Goal: Transaction & Acquisition: Purchase product/service

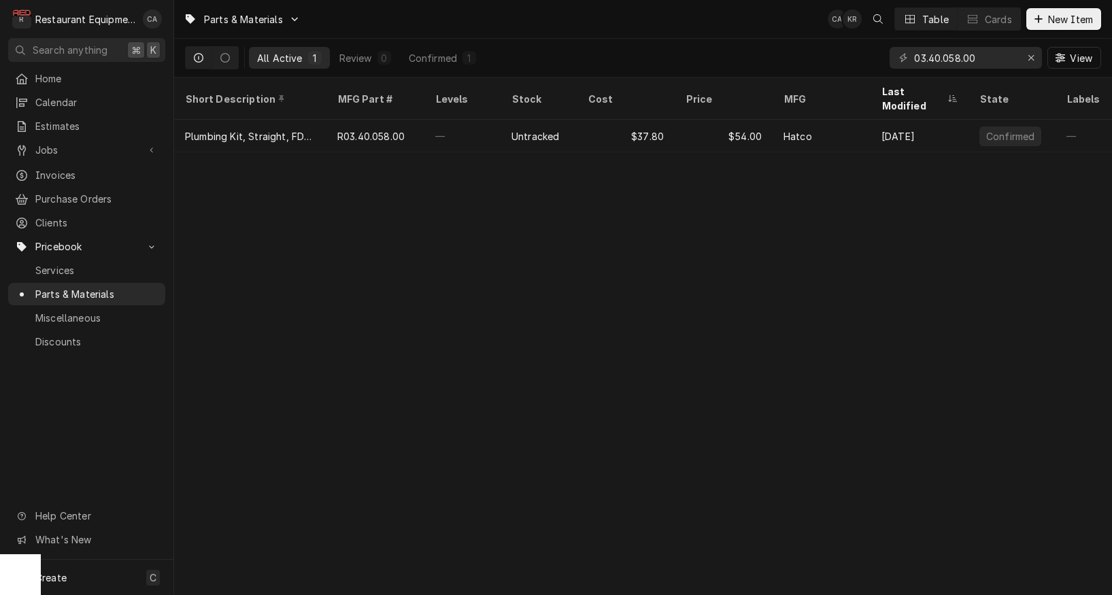
click at [563, 325] on div "Parts & Materials CA KR Table Cards New Item All Active 1 Review 0 Confirmed 1 …" at bounding box center [643, 297] width 938 height 595
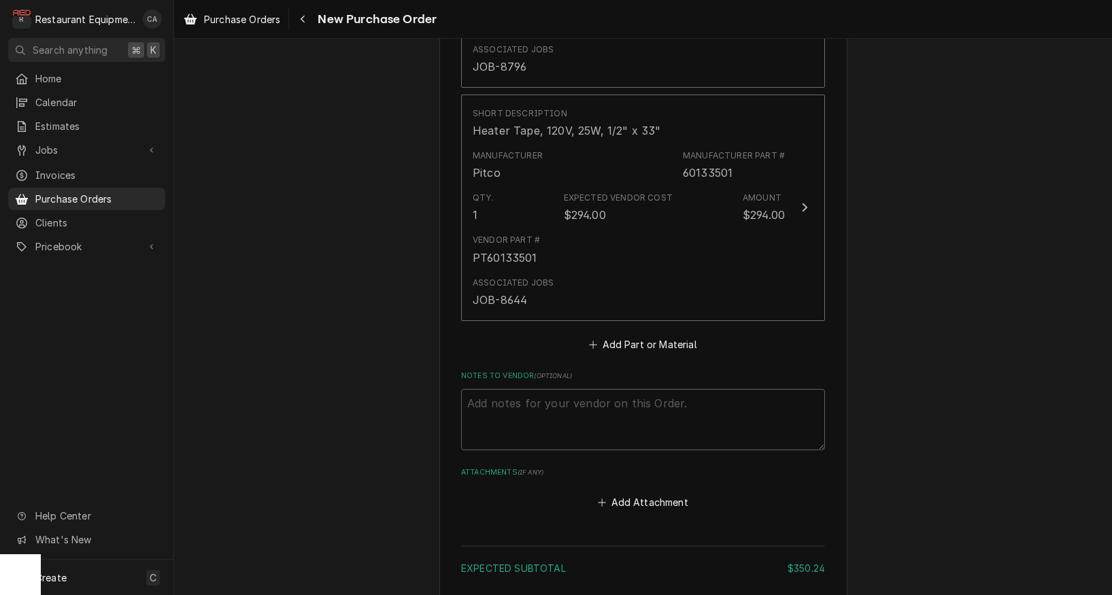
scroll to position [758, 0]
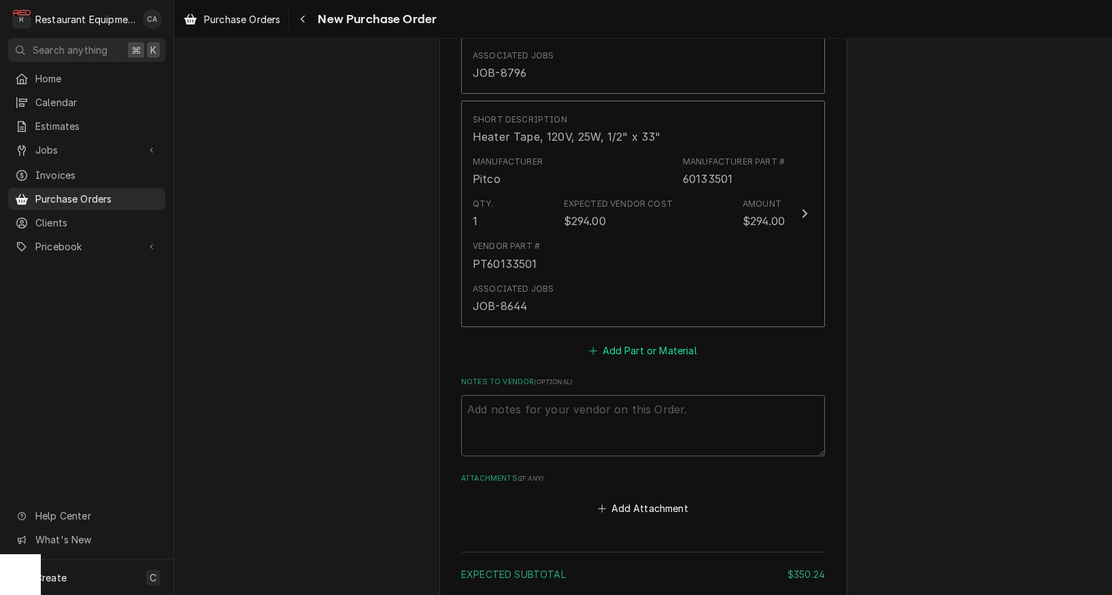
click at [638, 341] on button "Add Part or Material" at bounding box center [643, 350] width 112 height 19
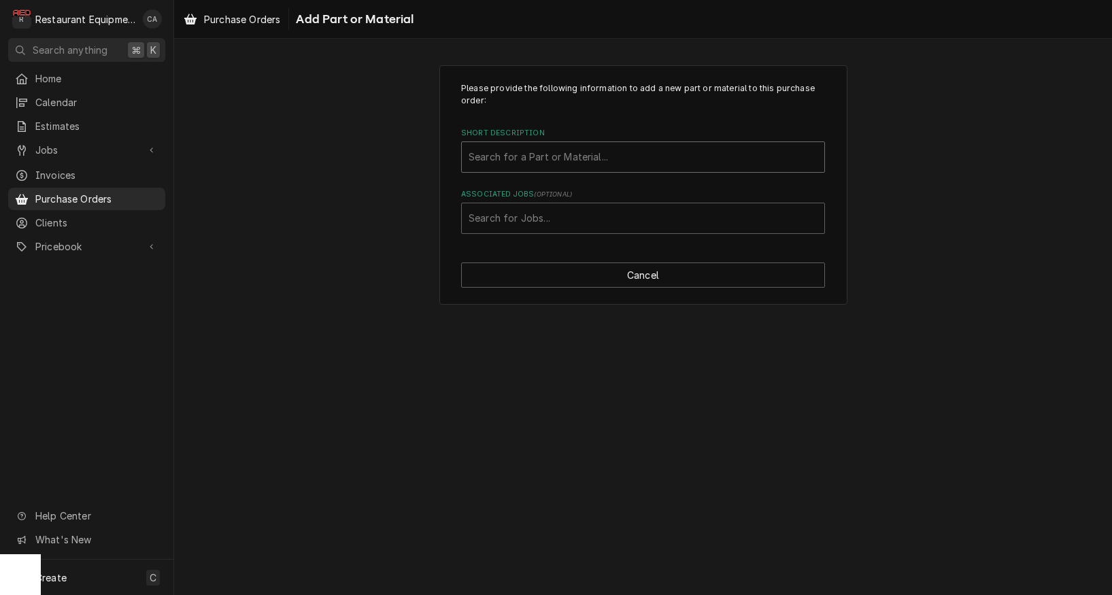
click at [505, 162] on div "Short Description" at bounding box center [643, 157] width 349 height 24
type input "r02.08.569.07"
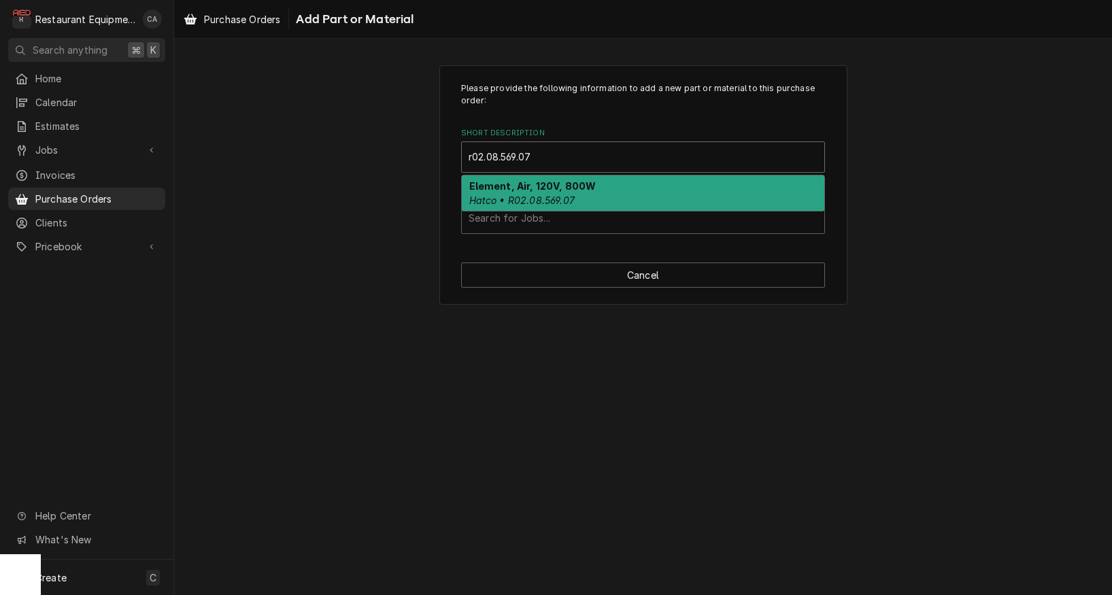
click at [508, 190] on strong "Element, Air, 120V, 800W" at bounding box center [532, 186] width 127 height 12
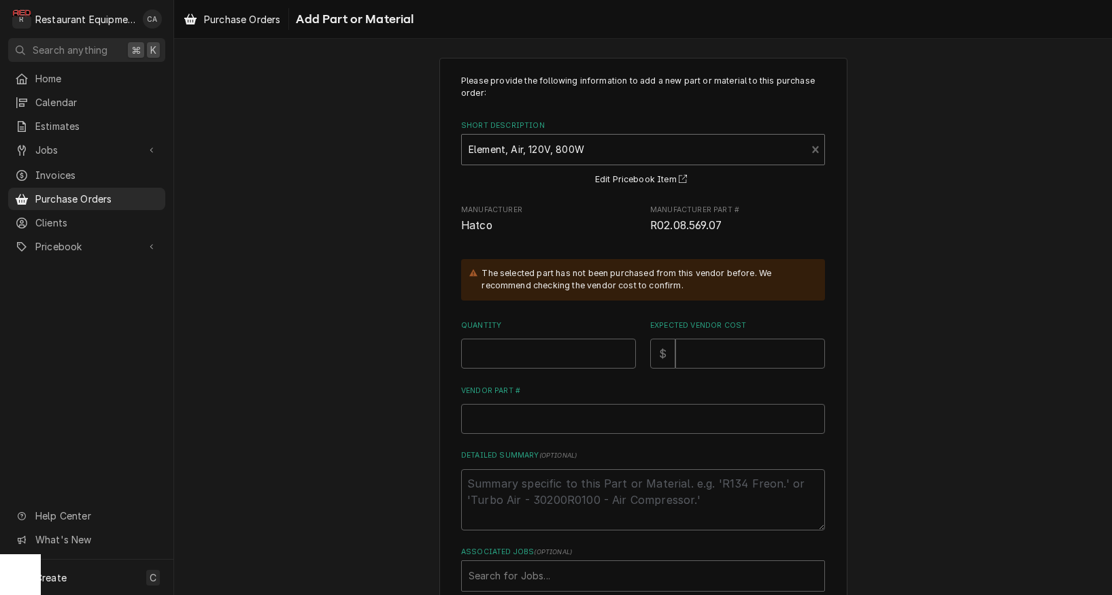
scroll to position [13, 0]
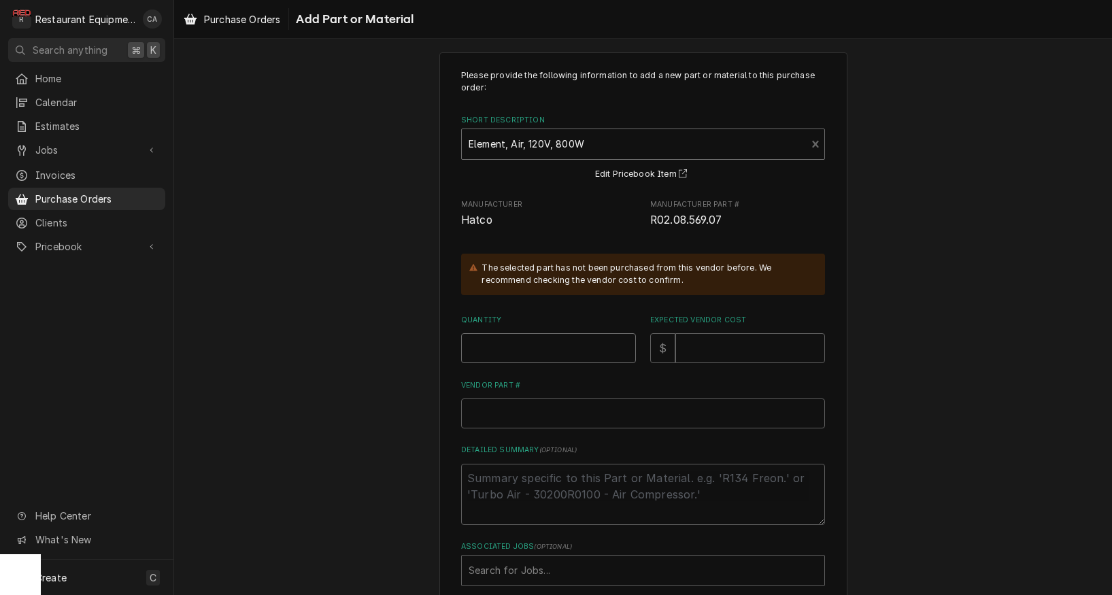
click at [485, 341] on input "Quantity" at bounding box center [548, 348] width 175 height 30
type textarea "x"
type input "1"
type textarea "x"
type input "3"
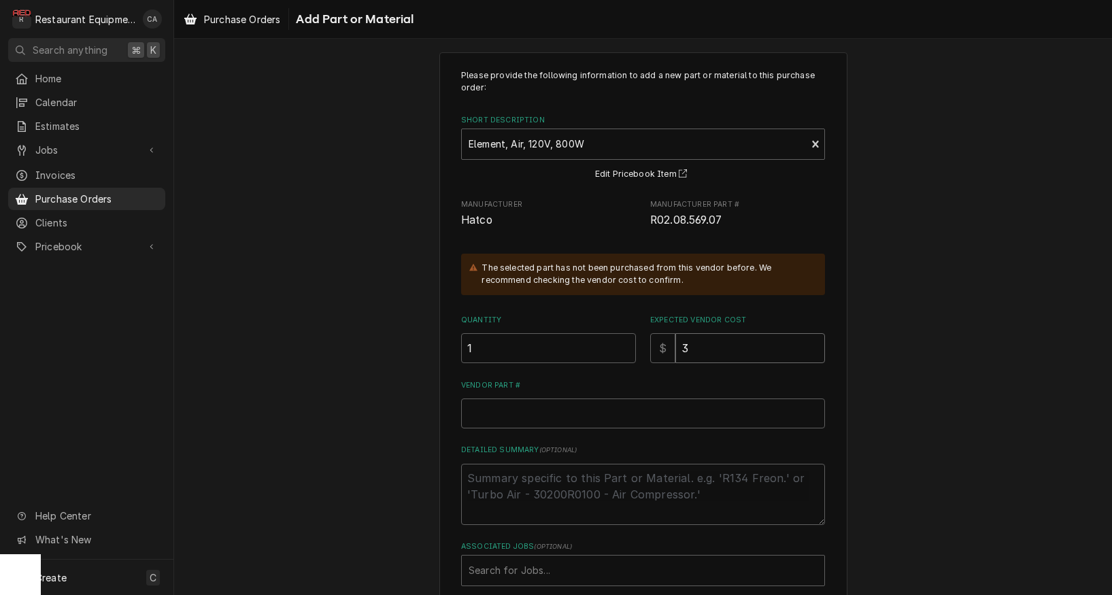
type textarea "x"
type input "33"
type textarea "x"
type input "33.6"
type textarea "x"
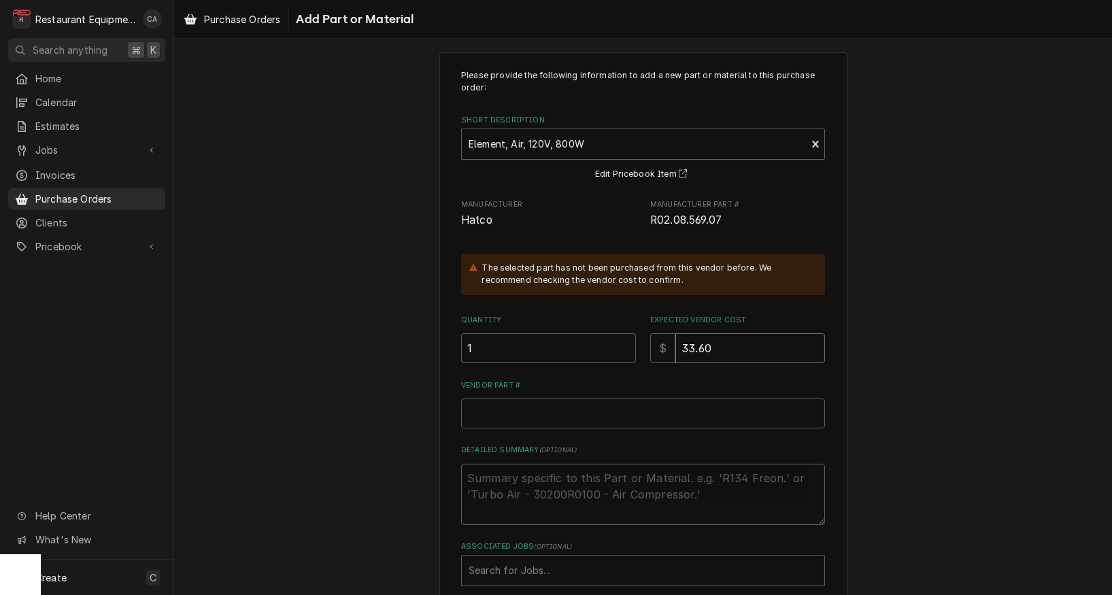
type input "33.60"
click at [533, 413] on input "Vendor Part #" at bounding box center [643, 414] width 364 height 30
click at [496, 407] on input "Vendor Part #" at bounding box center [643, 414] width 364 height 30
paste input "HTR02.08.569.07"
type textarea "x"
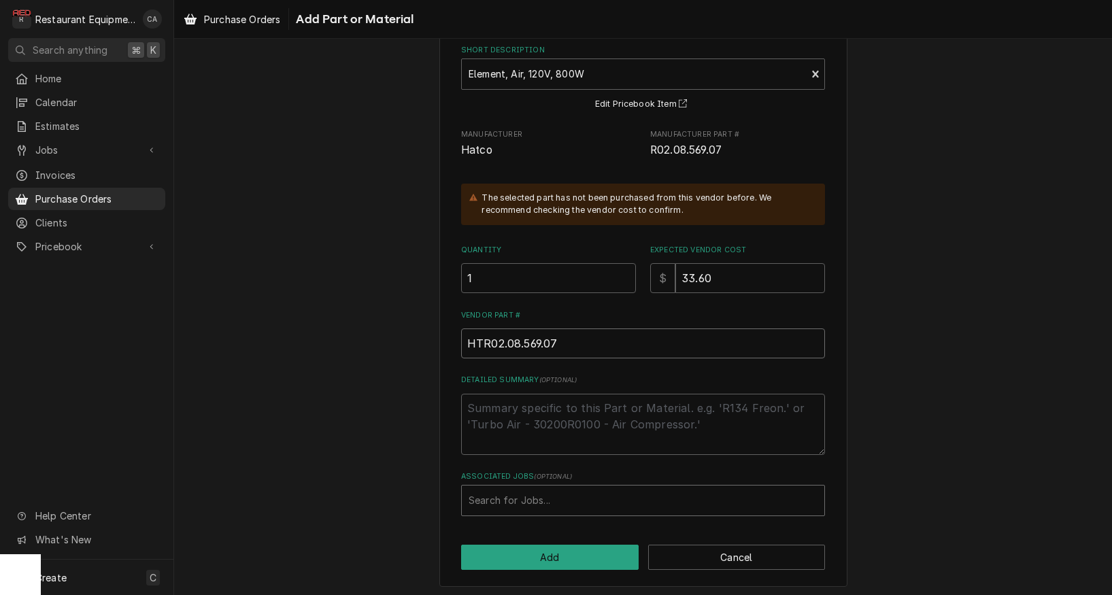
scroll to position [82, 0]
type input "HTR02.08.569.07"
click at [501, 494] on div "Search for Jobs..." at bounding box center [643, 501] width 349 height 14
type input "8817"
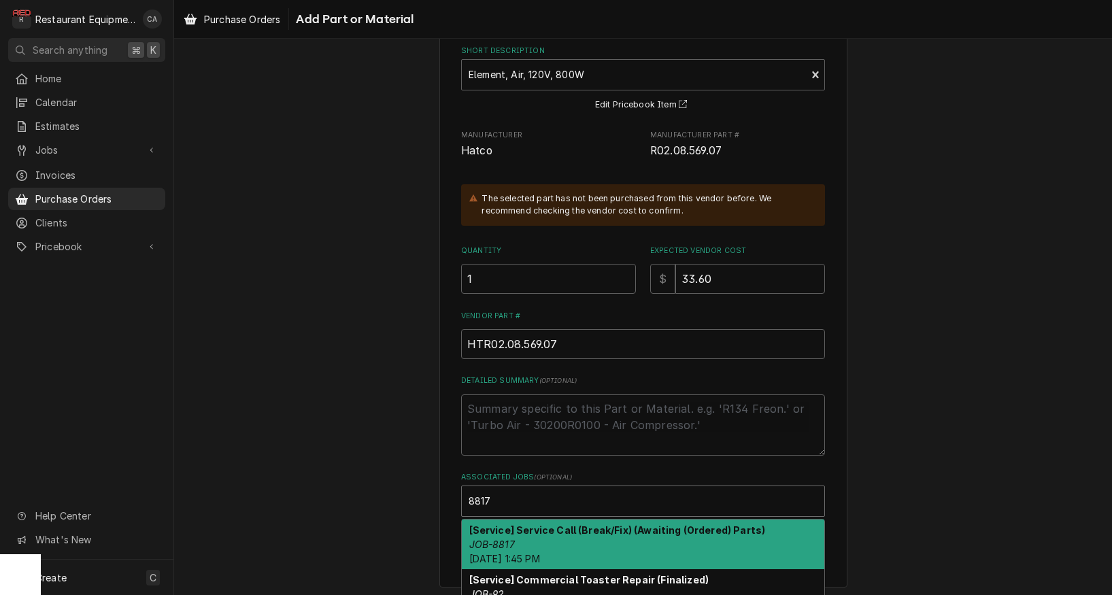
drag, startPoint x: 488, startPoint y: 522, endPoint x: 437, endPoint y: 498, distance: 56.9
click at [488, 524] on strong "[Service] Service Call (Break/Fix) (Awaiting (Ordered) Parts)" at bounding box center [617, 530] width 297 height 12
type textarea "x"
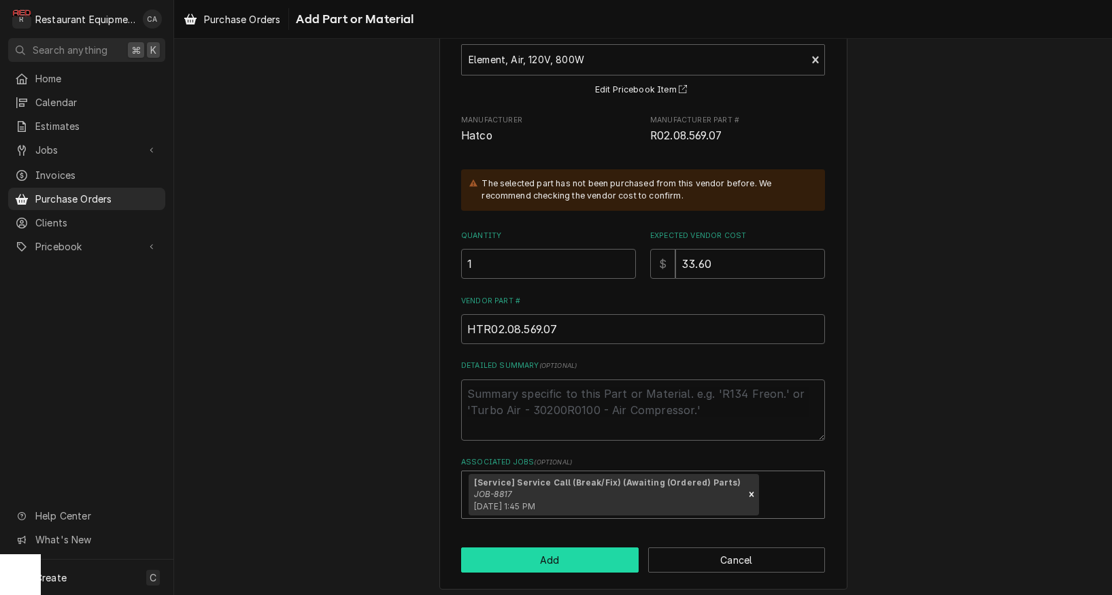
click at [558, 555] on button "Add" at bounding box center [550, 560] width 178 height 25
type textarea "x"
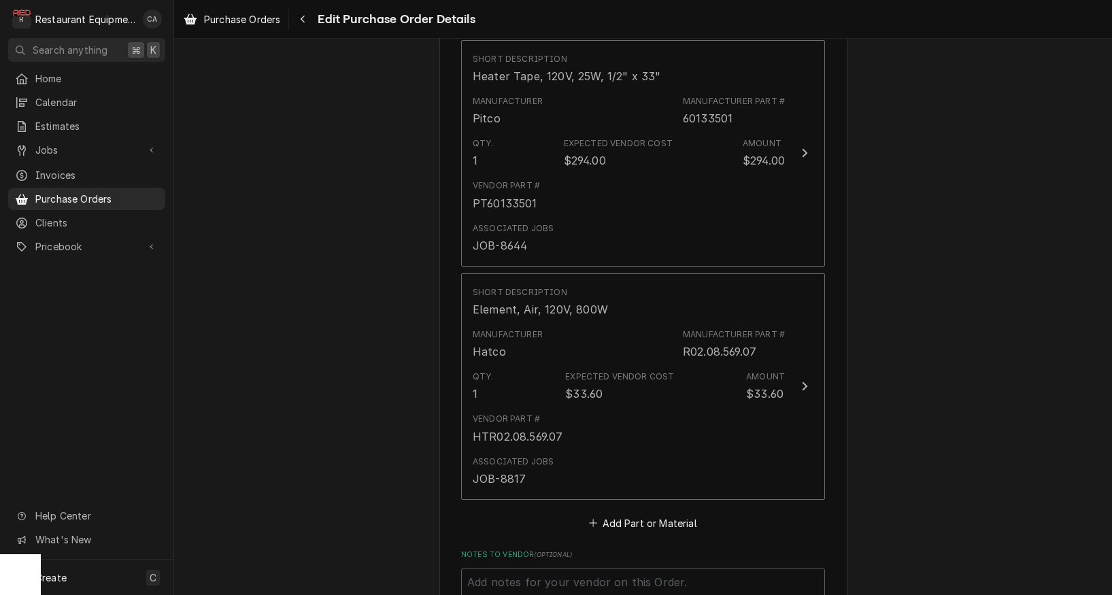
scroll to position [824, 0]
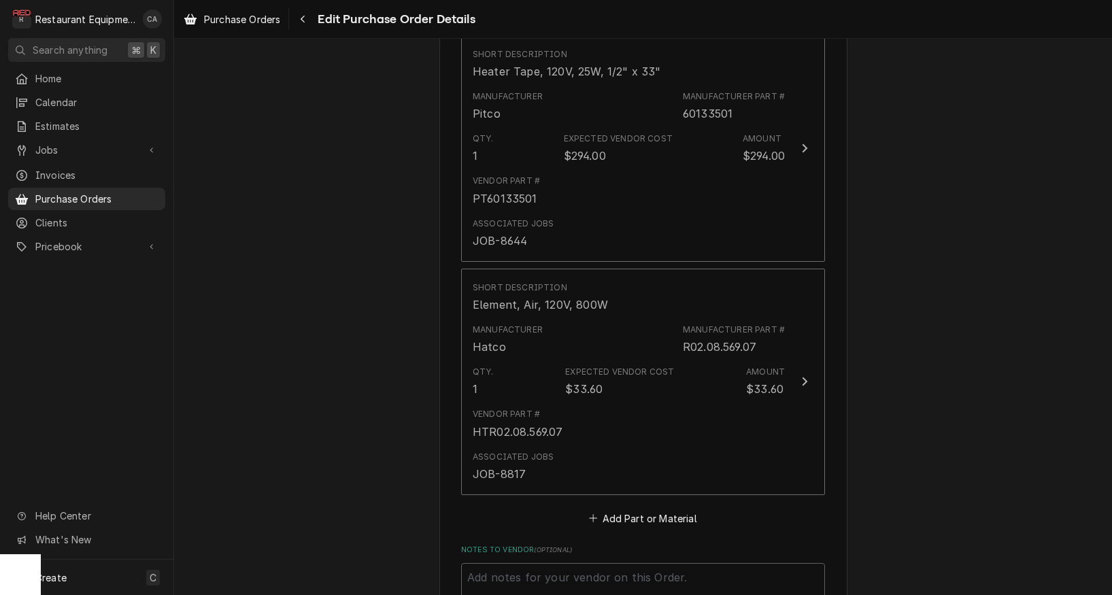
drag, startPoint x: 626, startPoint y: 493, endPoint x: 617, endPoint y: 478, distance: 17.7
click at [626, 509] on button "Add Part or Material" at bounding box center [643, 518] width 112 height 19
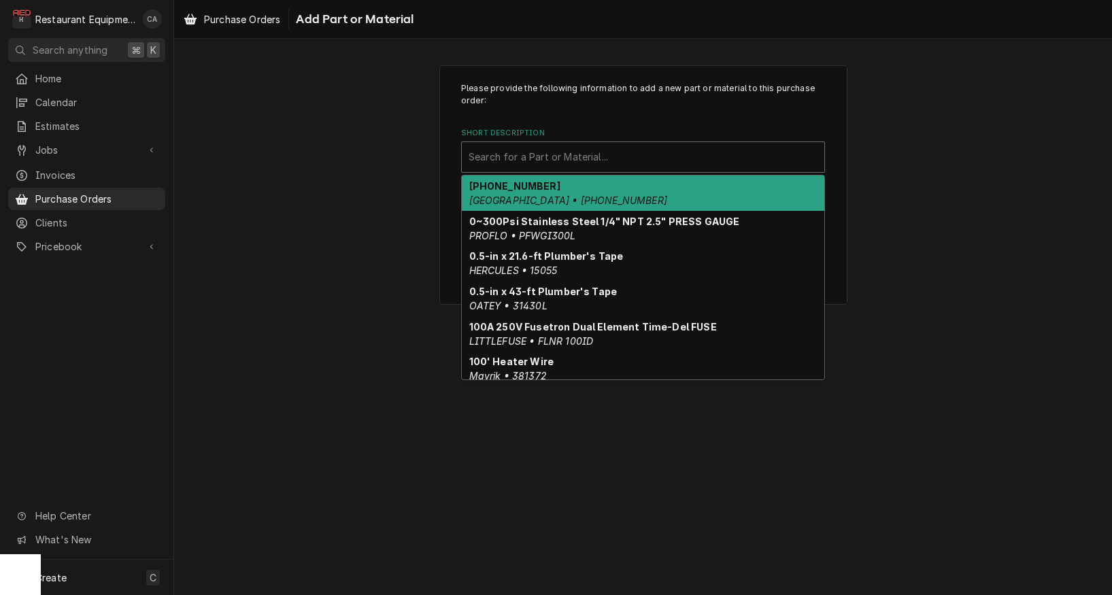
click at [495, 156] on div "Search for a Part or Material..." at bounding box center [643, 157] width 349 height 14
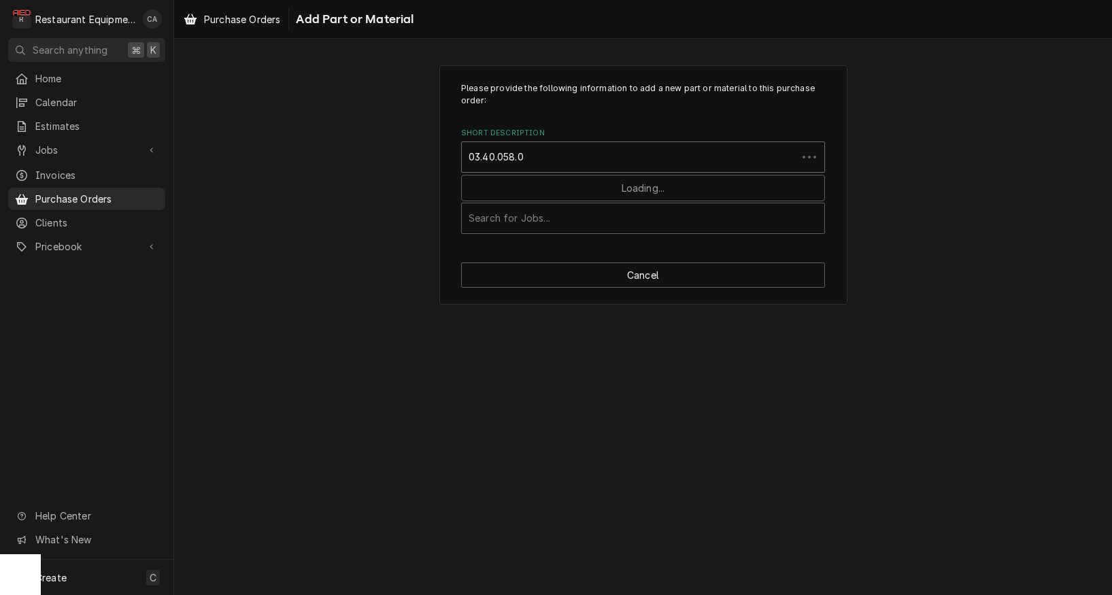
type input "03.40.058.00"
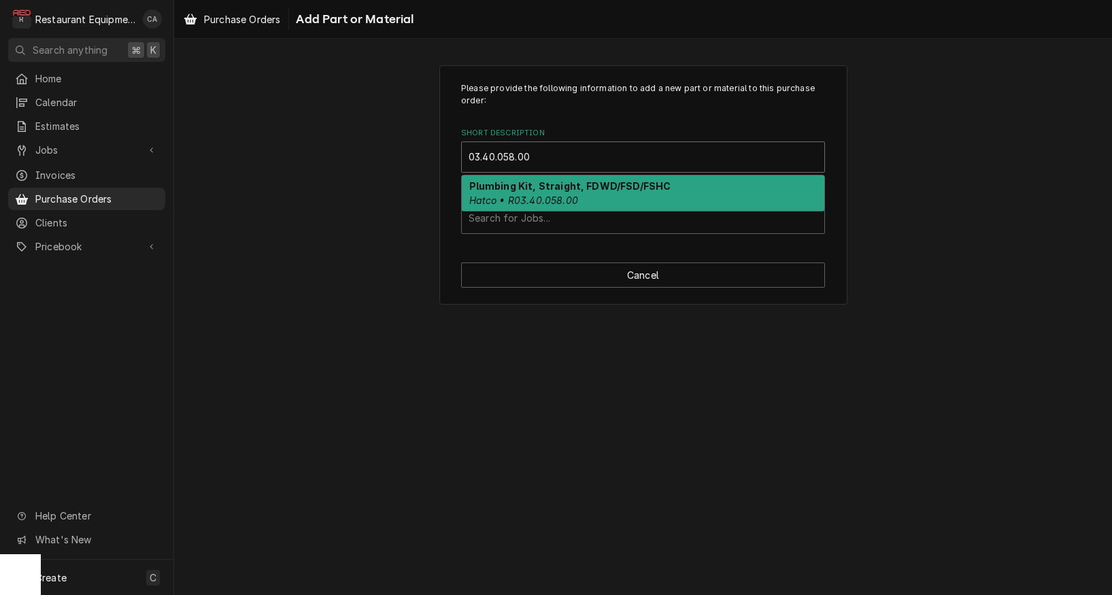
scroll to position [1, 0]
click at [493, 189] on strong "Plumbing Kit, Straight, FDWD/FSD/FSHC" at bounding box center [570, 186] width 202 height 12
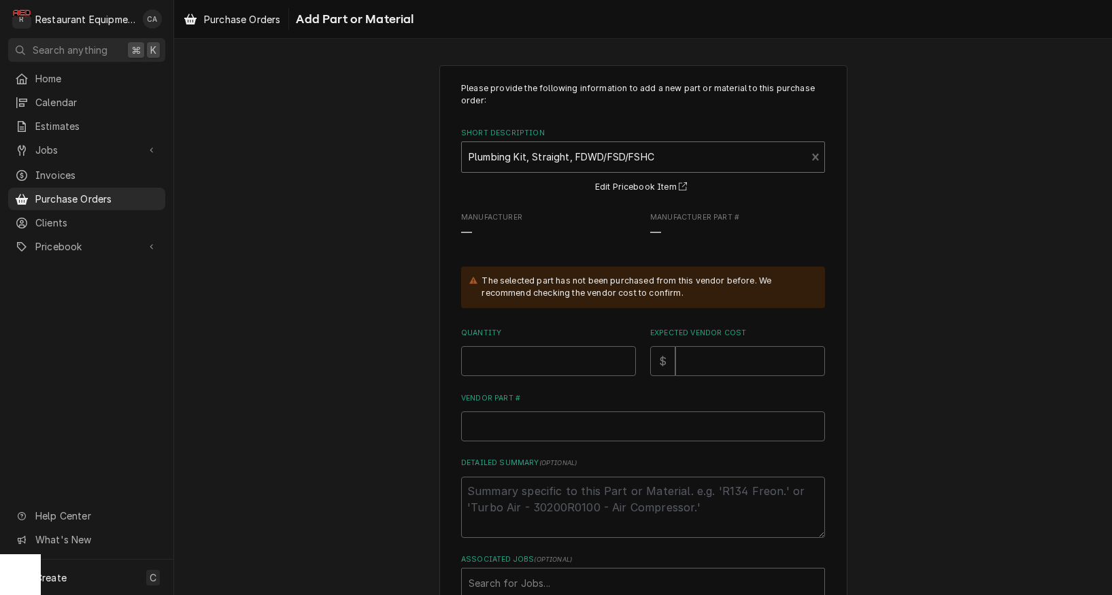
scroll to position [27, 0]
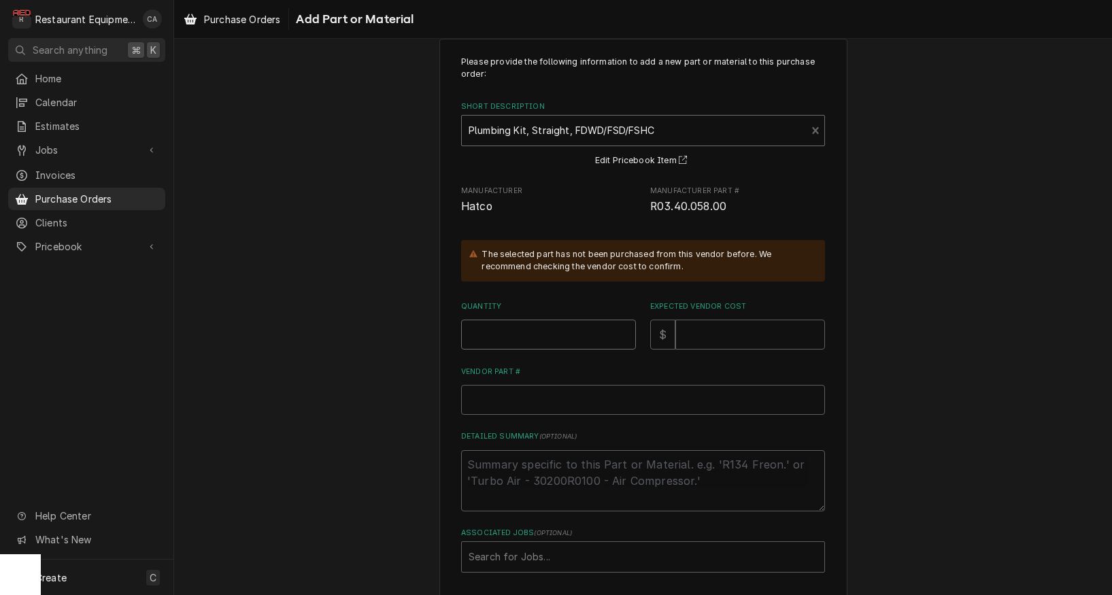
click at [497, 326] on input "Quantity" at bounding box center [548, 335] width 175 height 30
type textarea "x"
type input "1"
type textarea "x"
type input "3"
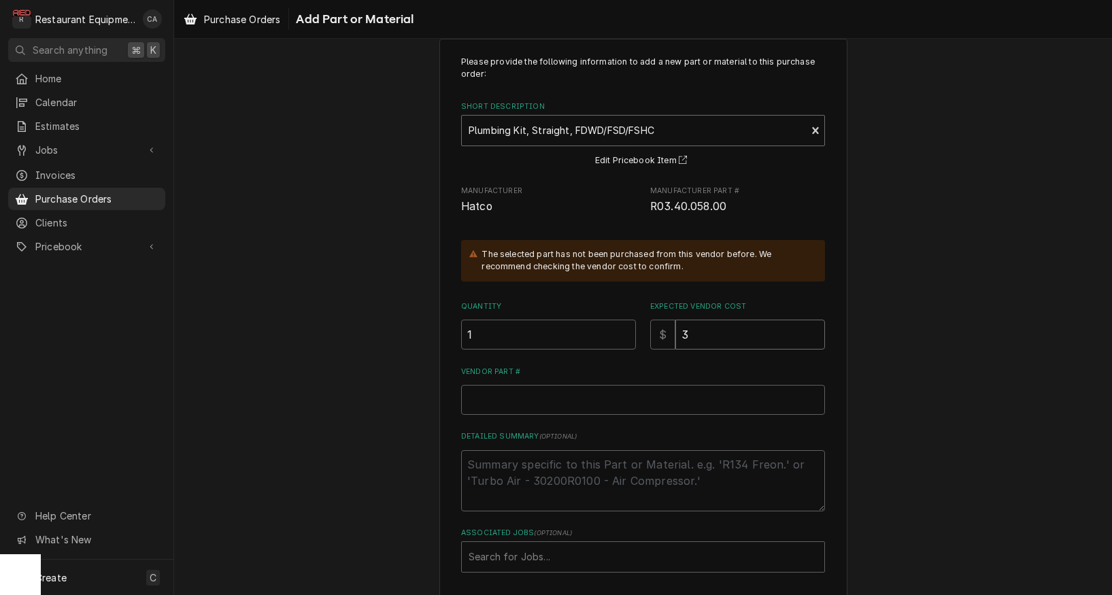
type textarea "x"
type input "37"
type textarea "x"
type input "37.8"
type textarea "x"
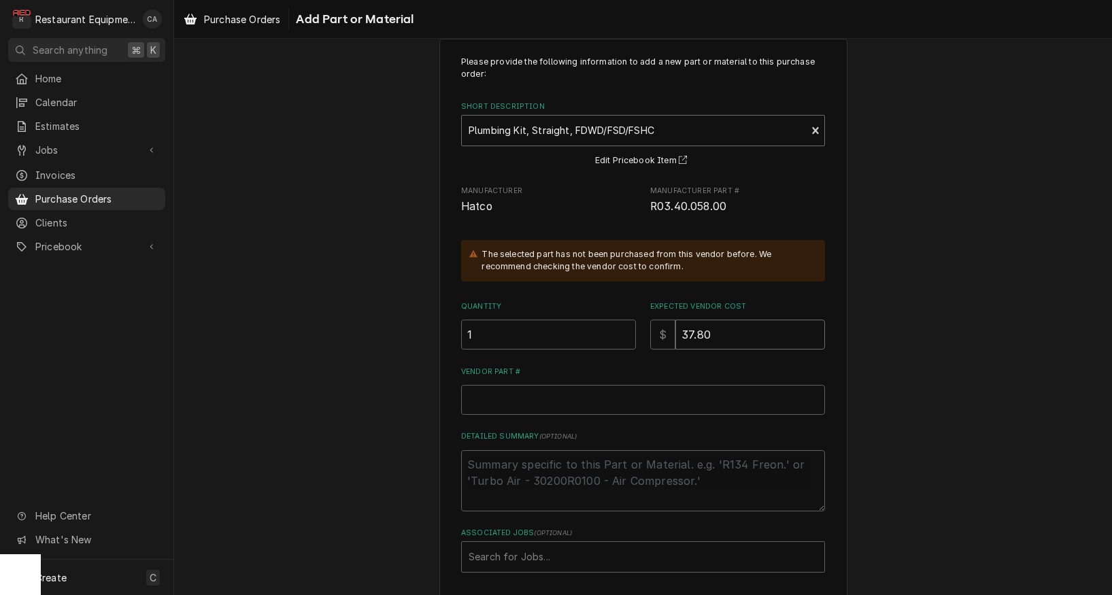
type input "37.80"
click at [477, 394] on input "Vendor Part #" at bounding box center [643, 400] width 364 height 30
paste input "HTR03.40.058.00"
type textarea "x"
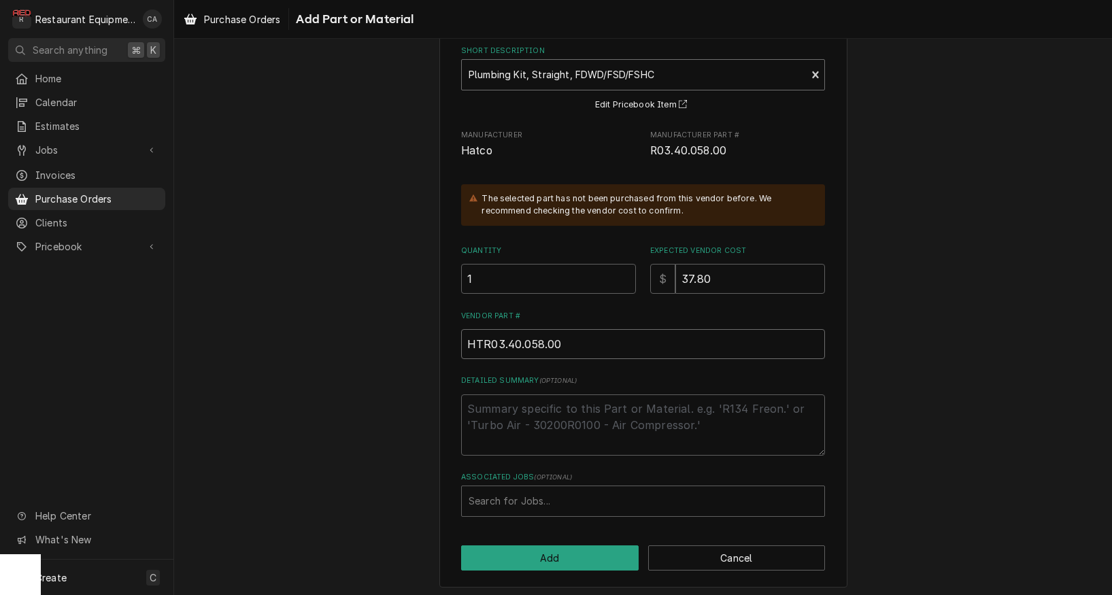
scroll to position [0, 0]
type input "HTR03.40.058.00"
click at [495, 489] on div "Associated Jobs" at bounding box center [643, 501] width 349 height 24
type input "8817"
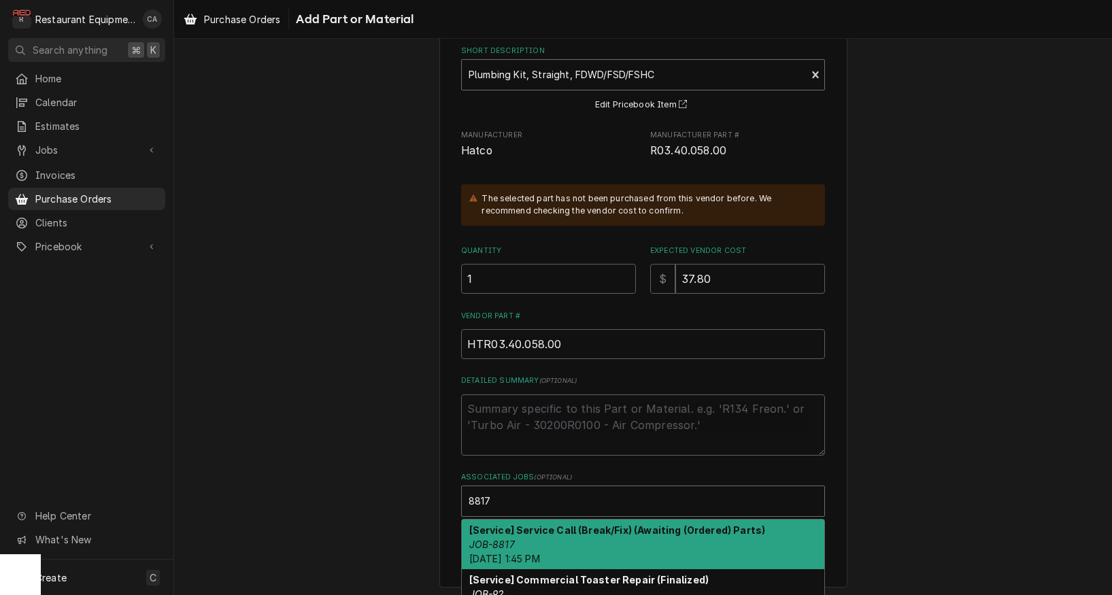
click at [509, 529] on strong "[Service] Service Call (Break/Fix) (Awaiting (Ordered) Parts)" at bounding box center [617, 530] width 297 height 12
type textarea "x"
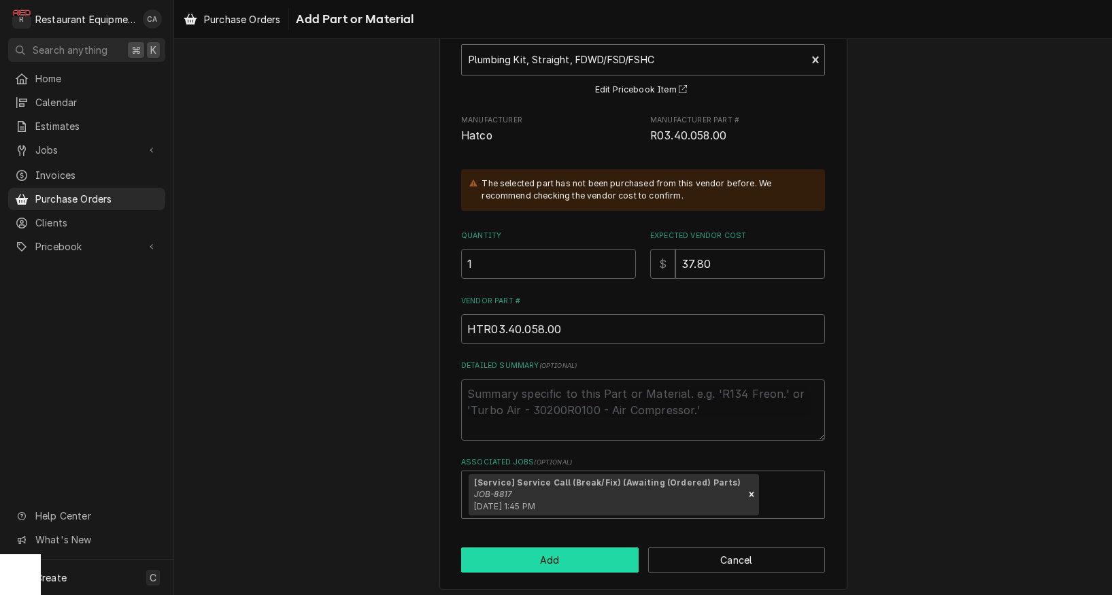
click at [551, 557] on button "Add" at bounding box center [550, 560] width 178 height 25
type textarea "x"
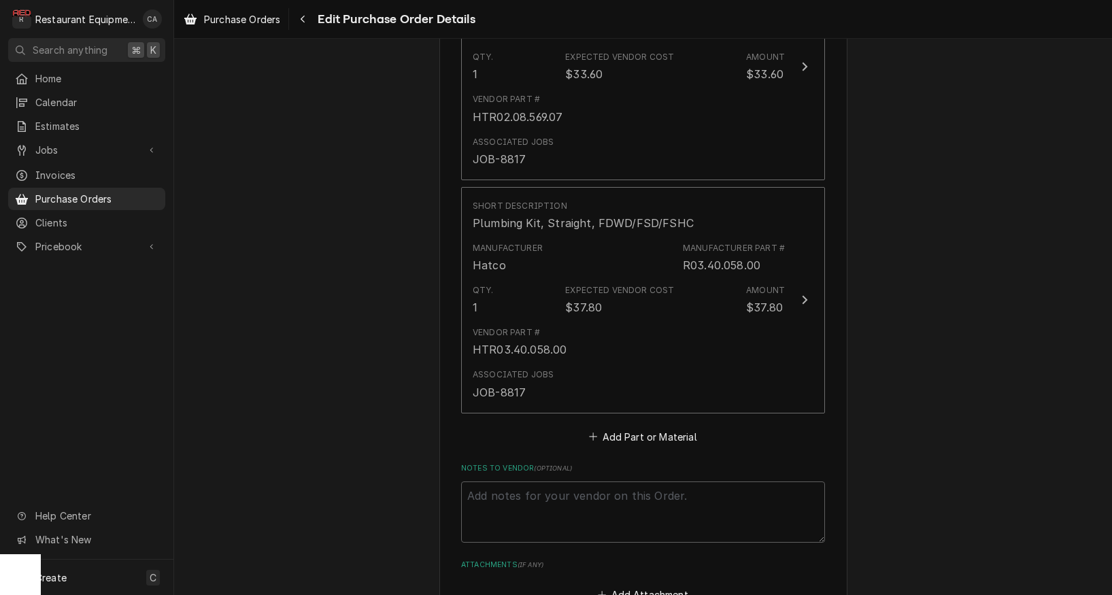
scroll to position [1131, 0]
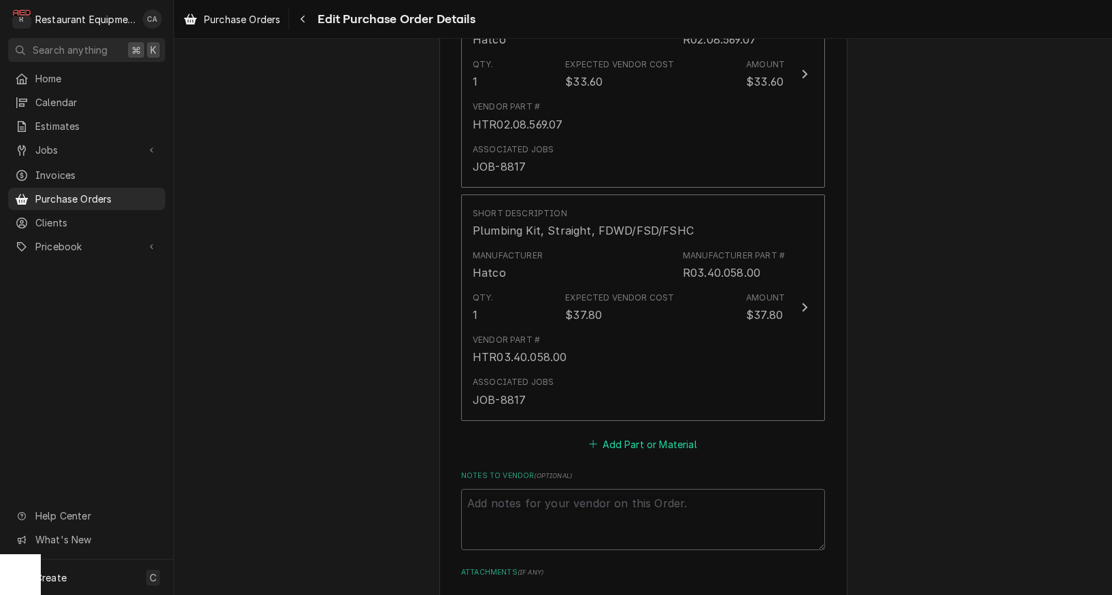
click at [628, 435] on button "Add Part or Material" at bounding box center [643, 444] width 112 height 19
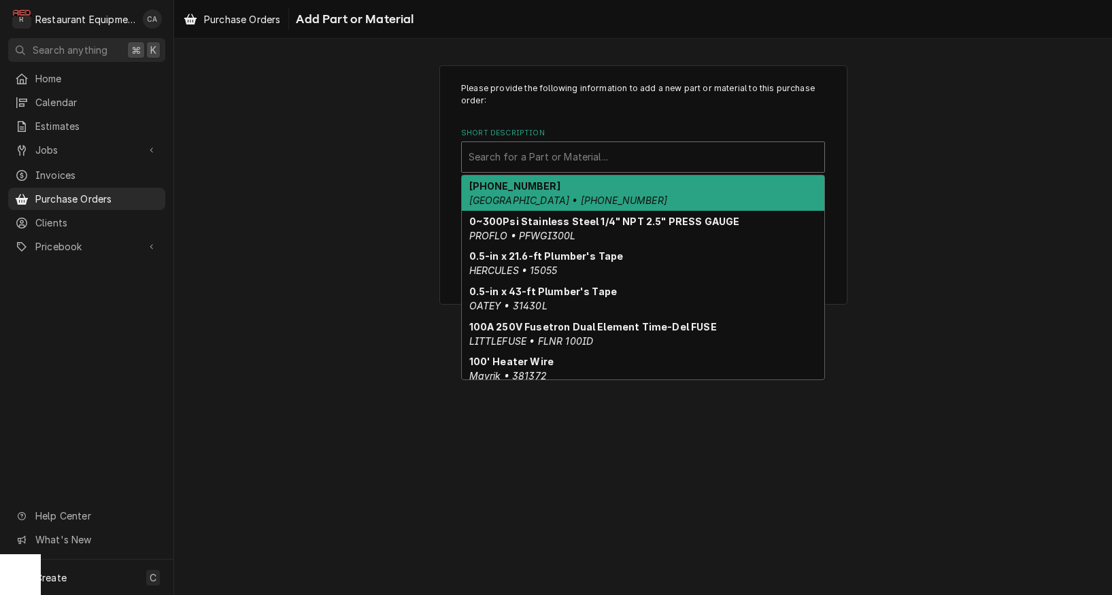
click at [507, 154] on div "Search for a Part or Material..." at bounding box center [643, 157] width 349 height 14
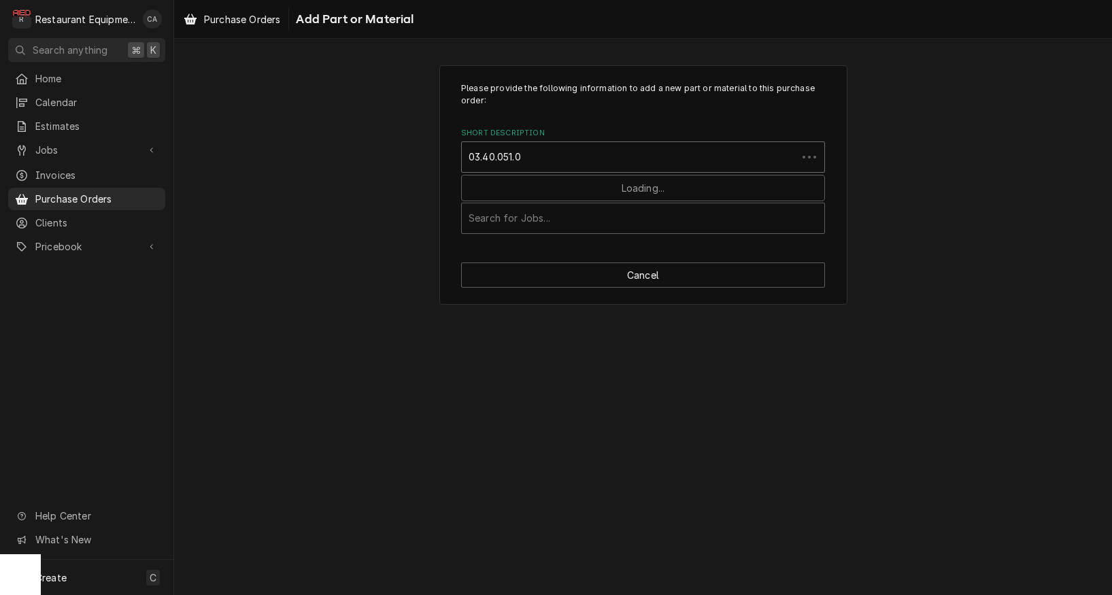
type input "03.40.051.00"
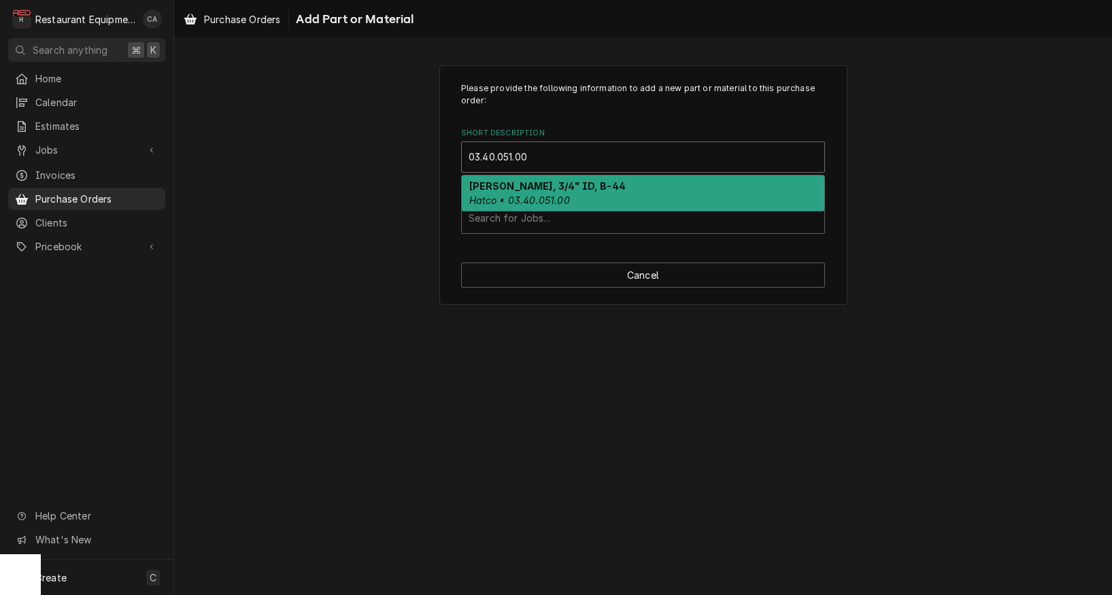
drag, startPoint x: 495, startPoint y: 180, endPoint x: 490, endPoint y: 186, distance: 8.2
click at [495, 180] on strong "Tyson Tubing, 3/4" ID, B-44" at bounding box center [547, 186] width 156 height 12
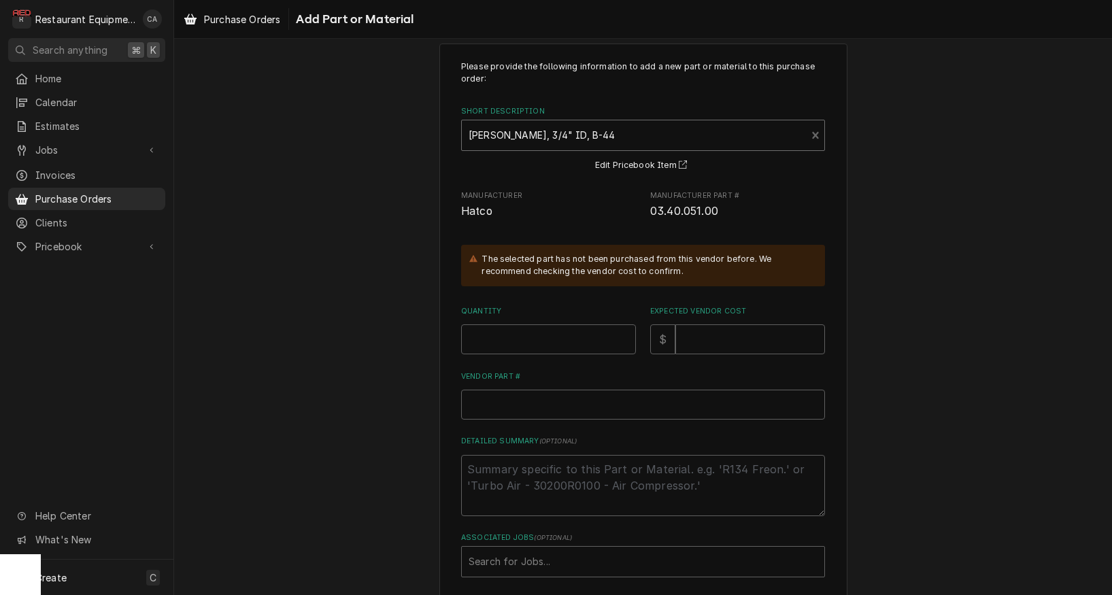
scroll to position [22, 0]
click at [497, 335] on input "Quantity" at bounding box center [548, 339] width 175 height 30
type textarea "x"
type input "1"
type textarea "x"
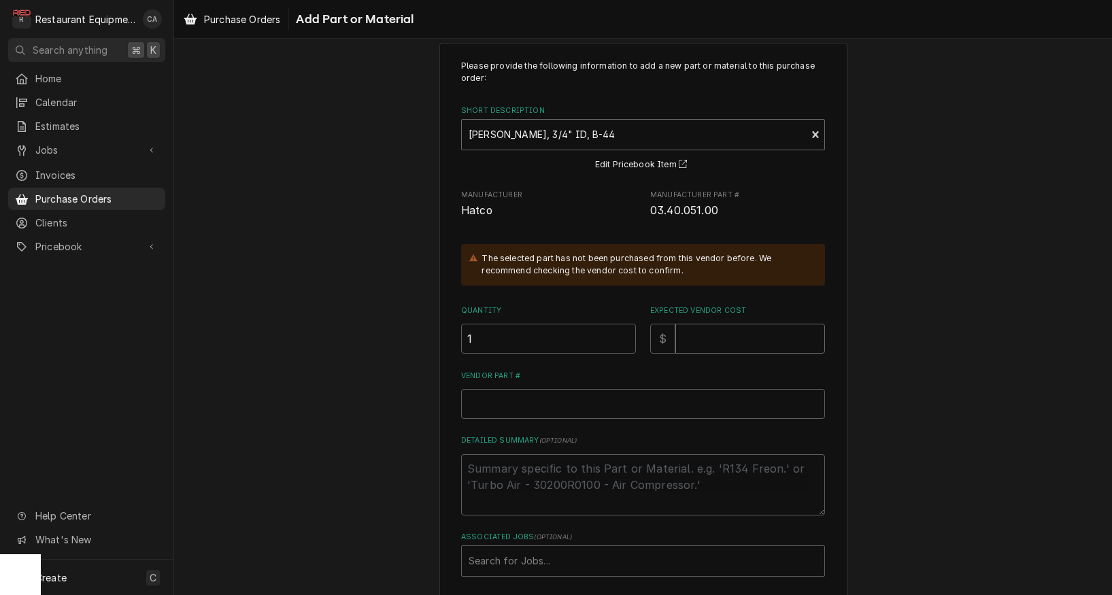
type input "2"
type textarea "x"
type input "20"
type textarea "x"
type input "20.3"
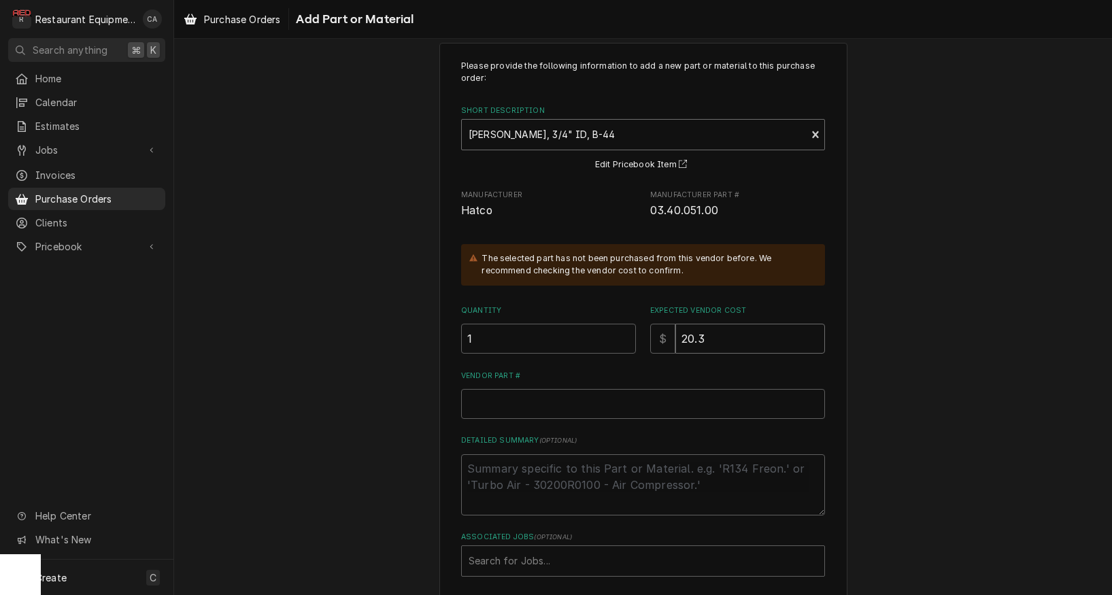
type textarea "x"
type input "20.30"
click at [522, 390] on input "Vendor Part #" at bounding box center [643, 404] width 364 height 30
paste input "HT03.40.051.00"
type textarea "x"
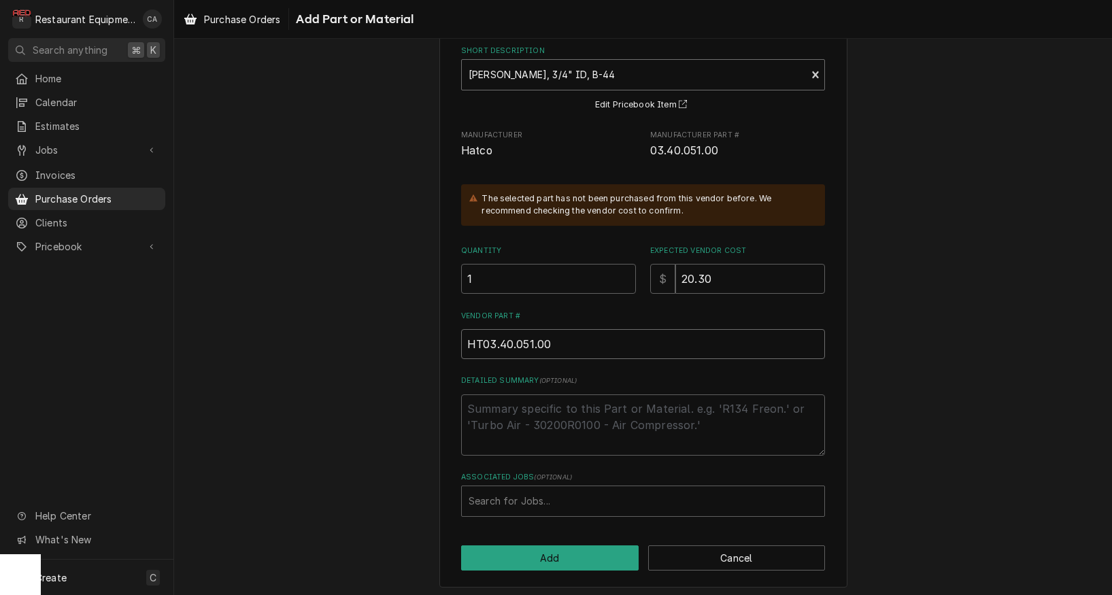
scroll to position [0, 0]
type input "HT03.40.051.00"
click at [487, 502] on div "Search for Jobs..." at bounding box center [643, 501] width 349 height 14
type input "8817"
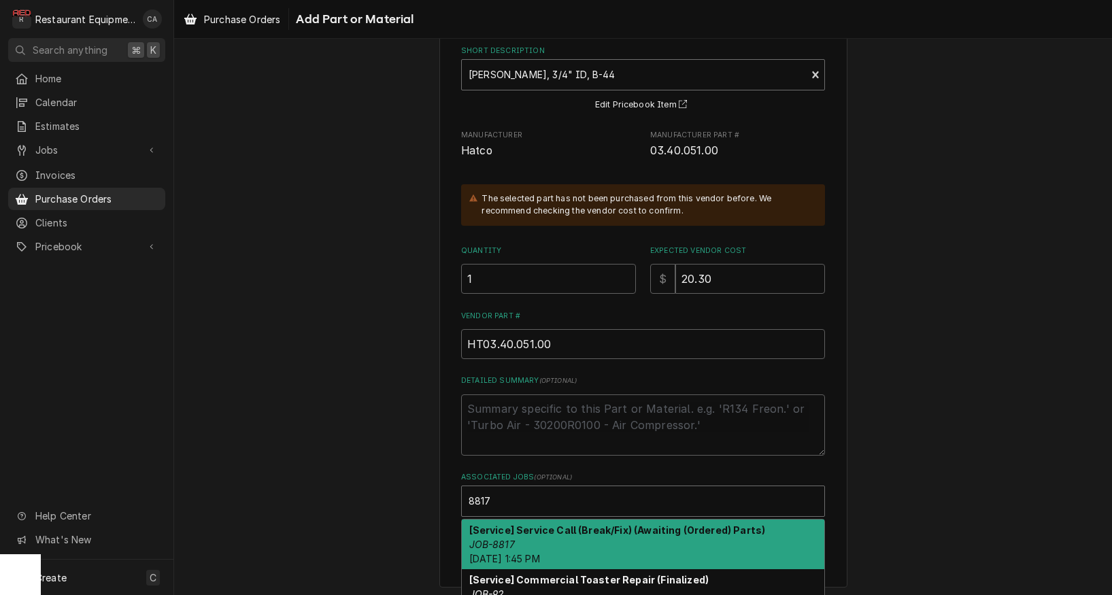
click at [509, 525] on strong "[Service] Service Call (Break/Fix) (Awaiting (Ordered) Parts)" at bounding box center [617, 530] width 297 height 12
type textarea "x"
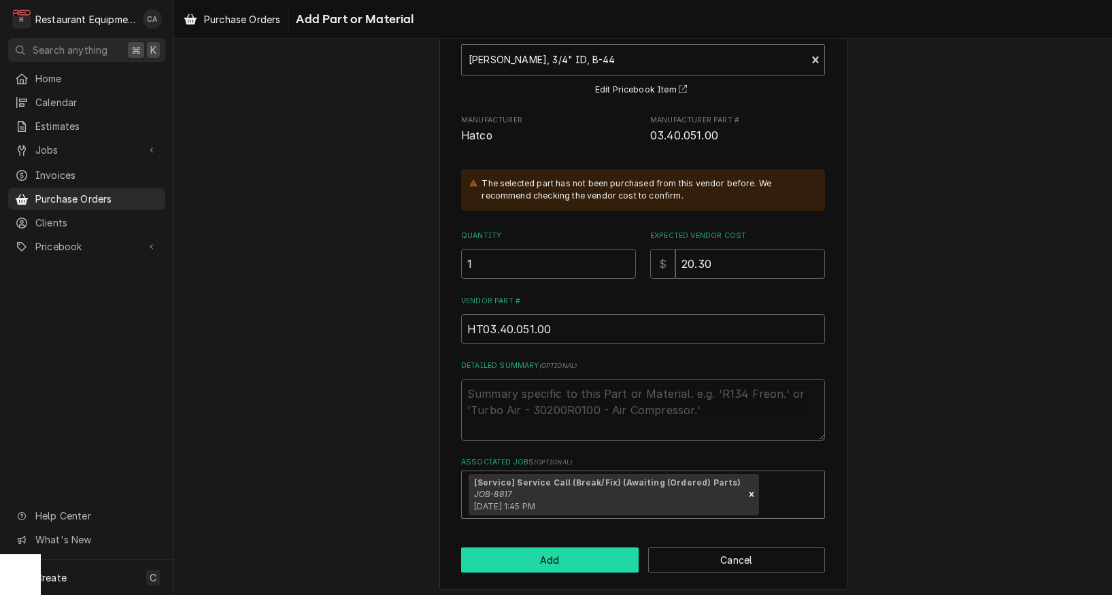
click at [526, 558] on button "Add" at bounding box center [550, 560] width 178 height 25
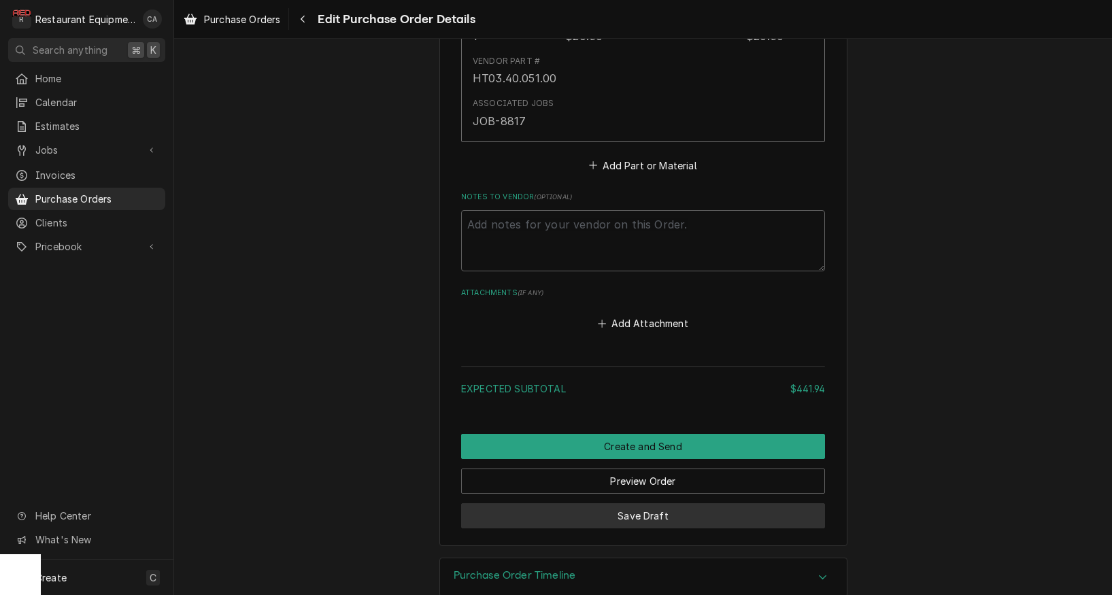
click at [616, 503] on button "Save Draft" at bounding box center [643, 515] width 364 height 25
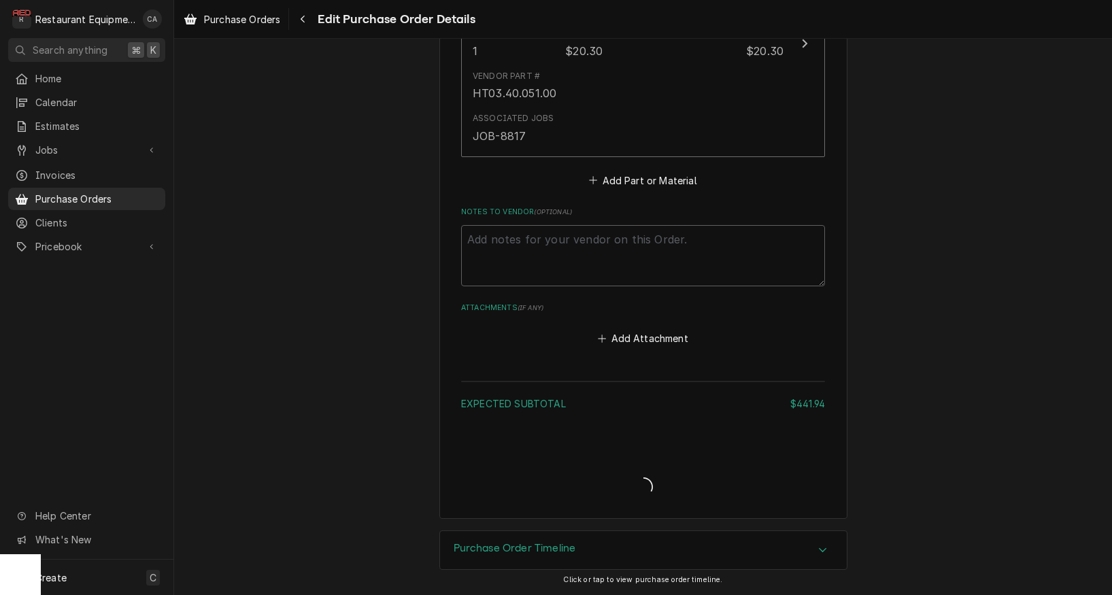
scroll to position [1601, 0]
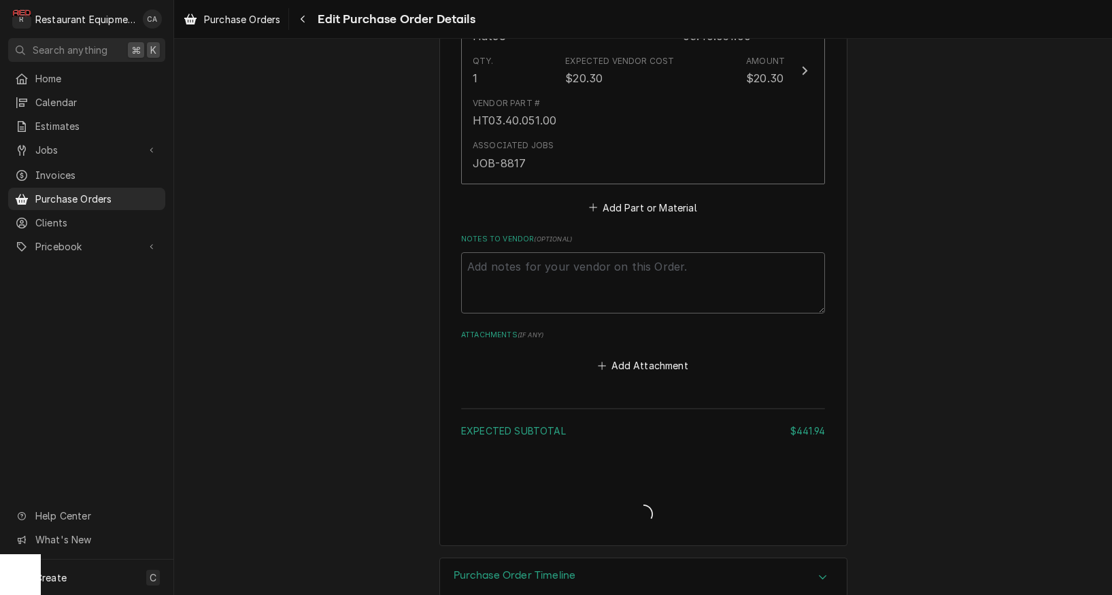
type textarea "x"
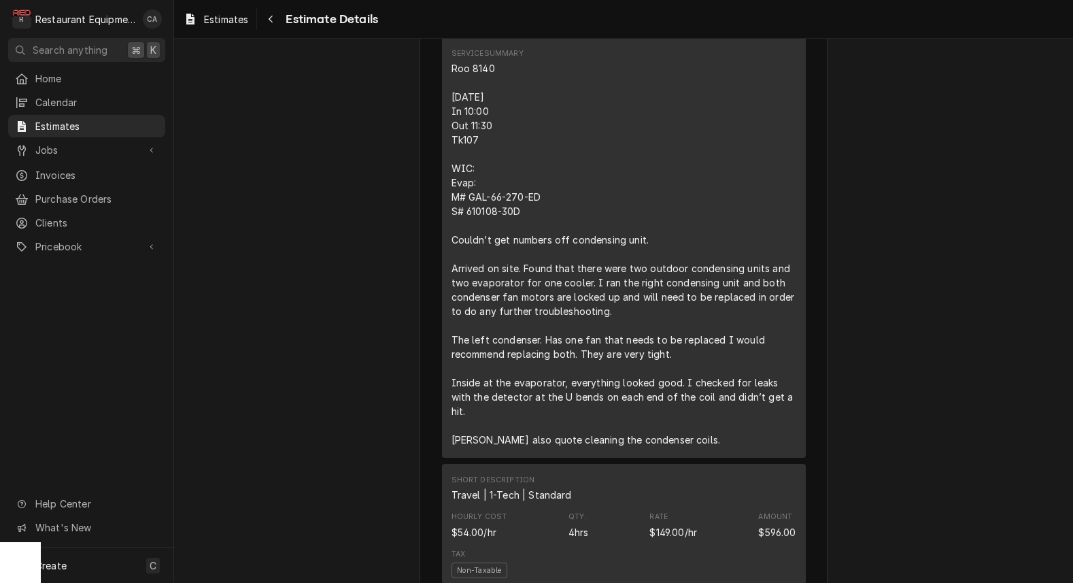
scroll to position [941, 0]
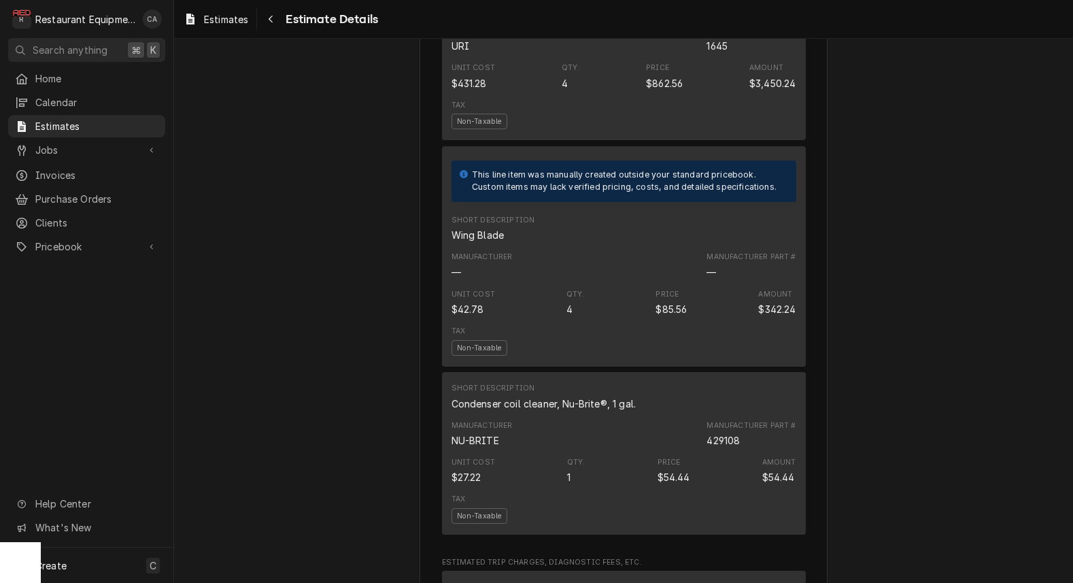
click at [346, 312] on div "Approved and Unconverted Sender Restaurant Equipment Diagnostics 213 Glen Orcha…" at bounding box center [623, 27] width 899 height 3502
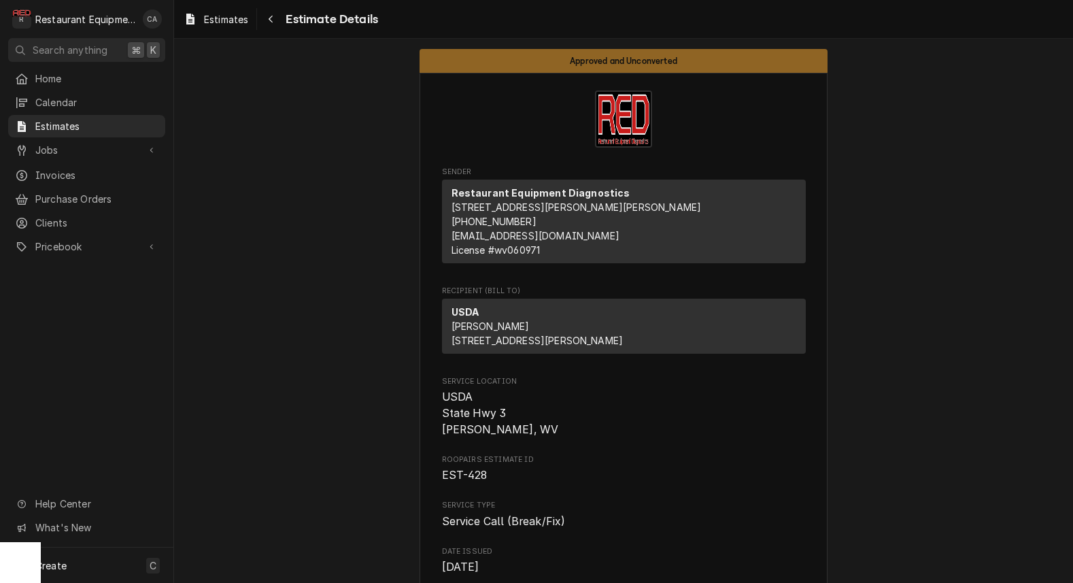
scroll to position [0, 0]
click at [232, 20] on span "Estimates" at bounding box center [226, 19] width 44 height 14
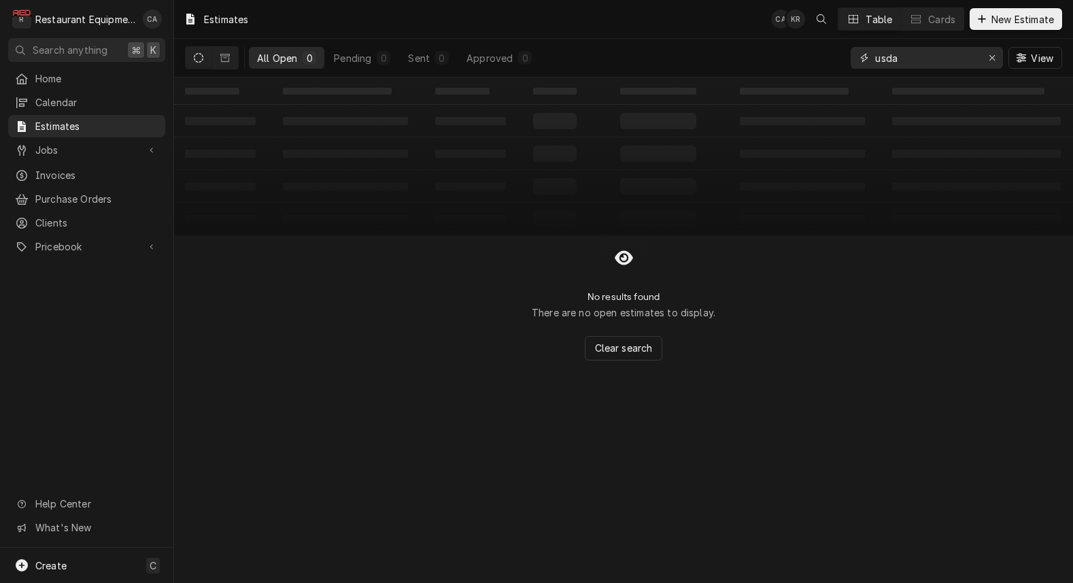
click at [990, 57] on icon "Erase input" at bounding box center [992, 58] width 7 height 10
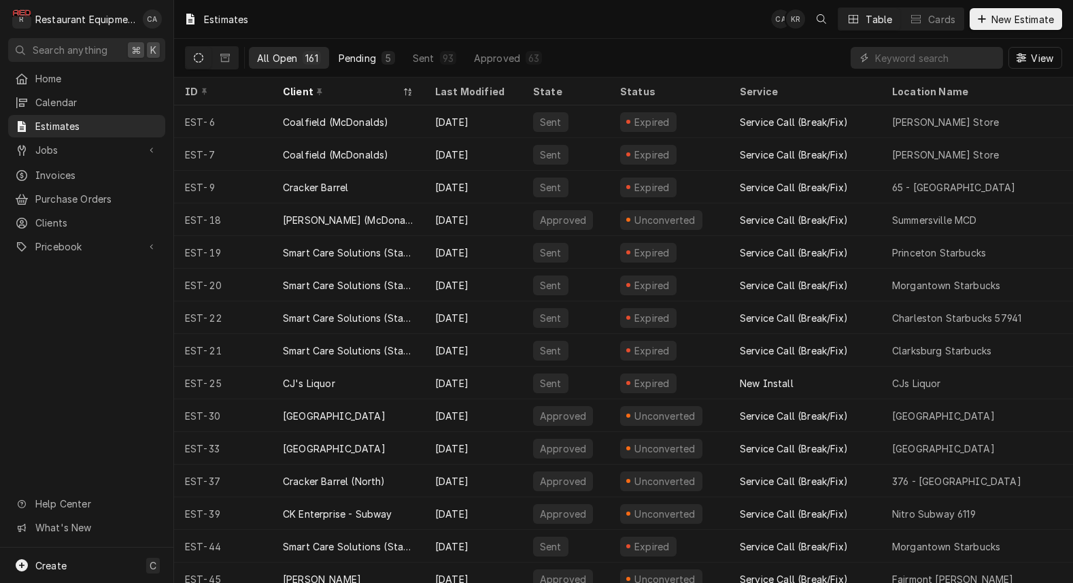
click at [360, 58] on div "Pending" at bounding box center [357, 58] width 37 height 14
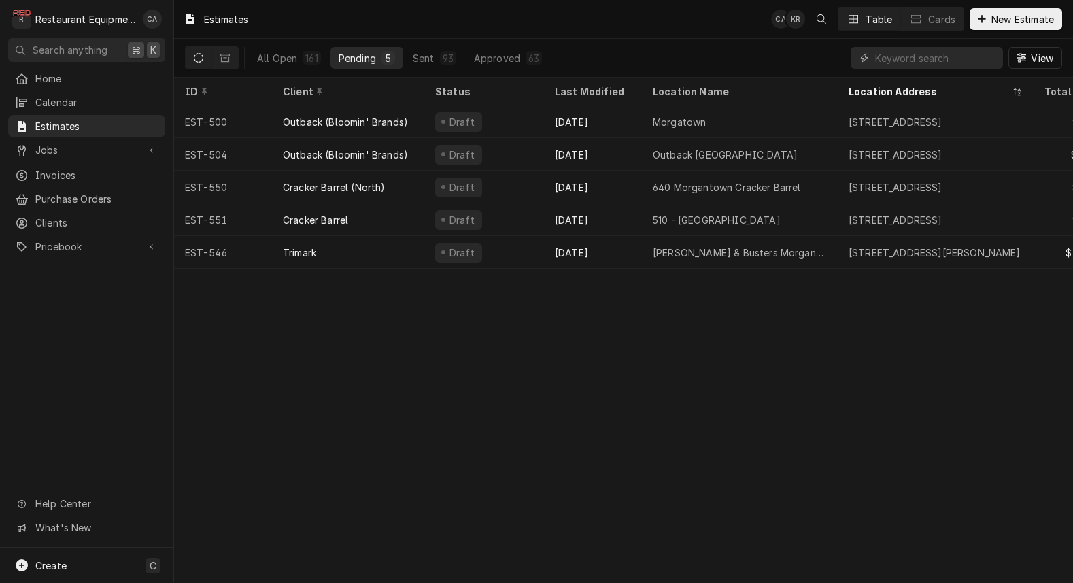
click at [813, 386] on div "Estimates CA KR Table Cards New Estimate All Open 161 Pending 5 Sent 93 Approve…" at bounding box center [623, 291] width 899 height 583
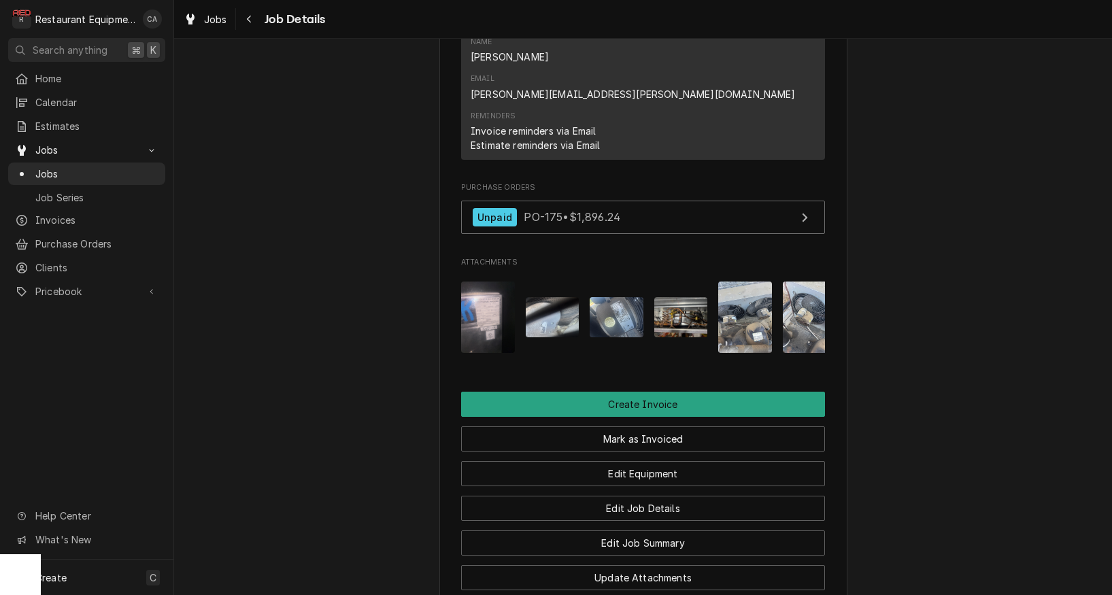
scroll to position [1211, 0]
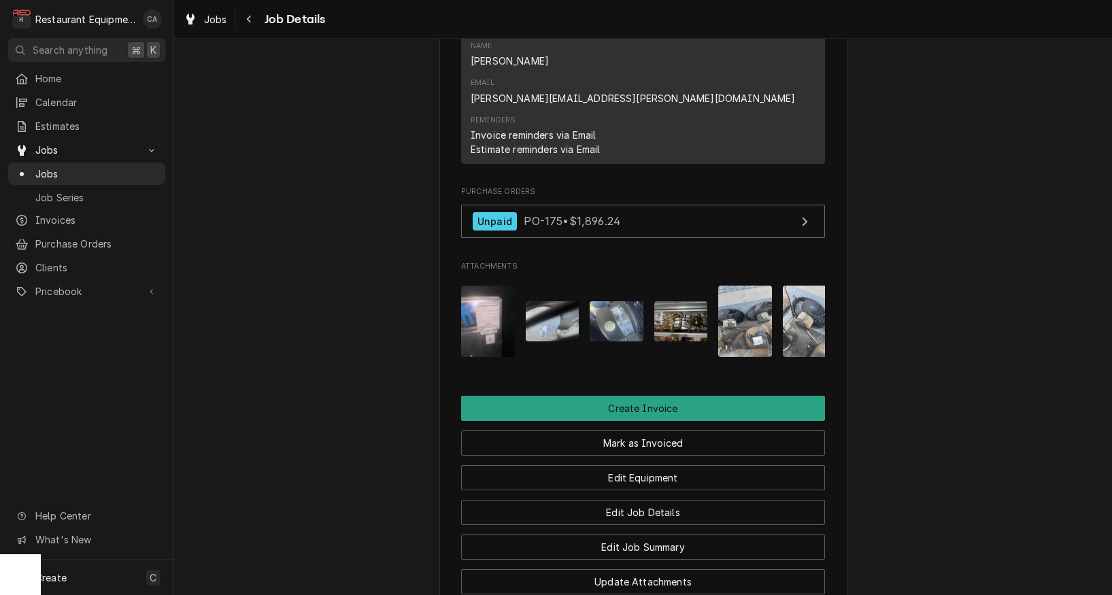
drag, startPoint x: 660, startPoint y: 310, endPoint x: 765, endPoint y: 415, distance: 148.1
click at [660, 431] on button "Mark as Invoiced" at bounding box center [643, 443] width 364 height 25
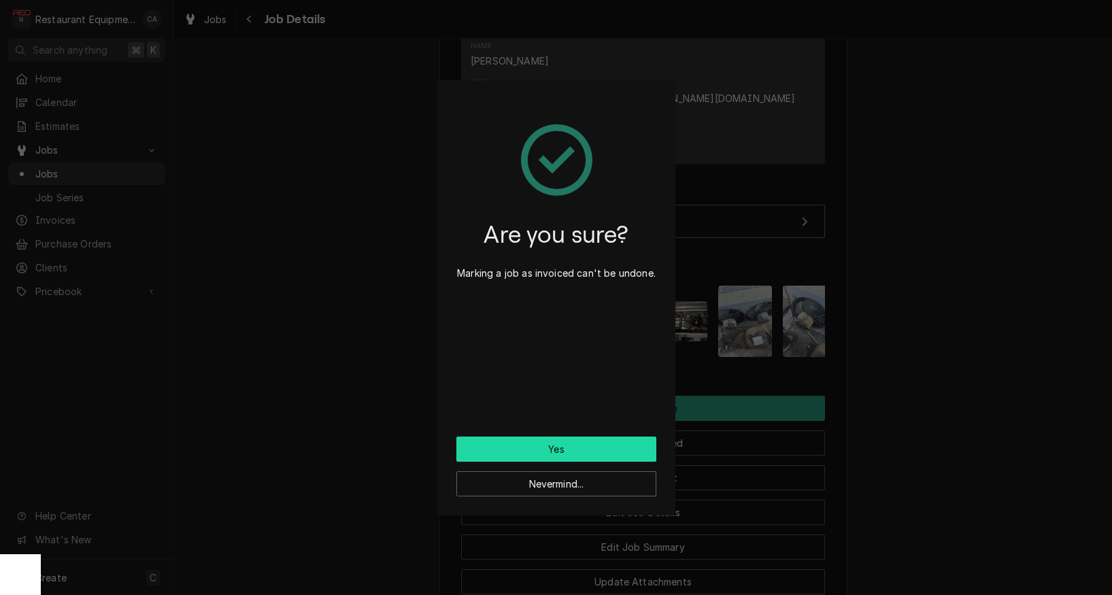
click at [614, 447] on button "Yes" at bounding box center [556, 449] width 200 height 25
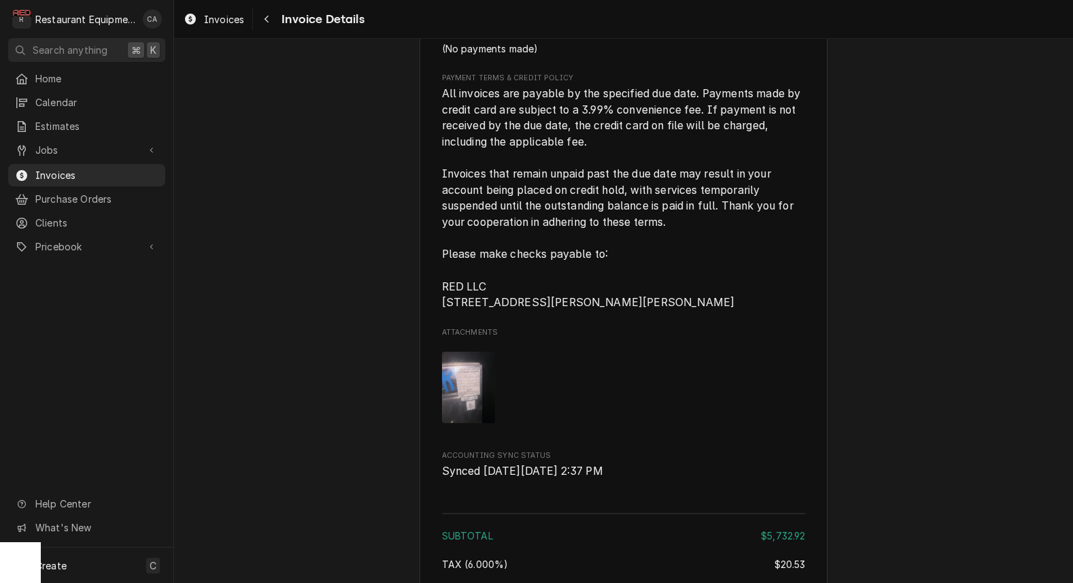
scroll to position [2926, 0]
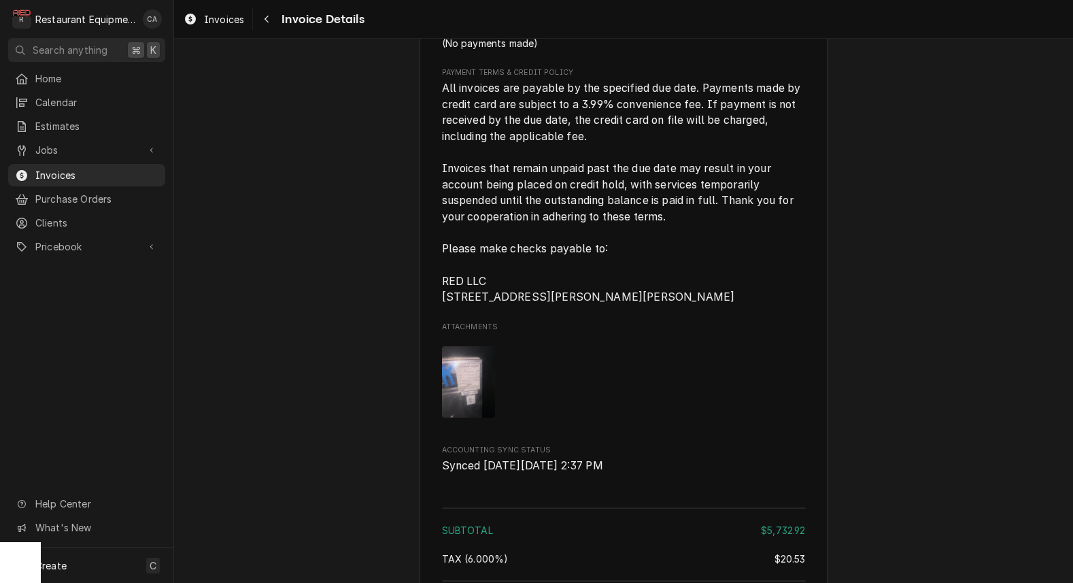
click at [228, 16] on span "Invoices" at bounding box center [224, 19] width 40 height 14
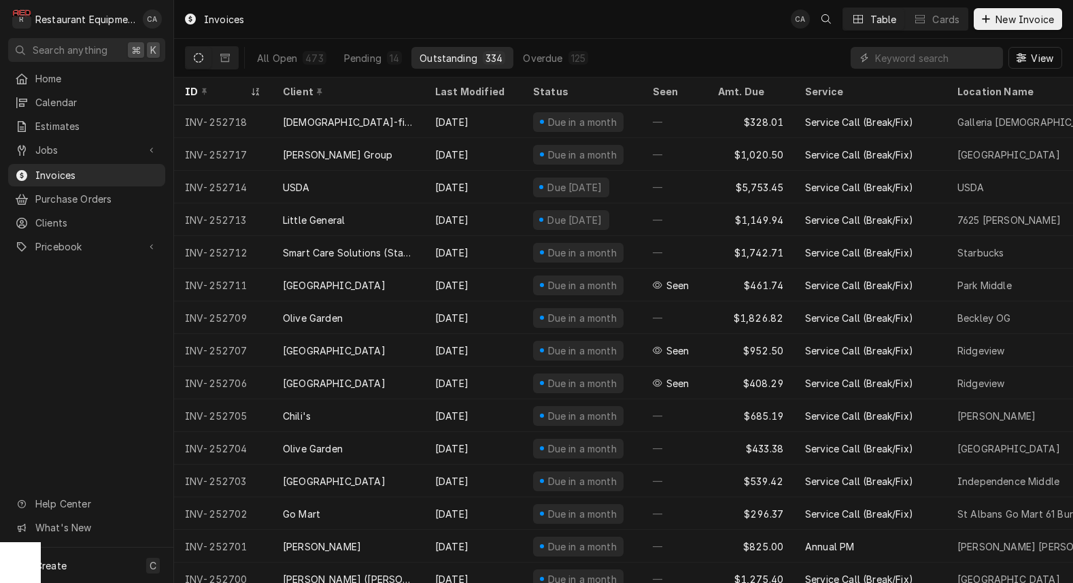
click at [518, 16] on div "Invoices CA Table Cards New Invoice" at bounding box center [623, 19] width 899 height 38
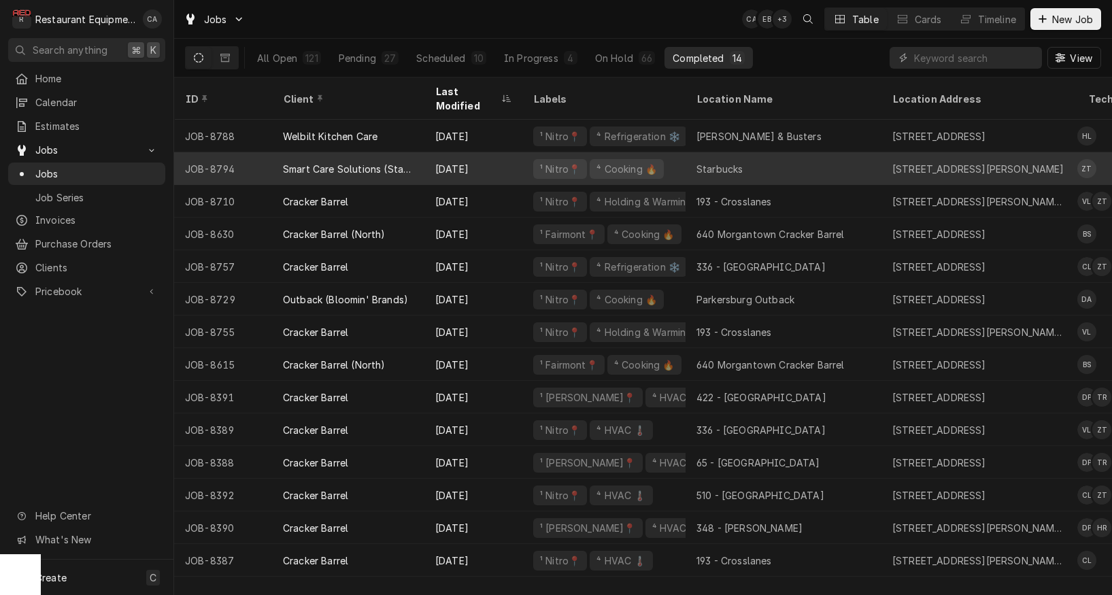
drag, startPoint x: 688, startPoint y: 171, endPoint x: 715, endPoint y: 150, distance: 33.5
click at [693, 168] on tbody "JOB-8788 Welbilt Kitchen Care Sep 8 ¹ Nitro📍 ⁴ Refrigeration ❄️ Dave & Busters …" at bounding box center [643, 348] width 938 height 457
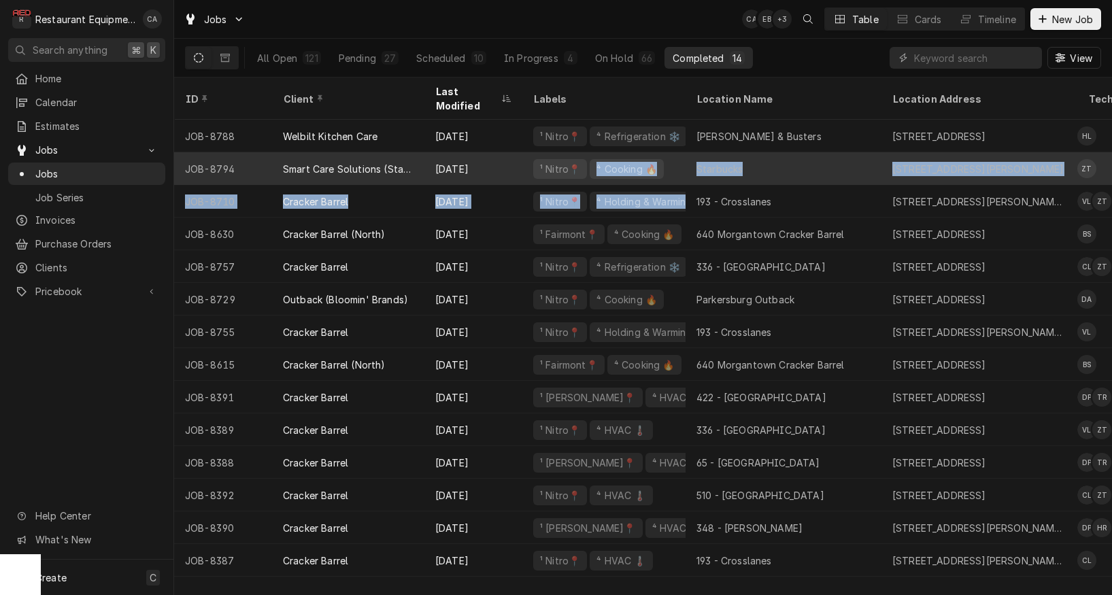
click at [715, 162] on div "Starbucks" at bounding box center [720, 169] width 46 height 14
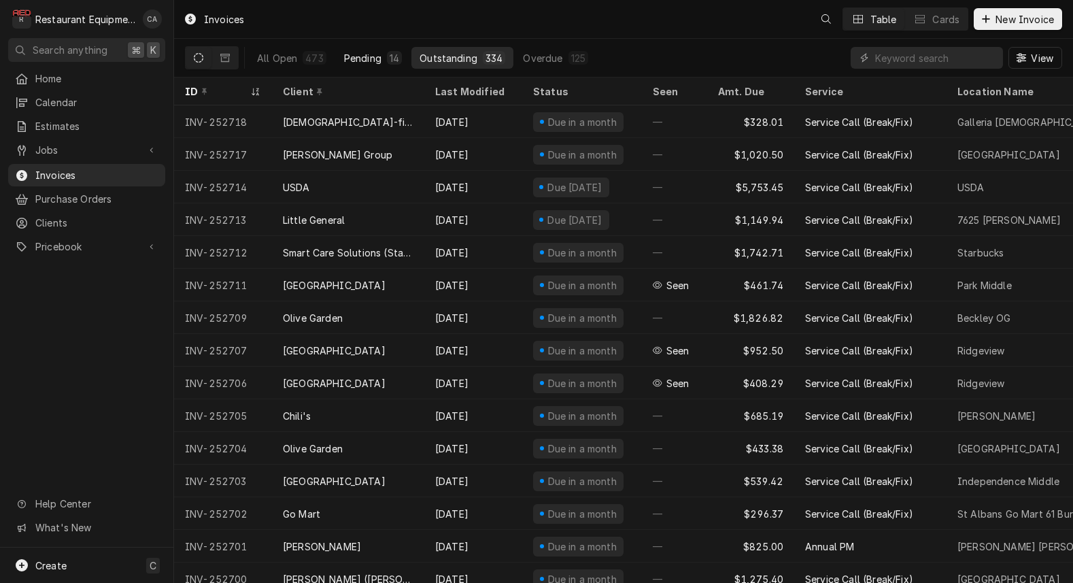
click at [353, 58] on div "Pending" at bounding box center [362, 58] width 37 height 14
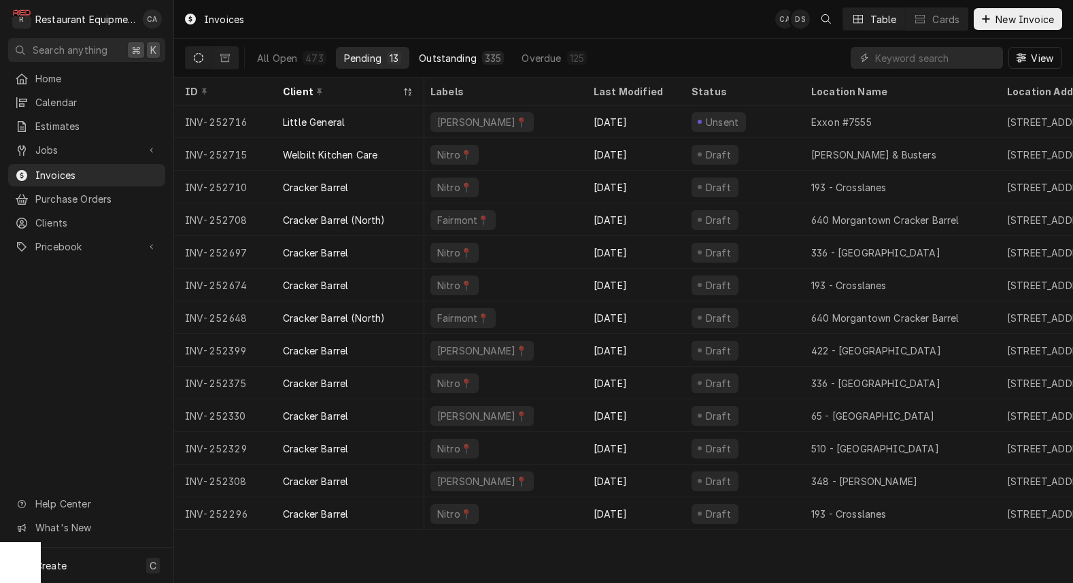
scroll to position [0, 1]
click at [444, 59] on div "Outstanding" at bounding box center [448, 58] width 58 height 14
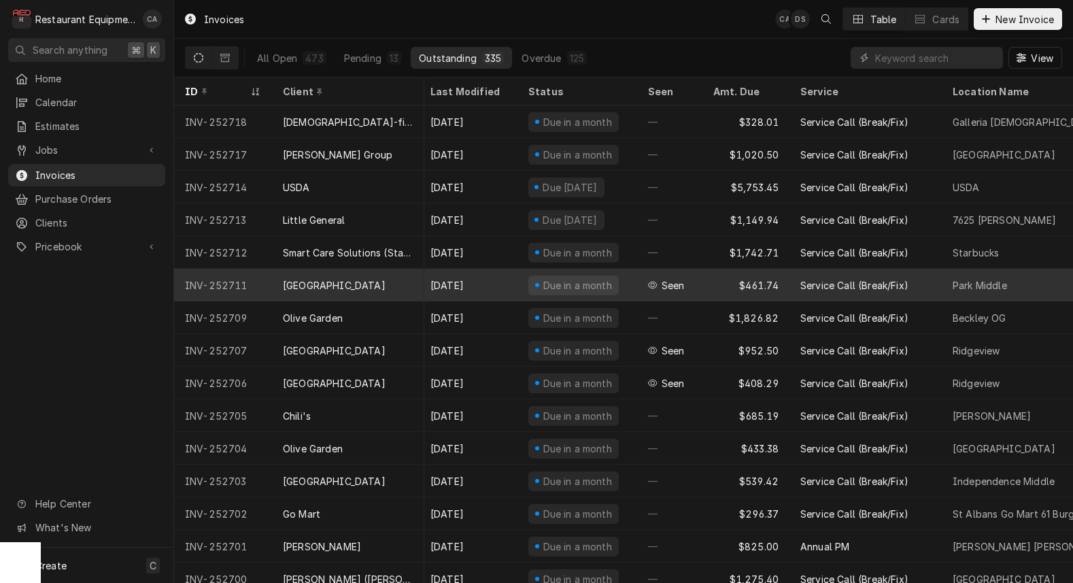
scroll to position [3, 5]
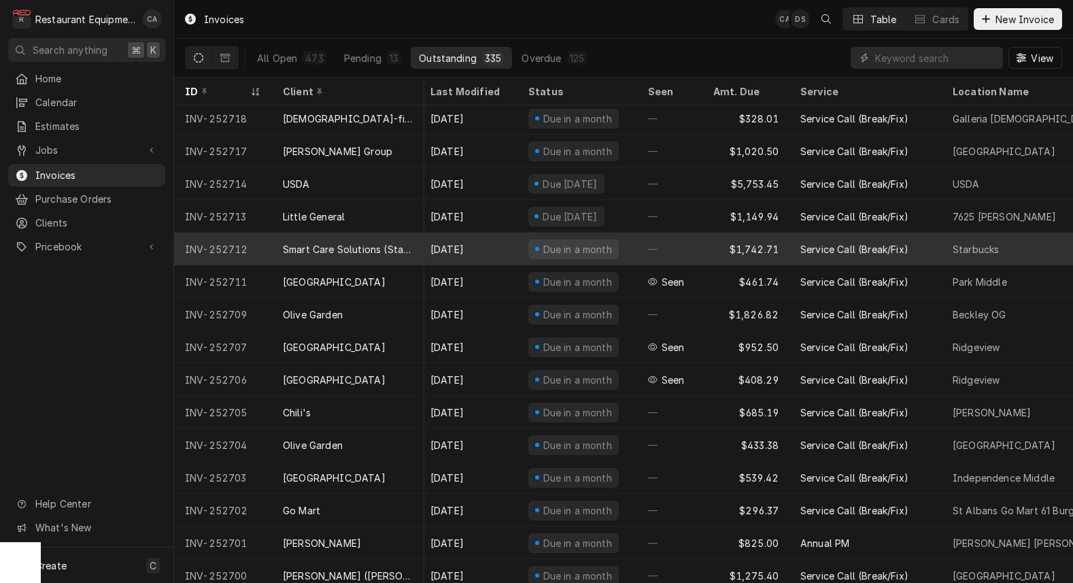
click at [360, 243] on div "Smart Care Solutions (Starbucks Corporate)" at bounding box center [348, 249] width 131 height 14
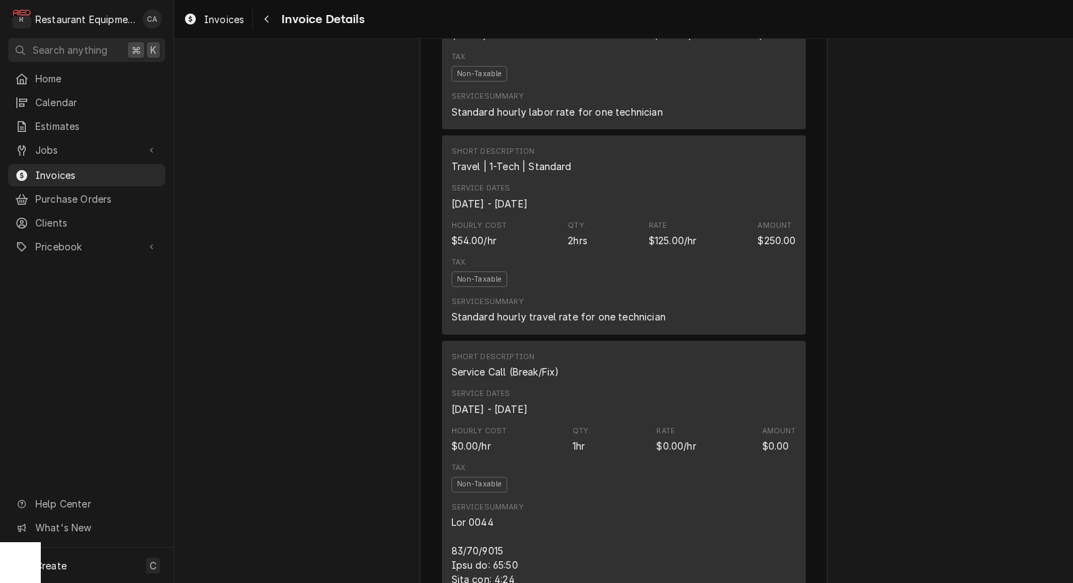
scroll to position [994, 0]
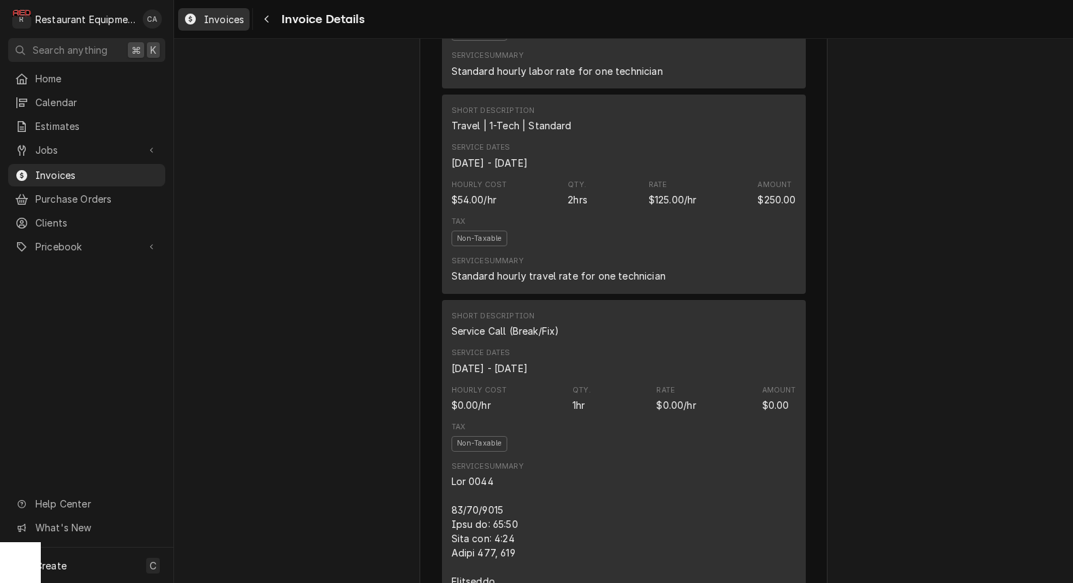
click at [225, 25] on span "Invoices" at bounding box center [224, 19] width 40 height 14
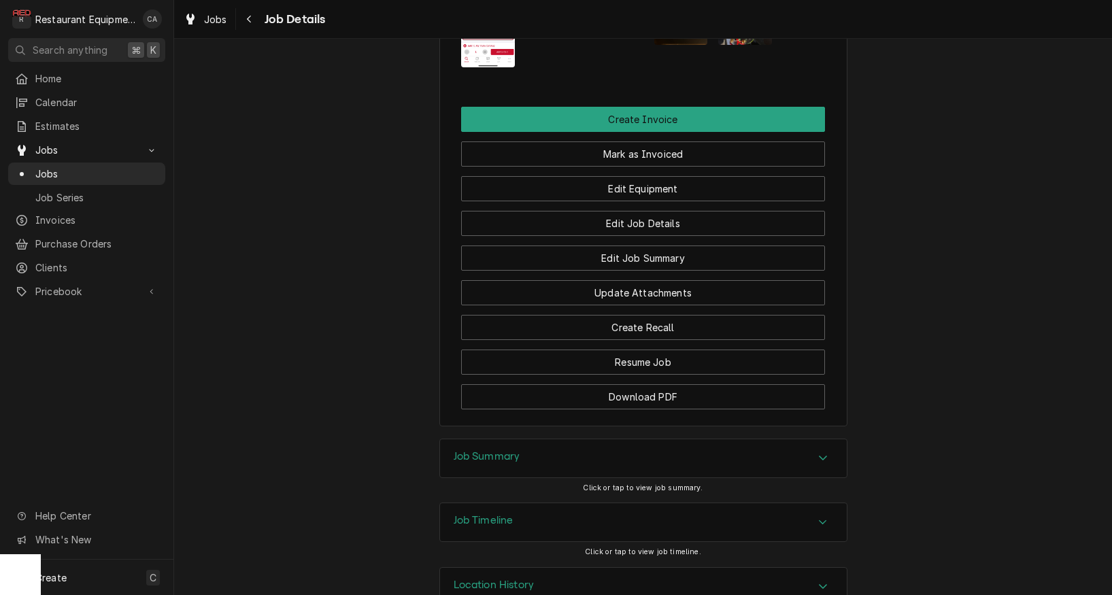
scroll to position [1477, 0]
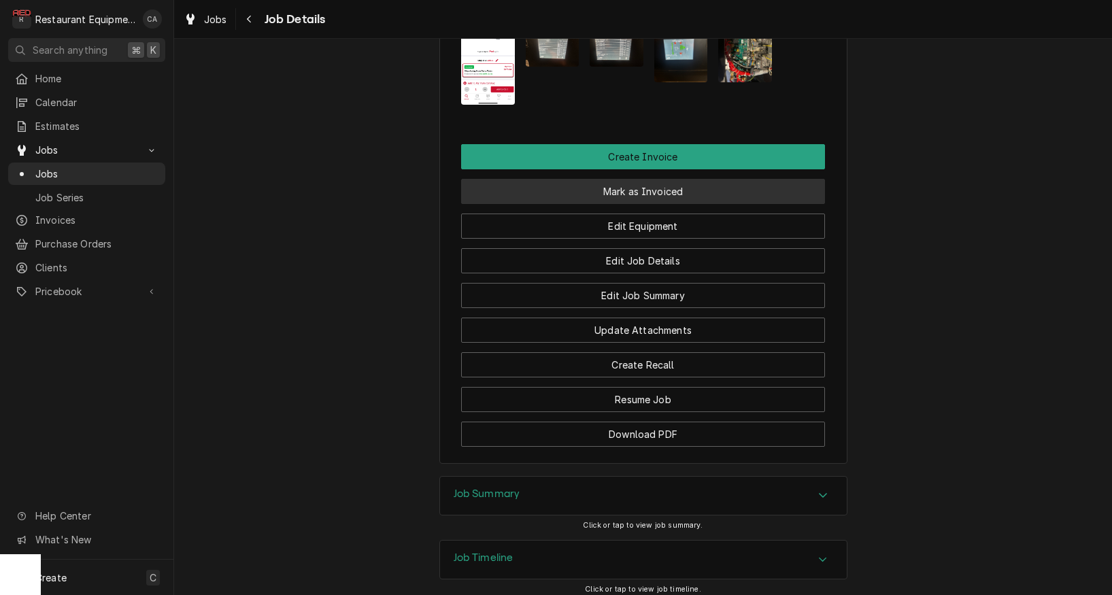
click at [616, 182] on button "Mark as Invoiced" at bounding box center [643, 191] width 364 height 25
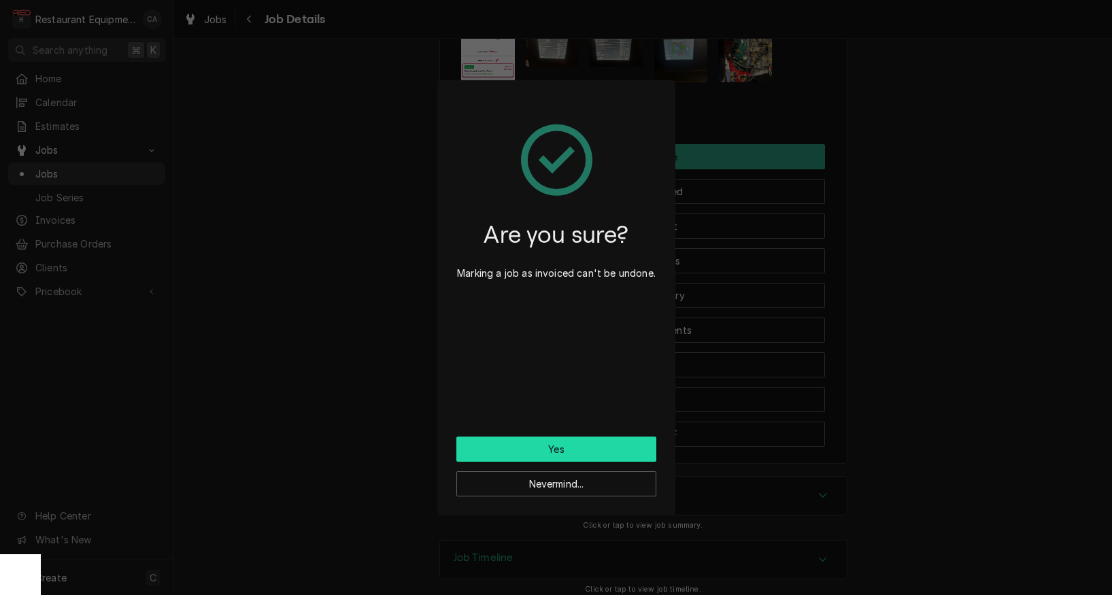
click at [582, 441] on button "Yes" at bounding box center [556, 449] width 200 height 25
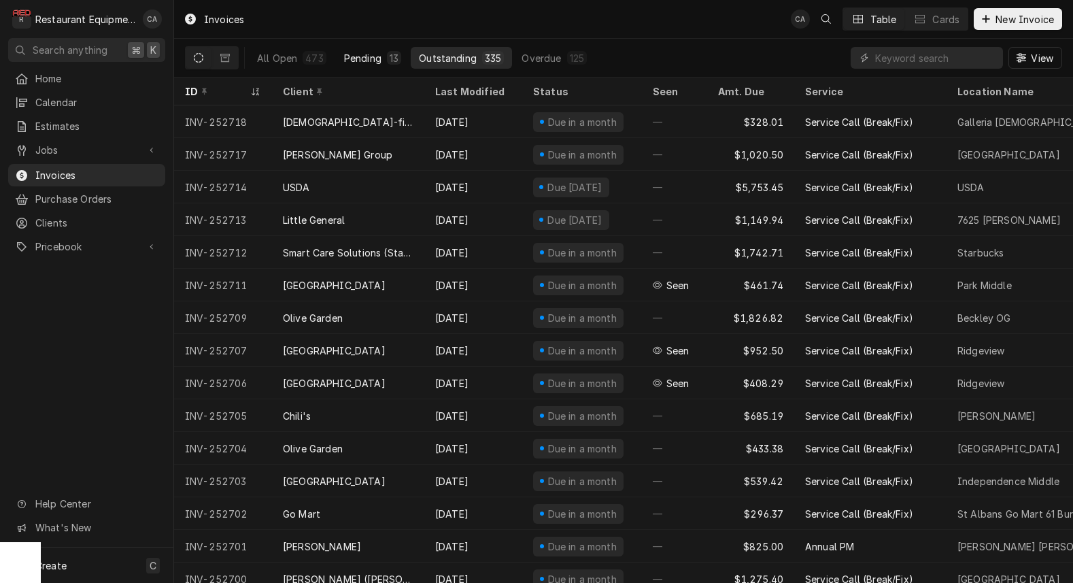
click at [365, 61] on div "Pending" at bounding box center [362, 58] width 37 height 14
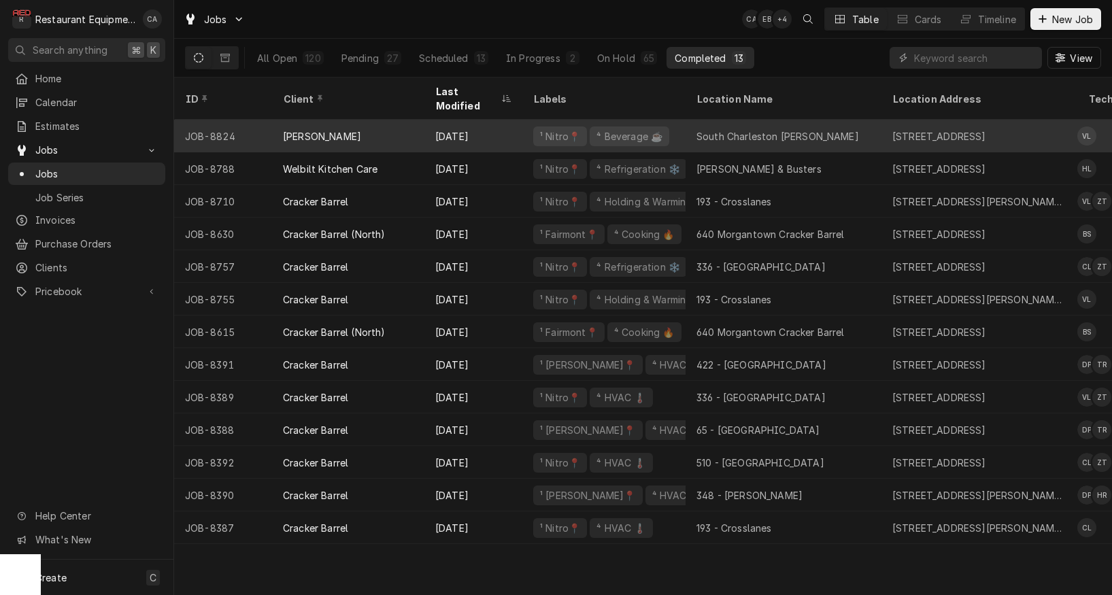
click at [776, 129] on div "South Charleston [PERSON_NAME]" at bounding box center [778, 136] width 163 height 14
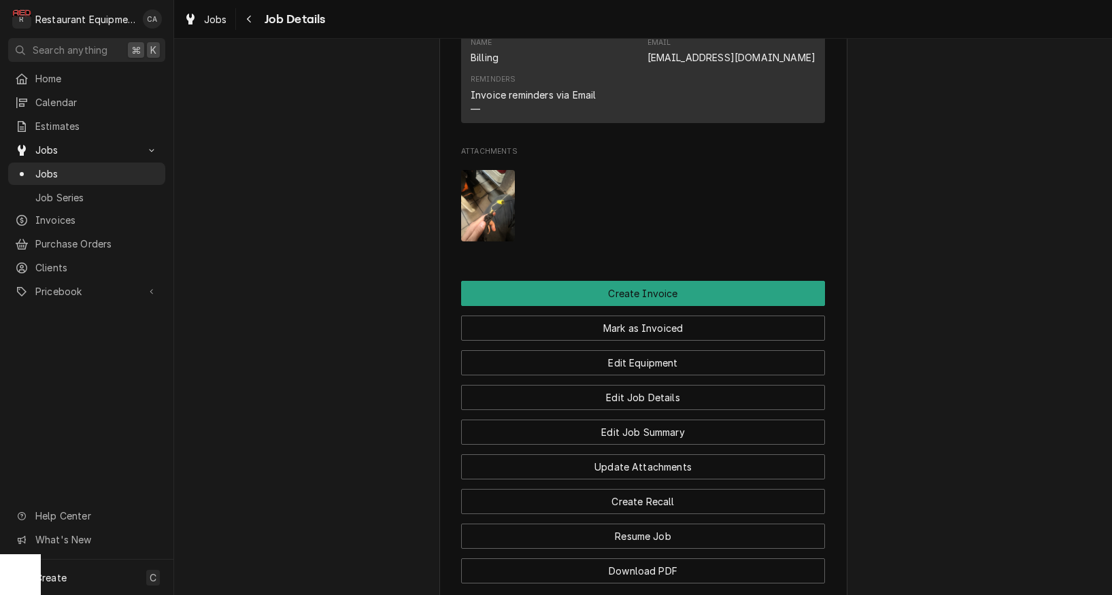
click at [488, 209] on img "Attachments" at bounding box center [488, 205] width 54 height 71
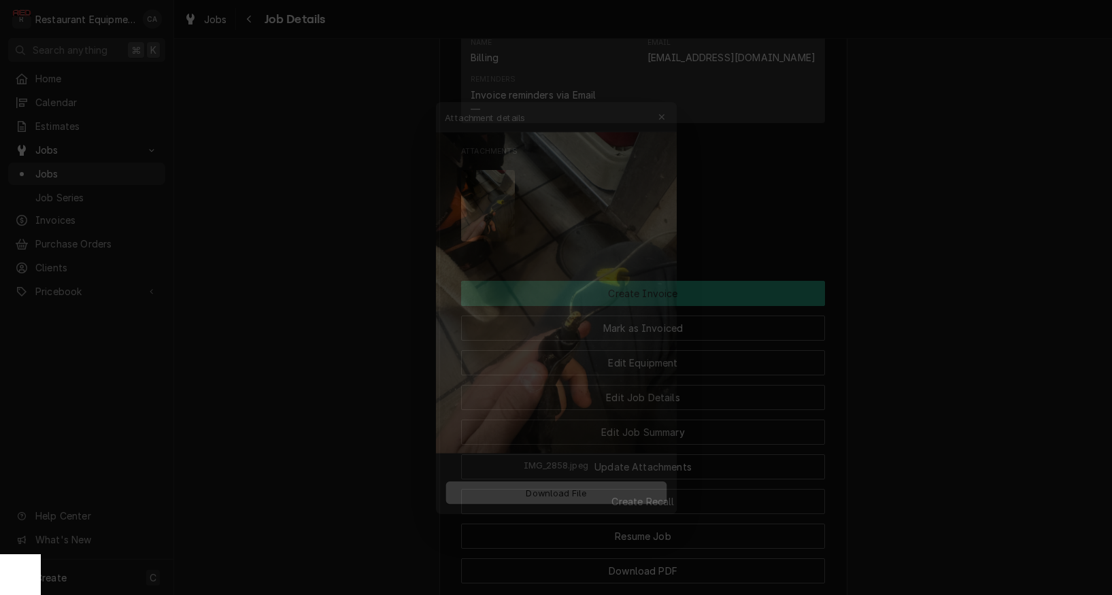
click at [341, 246] on div at bounding box center [556, 297] width 1112 height 595
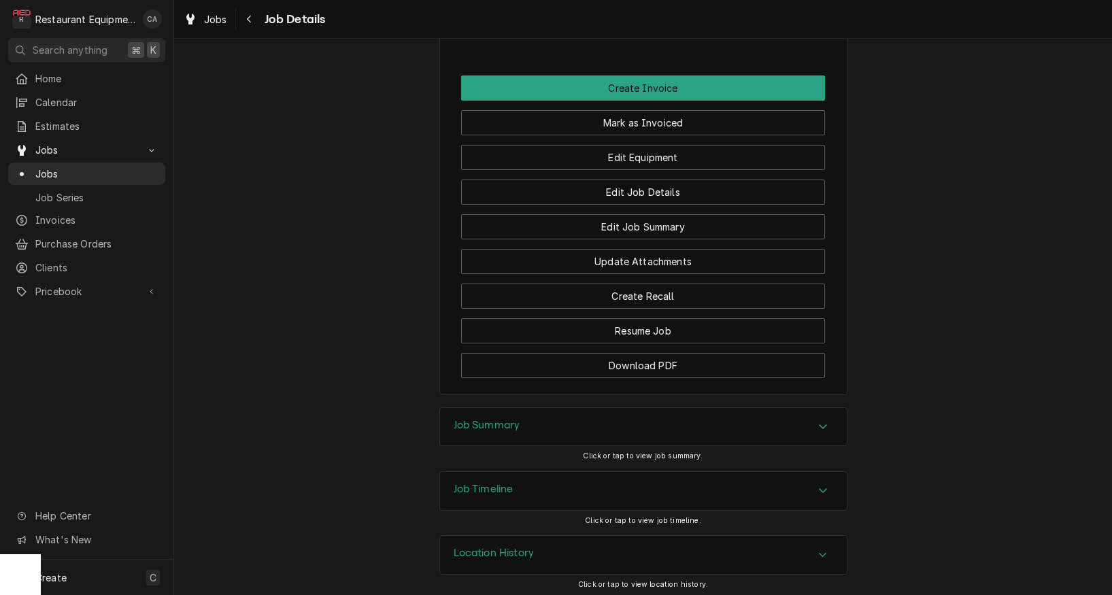
scroll to position [1112, 0]
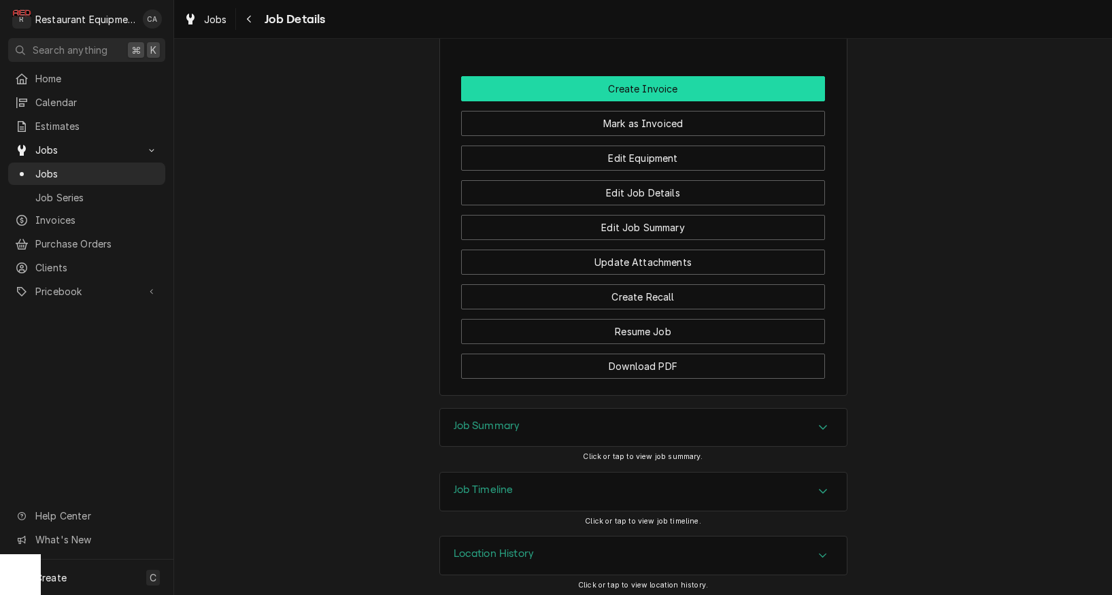
click at [635, 86] on button "Create Invoice" at bounding box center [643, 88] width 364 height 25
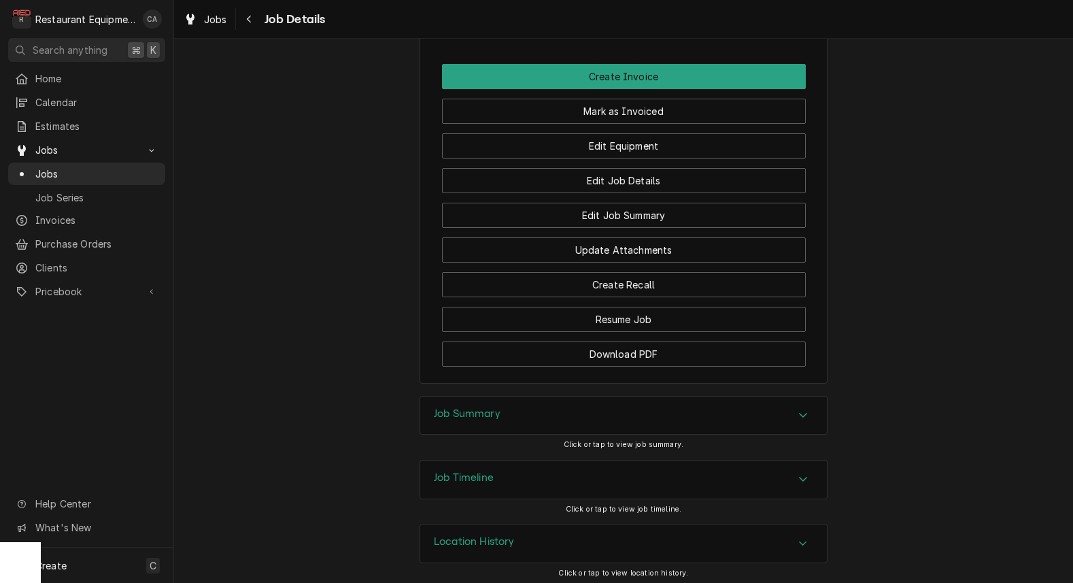
click at [478, 411] on h3 "Job Summary" at bounding box center [467, 413] width 67 height 13
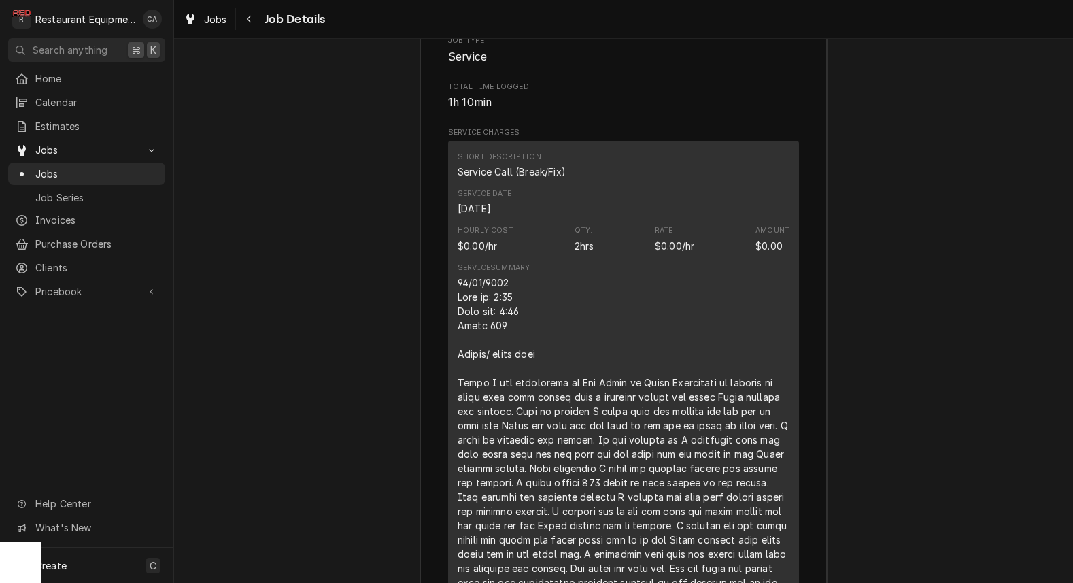
scroll to position [1638, 0]
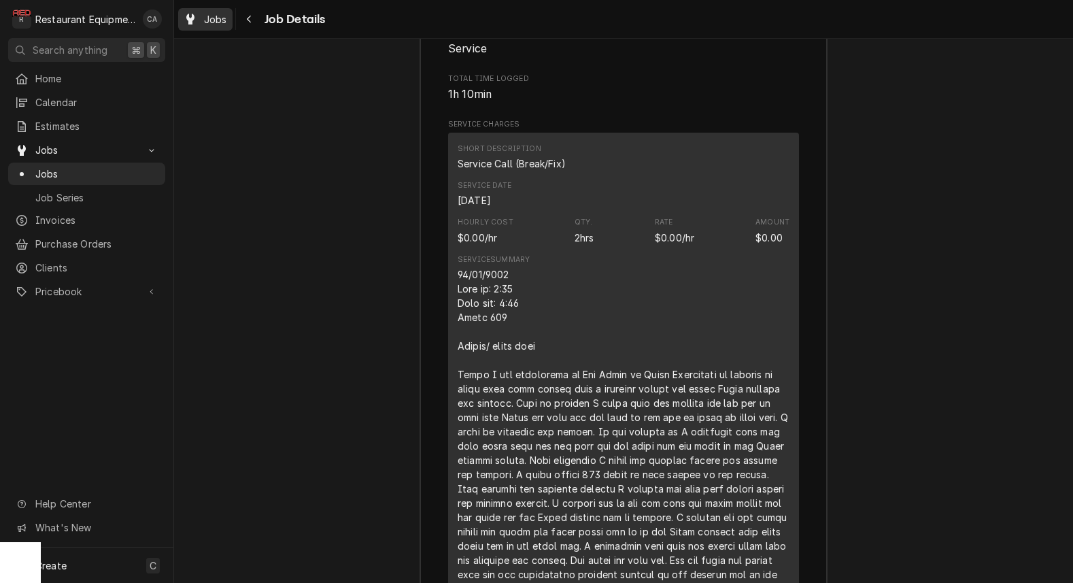
click at [209, 17] on span "Jobs" at bounding box center [215, 19] width 23 height 14
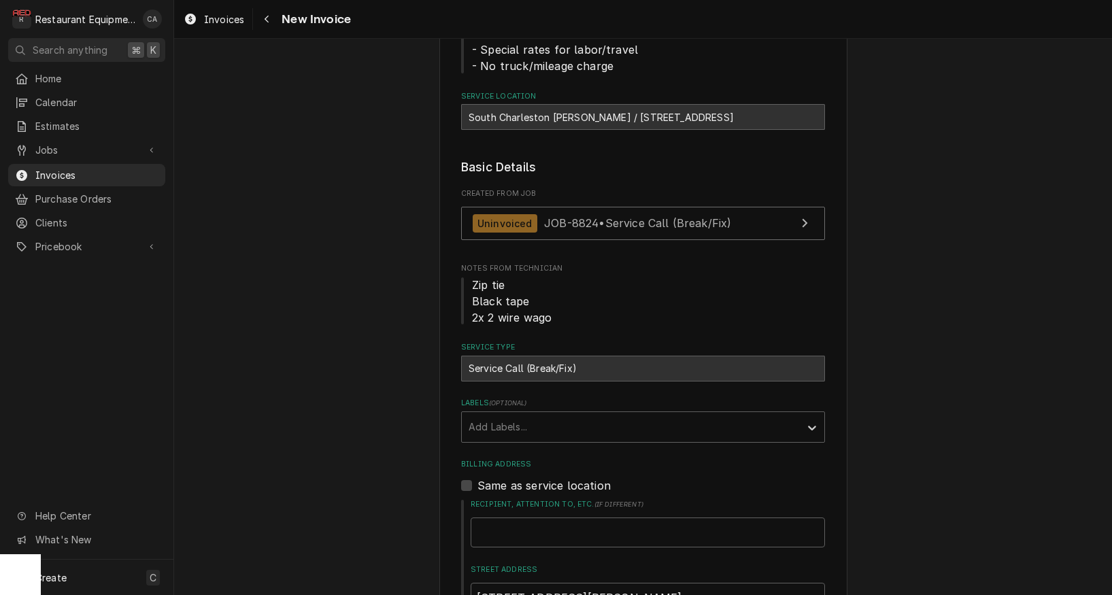
scroll to position [191, 0]
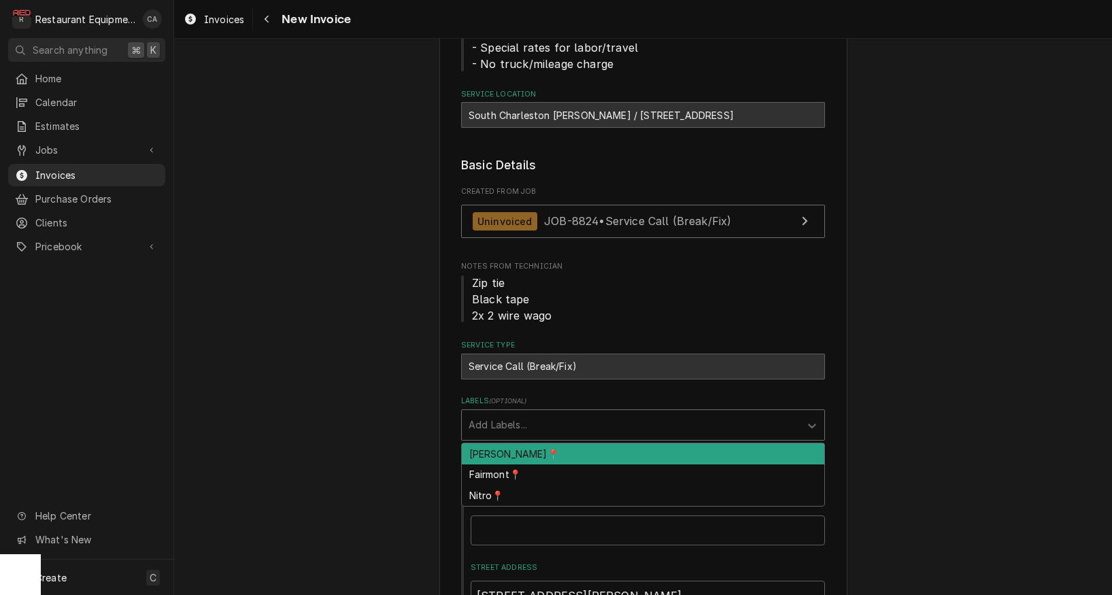
drag, startPoint x: 492, startPoint y: 420, endPoint x: 487, endPoint y: 444, distance: 24.3
click at [492, 420] on div "Add Labels..." at bounding box center [631, 425] width 324 height 14
drag, startPoint x: 487, startPoint y: 444, endPoint x: 384, endPoint y: 439, distance: 102.9
click at [486, 445] on div "[PERSON_NAME]📍" at bounding box center [643, 453] width 363 height 21
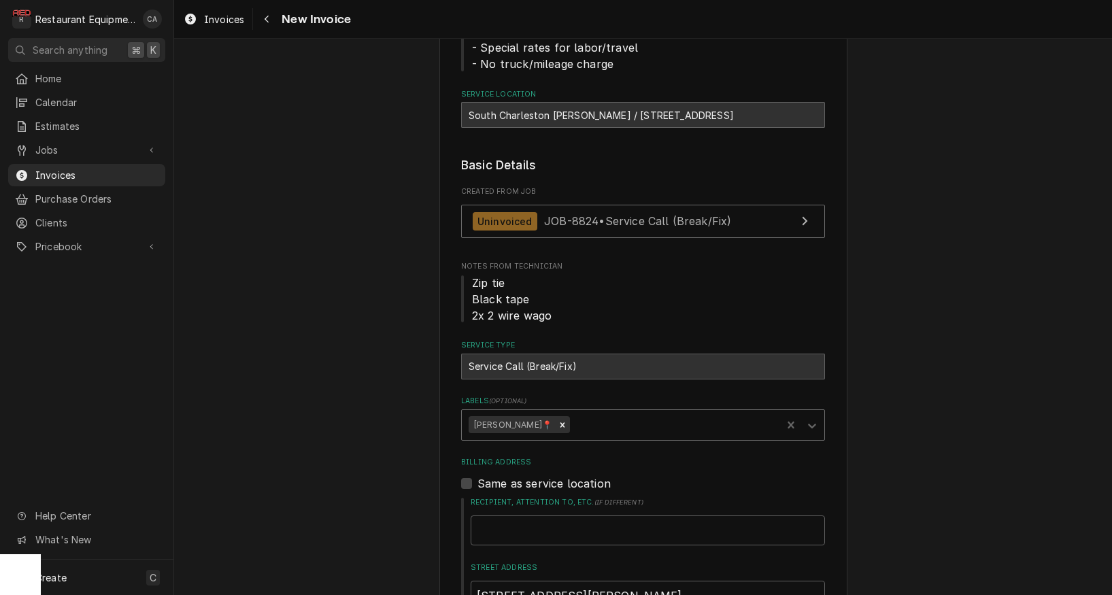
scroll to position [236, 0]
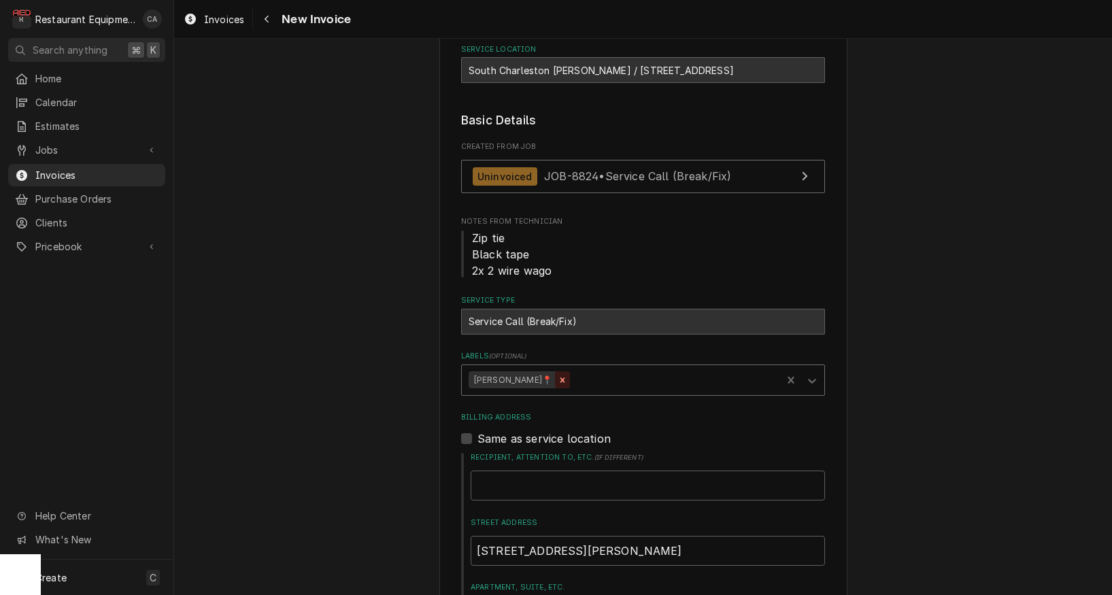
click at [558, 379] on icon "Remove BECKLEY📍" at bounding box center [563, 380] width 10 height 10
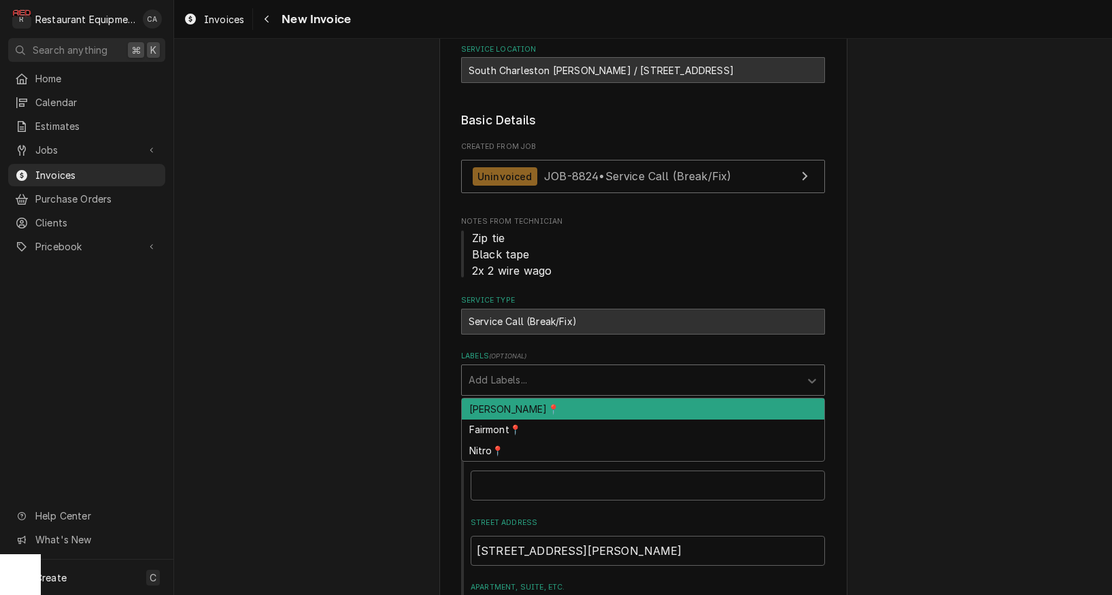
click at [522, 385] on div "Labels" at bounding box center [631, 380] width 324 height 24
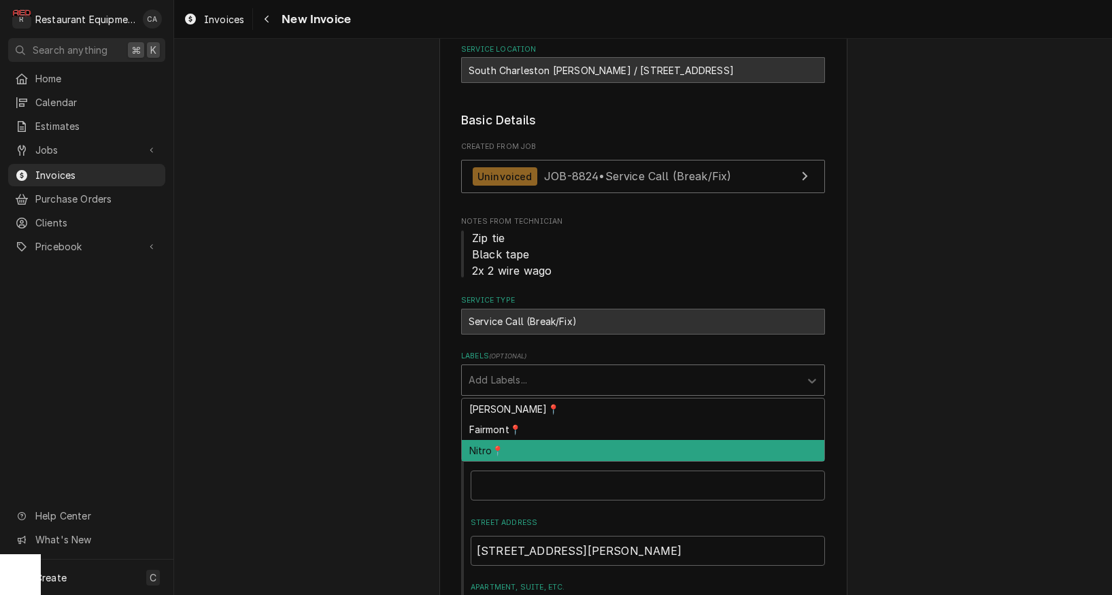
drag, startPoint x: 495, startPoint y: 440, endPoint x: 437, endPoint y: 440, distance: 57.8
click at [495, 440] on div "Nitro📍" at bounding box center [643, 450] width 363 height 21
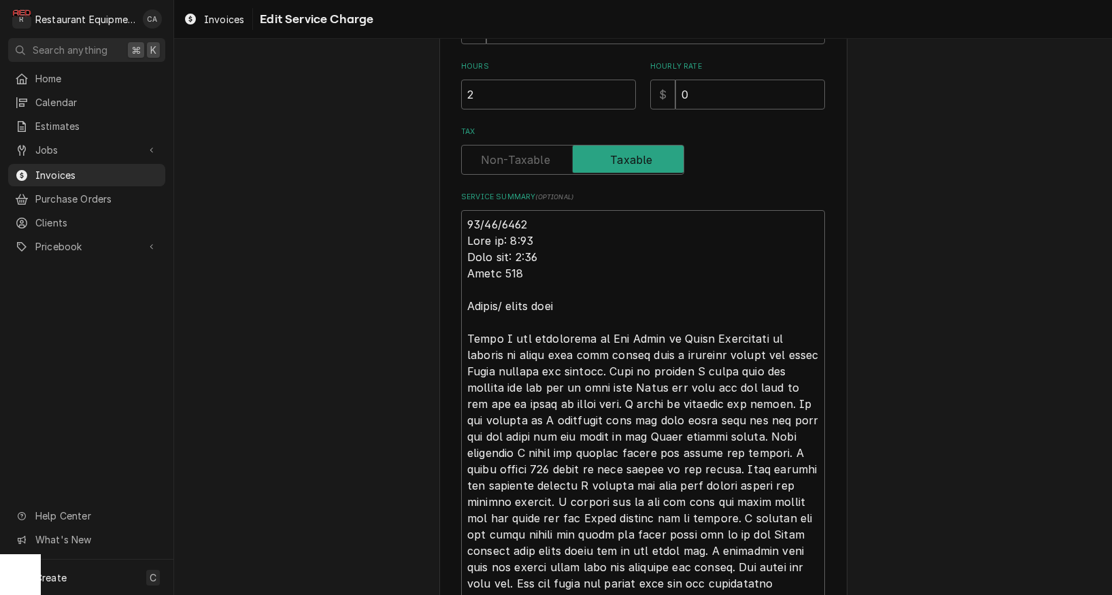
scroll to position [382, 0]
click at [467, 219] on textarea "Service Summary ( optional )" at bounding box center [643, 476] width 364 height 535
type textarea "x"
type textarea "R09/08/2025 Time in: 2:00 Time out: 3:30 Truck 206 Outlet/ power cord [DATE] I …"
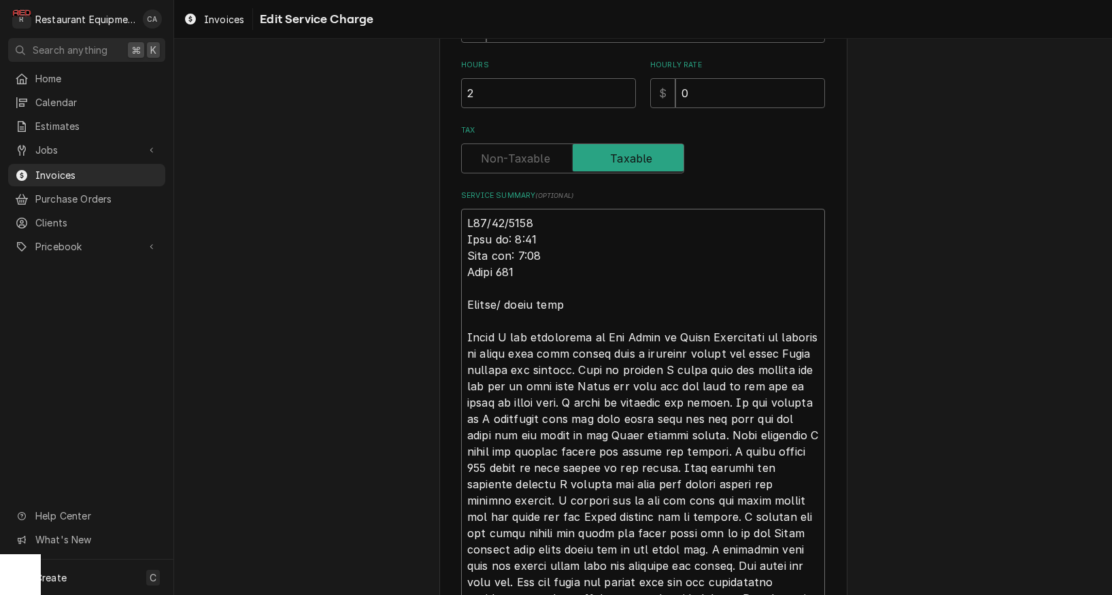
type textarea "x"
type textarea "Ro09/08/2025 Time in: 2:00 Time out: 3:30 Truck 206 Outlet/ power cord [DATE] I…"
type textarea "x"
type textarea "Roo09/08/2025 Time in: 2:00 Time out: 3:30 Truck 206 Outlet/ power cord [DATE] …"
type textarea "x"
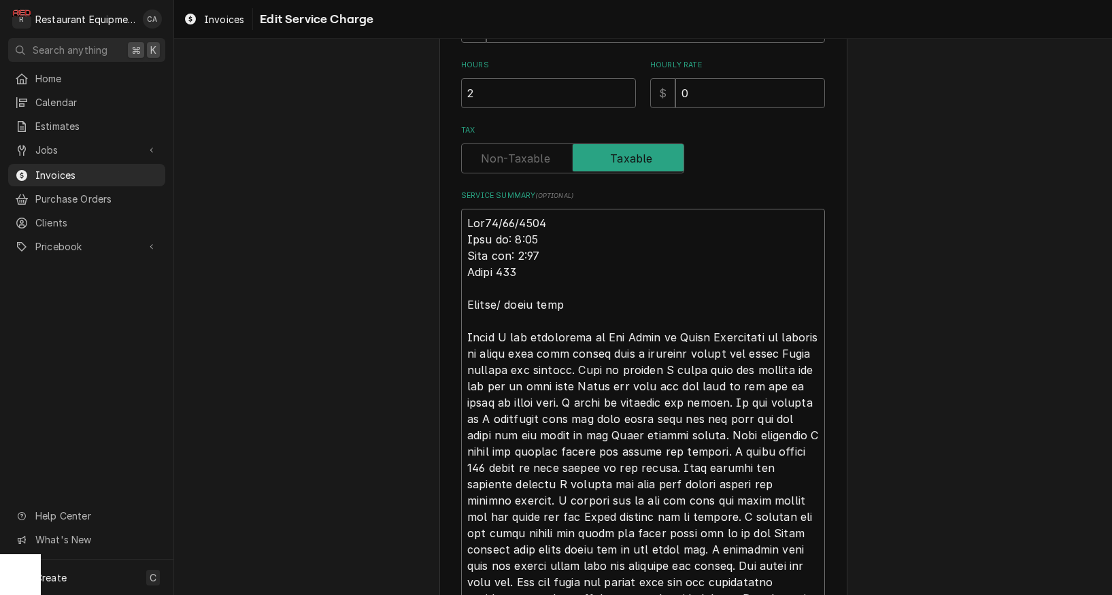
type textarea "Roo 09/08/2025 Time in: 2:00 Time out: 3:30 Truck 206 Outlet/ power cord Today …"
type textarea "x"
type textarea "Roo 809/08/2025 Time in: 2:00 Time out: 3:30 Truck 206 Outlet/ power cord Today…"
type textarea "x"
type textarea "Roo 8809/08/2025 Time in: 2:00 Time out: 3:30 Truck 206 Outlet/ power cord Toda…"
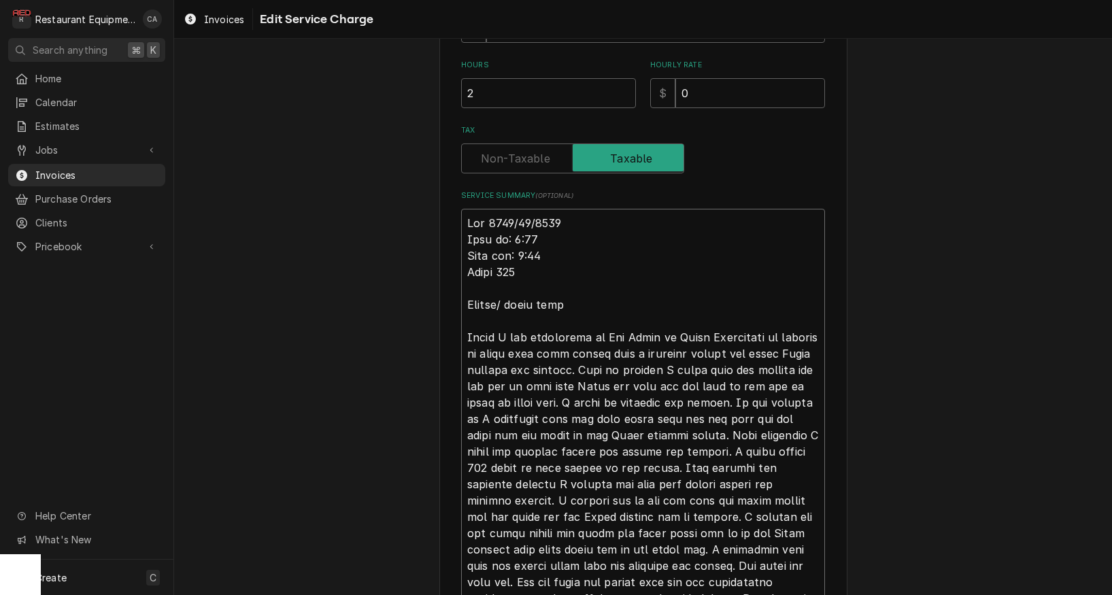
type textarea "x"
type textarea "Roo 88209/08/2025 Time in: 2:00 Time out: 3:30 Truck 206 Outlet/ power cord Tod…"
type textarea "x"
type textarea "Roo 882409/08/2025 Time in: 2:00 Time out: 3:30 Truck 206 Outlet/ power cord To…"
type textarea "x"
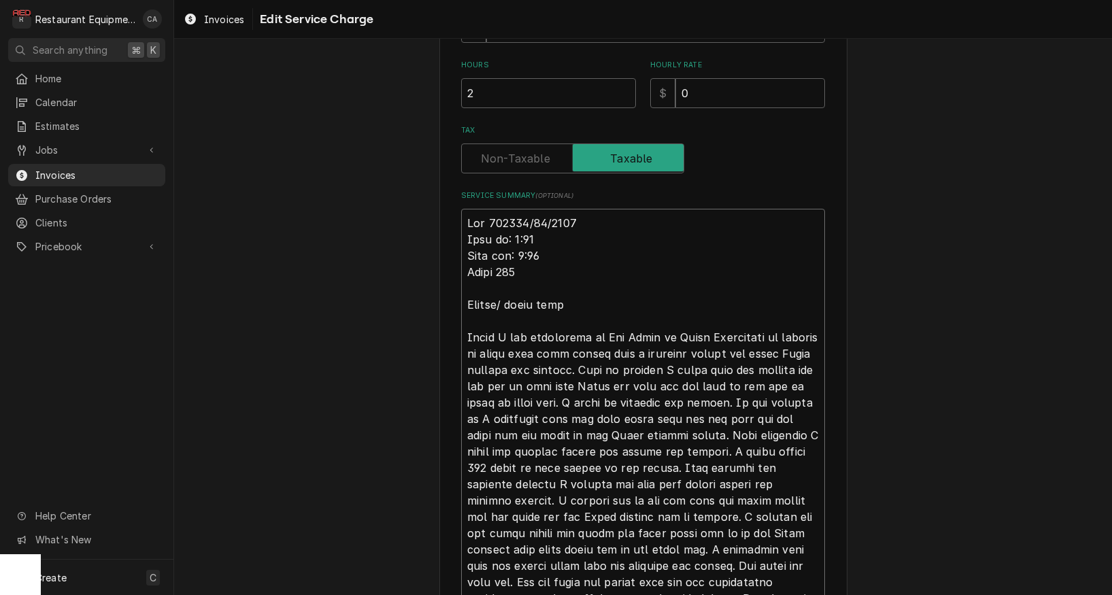
type textarea "Roo 8824 09/08/2025 Time in: 2:00 Time out: 3:30 Truck 206 Outlet/ power cord T…"
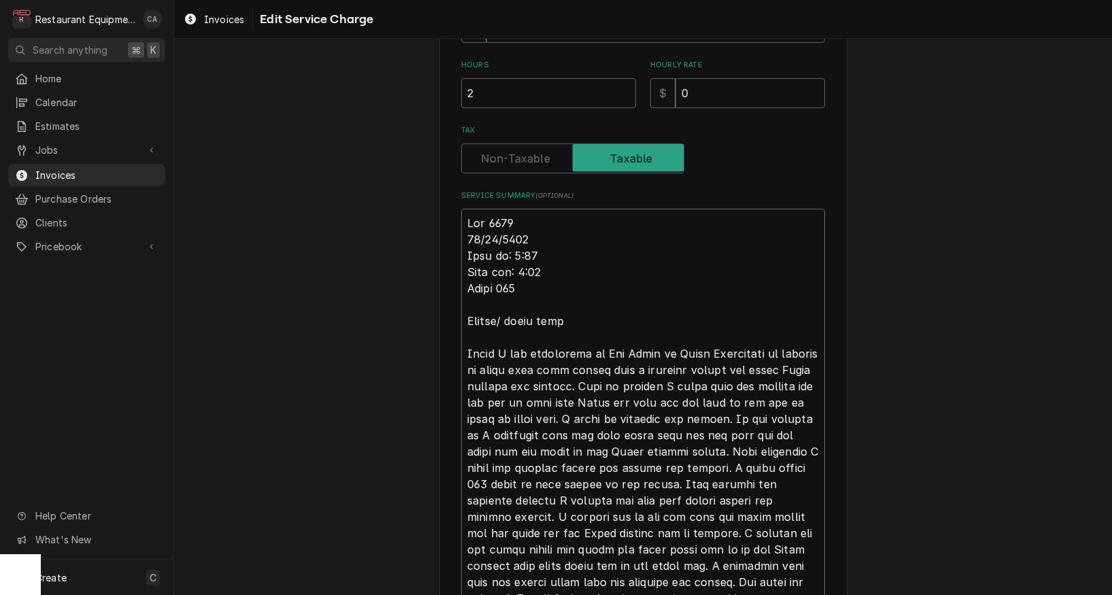
type textarea "x"
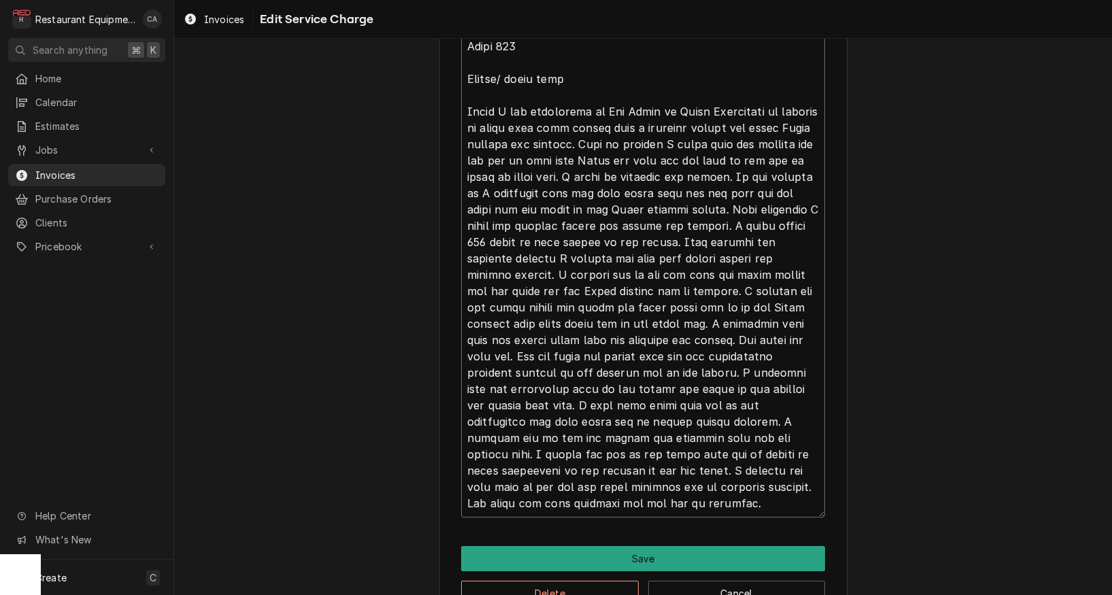
scroll to position [641, 0]
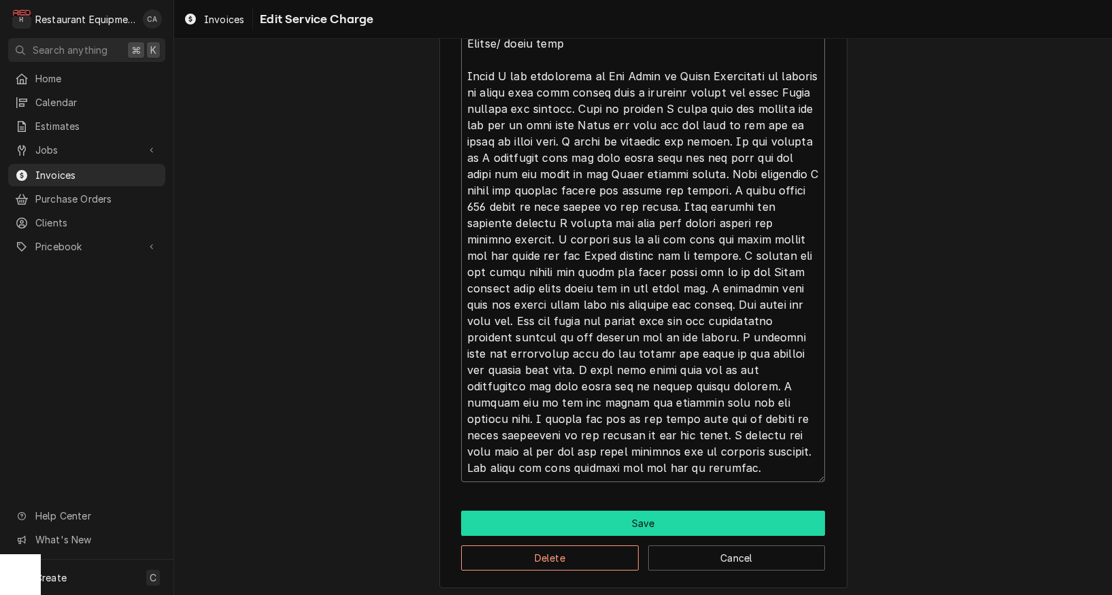
type textarea "Roo 8824 09/08/2025 Time in: 2:00 Time out: 3:30 Truck 206 Outlet/ power cord T…"
click at [611, 519] on button "Save" at bounding box center [643, 523] width 364 height 25
type textarea "x"
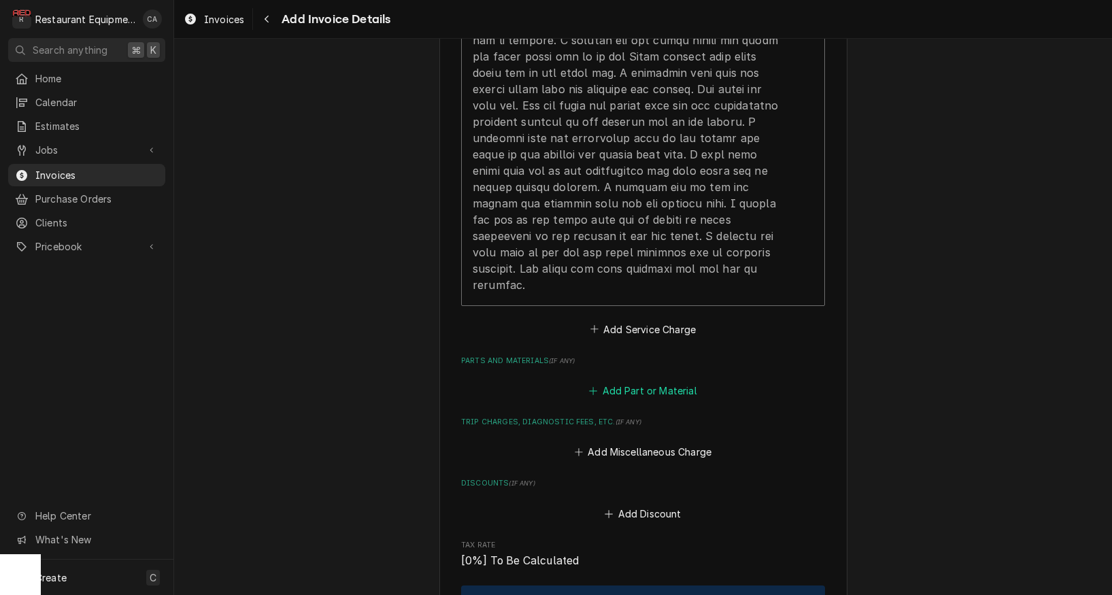
scroll to position [1873, 0]
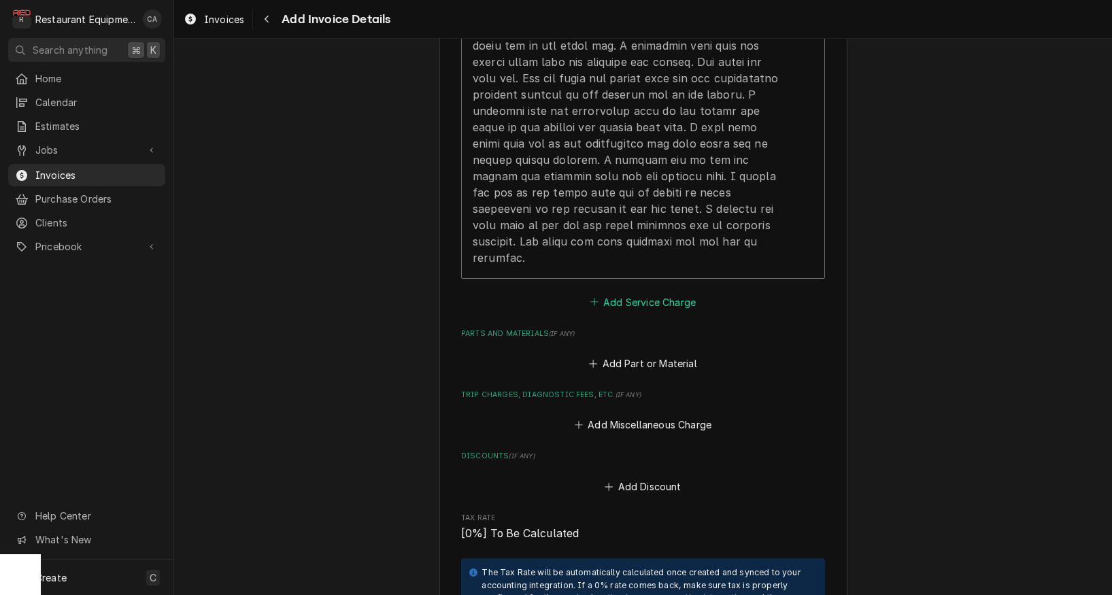
click at [618, 292] on button "Add Service Charge" at bounding box center [643, 301] width 110 height 19
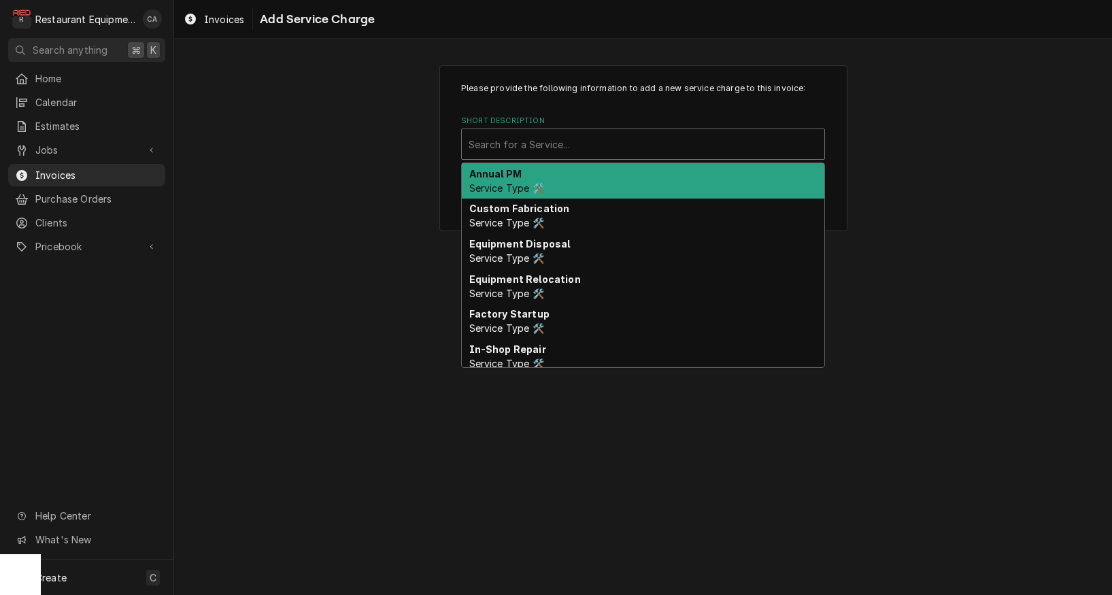
click at [522, 141] on div "Search for a Service..." at bounding box center [643, 144] width 349 height 14
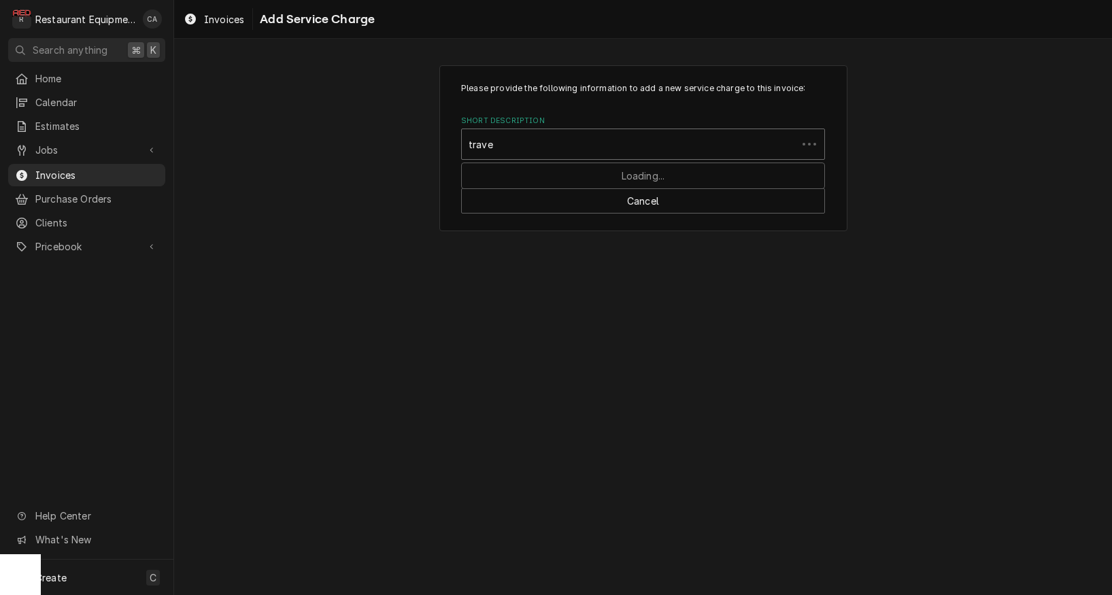
type input "travel"
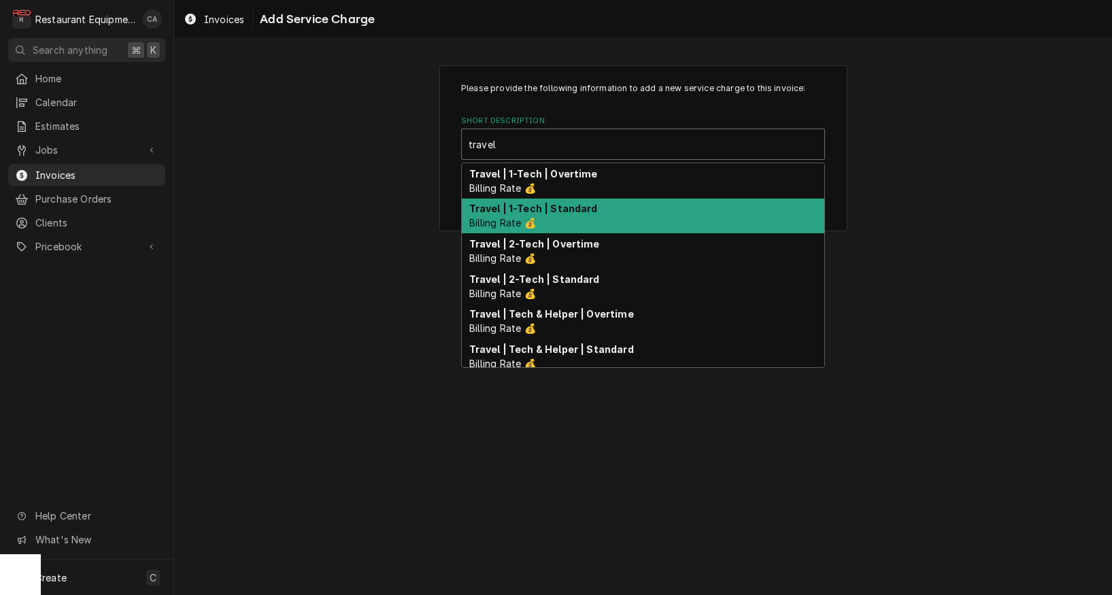
drag, startPoint x: 581, startPoint y: 217, endPoint x: 601, endPoint y: 249, distance: 37.6
click at [581, 217] on div "Travel | 1-Tech | Standard Billing Rate 💰" at bounding box center [643, 216] width 363 height 35
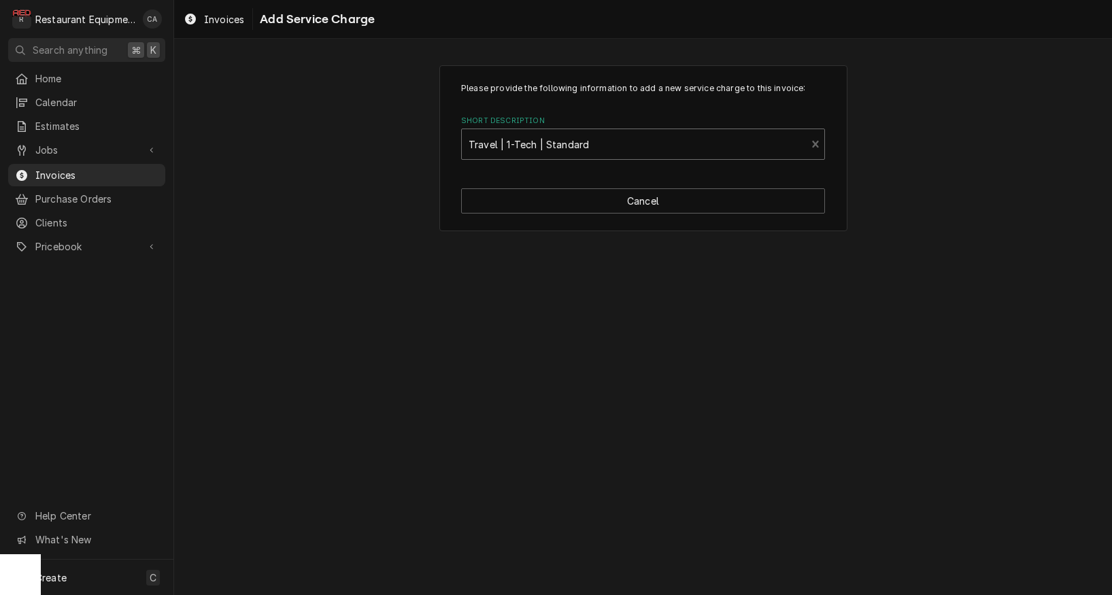
type textarea "x"
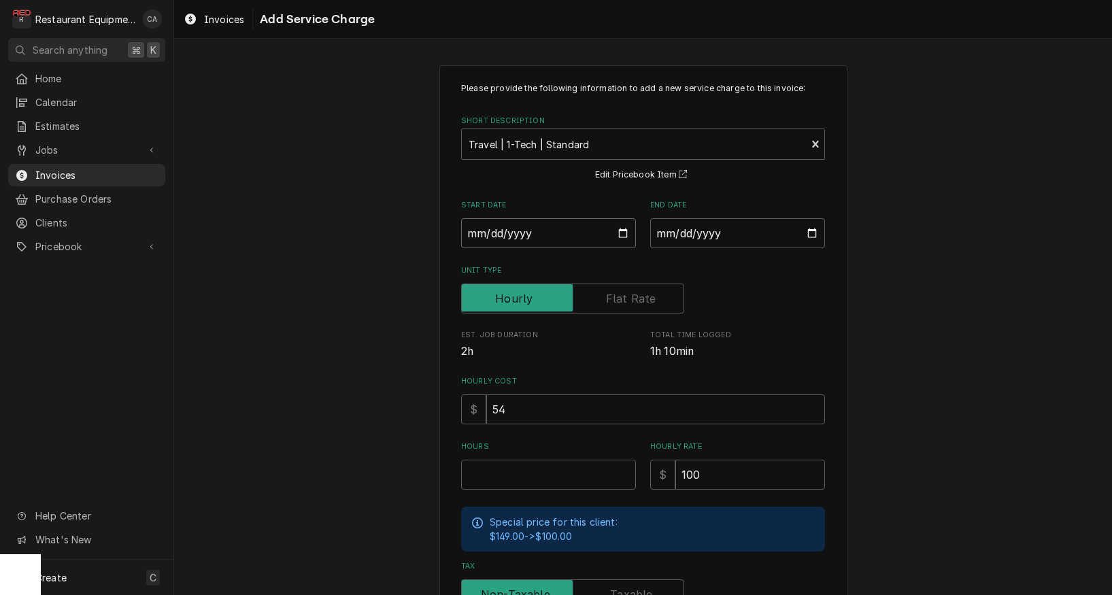
click at [516, 241] on input "Start Date" at bounding box center [548, 233] width 175 height 30
type input "2025-09-08"
type textarea "x"
drag, startPoint x: 679, startPoint y: 226, endPoint x: 698, endPoint y: 260, distance: 39.0
click at [679, 226] on input "End Date" at bounding box center [737, 233] width 175 height 30
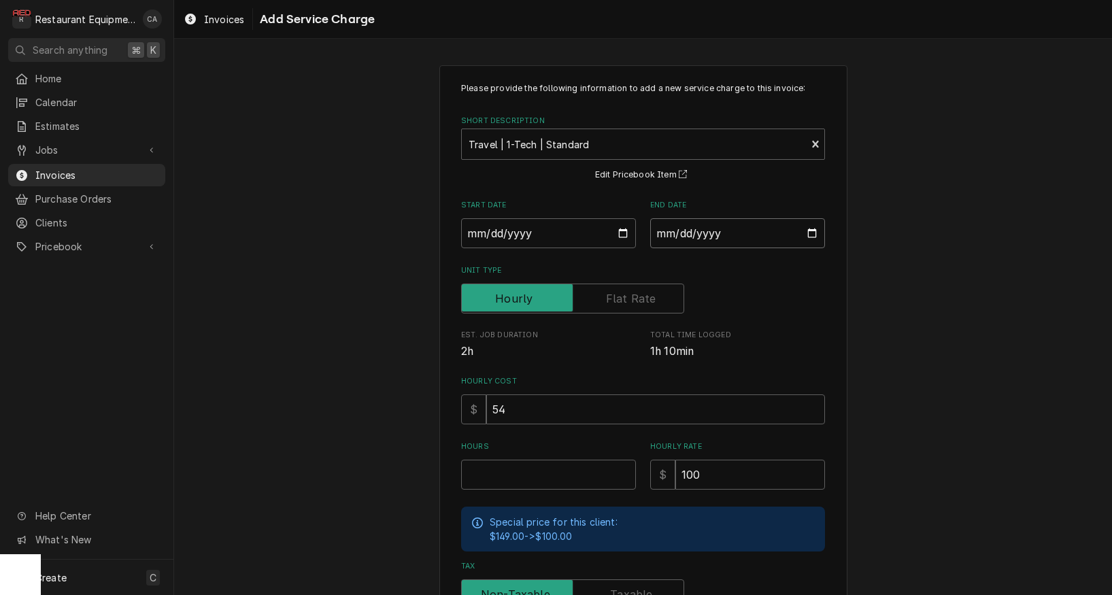
type input "2025-09-08"
click at [822, 298] on div "Unit Type" at bounding box center [643, 299] width 364 height 30
click at [536, 469] on input "Hours" at bounding box center [548, 475] width 175 height 30
type textarea "x"
type input "1"
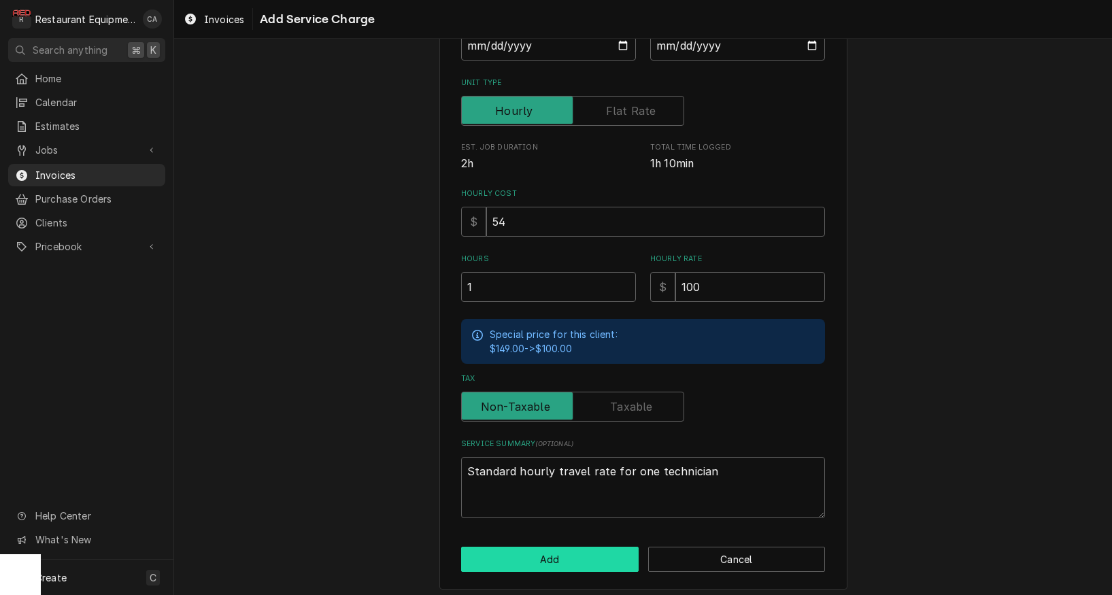
click at [567, 556] on button "Add" at bounding box center [550, 559] width 178 height 25
type textarea "x"
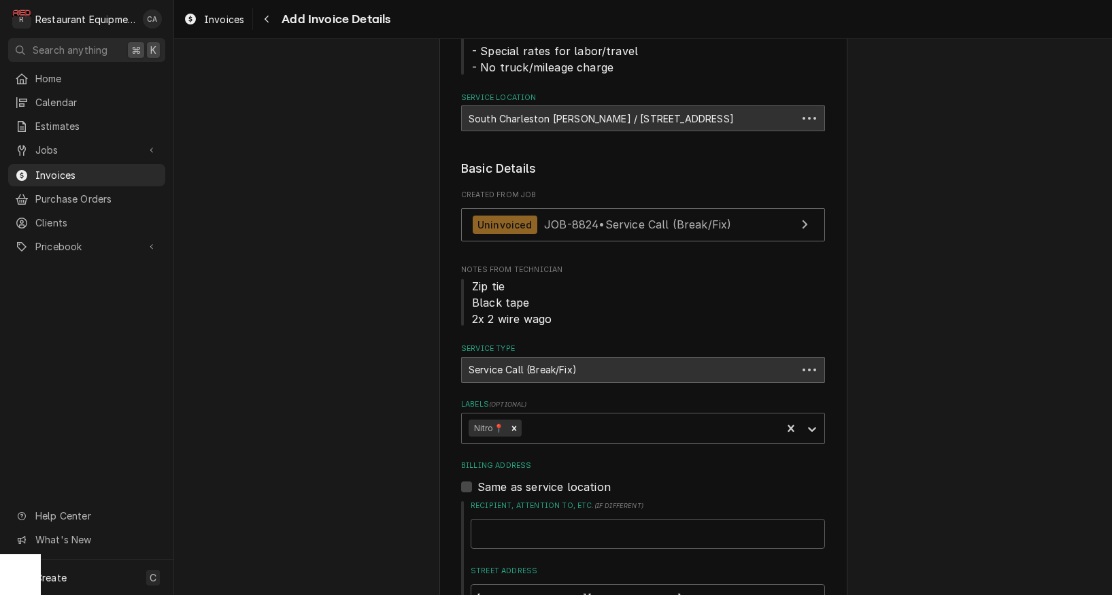
scroll to position [1873, 0]
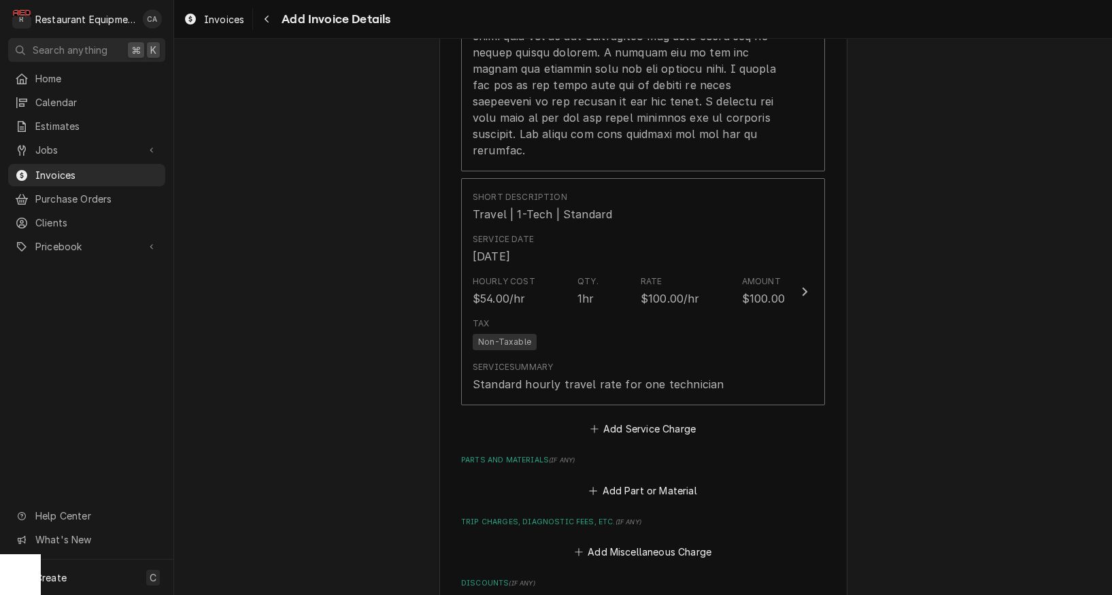
scroll to position [2030, 0]
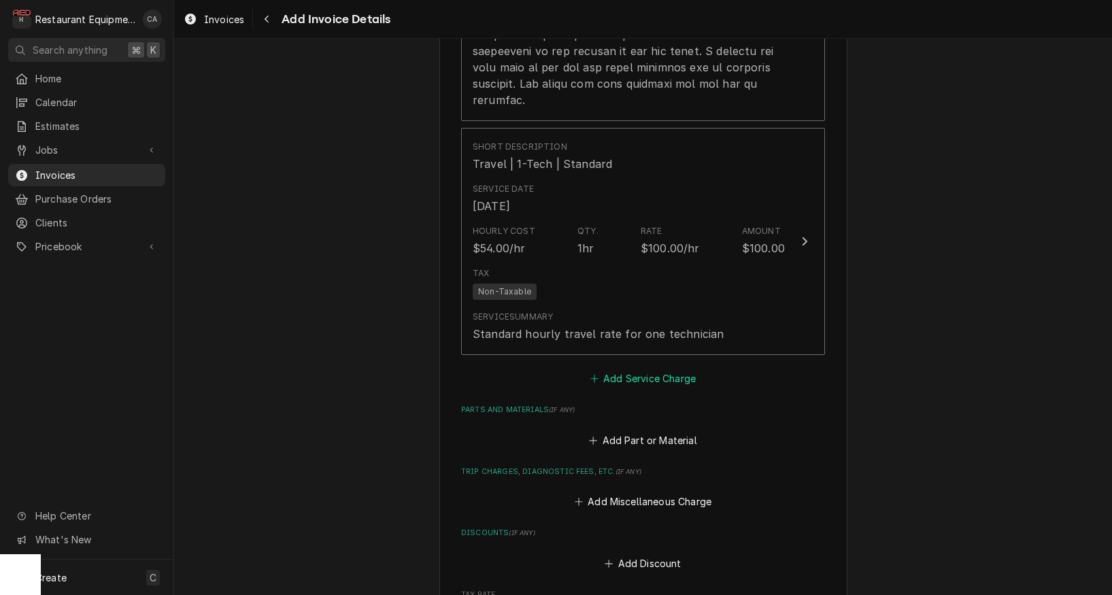
click at [633, 369] on button "Add Service Charge" at bounding box center [643, 378] width 110 height 19
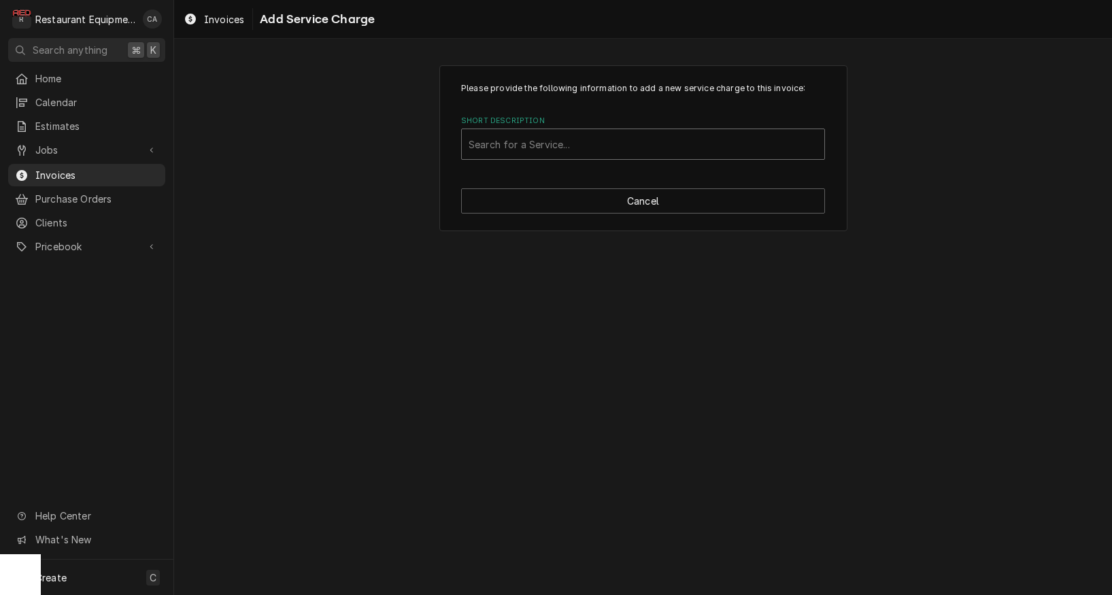
click at [507, 150] on div "Short Description" at bounding box center [643, 144] width 349 height 24
type input "labor"
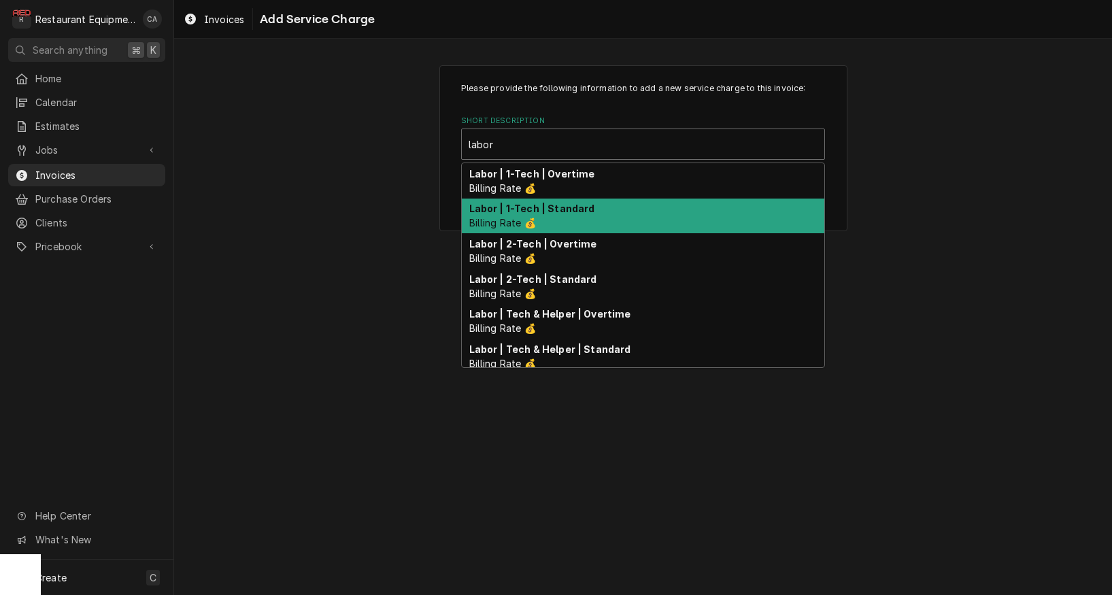
click at [552, 213] on strong "Labor | 1-Tech | Standard" at bounding box center [532, 209] width 126 height 12
type textarea "x"
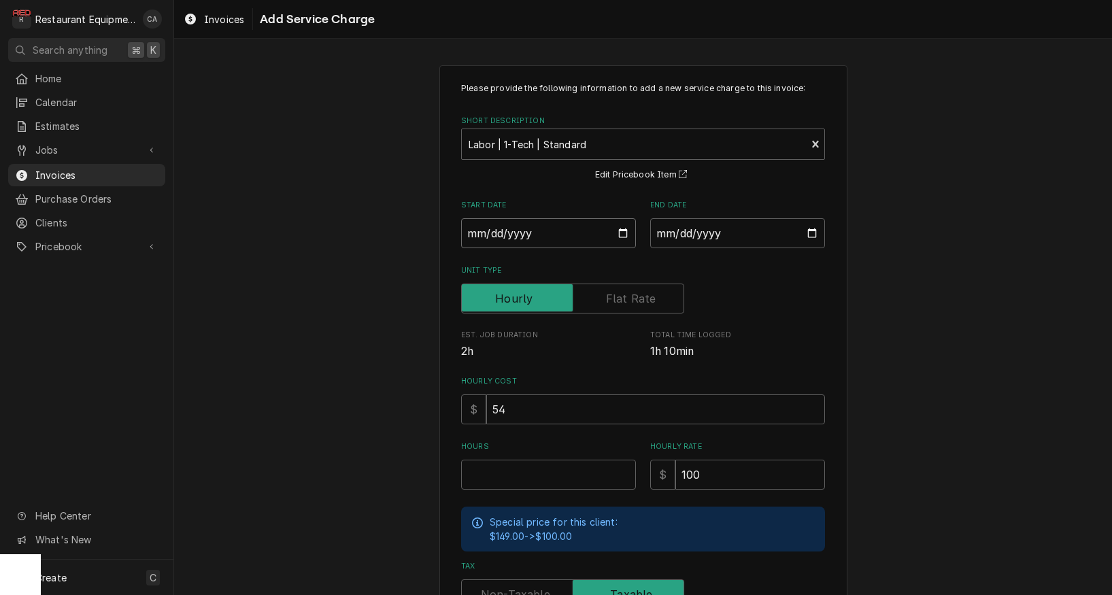
click at [494, 237] on input "Start Date" at bounding box center [548, 233] width 175 height 30
type input "2025-09-08"
type textarea "x"
click at [720, 244] on input "End Date" at bounding box center [737, 233] width 175 height 30
type input "2025-09-08"
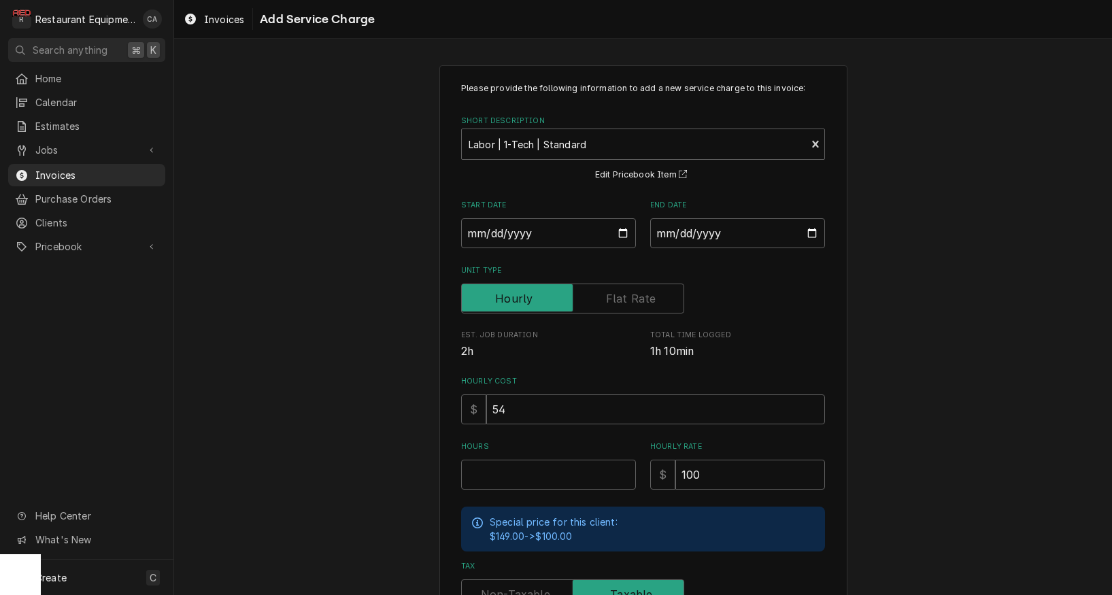
click at [303, 258] on div "Please provide the following information to add a new service charge to this in…" at bounding box center [643, 421] width 938 height 736
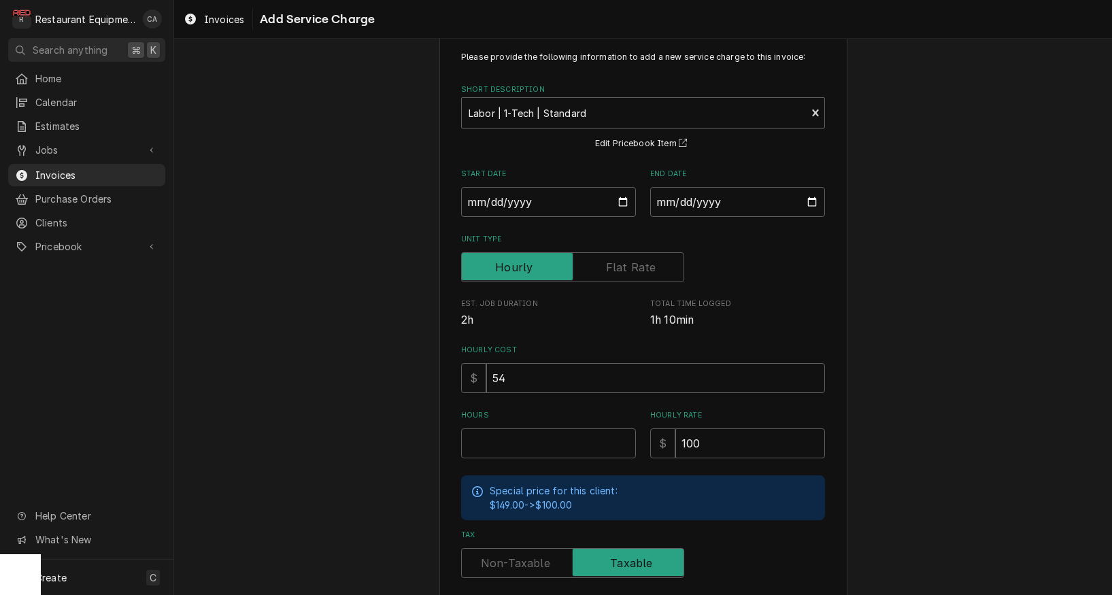
scroll to position [33, 0]
click at [492, 440] on input "Hours" at bounding box center [548, 442] width 175 height 30
type textarea "x"
type input "1"
type textarea "x"
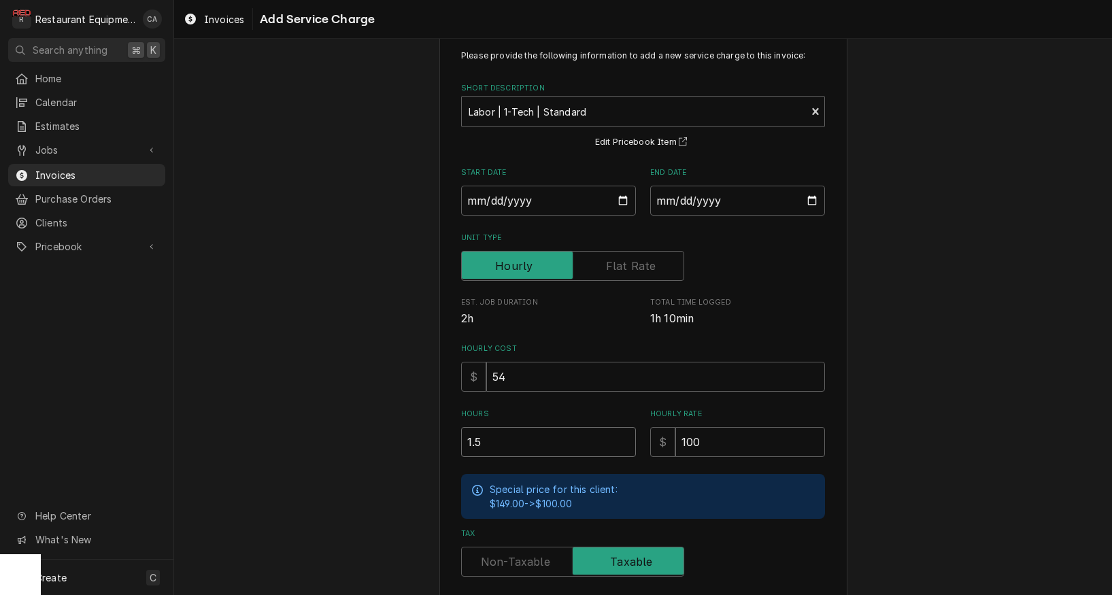
type input "1.5"
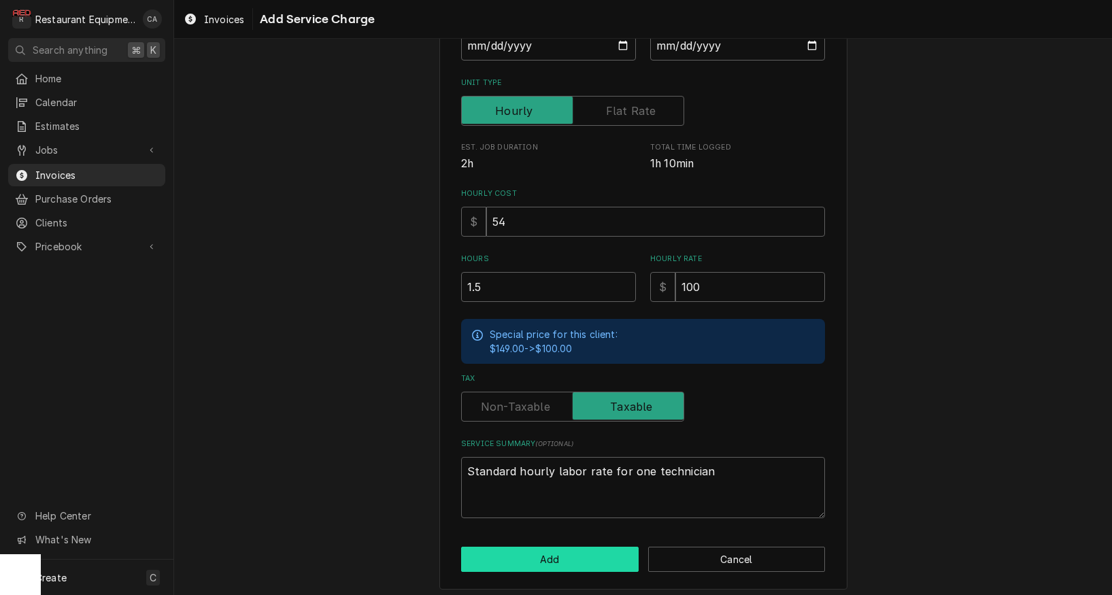
scroll to position [0, 0]
click at [565, 553] on button "Add" at bounding box center [550, 559] width 178 height 25
type textarea "x"
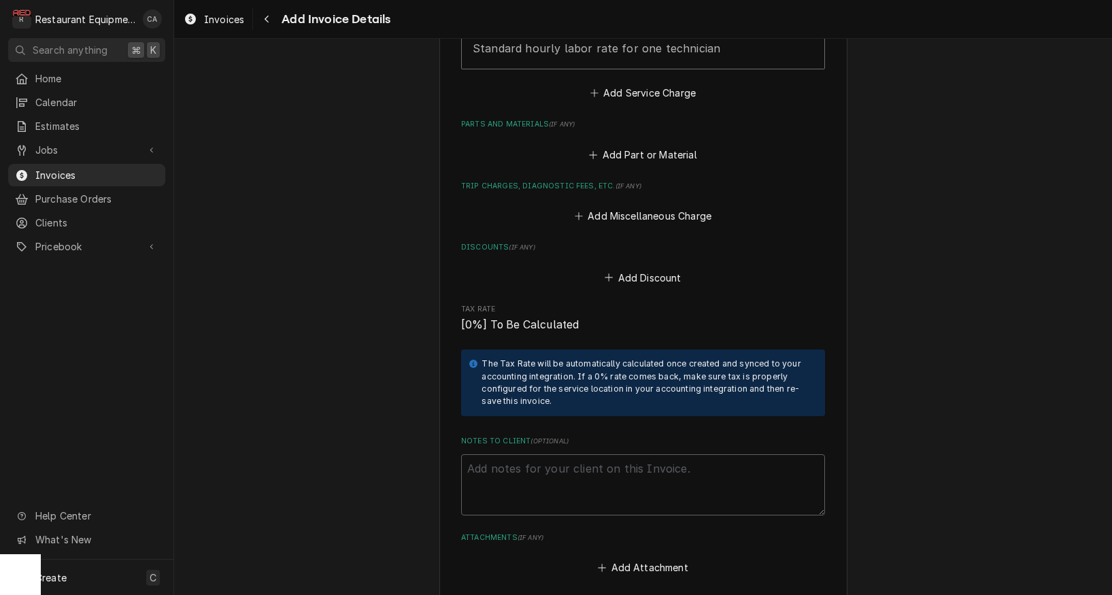
scroll to position [2568, 0]
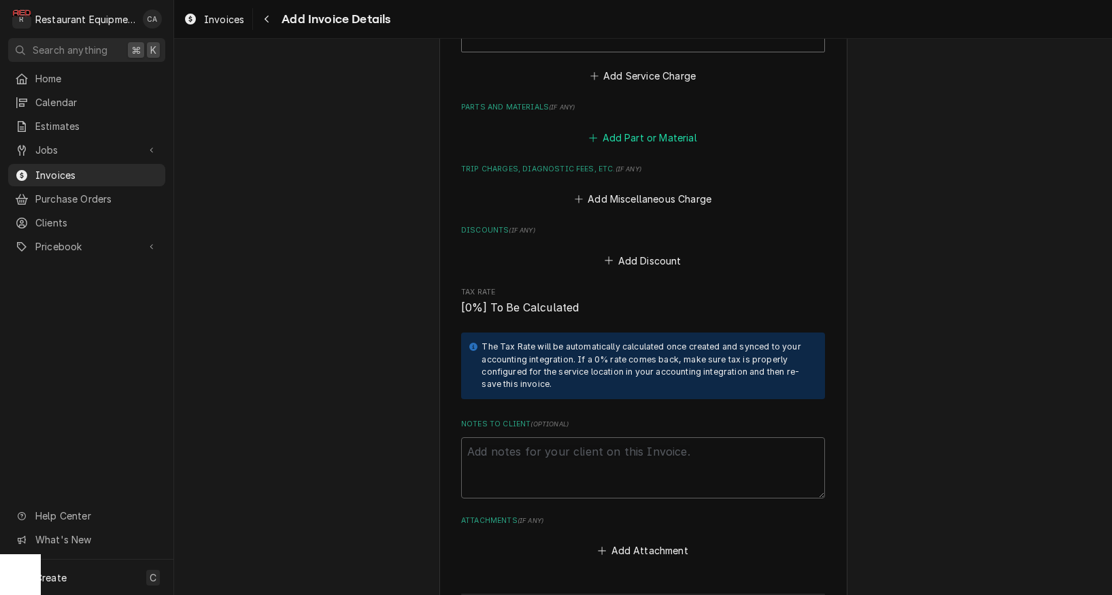
click at [666, 128] on button "Add Part or Material" at bounding box center [643, 137] width 112 height 19
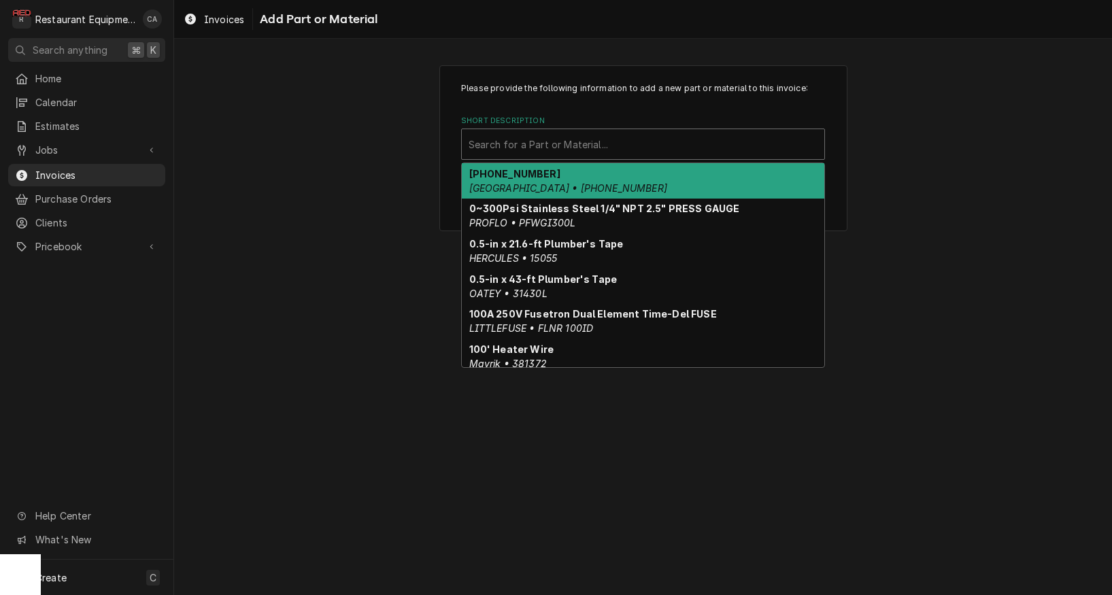
click at [555, 137] on div "Search for a Part or Material..." at bounding box center [643, 144] width 349 height 14
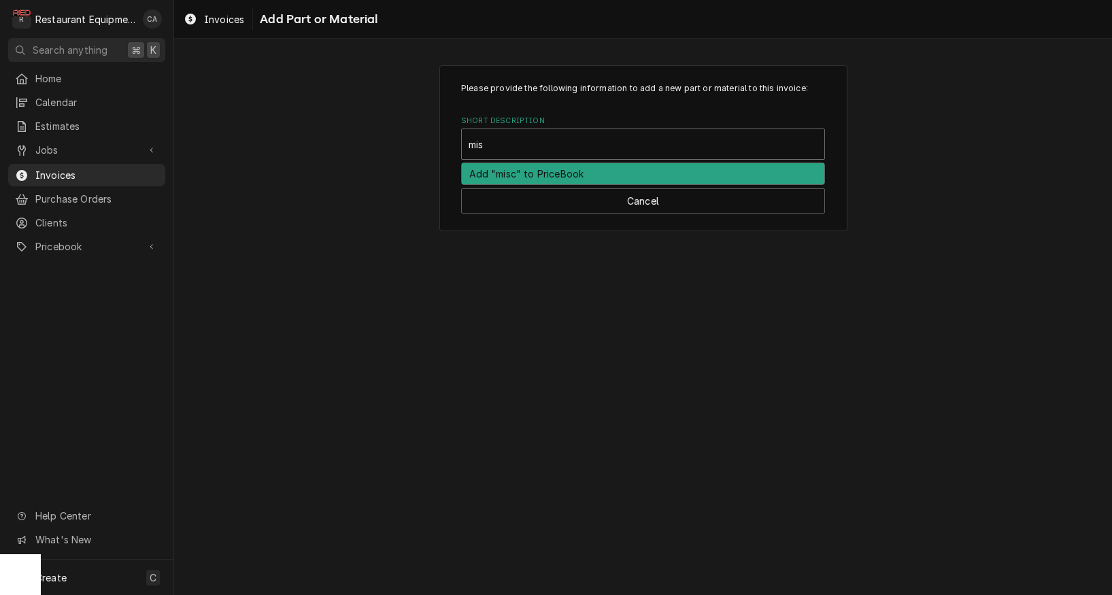
type input "misc"
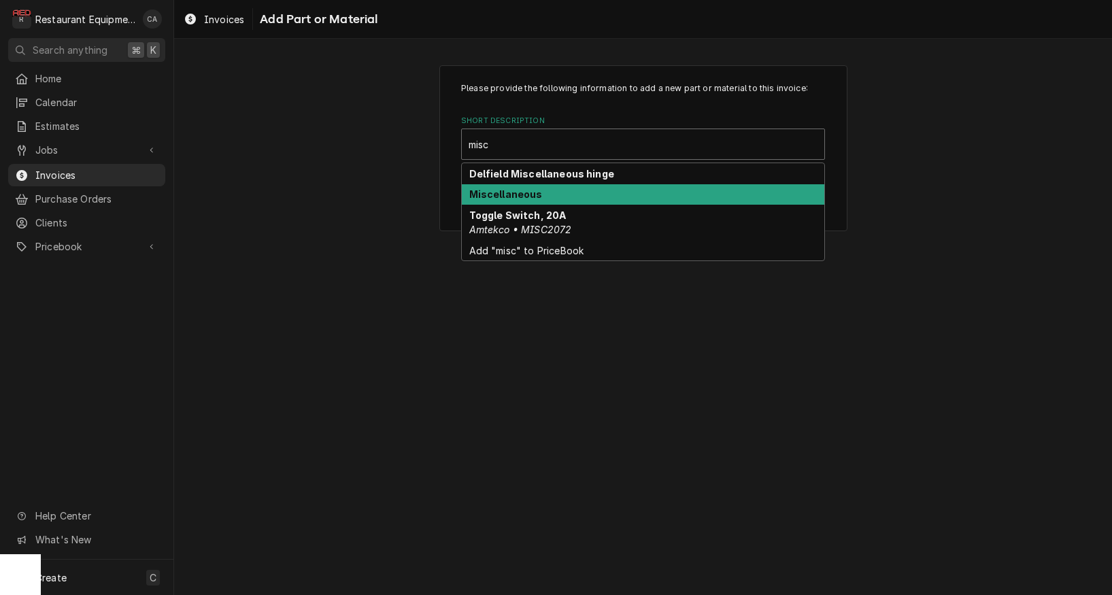
drag, startPoint x: 537, startPoint y: 195, endPoint x: 605, endPoint y: 239, distance: 82.1
click at [537, 195] on strong "Miscellaneous" at bounding box center [505, 194] width 73 height 12
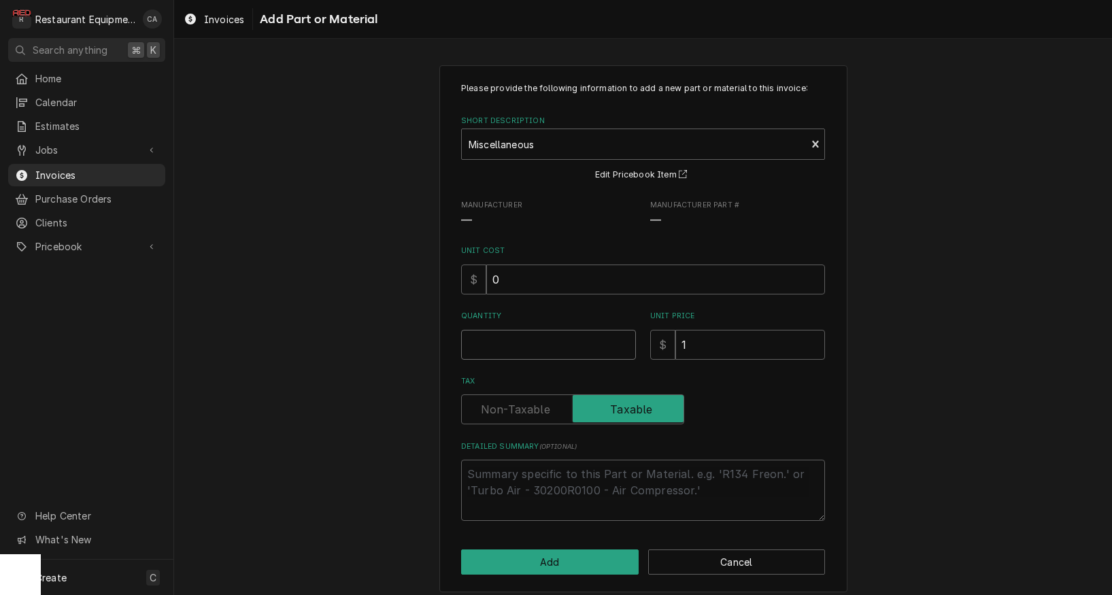
click at [488, 348] on input "Quantity" at bounding box center [548, 345] width 175 height 30
type textarea "x"
type input "1"
type textarea "x"
type input "18"
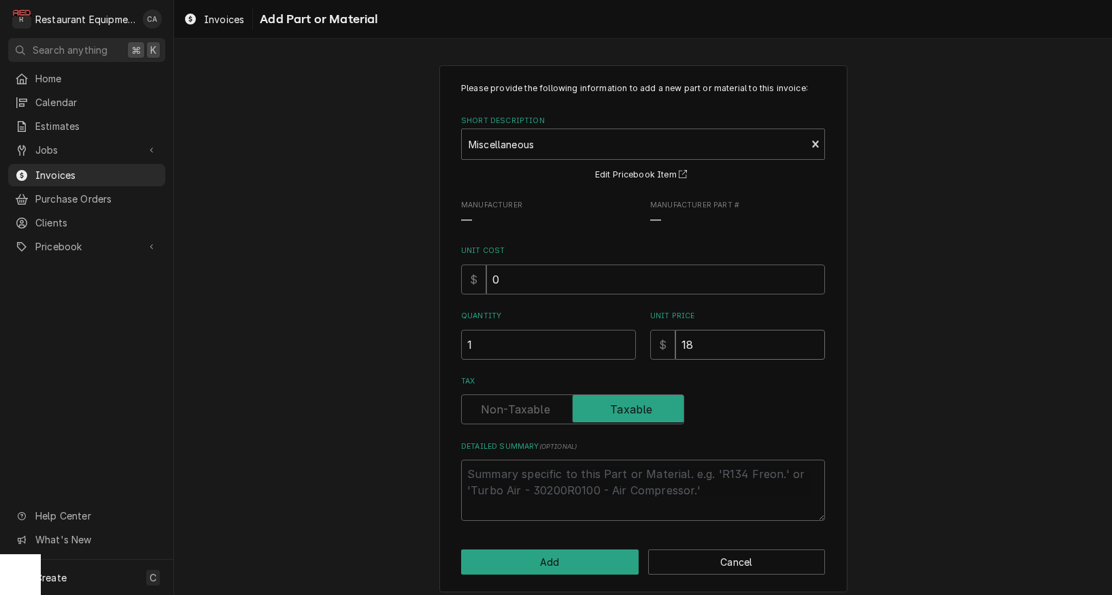
type textarea "x"
type input "18.3"
type textarea "x"
type input "18.37"
click at [508, 477] on textarea "Detailed Summary ( optional )" at bounding box center [643, 490] width 364 height 61
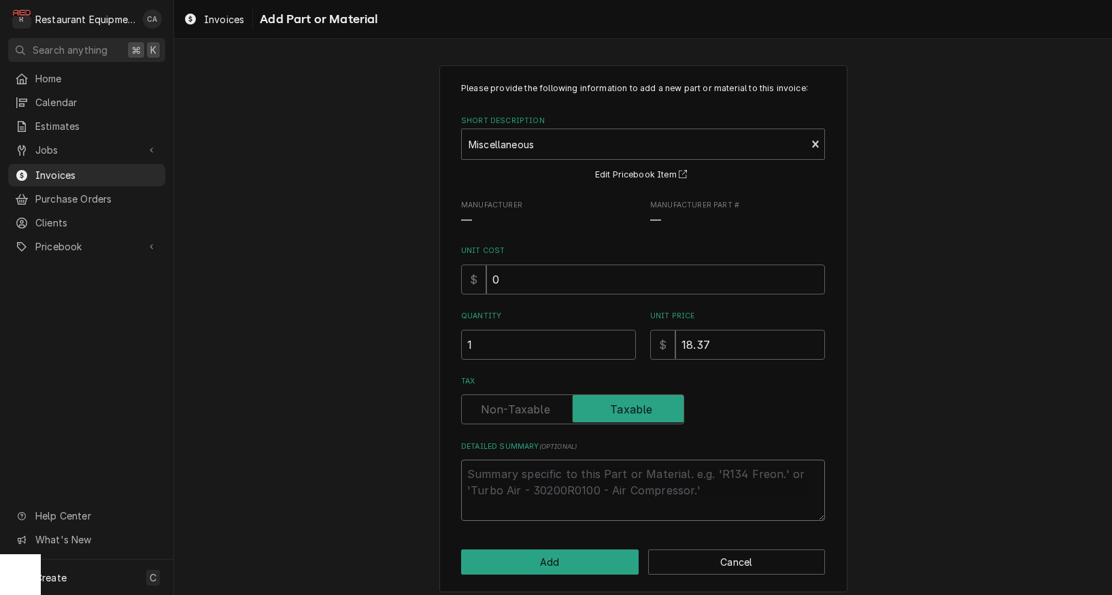
type textarea "x"
type textarea "E"
type textarea "x"
type textarea "El"
type textarea "x"
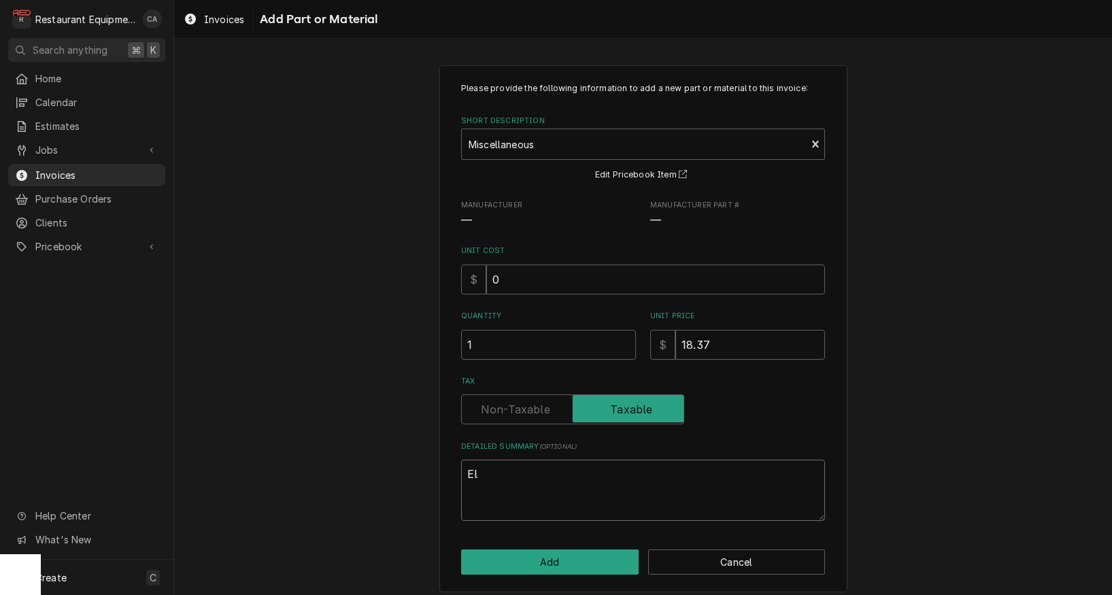
type textarea "Ele"
type textarea "x"
type textarea "Elec"
type textarea "x"
type textarea "Elect"
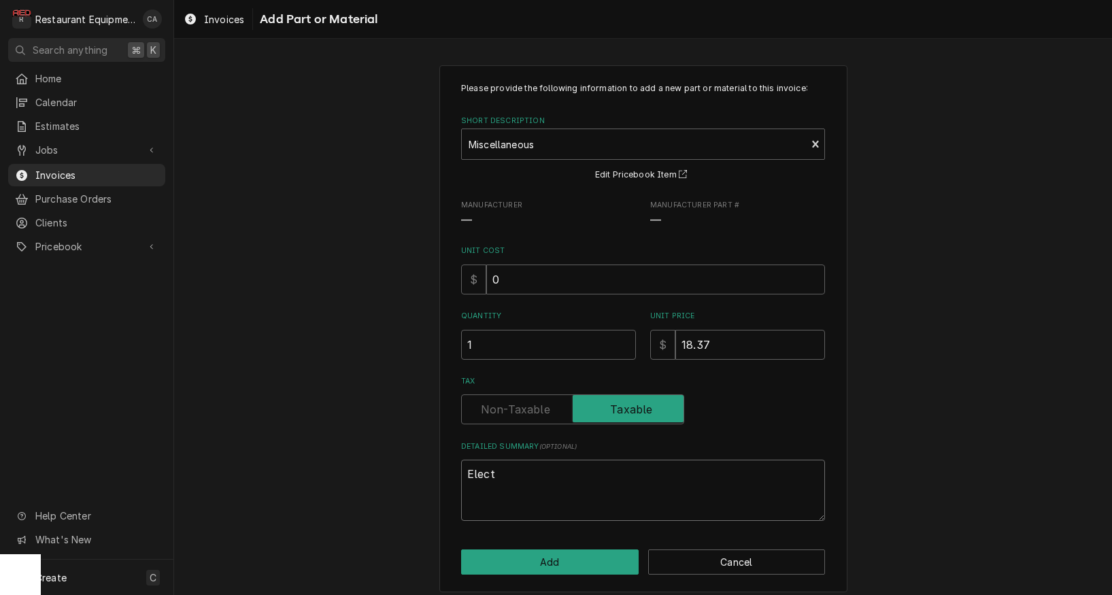
type textarea "x"
type textarea "Electr"
type textarea "x"
type textarea "Electri"
type textarea "x"
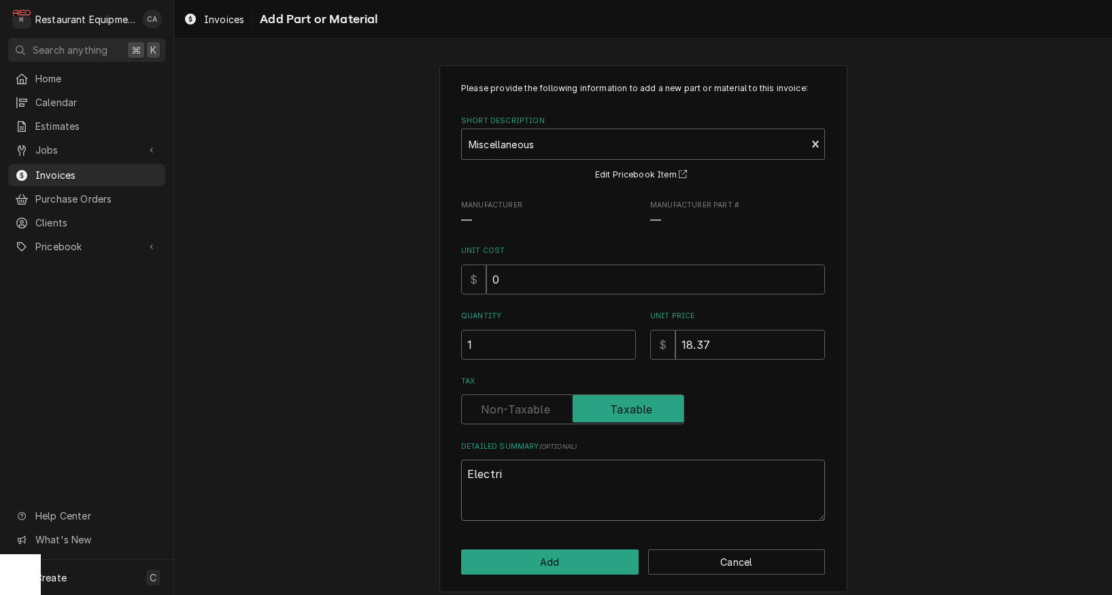
type textarea "Electric"
type textarea "x"
type textarea "Electrica"
type textarea "x"
type textarea "Electrical"
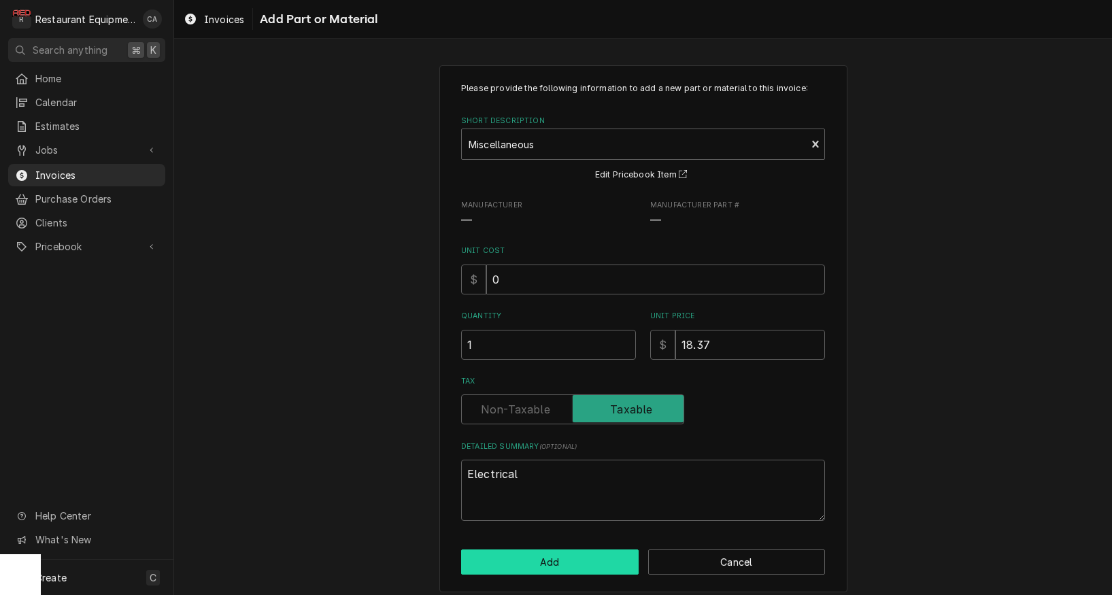
click at [551, 552] on button "Add" at bounding box center [550, 562] width 178 height 25
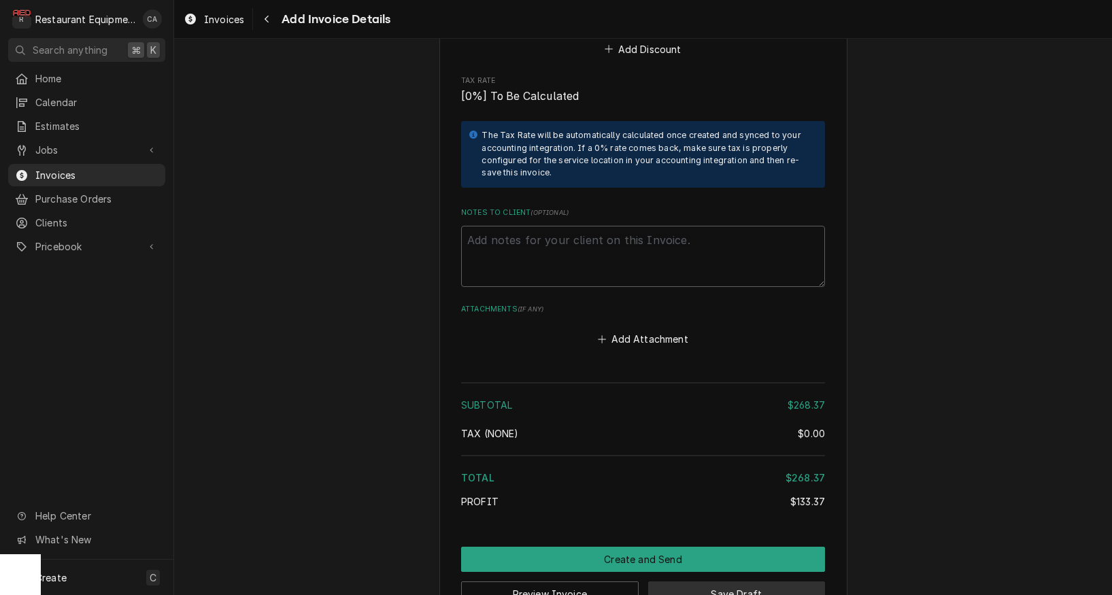
click at [704, 582] on button "Save Draft" at bounding box center [737, 594] width 178 height 25
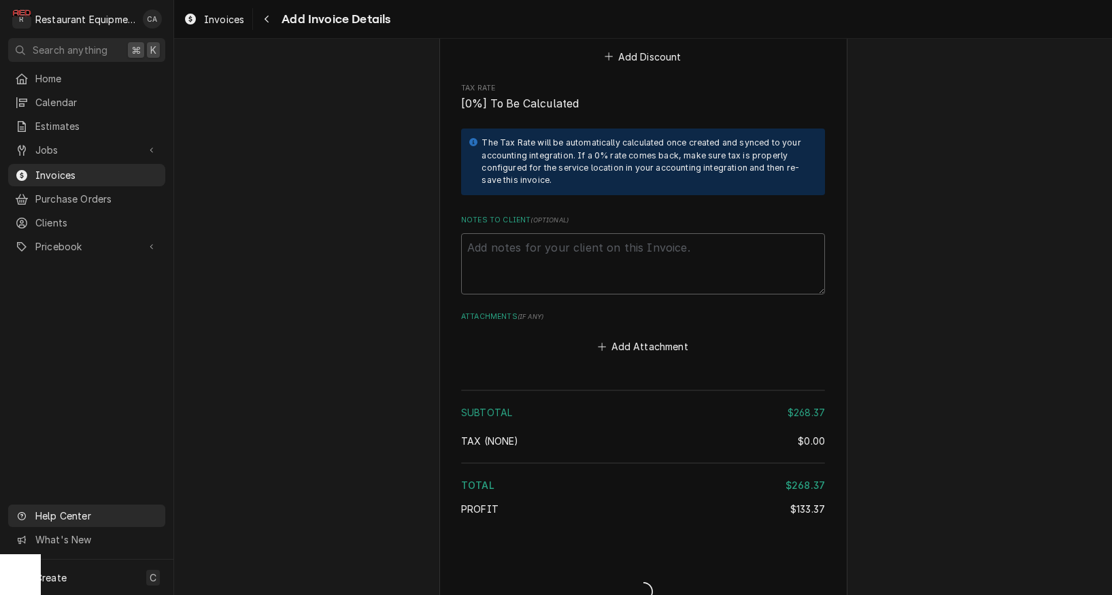
scroll to position [3006, 0]
type textarea "x"
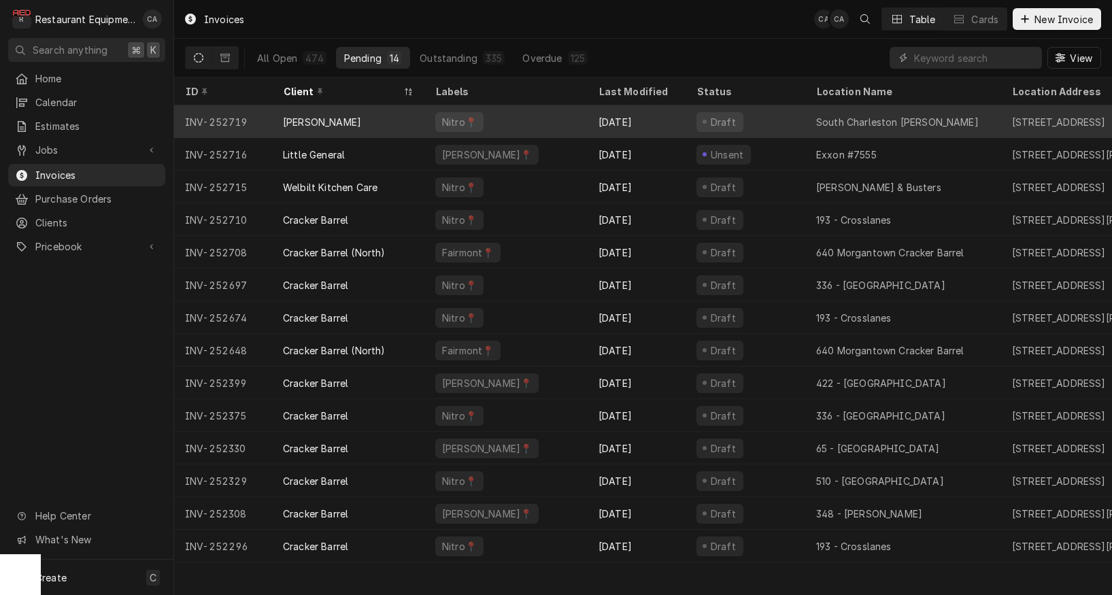
click at [549, 119] on div "Nitro📍" at bounding box center [505, 121] width 163 height 33
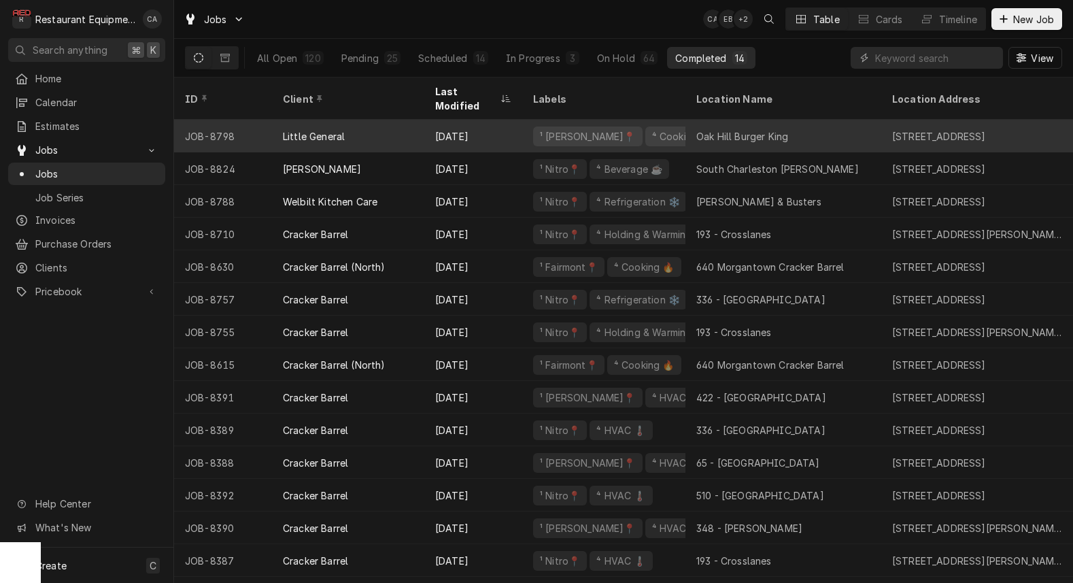
click at [740, 129] on div "Oak Hill Burger King" at bounding box center [743, 136] width 92 height 14
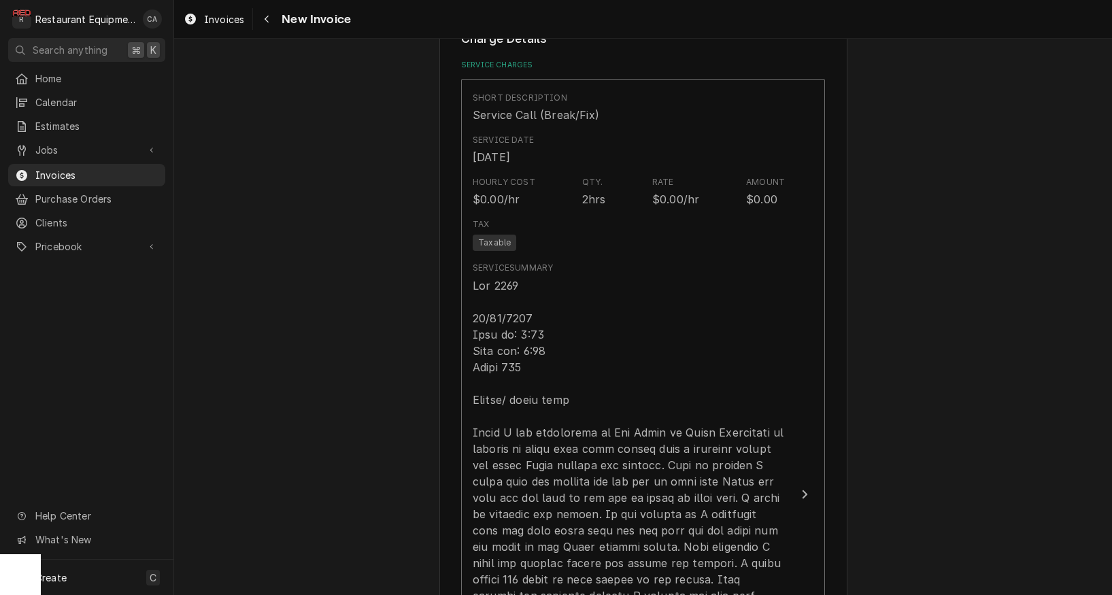
scroll to position [1240, 0]
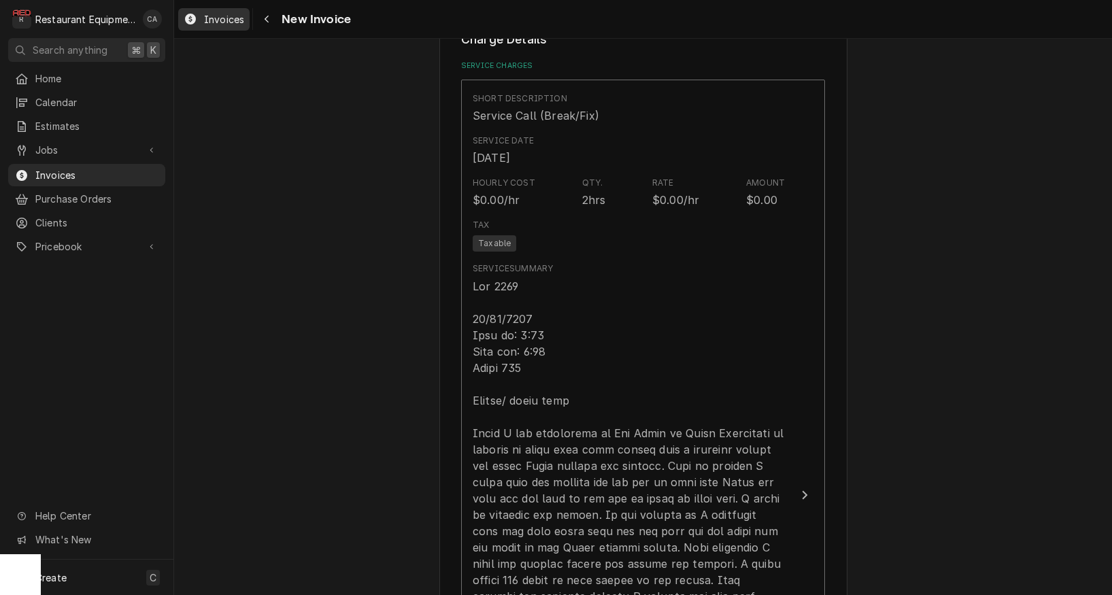
click at [222, 22] on span "Invoices" at bounding box center [224, 19] width 40 height 14
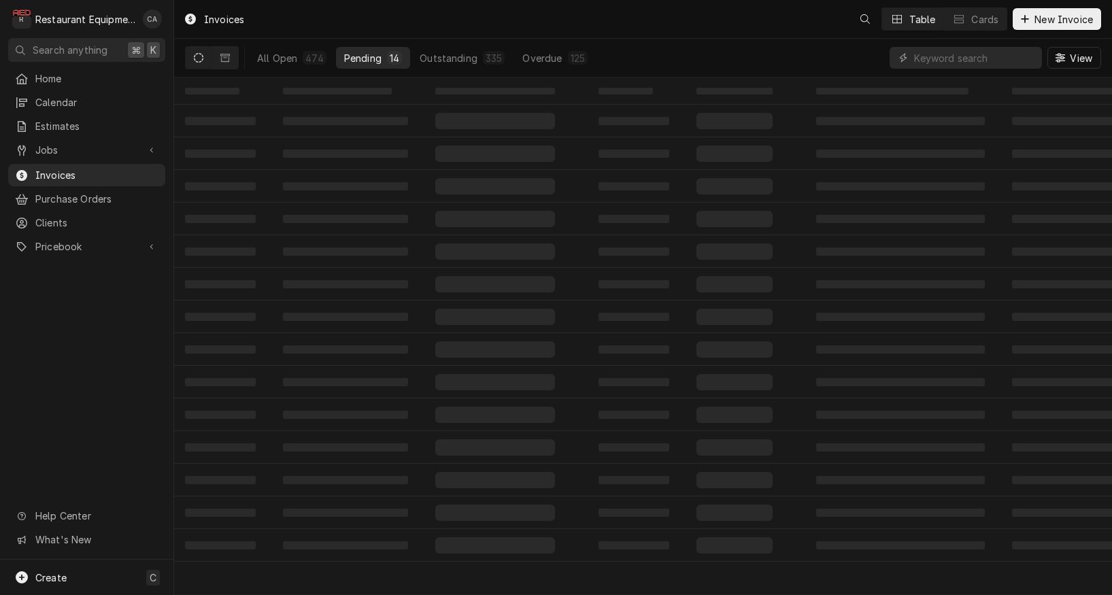
click at [51, 148] on span "Jobs" at bounding box center [86, 150] width 103 height 14
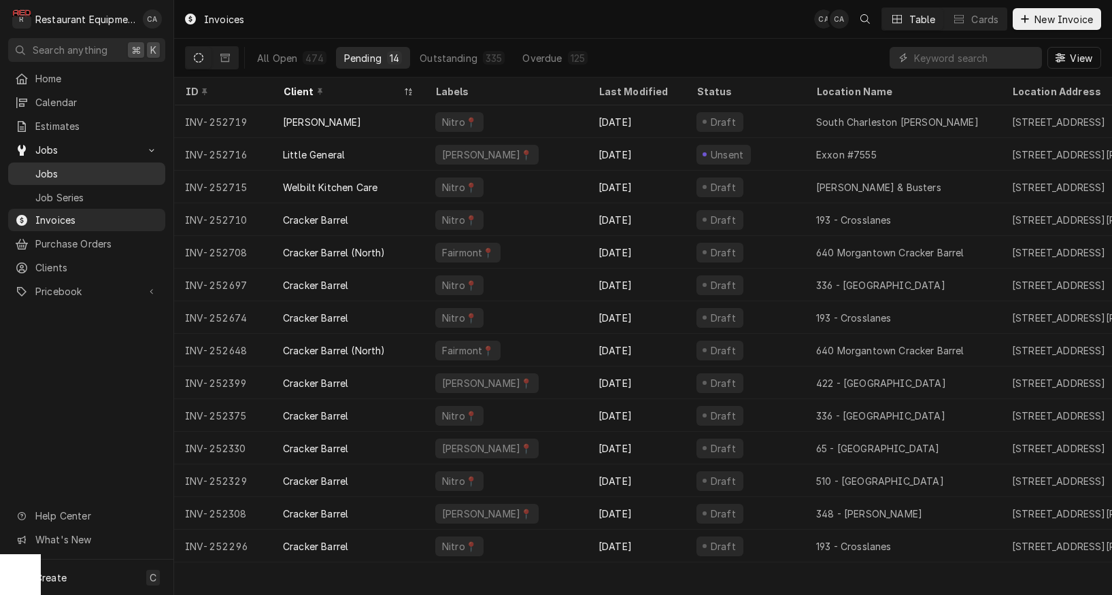
click at [56, 174] on span "Jobs" at bounding box center [96, 174] width 123 height 14
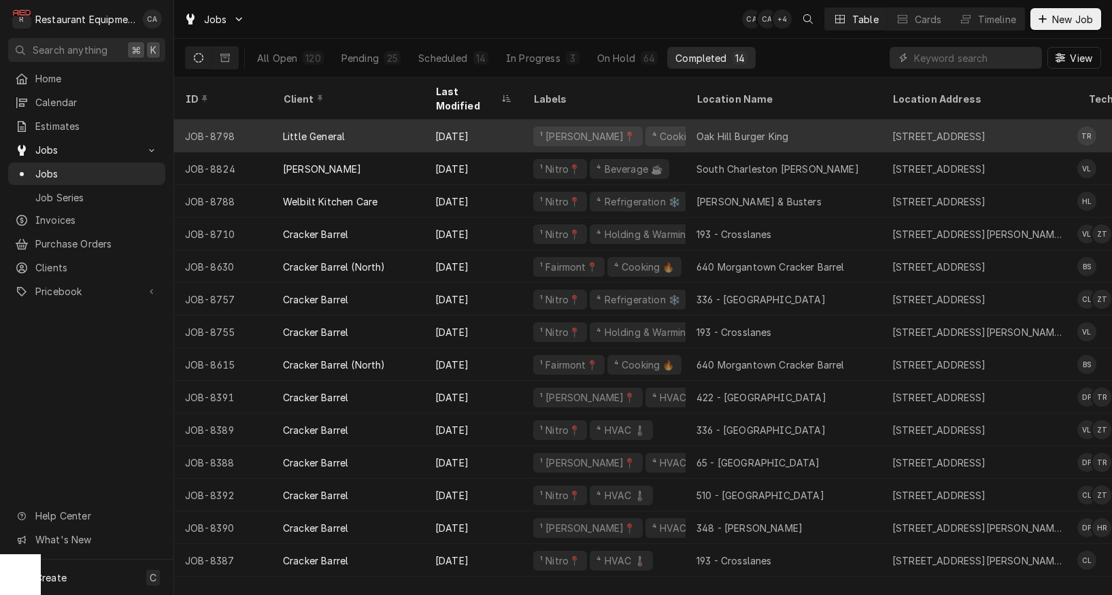
click at [731, 129] on div "Oak Hill Burger King" at bounding box center [743, 136] width 92 height 14
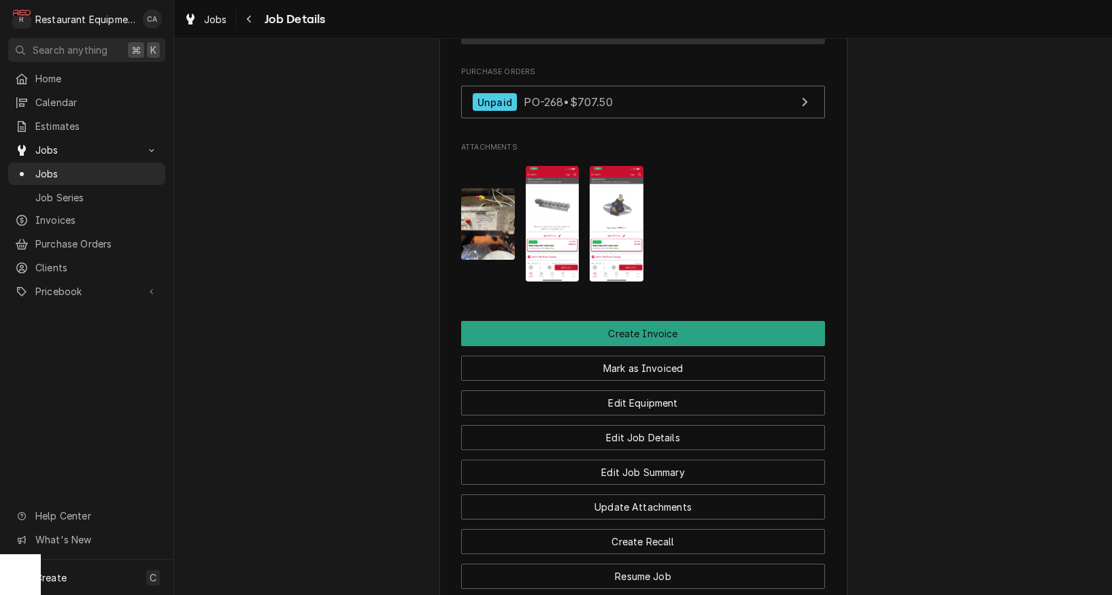
scroll to position [1404, 0]
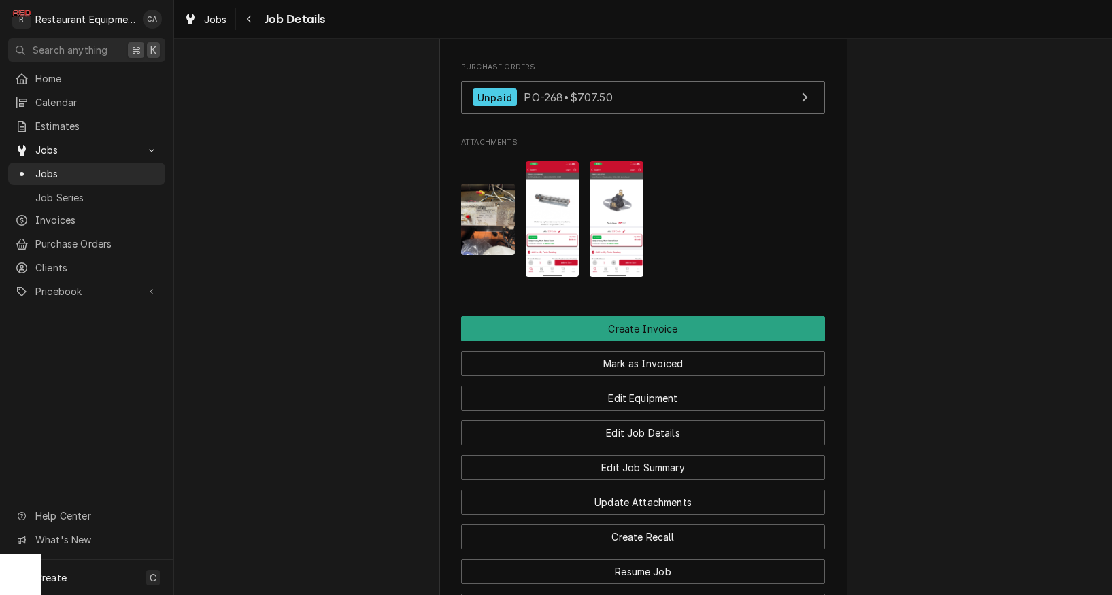
drag, startPoint x: 449, startPoint y: 197, endPoint x: 465, endPoint y: 196, distance: 16.3
click at [465, 196] on img "Attachments" at bounding box center [488, 219] width 54 height 71
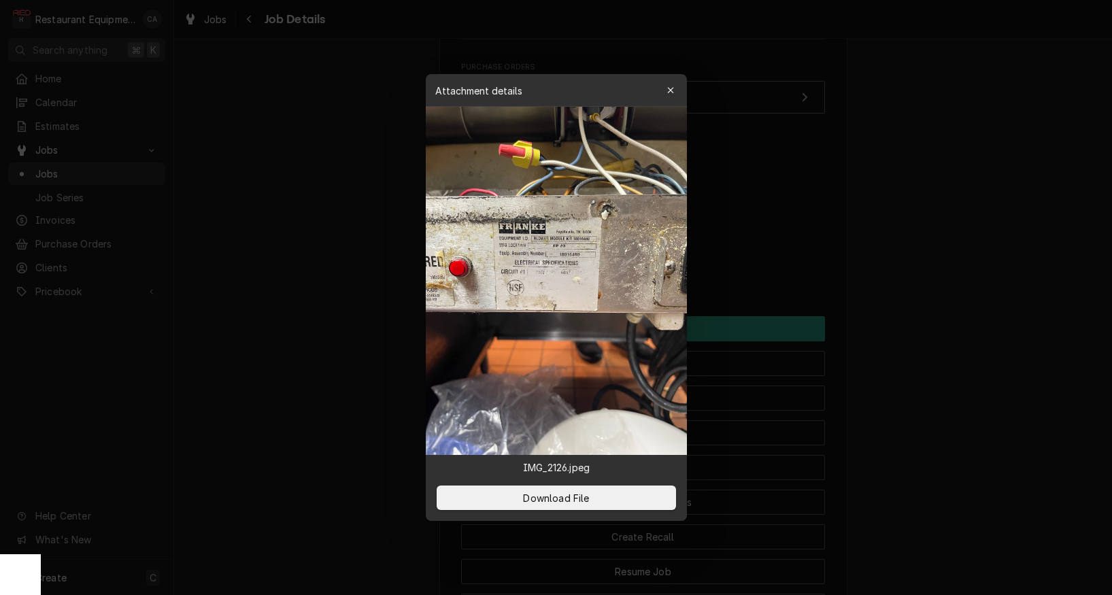
drag, startPoint x: 667, startPoint y: 91, endPoint x: 667, endPoint y: 107, distance: 15.6
click at [667, 92] on icon "button" at bounding box center [670, 91] width 7 height 10
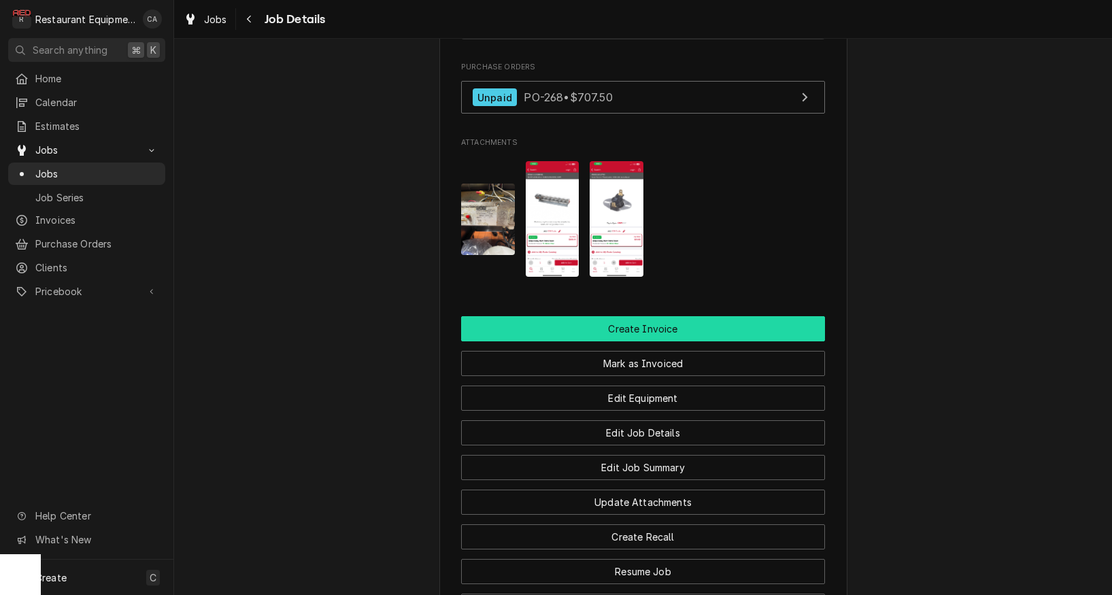
click at [622, 322] on button "Create Invoice" at bounding box center [643, 328] width 364 height 25
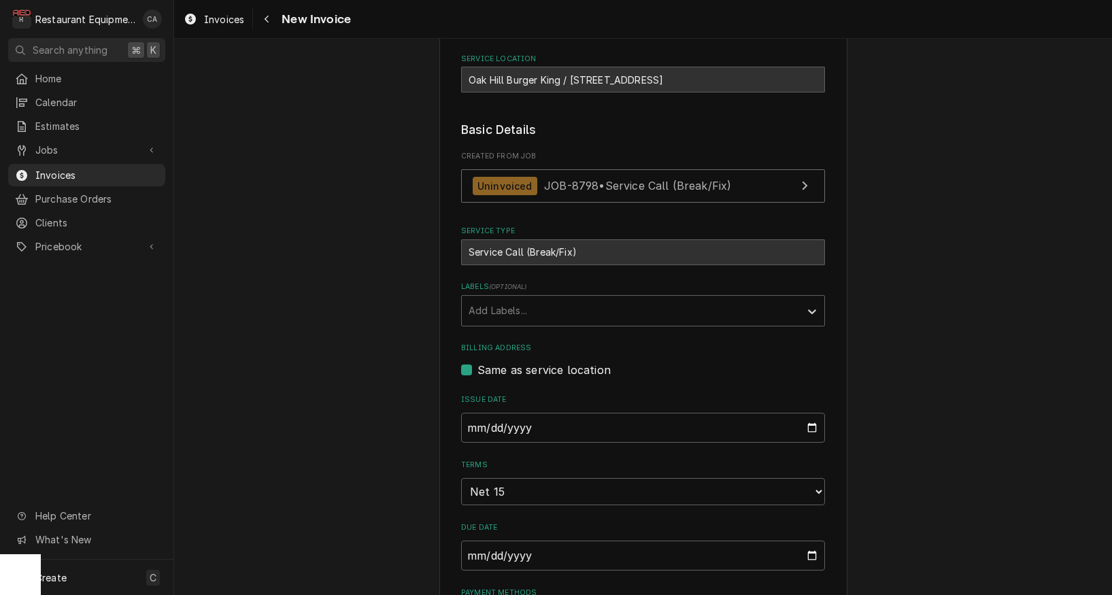
scroll to position [273, 0]
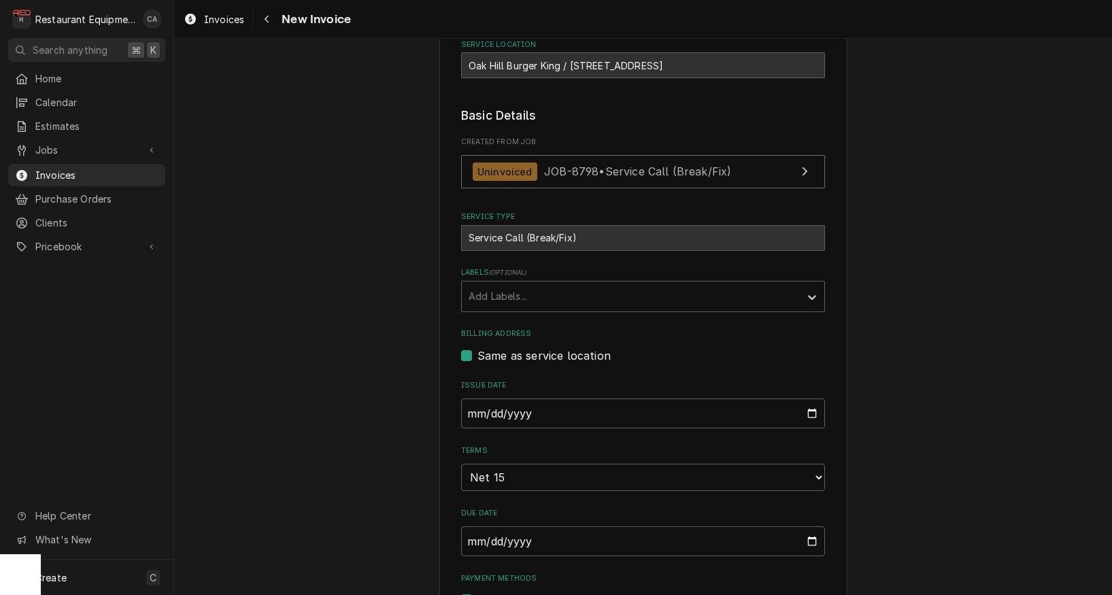
drag, startPoint x: 505, startPoint y: 296, endPoint x: 503, endPoint y: 309, distance: 13.7
click at [505, 296] on div "Add Labels..." at bounding box center [631, 296] width 324 height 14
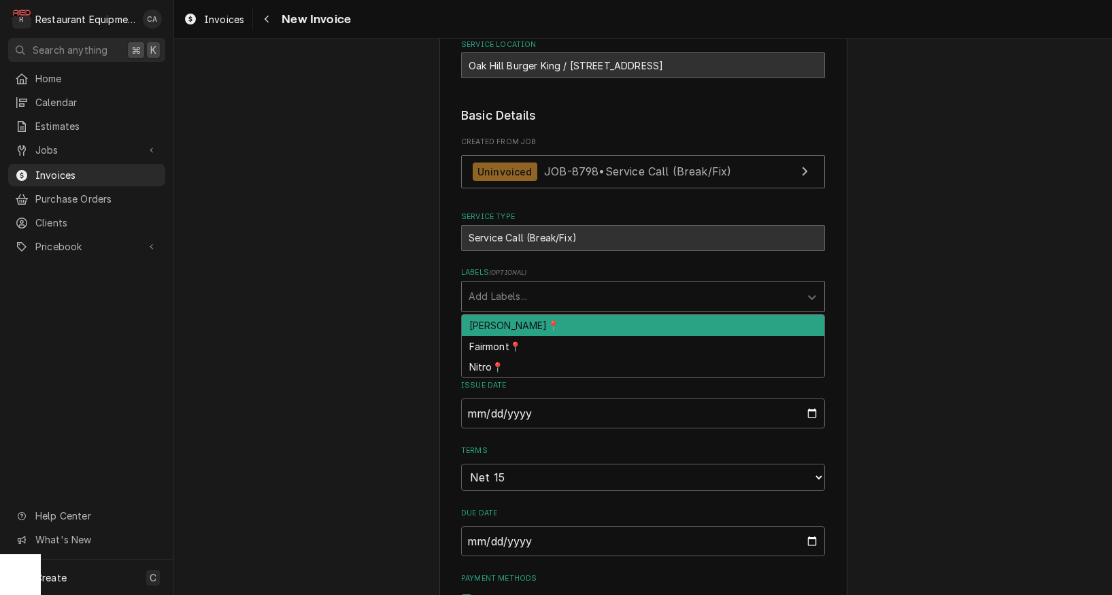
drag, startPoint x: 499, startPoint y: 316, endPoint x: 444, endPoint y: 322, distance: 55.4
click at [499, 316] on div "[PERSON_NAME]📍" at bounding box center [643, 325] width 363 height 21
type textarea "x"
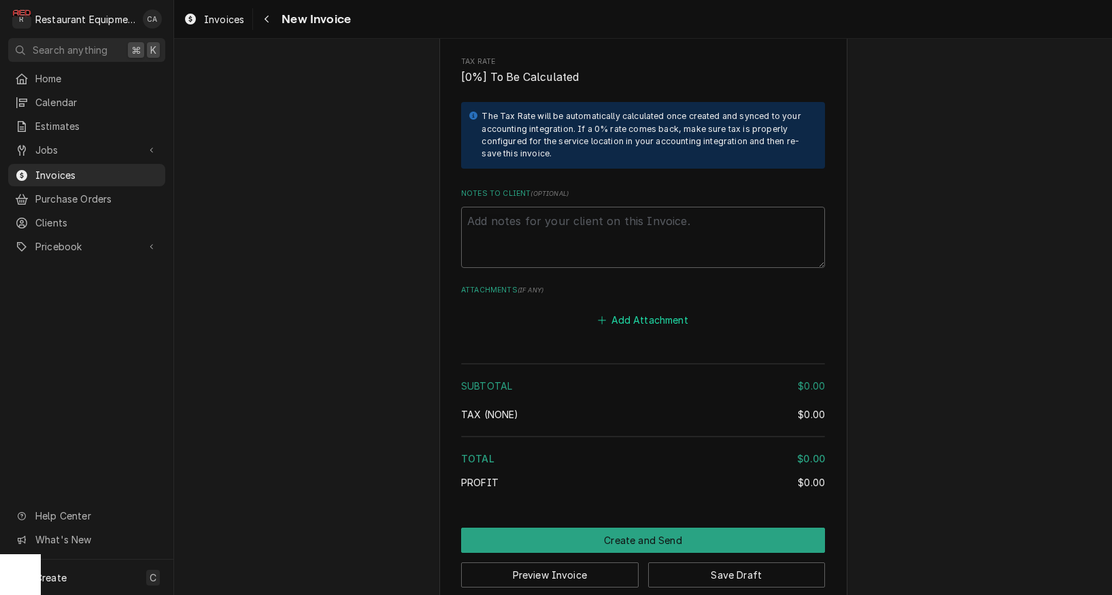
scroll to position [0, 0]
click at [639, 311] on button "Add Attachment" at bounding box center [643, 320] width 95 height 19
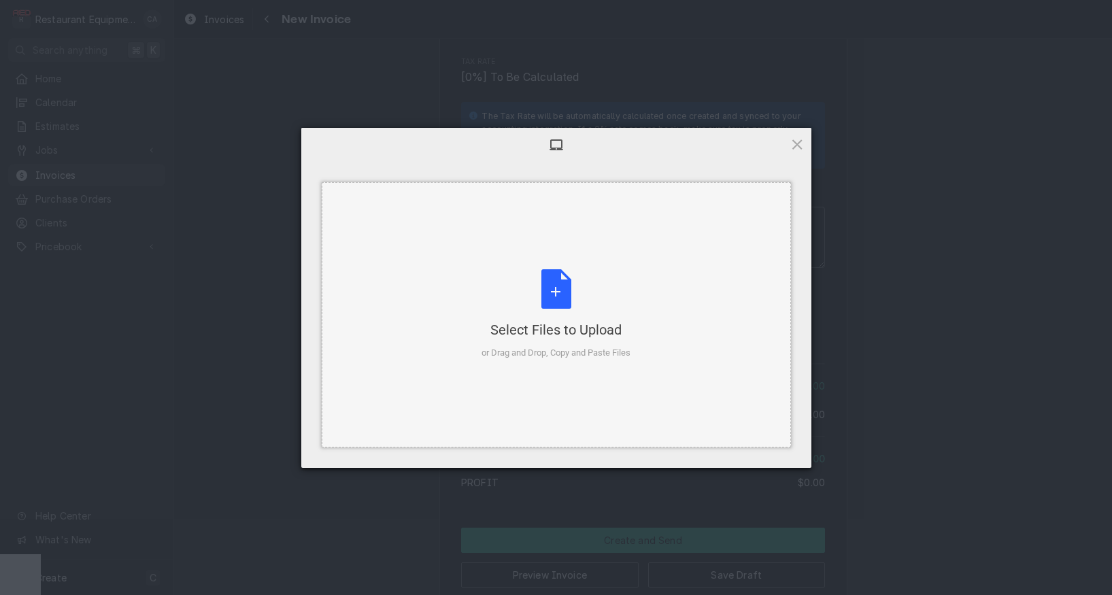
click at [590, 332] on div "Select Files to Upload" at bounding box center [556, 329] width 149 height 19
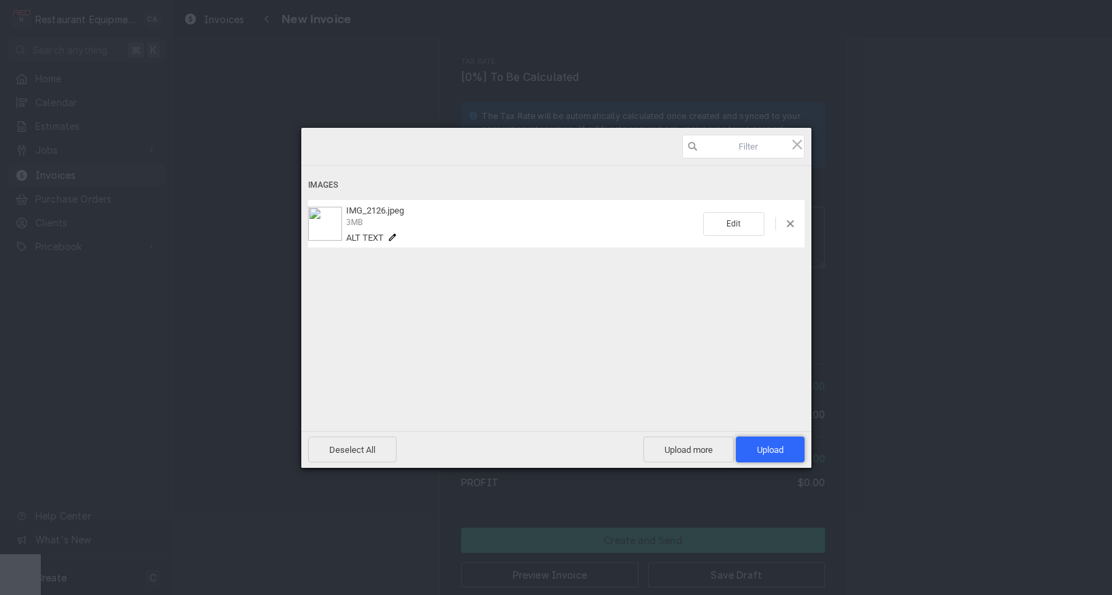
drag, startPoint x: 744, startPoint y: 447, endPoint x: 735, endPoint y: 446, distance: 9.6
click at [744, 447] on span "Upload 1" at bounding box center [770, 450] width 69 height 26
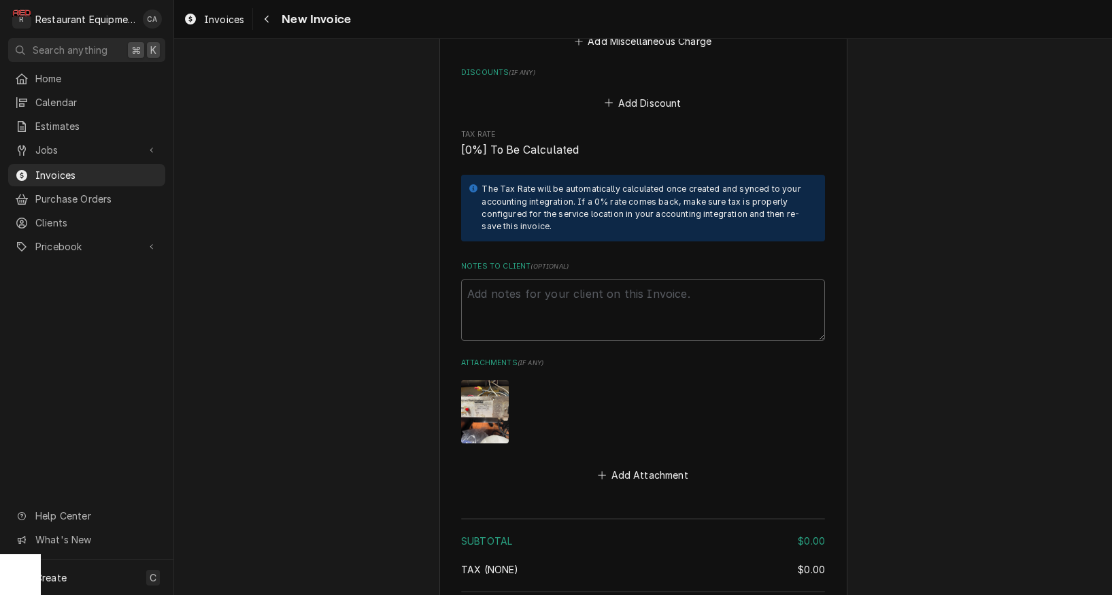
scroll to position [1775, 0]
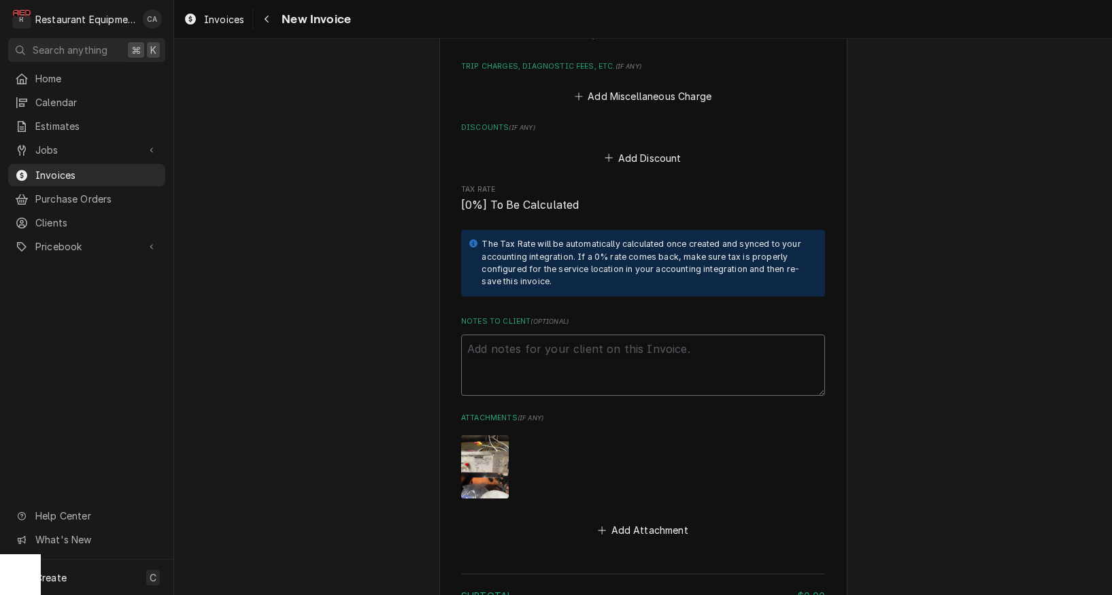
click at [492, 335] on textarea "Notes to Client ( optional )" at bounding box center [643, 365] width 364 height 61
type textarea "x"
type textarea "W"
type textarea "x"
type textarea "Wo"
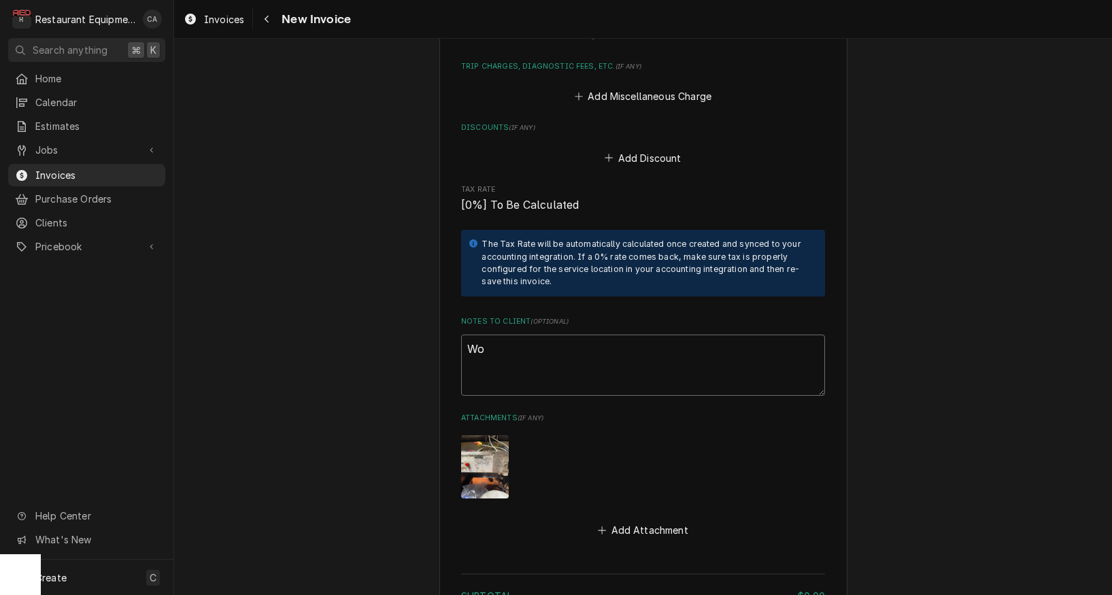
type textarea "x"
type textarea "Wor"
type textarea "x"
type textarea "Work"
type textarea "x"
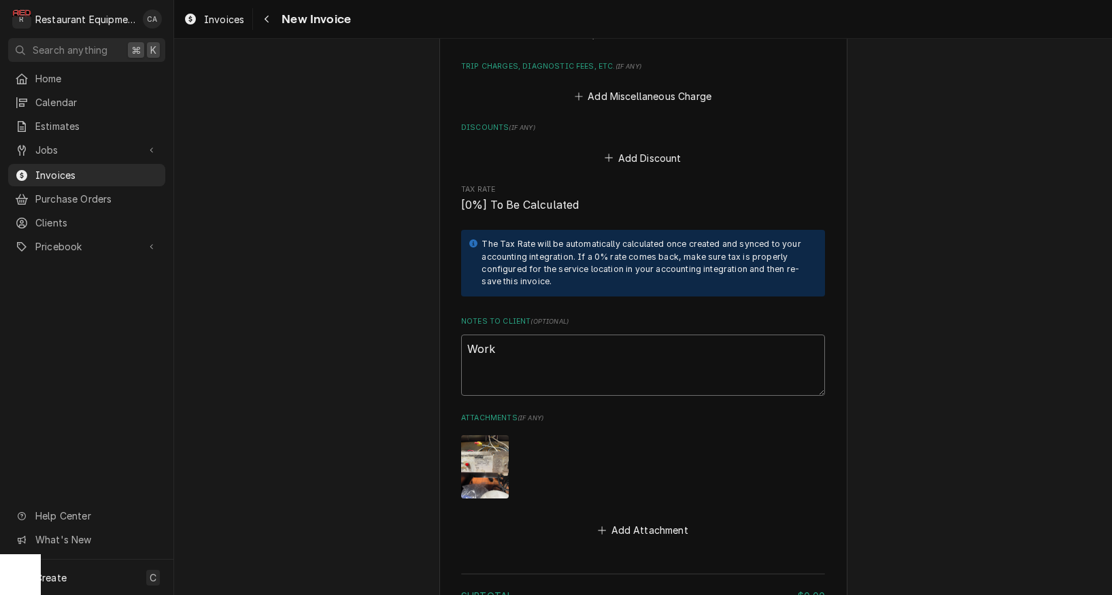
type textarea "Work"
type textarea "x"
type textarea "Work O"
type textarea "x"
type textarea "Work Or"
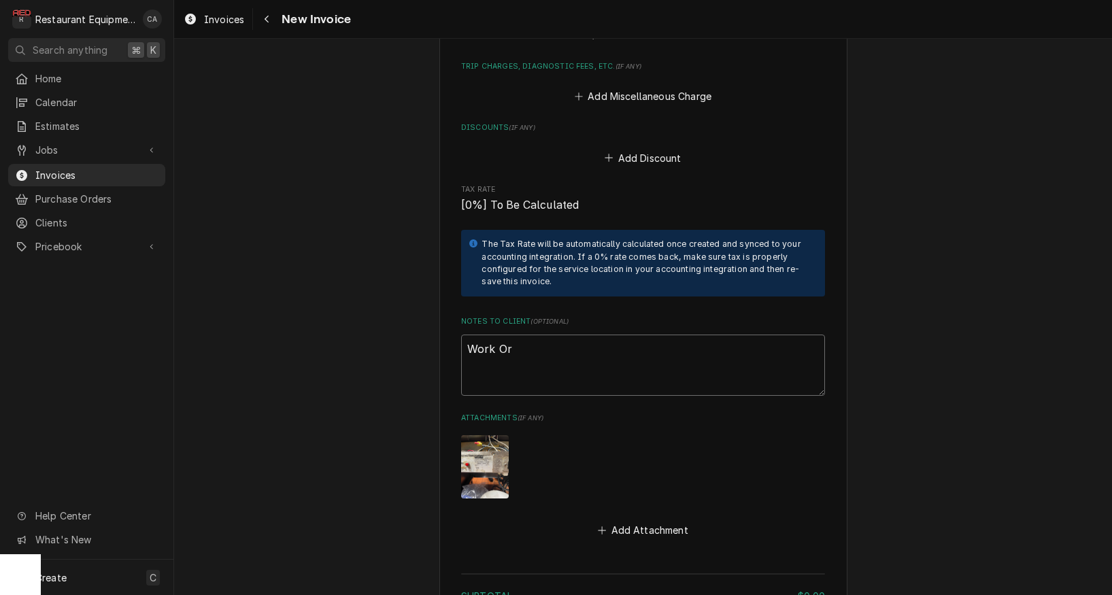
type textarea "x"
type textarea "Work Ord"
type textarea "x"
type textarea "Work Orde"
type textarea "x"
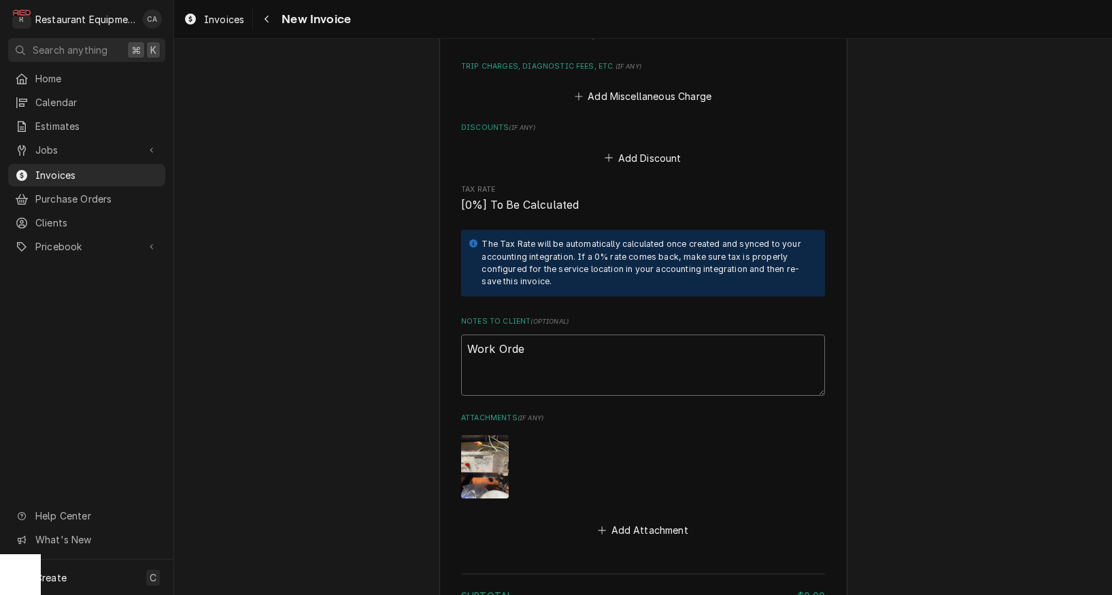
type textarea "Work Order"
type textarea "x"
type textarea "Work Order"
type textarea "x"
type textarea "Work Order #"
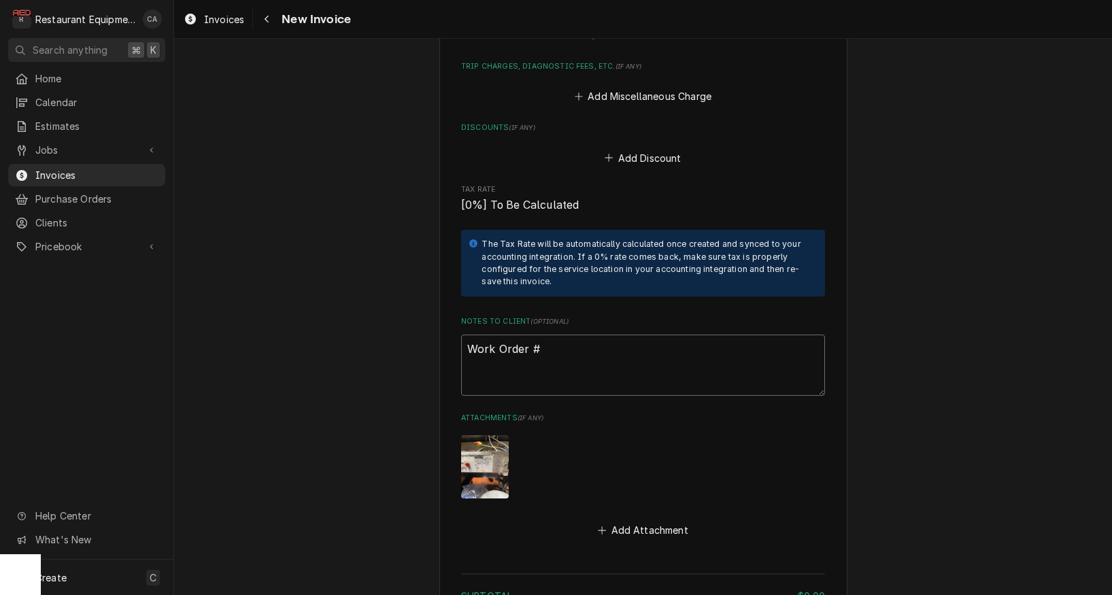
type textarea "x"
type textarea "Work Order #:"
type textarea "x"
type textarea "Work Order #:"
type textarea "x"
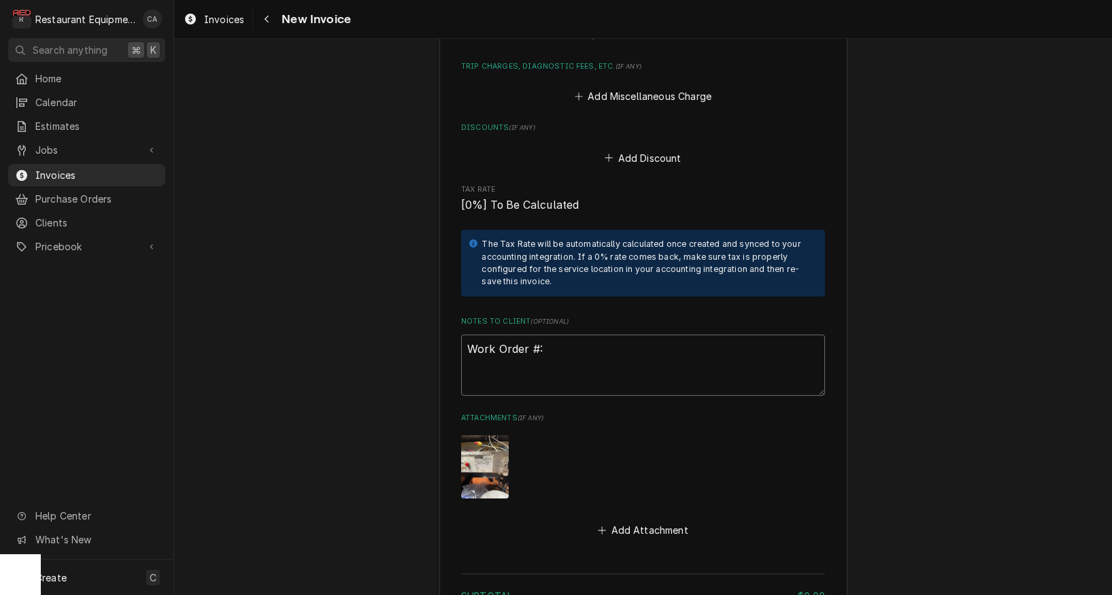
type textarea "Work Order #: 8"
type textarea "x"
type textarea "Work Order #: 88"
type textarea "x"
type textarea "Work Order #: 883"
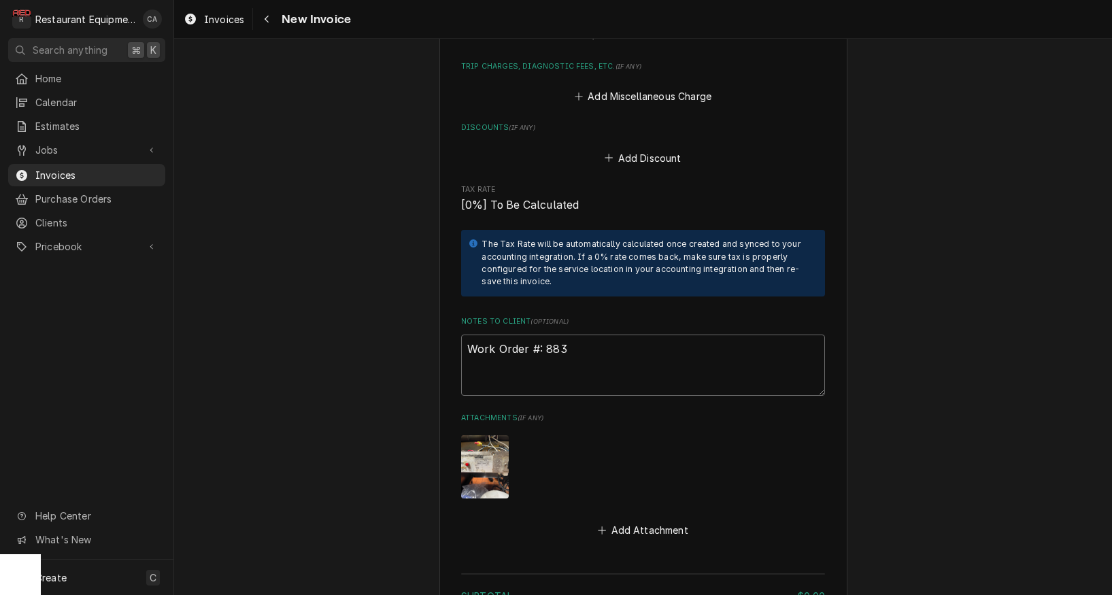
type textarea "x"
type textarea "Work Order #: 8833"
type textarea "x"
type textarea "Work Order #: 88332"
type textarea "x"
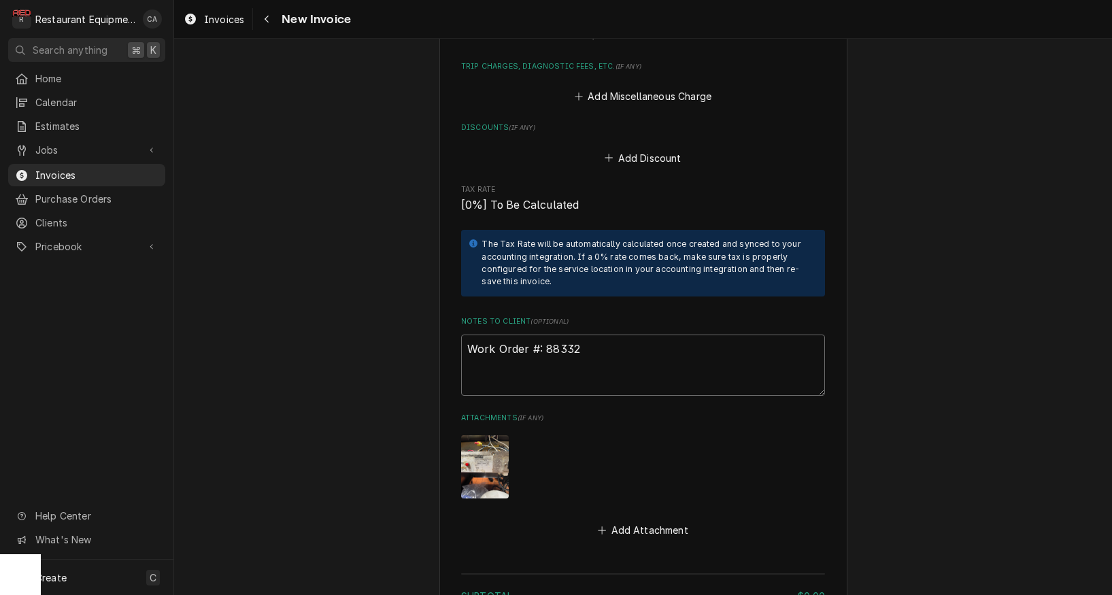
type textarea "Work Order #: 883321"
type textarea "x"
type textarea "Work Order #: 8833211"
type textarea "x"
type textarea "Work Order #: 883321"
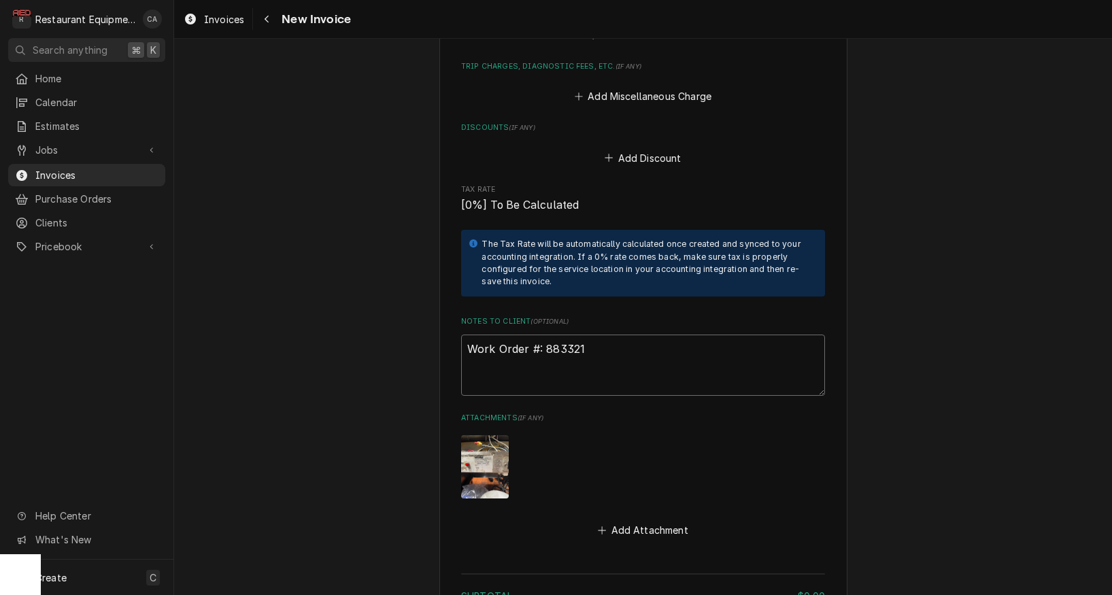
type textarea "x"
type textarea "Work Order #: 88332"
type textarea "x"
type textarea "Work Order #: 8833"
type textarea "x"
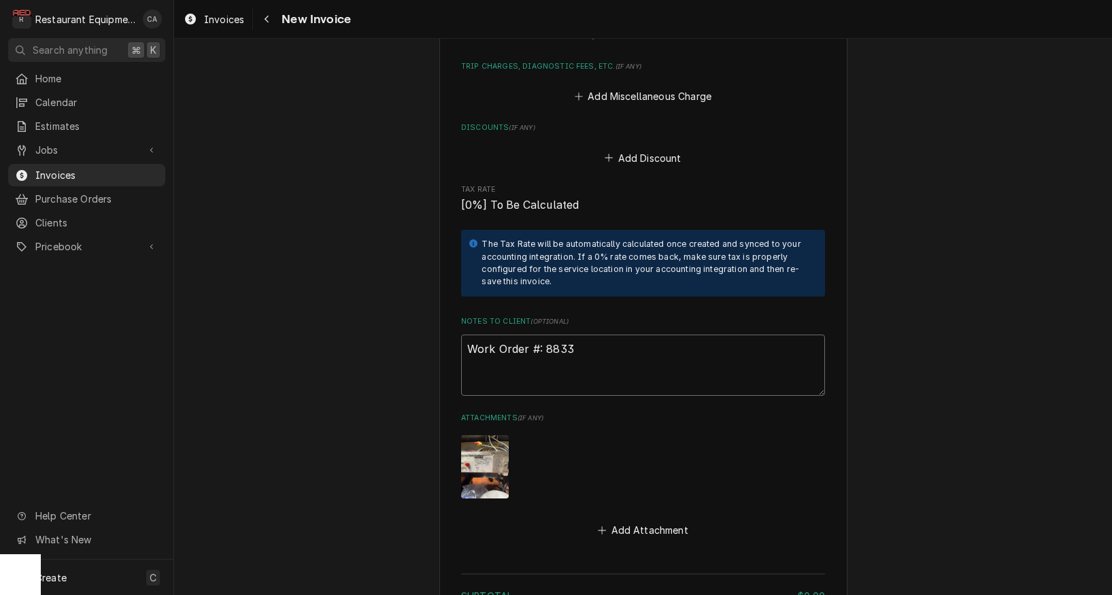
type textarea "Work Order #: 883"
type textarea "x"
type textarea "Work Order #: 88"
type textarea "x"
type textarea "Work Order #: 883"
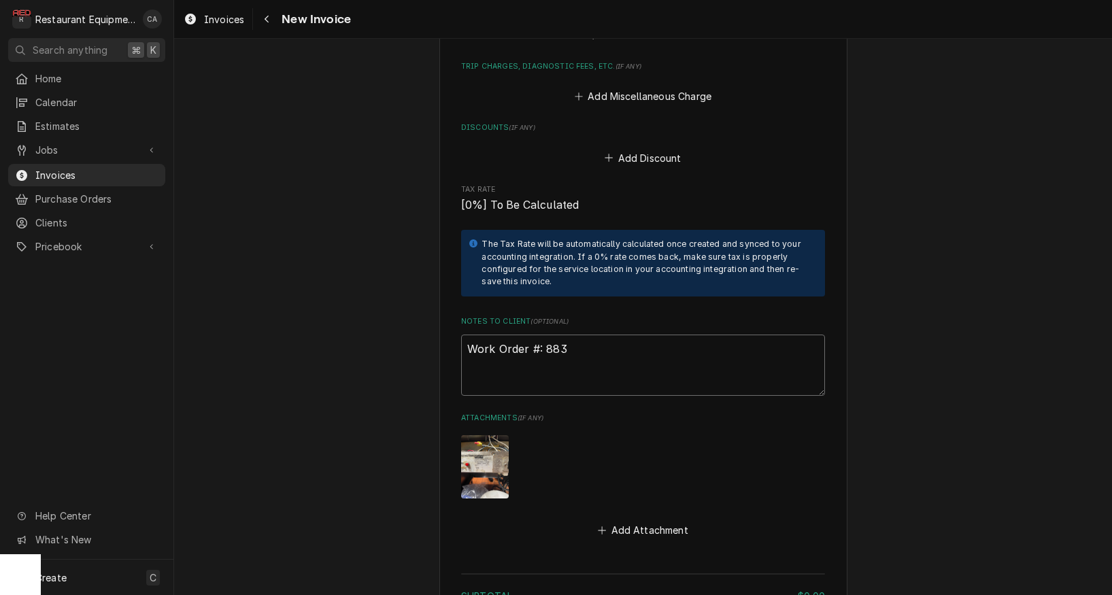
type textarea "x"
type textarea "Work Order #: 8832"
type textarea "x"
type textarea "Work Order #: 88321"
type textarea "x"
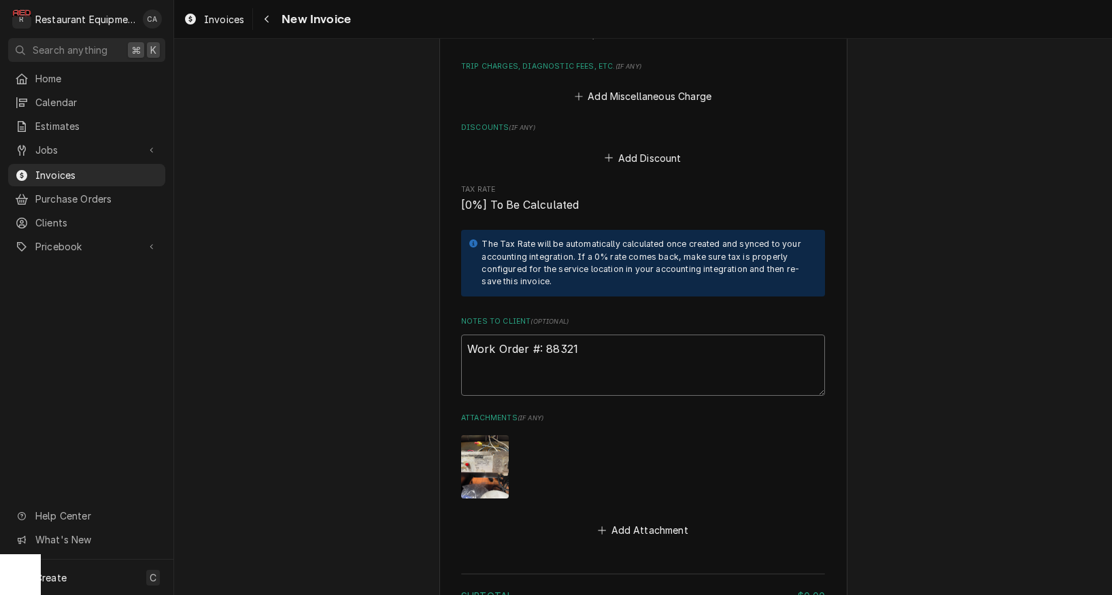
type textarea "Work Order #: 88321"
type textarea "x"
type textarea "Work Order #: 88321 R"
type textarea "x"
type textarea "Work Order #: 88321 Re"
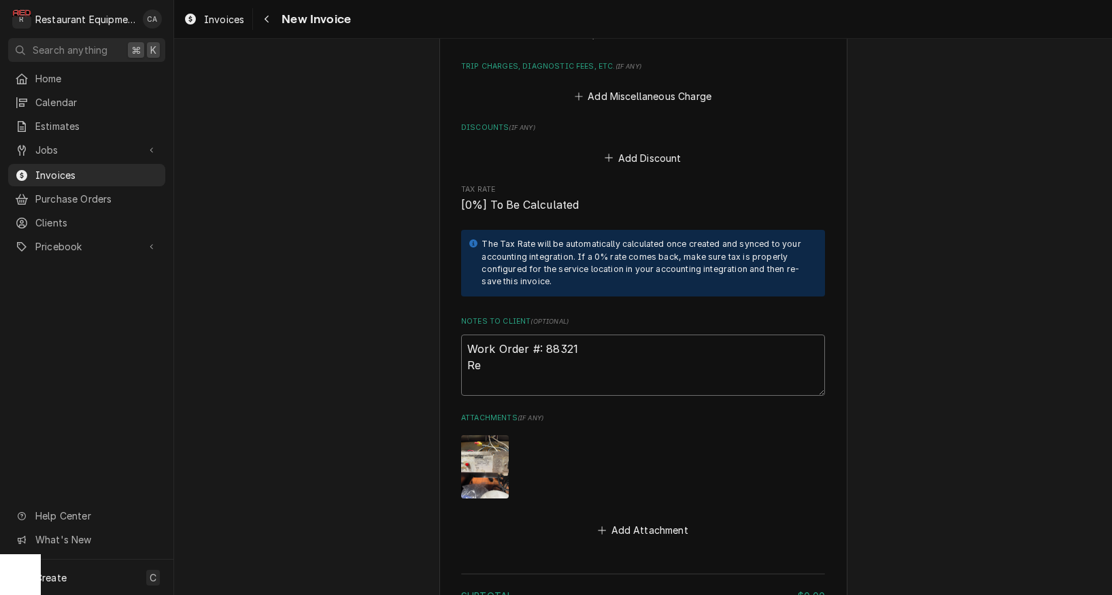
type textarea "x"
type textarea "Work Order #: 88321 Req"
type textarea "x"
type textarea "Work Order #: 88321 Requ"
type textarea "x"
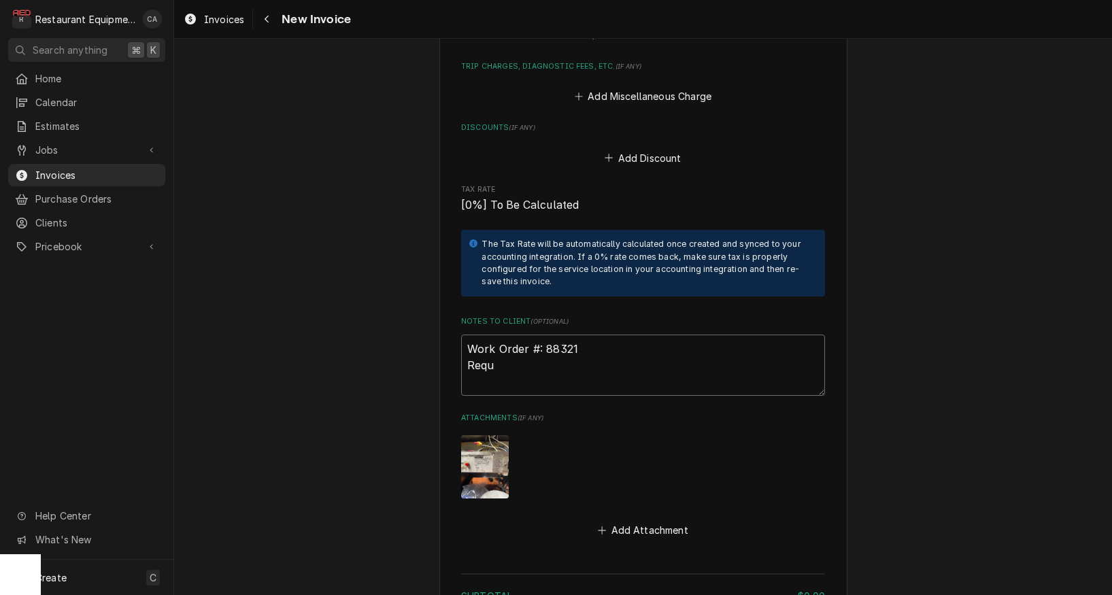
type textarea "Work Order #: 88321 Reque"
type textarea "x"
type textarea "Work Order #: 88321 Reques"
type textarea "x"
type textarea "Work Order #: 88321 Request"
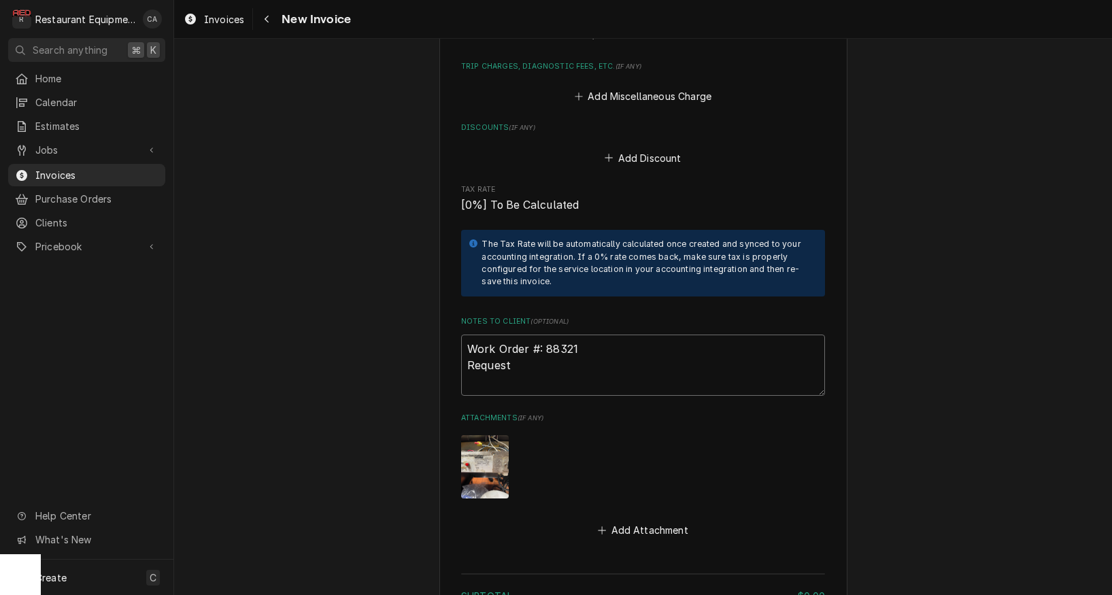
type textarea "x"
type textarea "Work Order #: 88321 Requeste"
type textarea "x"
type textarea "Work Order #: 88321 Requested"
type textarea "x"
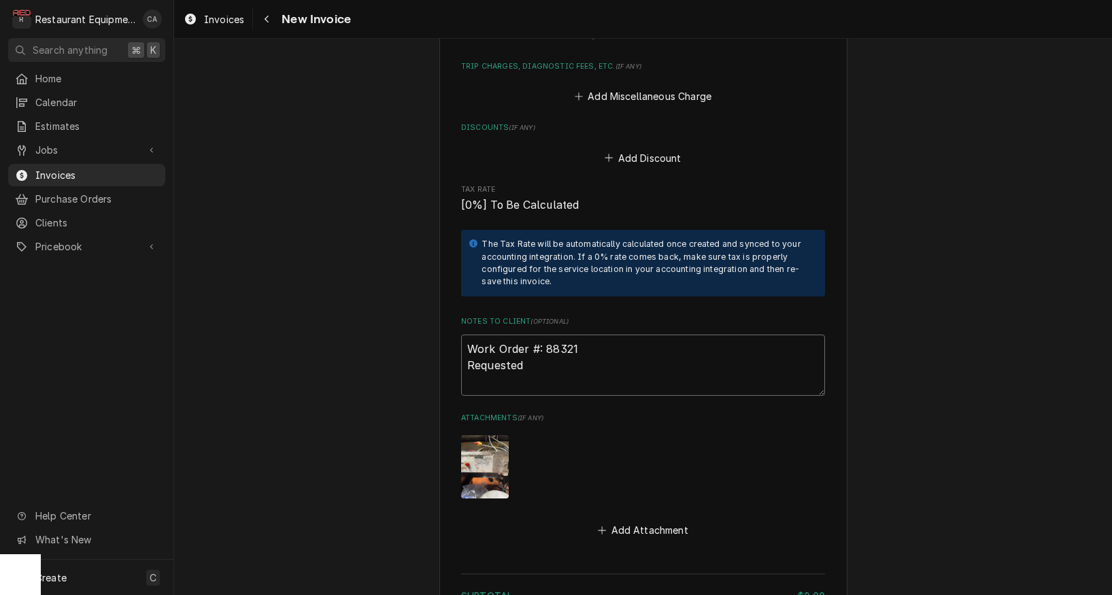
type textarea "Work Order #: 88321 Requested"
type textarea "x"
type textarea "Work Order #: 88321 Requested B"
type textarea "x"
type textarea "Work Order #: 88321 Requested By"
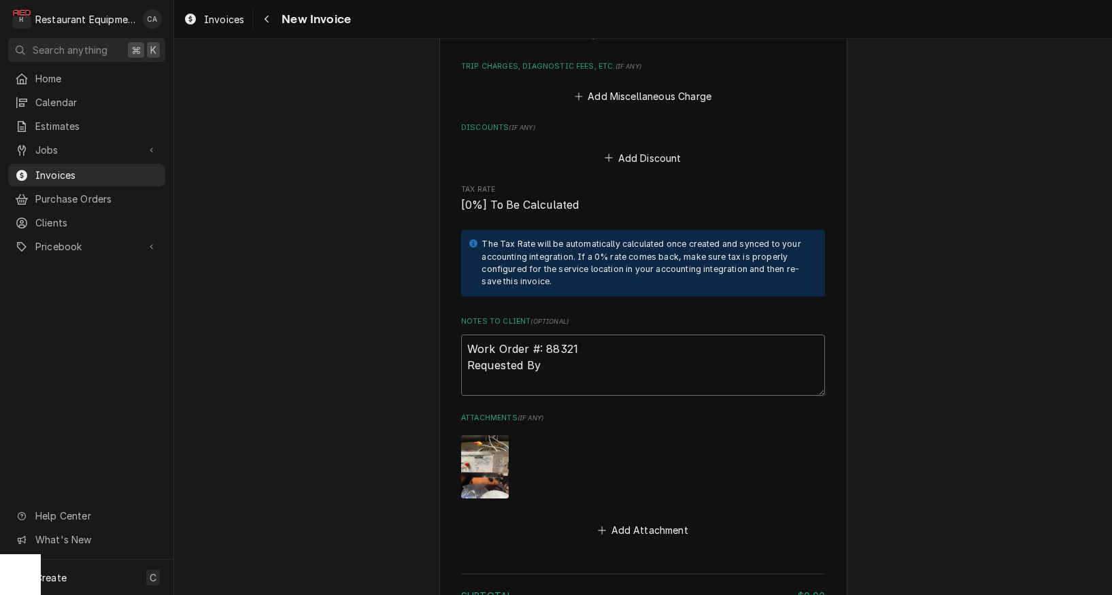
type textarea "x"
type textarea "Work Order #: 88321 Requested By:"
type textarea "x"
type textarea "Work Order #: 88321 Requested By:"
type textarea "x"
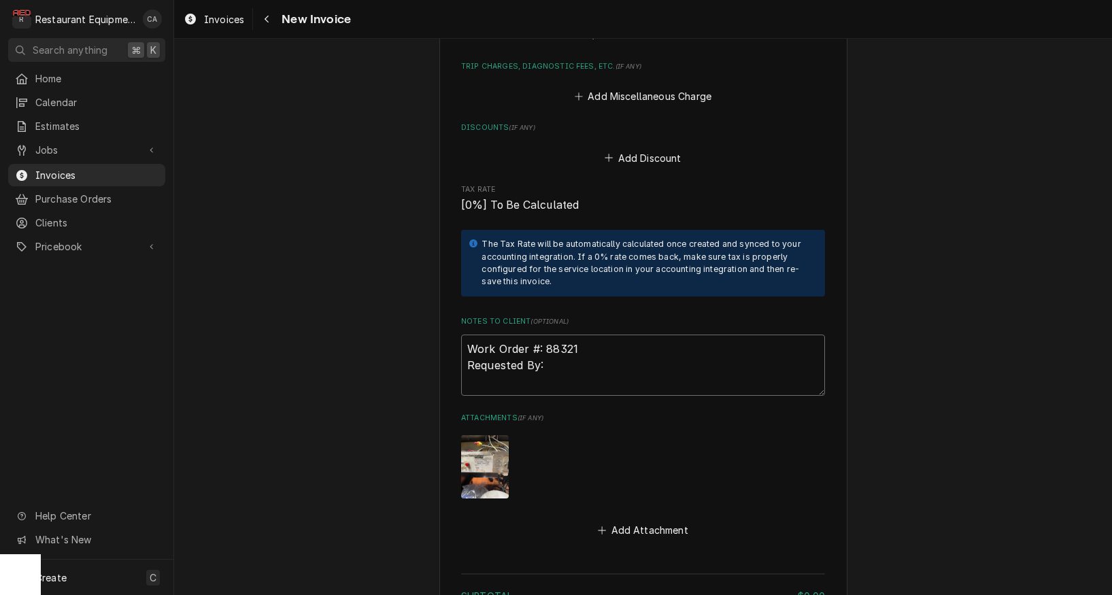
type textarea "Work Order #: 88321 Requested By: 7"
type textarea "x"
type textarea "Work Order #: 88321 Requested By: 70"
type textarea "x"
type textarea "Work Order #: 88321 Requested By: 702"
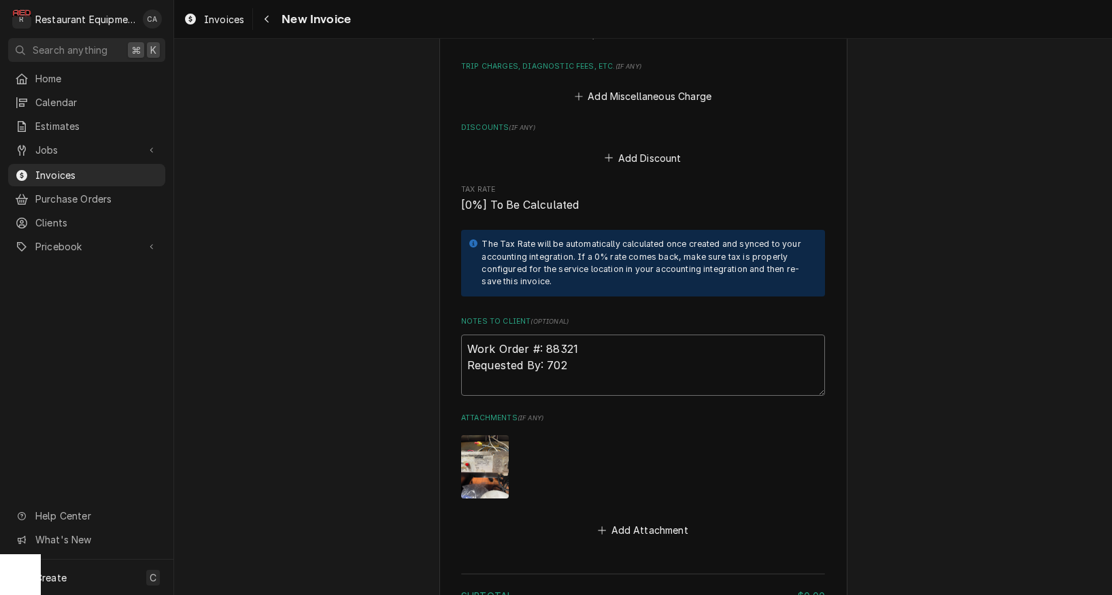
type textarea "x"
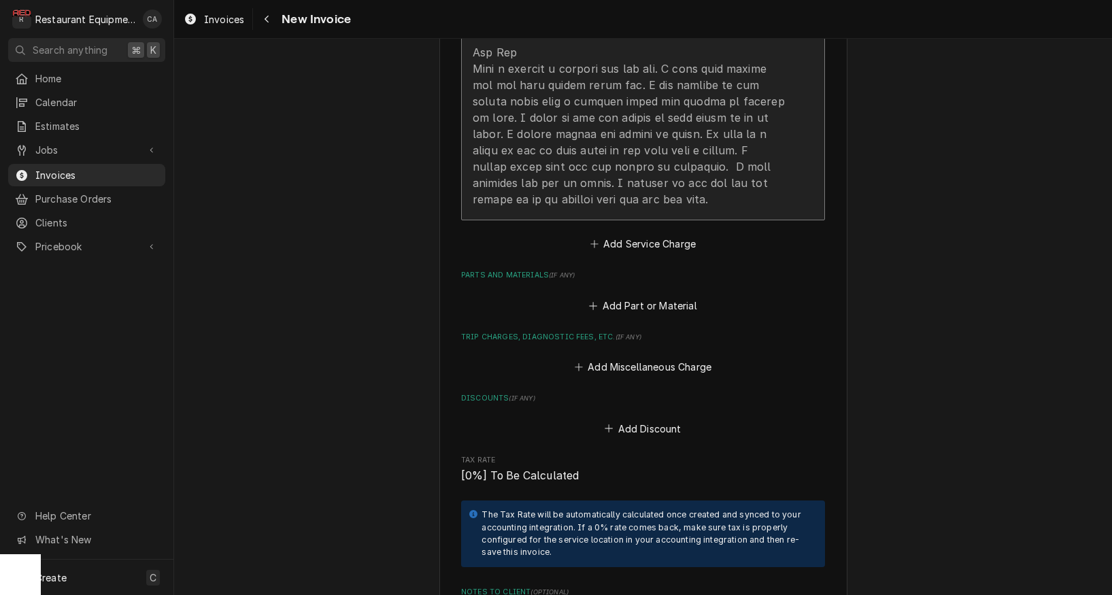
type textarea "Work Order #: 88321 Requested By: 7025"
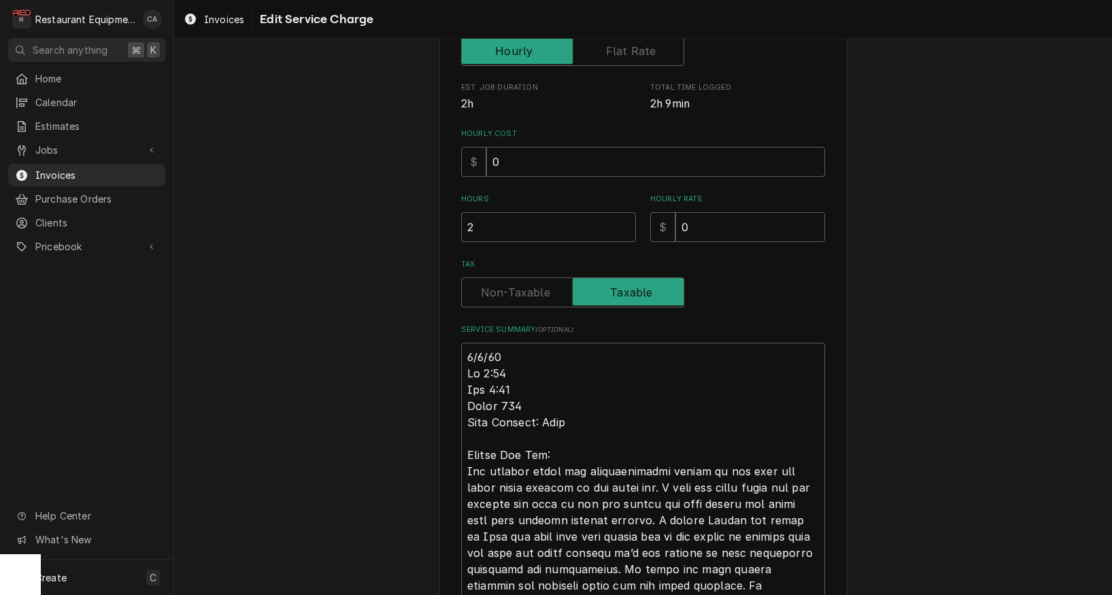
scroll to position [254, 0]
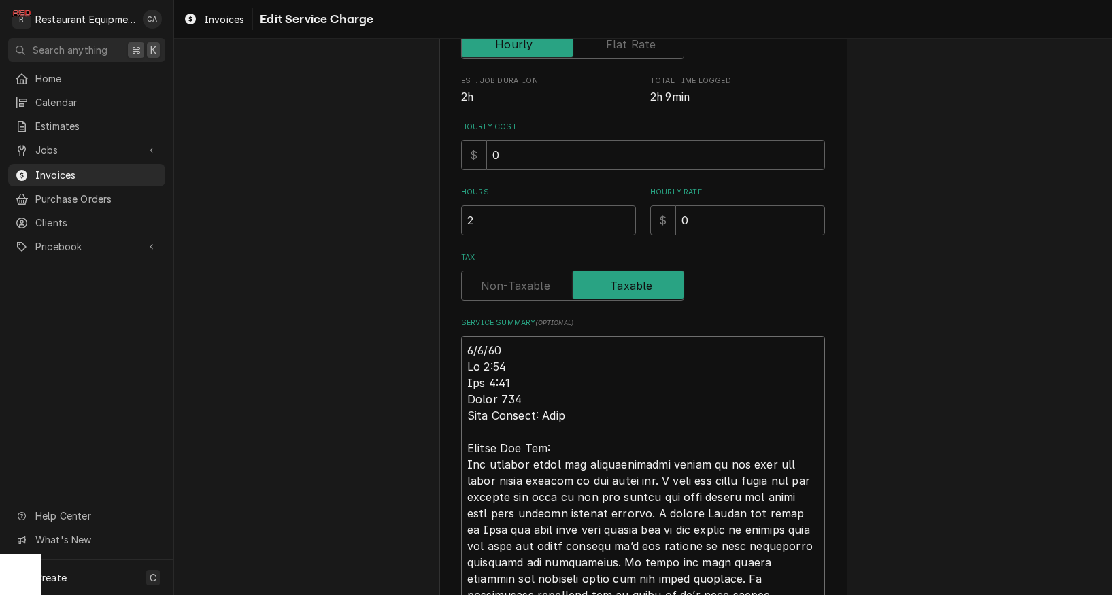
click at [461, 338] on textarea "Service Summary ( optional )" at bounding box center [643, 603] width 364 height 535
type textarea "x"
type textarea "R9/5/25 In 1:00 Out 2:00 Truck 102 Tech Support: Matt Franke Fry Bin: The servi…"
type textarea "x"
type textarea "Ro9/5/25 In 1:00 Out 2:00 Truck 102 Tech Support: Matt Franke Fry Bin: The serv…"
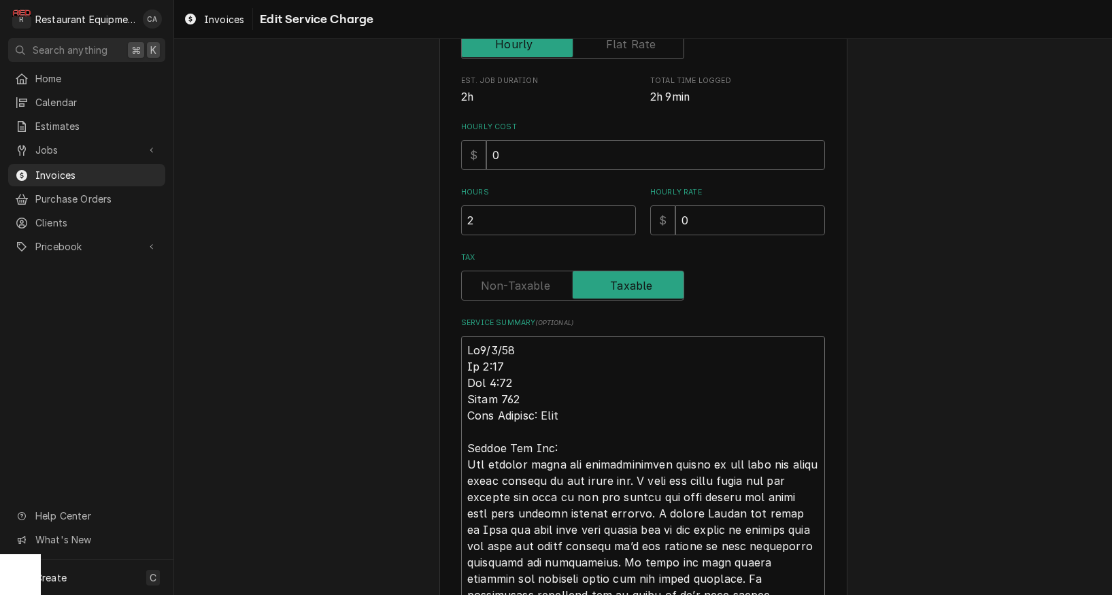
type textarea "x"
type textarea "Roo9/5/25 In 1:00 Out 2:00 Truck 102 Tech Support: Matt Franke Fry Bin: The ser…"
type textarea "x"
type textarea "Roo 9/5/25 In 1:00 Out 2:00 Truck 102 Tech Support: Matt Franke Fry Bin: The se…"
type textarea "x"
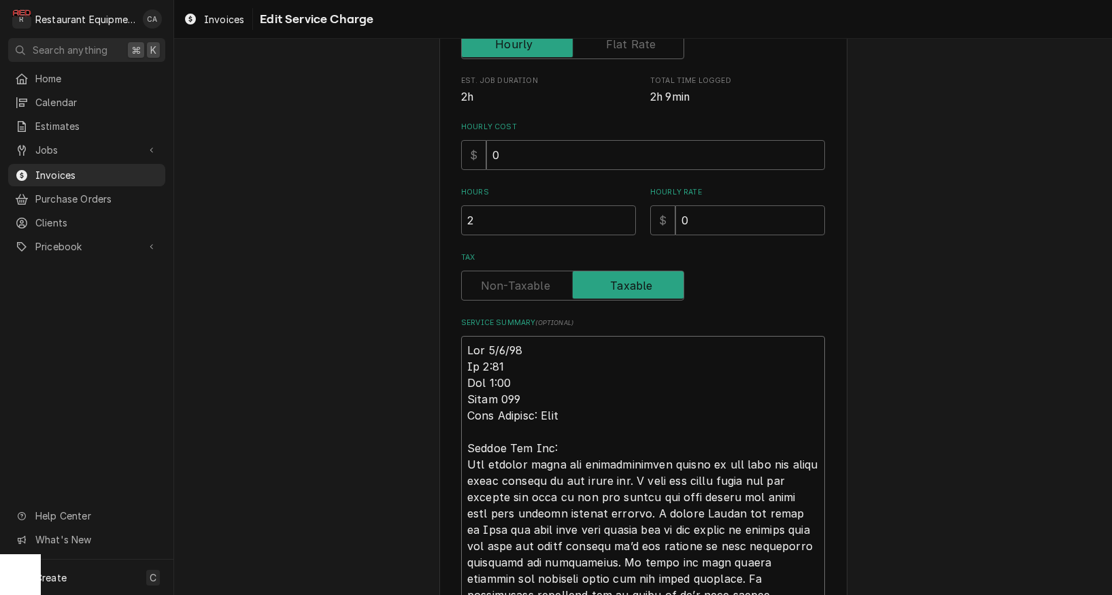
type textarea "Roo 89/5/25 In 1:00 Out 2:00 Truck 102 Tech Support: Matt Franke Fry Bin: The s…"
type textarea "x"
type textarea "Roo 879/5/25 In 1:00 Out 2:00 Truck 102 Tech Support: Matt Franke Fry Bin: The …"
type textarea "x"
type textarea "Roo 8799/5/25 In 1:00 Out 2:00 Truck 102 Tech Support: Matt Franke Fry Bin: The…"
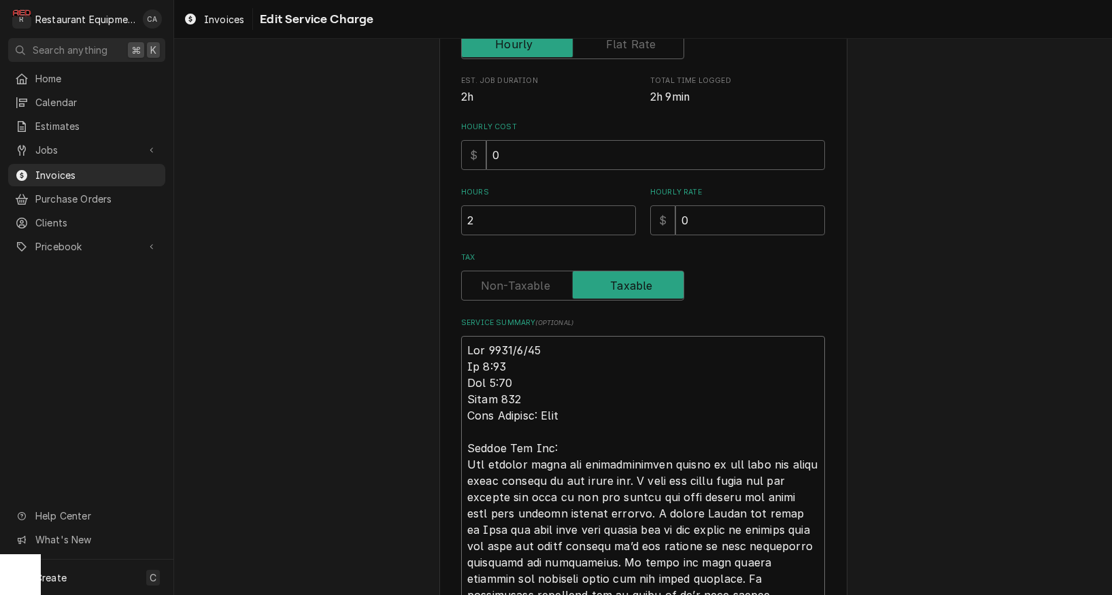
type textarea "x"
type textarea "Roo 87989/5/25 In 1:00 Out 2:00 Truck 102 Tech Support: Matt Franke Fry Bin: Th…"
type textarea "x"
type textarea "Roo 8798 9/5/25 In 1:00 Out 2:00 Truck 102 Tech Support: Matt Franke Fry Bin: T…"
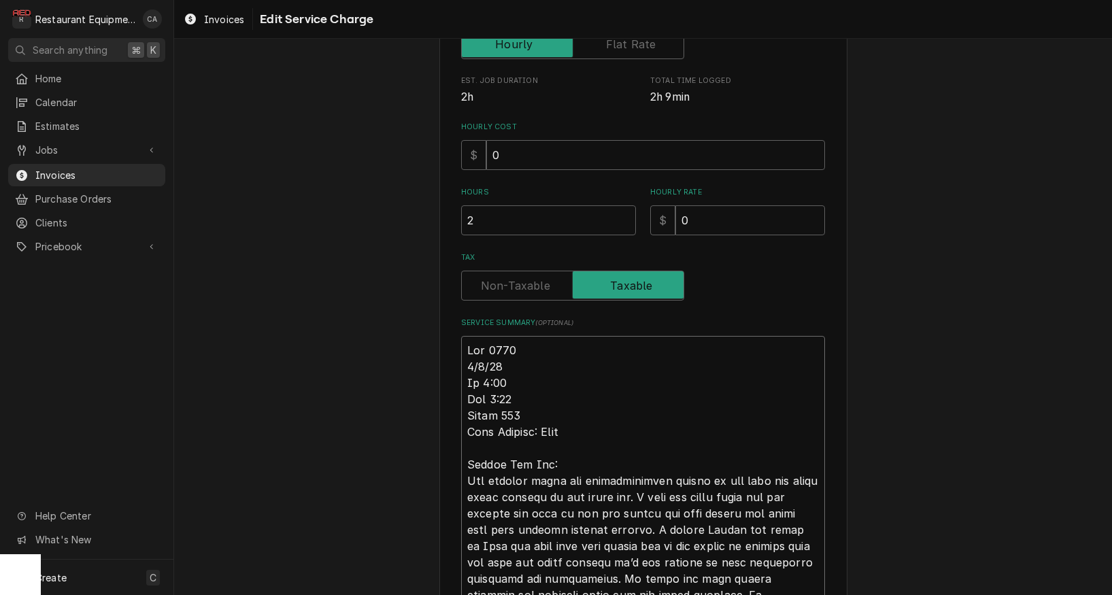
type textarea "x"
type textarea "Roo 8798 9/5/25 In 1:00 Out 2:00 Truck 102 Tech Support: Matt Franke Fry Bin: T…"
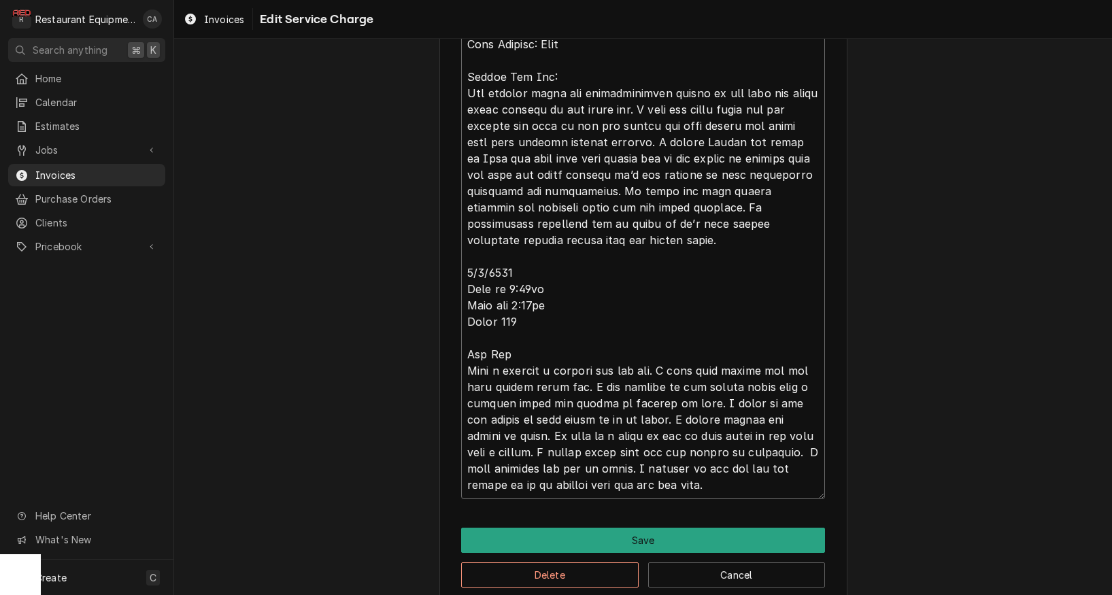
scroll to position [665, 0]
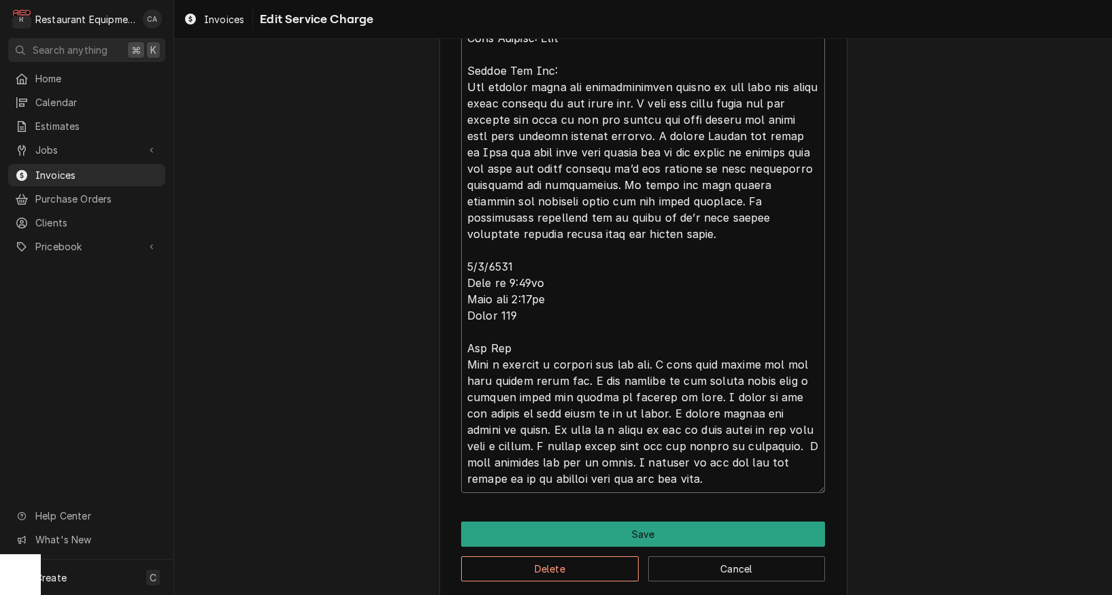
click at [500, 359] on textarea "Service Summary ( optional )" at bounding box center [643, 209] width 364 height 567
type textarea "x"
type textarea "Roo 8798 9/5/25 In 1:00 Out 2:00 Truck 102 Tech Support: Matt Franke Fry Bin: T…"
type textarea "x"
type textarea "Roo 8798 9/5/25 In 1:00 Out 2:00 Truck 102 Tech Support: Matt Franke Fry Bin: T…"
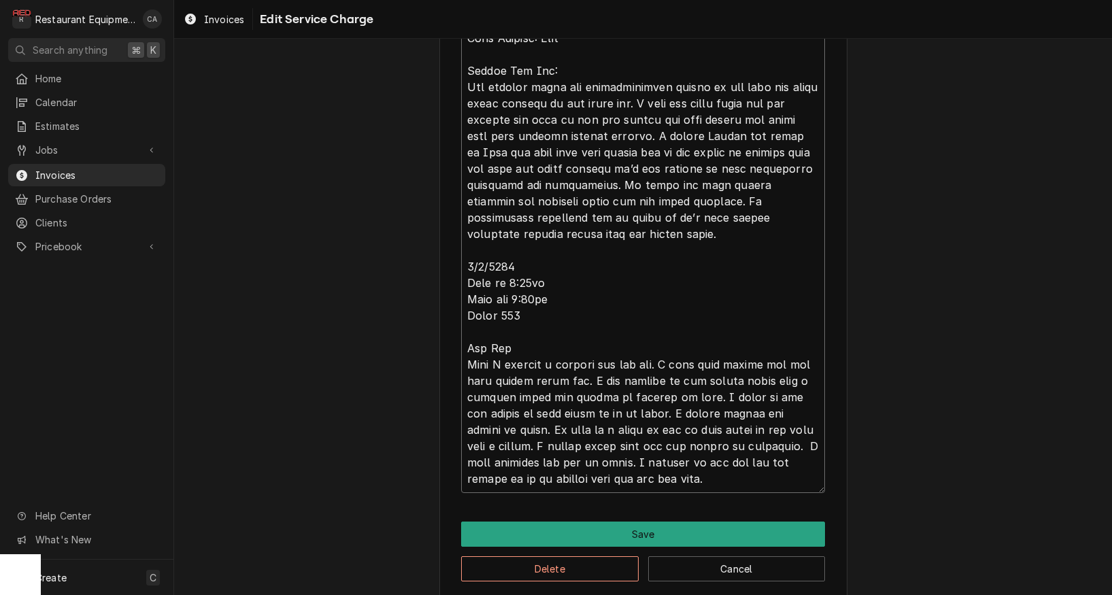
type textarea "x"
type textarea "Roo 8798 9/5/25 In 1:00 Out 2:00 Truck 102 Tech Support: Matt Franke Fry Bin: T…"
type textarea "x"
type textarea "Roo 8798 9/5/25 In 1:00 Out 2:00 Truck 102 Tech Support: Matt Franke Fry Bin: T…"
type textarea "x"
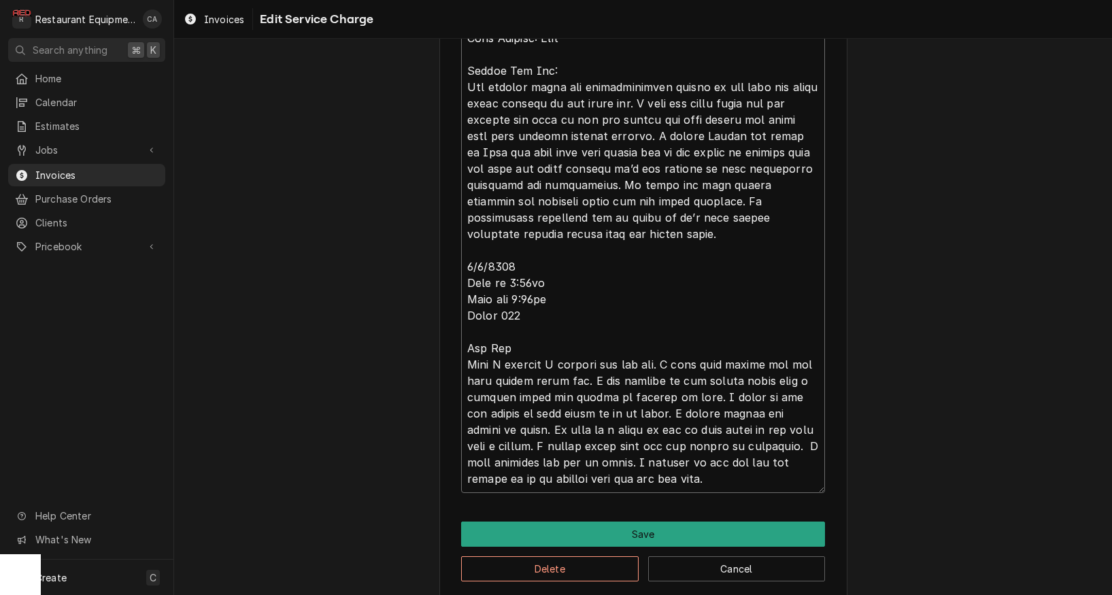
type textarea "Roo 8798 9/5/25 In 1:00 Out 2:00 Truck 102 Tech Support: Matt Franke Fry Bin: T…"
type textarea "x"
type textarea "Roo 8798 9/5/25 In 1:00 Out 2:00 Truck 102 Tech Support: Matt Franke Fry Bin: T…"
click at [702, 408] on textarea "Service Summary ( optional )" at bounding box center [643, 209] width 364 height 567
type textarea "x"
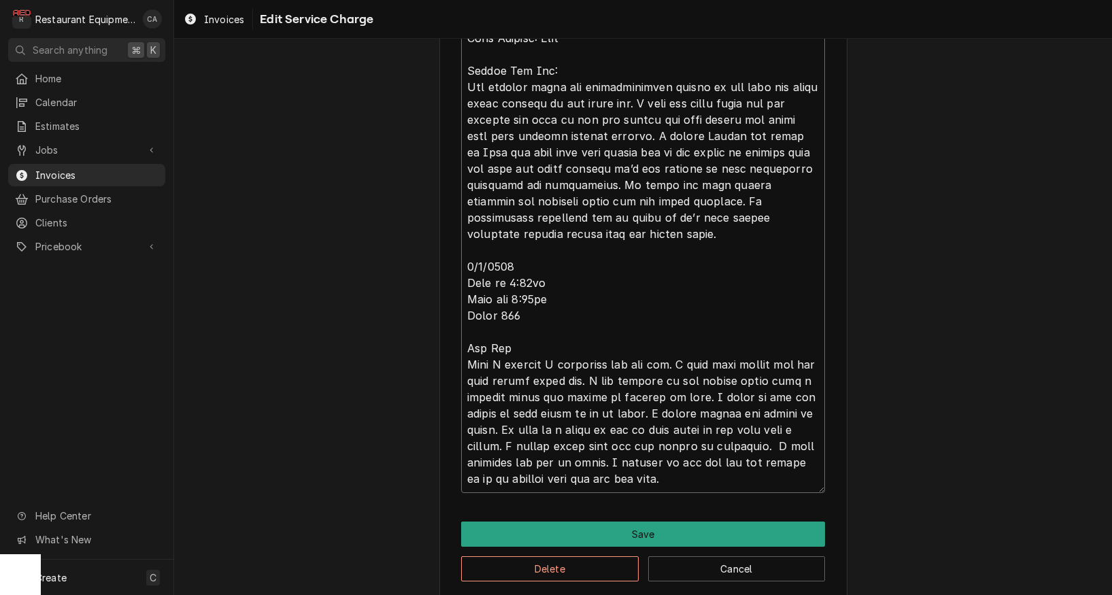
type textarea "Roo 8798 9/5/25 In 1:00 Out 2:00 Truck 102 Tech Support: Matt Franke Fry Bin: T…"
type textarea "x"
type textarea "Roo 8798 9/5/25 In 1:00 Out 2:00 Truck 102 Tech Support: Matt Franke Fry Bin: T…"
click at [474, 426] on textarea "Service Summary ( optional )" at bounding box center [643, 209] width 364 height 567
type textarea "x"
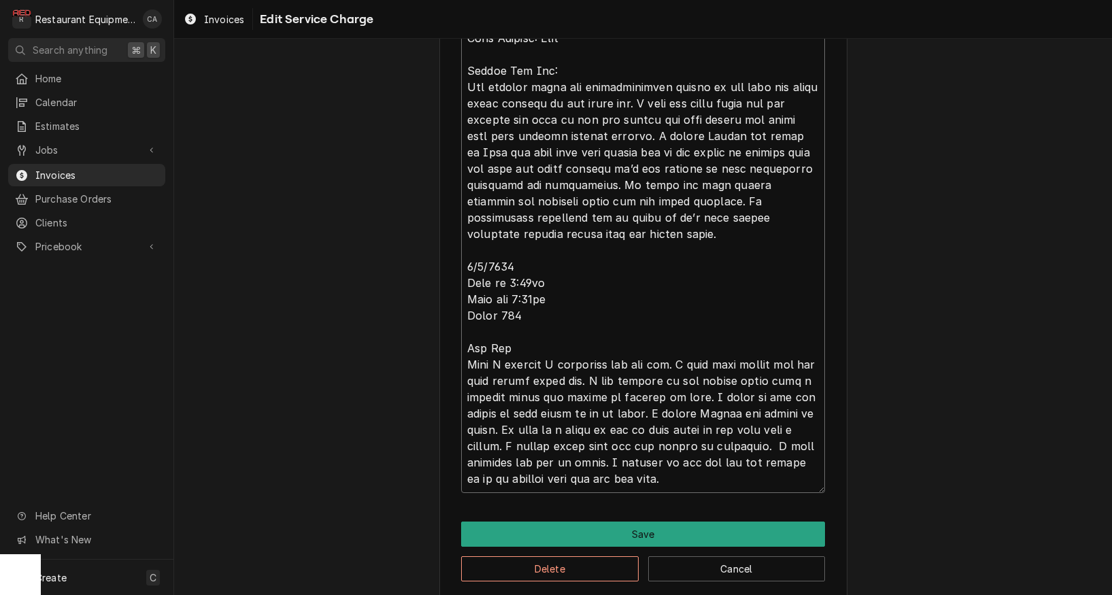
type textarea "Roo 8798 9/5/25 In 1:00 Out 2:00 Truck 102 Tech Support: Matt Franke Fry Bin: T…"
type textarea "x"
type textarea "Roo 8798 9/5/25 In 1:00 Out 2:00 Truck 102 Tech Support: Matt Franke Fry Bin: T…"
type textarea "x"
type textarea "Roo 8798 9/5/25 In 1:00 Out 2:00 Truck 102 Tech Support: Matt Franke Fry Bin: T…"
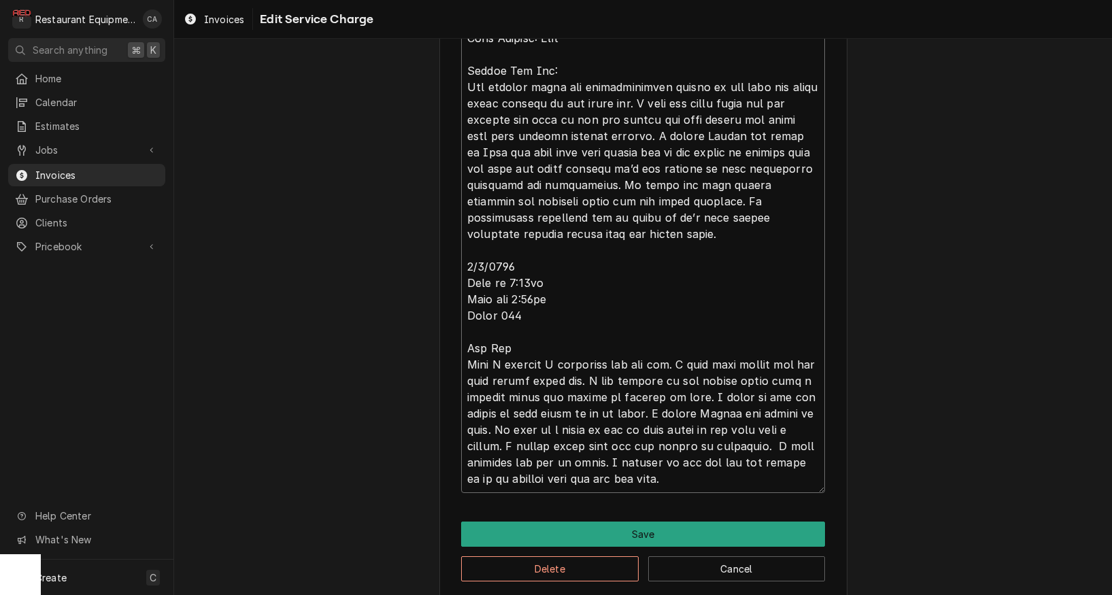
type textarea "x"
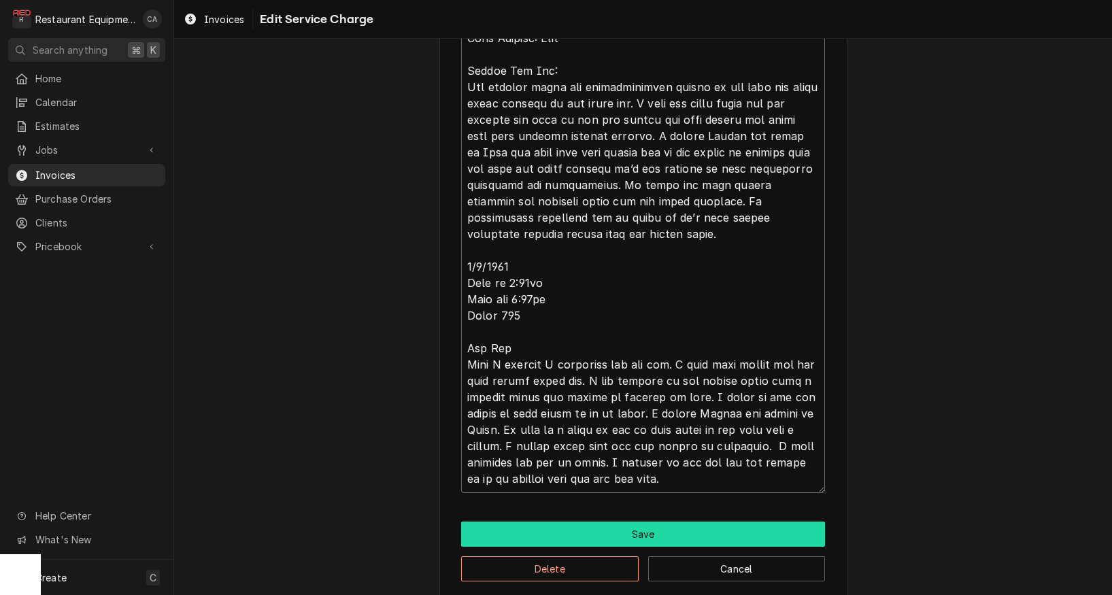
type textarea "Roo 8798 9/5/25 In 1:00 Out 2:00 Truck 102 Tech Support: Matt Franke Fry Bin: T…"
click at [638, 526] on button "Save" at bounding box center [643, 534] width 364 height 25
type textarea "x"
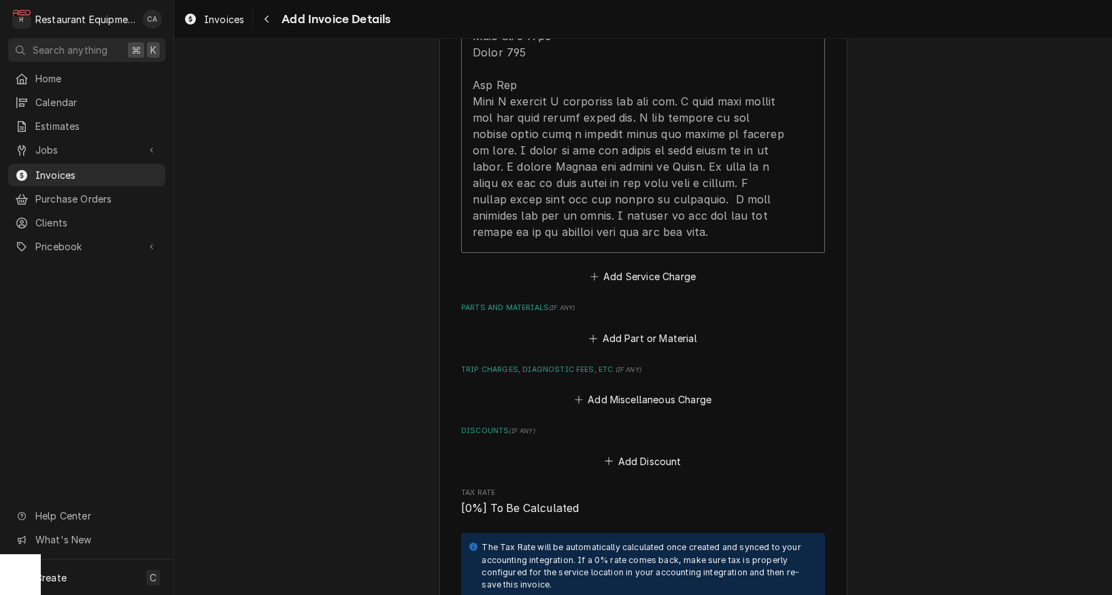
drag, startPoint x: 659, startPoint y: 262, endPoint x: 637, endPoint y: 257, distance: 22.9
click at [659, 267] on button "Add Service Charge" at bounding box center [643, 276] width 110 height 19
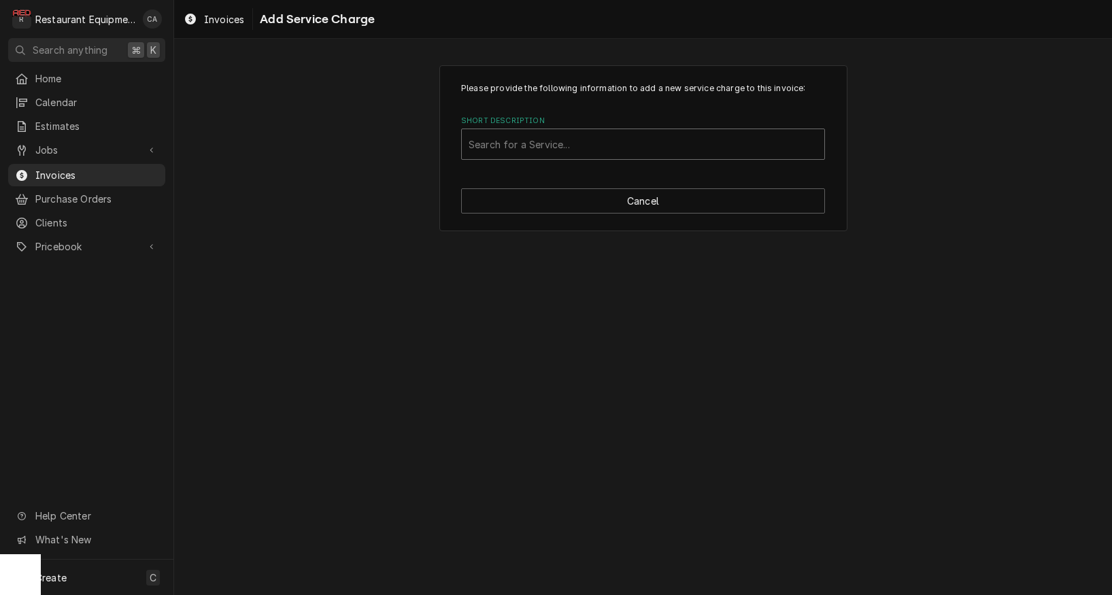
click at [532, 146] on div "Search for a Service..." at bounding box center [643, 144] width 349 height 14
type input "trave"
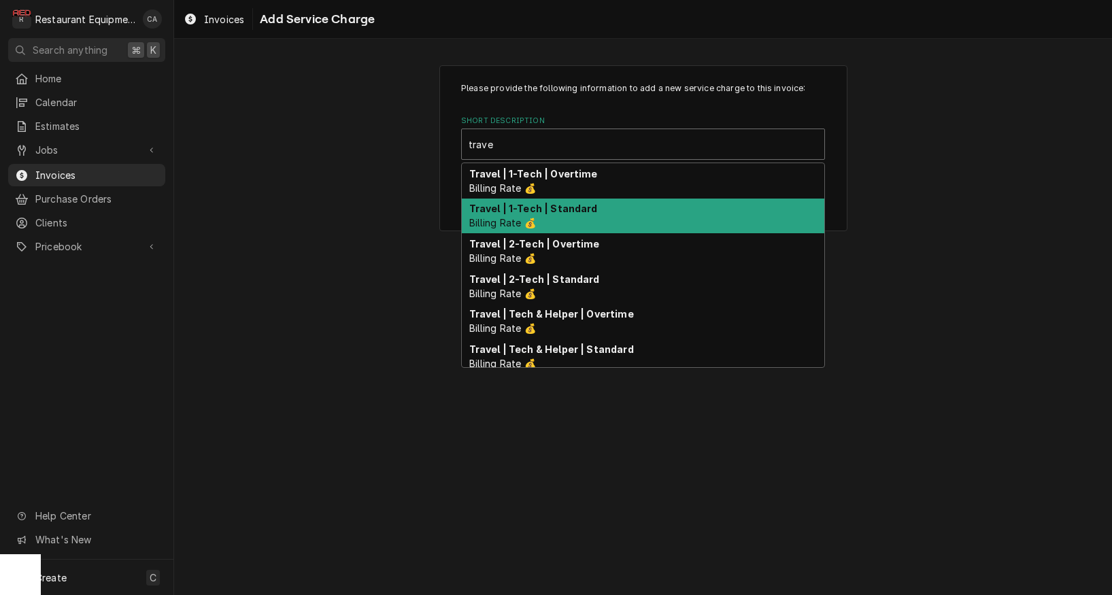
click at [541, 208] on strong "Travel | 1-Tech | Standard" at bounding box center [533, 209] width 129 height 12
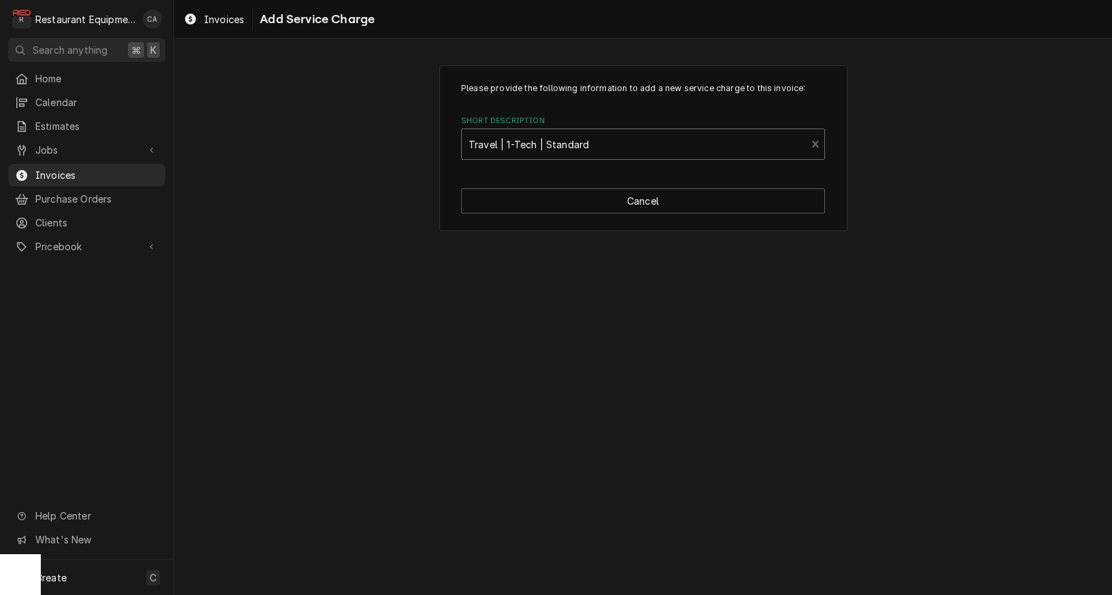
type textarea "x"
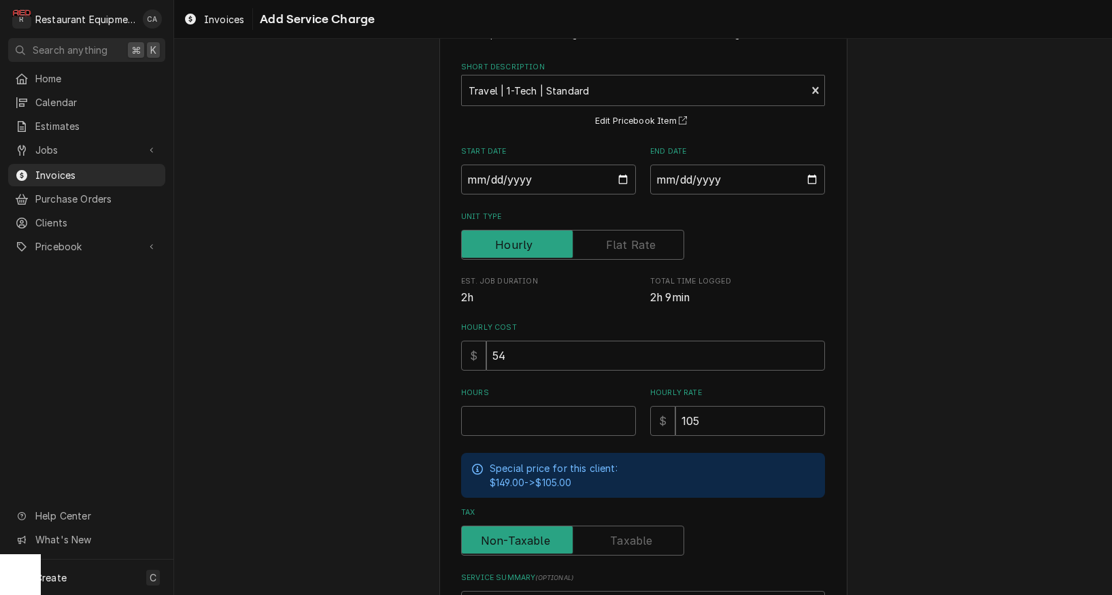
scroll to position [80, 0]
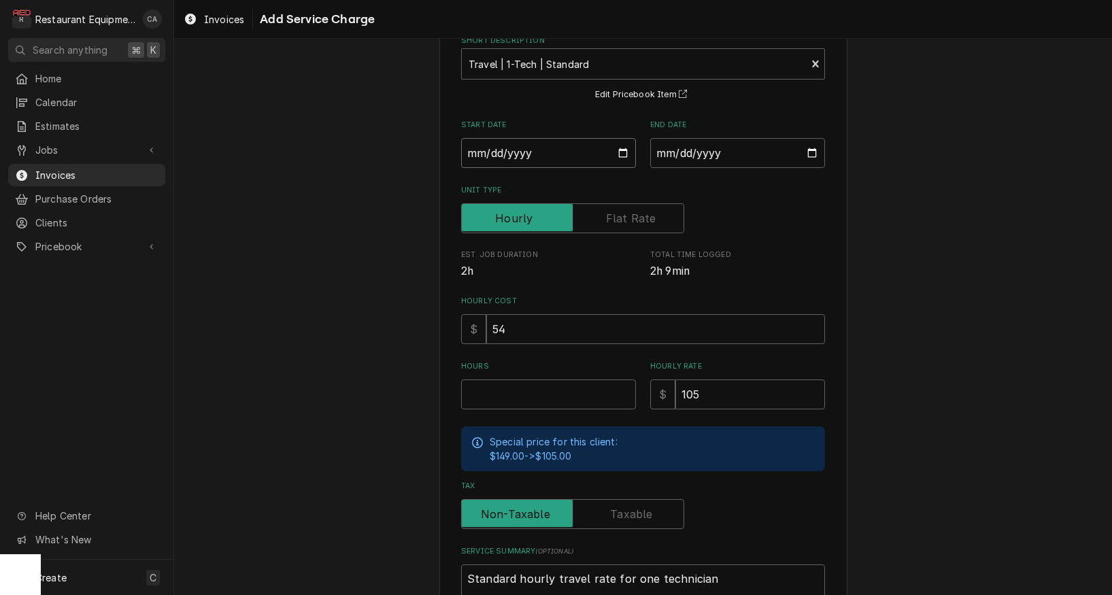
click at [482, 152] on input "Start Date" at bounding box center [548, 153] width 175 height 30
type input "2025-09-05"
type textarea "x"
type input "2025-09-06"
type textarea "x"
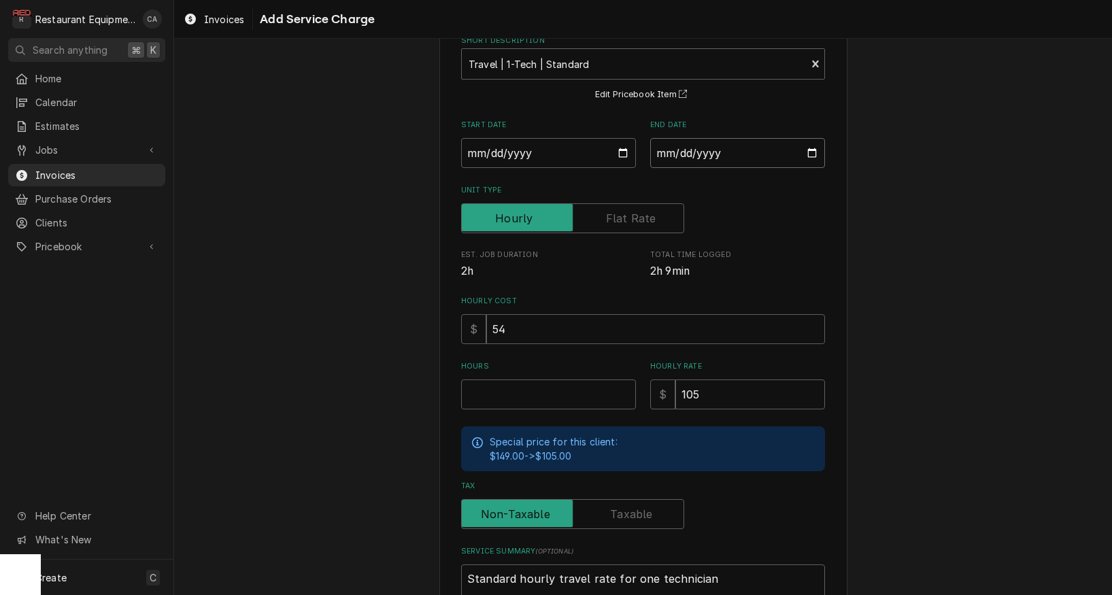
click at [705, 161] on input "End Date" at bounding box center [737, 153] width 175 height 30
type input "2025-09-08"
drag, startPoint x: 870, startPoint y: 238, endPoint x: 24, endPoint y: 354, distance: 853.3
click at [870, 238] on div "Please provide the following information to add a new service charge to this in…" at bounding box center [643, 341] width 938 height 736
click at [514, 390] on input "Hours" at bounding box center [548, 395] width 175 height 30
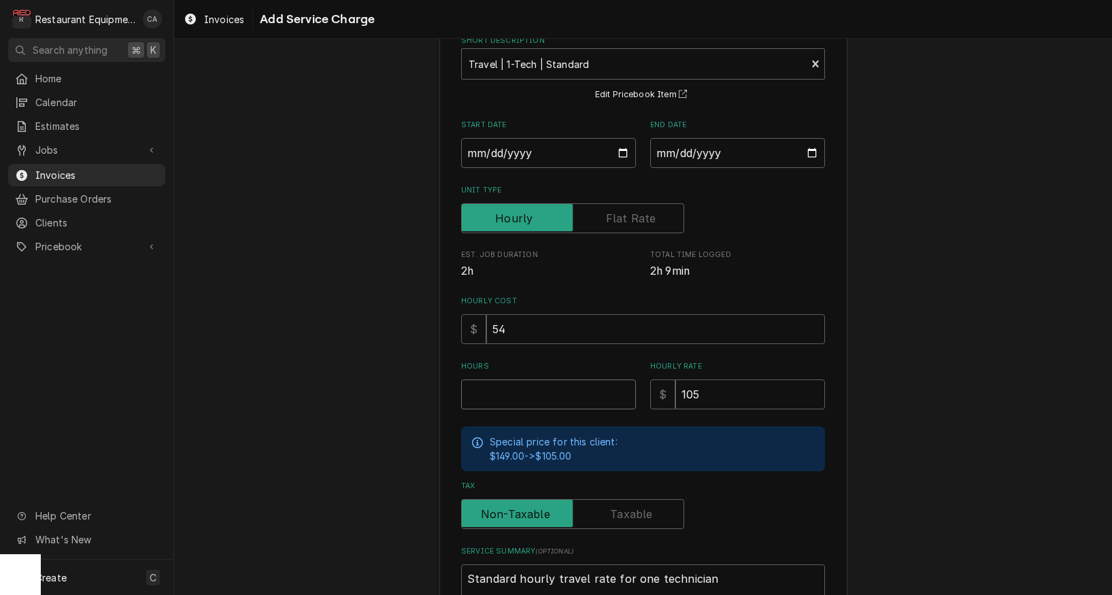
type textarea "x"
type input "2"
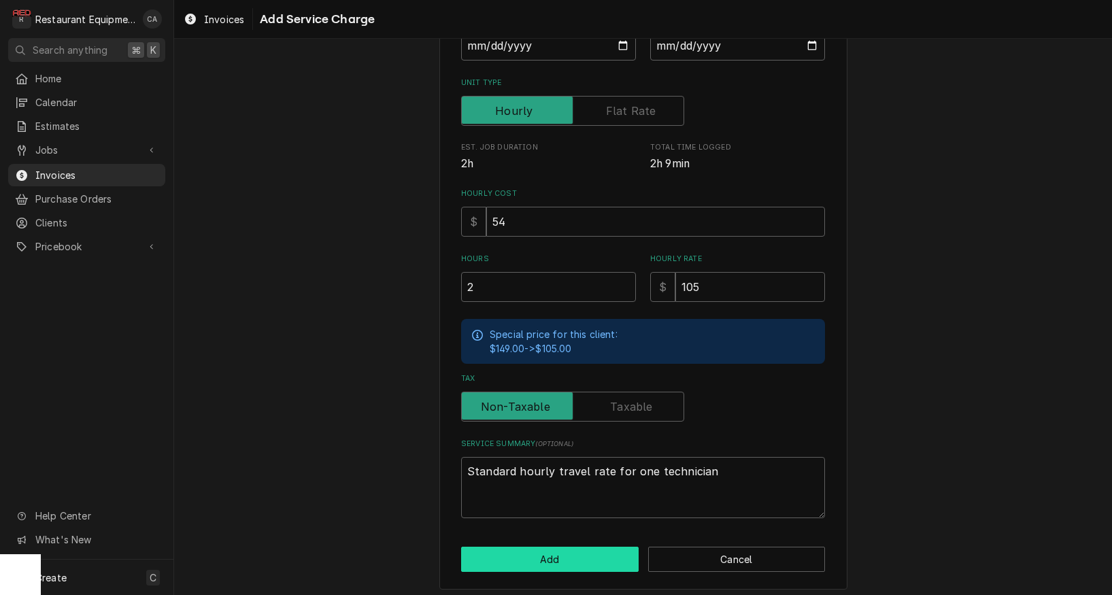
click at [548, 558] on button "Add" at bounding box center [550, 559] width 178 height 25
type textarea "x"
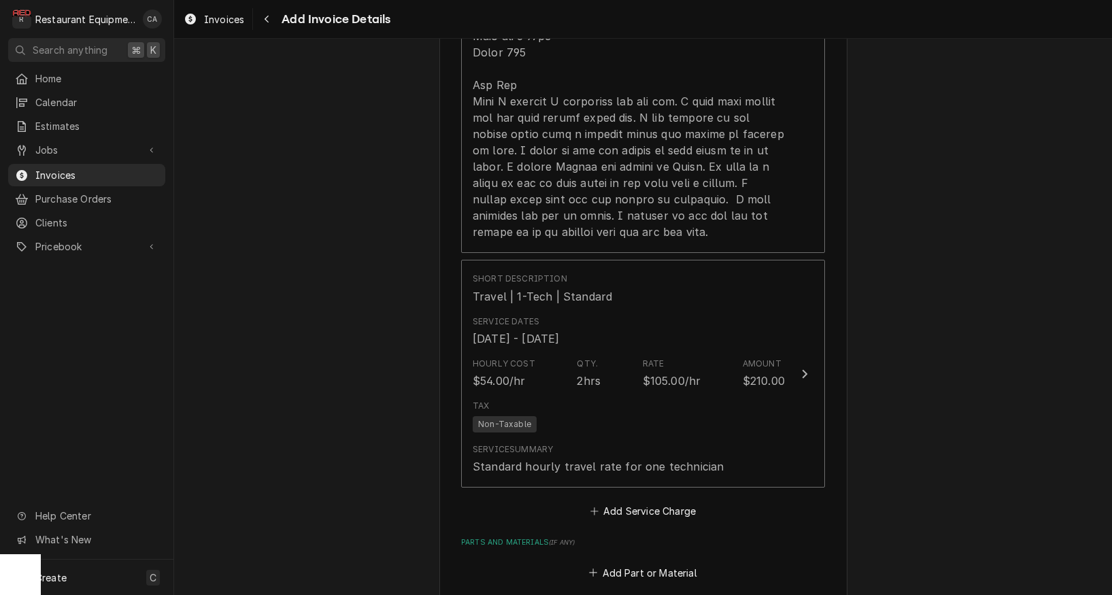
scroll to position [1641, 0]
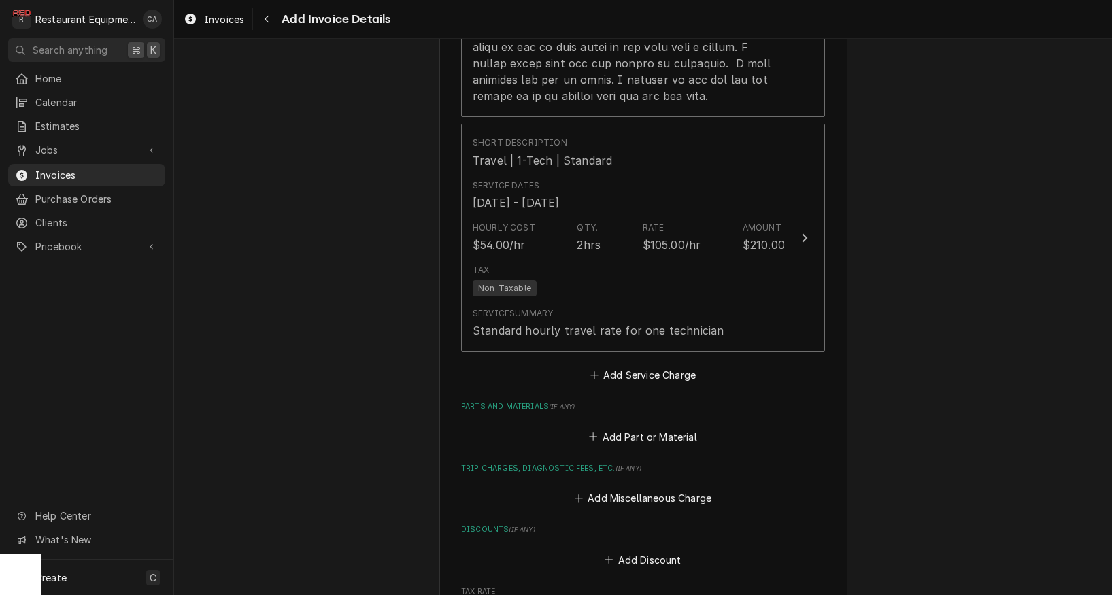
drag, startPoint x: 612, startPoint y: 359, endPoint x: 566, endPoint y: 246, distance: 122.6
click at [612, 366] on button "Add Service Charge" at bounding box center [643, 375] width 110 height 19
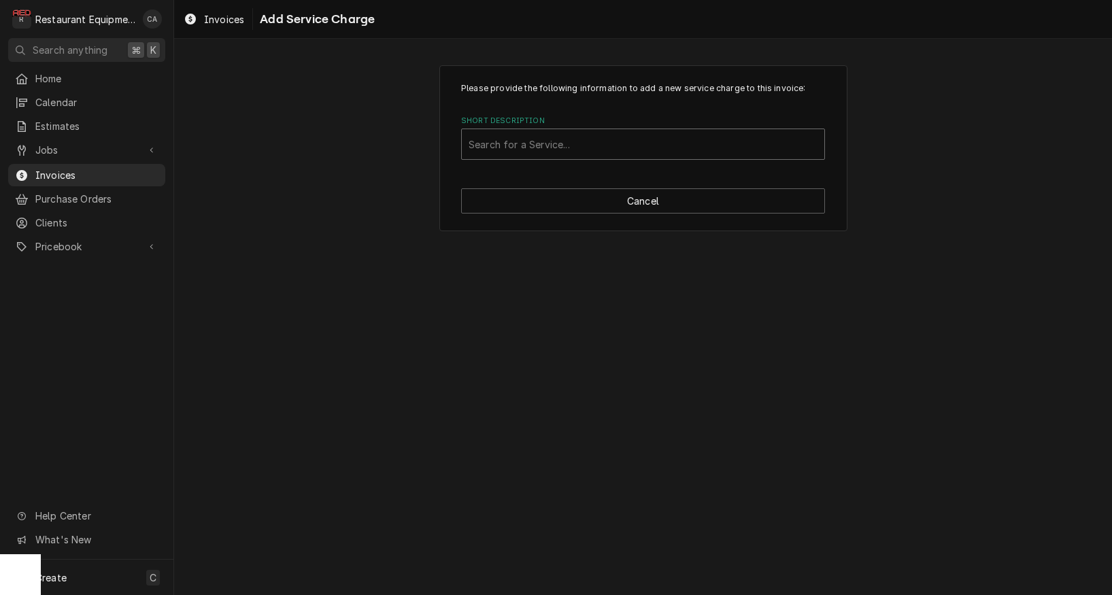
click at [540, 141] on div "Search for a Service..." at bounding box center [643, 144] width 349 height 14
type input "labor"
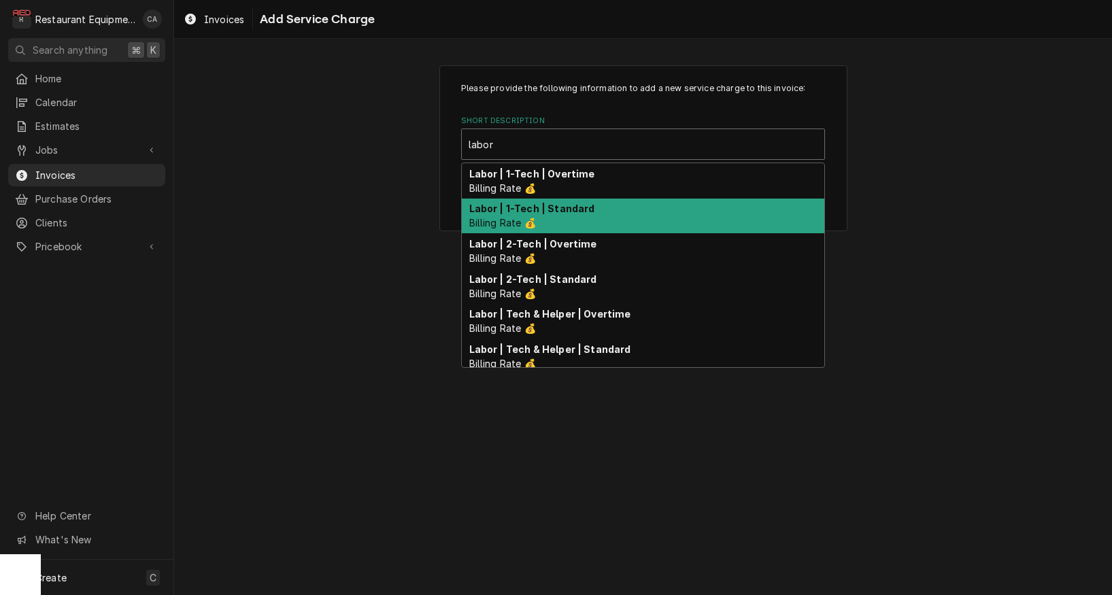
drag, startPoint x: 524, startPoint y: 202, endPoint x: 577, endPoint y: 265, distance: 82.0
click at [524, 203] on strong "Labor | 1-Tech | Standard" at bounding box center [532, 209] width 126 height 12
type textarea "x"
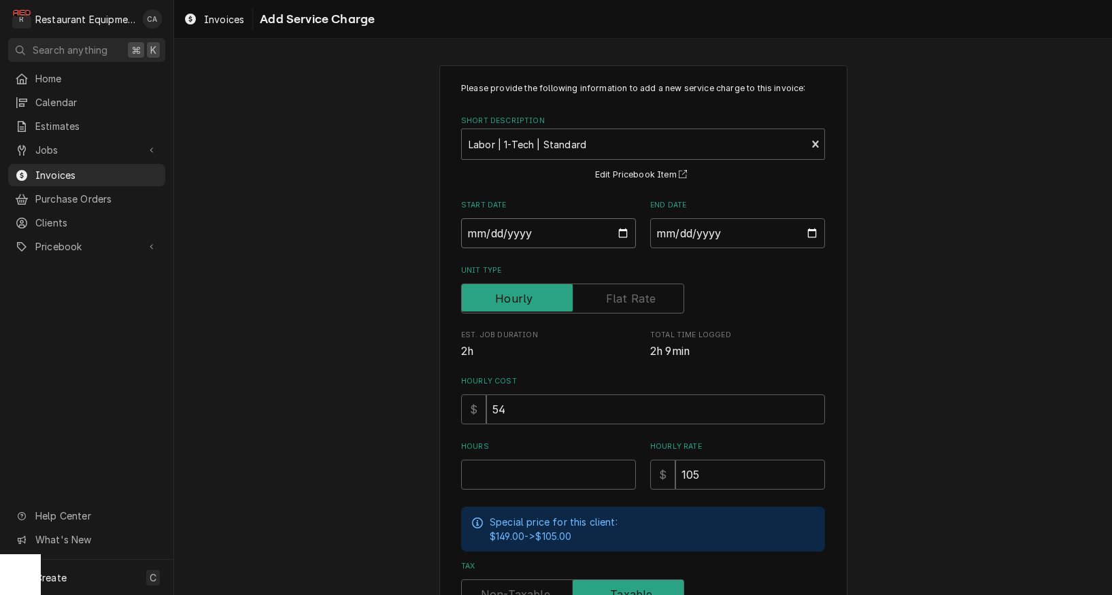
drag, startPoint x: 478, startPoint y: 234, endPoint x: 511, endPoint y: 260, distance: 42.2
click at [480, 235] on input "Start Date" at bounding box center [548, 233] width 175 height 30
type input "2025-09-05"
type textarea "x"
click at [688, 237] on input "End Date" at bounding box center [737, 233] width 175 height 30
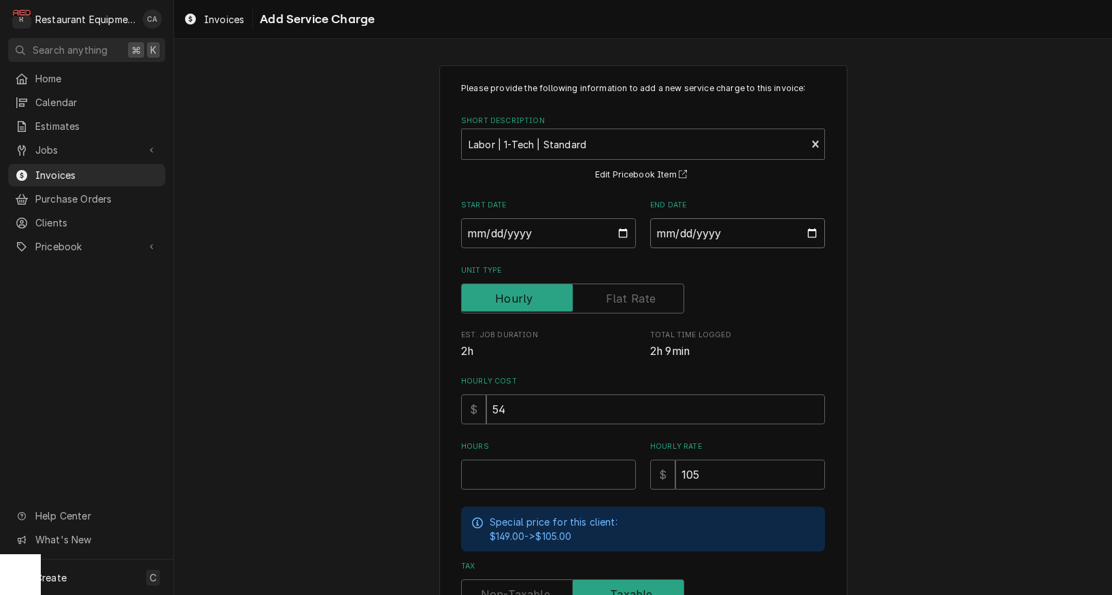
type input "2025-09-08"
click at [522, 467] on input "Hours" at bounding box center [548, 475] width 175 height 30
type textarea "x"
type input "2"
type textarea "x"
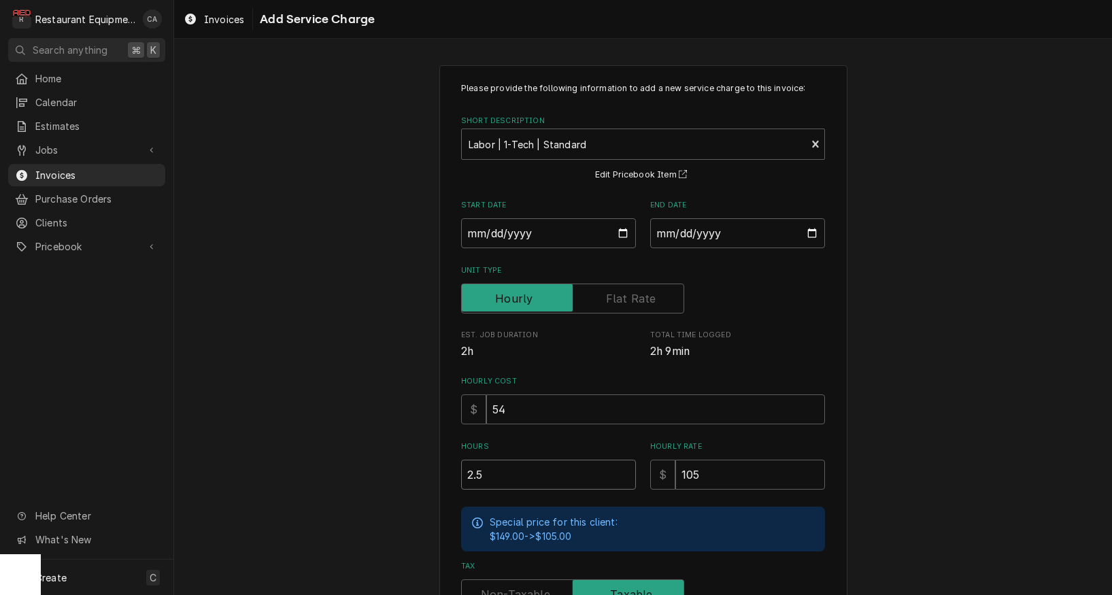
type input "2.5"
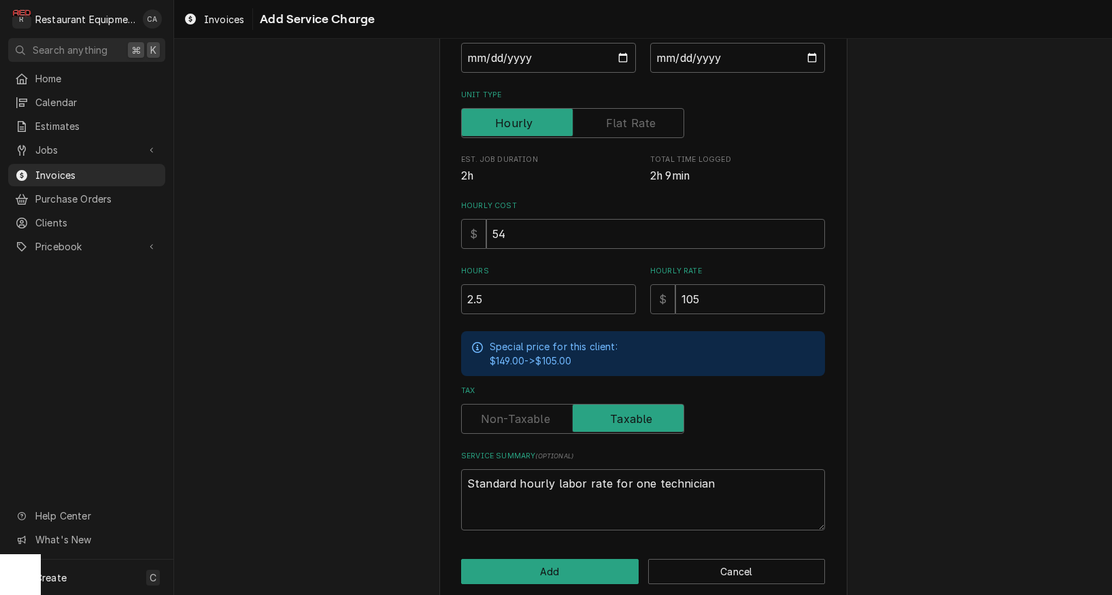
scroll to position [177, 0]
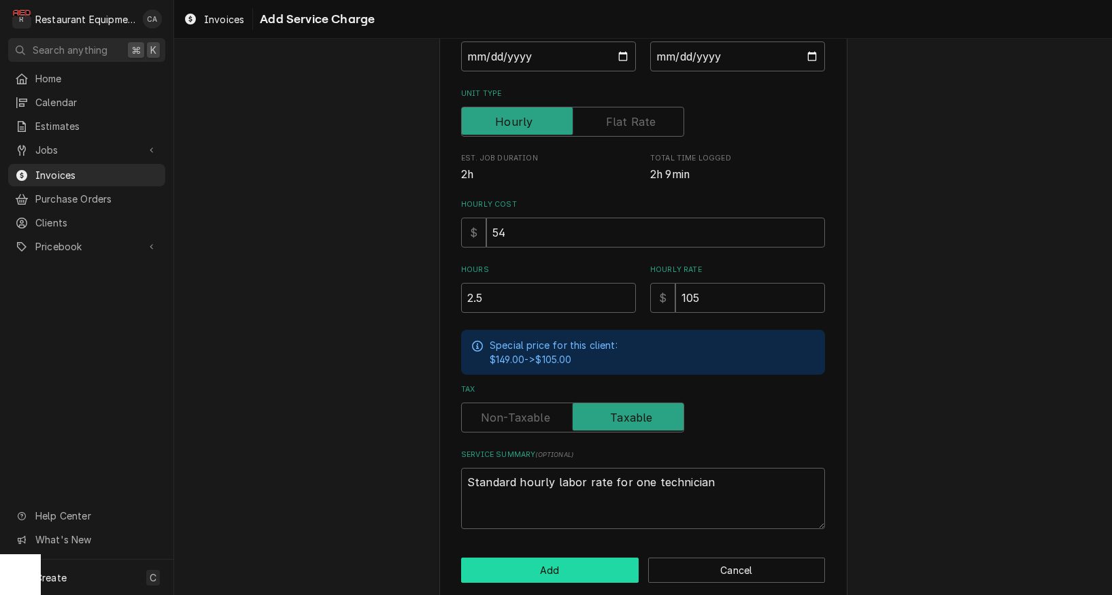
click at [536, 560] on button "Add" at bounding box center [550, 570] width 178 height 25
type textarea "x"
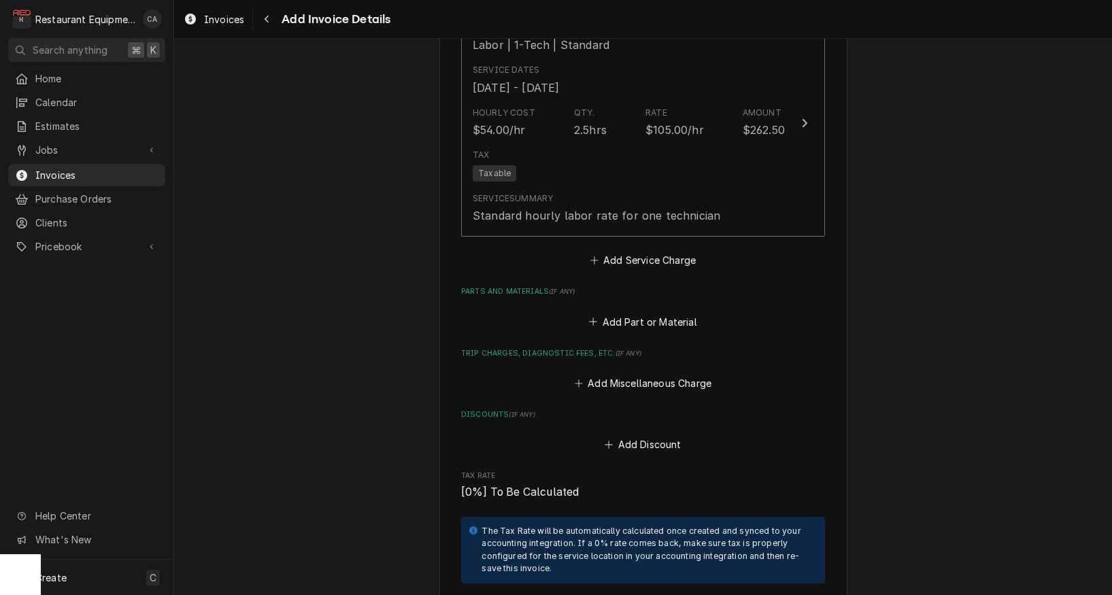
scroll to position [1994, 0]
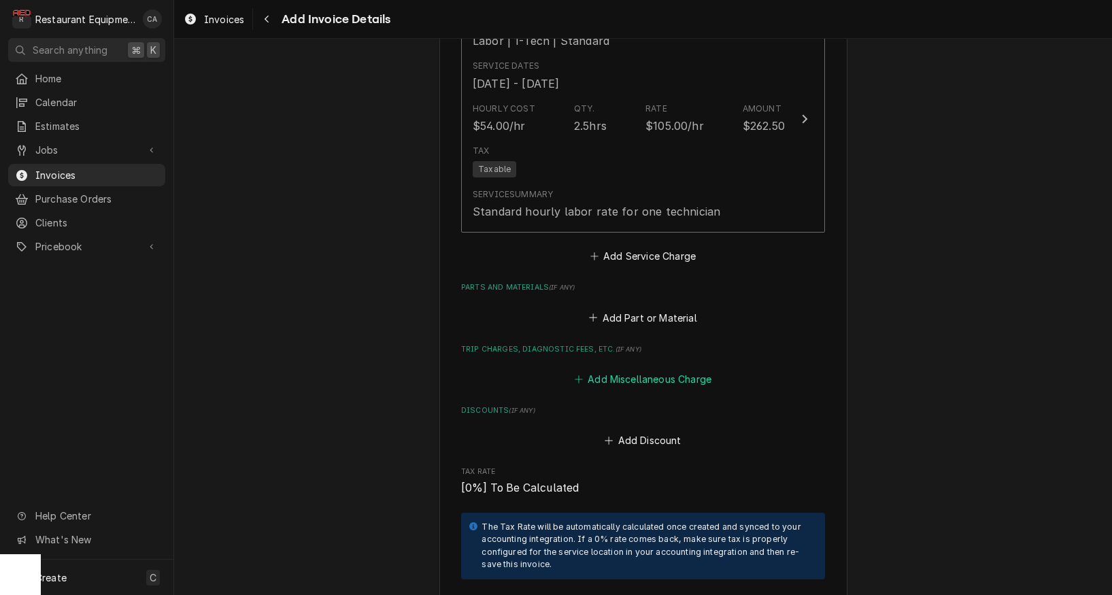
click at [626, 370] on button "Add Miscellaneous Charge" at bounding box center [642, 379] width 141 height 19
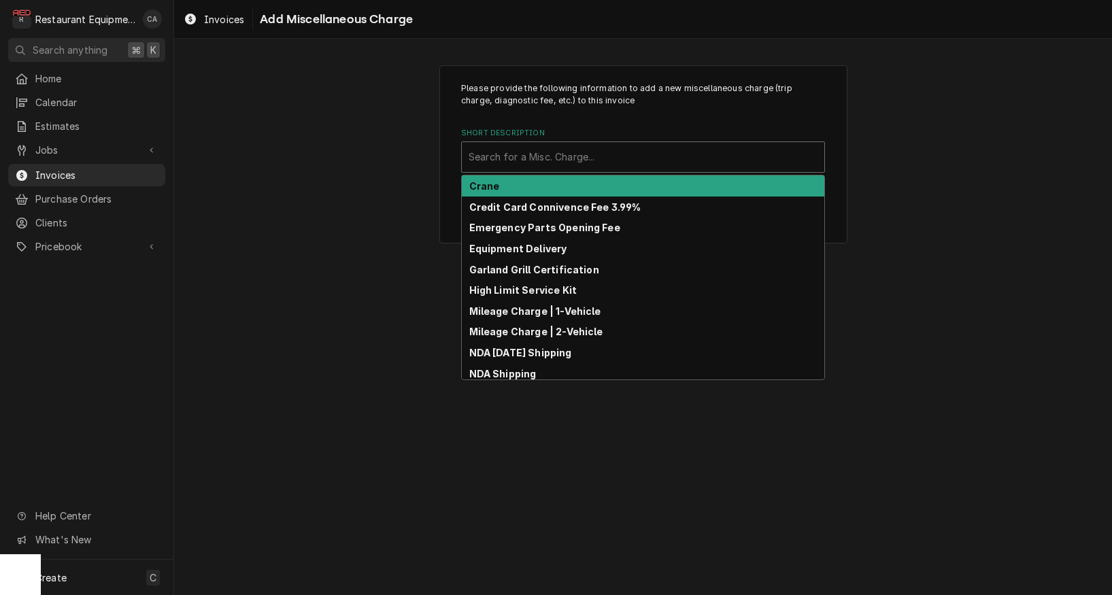
click at [501, 158] on div "Search for a Misc. Charge..." at bounding box center [643, 157] width 349 height 14
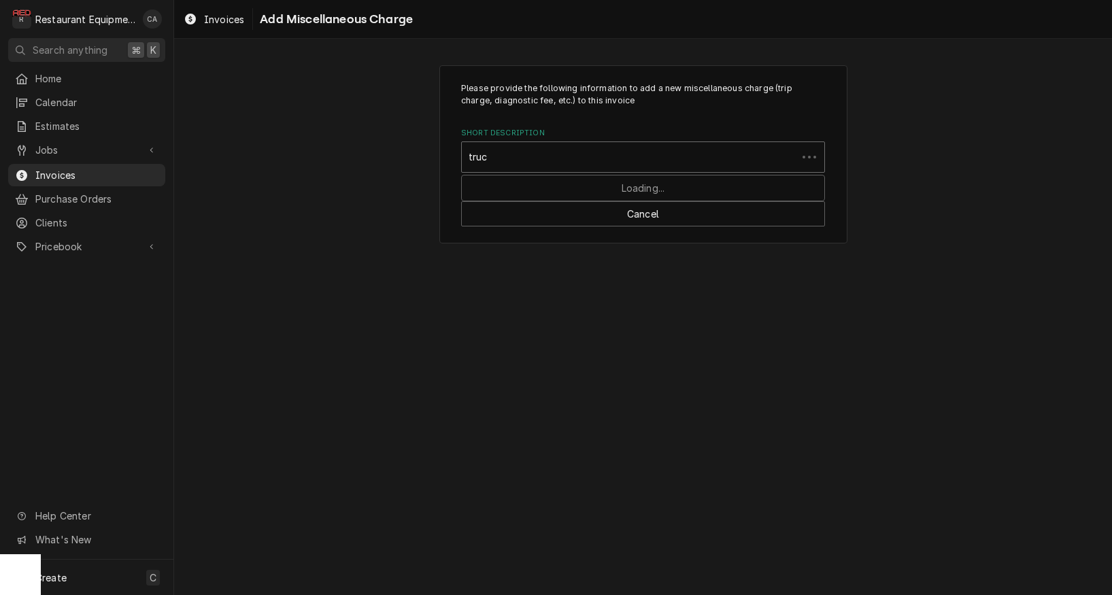
type input "truck"
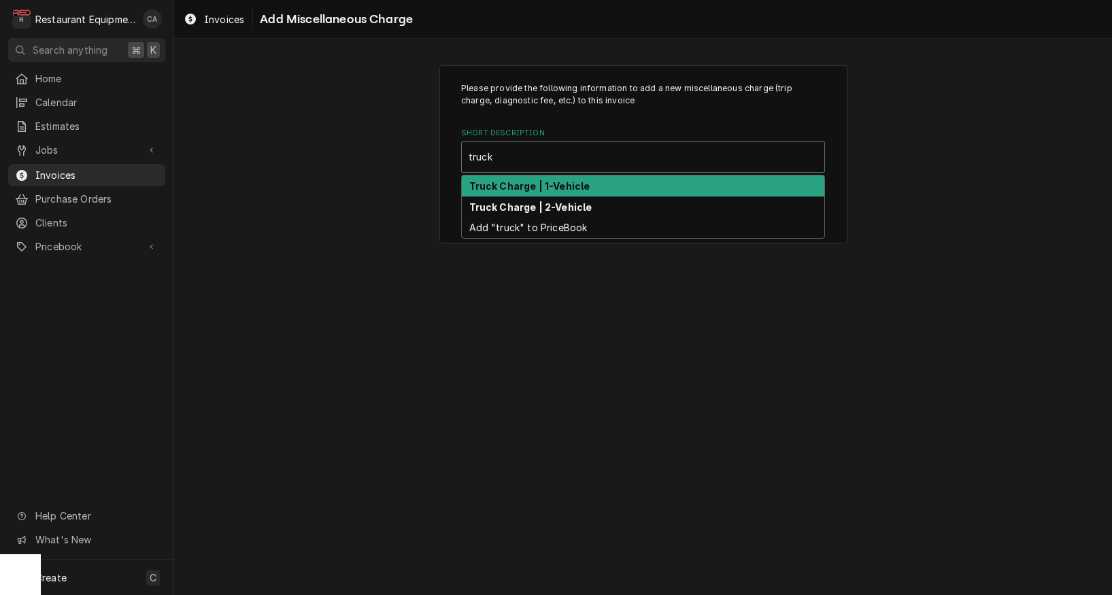
drag, startPoint x: 542, startPoint y: 184, endPoint x: 437, endPoint y: 233, distance: 116.2
click at [543, 185] on strong "Truck Charge | 1-Vehicle" at bounding box center [529, 186] width 121 height 12
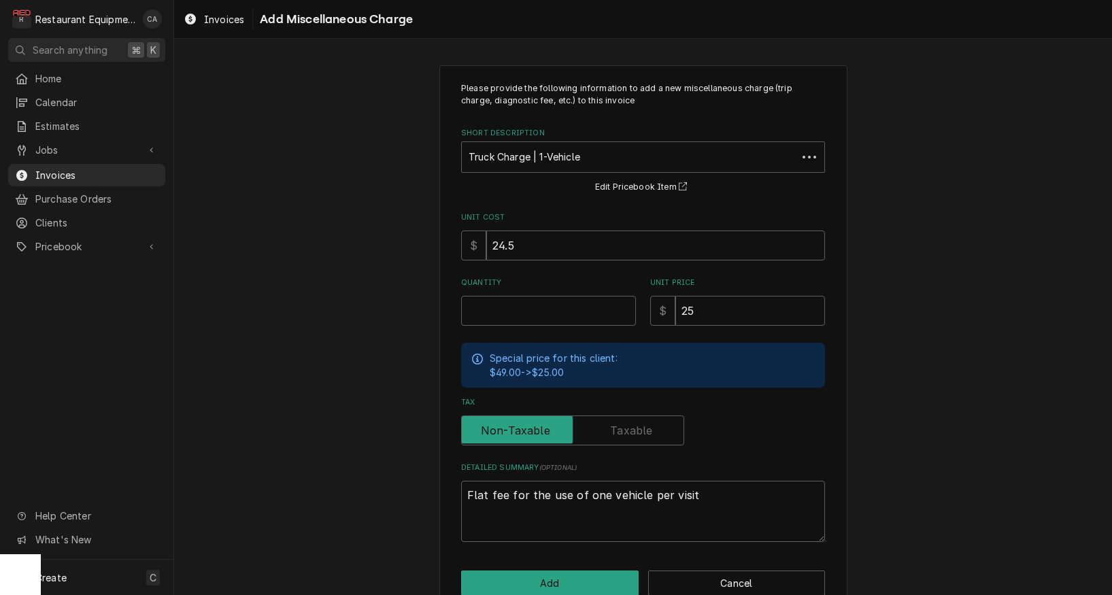
drag, startPoint x: 360, startPoint y: 222, endPoint x: 427, endPoint y: 251, distance: 72.5
click at [362, 222] on div "Please provide the following information to add a new miscellaneous charge (tri…" at bounding box center [643, 339] width 938 height 572
click at [485, 310] on input "Quantity" at bounding box center [548, 311] width 175 height 30
type textarea "x"
type input "2"
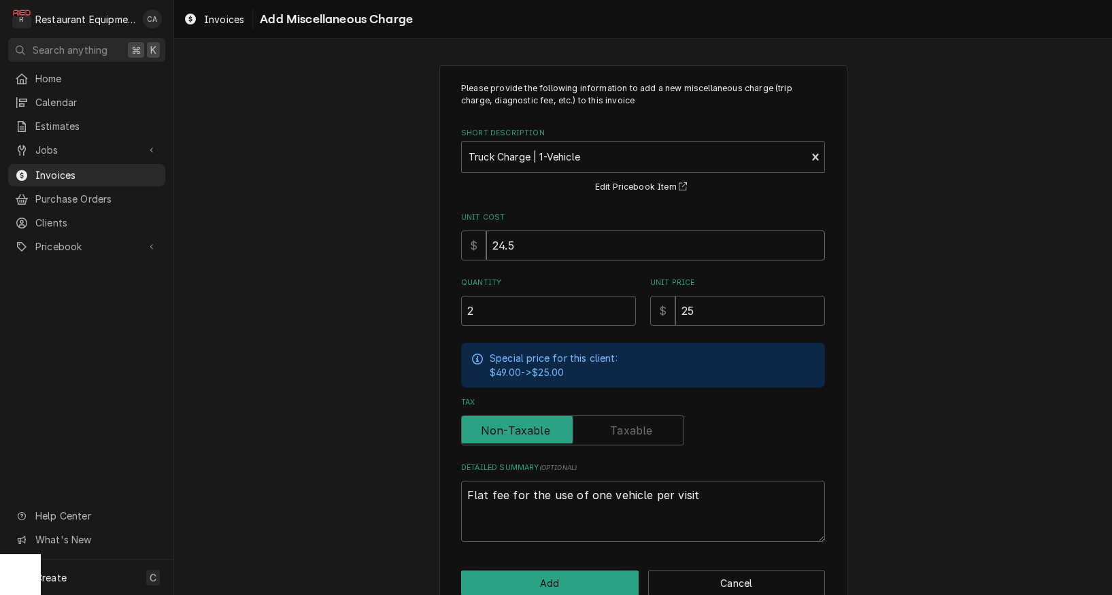
click at [520, 243] on input "24.5" at bounding box center [655, 246] width 339 height 30
type textarea "x"
type input "2"
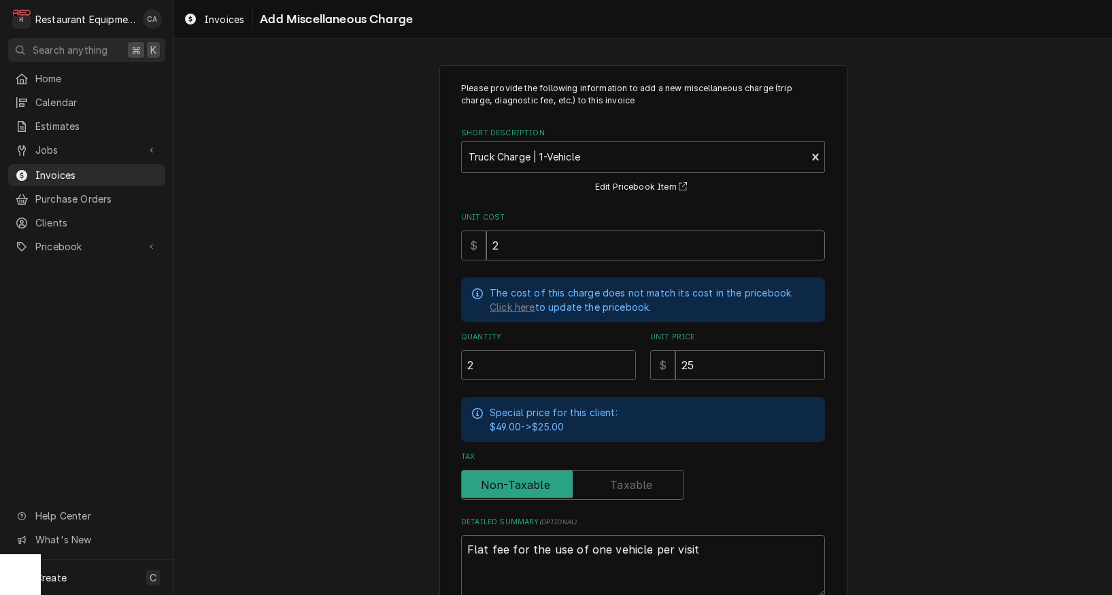
type textarea "x"
drag, startPoint x: 527, startPoint y: 248, endPoint x: 478, endPoint y: 246, distance: 49.0
click at [478, 246] on div "$ 2.5" at bounding box center [643, 246] width 364 height 30
type input "2.5"
click at [511, 243] on input "2.5" at bounding box center [655, 246] width 339 height 30
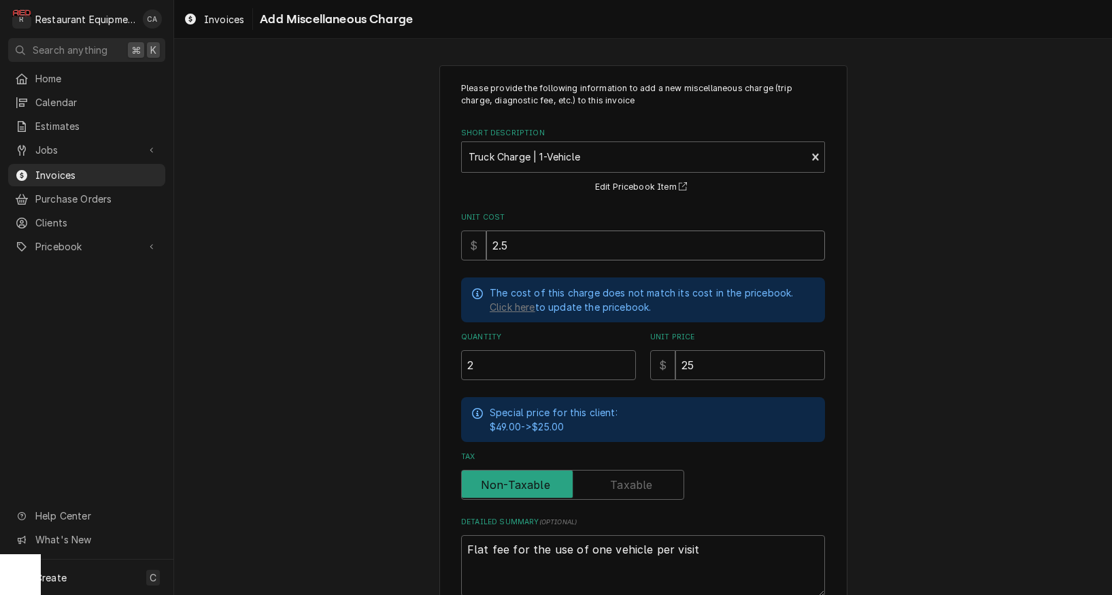
click at [511, 243] on input "2.5" at bounding box center [655, 246] width 339 height 30
type textarea "x"
type input "1"
type textarea "x"
type input "12"
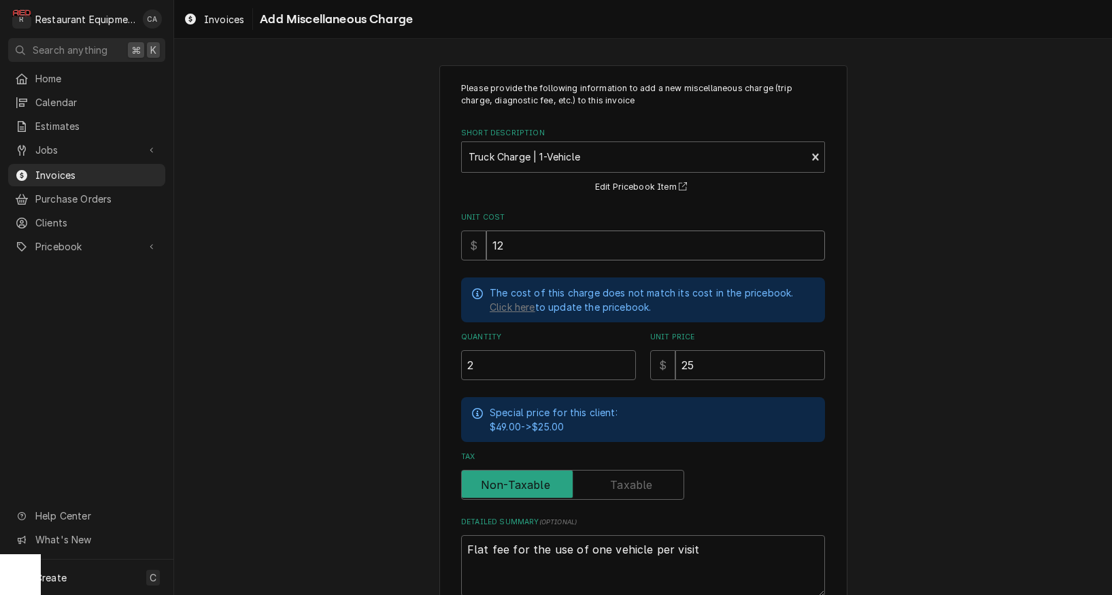
type textarea "x"
type input "12.5"
type textarea "x"
type input "12.50"
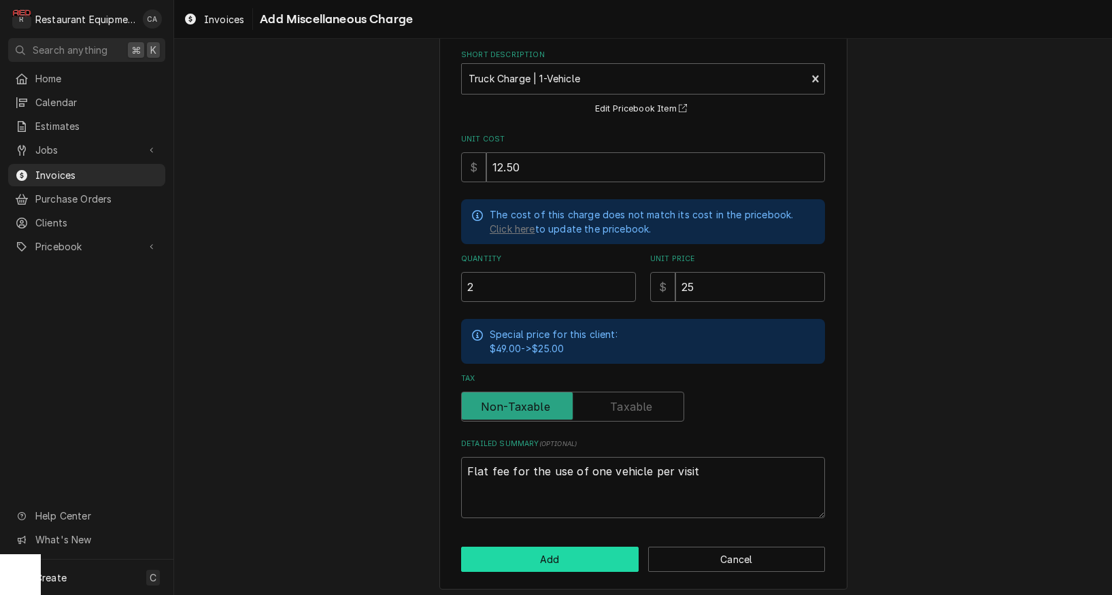
click at [516, 550] on button "Add" at bounding box center [550, 559] width 178 height 25
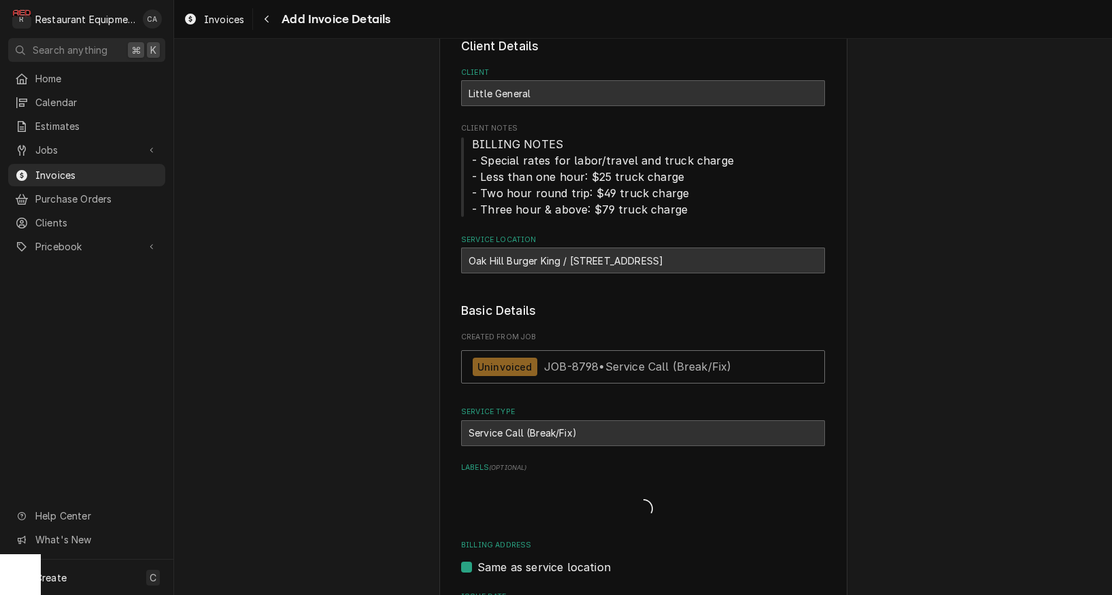
type textarea "x"
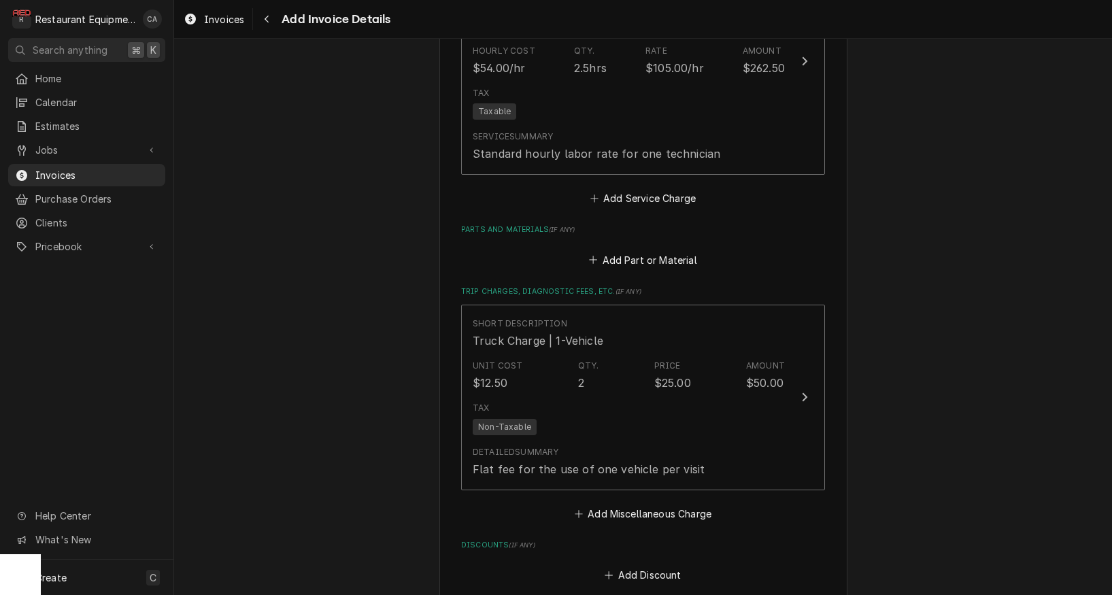
scroll to position [2054, 0]
click at [641, 248] on button "Add Part or Material" at bounding box center [643, 257] width 112 height 19
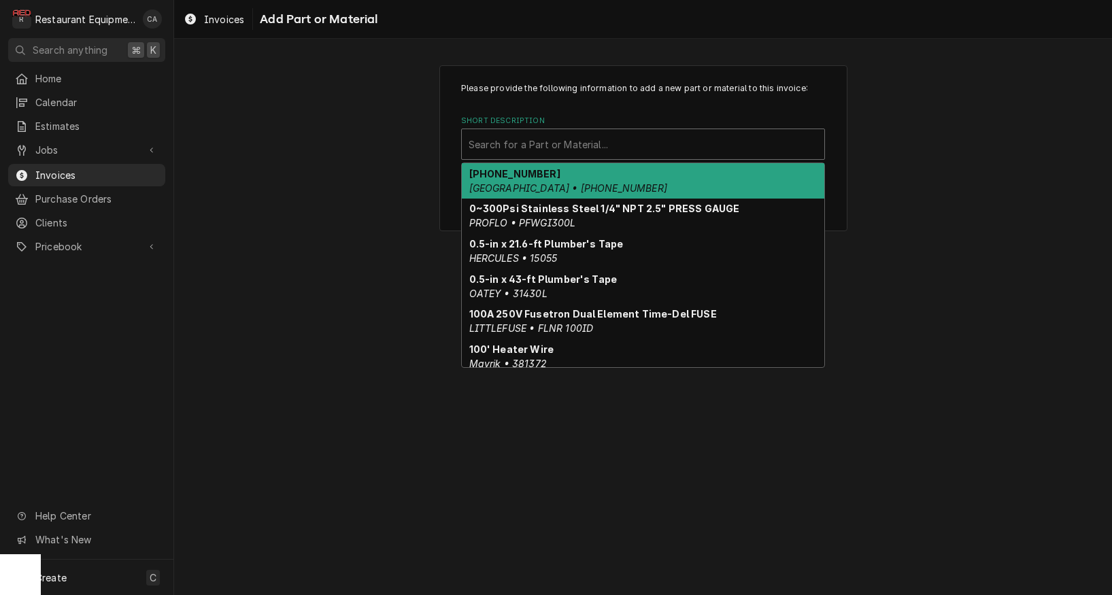
click at [522, 148] on div "Search for a Part or Material..." at bounding box center [643, 144] width 349 height 14
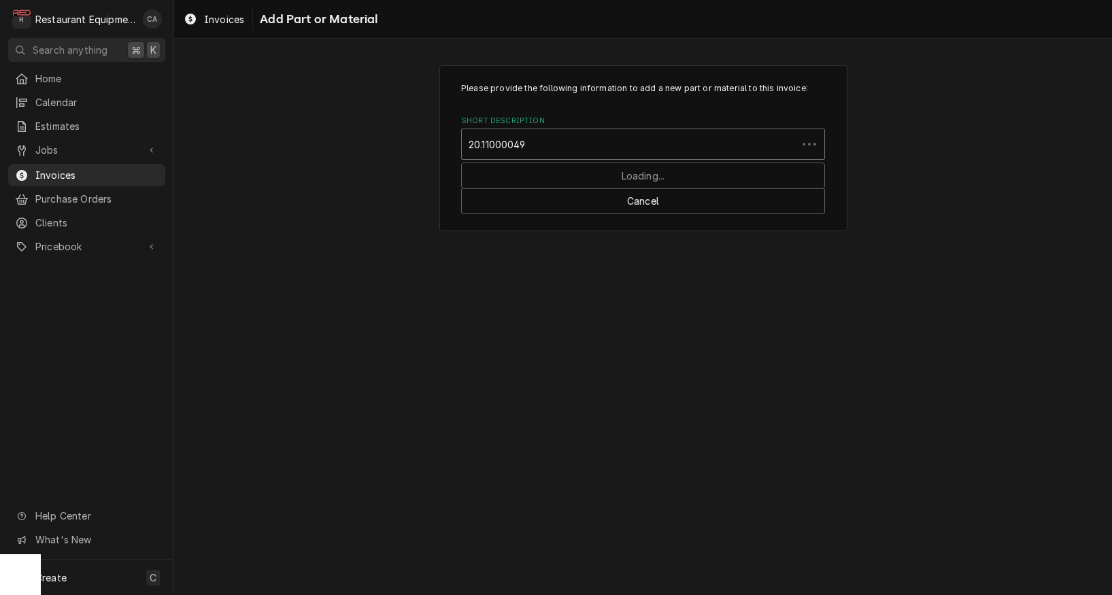
type input "20.110000491"
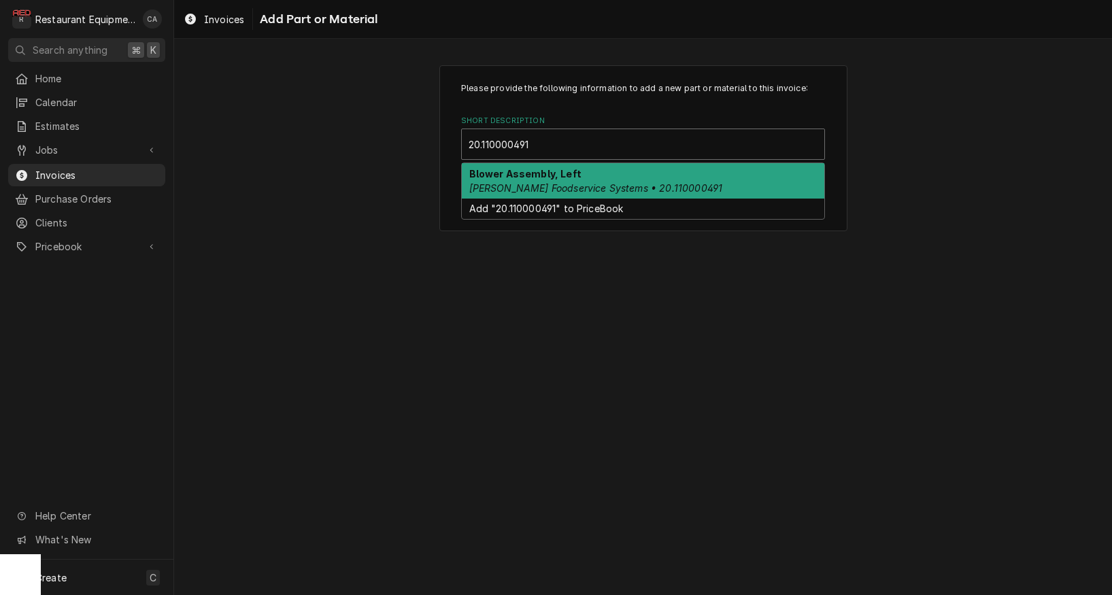
click at [529, 178] on strong "Blower Assembly, Left" at bounding box center [525, 174] width 112 height 12
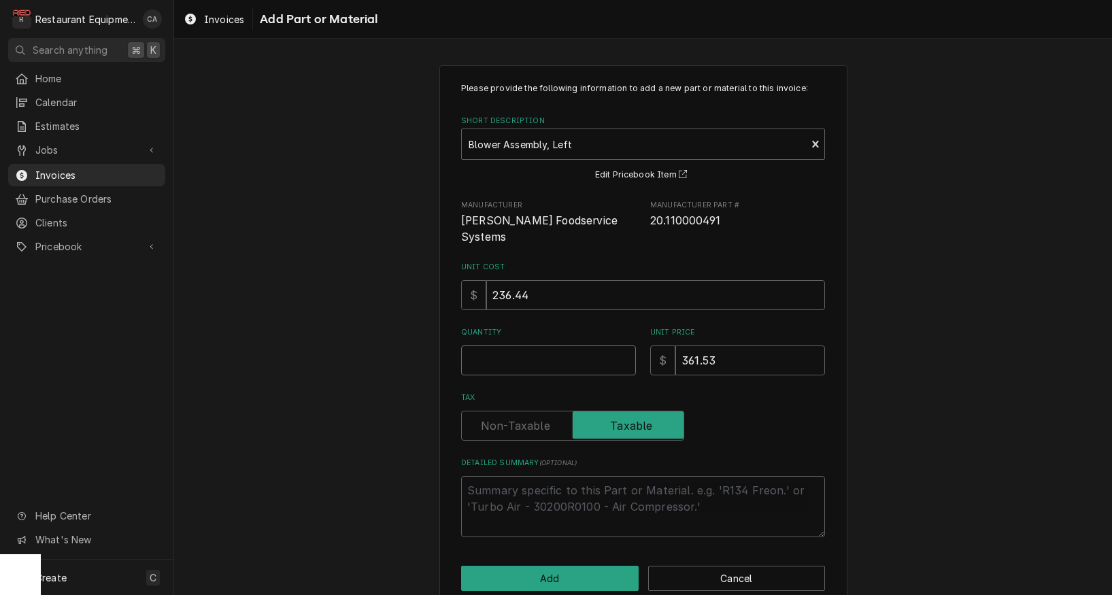
click at [535, 346] on input "Quantity" at bounding box center [548, 361] width 175 height 30
type textarea "x"
type input "1"
click at [562, 566] on button "Add" at bounding box center [550, 578] width 178 height 25
type textarea "x"
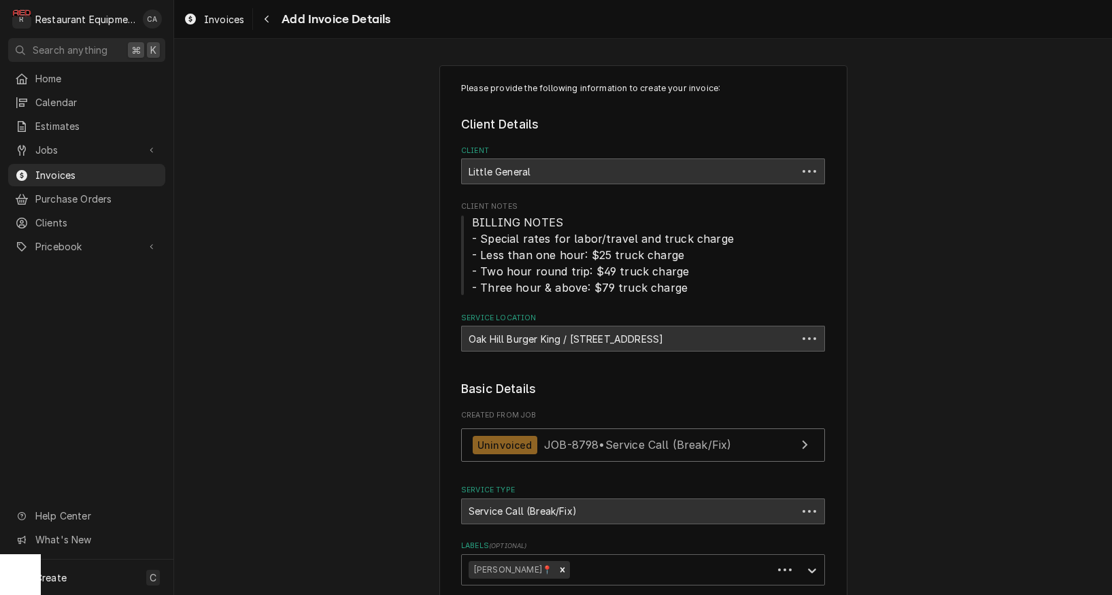
scroll to position [2054, 0]
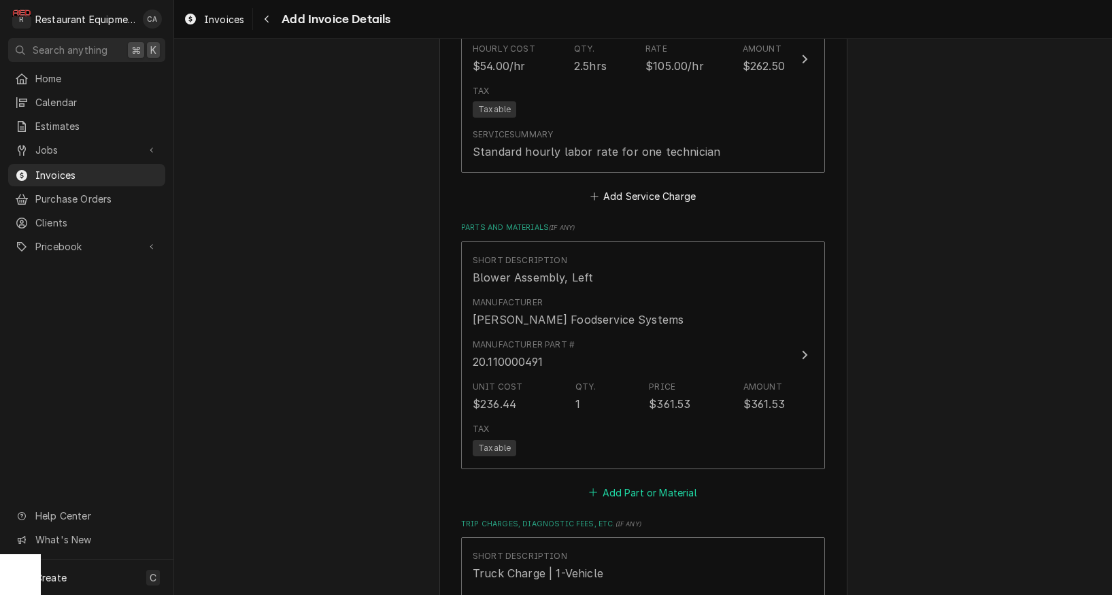
click at [659, 483] on button "Add Part or Material" at bounding box center [643, 492] width 112 height 19
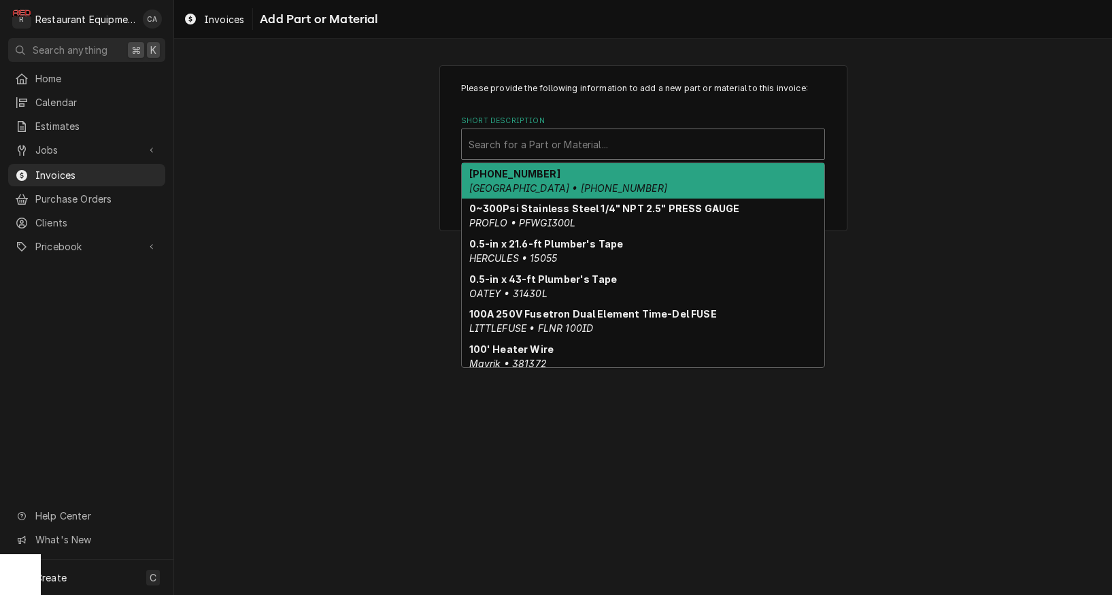
click at [558, 148] on div "Search for a Part or Material..." at bounding box center [643, 144] width 349 height 14
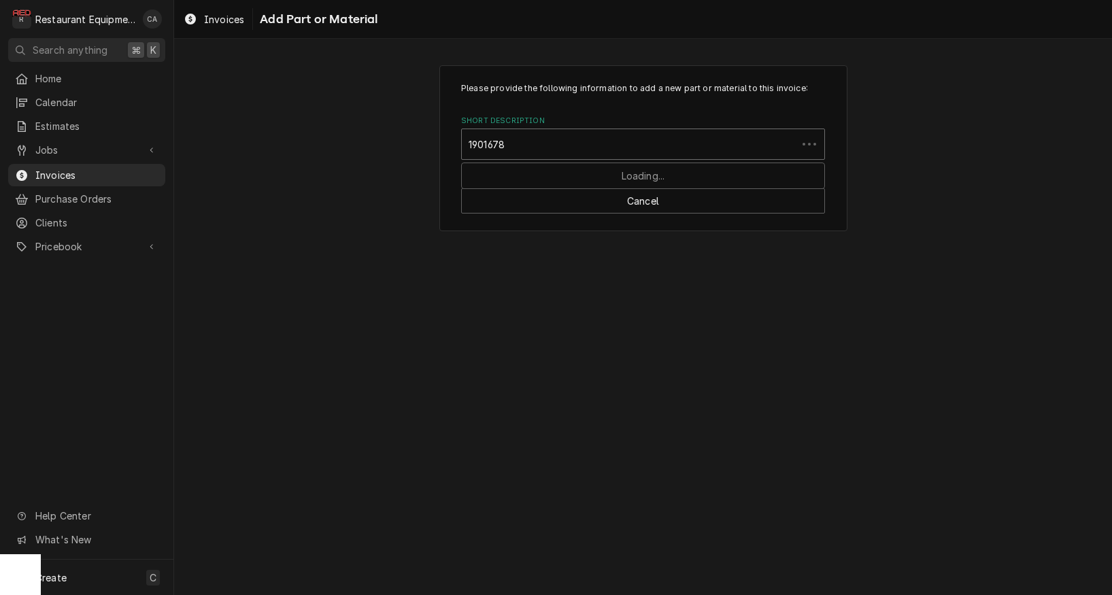
type input "19016780"
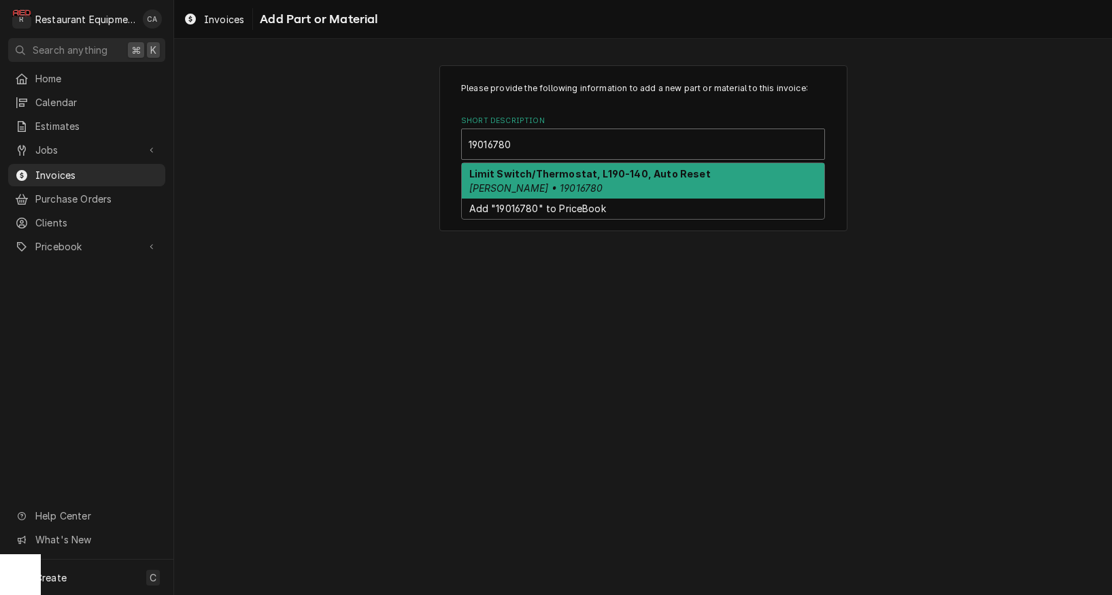
click at [541, 173] on strong "Limit Switch/Thermostat, L190-140, Auto Reset" at bounding box center [589, 174] width 241 height 12
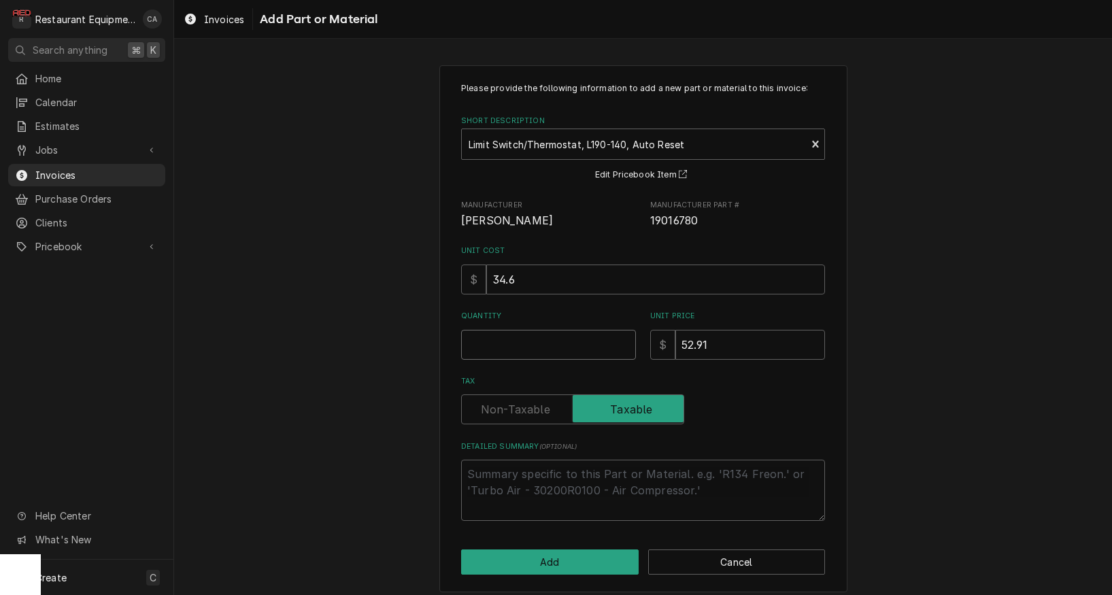
click at [506, 340] on input "Quantity" at bounding box center [548, 345] width 175 height 30
type textarea "x"
type input "1"
click at [541, 563] on button "Add" at bounding box center [550, 562] width 178 height 25
type textarea "x"
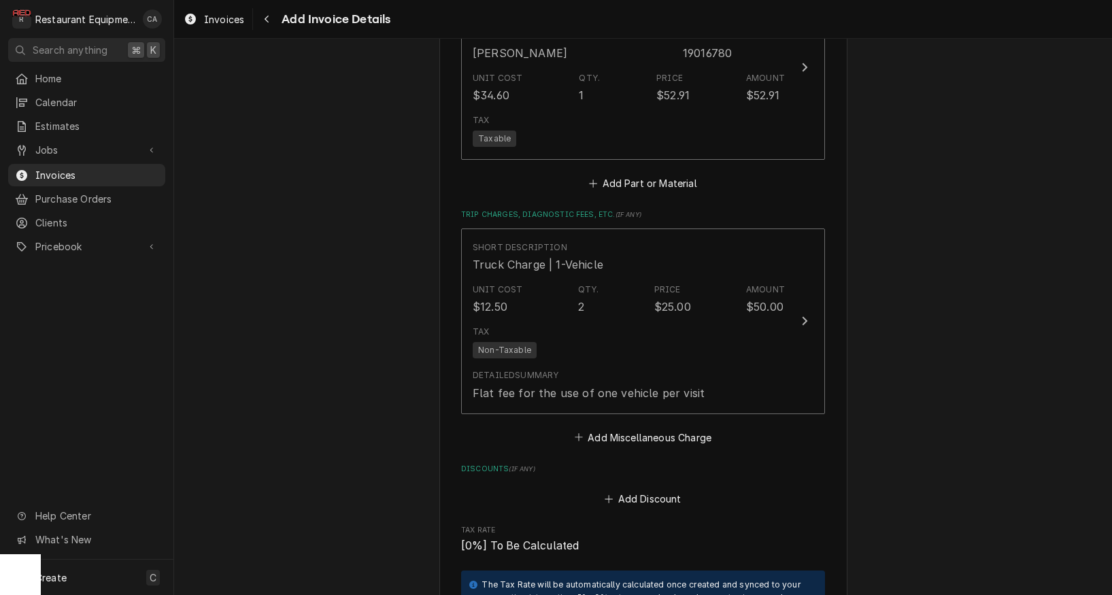
scroll to position [2606, 0]
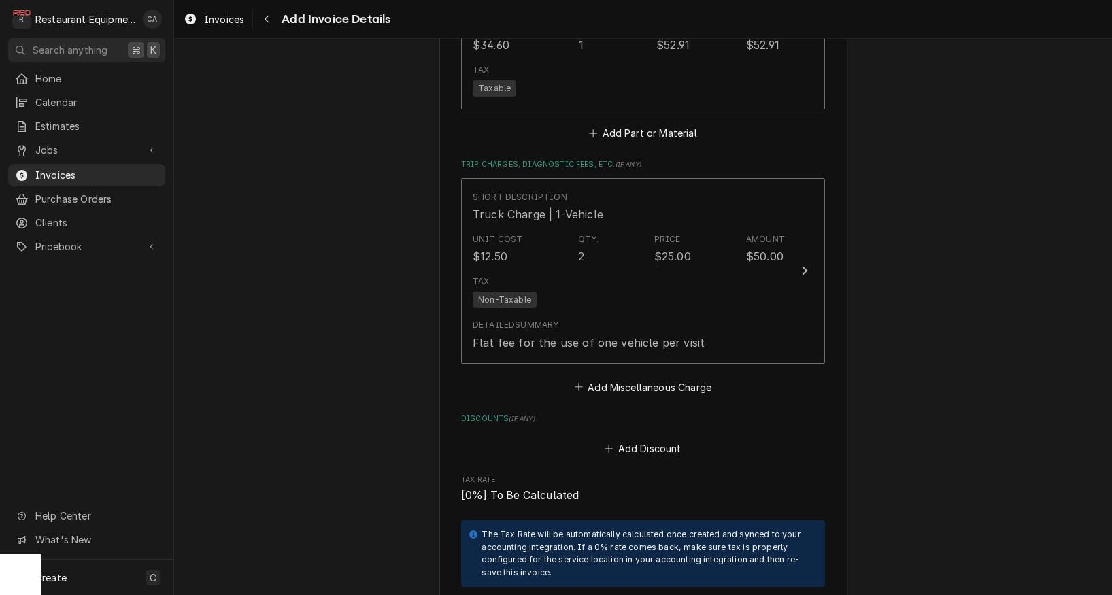
click at [627, 377] on button "Add Miscellaneous Charge" at bounding box center [642, 386] width 141 height 19
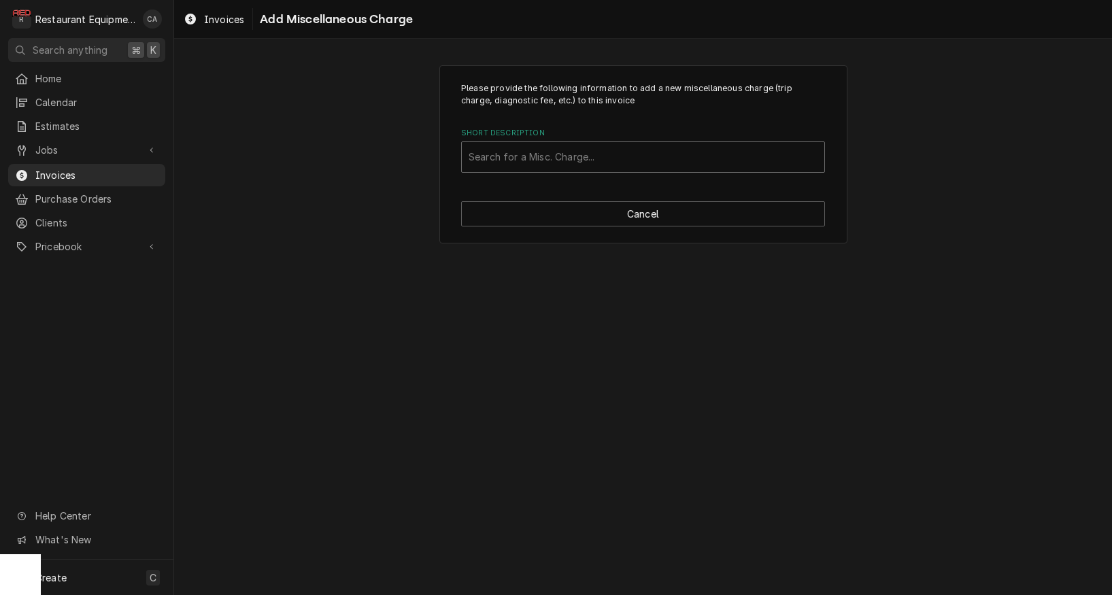
click at [522, 155] on div "Search for a Misc. Charge..." at bounding box center [643, 157] width 349 height 14
type input "shipp"
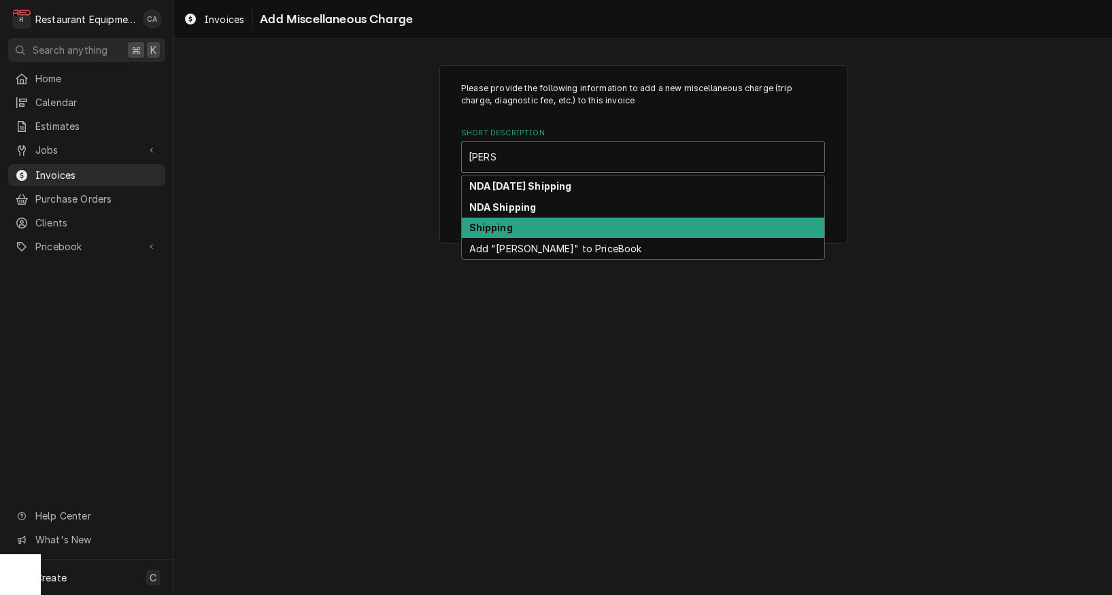
drag, startPoint x: 503, startPoint y: 224, endPoint x: 592, endPoint y: 312, distance: 125.1
click at [503, 224] on strong "Shipping" at bounding box center [491, 228] width 44 height 12
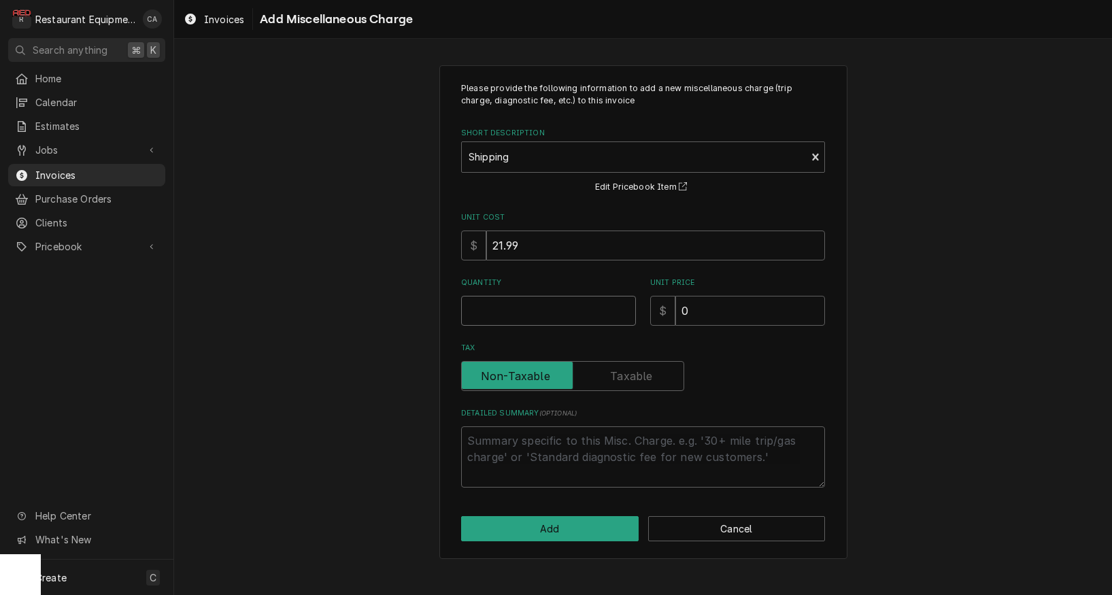
click at [492, 316] on input "Quantity" at bounding box center [548, 311] width 175 height 30
type textarea "x"
type input "1"
click at [711, 303] on input "0" at bounding box center [750, 311] width 150 height 30
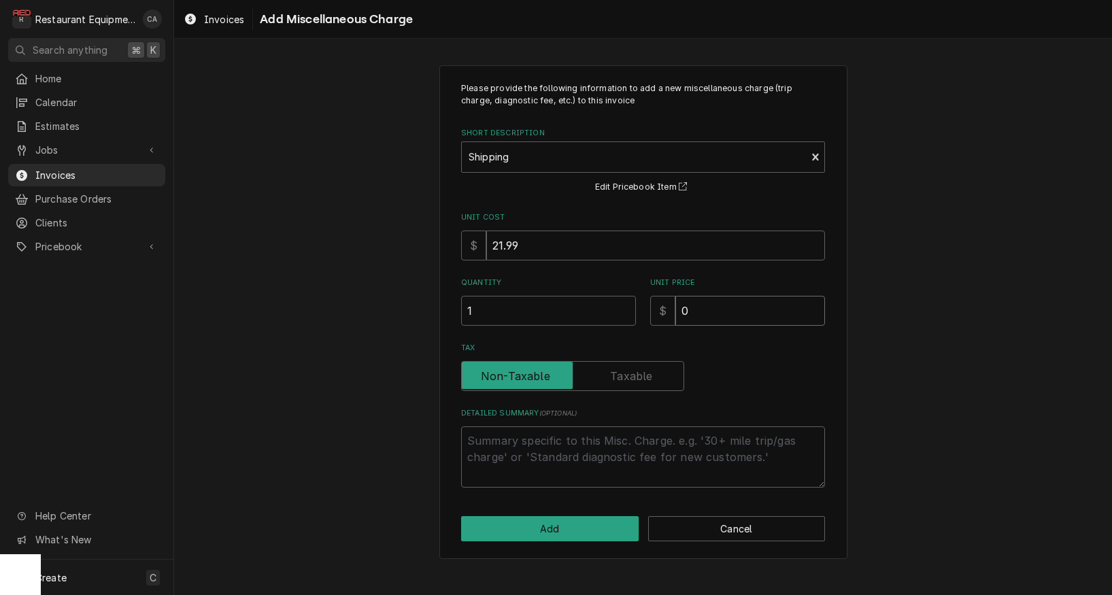
type textarea "x"
type input "8"
type textarea "x"
type input "86"
click at [554, 531] on button "Add" at bounding box center [550, 528] width 178 height 25
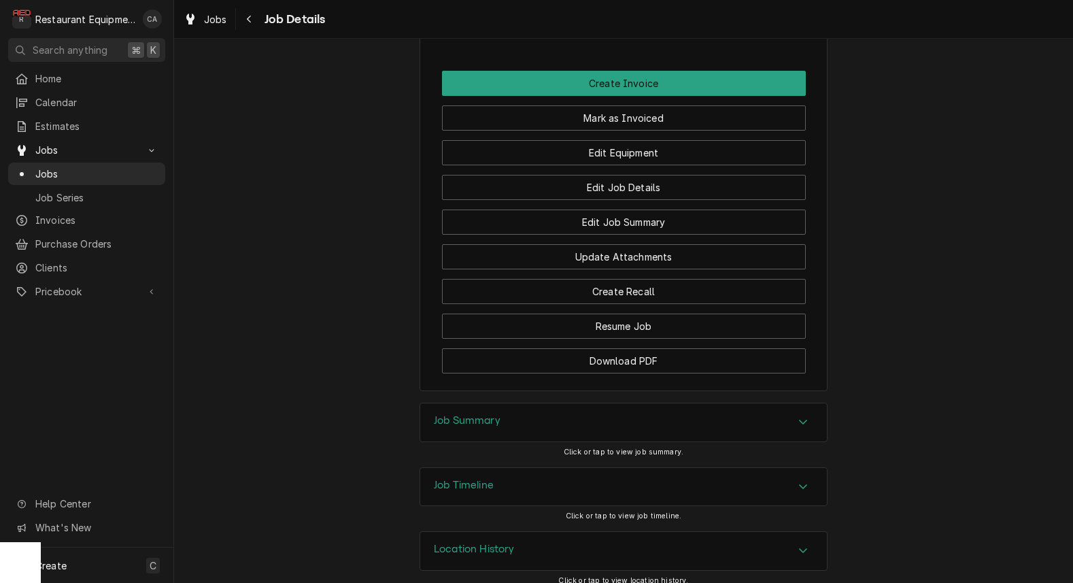
drag, startPoint x: 475, startPoint y: 401, endPoint x: 468, endPoint y: 405, distance: 8.2
click at [475, 403] on div "Job Summary" at bounding box center [623, 422] width 407 height 38
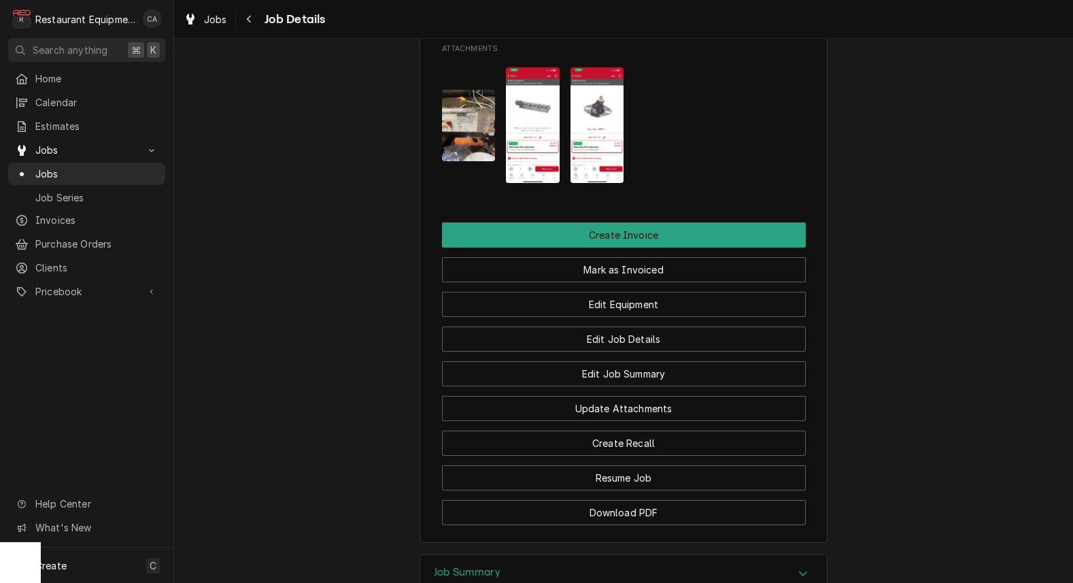
scroll to position [1396, 0]
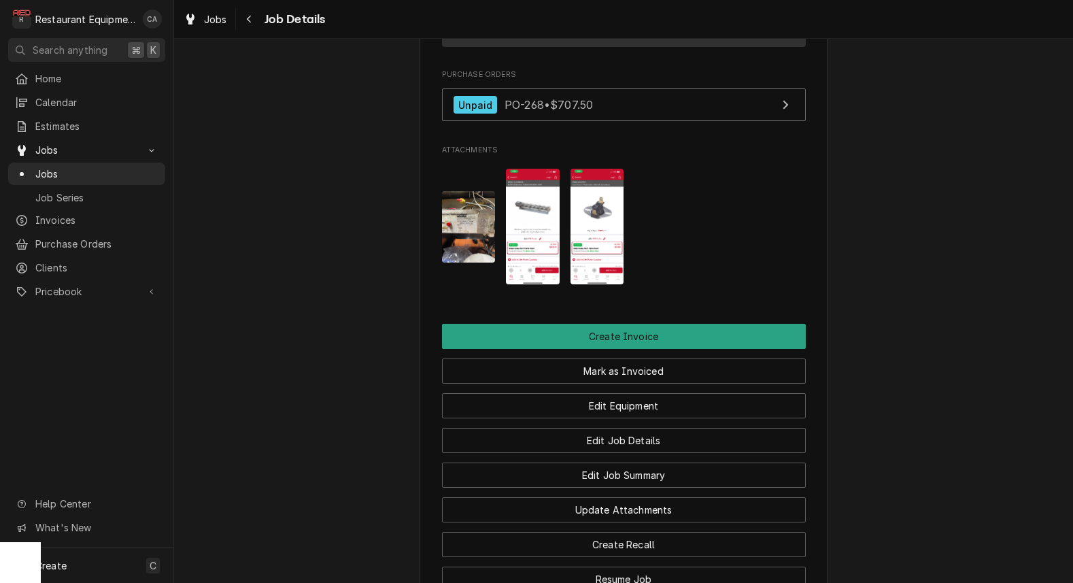
click at [532, 195] on img "Attachments" at bounding box center [533, 227] width 54 height 116
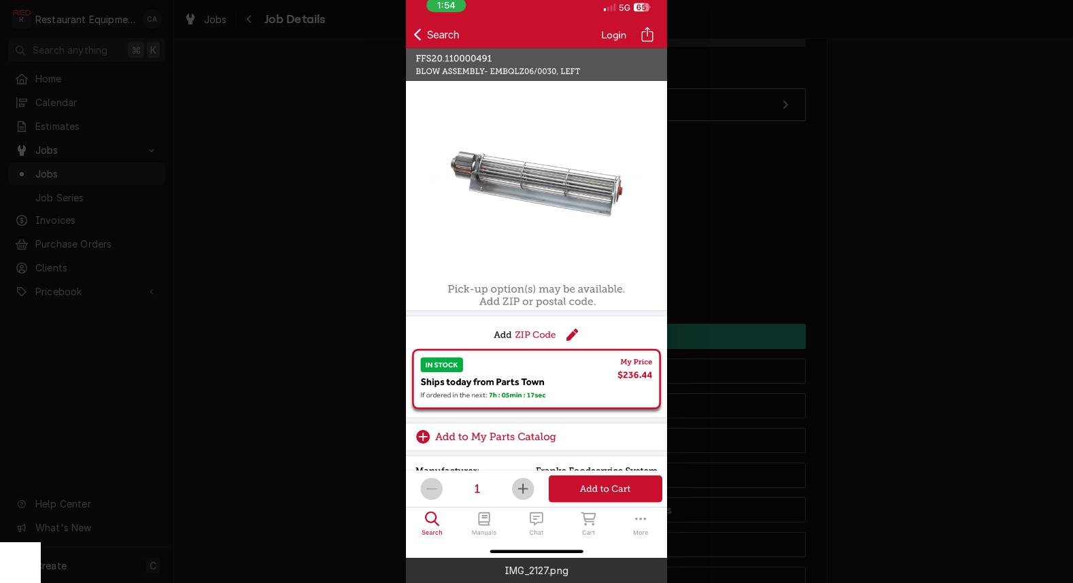
scroll to position [0, 0]
click at [718, 266] on div at bounding box center [536, 291] width 1073 height 583
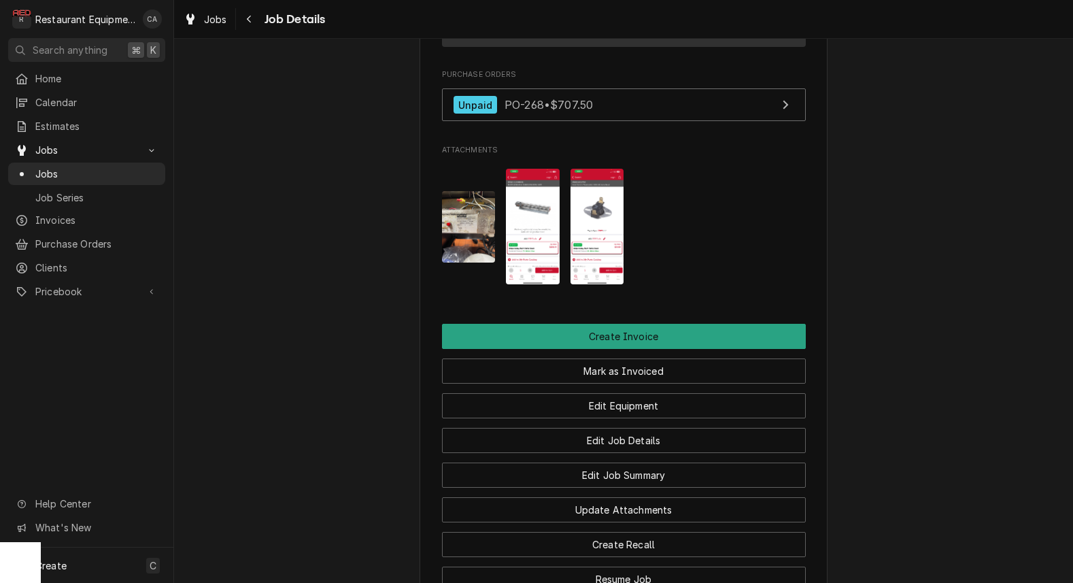
click at [612, 226] on img "Attachments" at bounding box center [598, 227] width 54 height 116
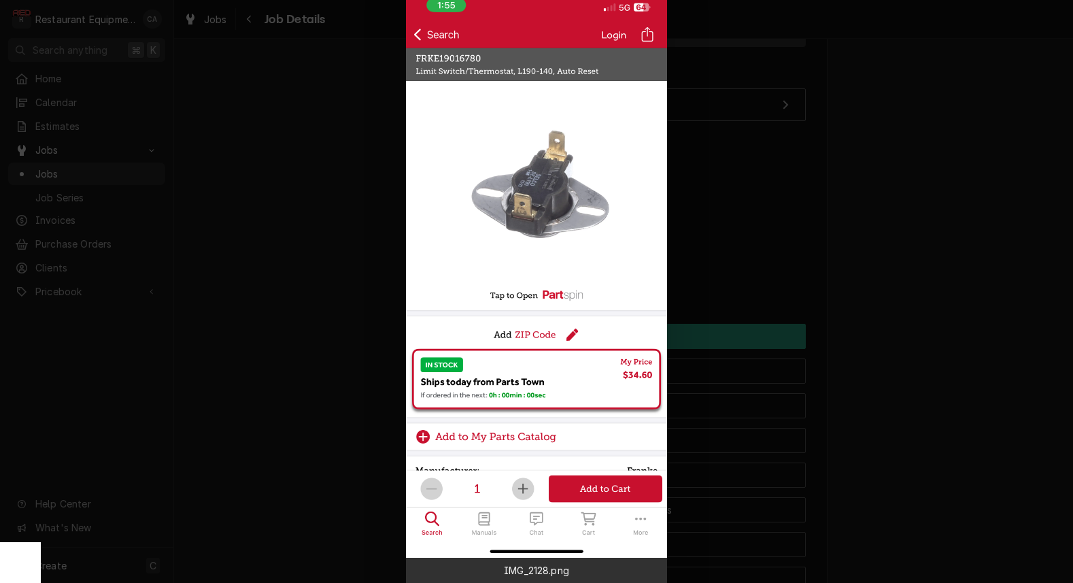
click at [331, 269] on div at bounding box center [536, 291] width 1073 height 583
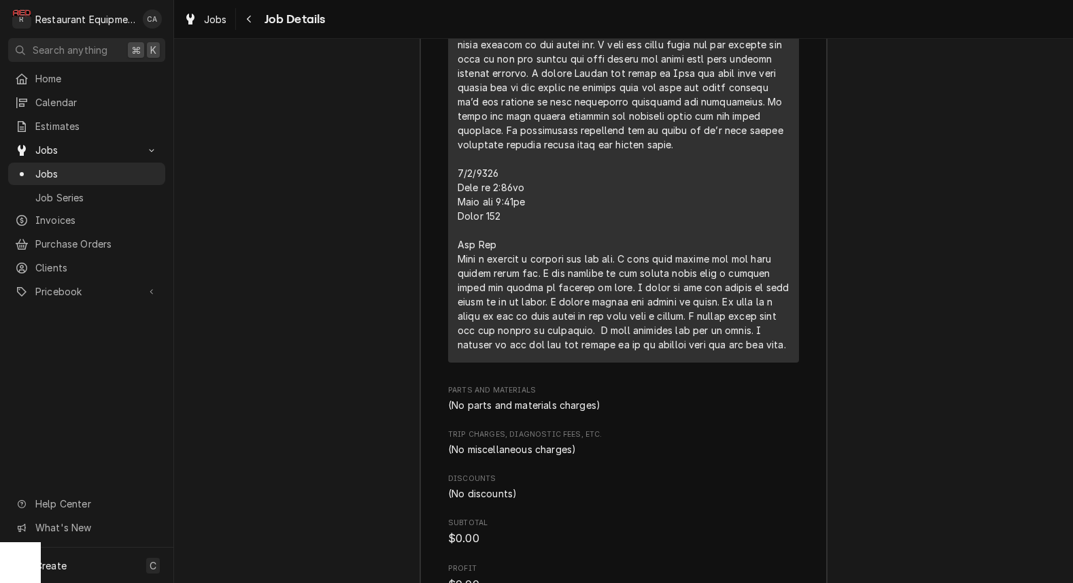
scroll to position [2524, 0]
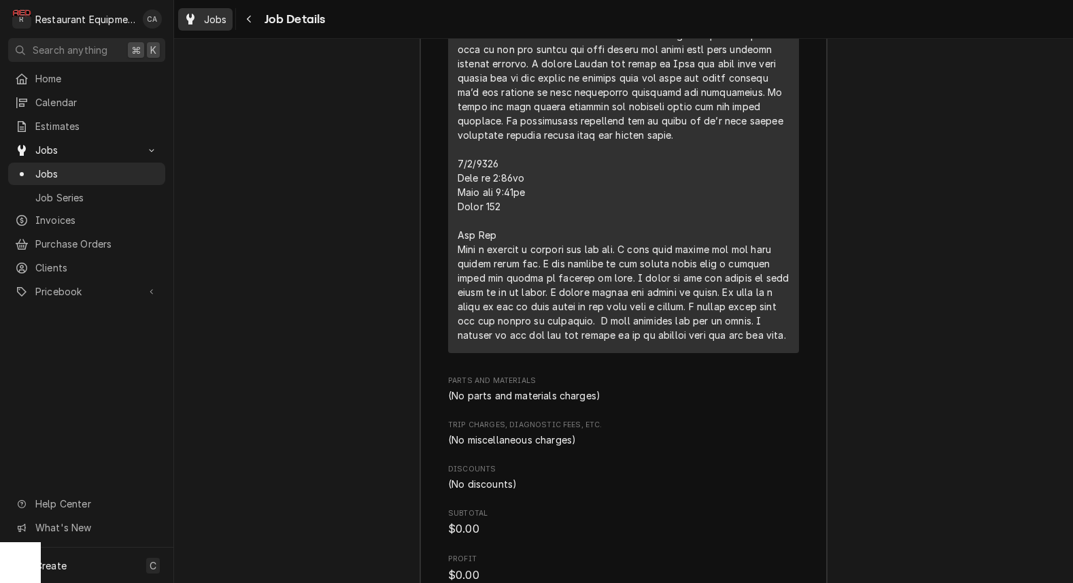
click at [217, 24] on span "Jobs" at bounding box center [215, 19] width 23 height 14
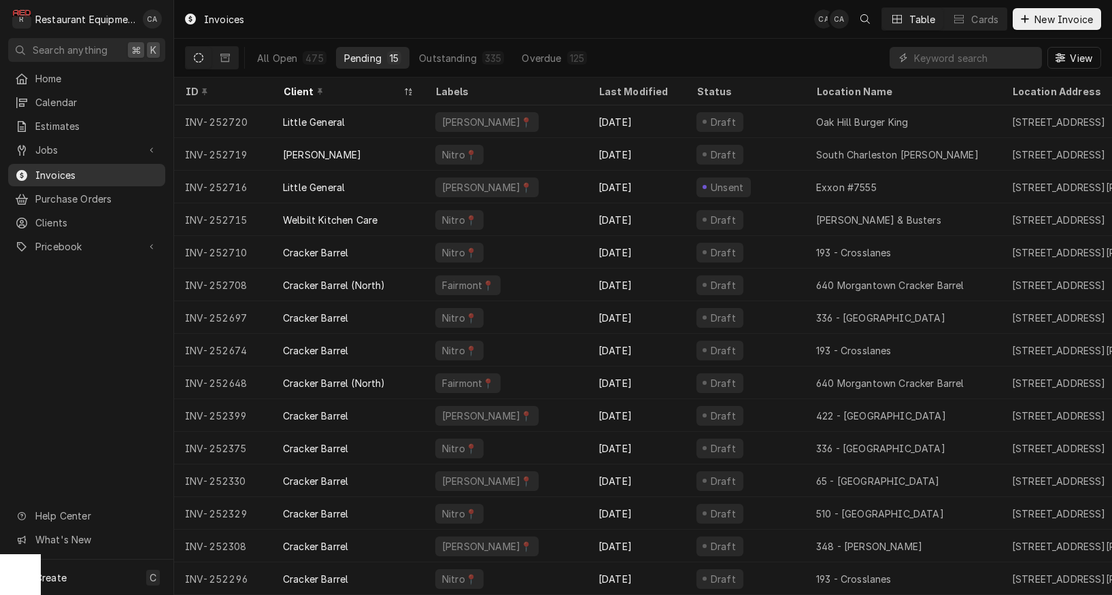
drag, startPoint x: 54, startPoint y: 139, endPoint x: 73, endPoint y: 173, distance: 38.4
click at [55, 143] on span "Jobs" at bounding box center [86, 150] width 103 height 14
click at [55, 173] on span "Jobs" at bounding box center [96, 174] width 123 height 14
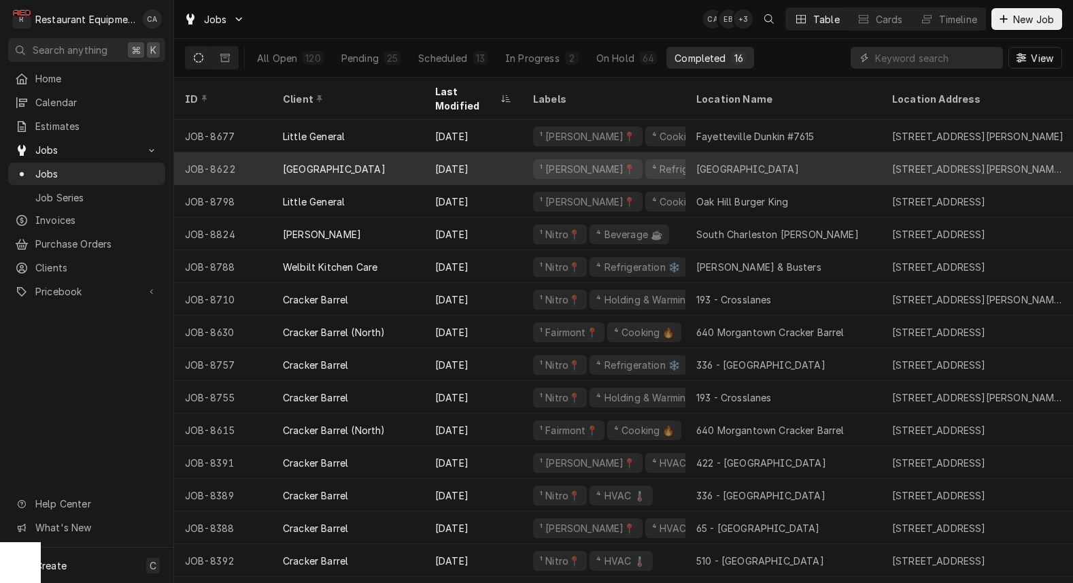
click at [749, 163] on div "[GEOGRAPHIC_DATA]" at bounding box center [784, 168] width 196 height 33
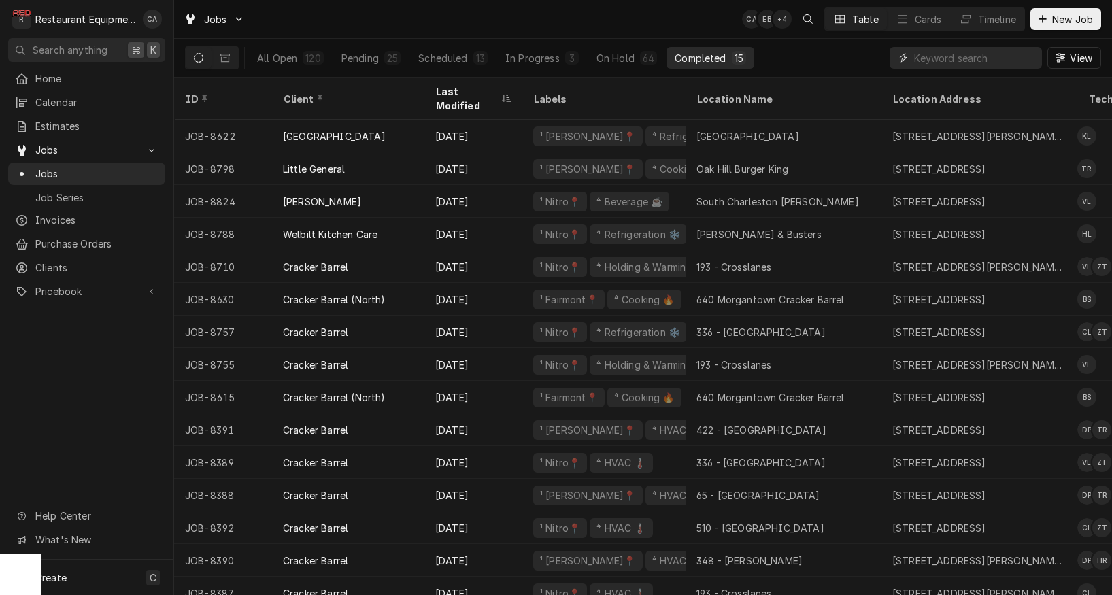
click at [935, 62] on input "Dynamic Content Wrapper" at bounding box center [974, 58] width 121 height 22
type input "8704"
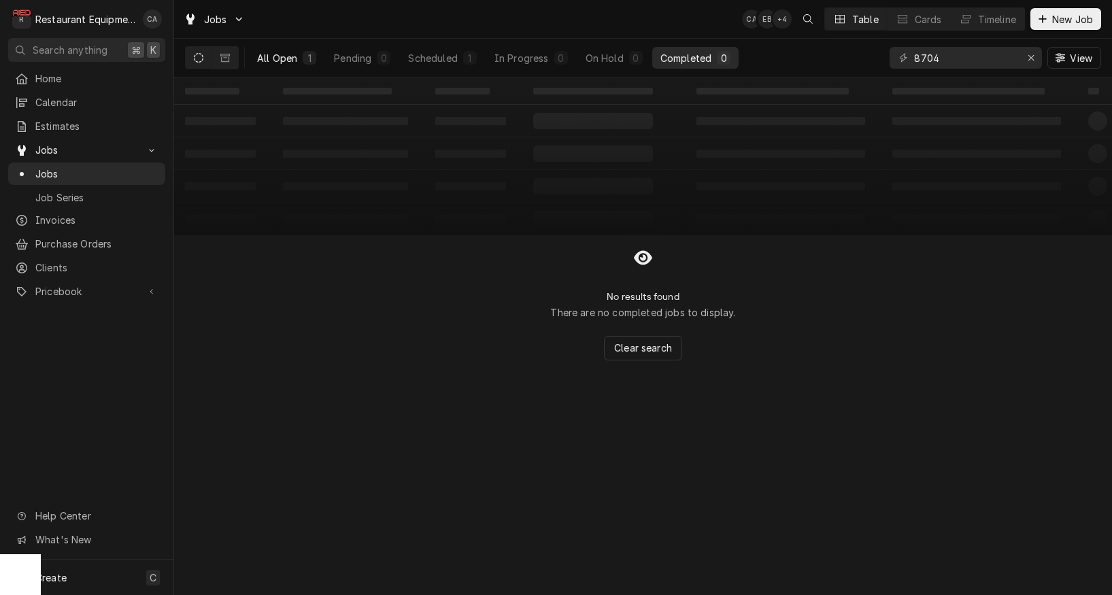
click at [285, 60] on div "All Open" at bounding box center [277, 58] width 40 height 14
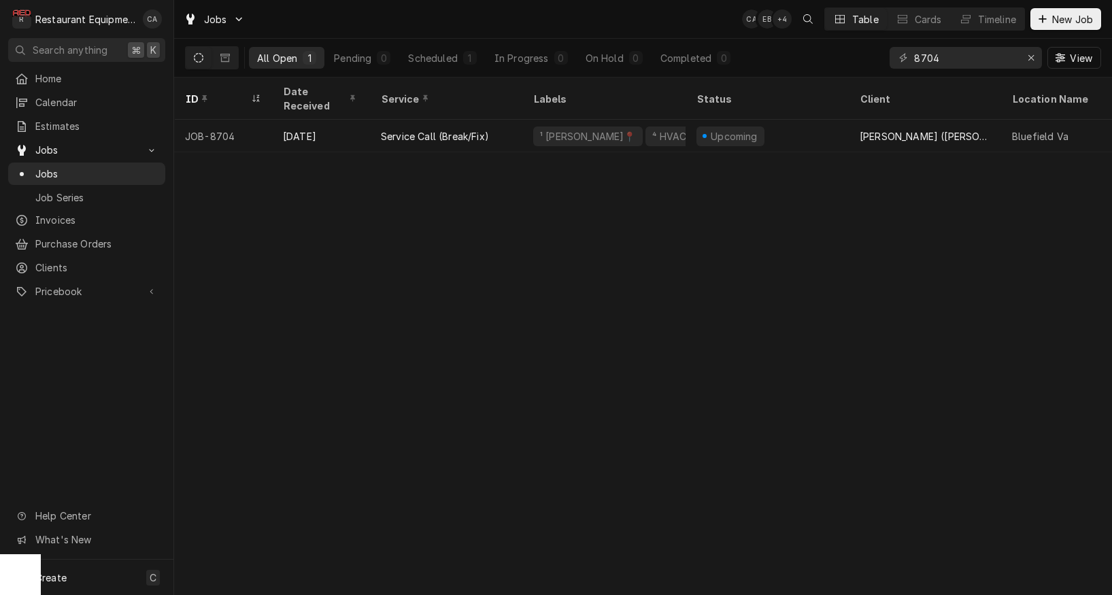
click at [468, 203] on div "ID Date Received Service Labels Status Client Location Name Location Address St…" at bounding box center [643, 337] width 938 height 518
click at [1028, 60] on icon "Erase input" at bounding box center [1030, 57] width 5 height 5
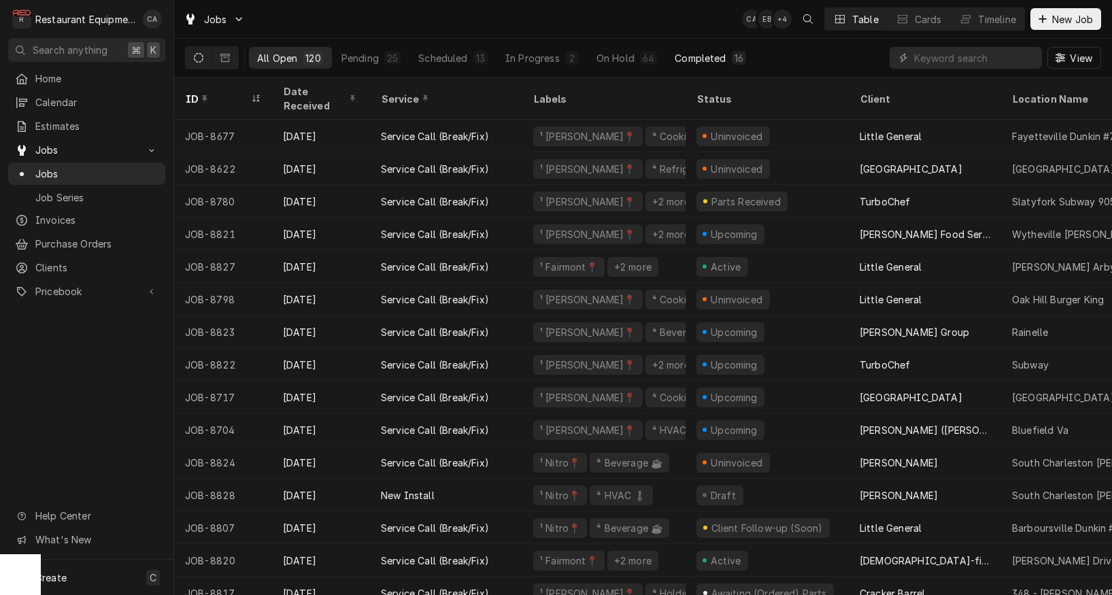
click at [711, 50] on button "Completed 16" at bounding box center [711, 58] width 88 height 22
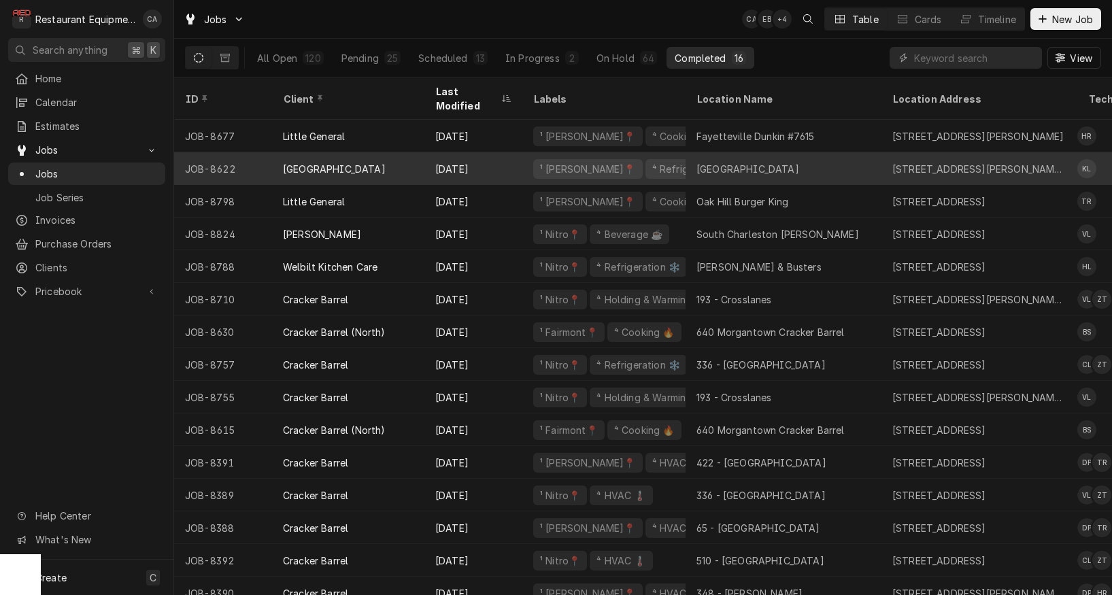
click at [755, 162] on div "[GEOGRAPHIC_DATA]" at bounding box center [748, 169] width 103 height 14
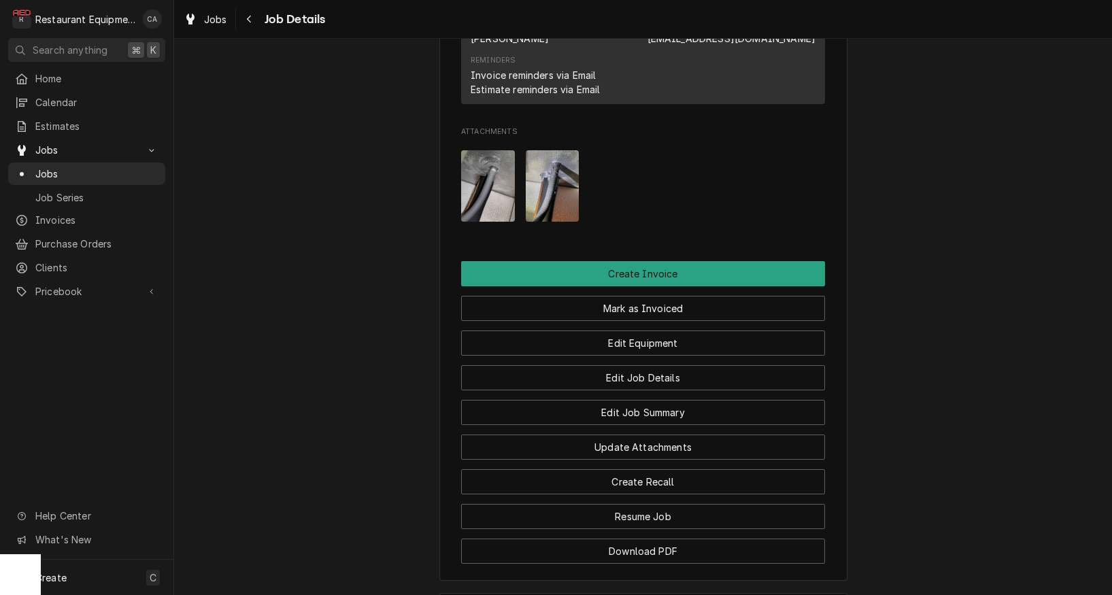
scroll to position [1324, 0]
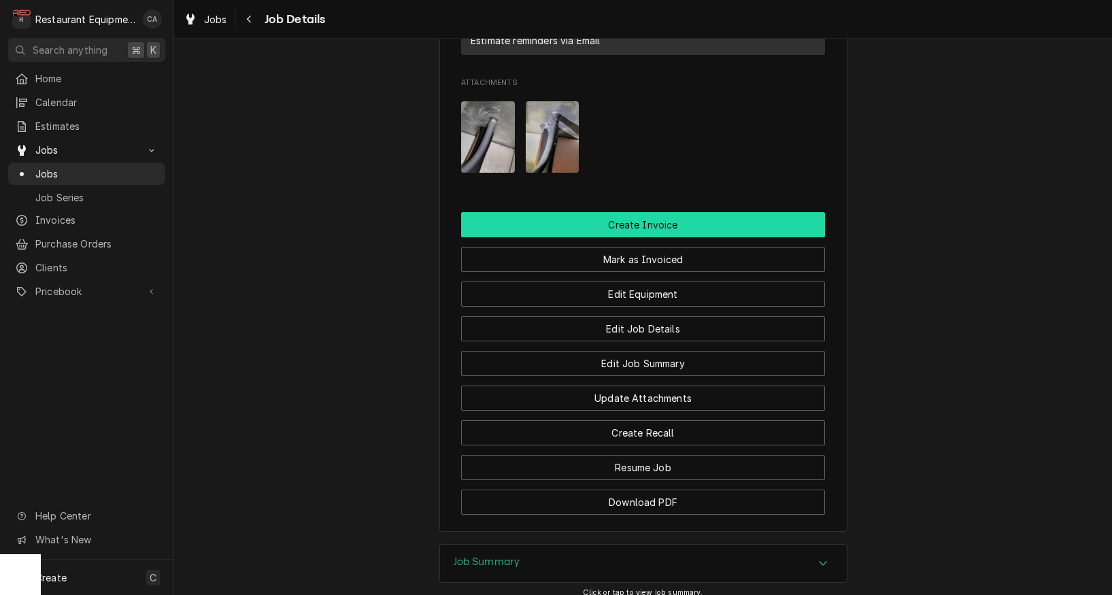
click at [642, 212] on button "Create Invoice" at bounding box center [643, 224] width 364 height 25
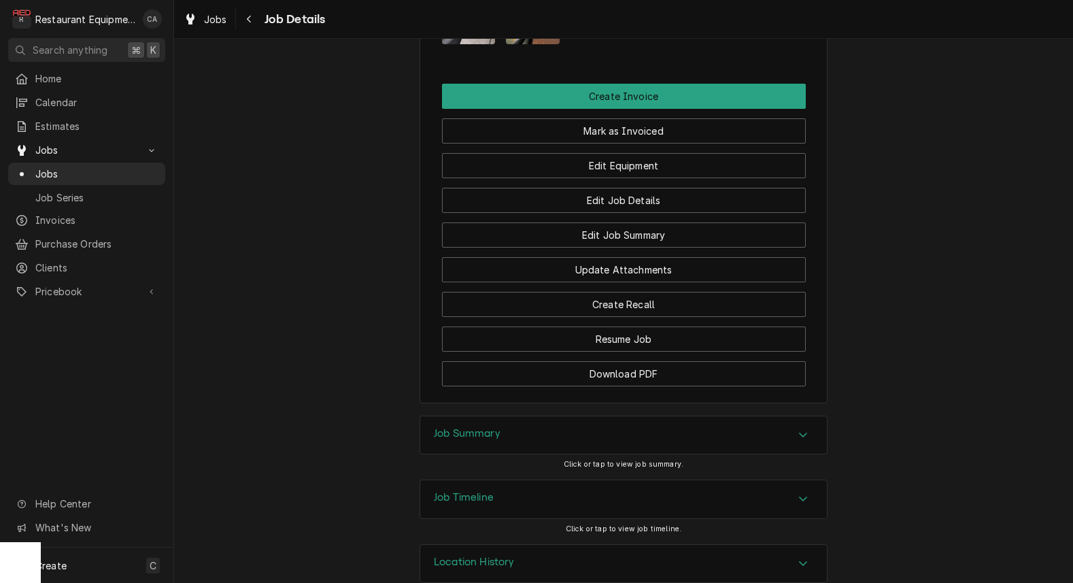
scroll to position [1452, 0]
click at [496, 428] on h3 "Job Summary" at bounding box center [467, 434] width 67 height 13
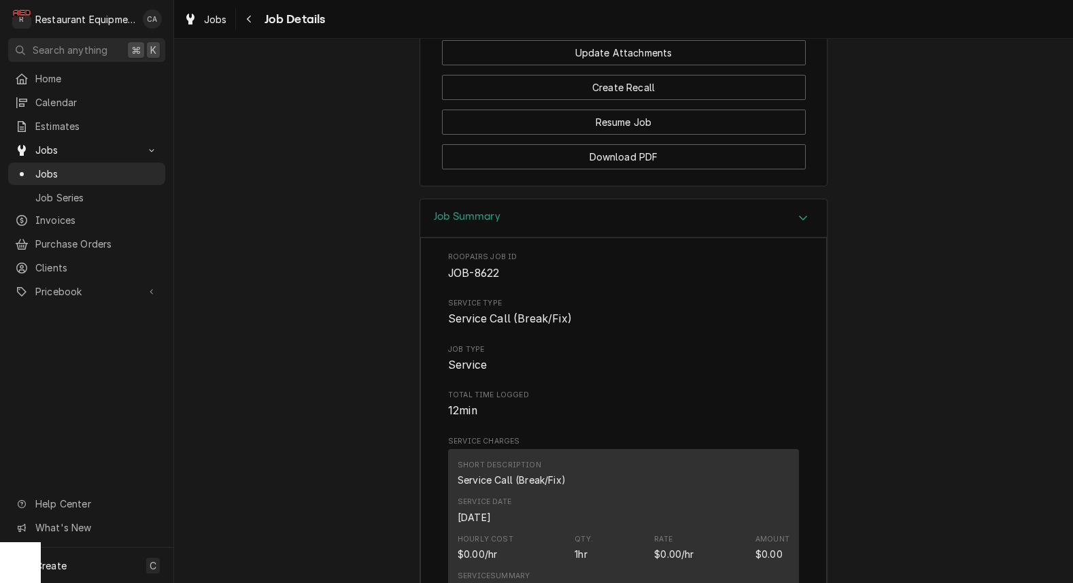
scroll to position [1671, 0]
click at [630, 144] on button "Download PDF" at bounding box center [624, 156] width 364 height 25
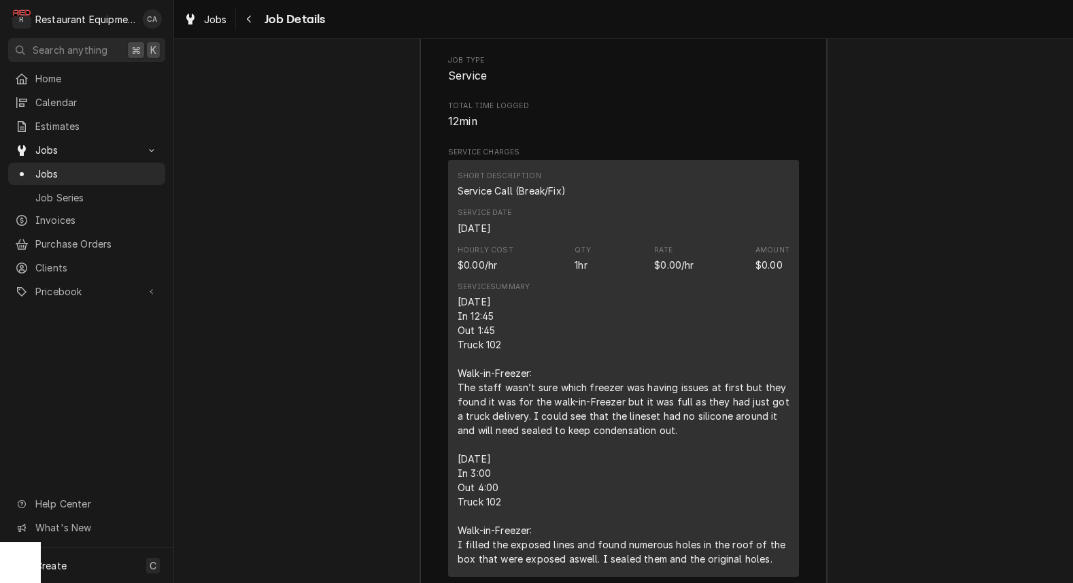
scroll to position [1966, 0]
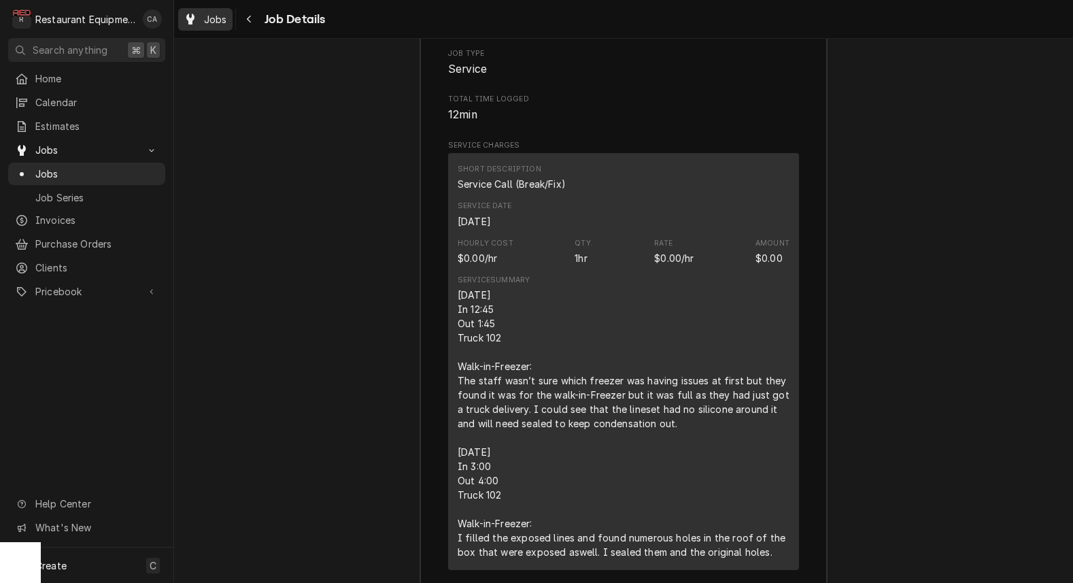
click at [211, 22] on span "Jobs" at bounding box center [215, 19] width 23 height 14
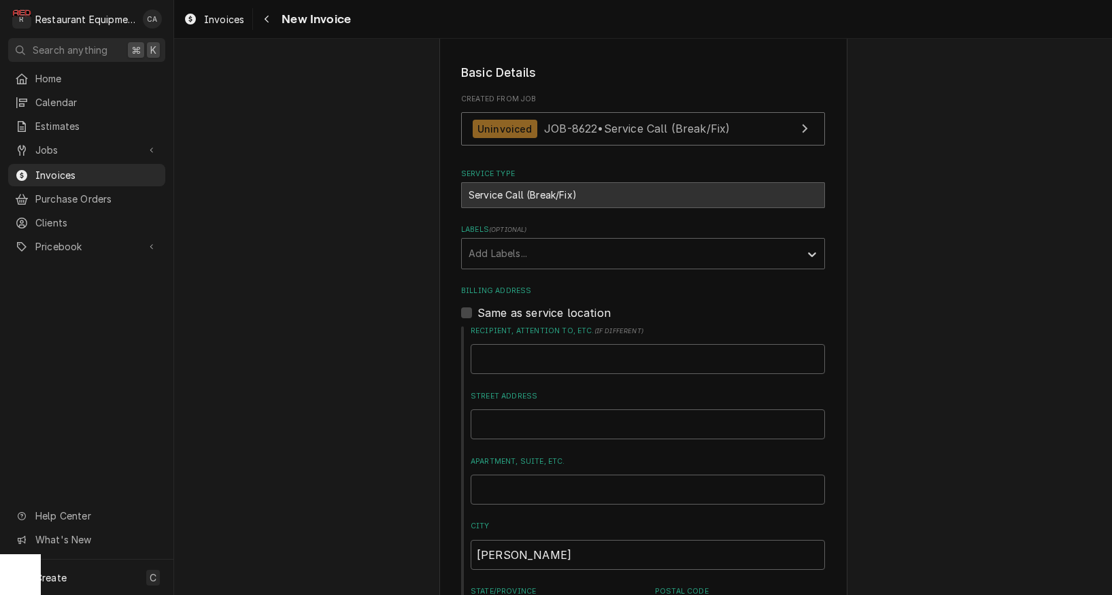
scroll to position [300, 0]
click at [497, 248] on div "Add Labels..." at bounding box center [631, 253] width 324 height 14
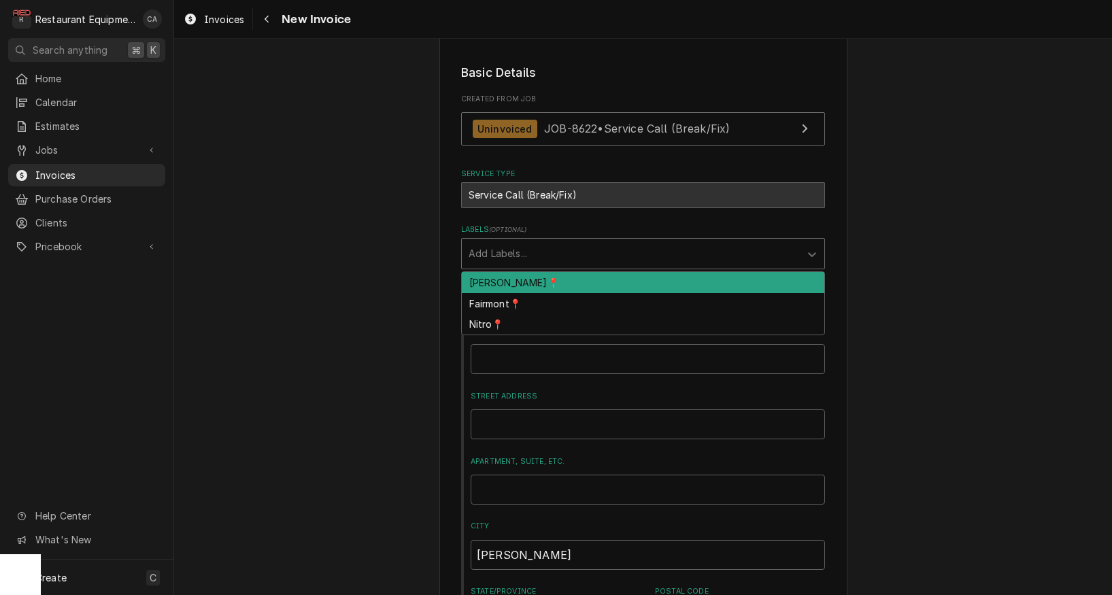
click at [497, 280] on div "[PERSON_NAME]📍" at bounding box center [643, 282] width 363 height 21
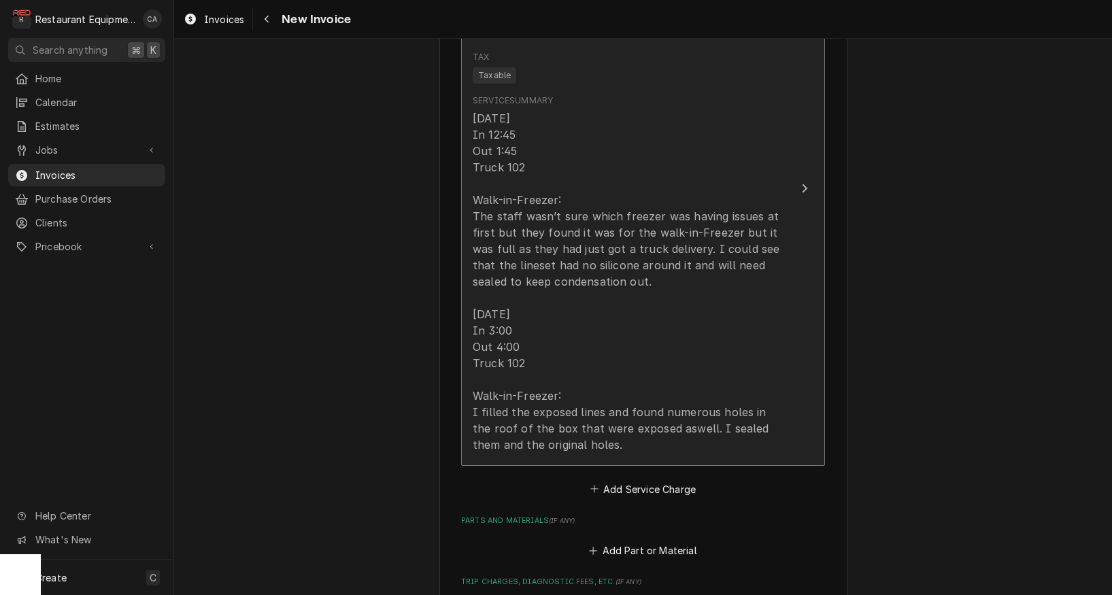
click at [543, 382] on div "[DATE] In 12:45 Out 1:45 Truck 102 Walk-in-Freezer: The staff wasn’t sure which…" at bounding box center [629, 281] width 312 height 343
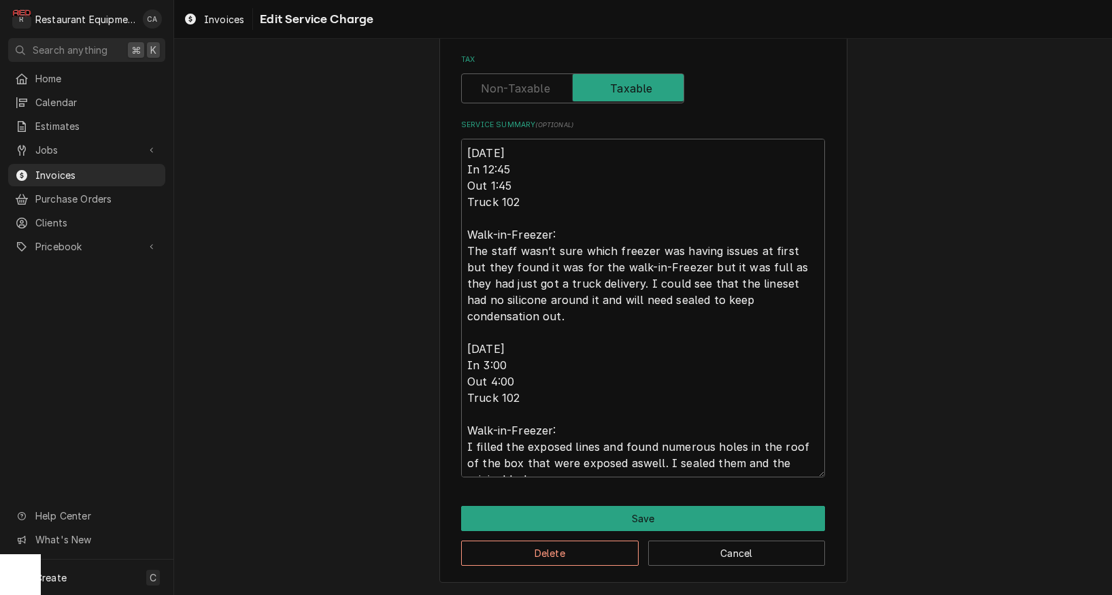
scroll to position [128, 0]
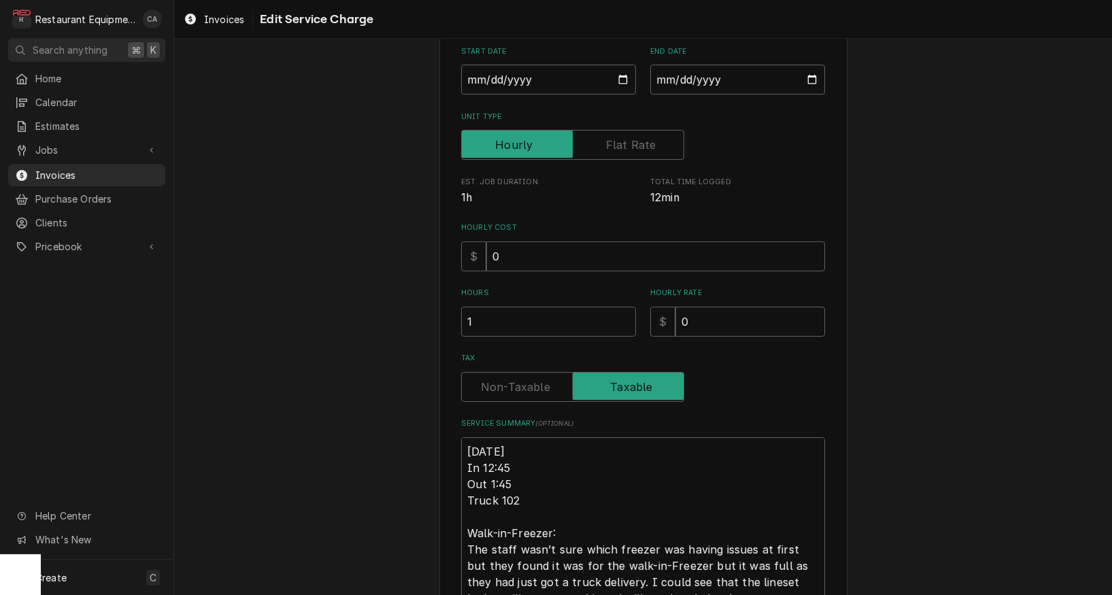
type textarea "x"
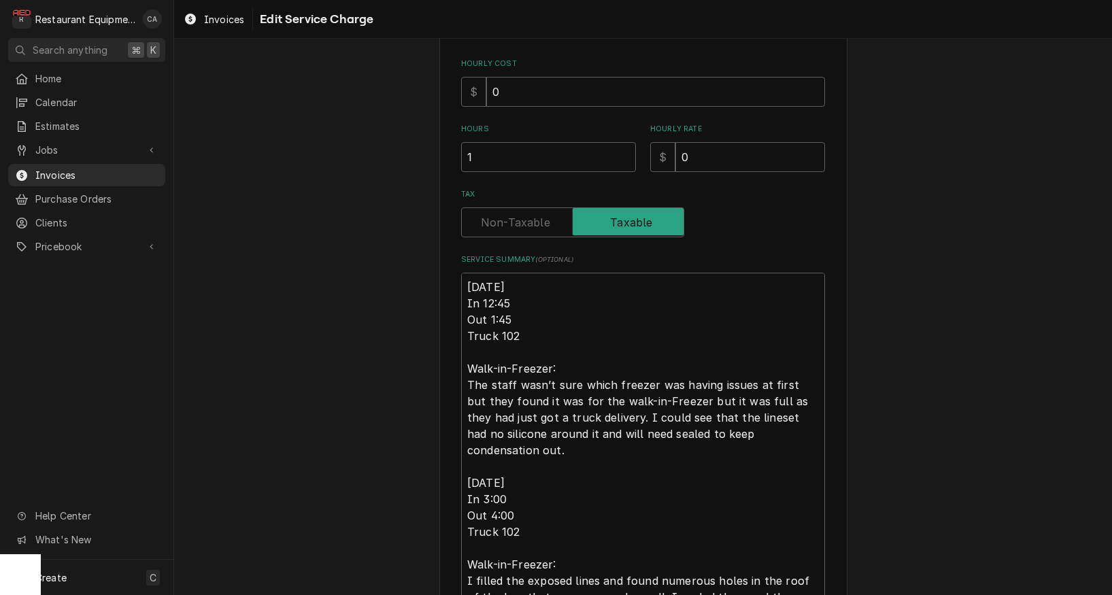
scroll to position [327, 0]
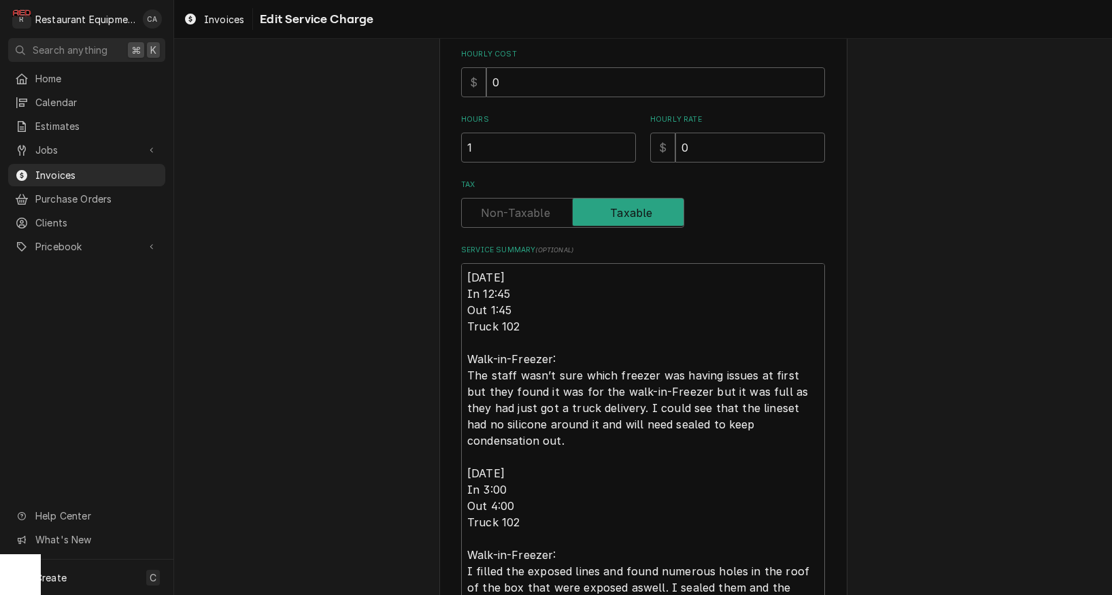
click at [516, 199] on input "Tax" at bounding box center [572, 213] width 211 height 30
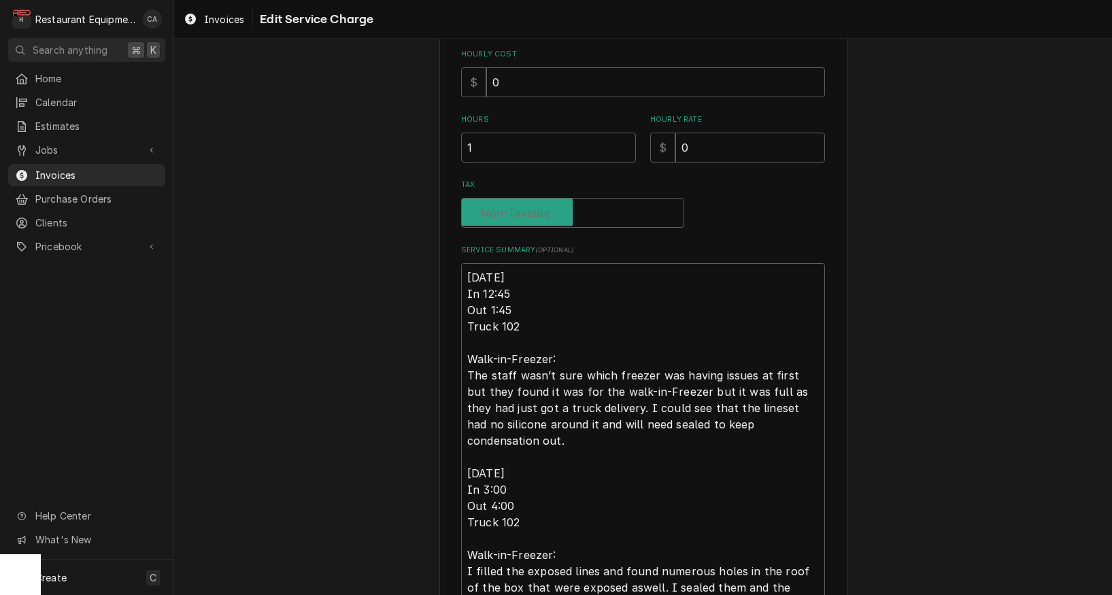
checkbox input "false"
click at [467, 275] on textarea "8/21/25 In 12:45 Out 1:45 Truck 102 Walk-in-Freezer: The staff wasn’t sure whic…" at bounding box center [643, 432] width 364 height 339
type textarea "x"
type textarea "R8/21/25 In 12:45 Out 1:45 Truck 102 Walk-in-Freezer: The staff wasn’t sure whi…"
type textarea "x"
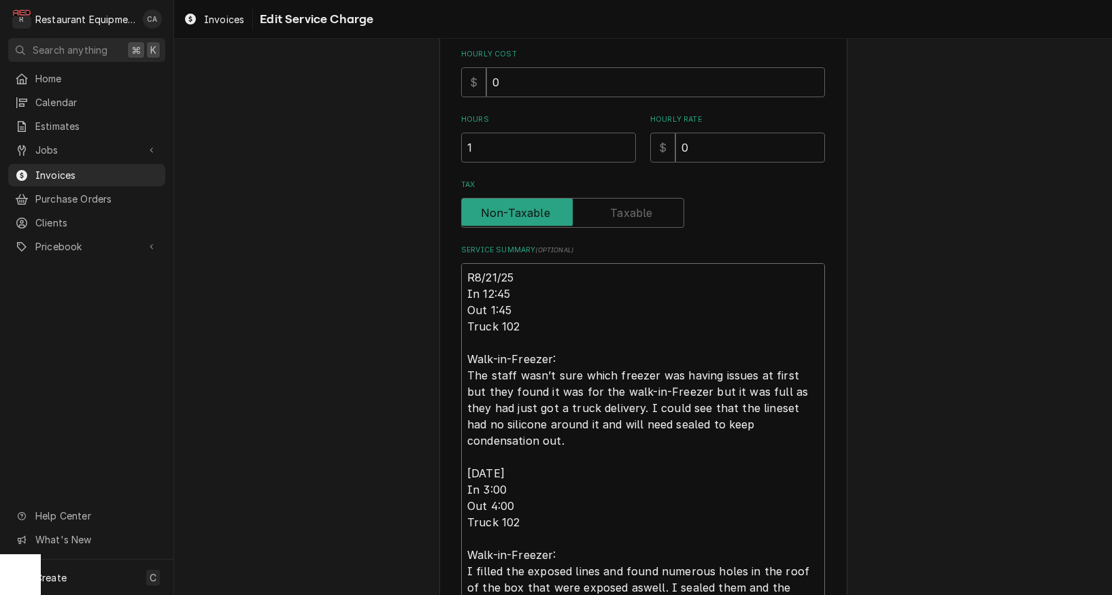
type textarea "Ro8/21/25 In 12:45 Out 1:45 Truck 102 Walk-in-Freezer: The staff wasn’t sure wh…"
type textarea "x"
type textarea "Roo8/21/25 In 12:45 Out 1:45 Truck 102 Walk-in-Freezer: The staff wasn’t sure w…"
type textarea "x"
type textarea "Roo 8/21/25 In 12:45 Out 1:45 Truck 102 Walk-in-Freezer: The staff wasn’t sure …"
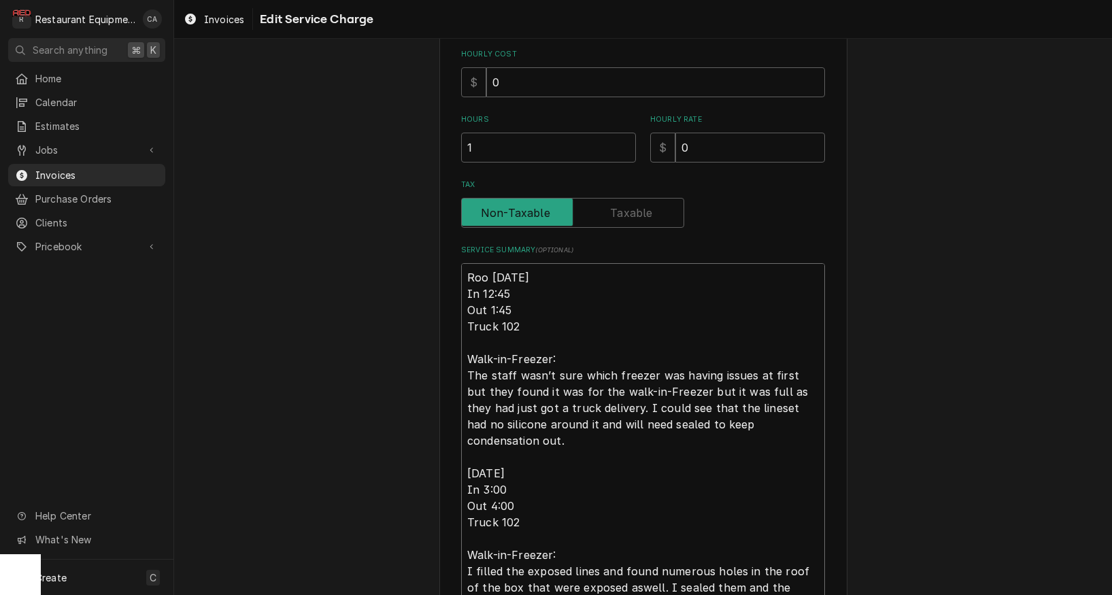
type textarea "x"
type textarea "Roo 88/21/25 In 12:45 Out 1:45 Truck 102 Walk-in-Freezer: The staff wasn’t sure…"
type textarea "x"
type textarea "Roo 868/21/25 In 12:45 Out 1:45 Truck 102 Walk-in-Freezer: The staff wasn’t sur…"
type textarea "x"
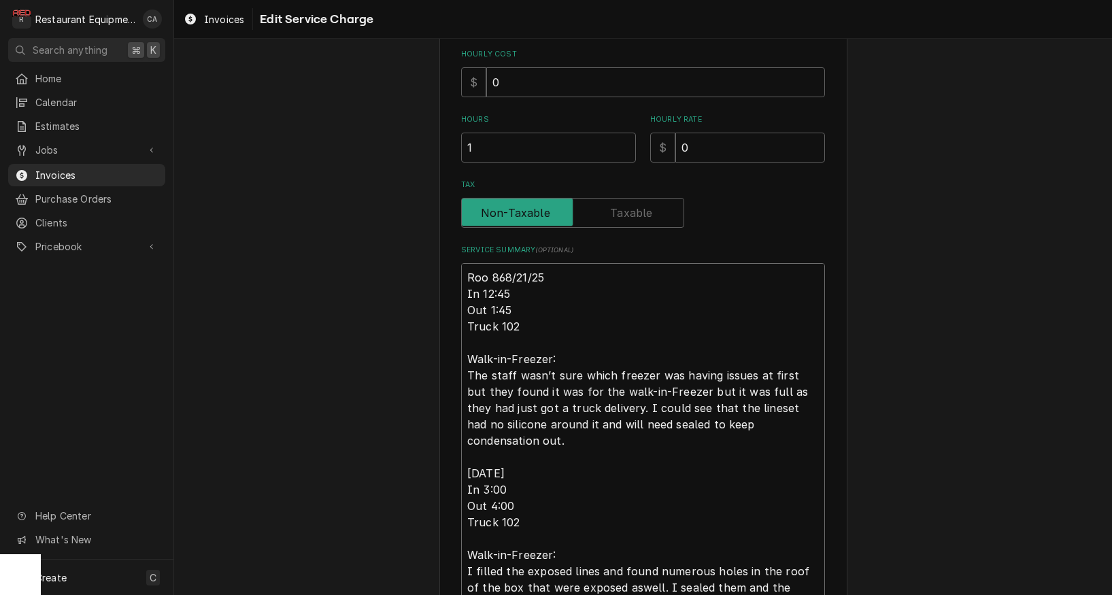
type textarea "Roo 8628/21/25 In 12:45 Out 1:45 Truck 102 Walk-in-Freezer: The staff wasn’t su…"
type textarea "x"
type textarea "Roo 86228/21/25 In 12:45 Out 1:45 Truck 102 Walk-in-Freezer: The staff wasn’t s…"
type textarea "x"
type textarea "Roo 8622 8/21/25 In 12:45 Out 1:45 Truck 102 Walk-in-Freezer: The staff wasn’t …"
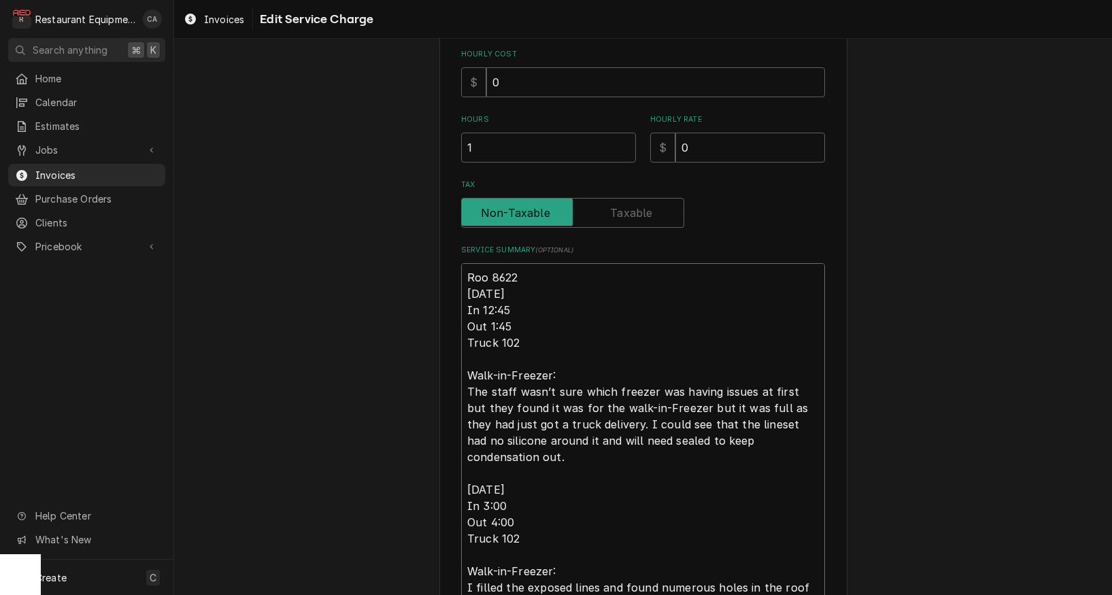
type textarea "x"
type textarea "Roo 8622 8/21/25 In 12:45 Out 1:45 Truck 102 Walk-in-Freezer: The staff wasn’t …"
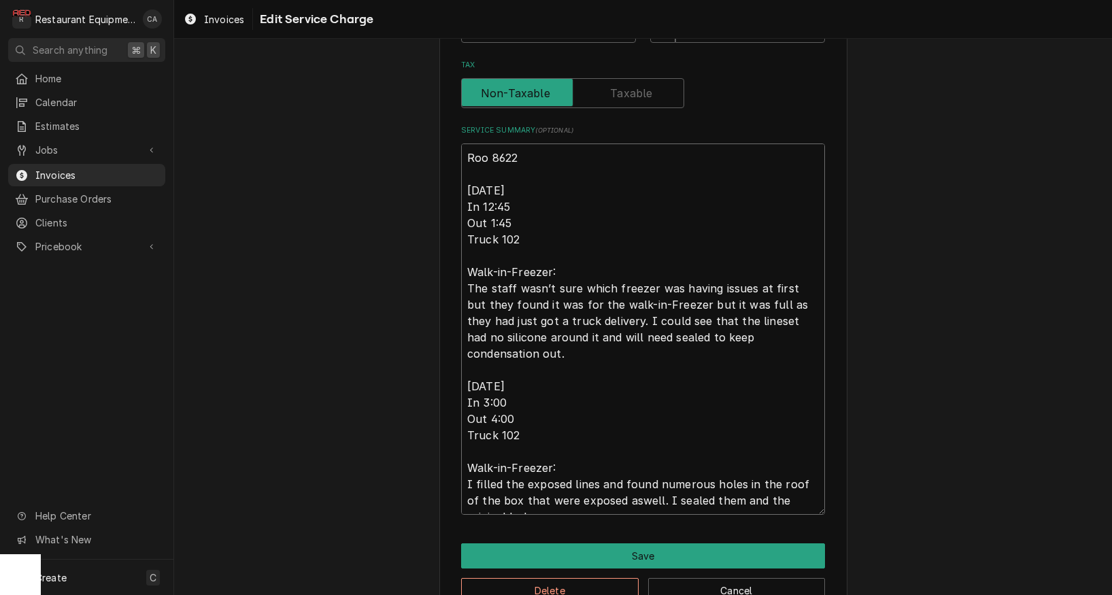
scroll to position [471, 0]
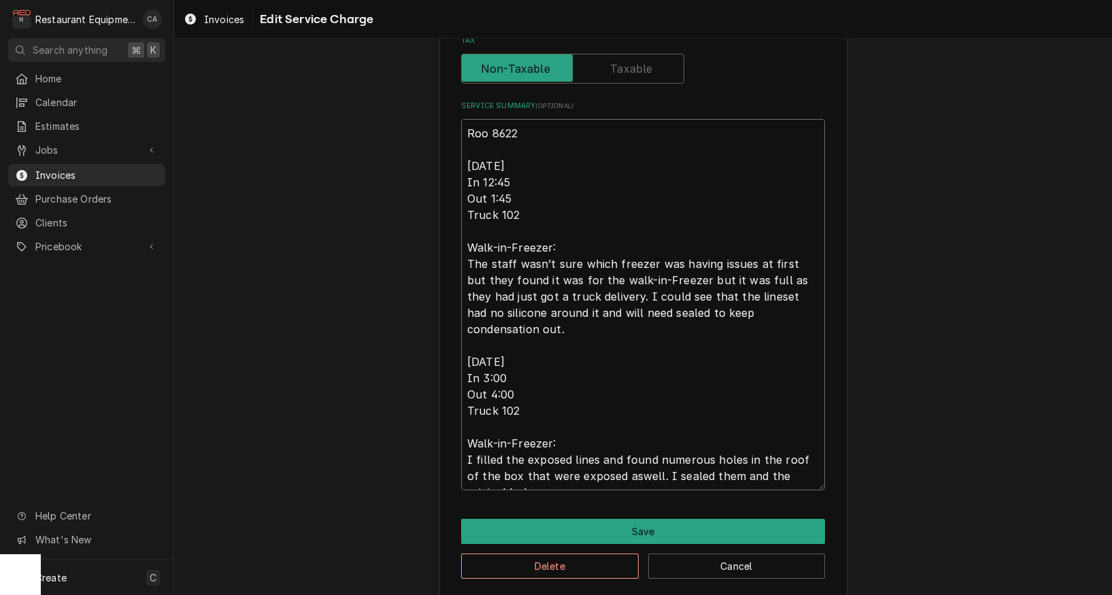
click at [645, 273] on textarea "Roo 8622 8/21/25 In 12:45 Out 1:45 Truck 102 Walk-in-Freezer: The staff wasn’t …" at bounding box center [643, 304] width 364 height 371
type textarea "x"
type textarea "Roo 8622 8/21/25 In 12:45 Out 1:45 Truck 102 Walk-in-Freezer: The staff wasn’t …"
type textarea "x"
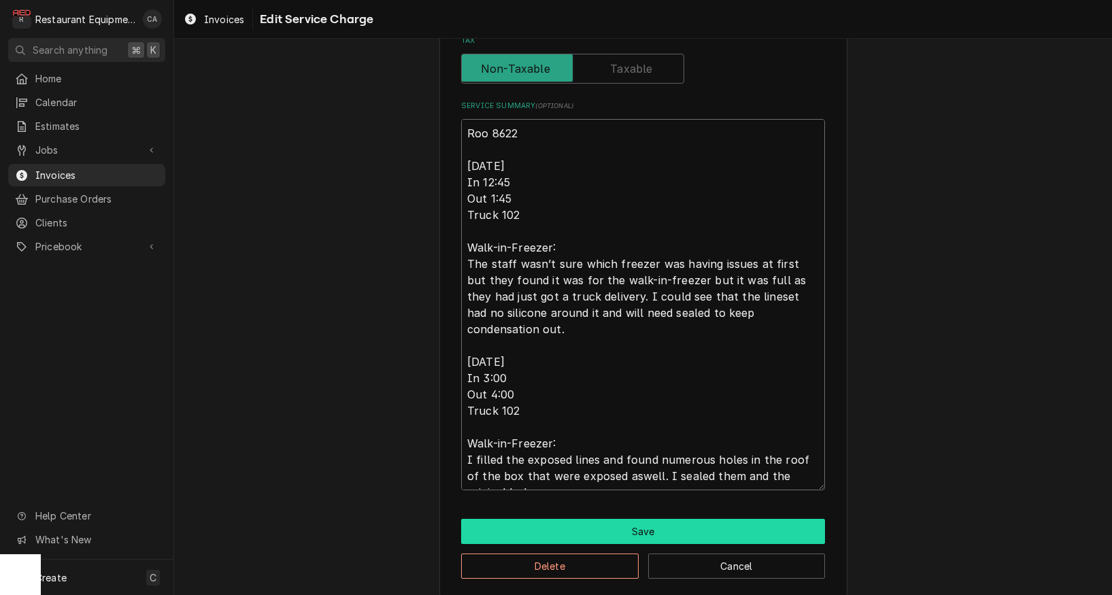
type textarea "Roo 8622 8/21/25 In 12:45 Out 1:45 Truck 102 Walk-in-Freezer: The staff wasn’t …"
click at [613, 534] on button "Save" at bounding box center [643, 531] width 364 height 25
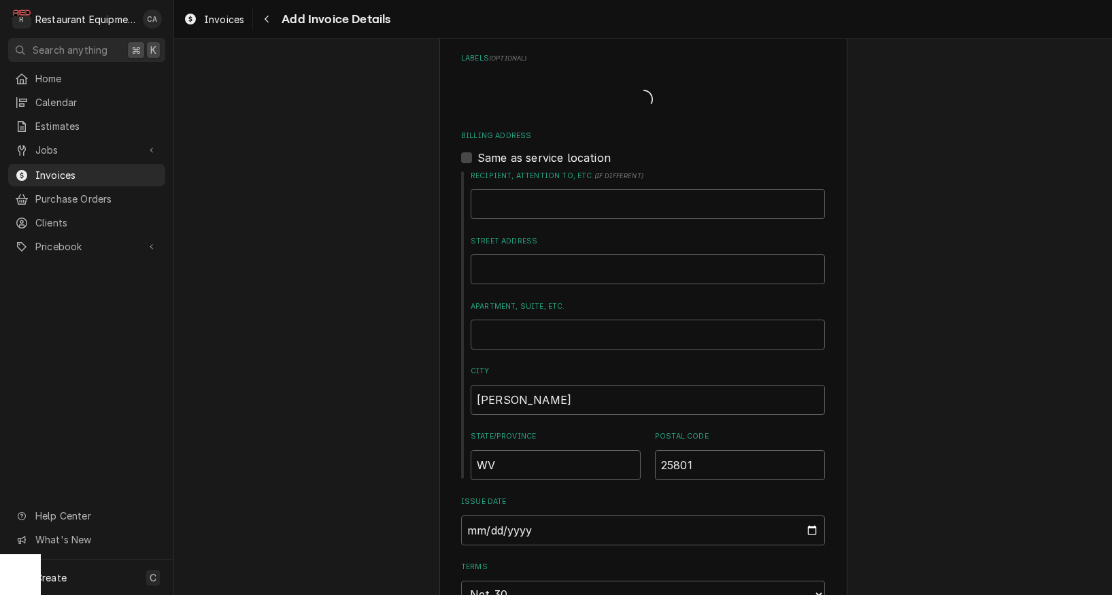
type textarea "x"
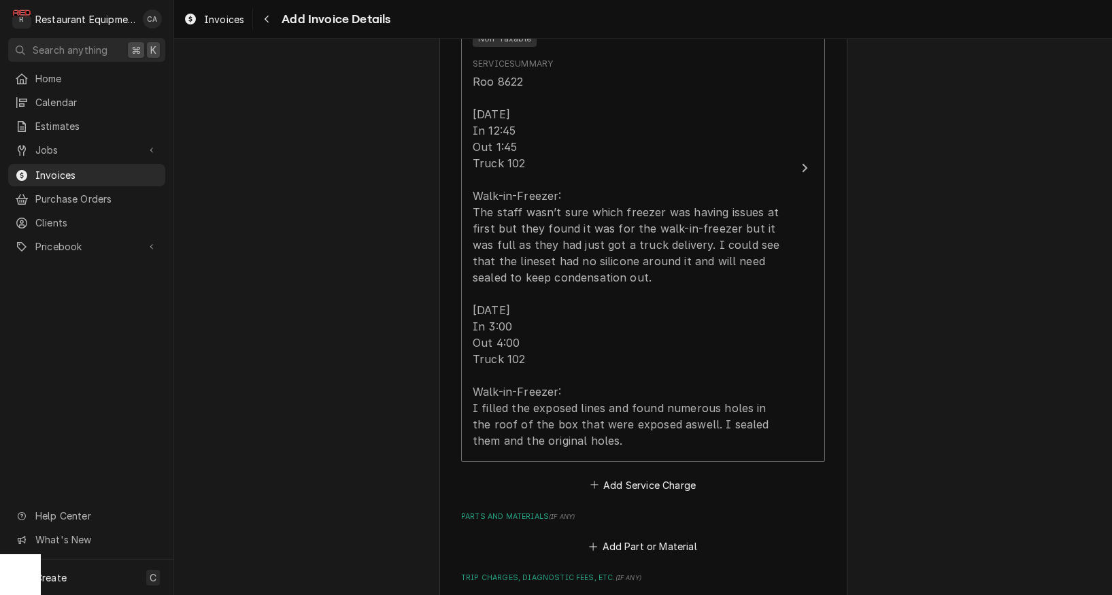
scroll to position [1408, 0]
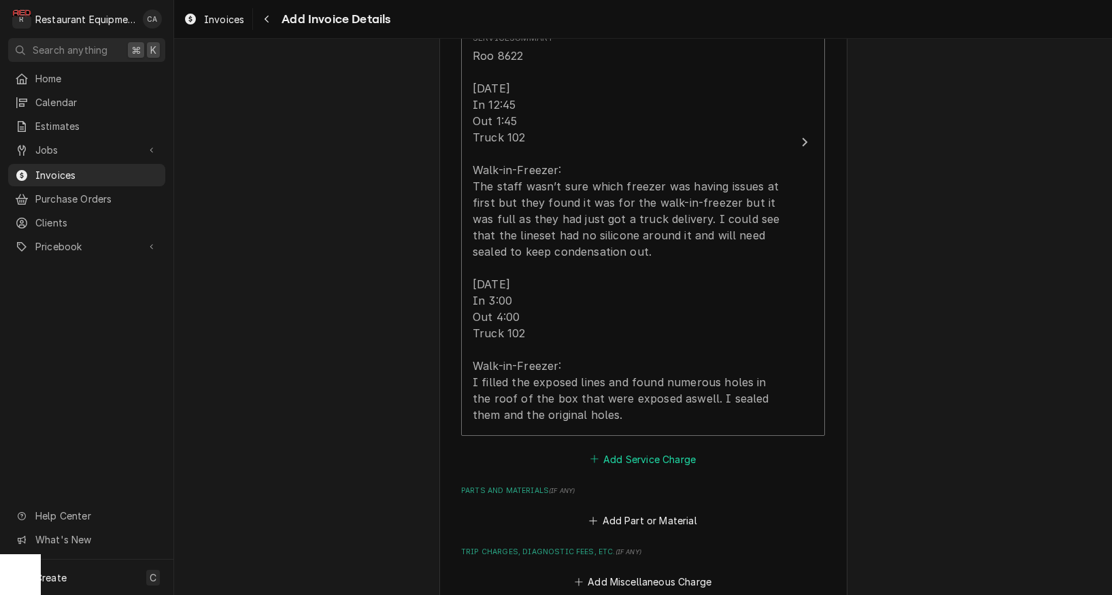
click at [639, 450] on button "Add Service Charge" at bounding box center [643, 459] width 110 height 19
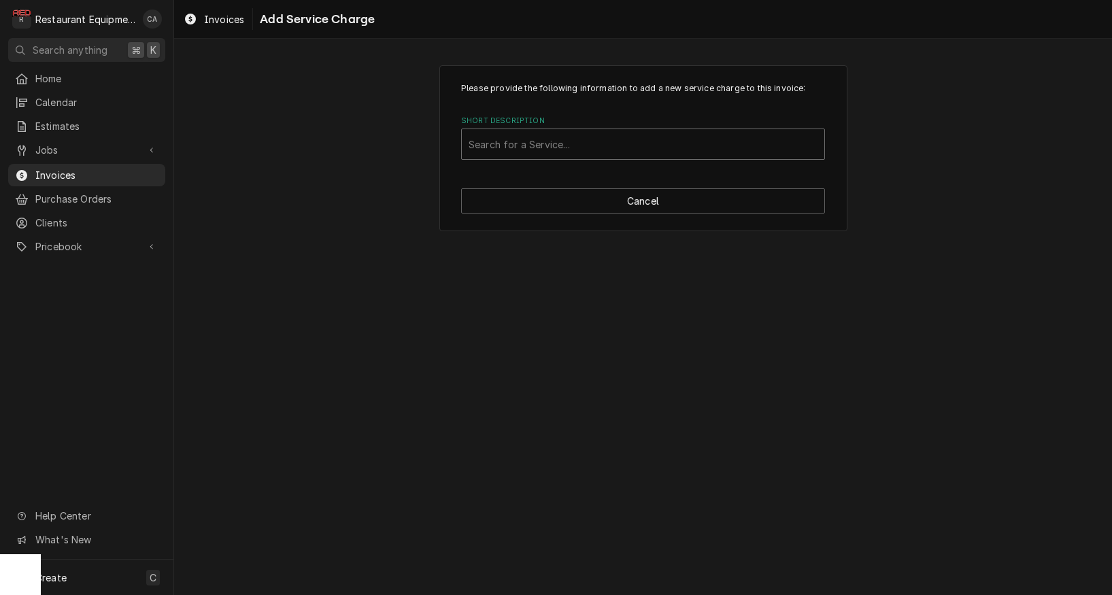
click at [499, 150] on div "Short Description" at bounding box center [643, 144] width 349 height 24
type input "travel"
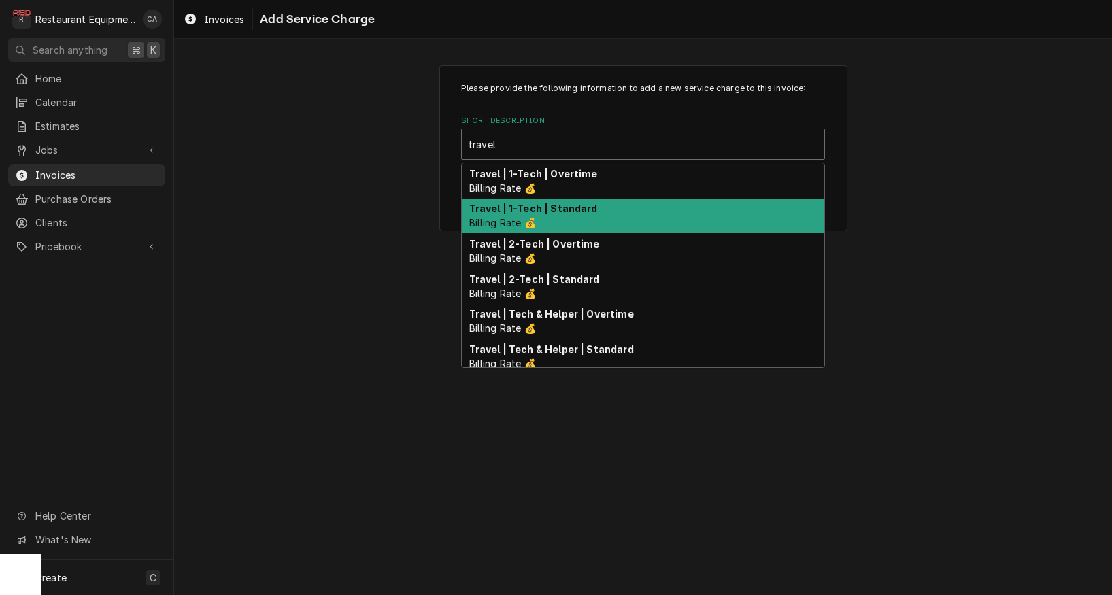
click at [509, 205] on strong "Travel | 1-Tech | Standard" at bounding box center [533, 209] width 129 height 12
type textarea "x"
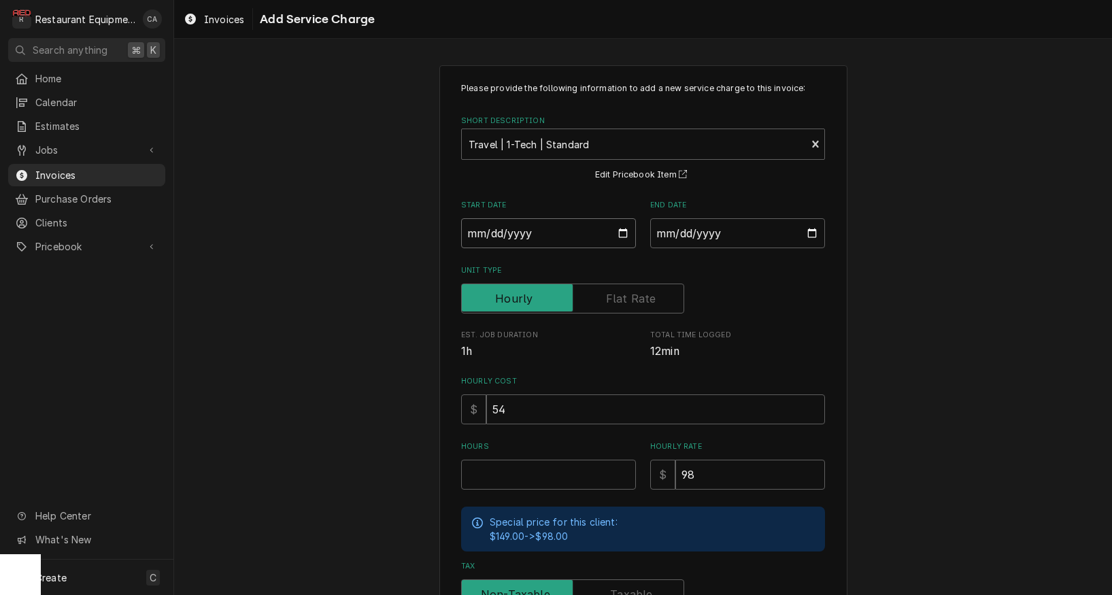
click at [510, 237] on input "Start Date" at bounding box center [548, 233] width 175 height 30
type input "2025-08-21"
type textarea "x"
drag, startPoint x: 696, startPoint y: 224, endPoint x: 724, endPoint y: 250, distance: 38.0
click at [696, 224] on input "End Date" at bounding box center [737, 233] width 175 height 30
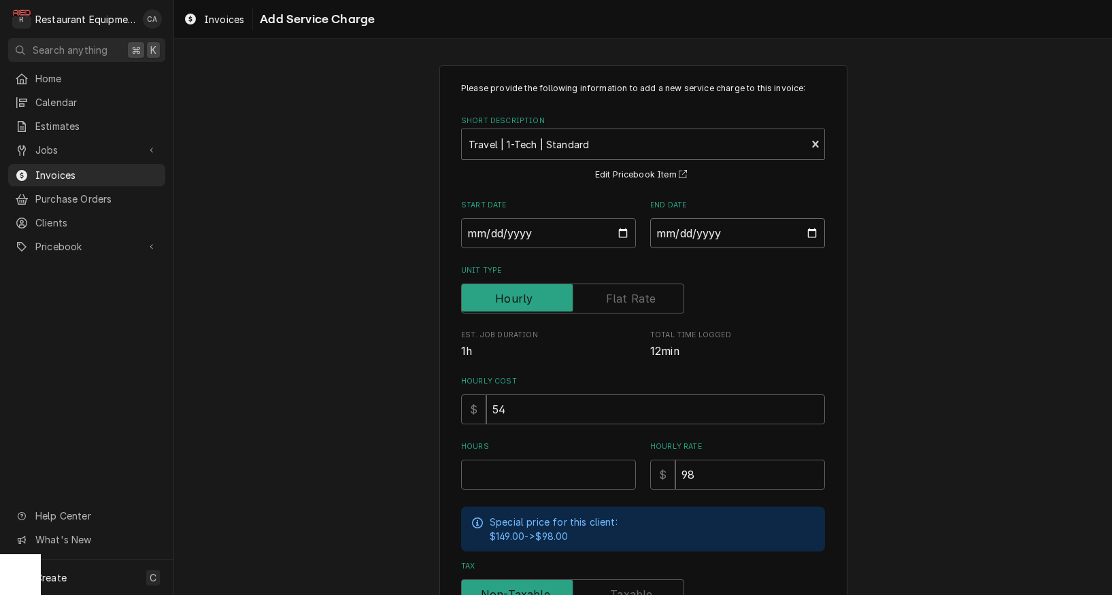
type input "2025-09-08"
drag, startPoint x: 838, startPoint y: 293, endPoint x: 820, endPoint y: 309, distance: 24.6
click at [838, 293] on div "Please provide the following information to add a new service charge to this in…" at bounding box center [643, 421] width 408 height 712
click at [537, 473] on input "Hours" at bounding box center [548, 475] width 175 height 30
type textarea "x"
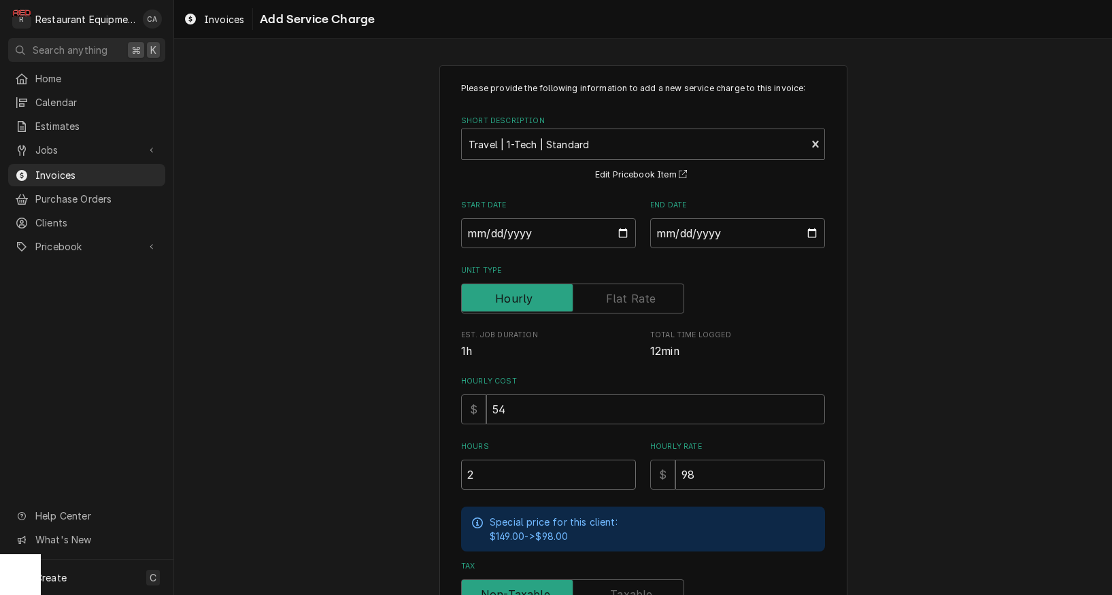
type input "2"
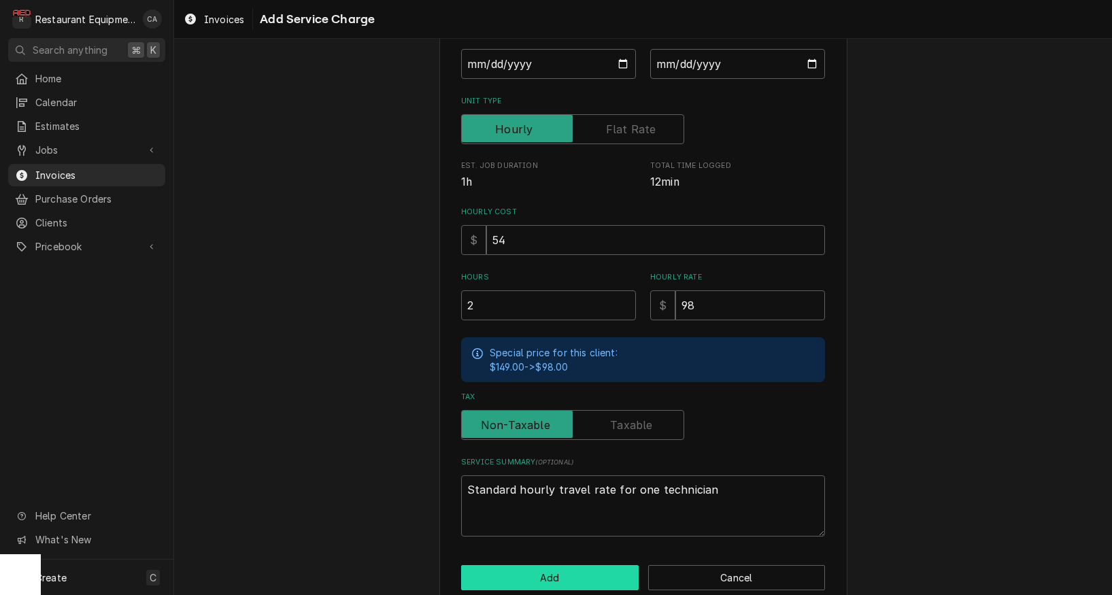
click at [556, 565] on button "Add" at bounding box center [550, 577] width 178 height 25
type textarea "x"
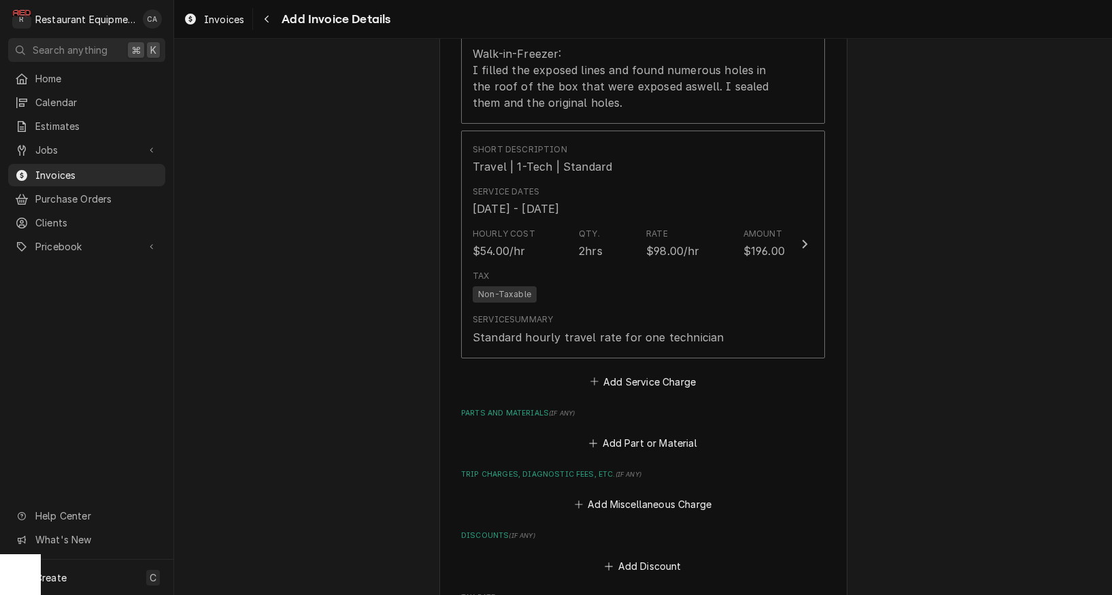
scroll to position [1730, 0]
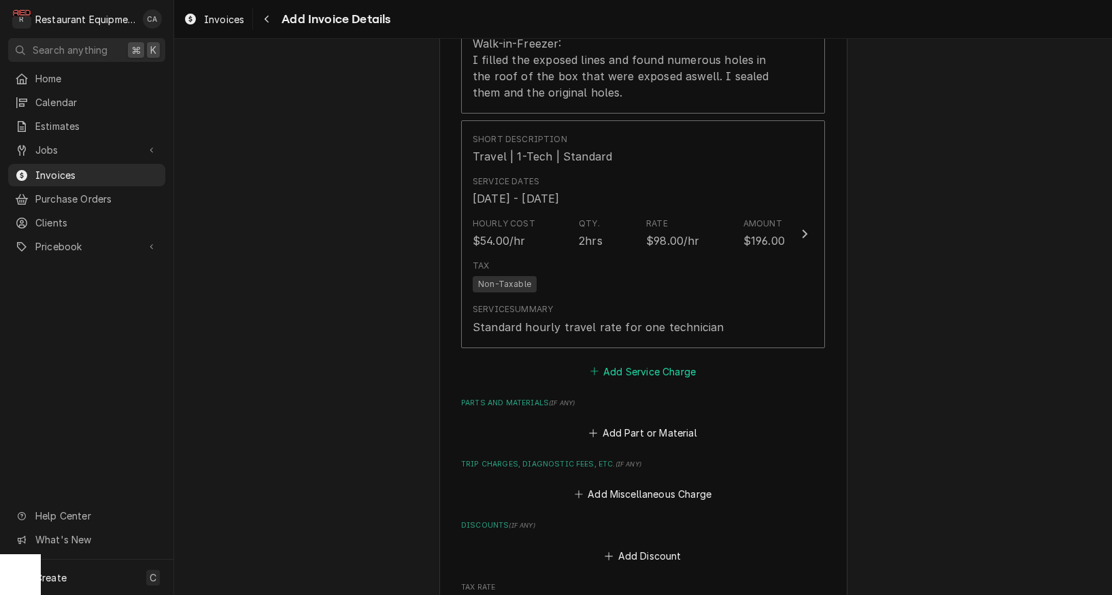
click at [656, 362] on button "Add Service Charge" at bounding box center [643, 371] width 110 height 19
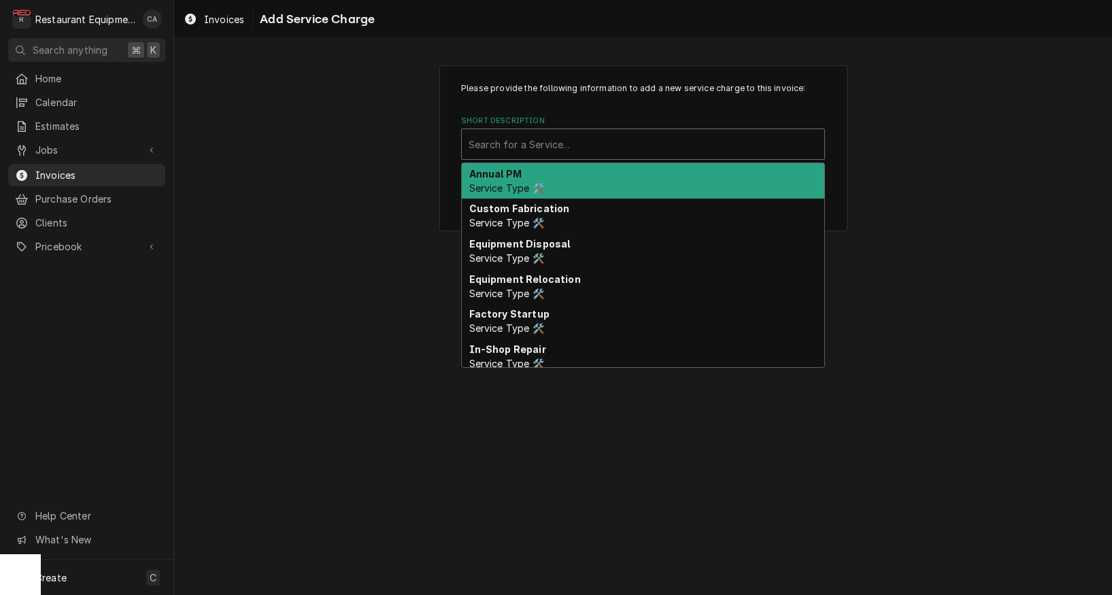
click at [491, 139] on div "Search for a Service..." at bounding box center [643, 144] width 349 height 14
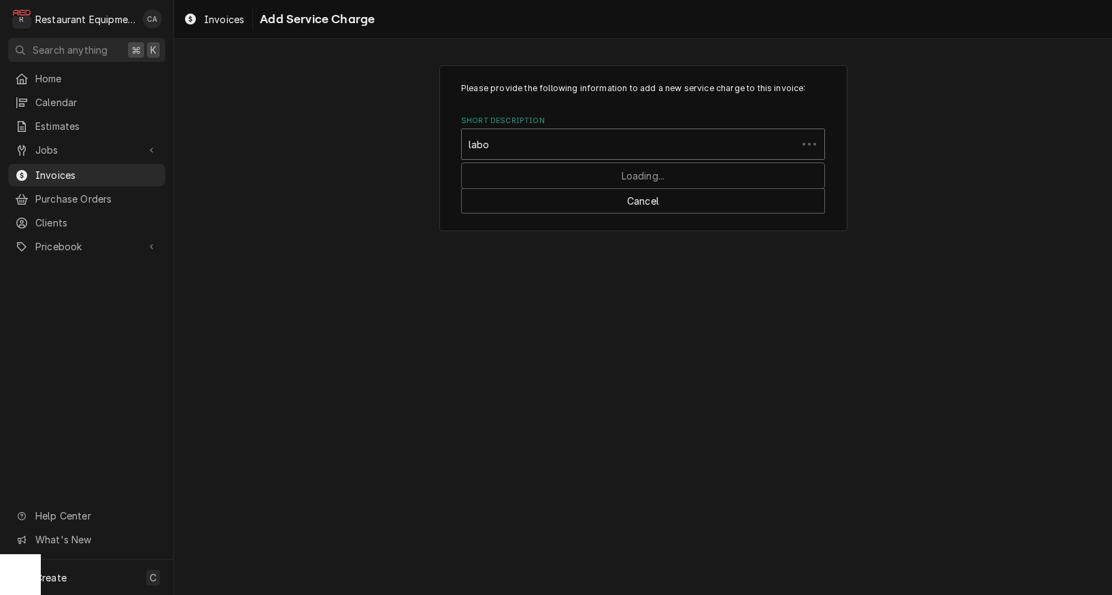
type input "labor"
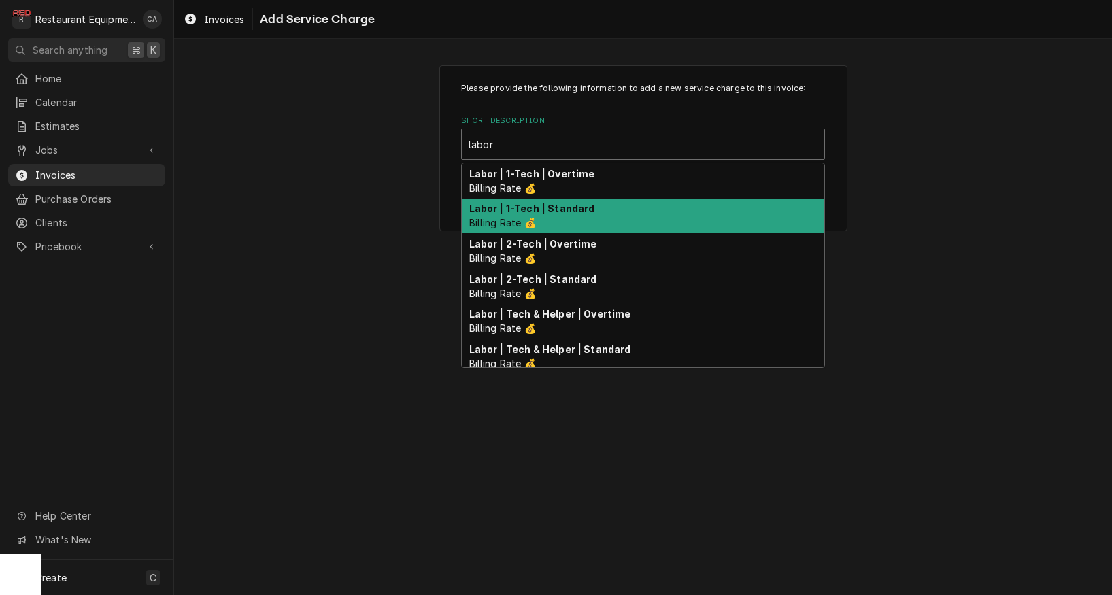
click at [517, 210] on strong "Labor | 1-Tech | Standard" at bounding box center [532, 209] width 126 height 12
type textarea "x"
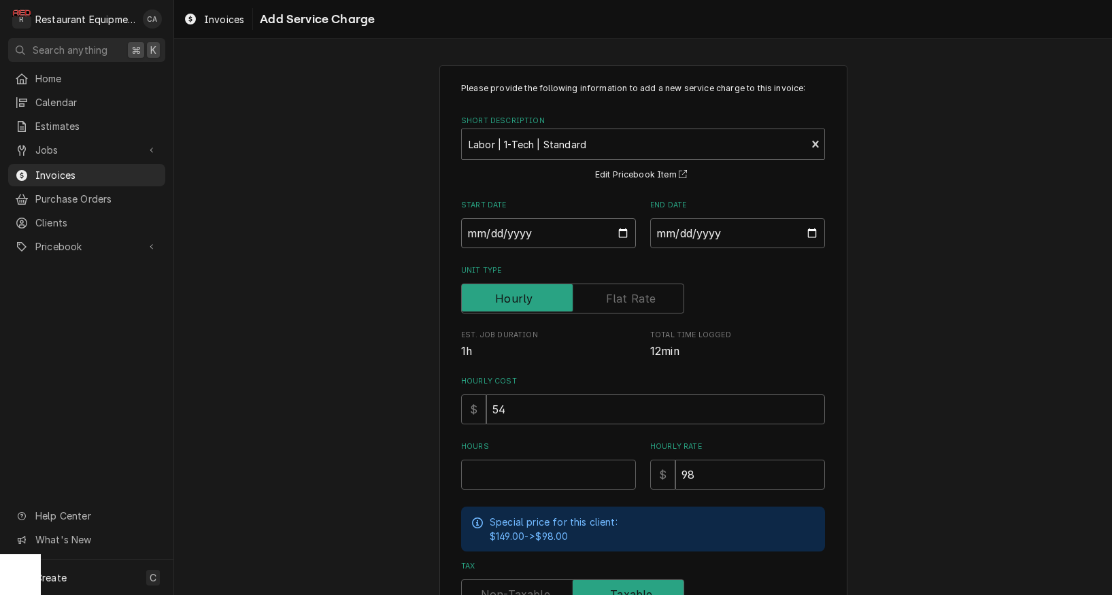
click at [487, 228] on input "Start Date" at bounding box center [548, 233] width 175 height 30
type input "2025-08-21"
type textarea "x"
click at [692, 233] on input "End Date" at bounding box center [737, 233] width 175 height 30
type input "2025-09-08"
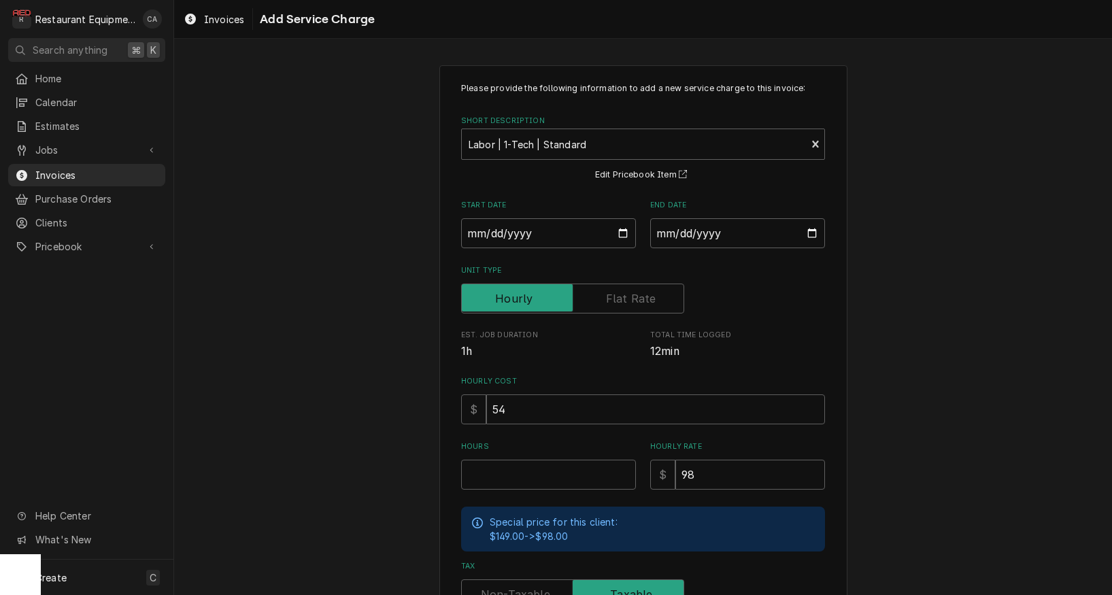
drag, startPoint x: 890, startPoint y: 280, endPoint x: 627, endPoint y: 463, distance: 319.6
click at [890, 280] on div "Please provide the following information to add a new service charge to this in…" at bounding box center [643, 421] width 938 height 736
click at [503, 471] on input "Hours" at bounding box center [548, 475] width 175 height 30
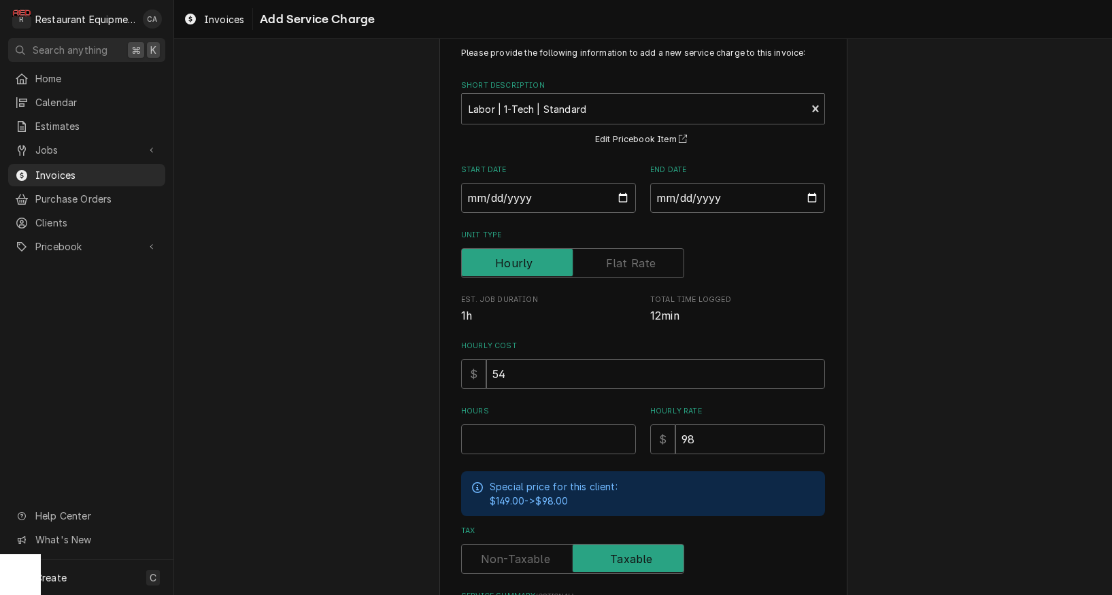
scroll to position [41, 0]
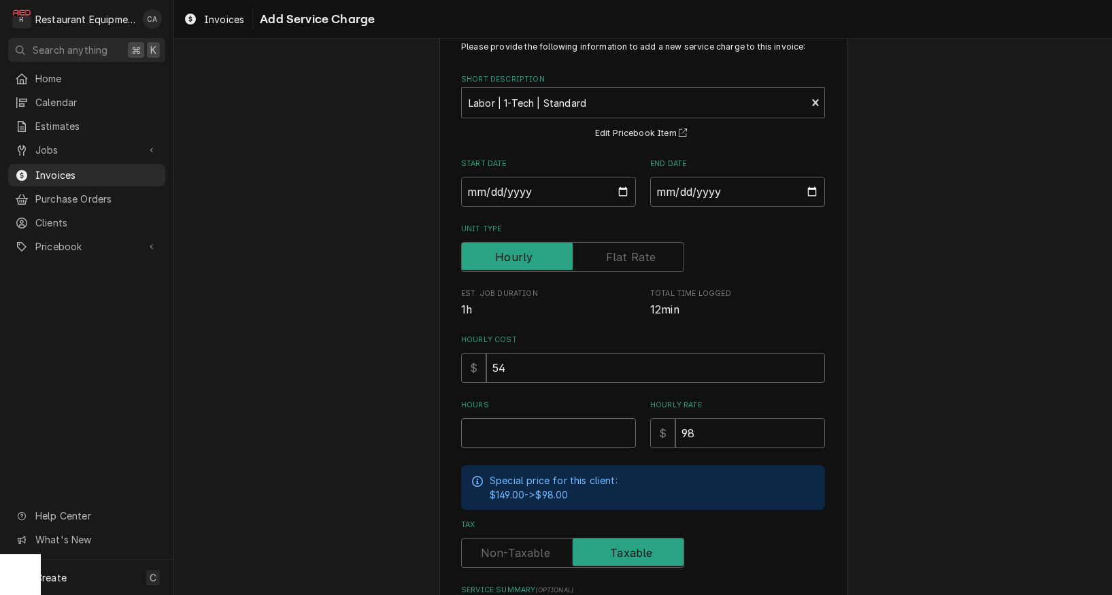
click at [546, 437] on input "Hours" at bounding box center [548, 433] width 175 height 30
type textarea "x"
type input "2"
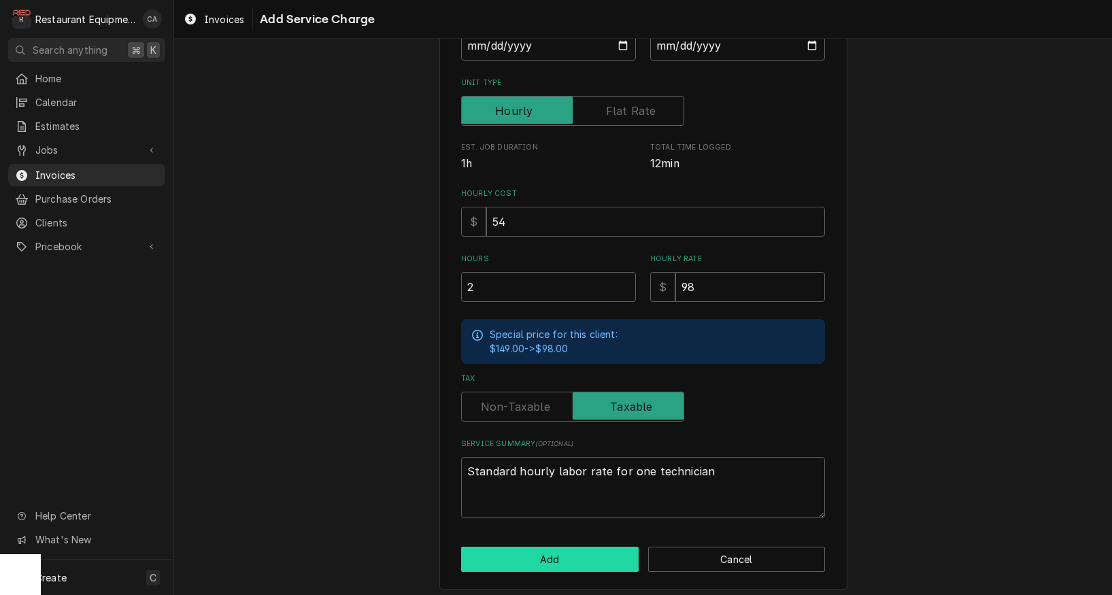
click at [570, 550] on button "Add" at bounding box center [550, 559] width 178 height 25
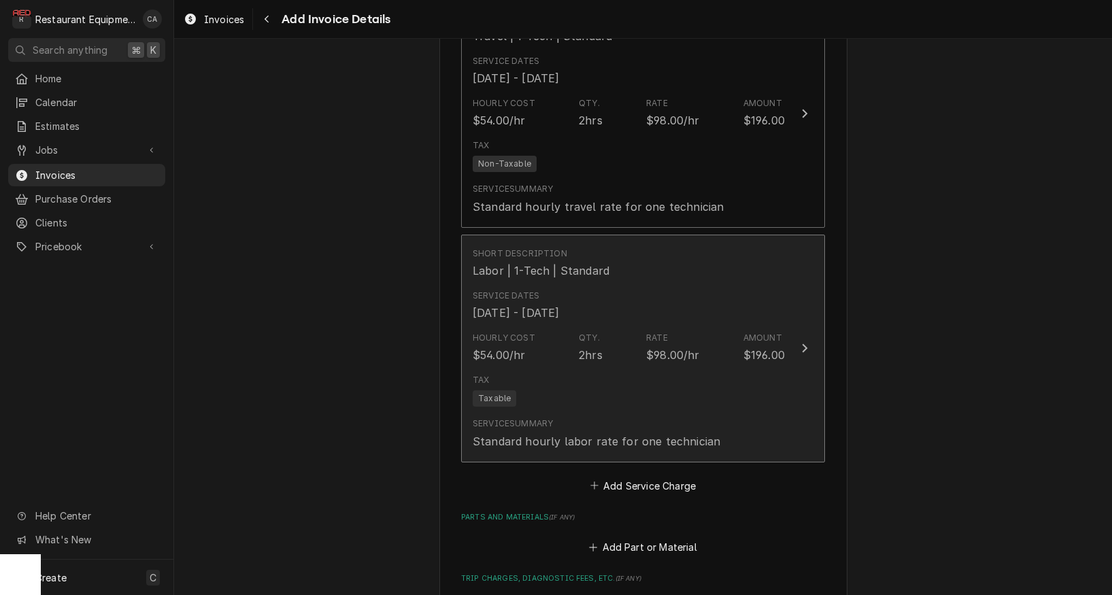
click at [527, 339] on div "Hourly Cost $54.00/hr" at bounding box center [504, 347] width 63 height 31
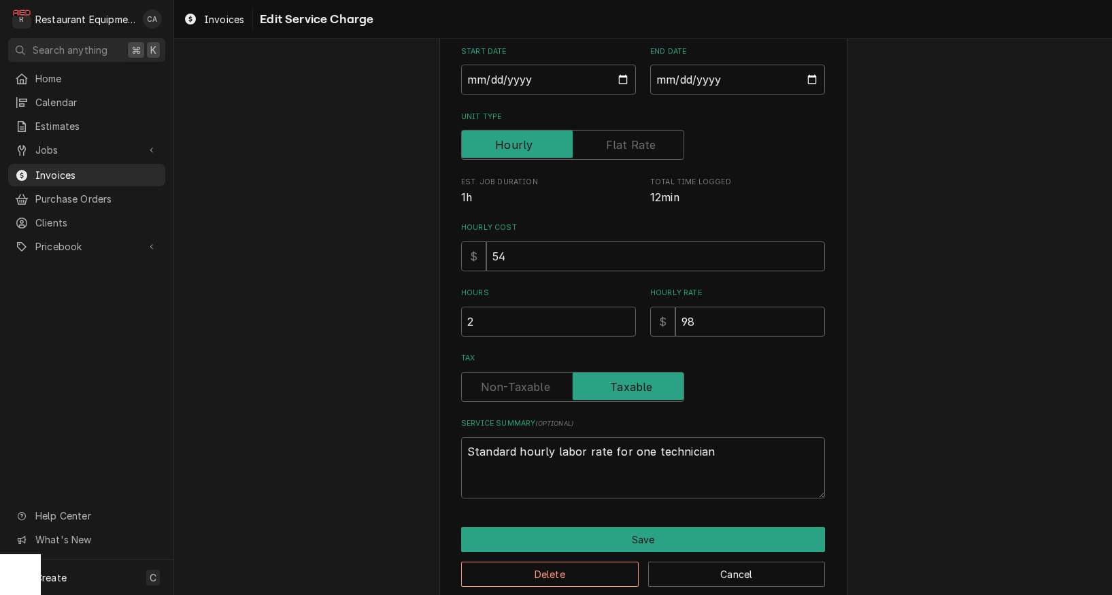
type textarea "x"
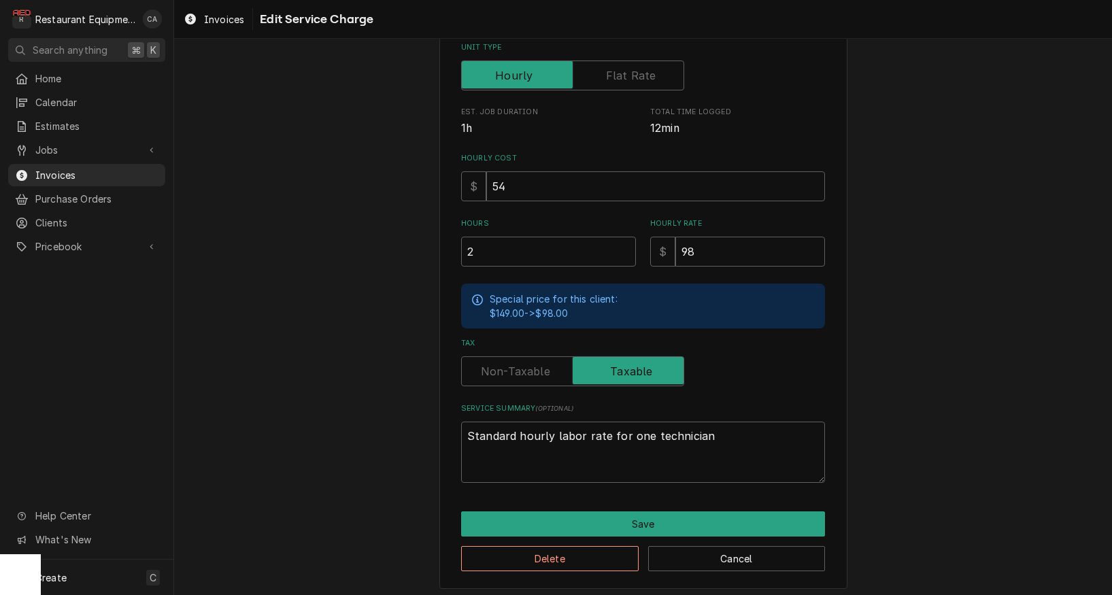
scroll to position [222, 0]
click at [521, 367] on label "Tax" at bounding box center [572, 372] width 223 height 30
click at [521, 367] on input "Tax" at bounding box center [572, 372] width 211 height 30
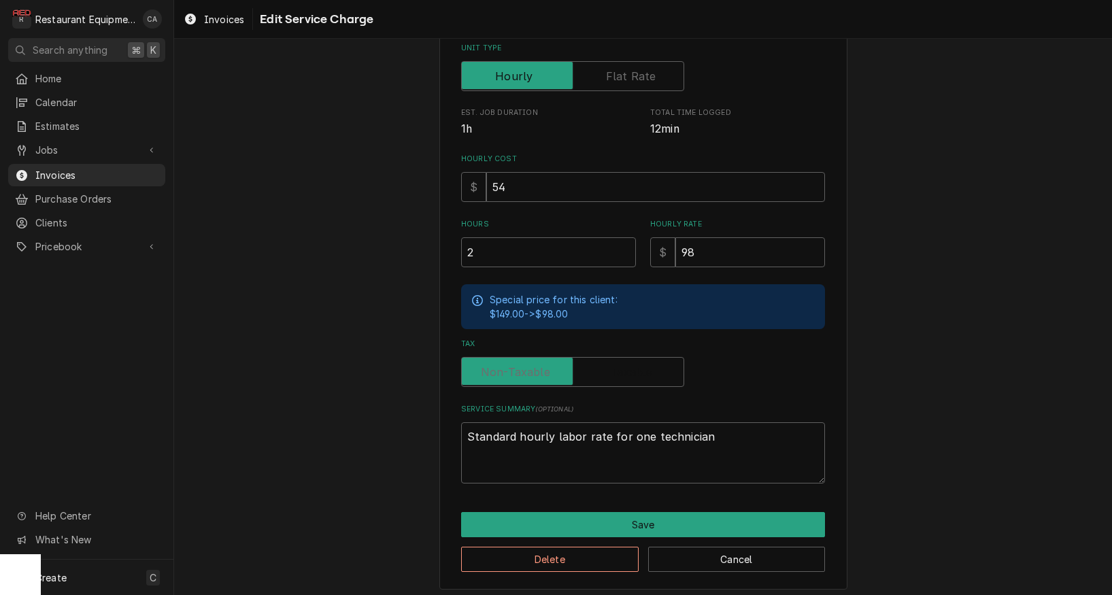
checkbox input "false"
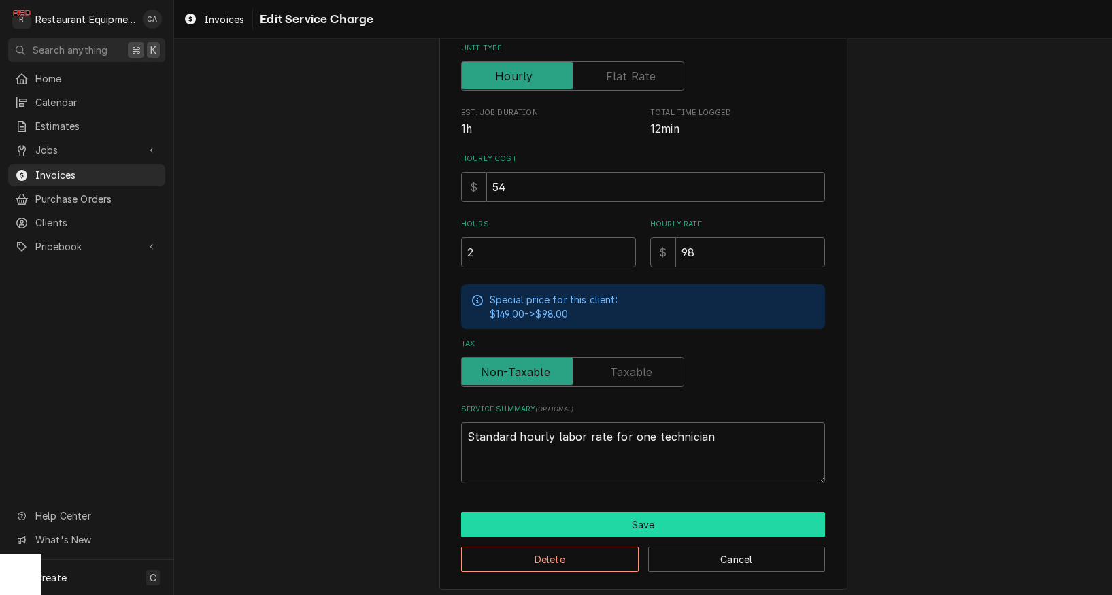
click at [614, 514] on button "Save" at bounding box center [643, 524] width 364 height 25
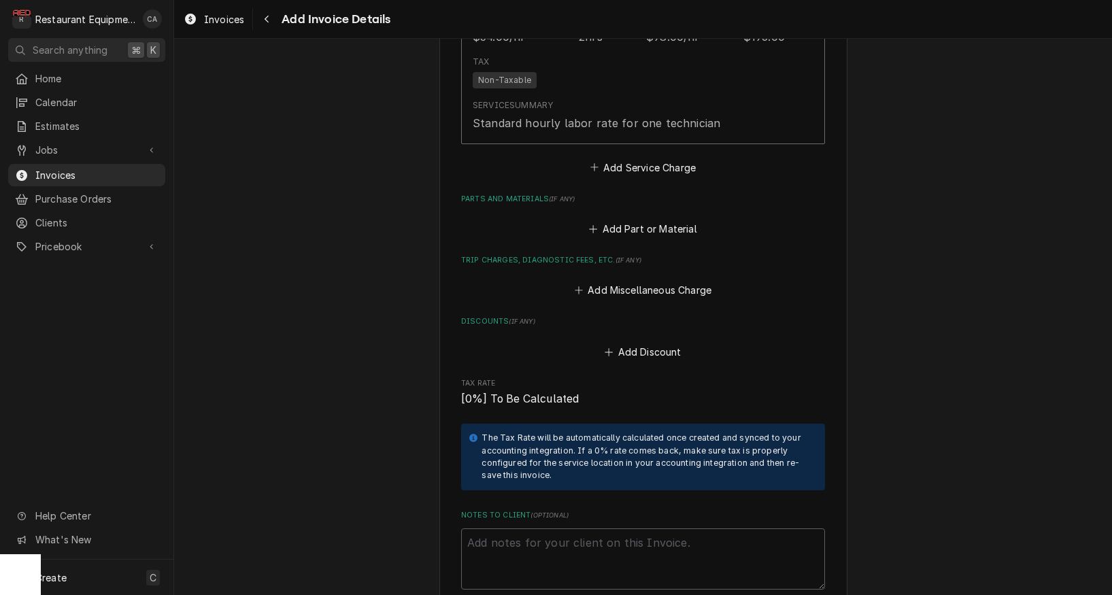
scroll to position [2170, 0]
click at [501, 528] on textarea "Notes to Client ( optional )" at bounding box center [643, 558] width 364 height 61
type textarea "x"
type textarea "W"
type textarea "x"
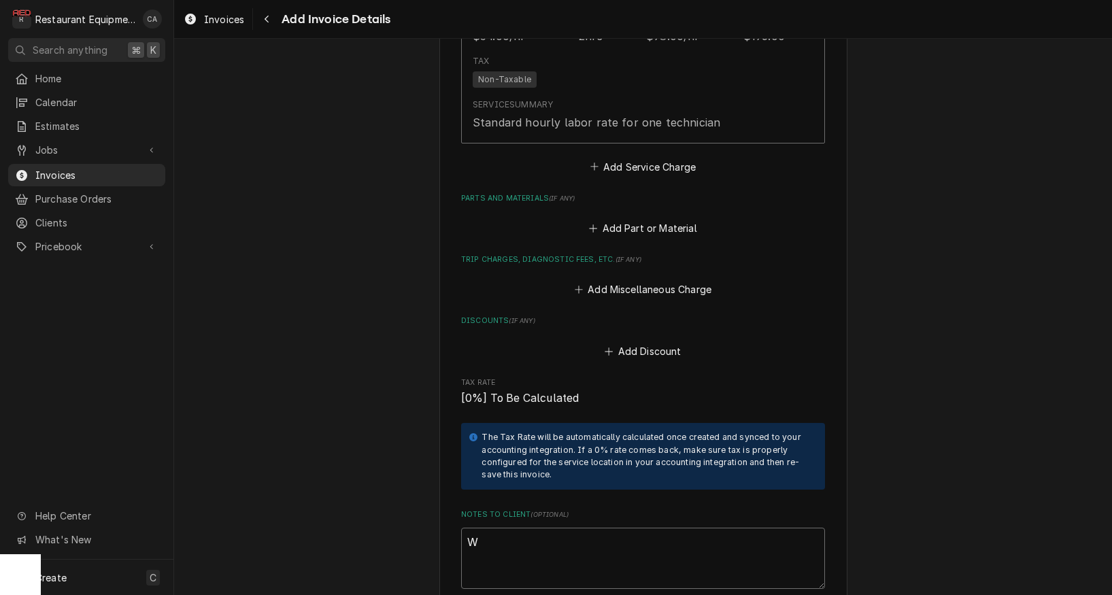
type textarea "Wo"
type textarea "x"
type textarea "Wor"
type textarea "x"
type textarea "Work"
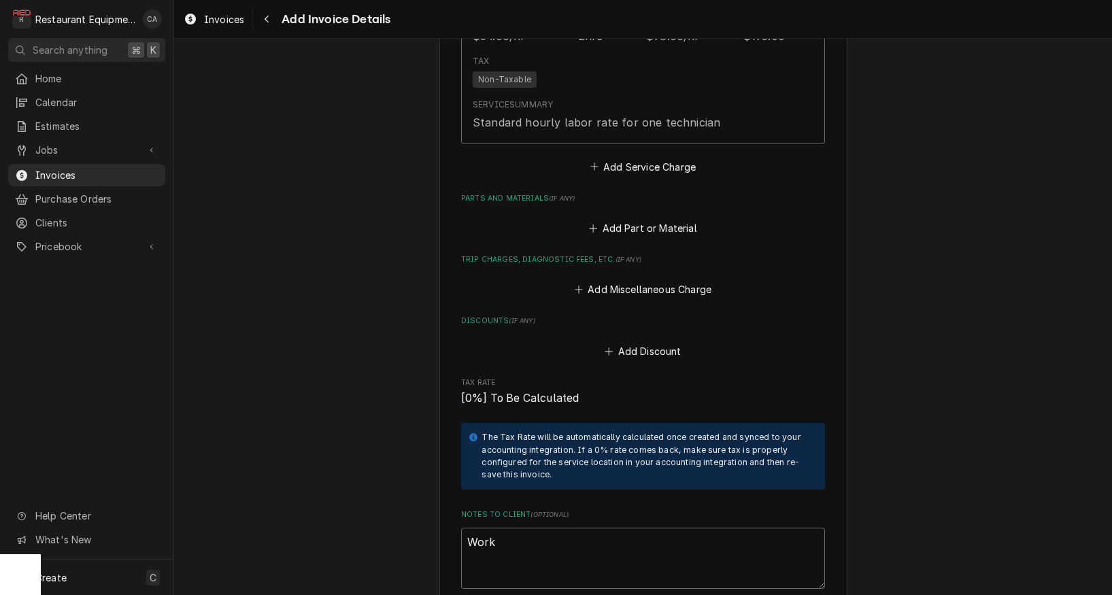
type textarea "x"
type textarea "Work"
type textarea "x"
type textarea "Work O"
type textarea "x"
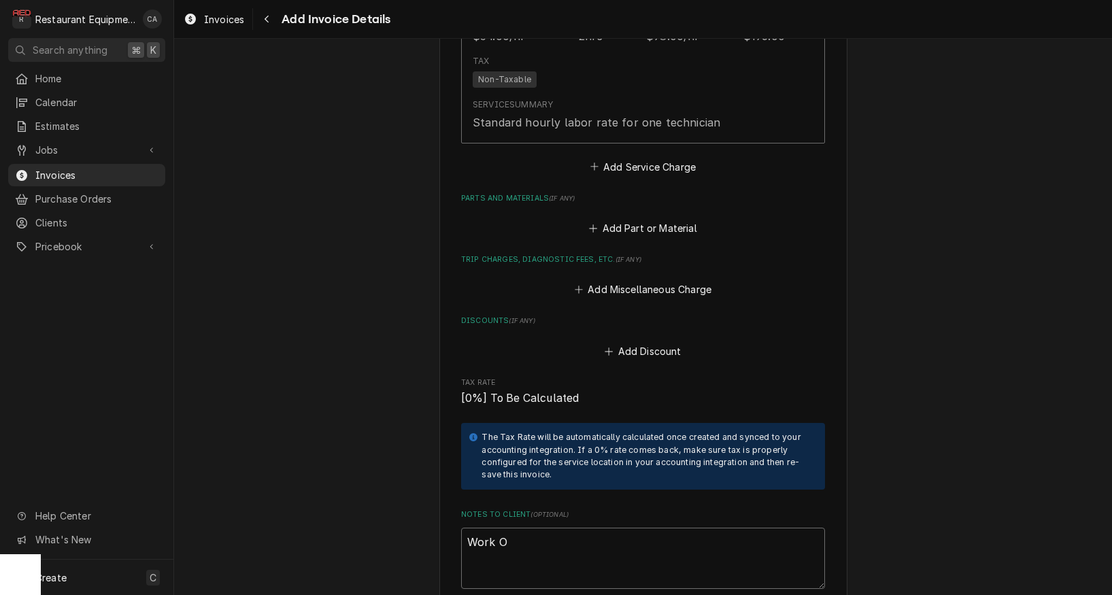
type textarea "Work Or"
type textarea "x"
type textarea "Work Ord"
type textarea "x"
type textarea "Work Orde"
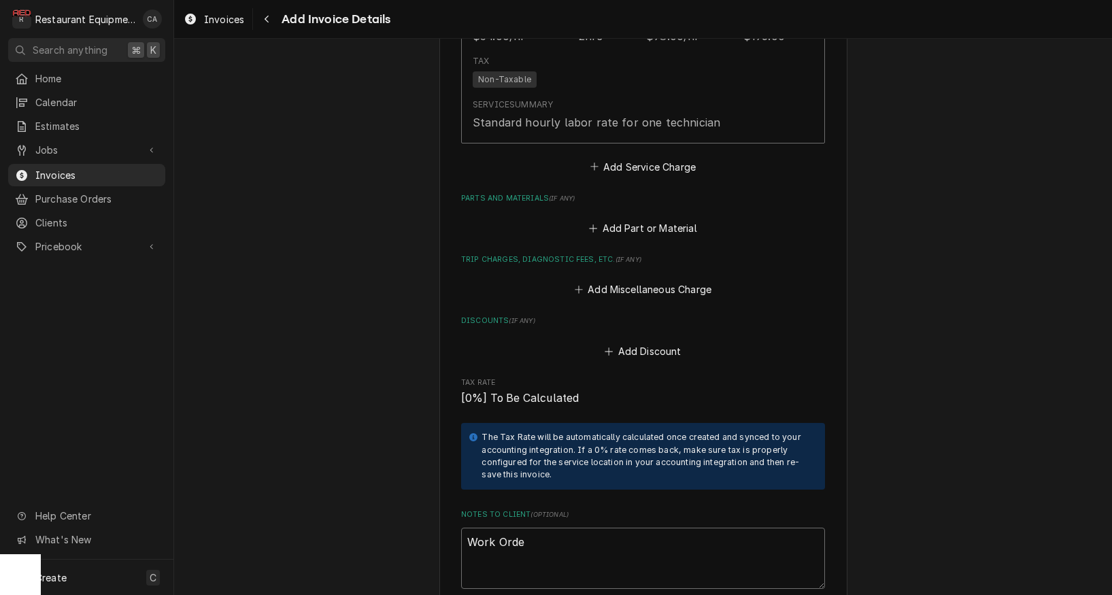
type textarea "x"
type textarea "Work Order"
type textarea "x"
type textarea "Work Order"
type textarea "x"
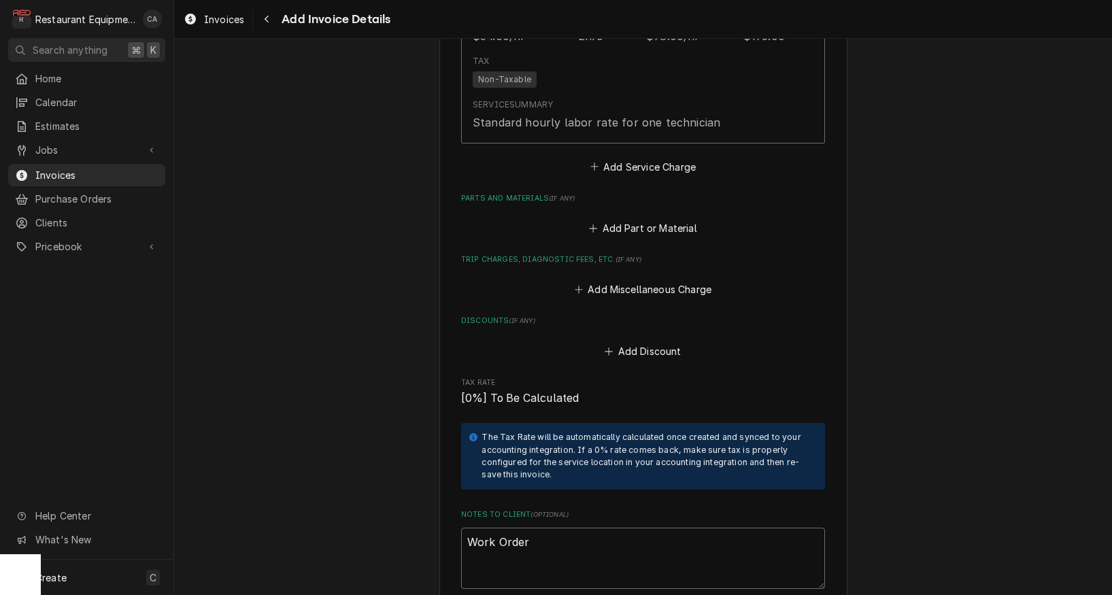
type textarea "Work Order #"
type textarea "x"
type textarea "Work Order #"
type textarea "x"
type textarea "Work Order # 5"
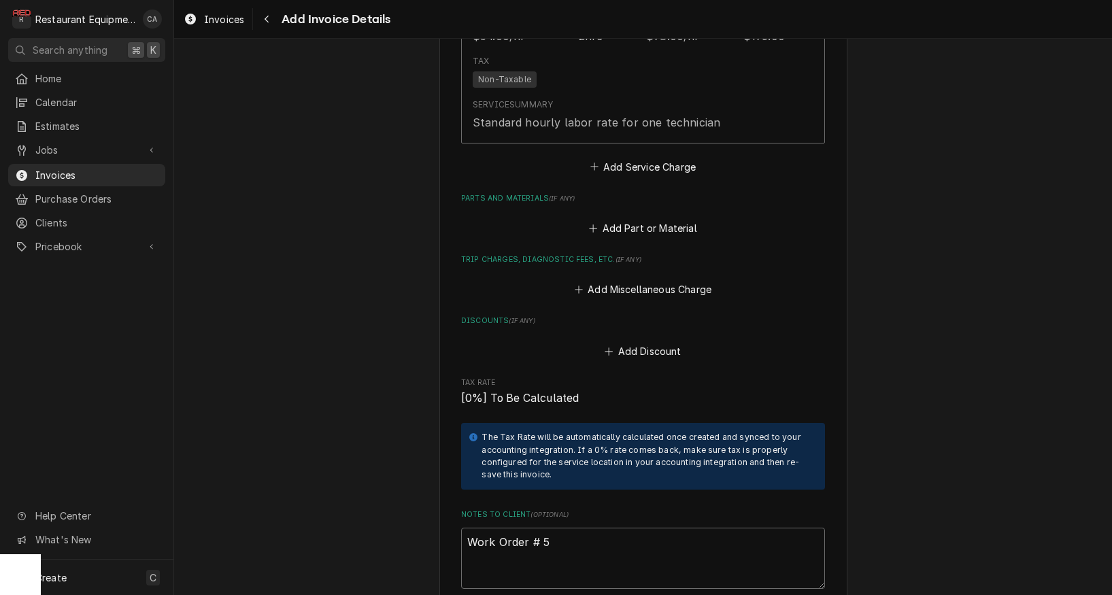
type textarea "x"
type textarea "Work Order # 59"
type textarea "x"
type textarea "Work Order # 592"
type textarea "x"
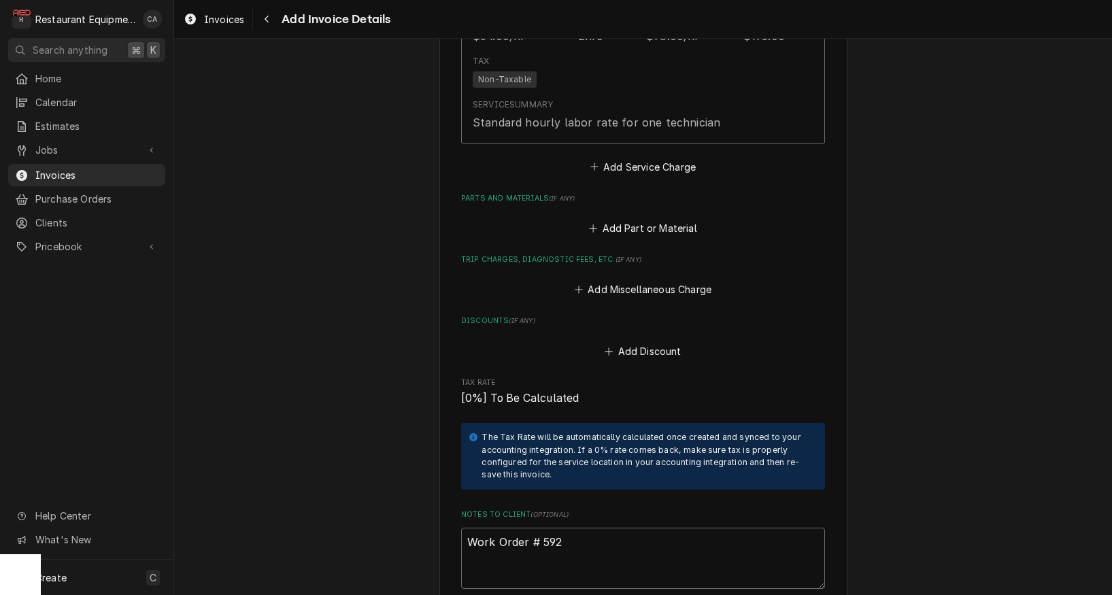
type textarea "Work Order # 5925"
type textarea "x"
type textarea "Work Order # 59255"
type textarea "x"
type textarea "Work Order # 59255"
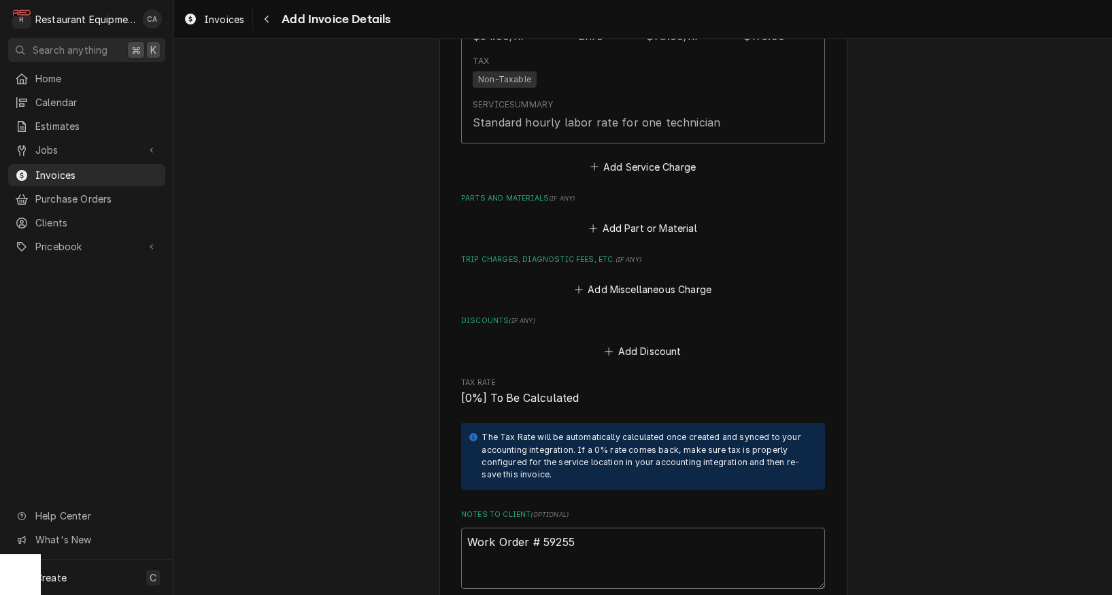
type textarea "x"
type textarea "Work Order # 59255 4"
type textarea "x"
type textarea "Work Order # 59255 45"
type textarea "x"
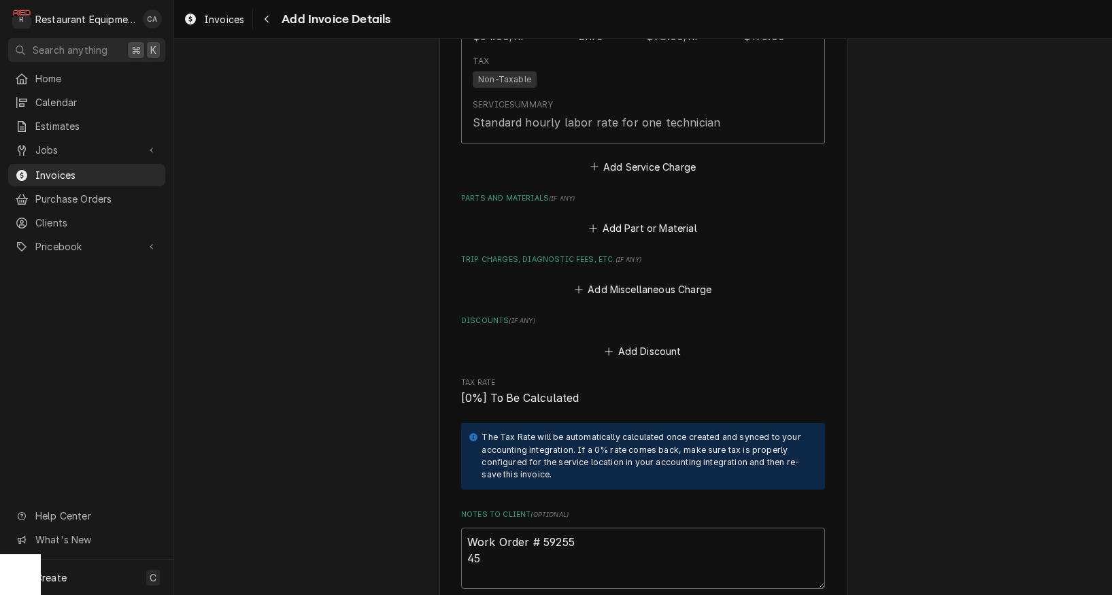
type textarea "Work Order # 59255 450"
type textarea "x"
type textarea "Work Order # 59255 4500"
type textarea "x"
type textarea "Work Order # 59255 45000"
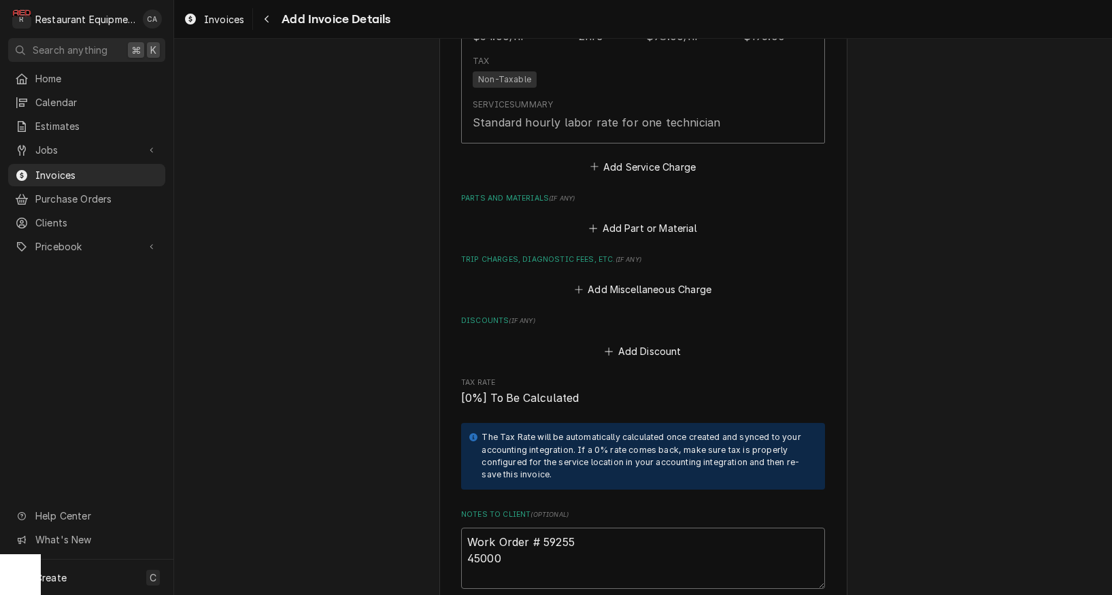
type textarea "x"
type textarea "Work Order # 59255 450000"
type textarea "x"
type textarea "Work Order # 59255 4500001"
type textarea "x"
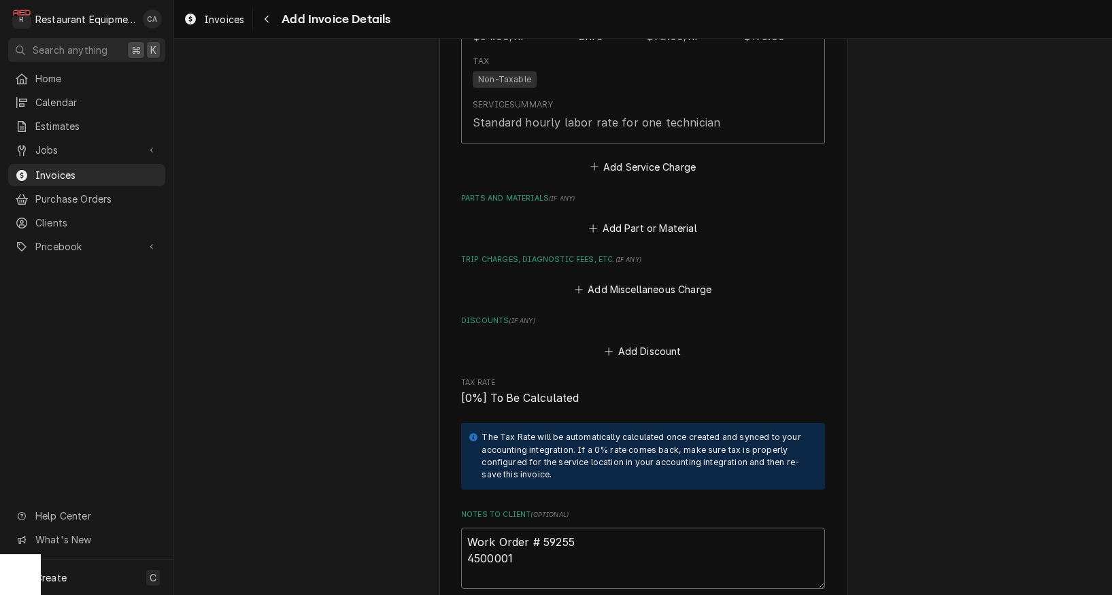
type textarea "Work Order # 59255 45000019"
type textarea "x"
type textarea "Work Order # 59255 450000191"
click at [461, 435] on div "The Tax Rate will be automatically calculated once created and synced to your a…" at bounding box center [643, 456] width 364 height 67
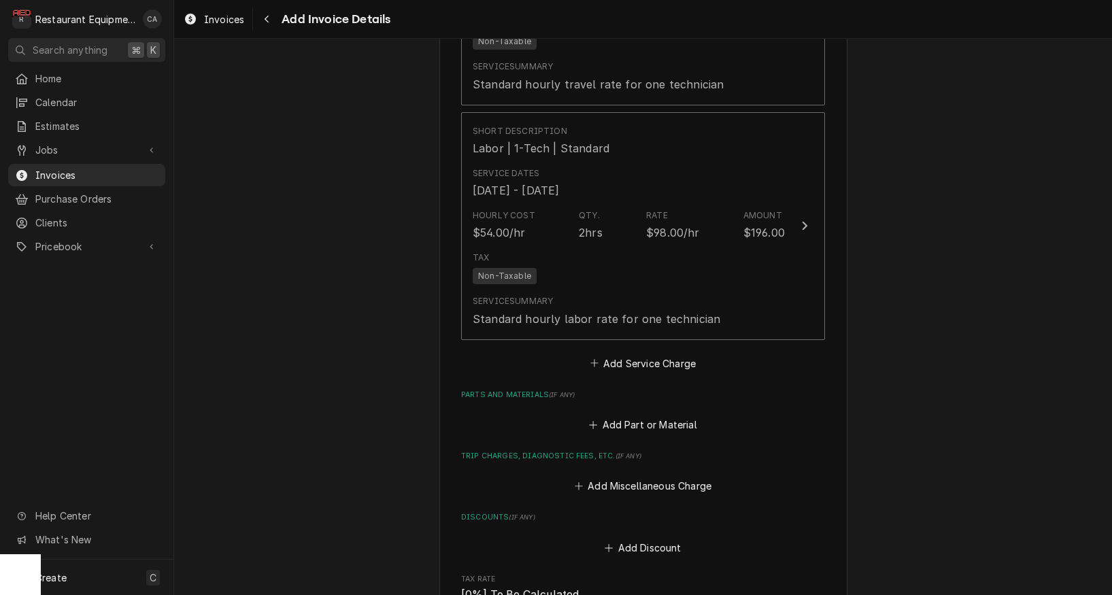
scroll to position [2032, 0]
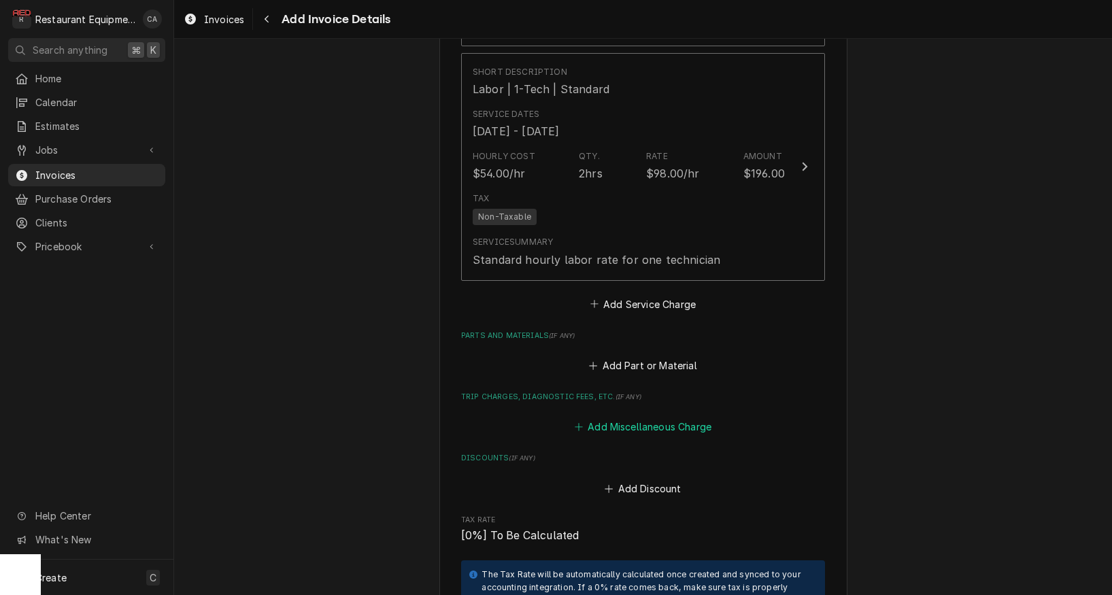
click at [677, 418] on button "Add Miscellaneous Charge" at bounding box center [642, 427] width 141 height 19
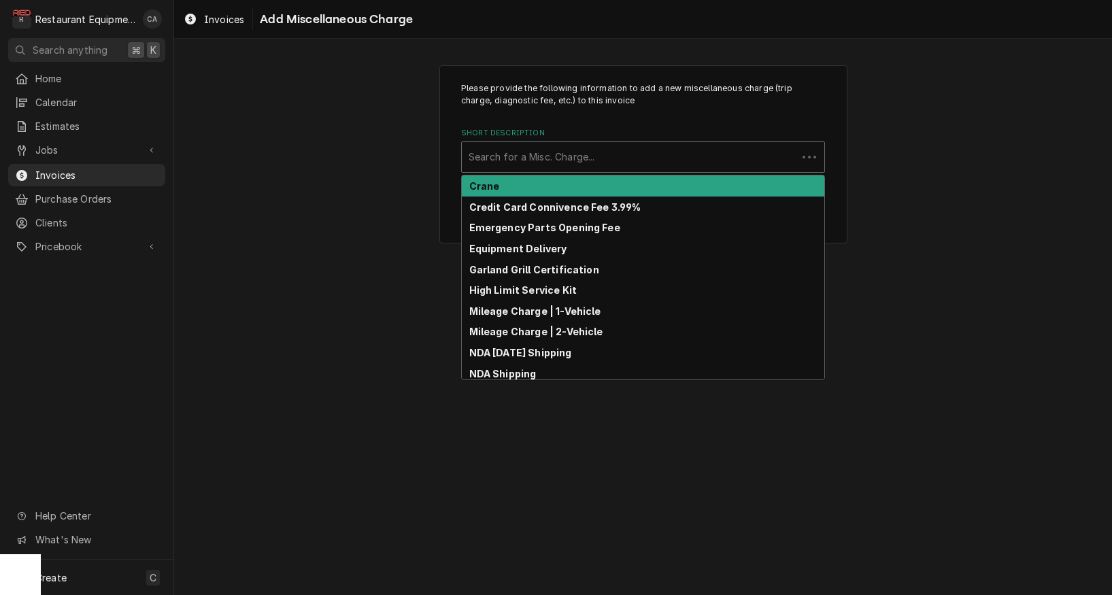
click at [571, 154] on div "Search for a Misc. Charge..." at bounding box center [630, 157] width 322 height 14
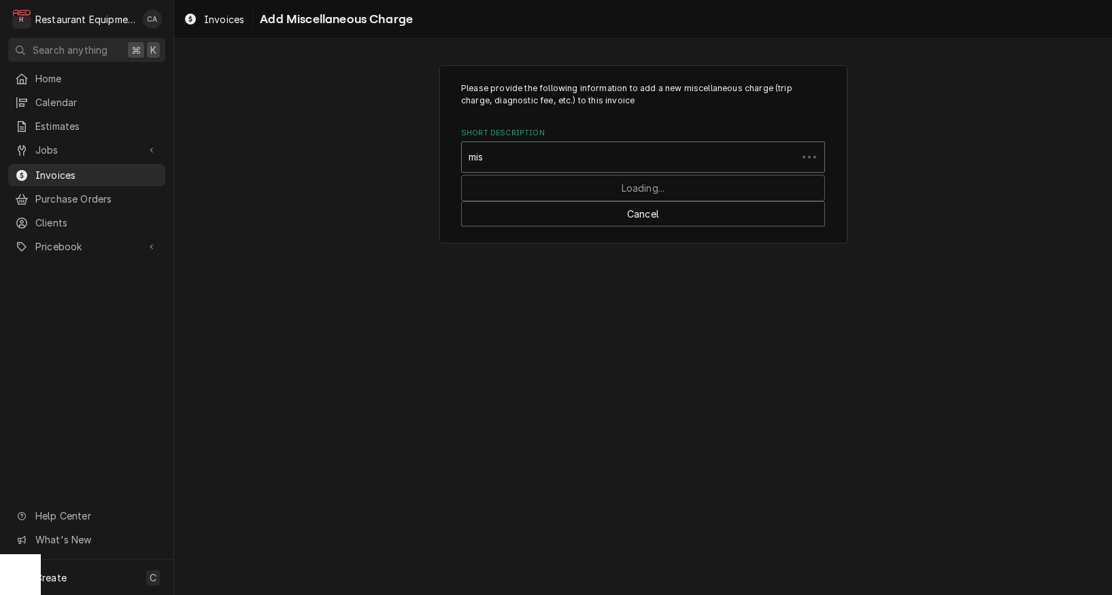
type input "misc"
drag, startPoint x: 546, startPoint y: 156, endPoint x: 406, endPoint y: 149, distance: 139.6
click at [405, 149] on div "Please provide the following information to add a new miscellaneous charge (tri…" at bounding box center [643, 154] width 938 height 203
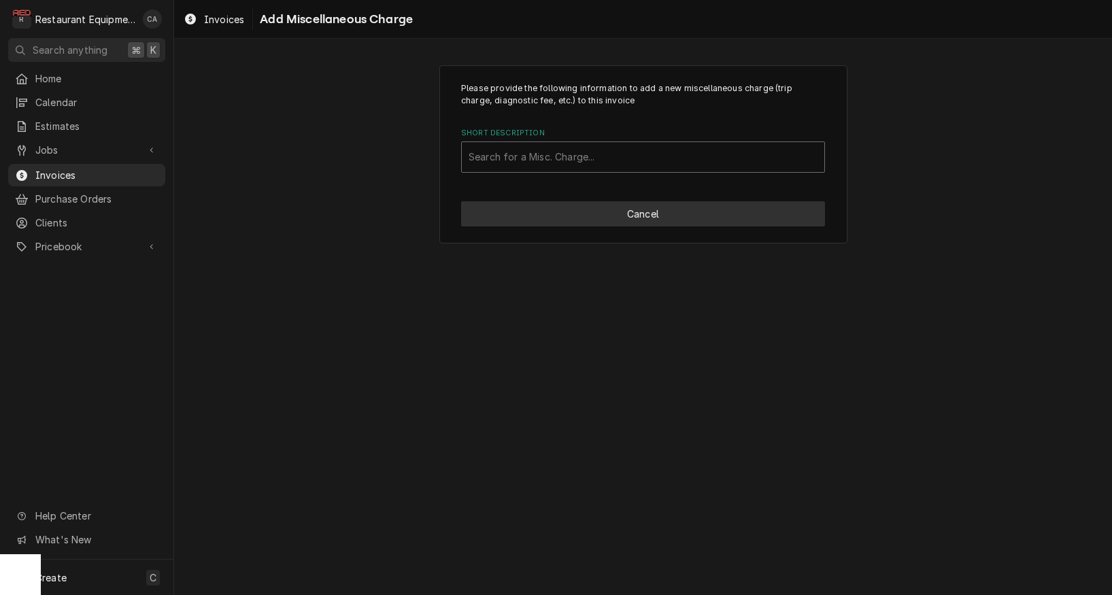
click at [580, 218] on button "Cancel" at bounding box center [643, 213] width 364 height 25
type textarea "x"
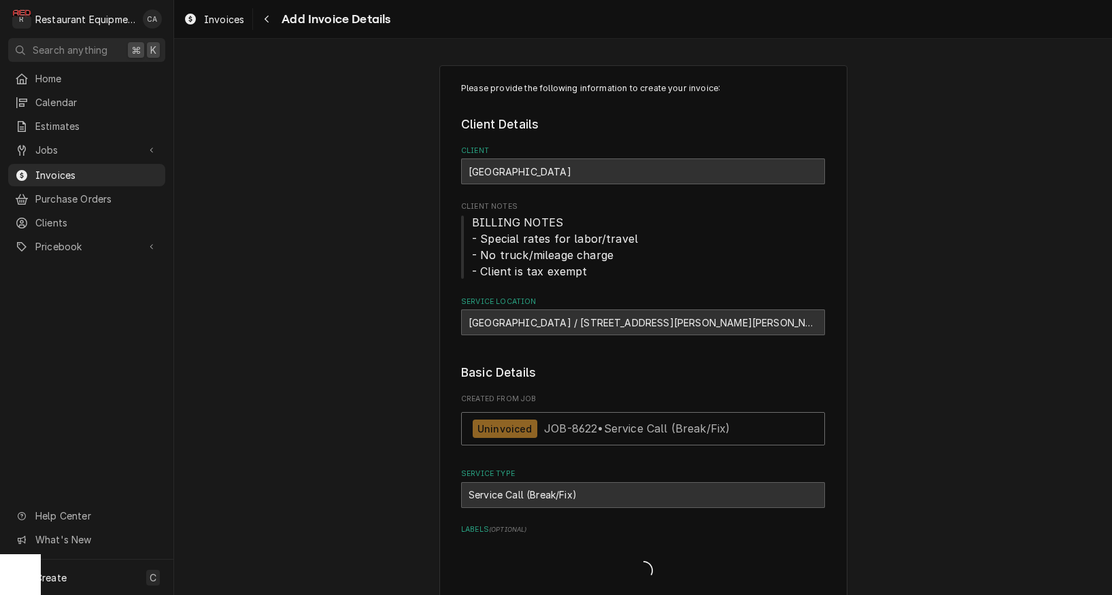
scroll to position [2032, 0]
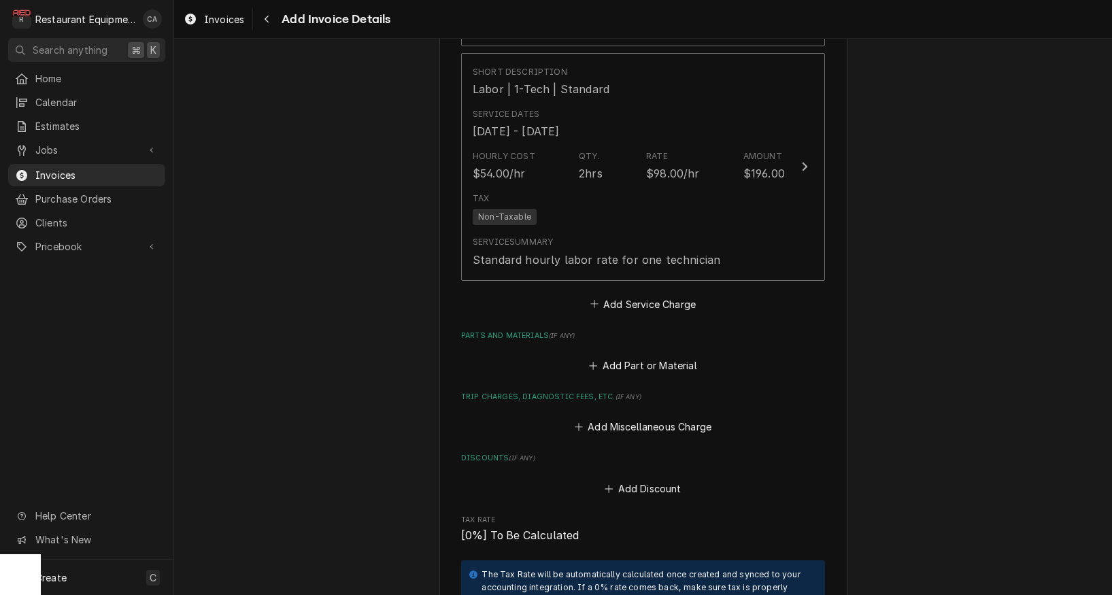
click at [629, 356] on button "Add Part or Material" at bounding box center [643, 365] width 112 height 19
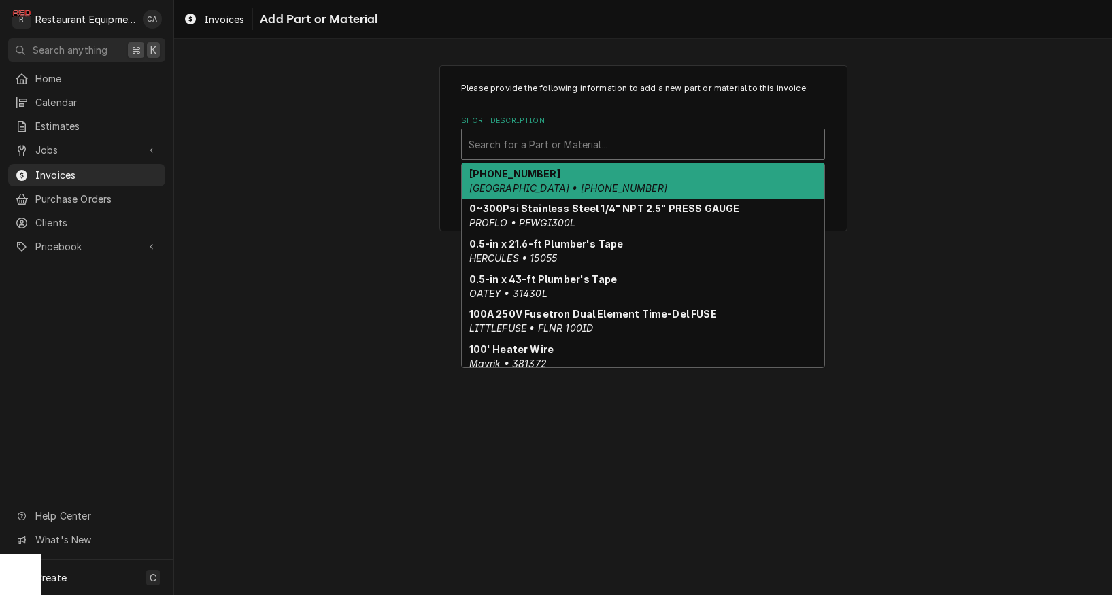
click at [487, 135] on div "Short Description" at bounding box center [643, 144] width 349 height 24
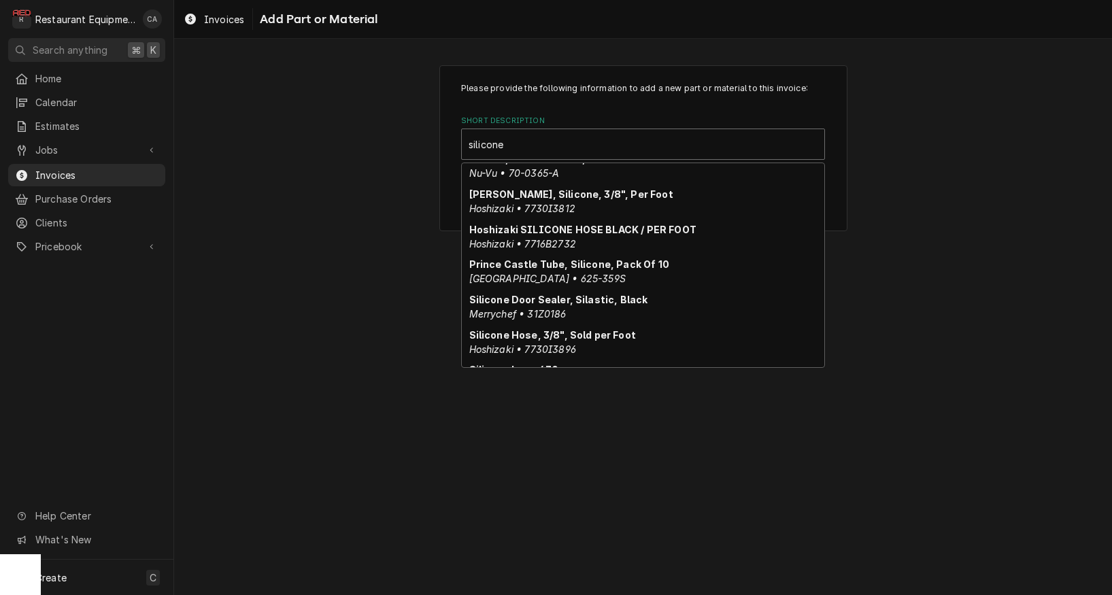
scroll to position [273, 0]
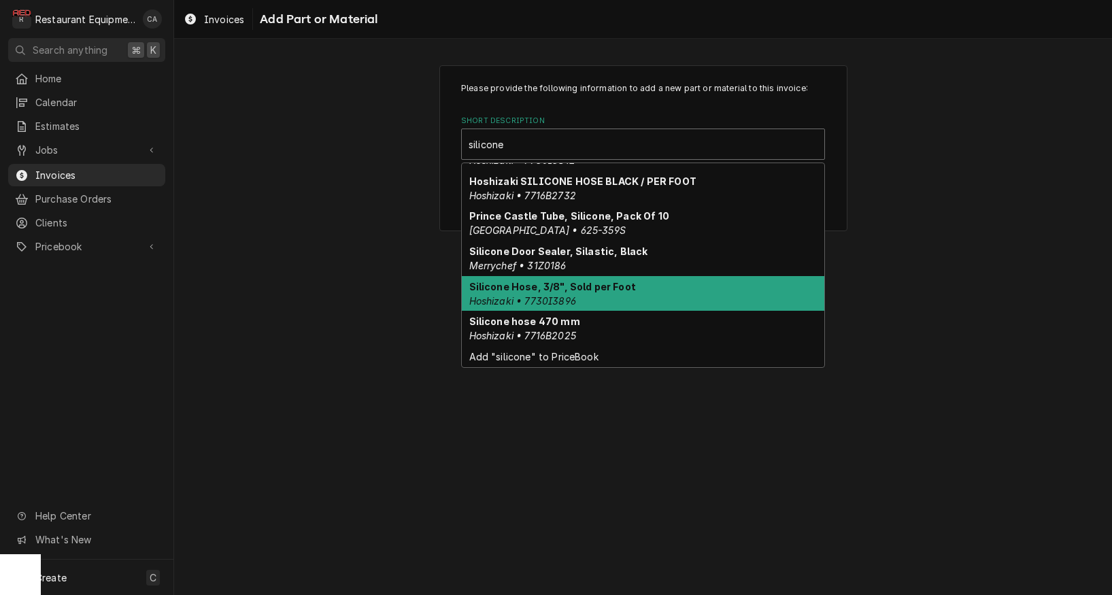
type input "silicone"
click at [423, 243] on div "Please provide the following information to add a new part or material to this …" at bounding box center [643, 317] width 938 height 556
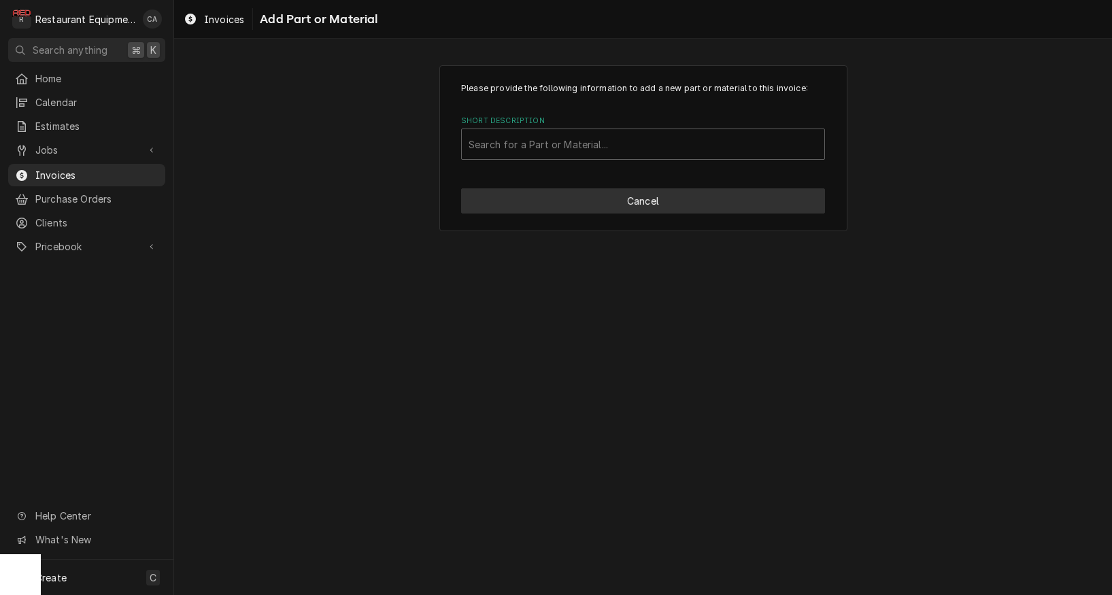
click at [623, 206] on button "Cancel" at bounding box center [643, 200] width 364 height 25
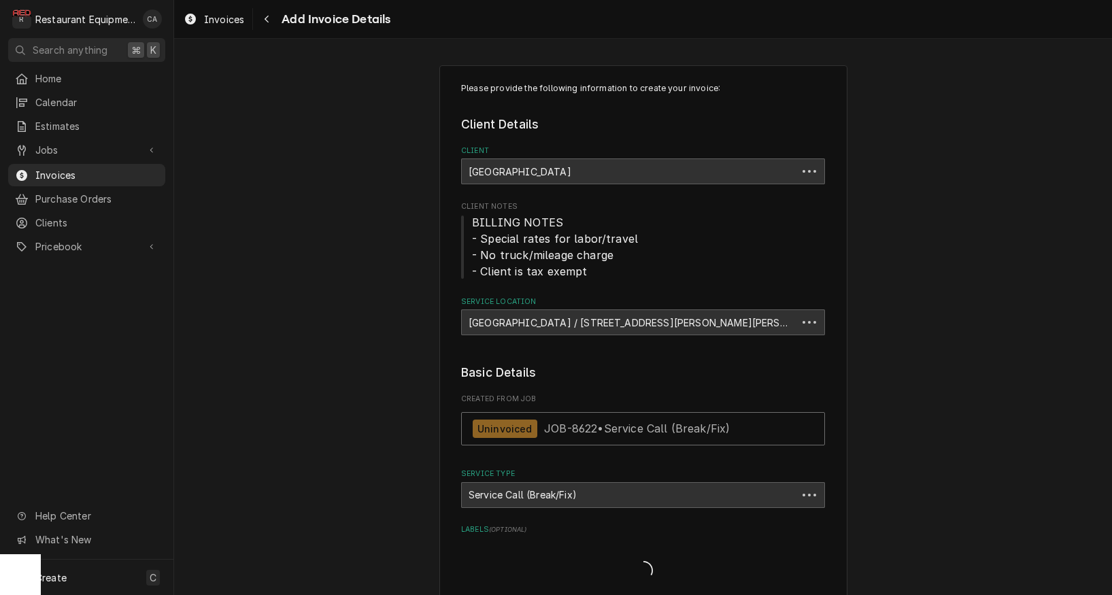
type textarea "x"
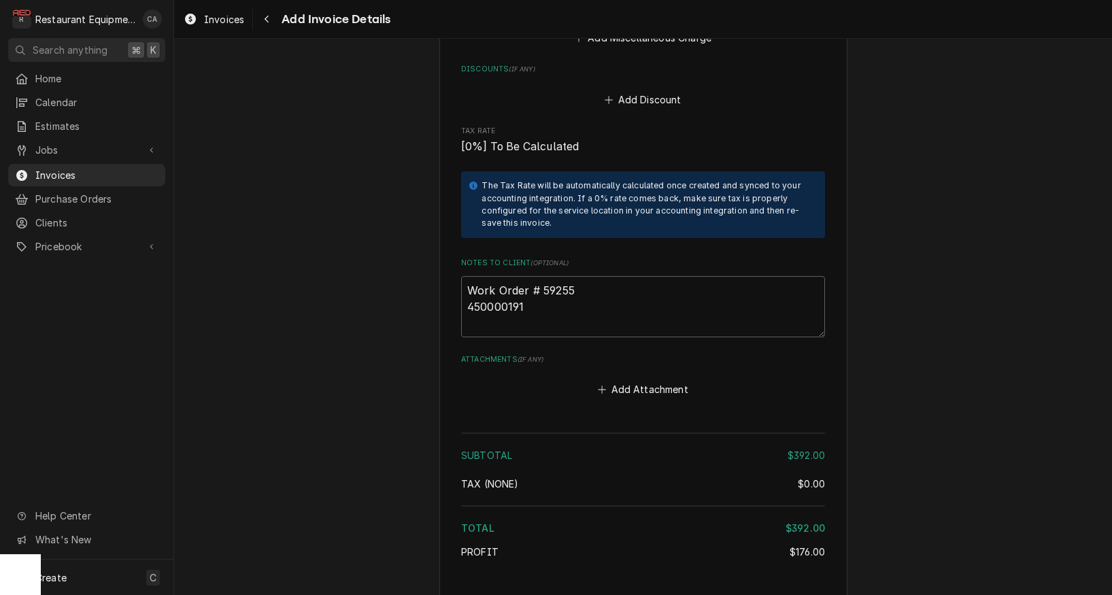
scroll to position [2486, 0]
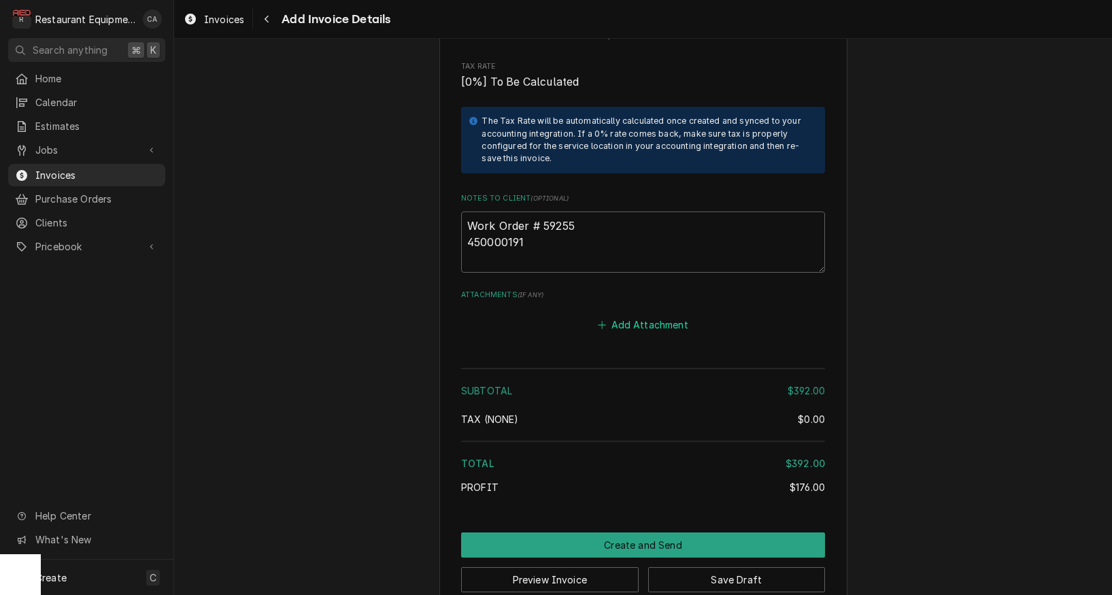
click at [636, 316] on button "Add Attachment" at bounding box center [643, 325] width 95 height 19
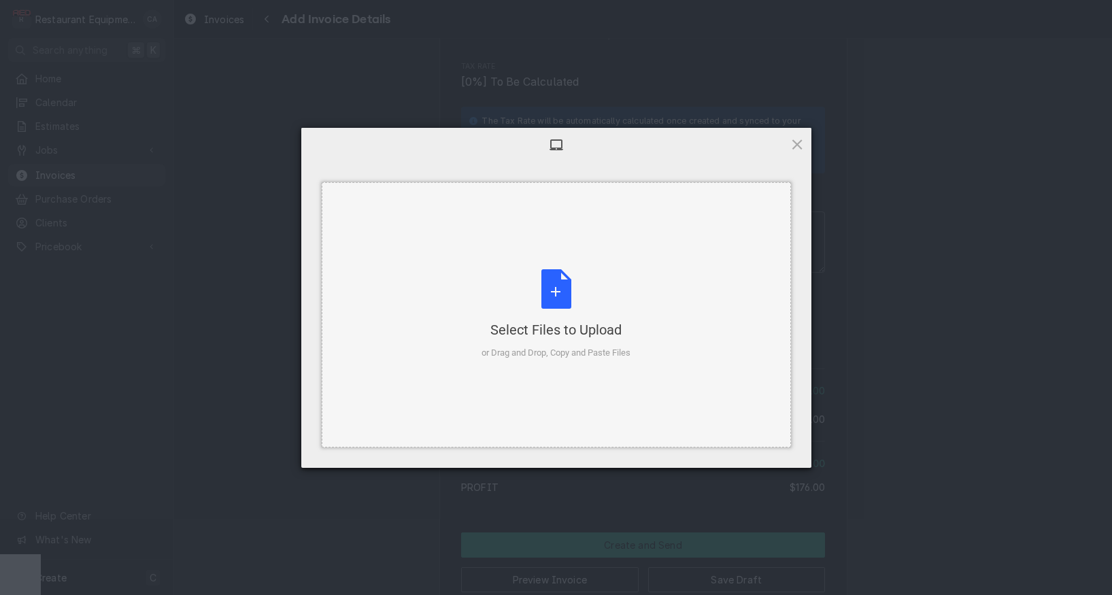
click at [572, 309] on div "Select Files to Upload or Drag and Drop, Copy and Paste Files" at bounding box center [556, 314] width 149 height 90
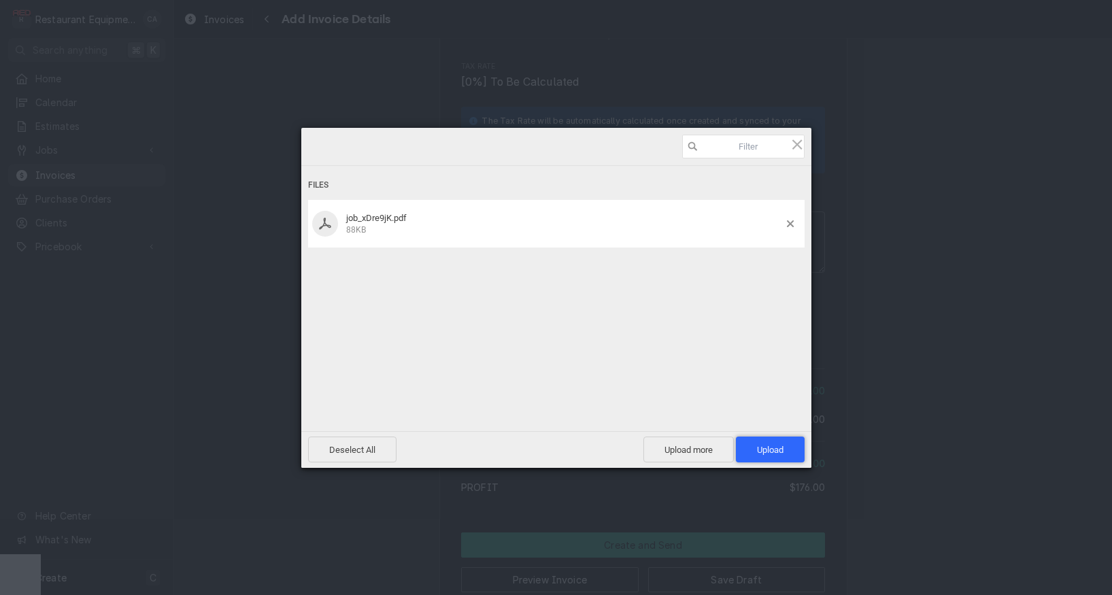
drag, startPoint x: 760, startPoint y: 450, endPoint x: 752, endPoint y: 456, distance: 9.8
click at [760, 450] on span "Upload 1" at bounding box center [770, 450] width 27 height 10
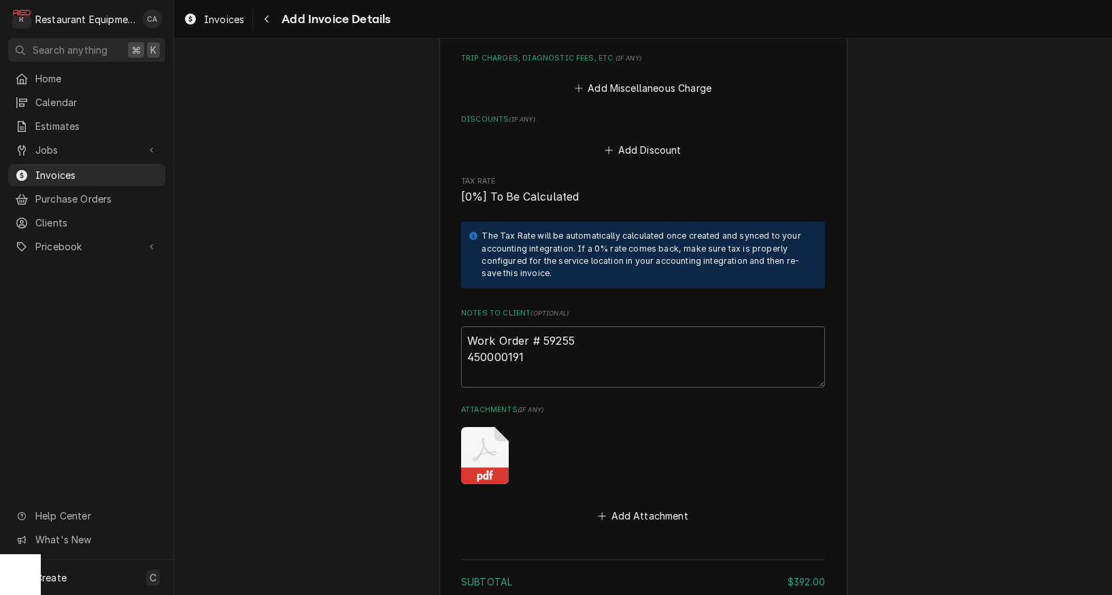
scroll to position [2344, 0]
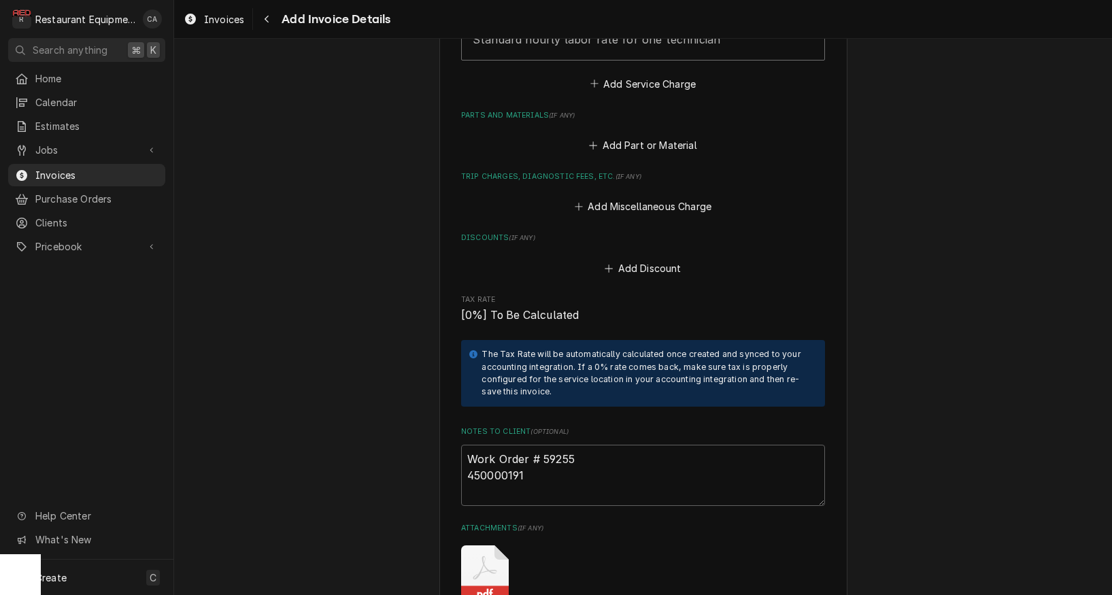
scroll to position [2247, 0]
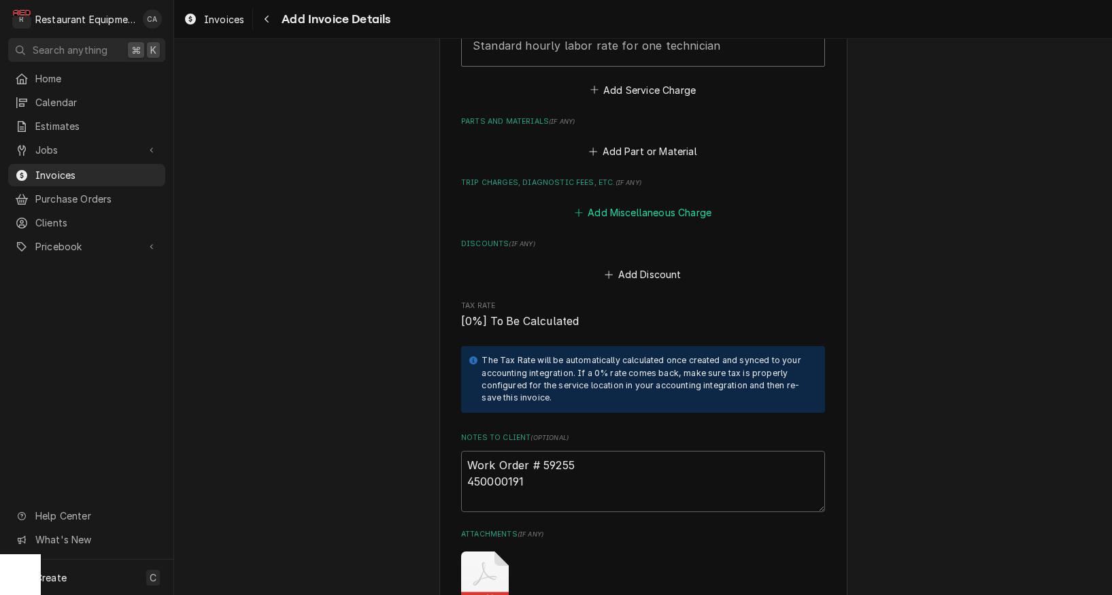
click at [631, 203] on button "Add Miscellaneous Charge" at bounding box center [642, 212] width 141 height 19
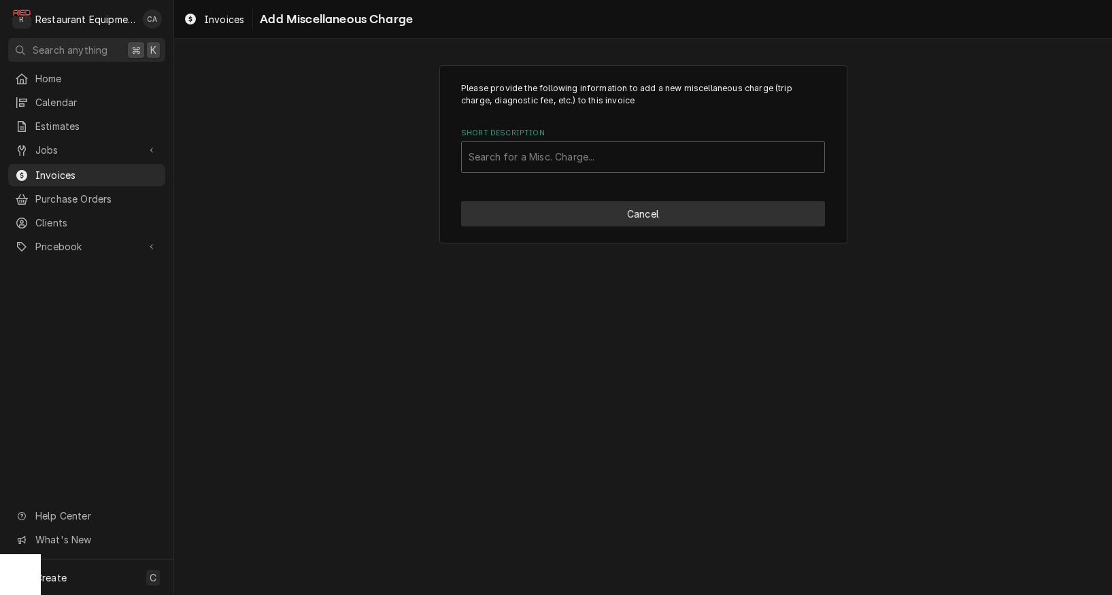
click at [607, 207] on button "Cancel" at bounding box center [643, 213] width 364 height 25
type textarea "x"
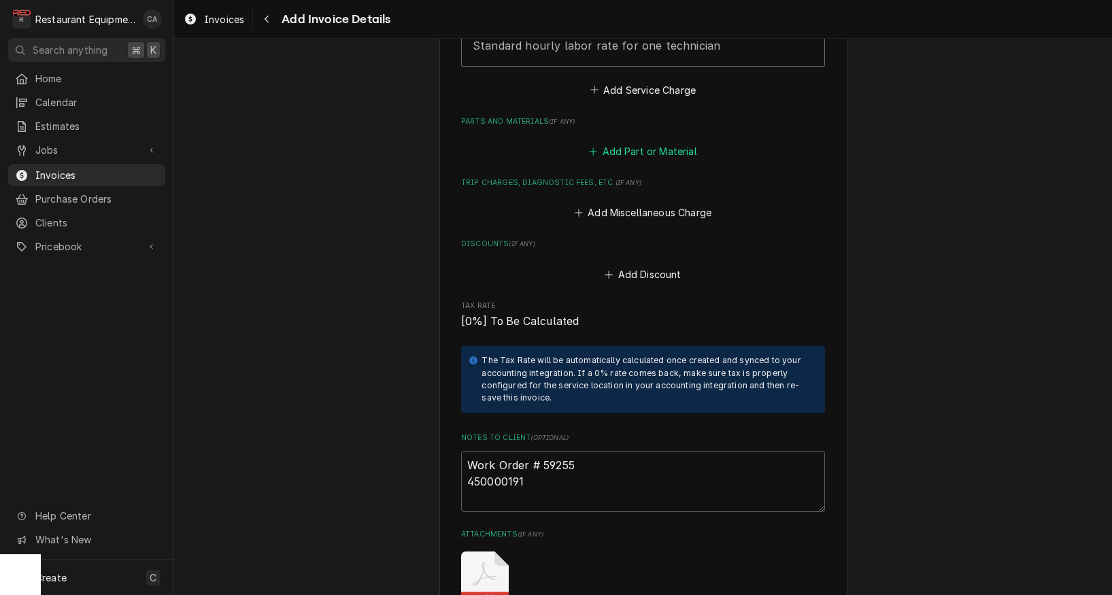
click at [631, 141] on button "Add Part or Material" at bounding box center [643, 150] width 112 height 19
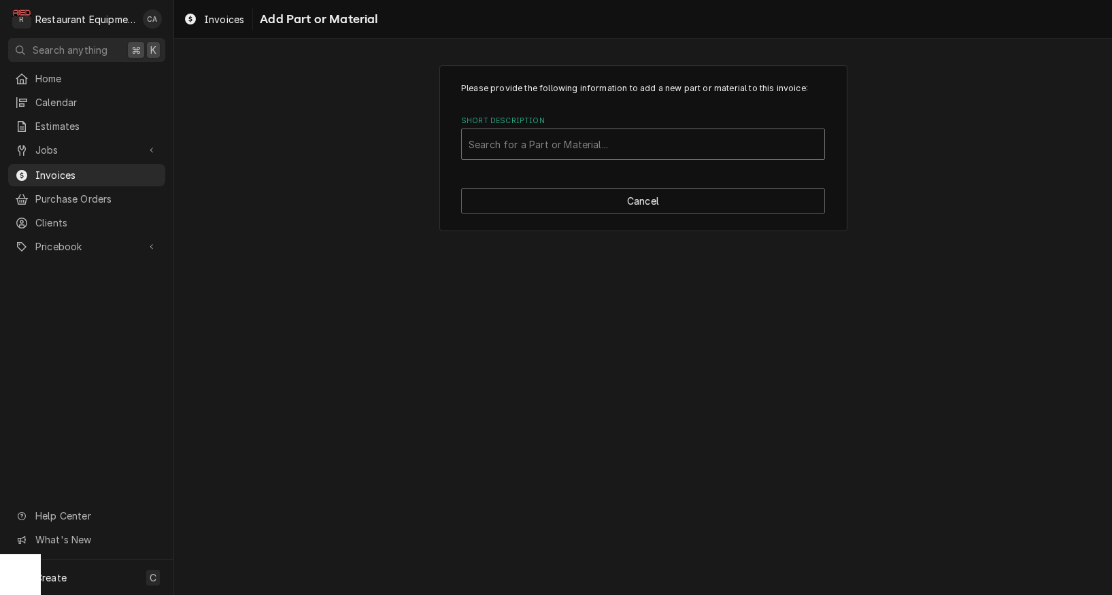
click at [582, 140] on div "Search for a Part or Material..." at bounding box center [643, 144] width 349 height 14
type input "misc"
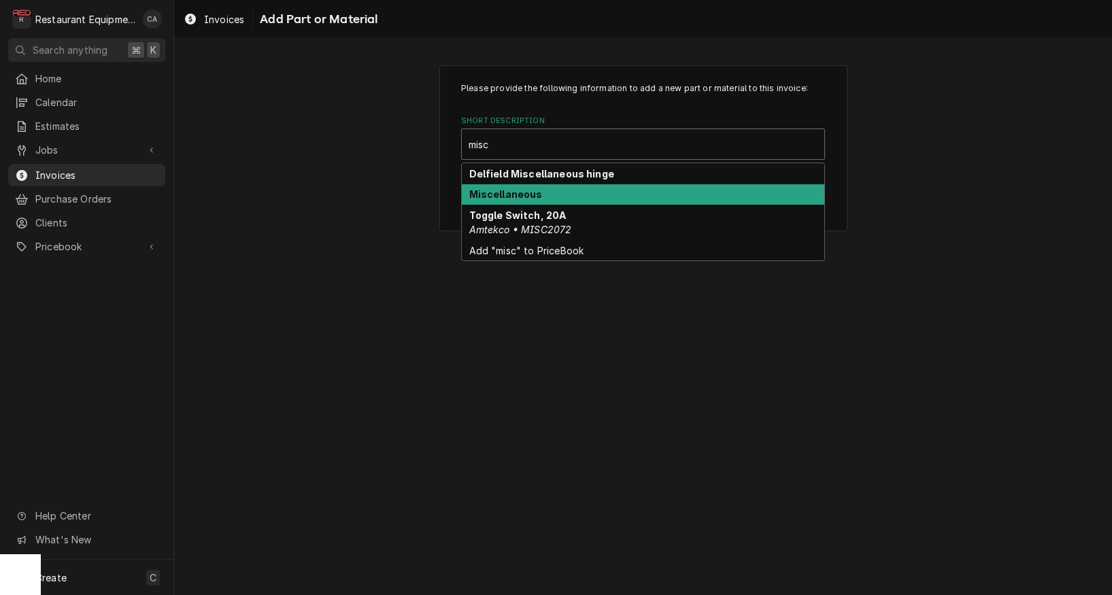
click at [562, 198] on div "Miscellaneous" at bounding box center [643, 194] width 363 height 21
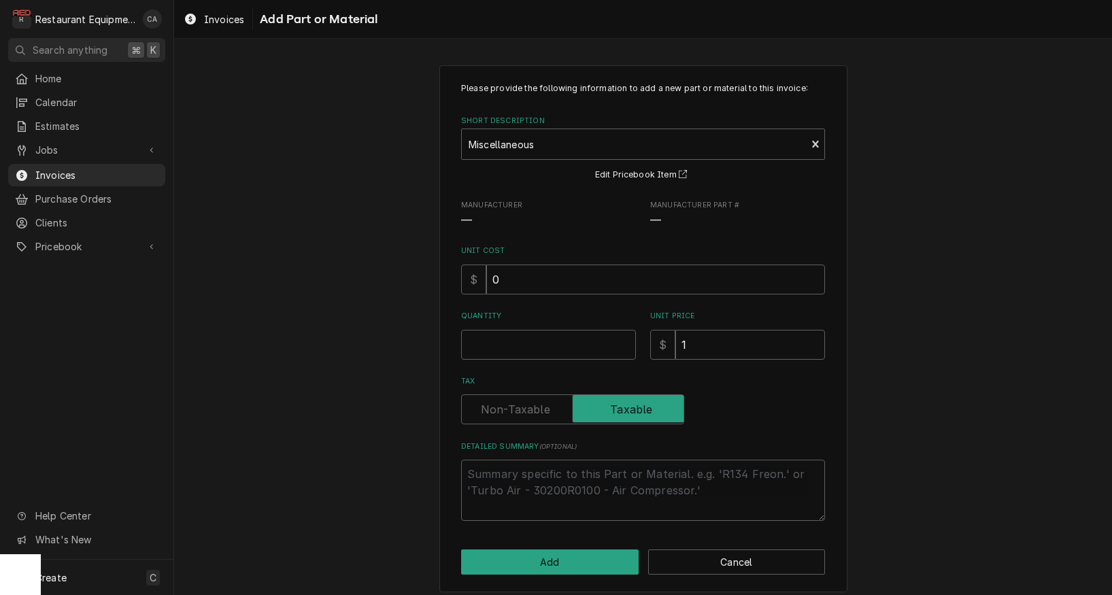
drag, startPoint x: 363, startPoint y: 203, endPoint x: 505, endPoint y: 266, distance: 155.0
click at [365, 203] on div "Please provide the following information to add a new part or material to this …" at bounding box center [643, 328] width 938 height 551
click at [486, 334] on input "Quantity" at bounding box center [548, 345] width 175 height 30
type textarea "x"
type input "1"
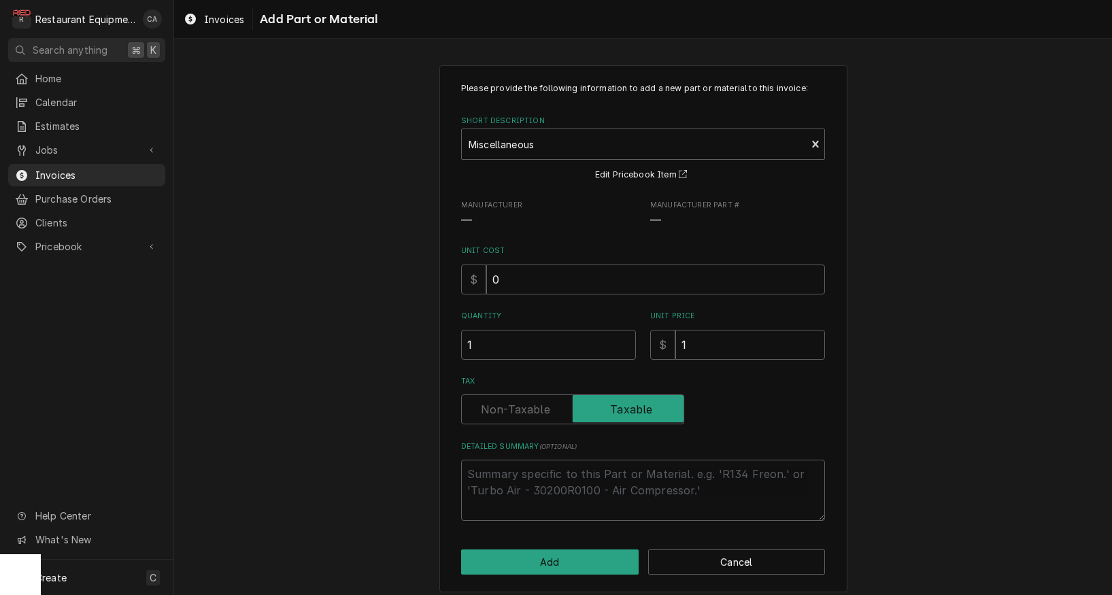
drag, startPoint x: 334, startPoint y: 267, endPoint x: 338, endPoint y: 282, distance: 16.2
click at [333, 267] on div "Please provide the following information to add a new part or material to this …" at bounding box center [643, 328] width 938 height 551
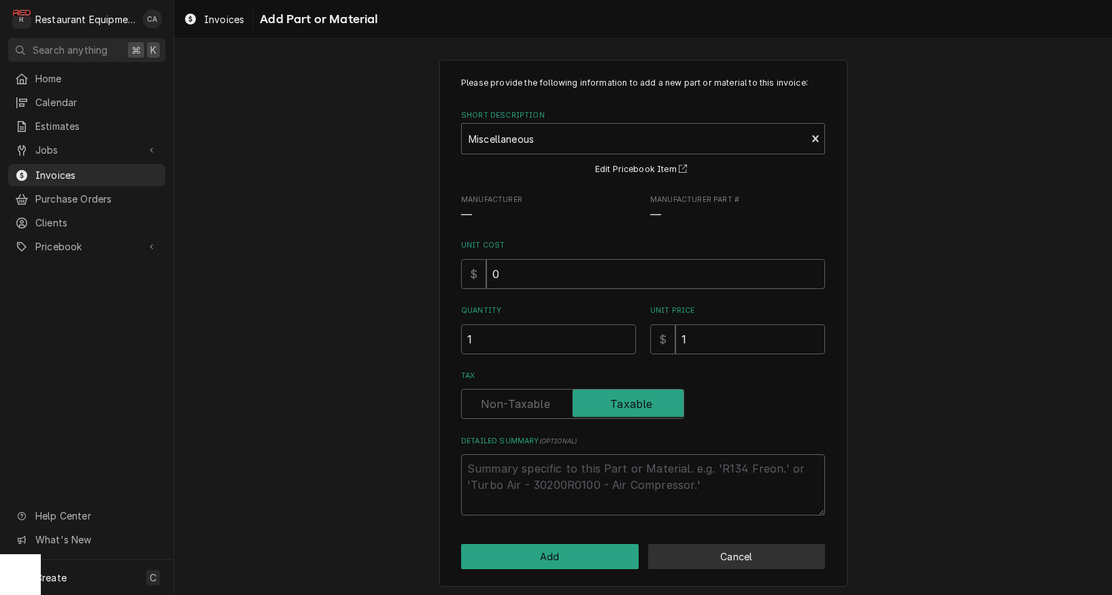
scroll to position [5, 0]
drag, startPoint x: 372, startPoint y: 254, endPoint x: 523, endPoint y: 186, distance: 165.6
click at [372, 254] on div "Please provide the following information to add a new part or material to this …" at bounding box center [643, 323] width 938 height 551
click at [711, 344] on input "1" at bounding box center [750, 340] width 150 height 30
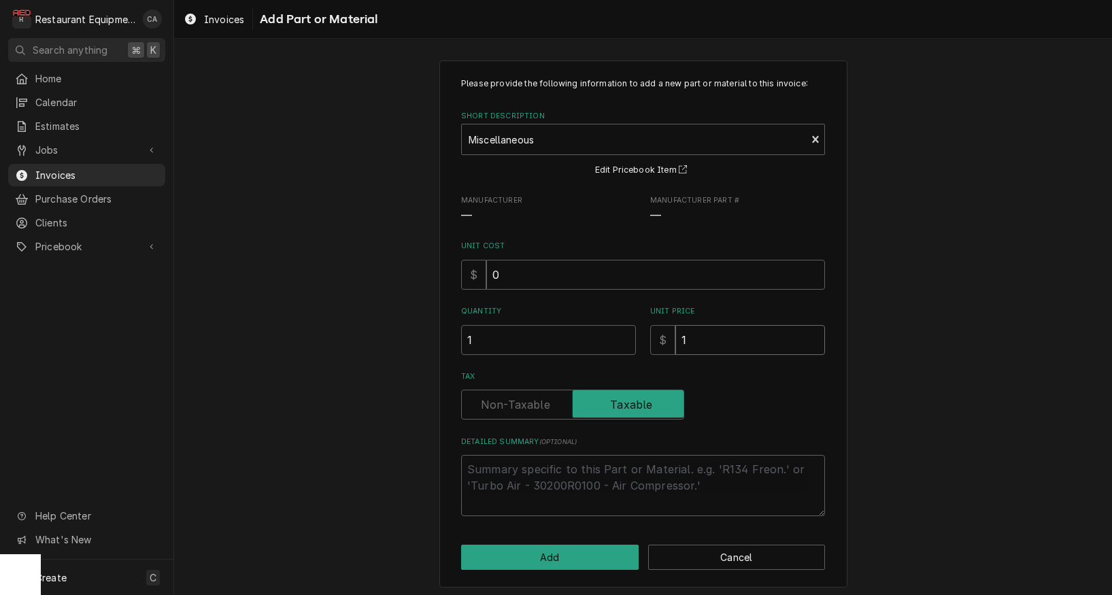
type textarea "x"
type input "15"
type textarea "x"
type input "15.9"
type textarea "x"
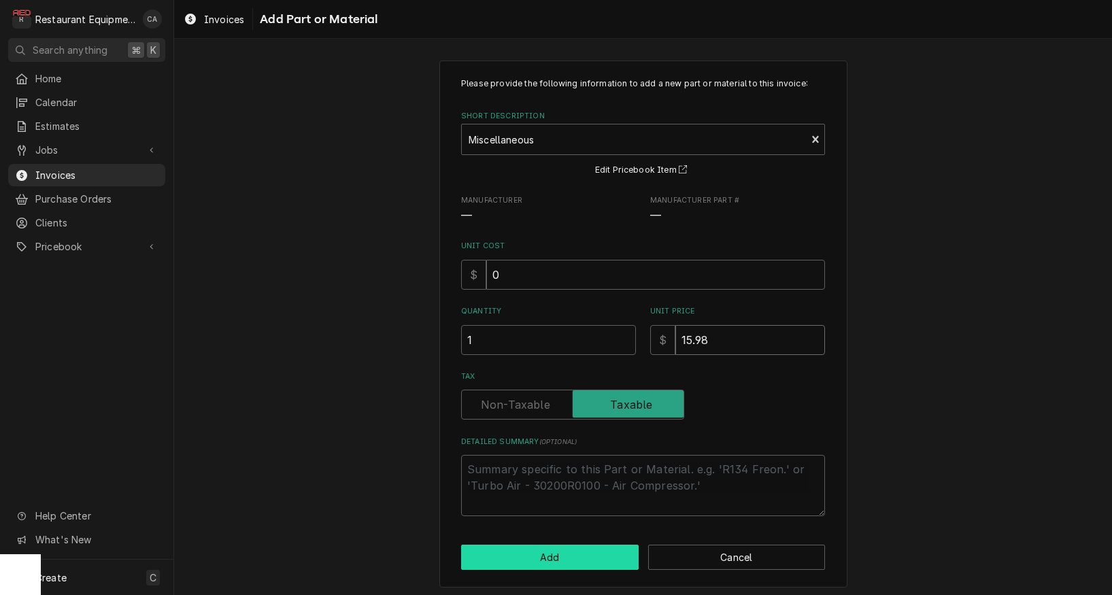
type input "15.98"
drag, startPoint x: 565, startPoint y: 556, endPoint x: 299, endPoint y: 378, distance: 319.8
click at [299, 379] on div "Please provide the following information to add a new part or material to this …" at bounding box center [643, 323] width 938 height 551
click at [721, 331] on input "15.98" at bounding box center [750, 340] width 150 height 30
type textarea "x"
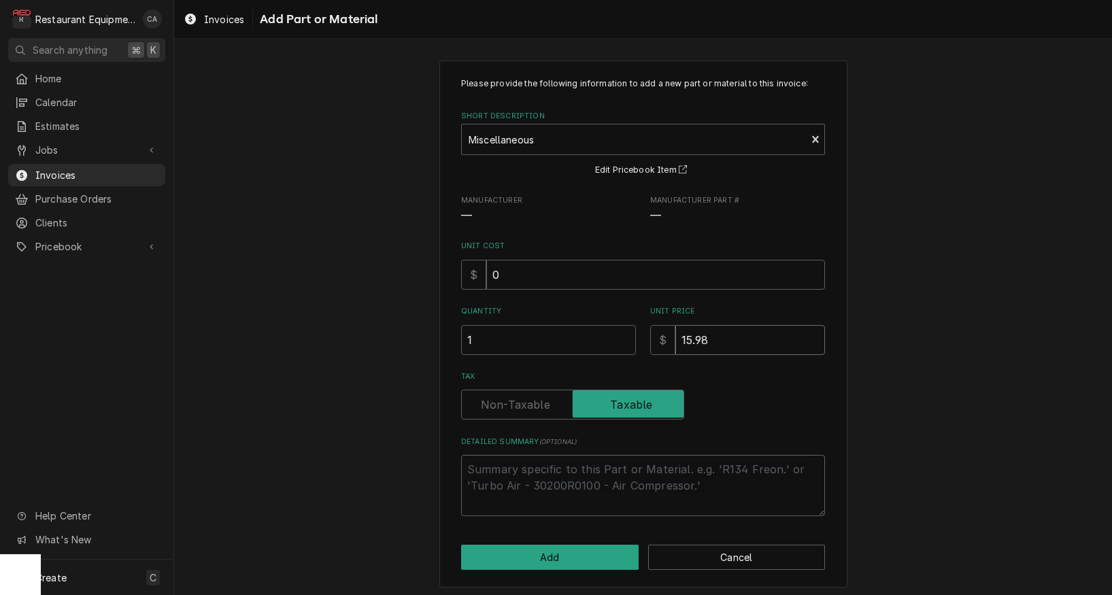
type input "15.9"
type textarea "x"
type input "15"
type textarea "x"
type input "15.6"
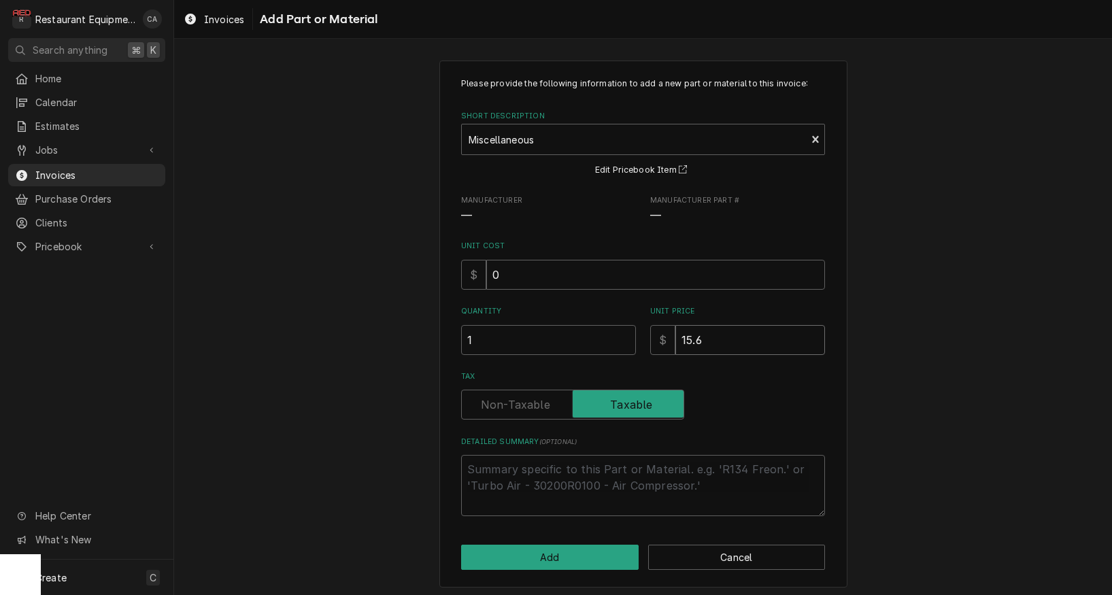
type textarea "x"
type input "15.64"
type textarea "x"
type input "15.6"
type textarea "x"
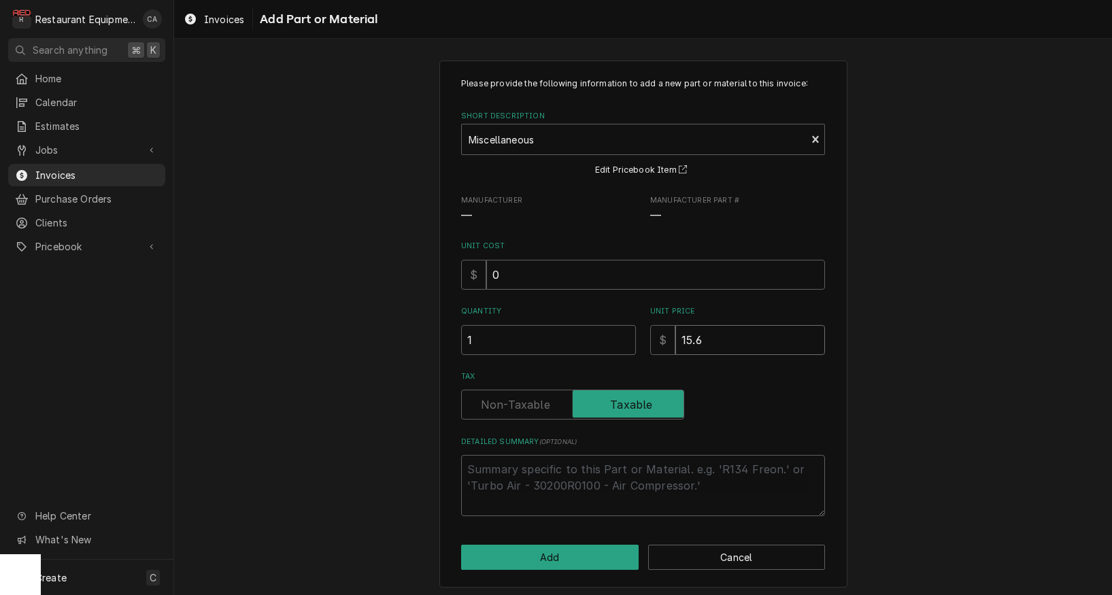
type input "15.67"
type textarea "x"
type input "15.6"
type textarea "x"
type input "15.63"
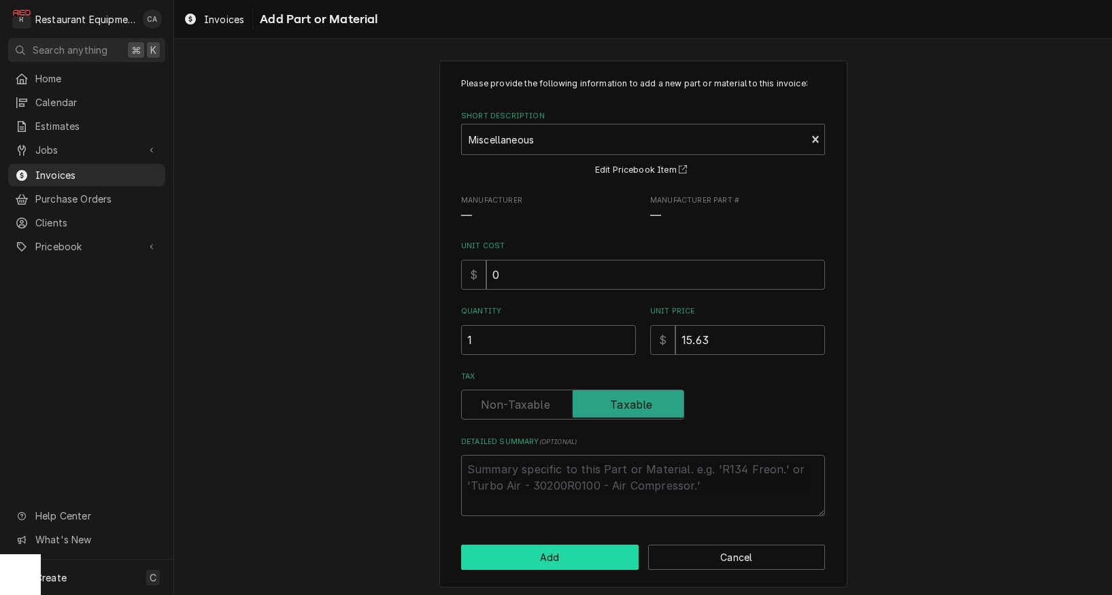
click at [552, 554] on button "Add" at bounding box center [550, 557] width 178 height 25
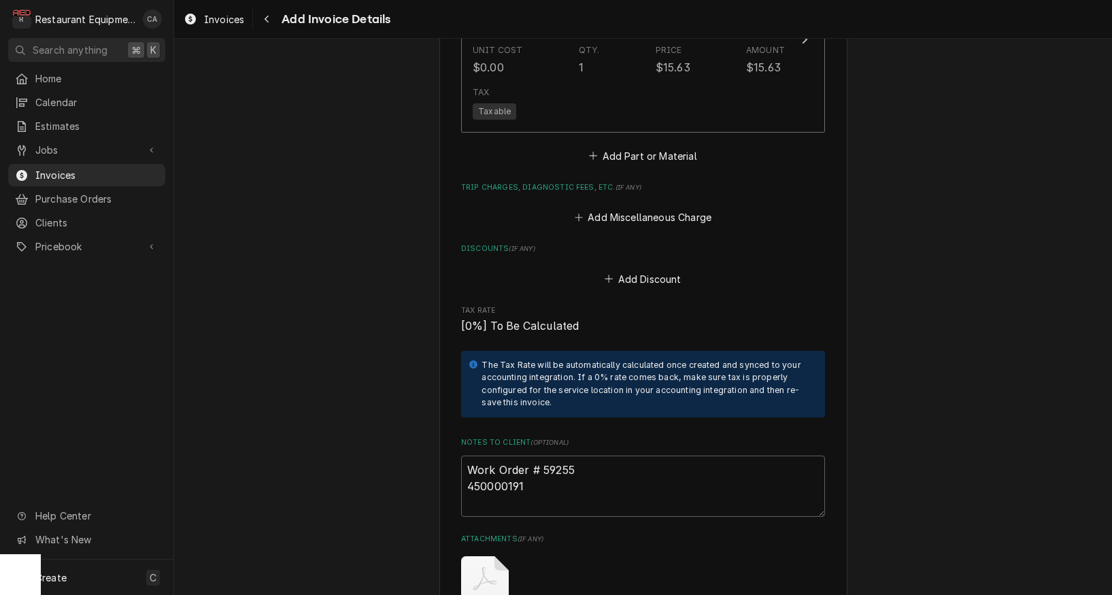
scroll to position [2408, 0]
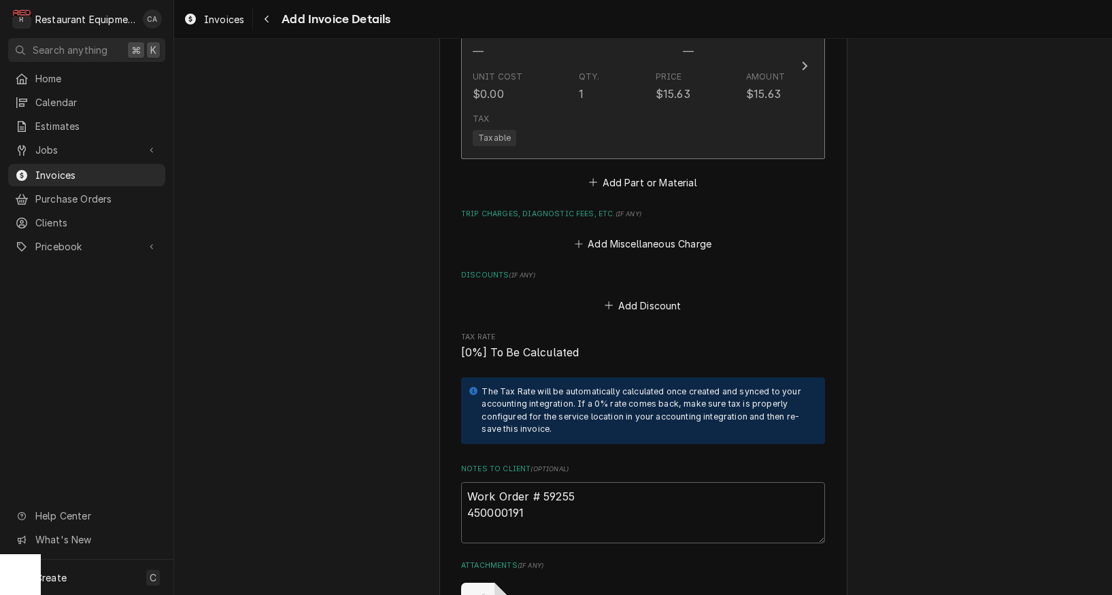
click at [554, 107] on div "Tax Taxable" at bounding box center [629, 129] width 312 height 44
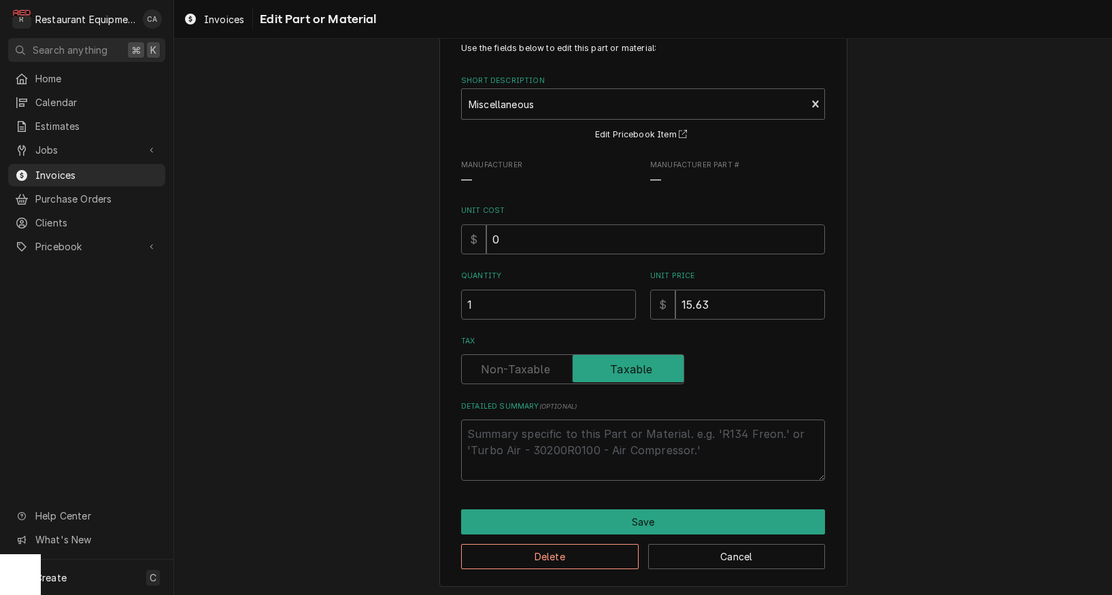
scroll to position [39, 0]
click at [496, 424] on textarea "Detailed Summary ( optional )" at bounding box center [643, 450] width 364 height 61
type textarea "x"
type textarea "H"
type textarea "x"
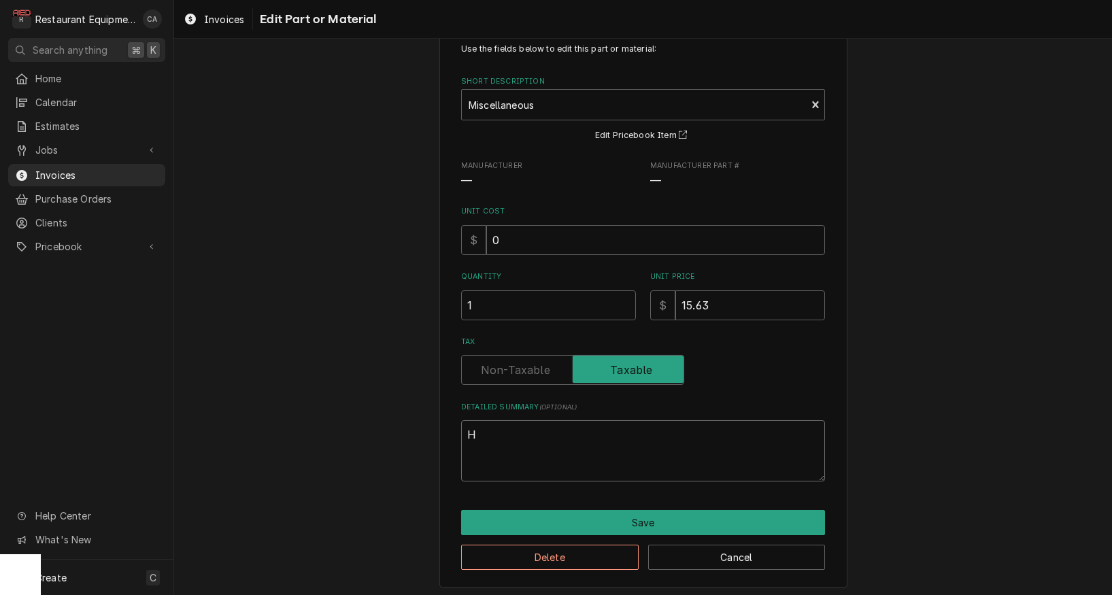
type textarea "Ha"
type textarea "x"
type textarea "Har"
type textarea "x"
type textarea "Hard"
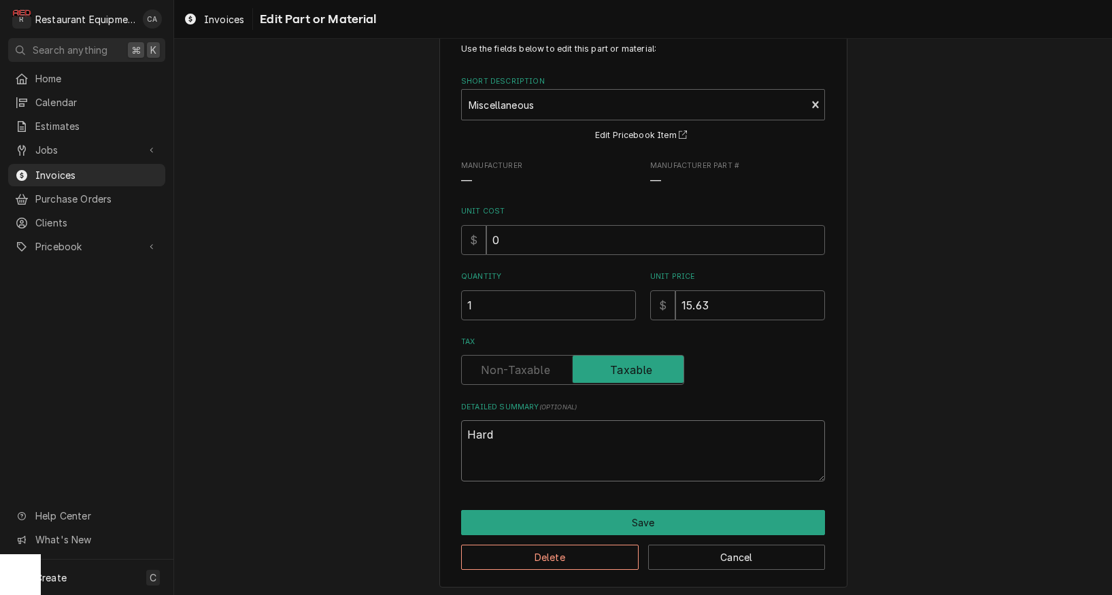
type textarea "x"
type textarea "Hardw"
type textarea "x"
type textarea "Hardwa"
type textarea "x"
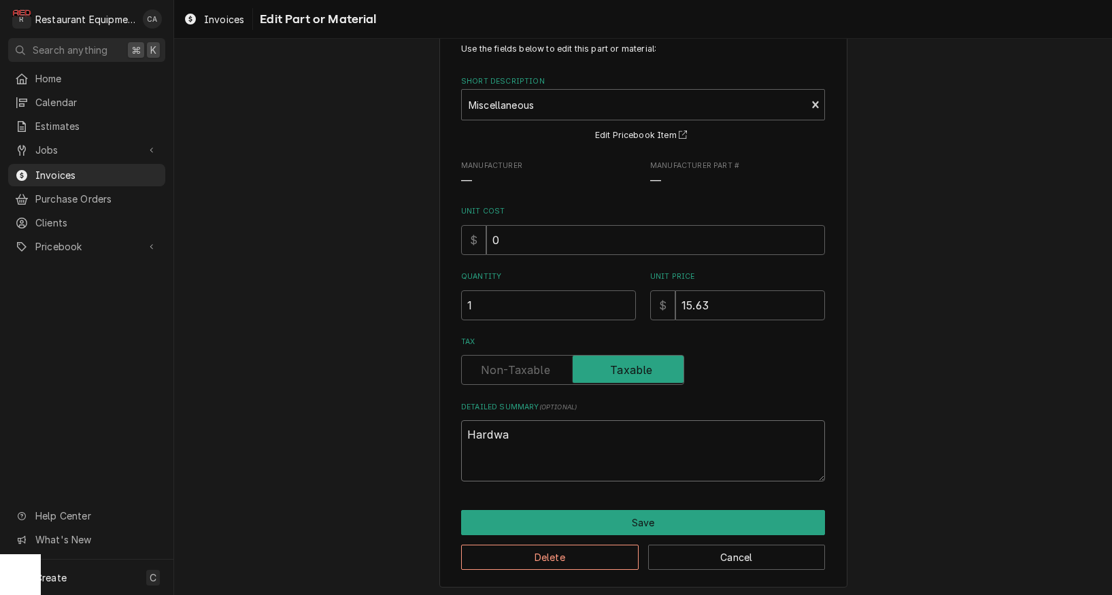
type textarea "Hardwar"
type textarea "x"
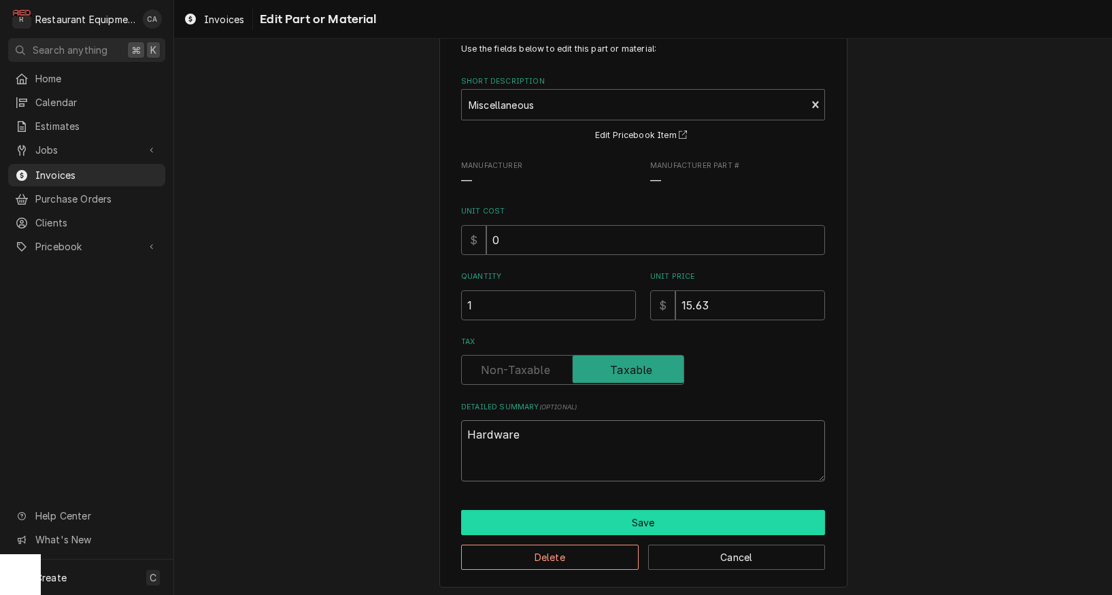
type textarea "Hardware"
click at [559, 511] on button "Save" at bounding box center [643, 522] width 364 height 25
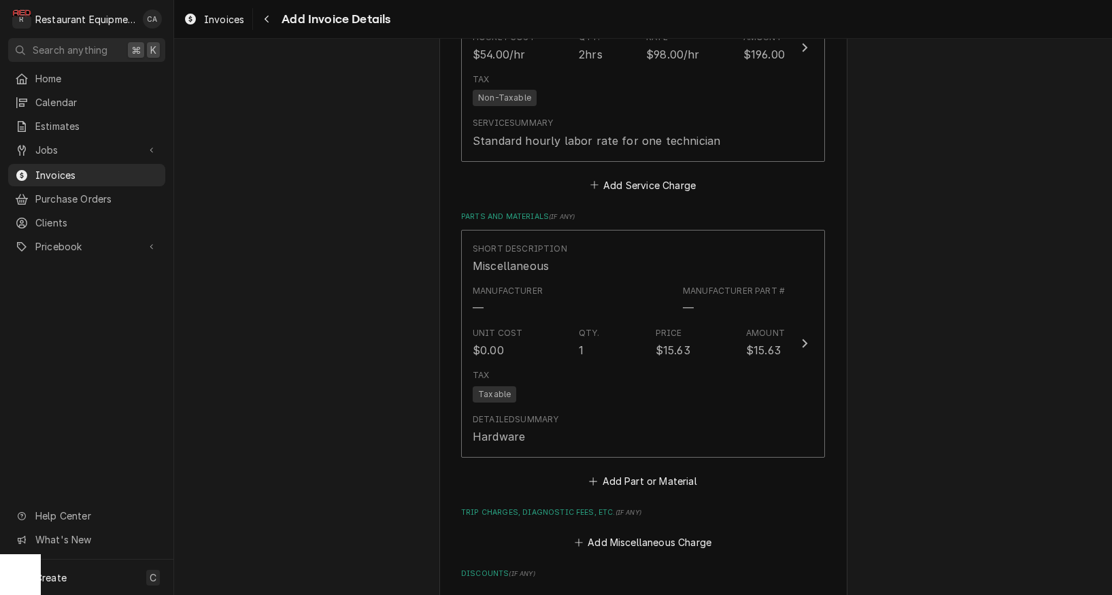
scroll to position [2171, 0]
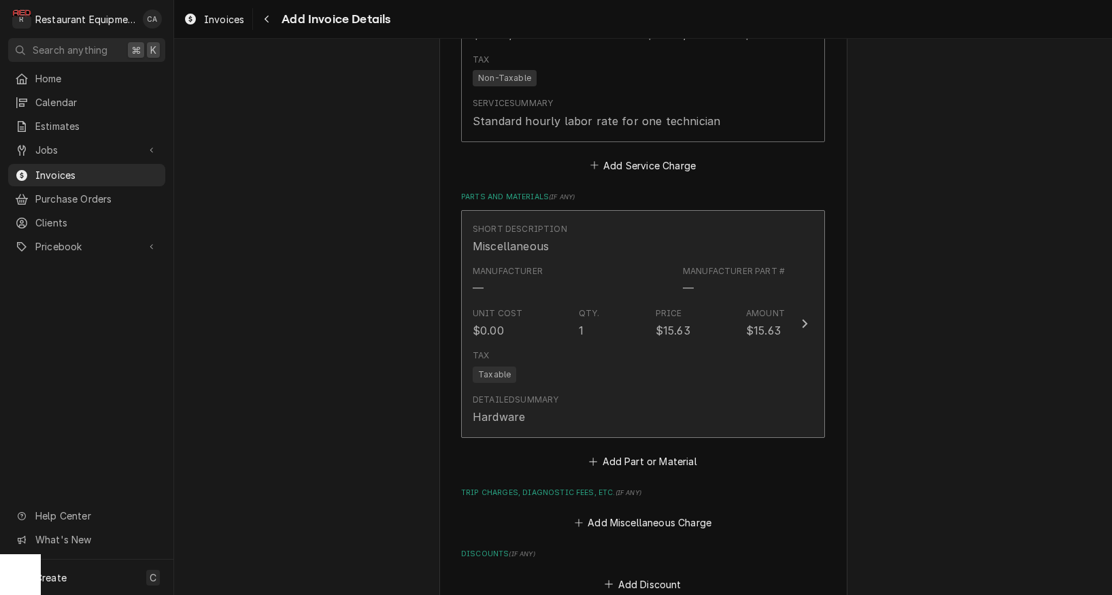
click at [542, 344] on div "Tax Taxable" at bounding box center [629, 366] width 312 height 44
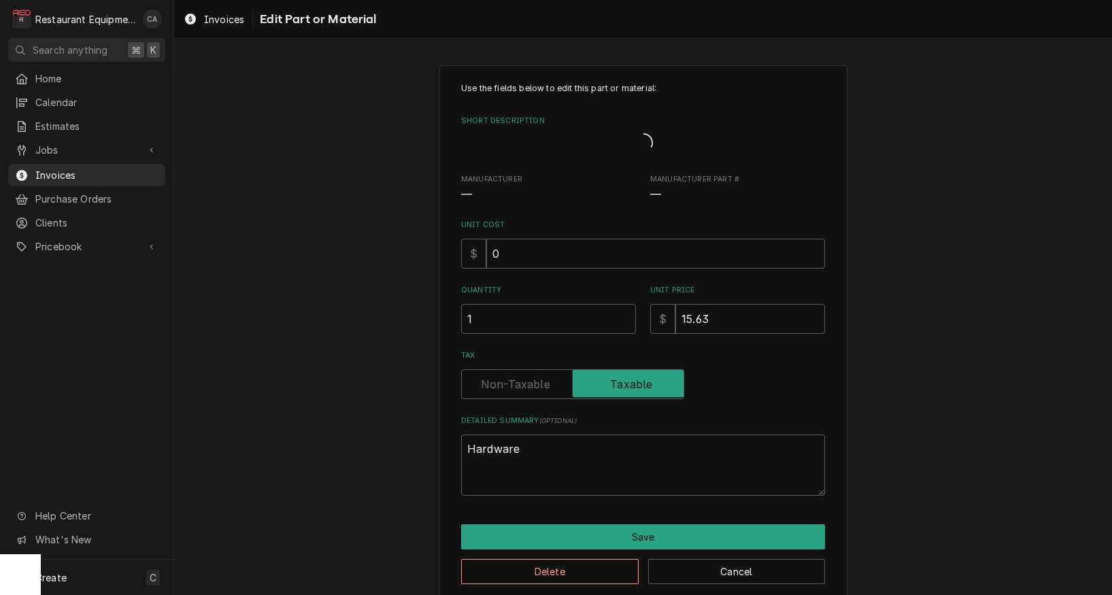
type textarea "x"
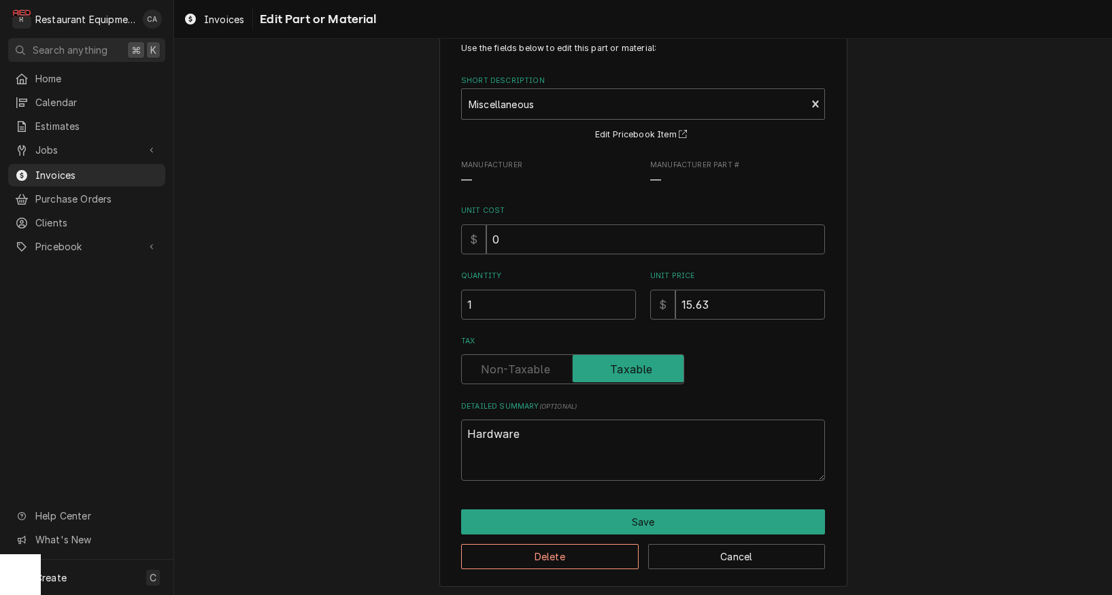
scroll to position [39, 0]
click at [516, 365] on label "Tax" at bounding box center [572, 370] width 223 height 30
click at [516, 365] on input "Tax" at bounding box center [572, 370] width 211 height 30
checkbox input "false"
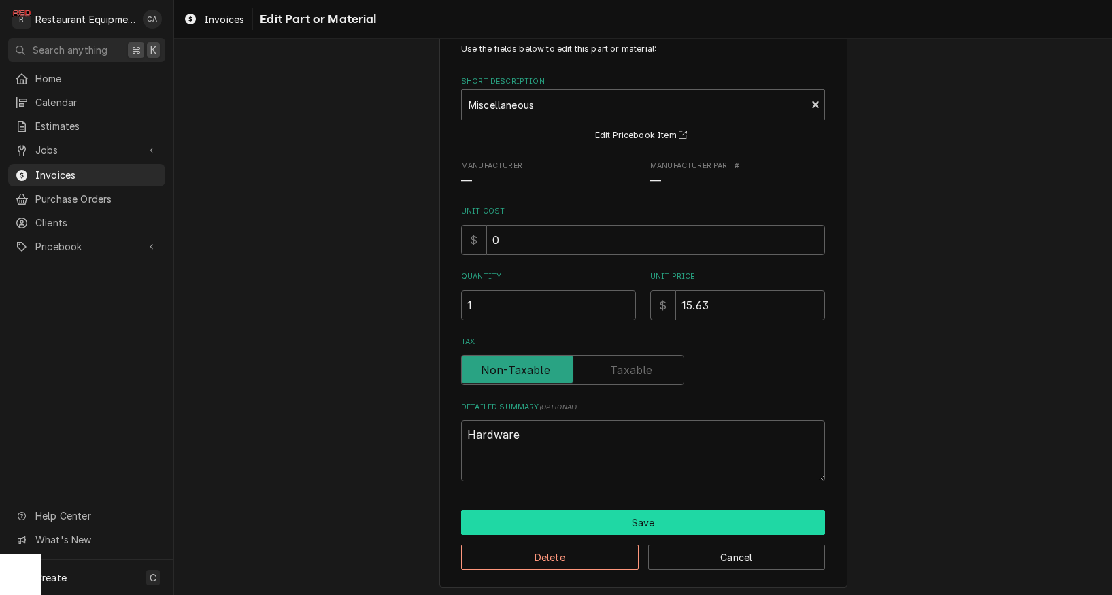
click at [633, 510] on button "Save" at bounding box center [643, 522] width 364 height 25
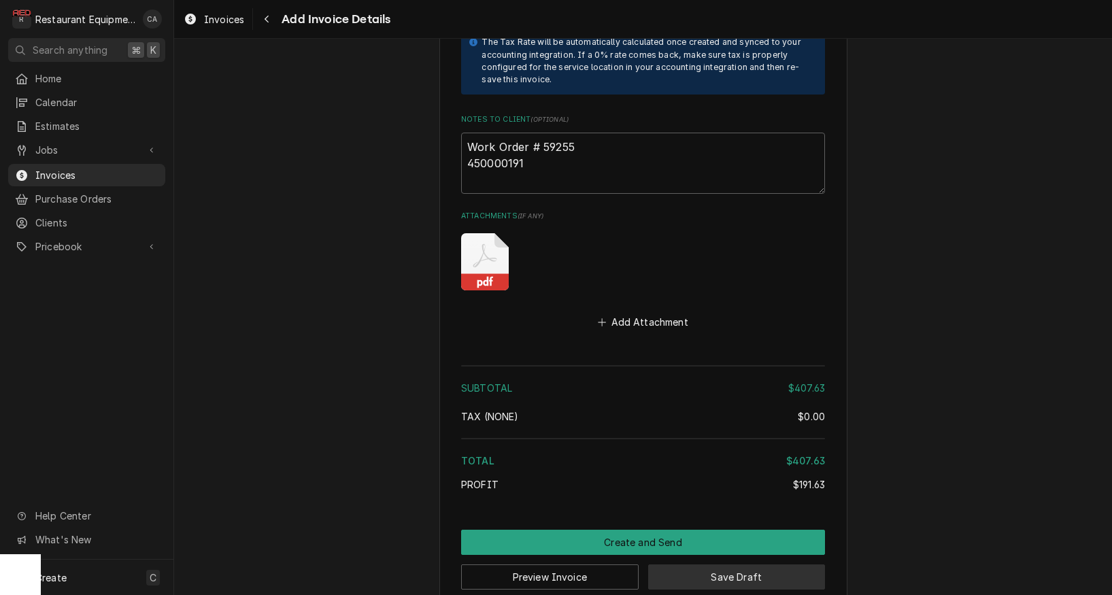
click at [733, 565] on button "Save Draft" at bounding box center [737, 577] width 178 height 25
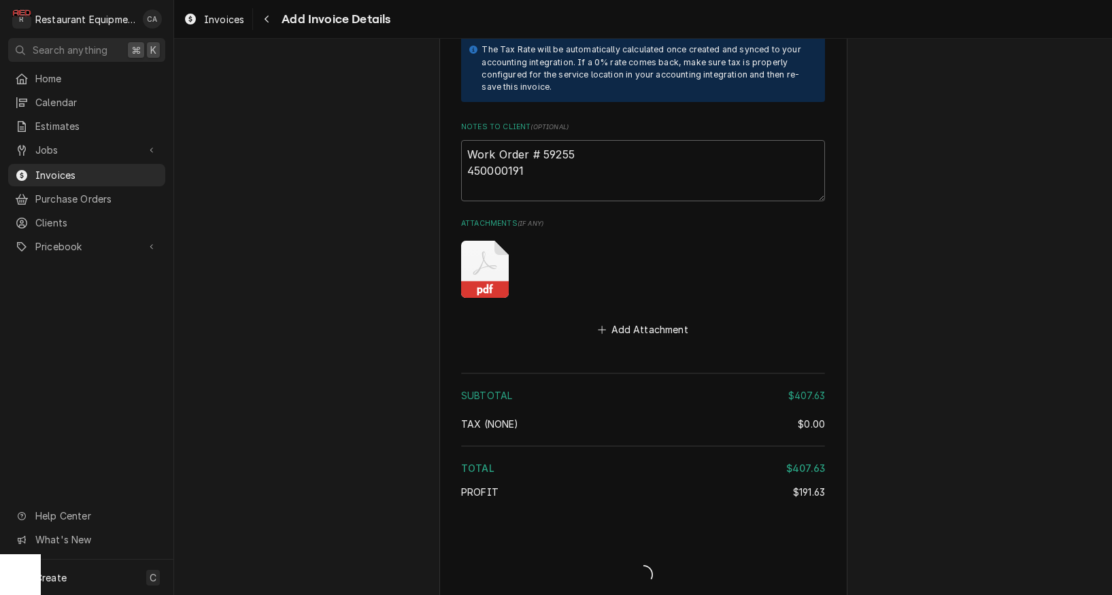
type textarea "x"
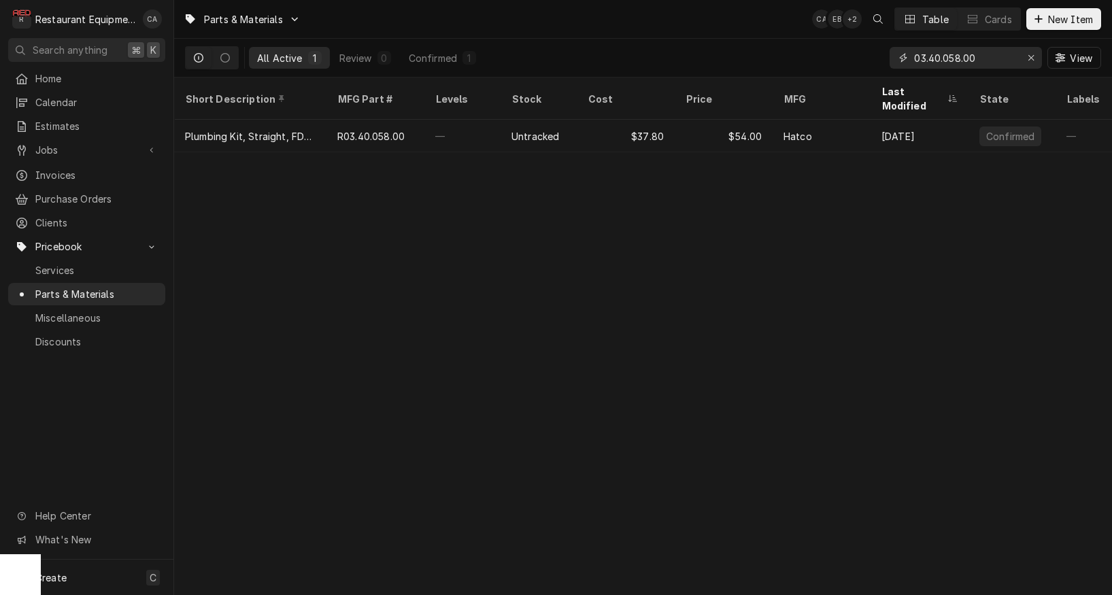
drag, startPoint x: 987, startPoint y: 61, endPoint x: 850, endPoint y: 57, distance: 137.5
click at [850, 57] on div "All Active 1 Review 0 Confirmed 1 03.40.058.00 View" at bounding box center [643, 58] width 916 height 38
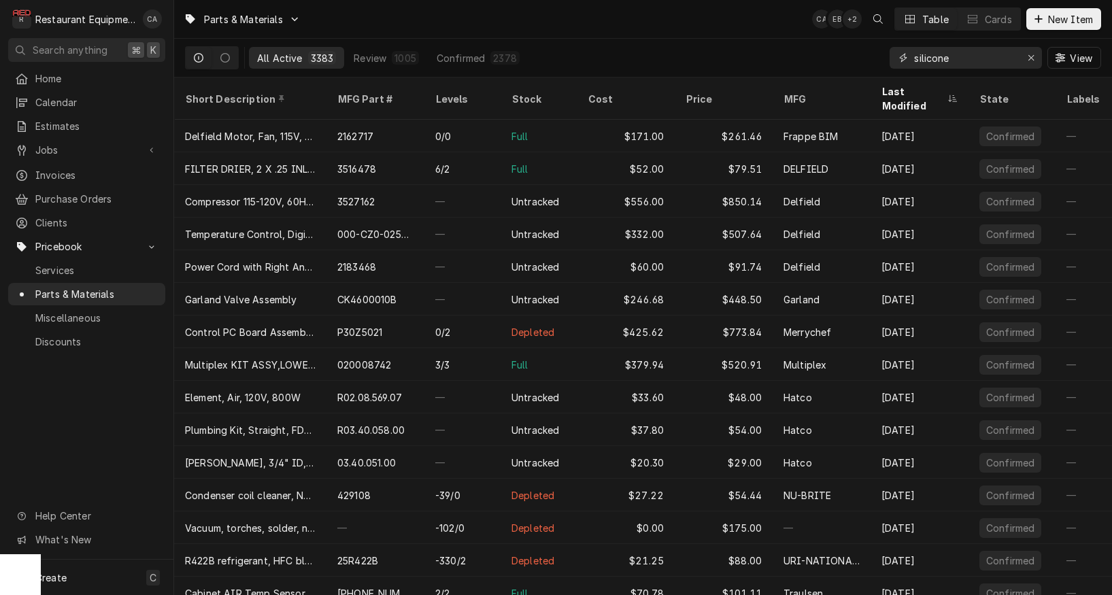
type input "silicone"
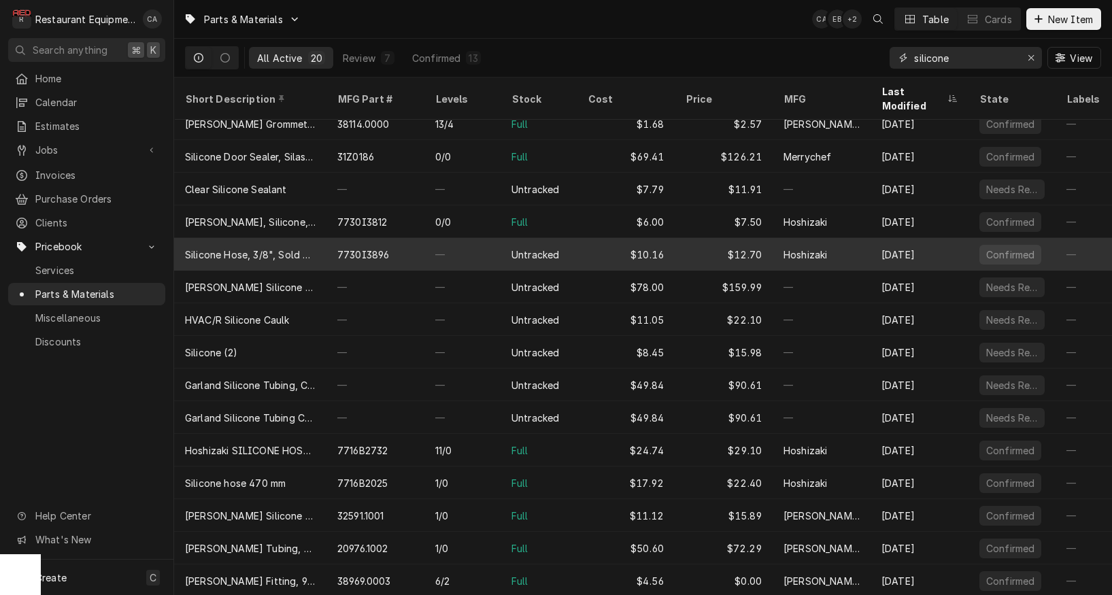
scroll to position [111, 0]
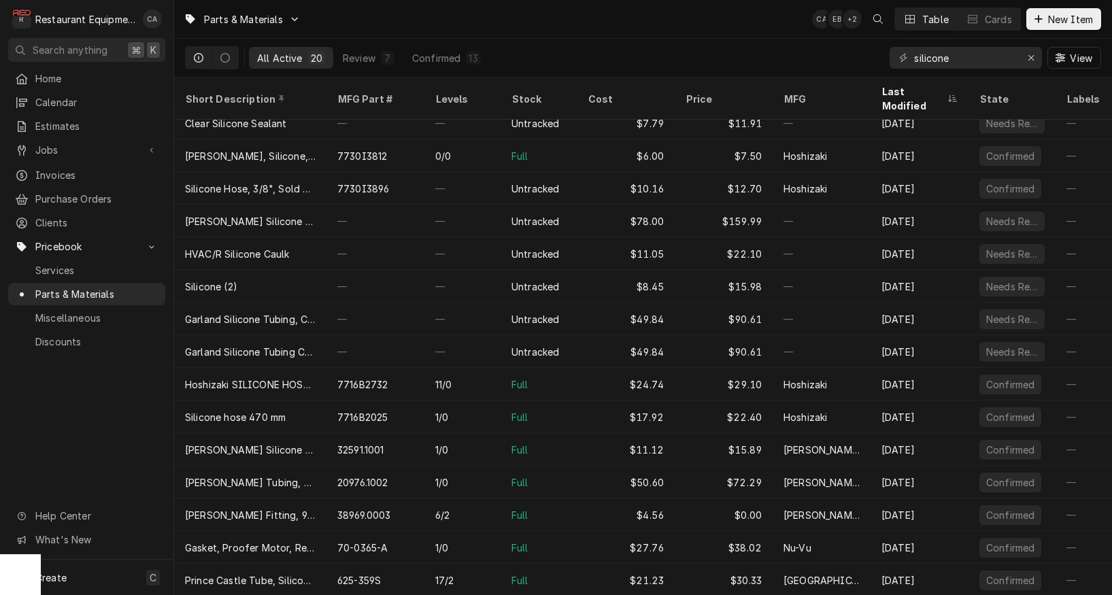
click at [665, 25] on div "Parts & Materials CA EB + 2 Table Cards New Item" at bounding box center [643, 19] width 938 height 38
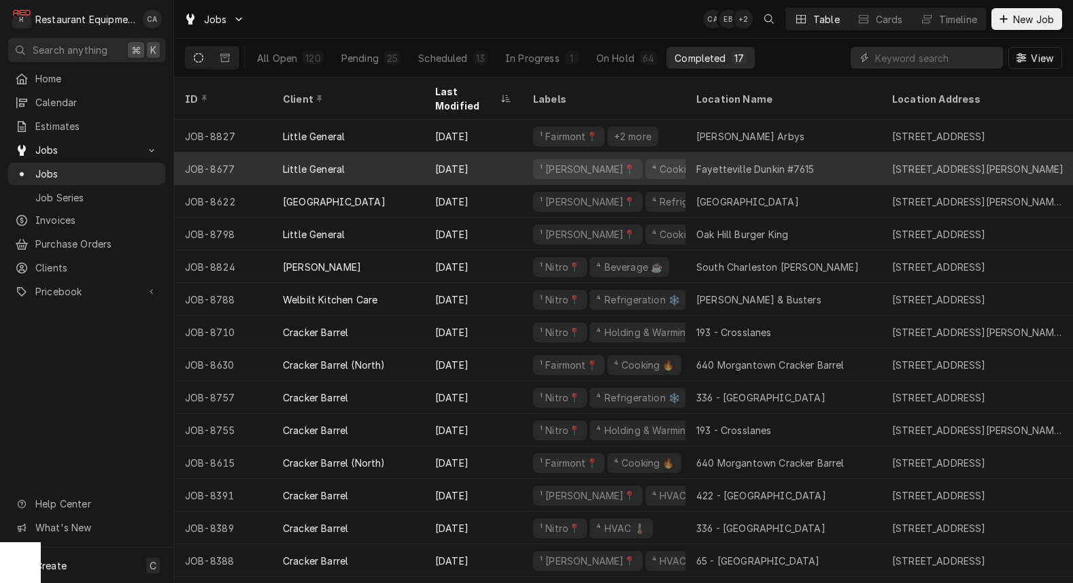
click at [782, 162] on div "Fayetteville Dunkin #7615" at bounding box center [756, 169] width 118 height 14
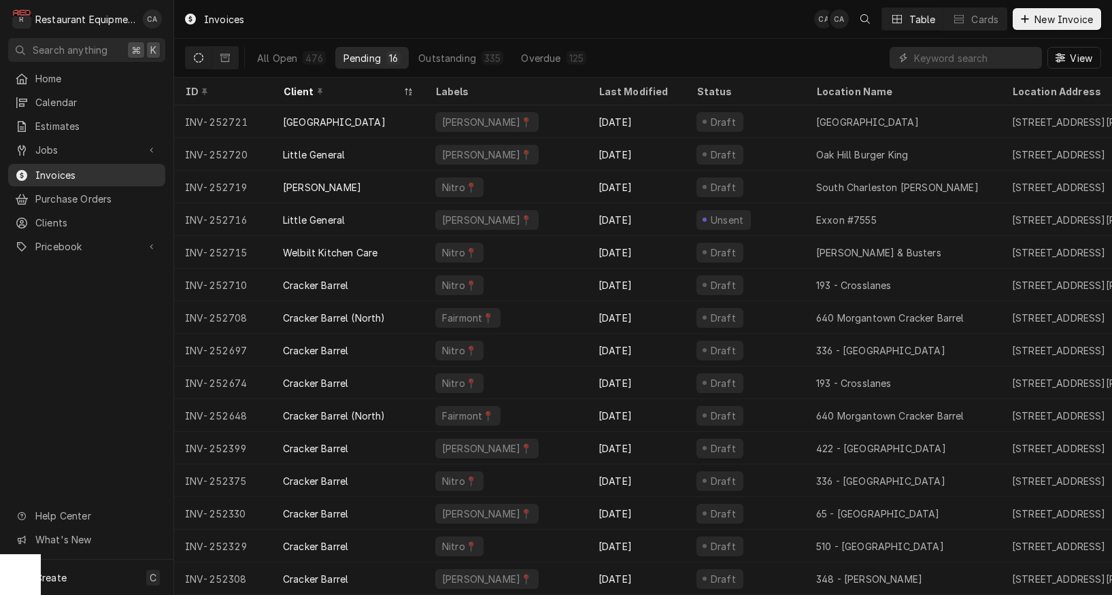
drag, startPoint x: 40, startPoint y: 142, endPoint x: 69, endPoint y: 166, distance: 37.2
click at [40, 143] on span "Jobs" at bounding box center [86, 150] width 103 height 14
click at [58, 173] on span "Jobs" at bounding box center [96, 174] width 123 height 14
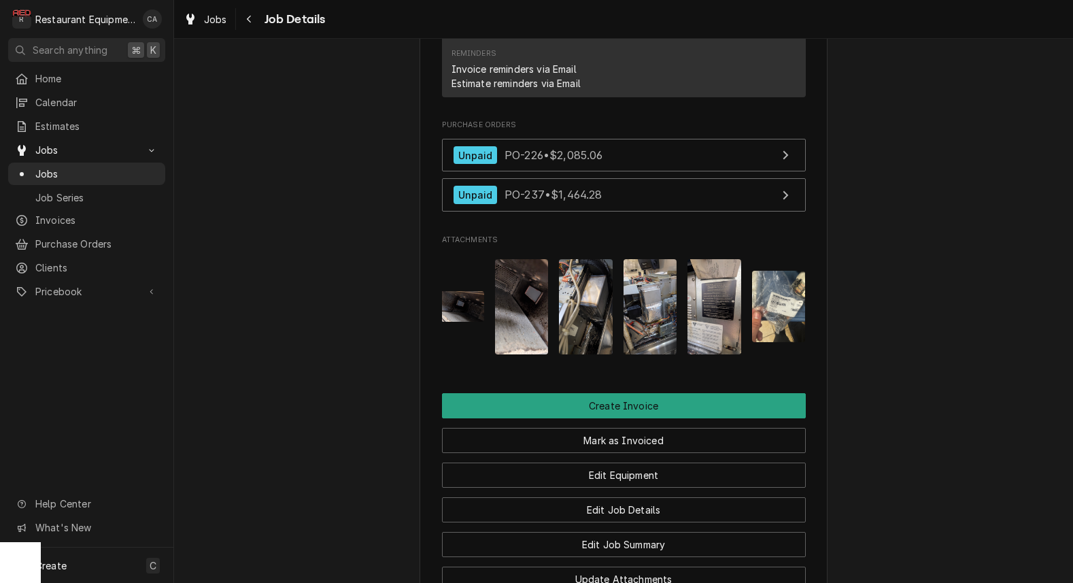
scroll to position [0, 80]
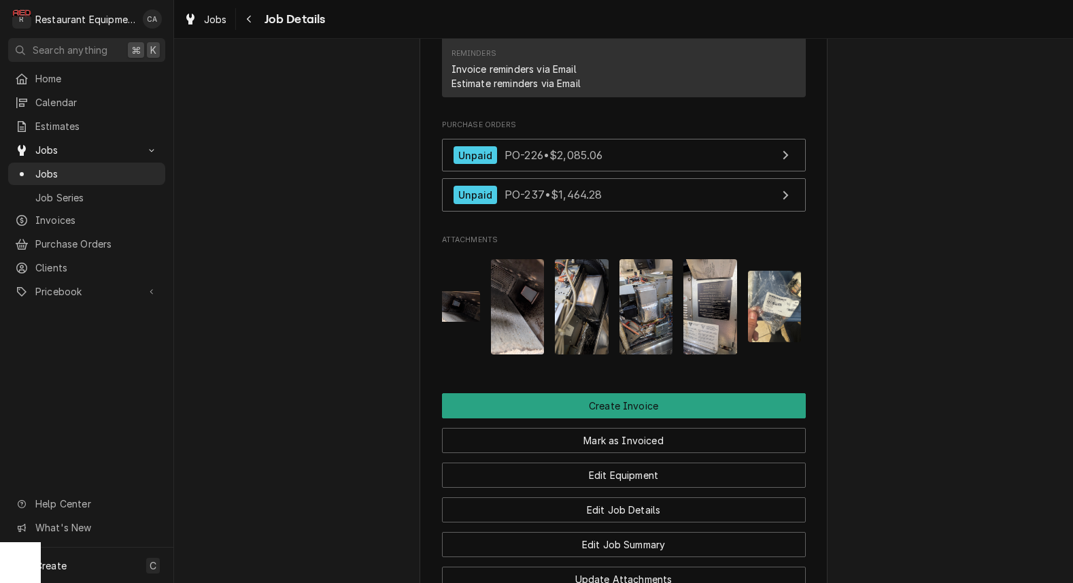
click at [708, 305] on img "Attachments" at bounding box center [711, 306] width 54 height 95
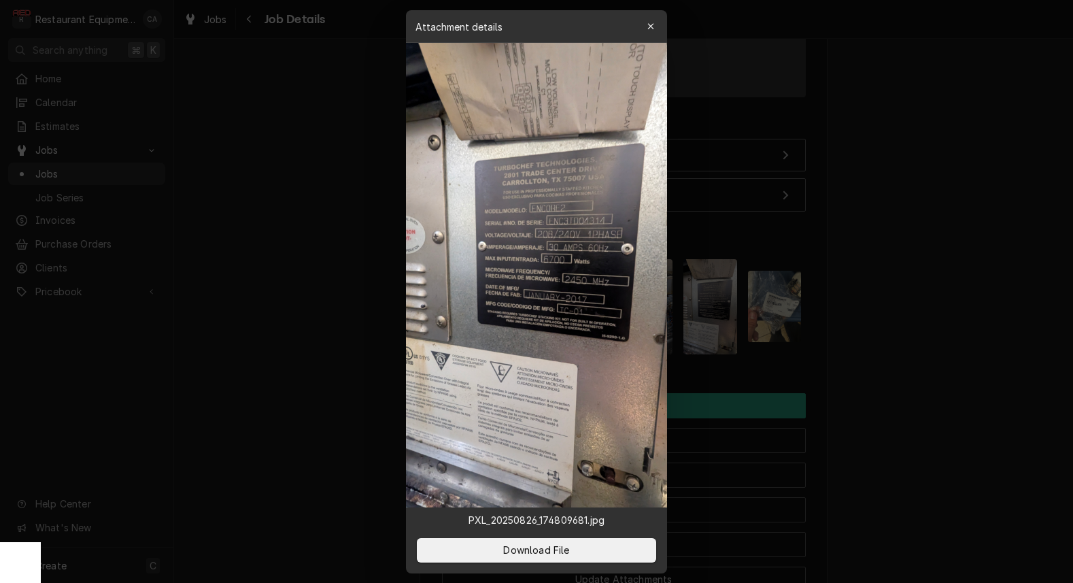
drag, startPoint x: 915, startPoint y: 325, endPoint x: 936, endPoint y: 322, distance: 21.3
click at [936, 322] on div at bounding box center [536, 291] width 1073 height 583
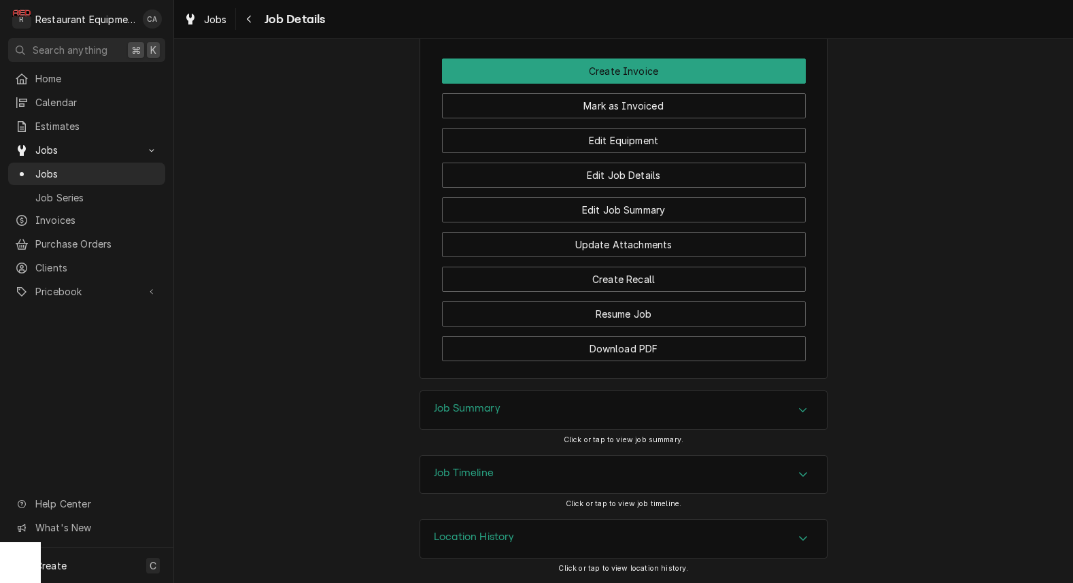
scroll to position [0, 0]
drag, startPoint x: 477, startPoint y: 413, endPoint x: 403, endPoint y: 377, distance: 82.8
click at [477, 413] on h3 "Job Summary" at bounding box center [467, 408] width 67 height 13
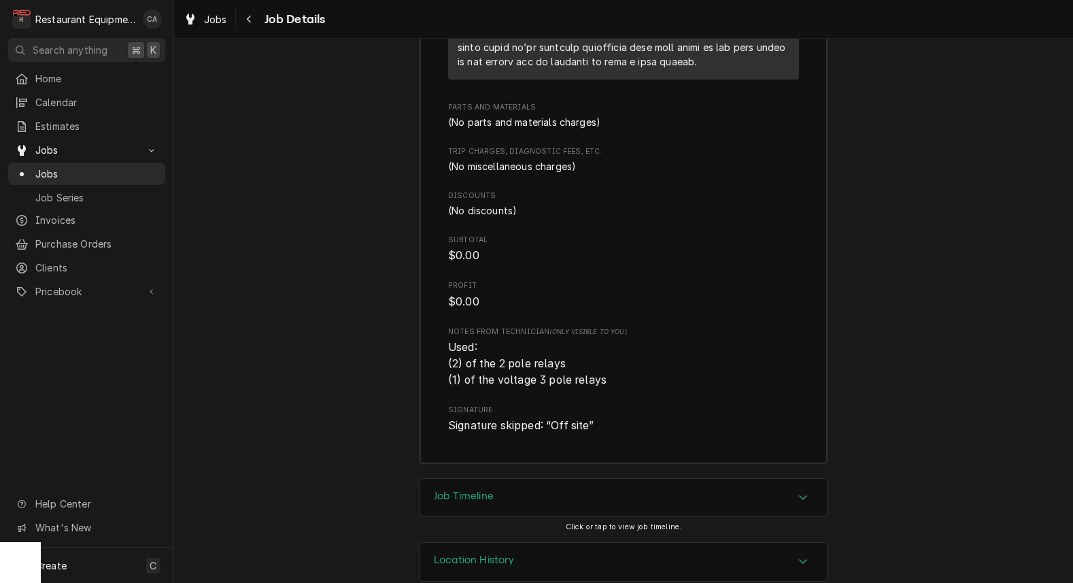
click at [473, 490] on h3 "Job Timeline" at bounding box center [464, 496] width 60 height 13
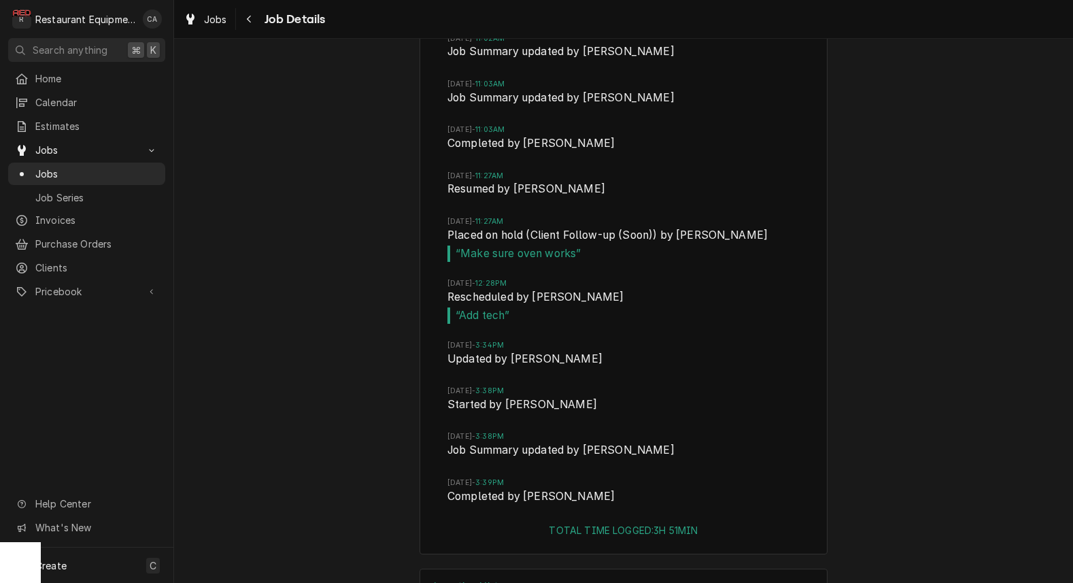
scroll to position [4588, 0]
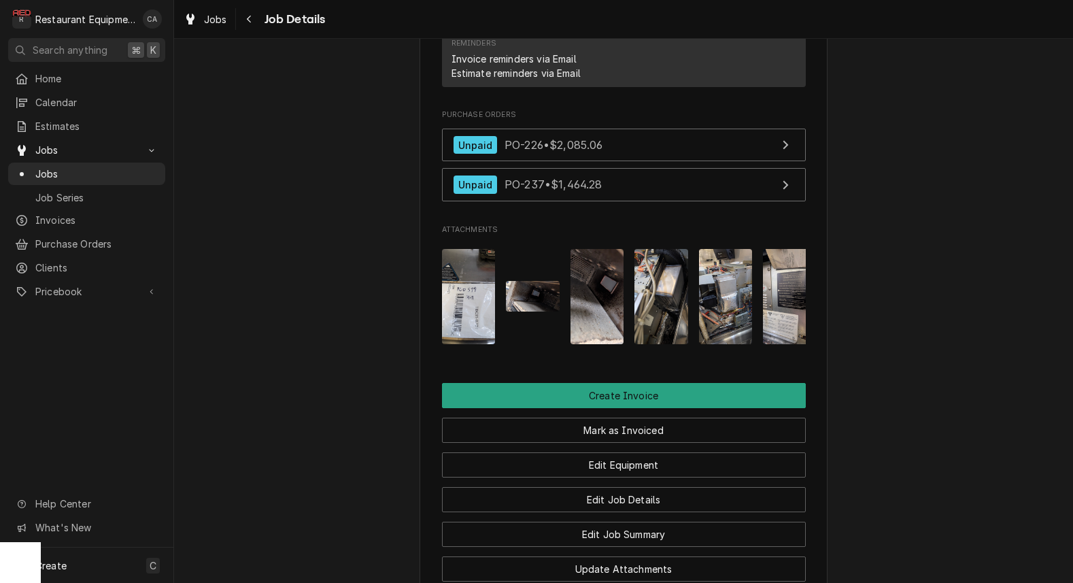
scroll to position [0, 0]
click at [463, 309] on img "Attachments" at bounding box center [469, 296] width 54 height 95
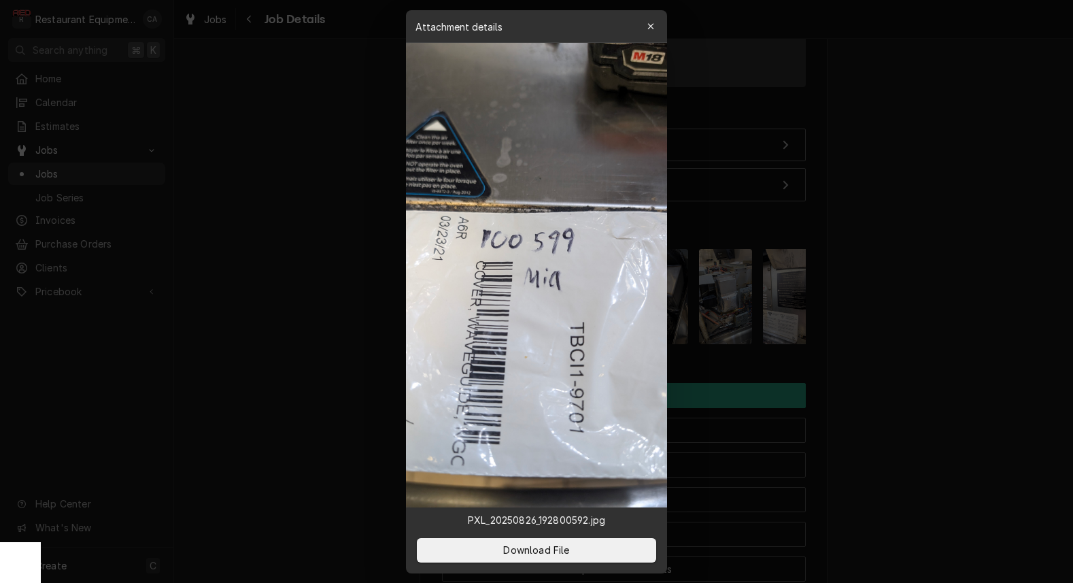
click at [323, 284] on div at bounding box center [536, 291] width 1073 height 583
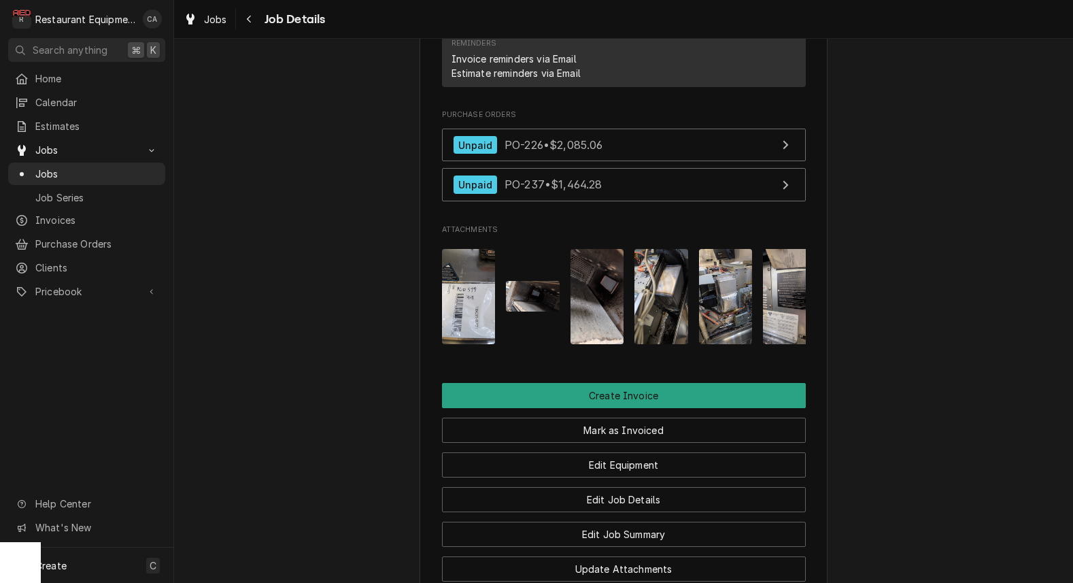
scroll to position [1390, 0]
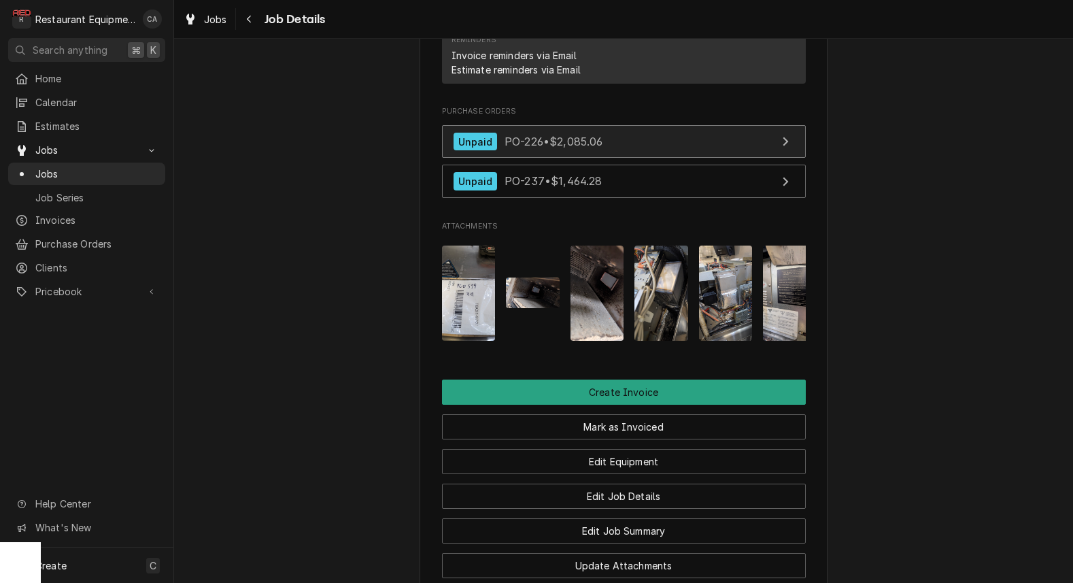
click at [560, 148] on span "PO-226 • $2,085.06" at bounding box center [554, 142] width 99 height 14
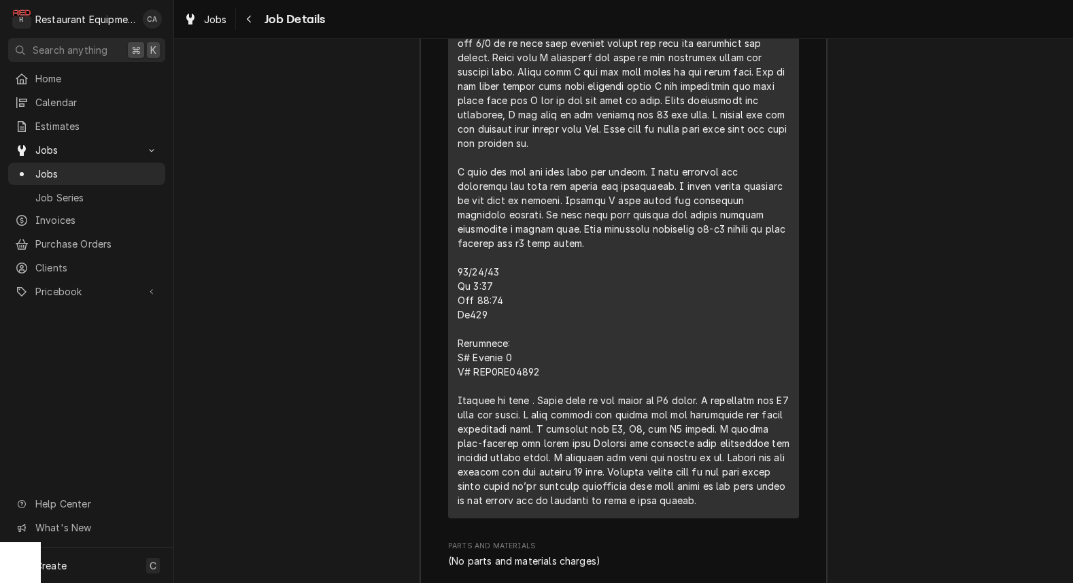
scroll to position [2814, 0]
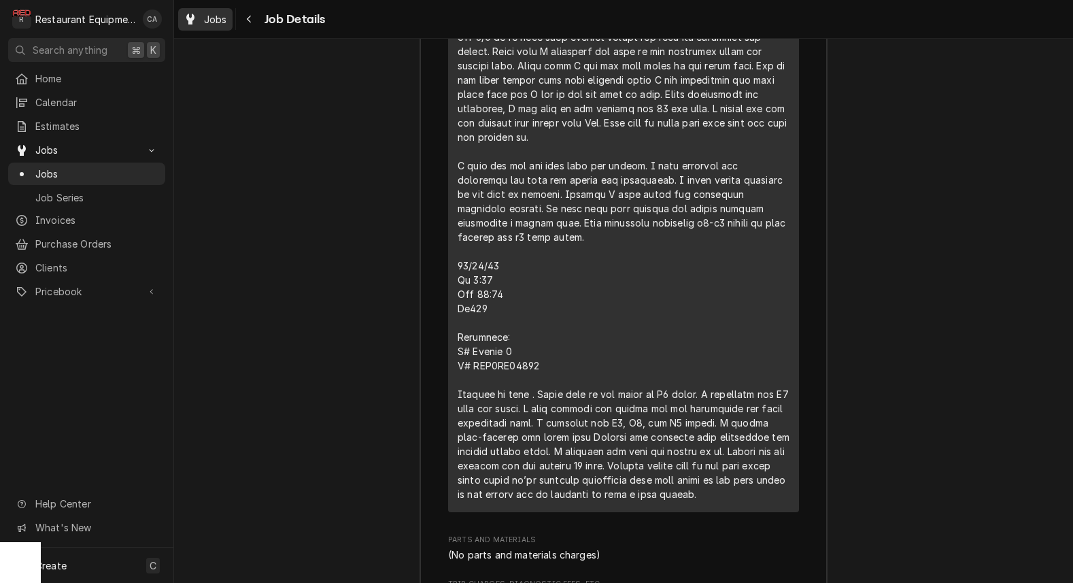
click at [218, 20] on span "Jobs" at bounding box center [215, 19] width 23 height 14
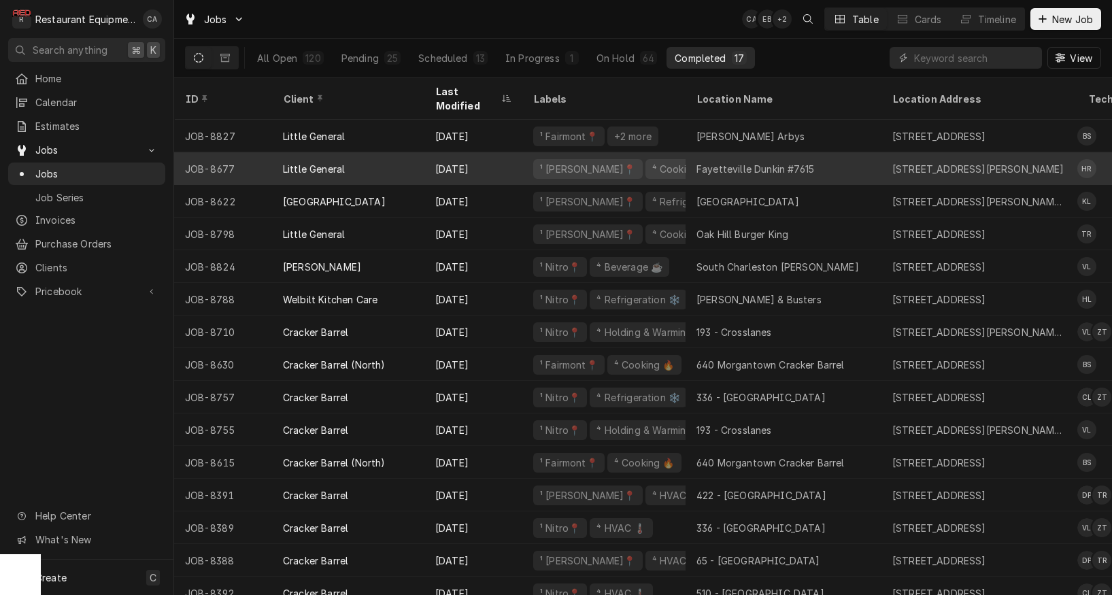
click at [688, 152] on div "Fayetteville Dunkin #7615" at bounding box center [784, 168] width 196 height 33
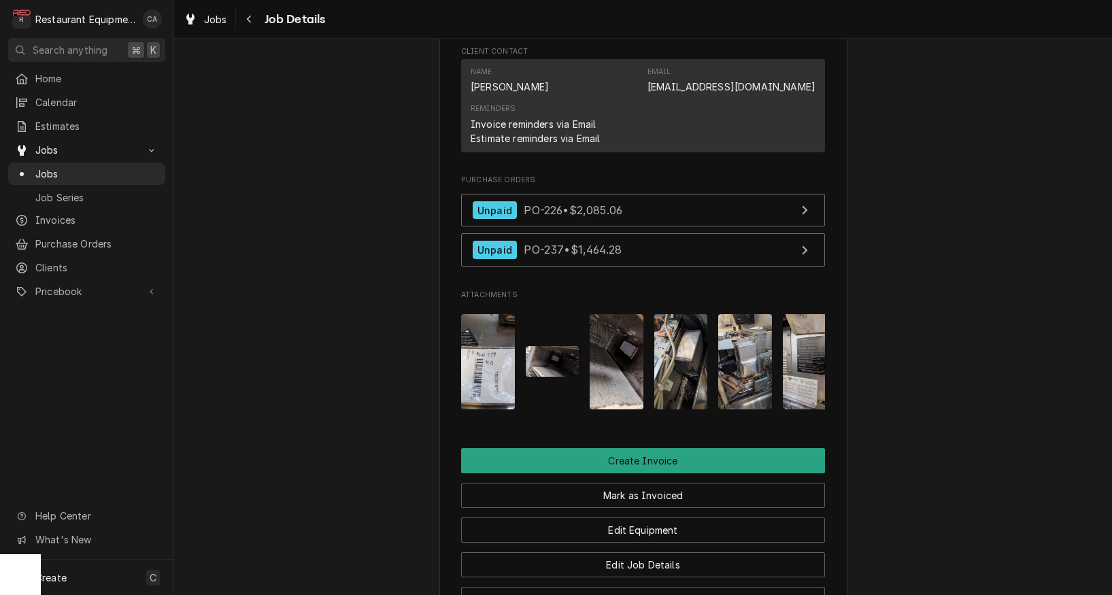
scroll to position [1423, 0]
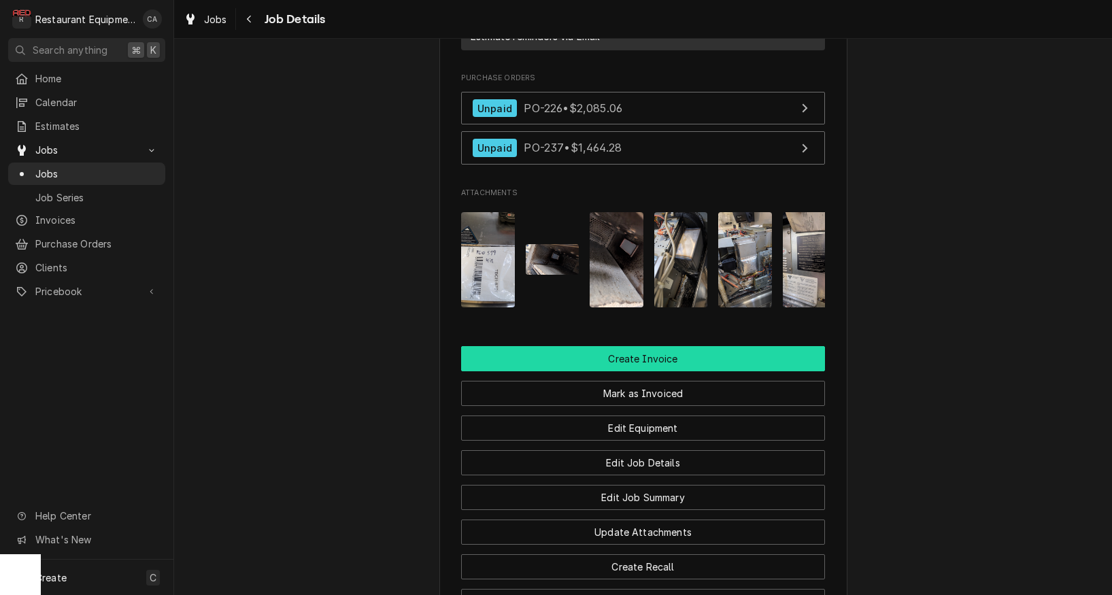
drag, startPoint x: 643, startPoint y: 366, endPoint x: 631, endPoint y: 370, distance: 12.9
click at [643, 366] on button "Create Invoice" at bounding box center [643, 358] width 364 height 25
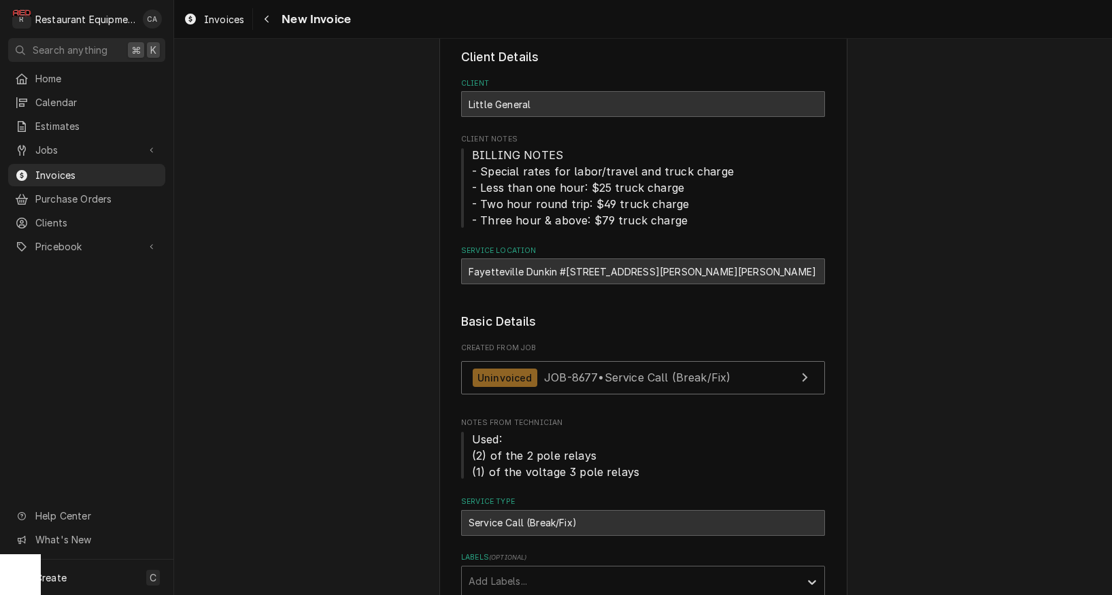
scroll to position [331, 0]
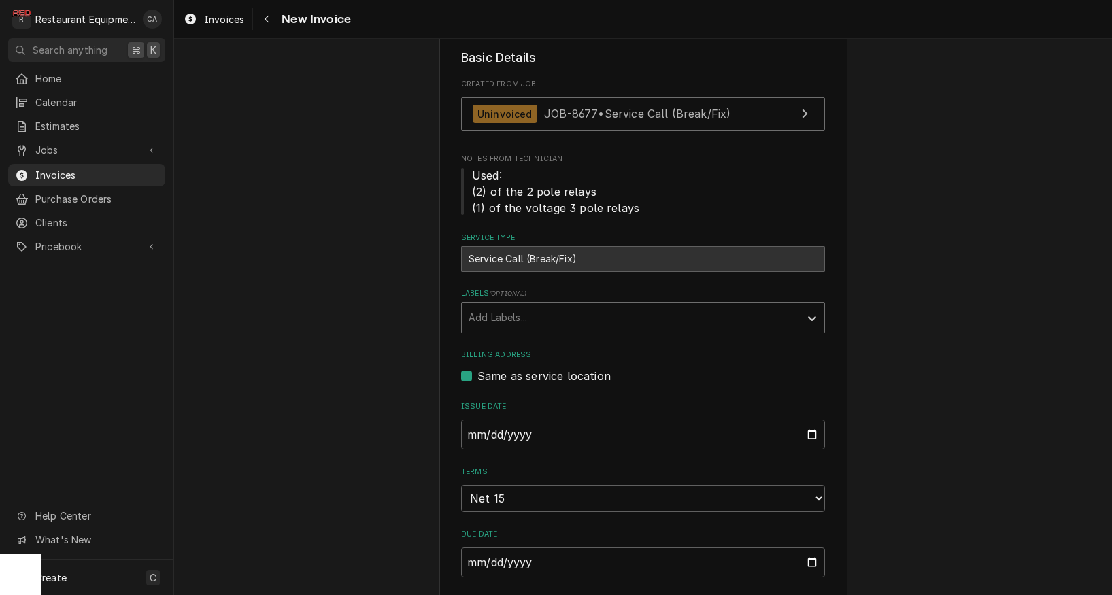
click at [507, 312] on div "Add Labels..." at bounding box center [631, 317] width 324 height 14
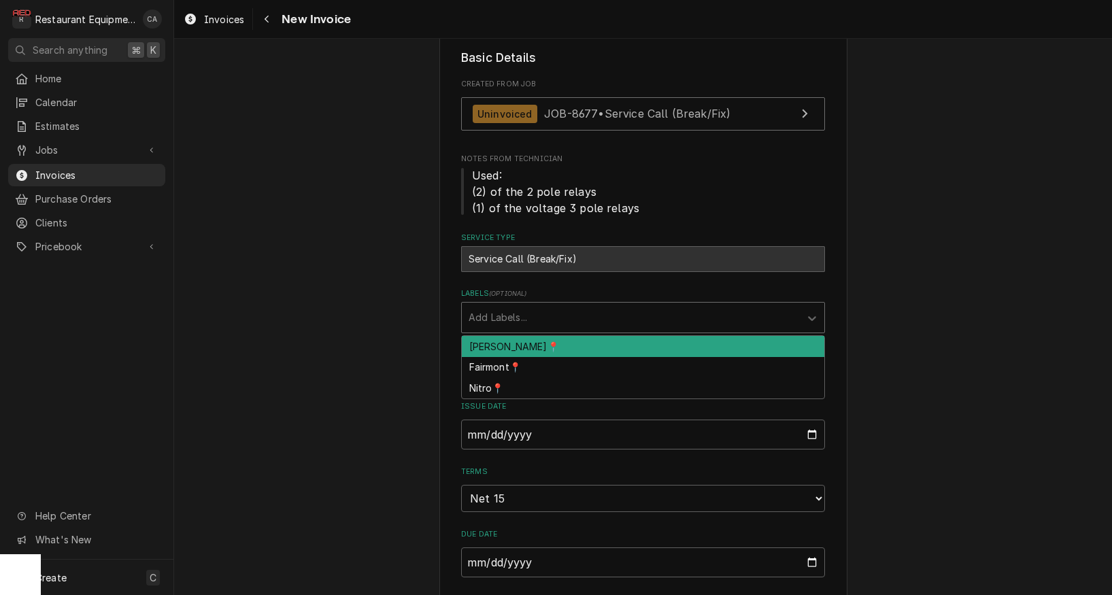
click at [501, 336] on div "[PERSON_NAME]📍" at bounding box center [643, 346] width 363 height 21
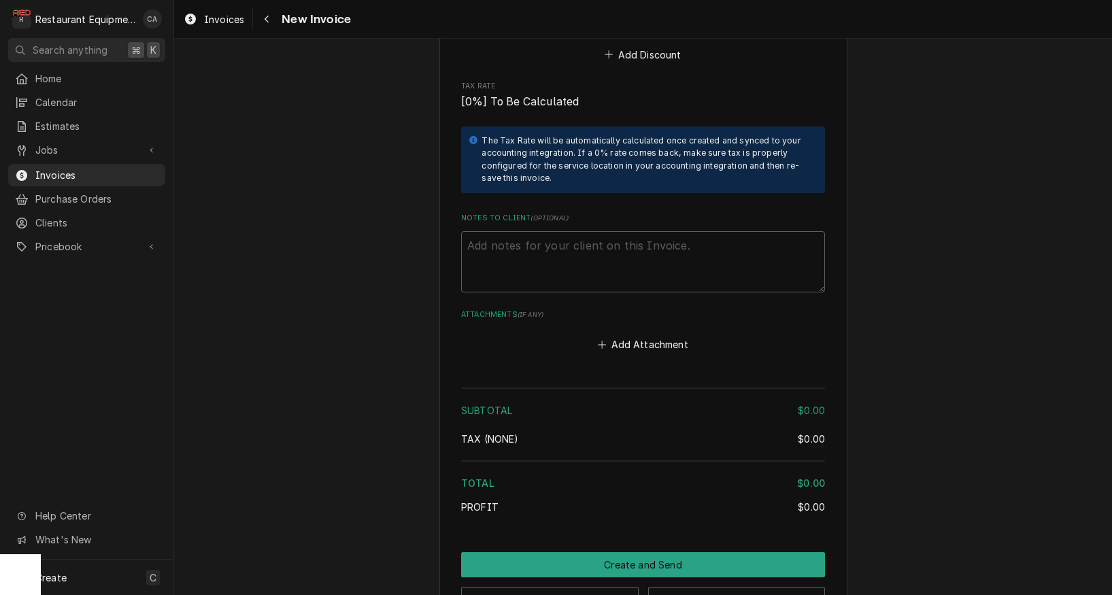
scroll to position [2395, 0]
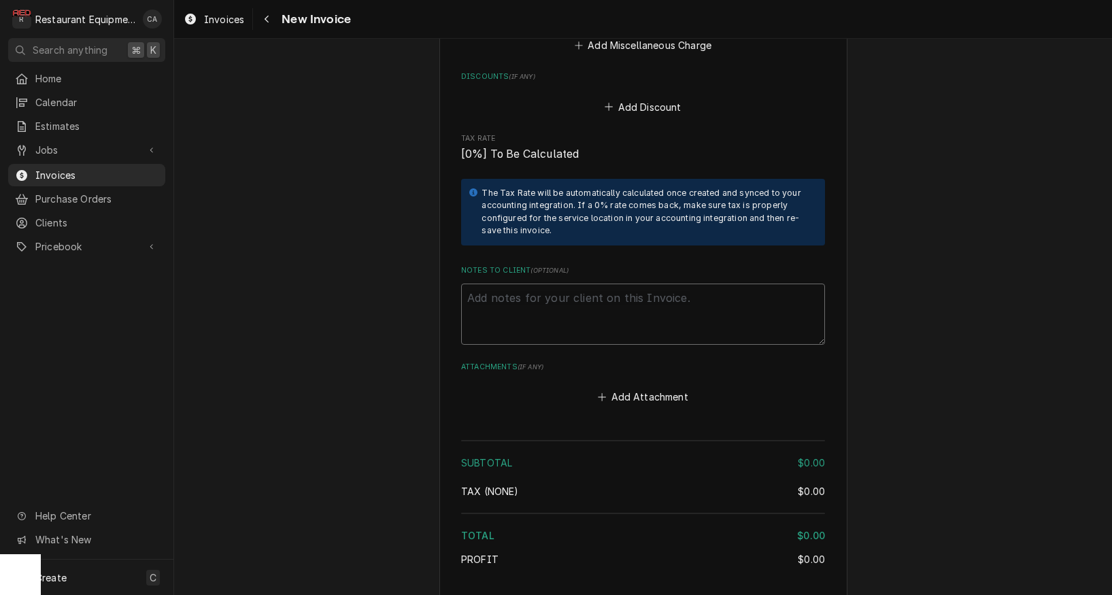
click at [519, 290] on textarea "Notes to Client ( optional )" at bounding box center [643, 314] width 364 height 61
type textarea "x"
type textarea "W"
type textarea "x"
type textarea "Wo"
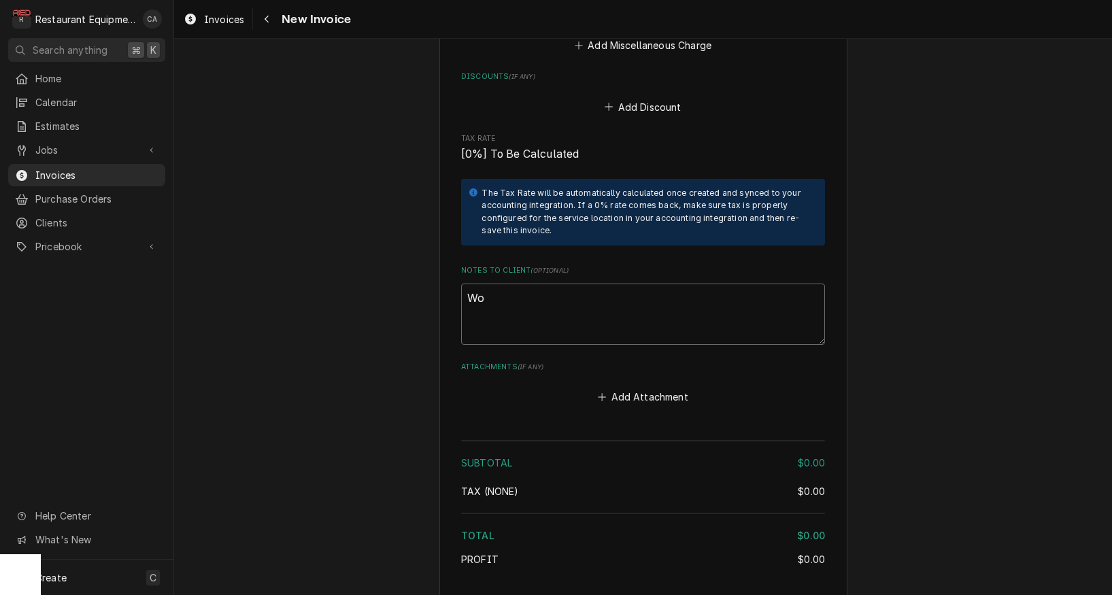
type textarea "x"
type textarea "Wor"
type textarea "x"
type textarea "Work"
type textarea "x"
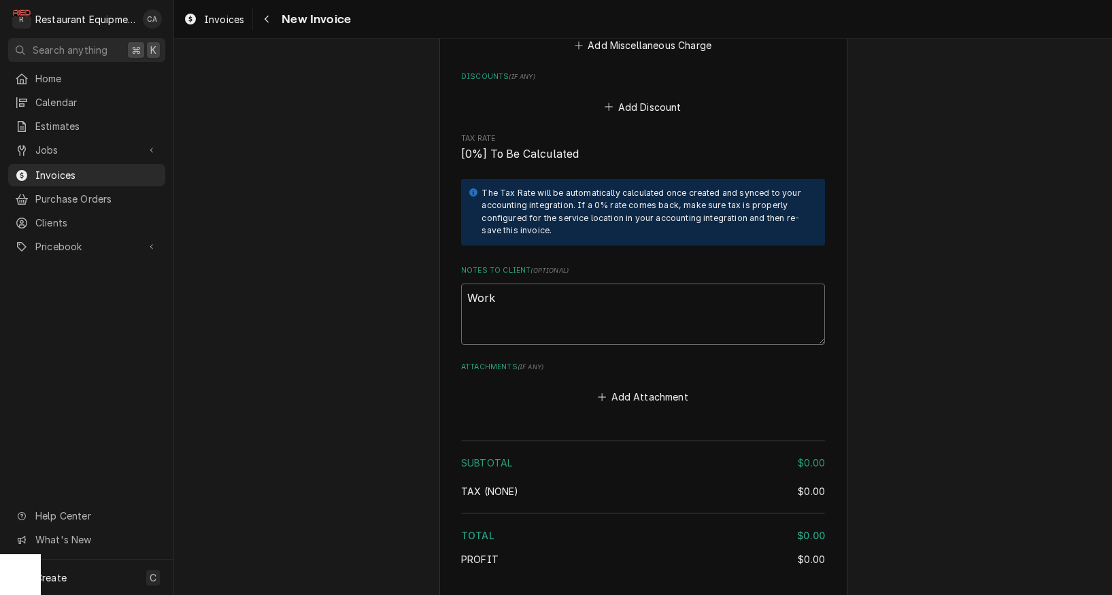
type textarea "Work"
type textarea "x"
type textarea "Work O"
type textarea "x"
type textarea "Work Or"
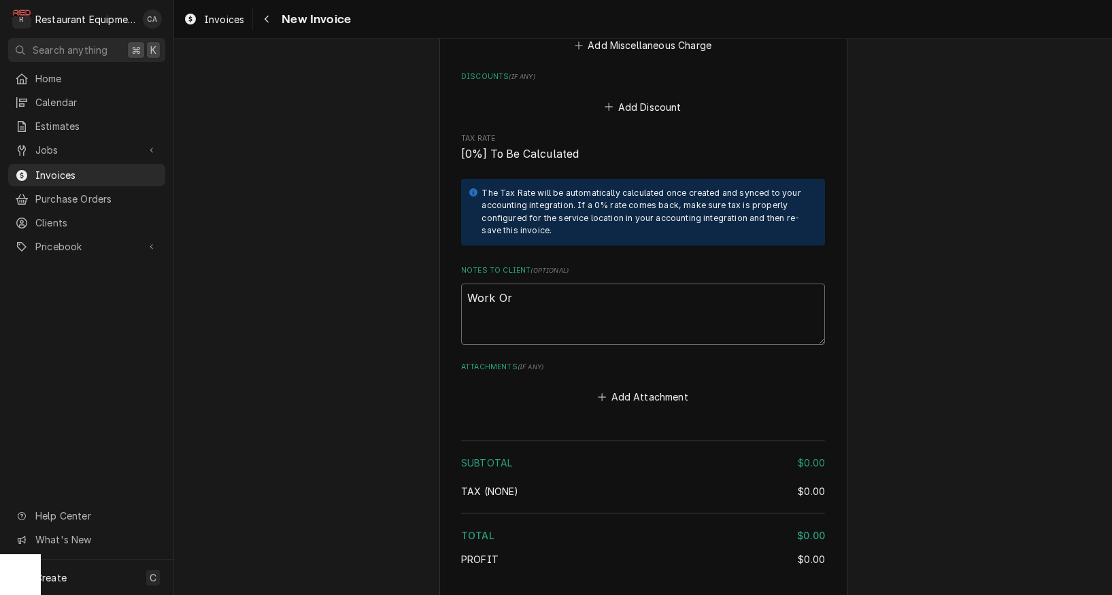
type textarea "x"
type textarea "Work Ord"
type textarea "x"
type textarea "Work Orde"
type textarea "x"
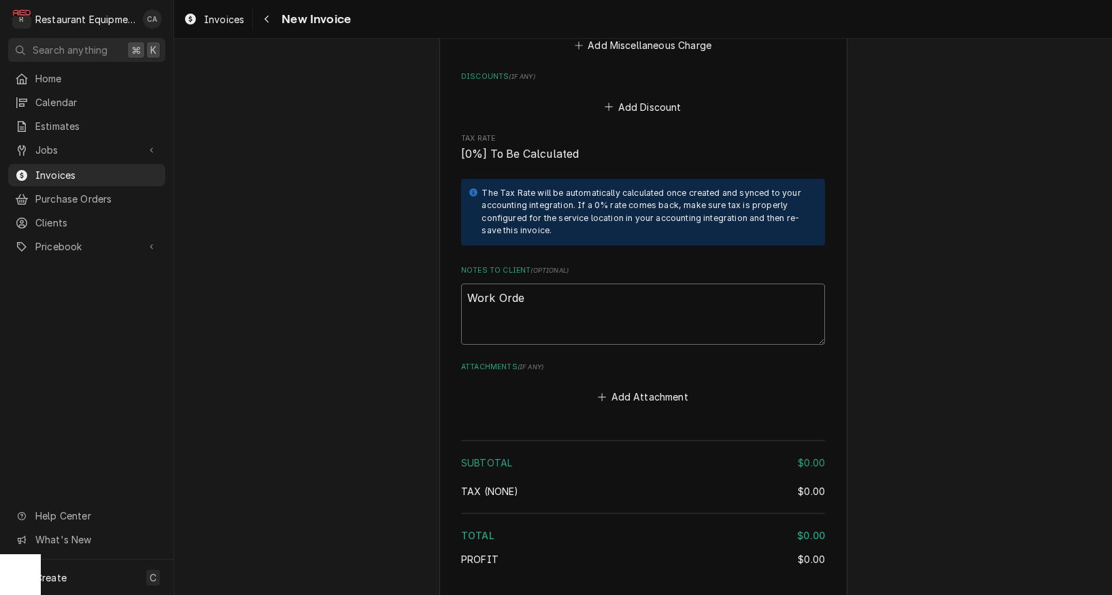
type textarea "Work Order"
type textarea "x"
type textarea "Work Order"
type textarea "x"
type textarea "Work Order #"
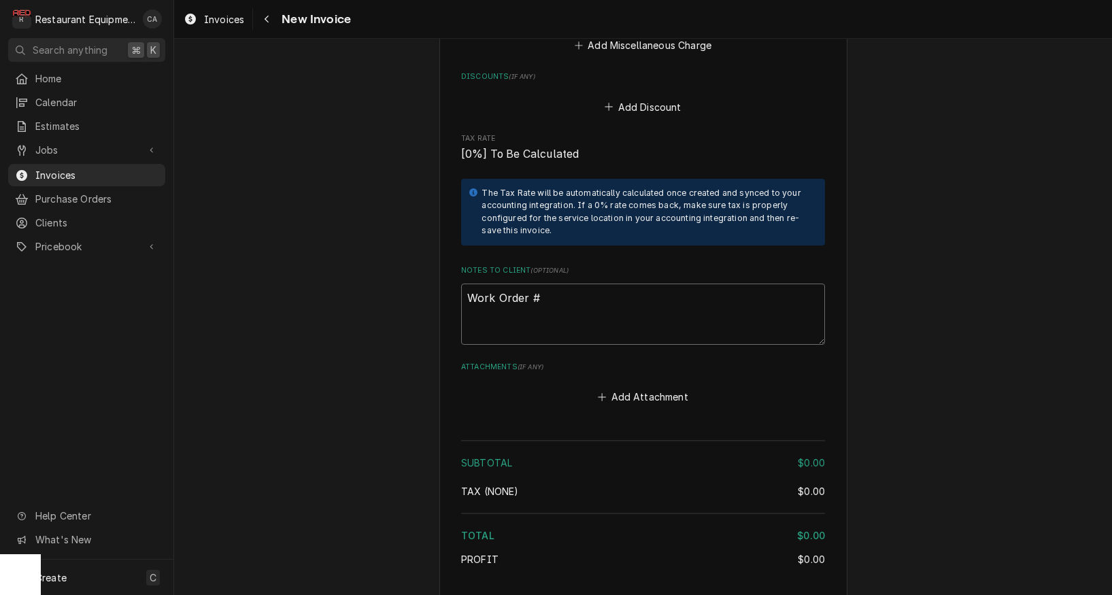
type textarea "x"
type textarea "Work Order #:"
type textarea "x"
type textarea "Work Order #:"
type textarea "x"
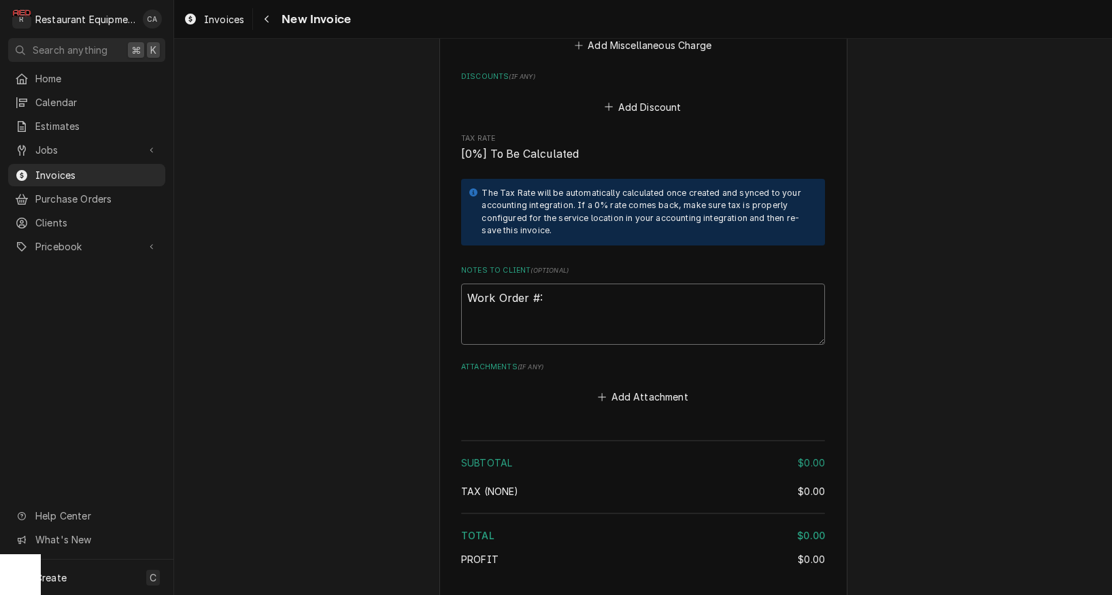
type textarea "Work Order #: 8"
type textarea "x"
type textarea "Work Order #: 88"
type textarea "x"
type textarea "Work Order #: 880"
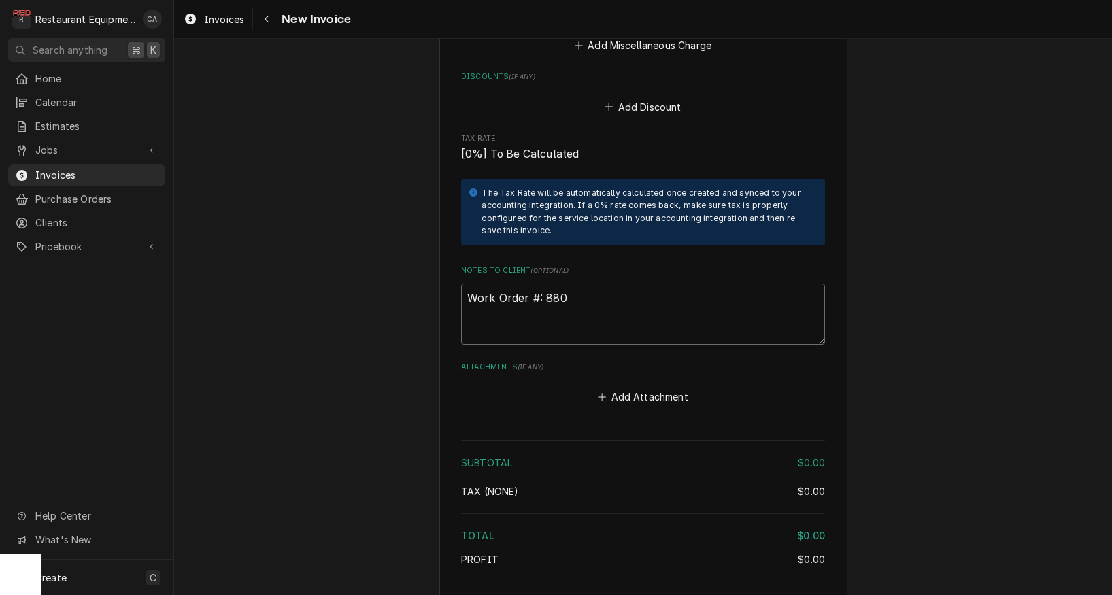
type textarea "x"
type textarea "Work Order #: 8802"
type textarea "x"
type textarea "Work Order #: 88029"
type textarea "x"
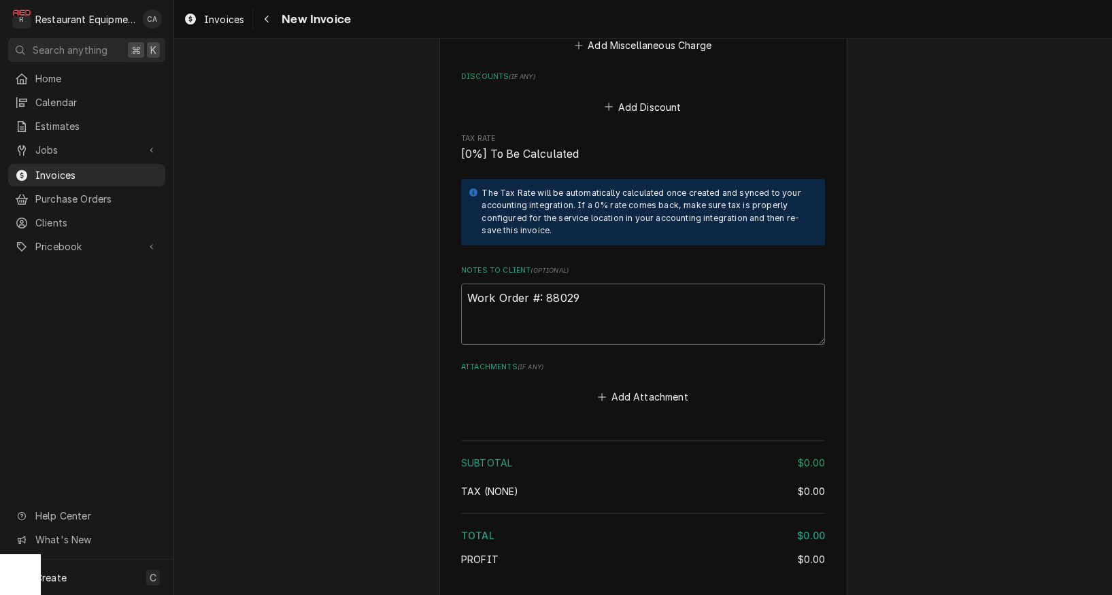
type textarea "Work Order #: 88029"
type textarea "x"
type textarea "Work Order #: 88029 R"
type textarea "x"
type textarea "Work Order #: 88029 Re"
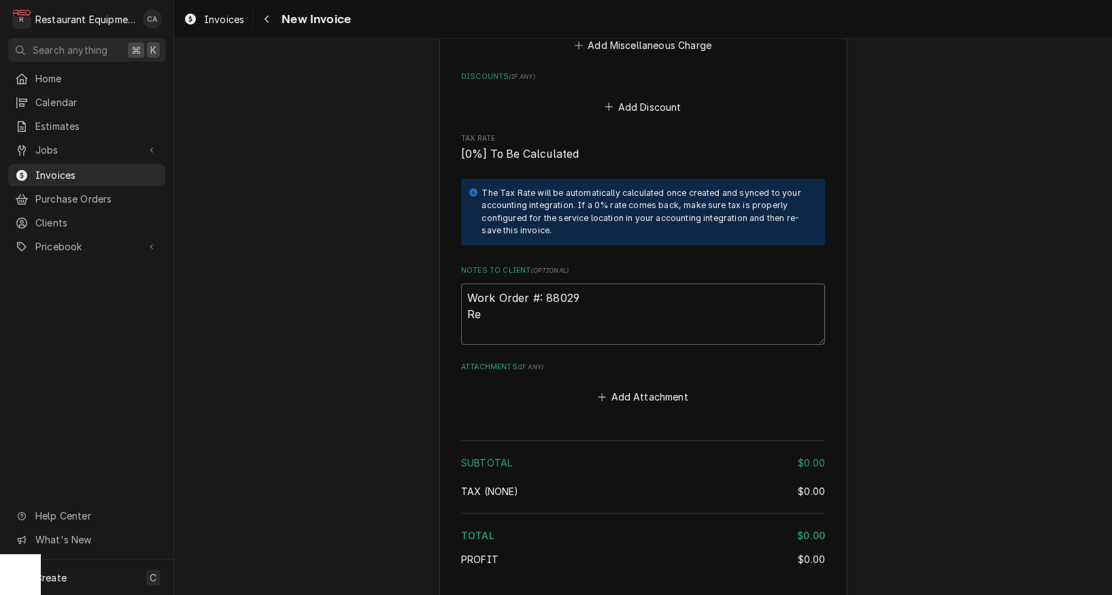
type textarea "x"
type textarea "Work Order #: 88029 Req"
type textarea "x"
type textarea "Work Order #: 88029 Requ"
type textarea "x"
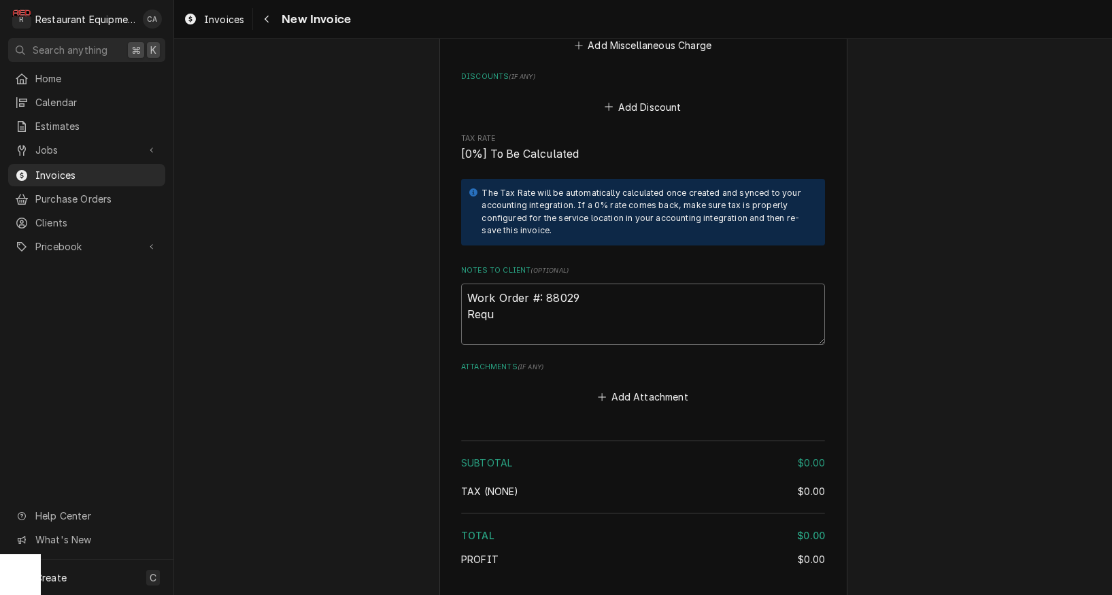
type textarea "Work Order #: 88029 Reque"
type textarea "x"
type textarea "Work Order #: 88029 Reques"
type textarea "x"
type textarea "Work Order #: 88029 Request"
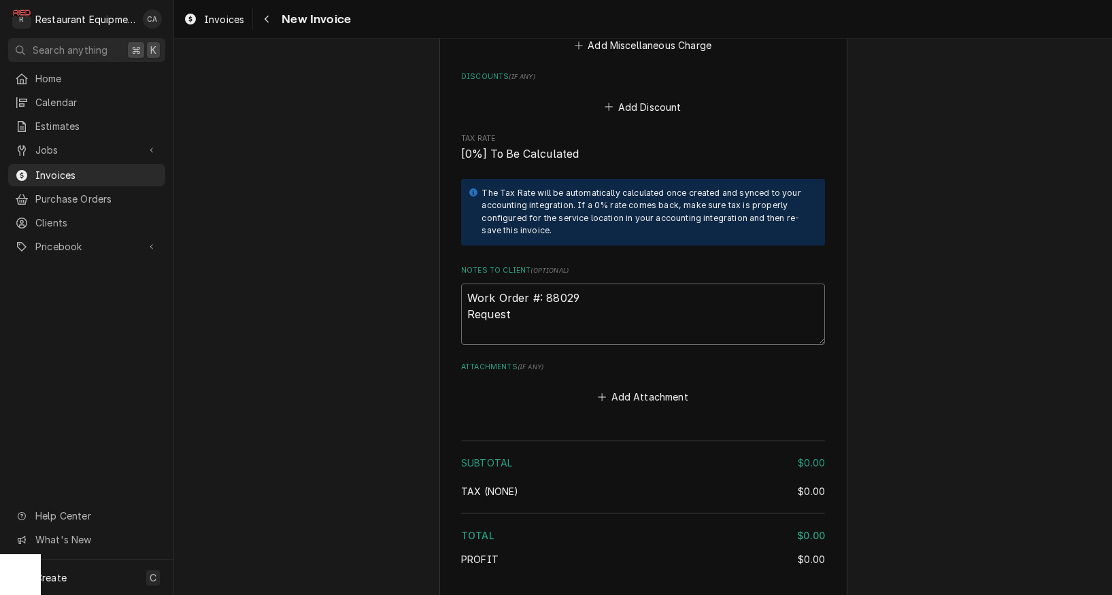
type textarea "x"
type textarea "Work Order #: 88029 Requeste"
type textarea "x"
type textarea "Work Order #: 88029 Requested"
type textarea "x"
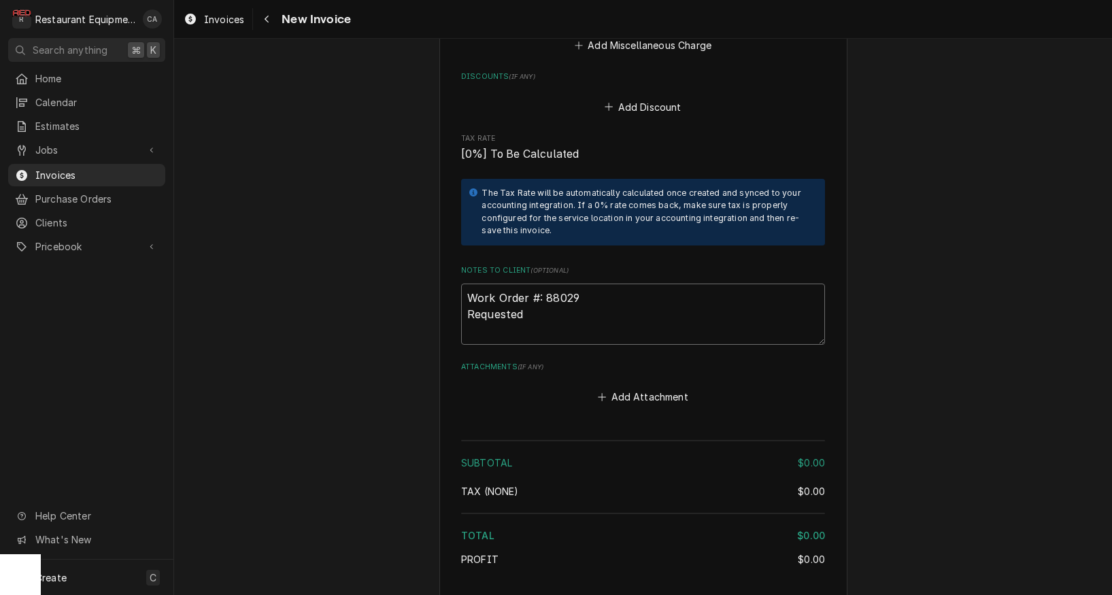
type textarea "Work Order #: 88029 Requested"
type textarea "x"
type textarea "Work Order #: 88029 Requested B"
type textarea "x"
type textarea "Work Order #: 88029 Requested By"
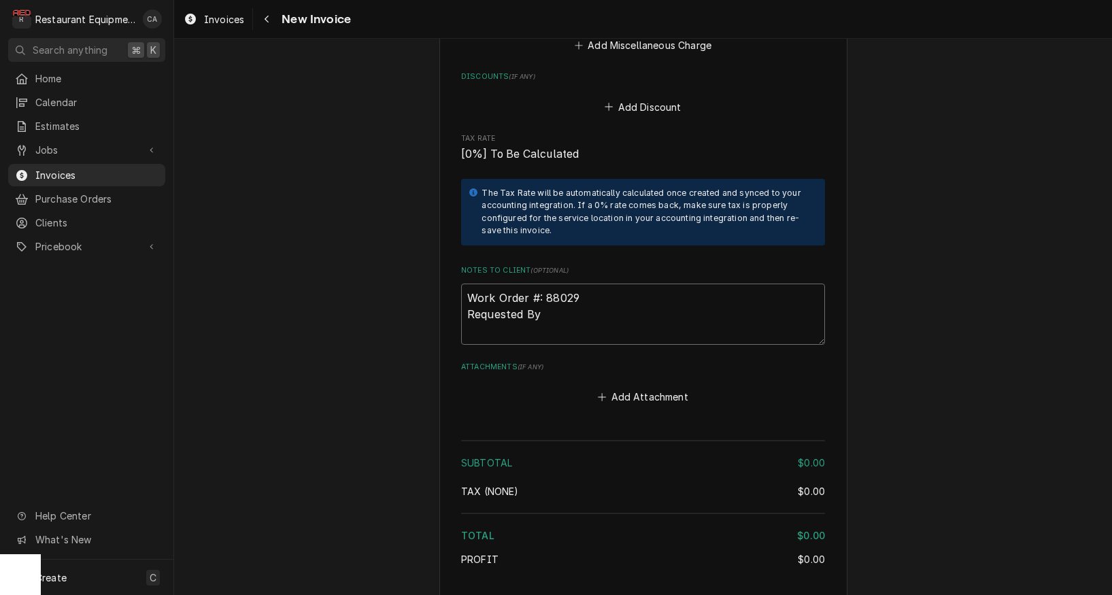
type textarea "x"
type textarea "Work Order #: 88029 Requested By:"
type textarea "x"
type textarea "Work Order #: 88029 Requested By:"
type textarea "x"
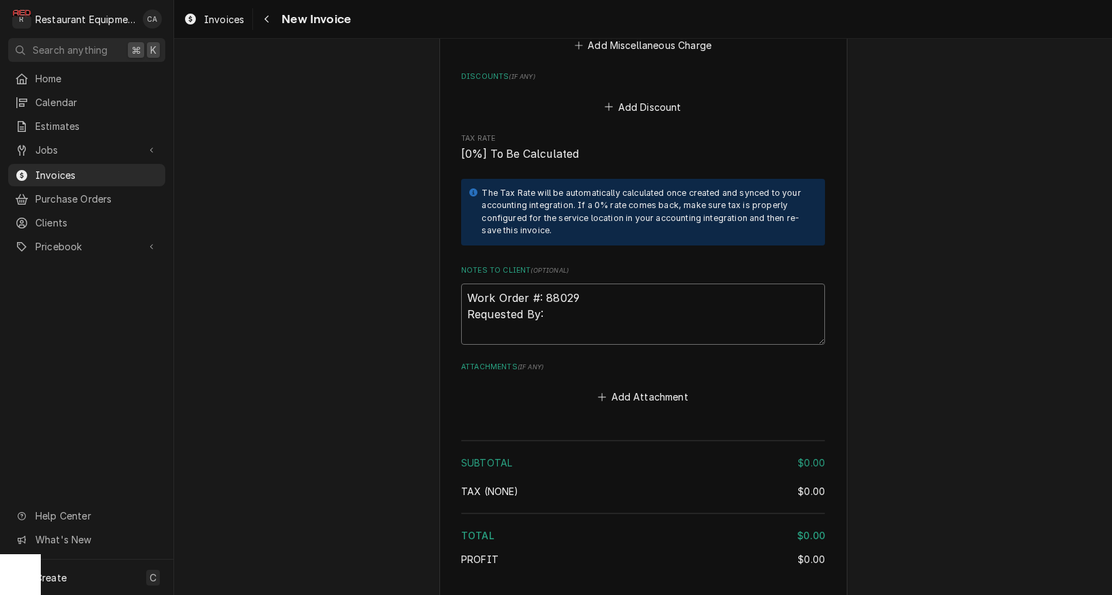
type textarea "Work Order #: 88029 Requested By: 7"
type textarea "x"
type textarea "Work Order #: 88029 Requested By: 76"
type textarea "x"
type textarea "Work Order #: 88029 Requested By: 761"
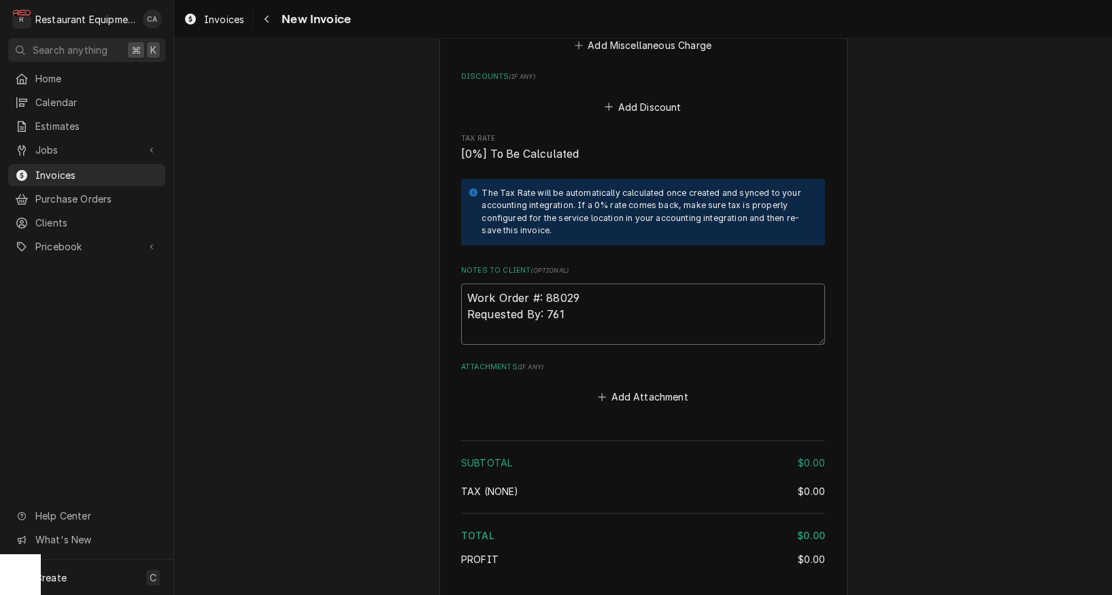
type textarea "x"
type textarea "Work Order #: 88029 Requested By: 7615"
click at [654, 388] on button "Add Attachment" at bounding box center [643, 397] width 95 height 19
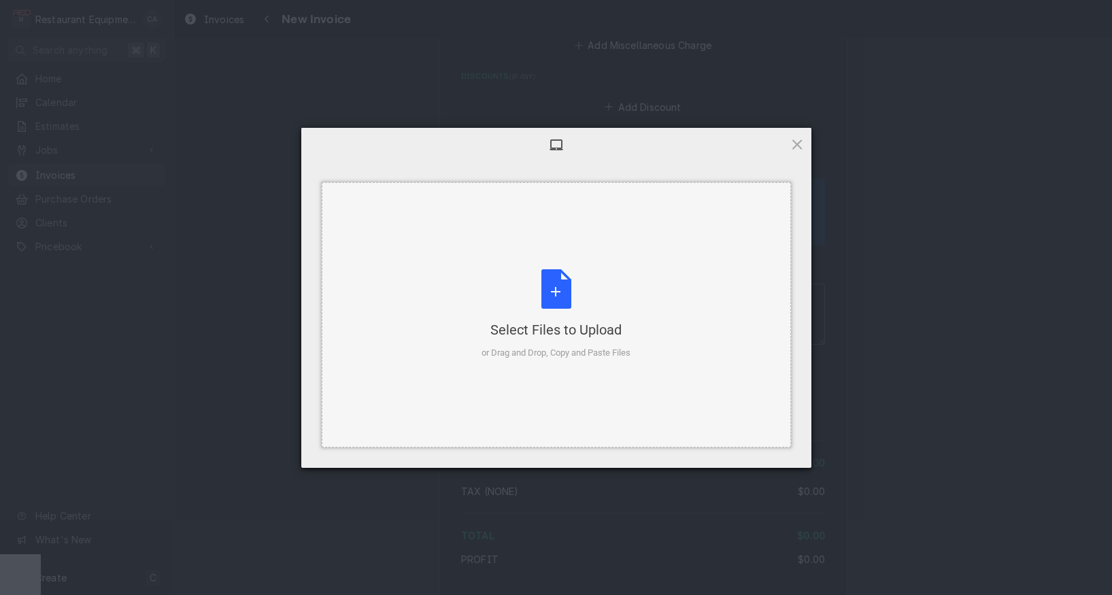
click at [573, 337] on div "Select Files to Upload" at bounding box center [556, 329] width 149 height 19
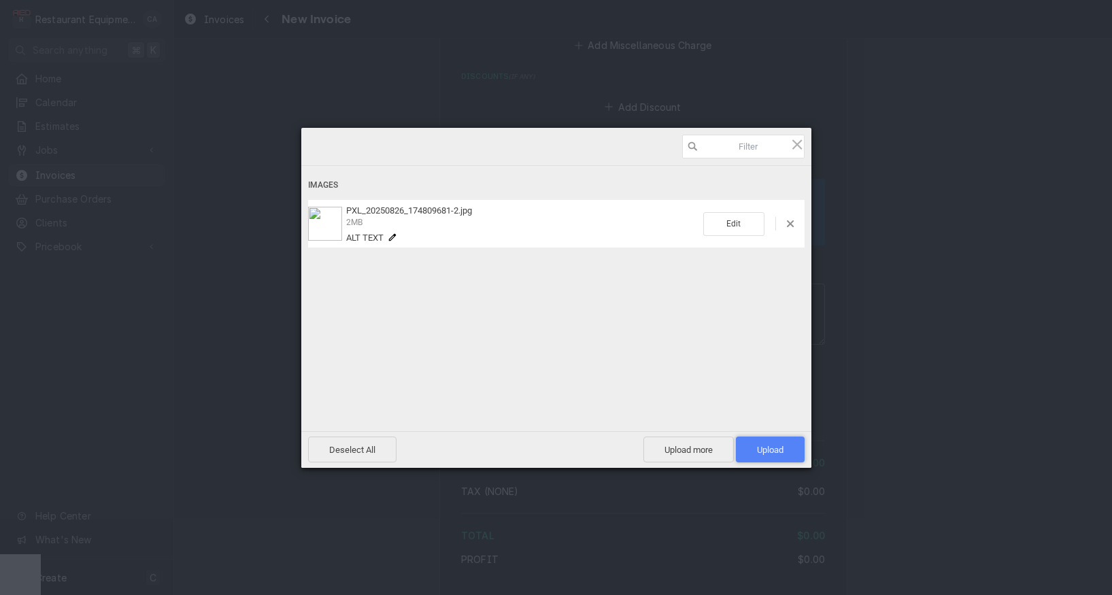
click at [751, 443] on span "Upload 1" at bounding box center [770, 450] width 69 height 26
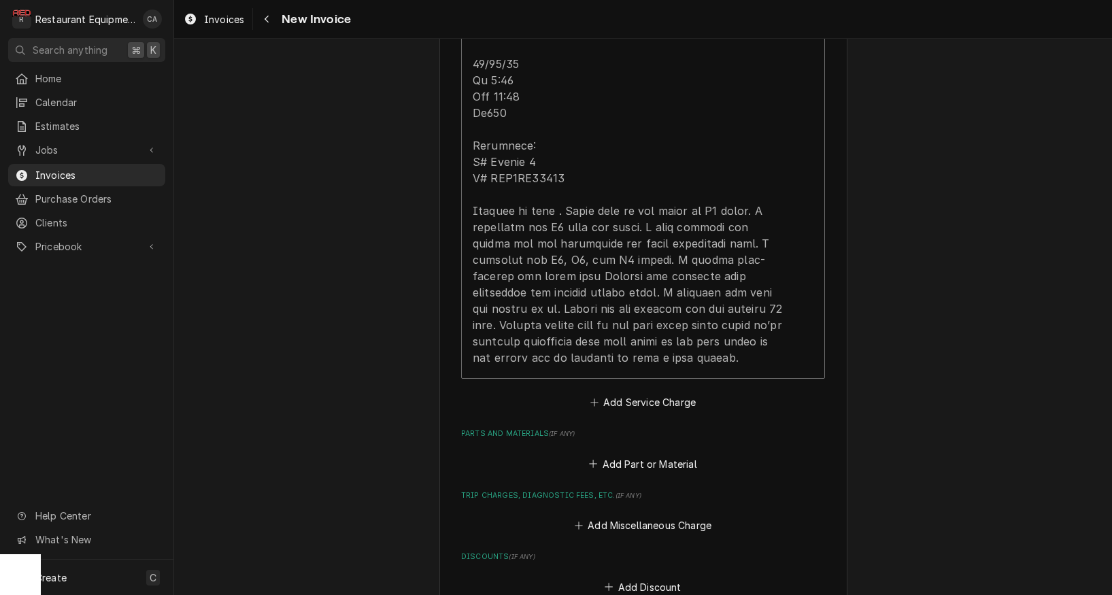
scroll to position [1944, 0]
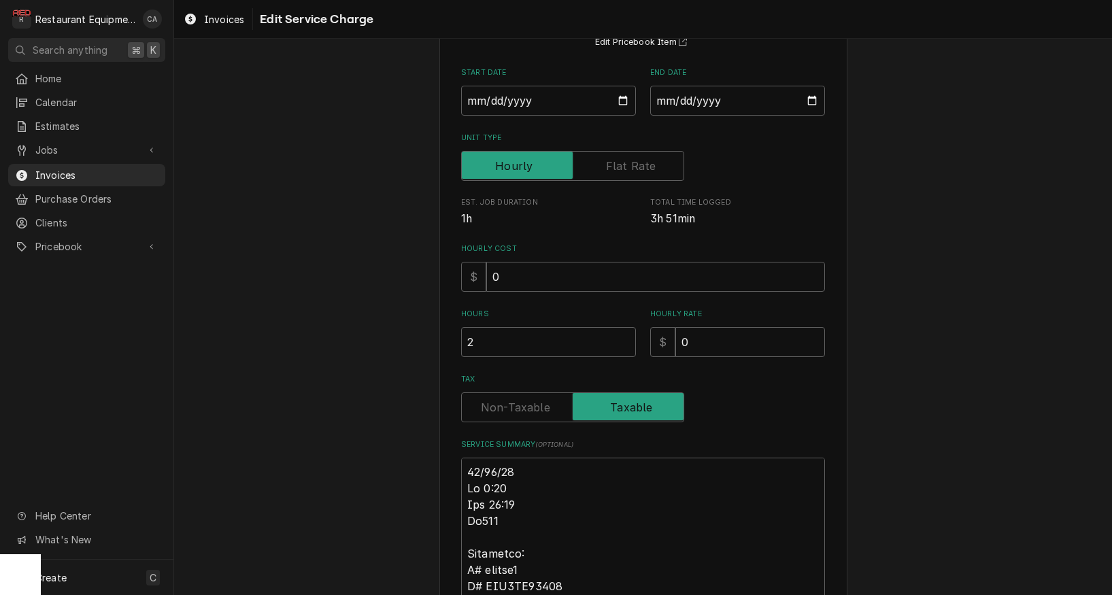
scroll to position [150, 0]
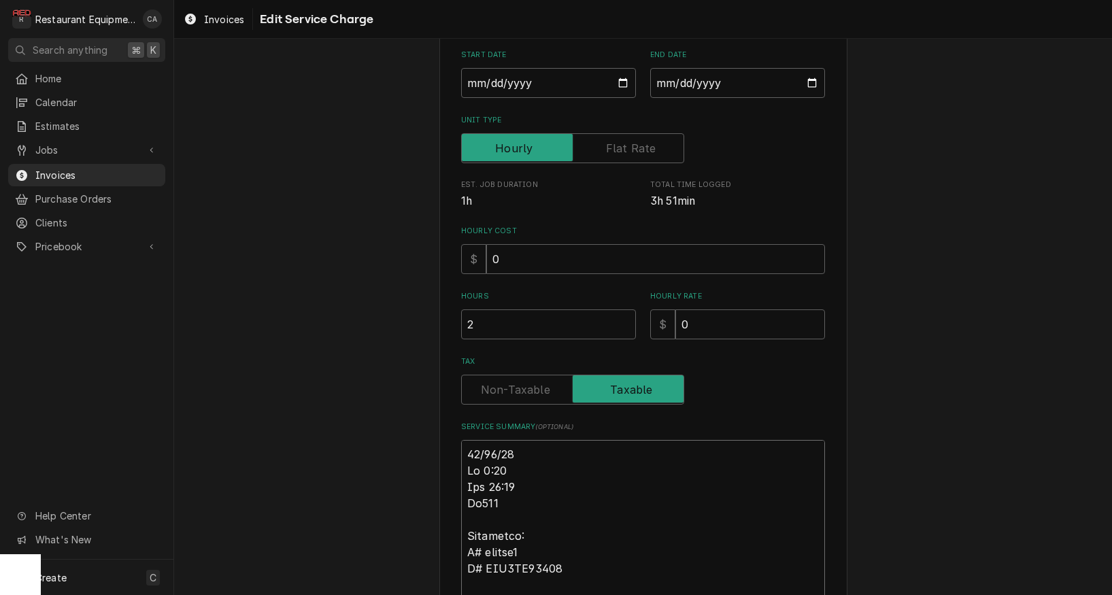
type textarea "x"
type textarea "R08/25/25 In 9:30 Out 11:00 Tk107 Turbochef: M# encore2 S# ENC3ID04314 Found th…"
type textarea "x"
type textarea "Ro08/25/25 In 9:30 Out 11:00 Tk107 Turbochef: M# encore2 S# ENC3ID04314 Found t…"
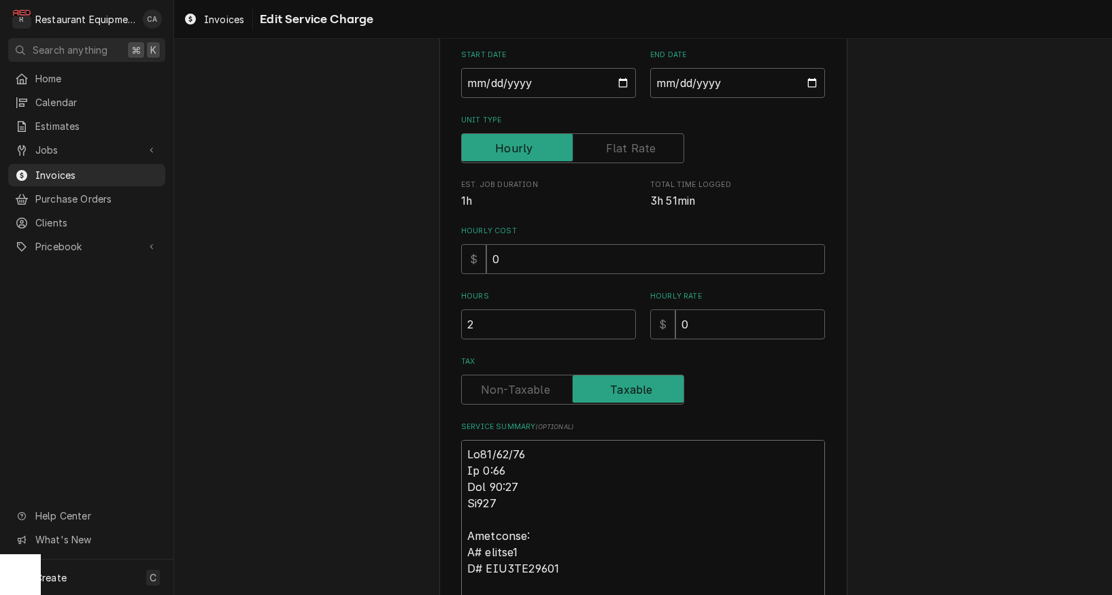
type textarea "x"
type textarea "Roo08/25/25 In 9:30 Out 11:00 Tk107 Turbochef: M# encore2 S# ENC3ID04314 Found …"
type textarea "x"
type textarea "Roo 08/25/25 In 9:30 Out 11:00 Tk107 Turbochef: M# encore2 S# ENC3ID04314 Found…"
type textarea "x"
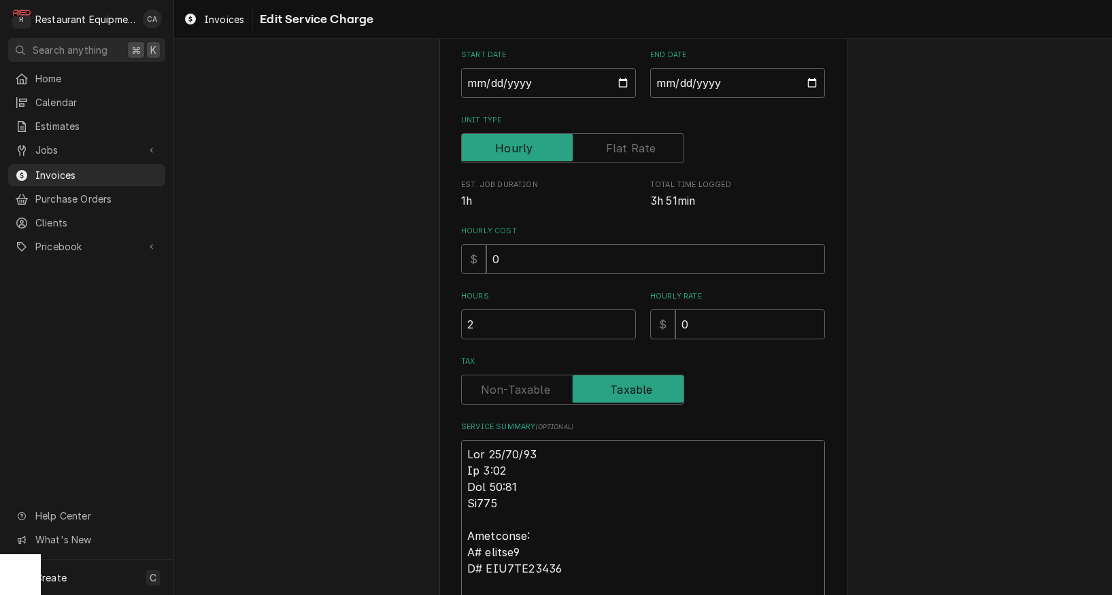
type textarea "Roo 808/25/25 In 9:30 Out 11:00 Tk107 Turbochef: M# encore2 S# ENC3ID04314 Foun…"
type textarea "x"
type textarea "Roo 8608/25/25 In 9:30 Out 11:00 Tk107 Turbochef: M# encore2 S# ENC3ID04314 Fou…"
type textarea "x"
type textarea "Roo 86708/25/25 In 9:30 Out 11:00 Tk107 Turbochef: M# encore2 S# ENC3ID04314 Fo…"
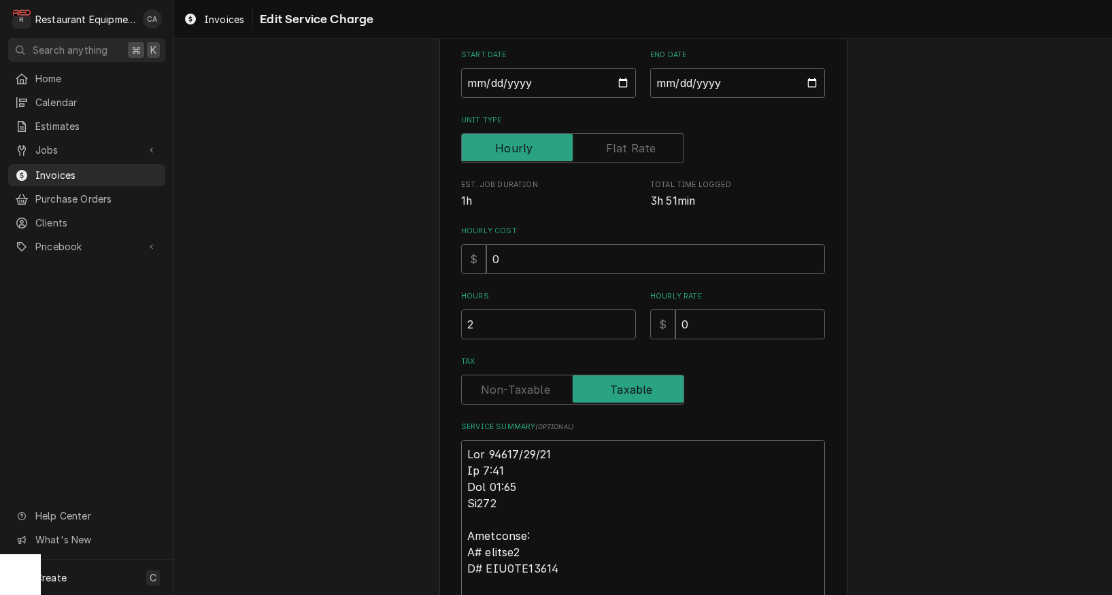
type textarea "x"
type textarea "Roo 867708/25/25 In 9:30 Out 11:00 Tk107 Turbochef: M# encore2 S# ENC3ID04314 F…"
type textarea "x"
type textarea "Roo 8677 08/25/25 In 9:30 Out 11:00 Tk107 Turbochef: M# encore2 S# ENC3ID04314 …"
type textarea "x"
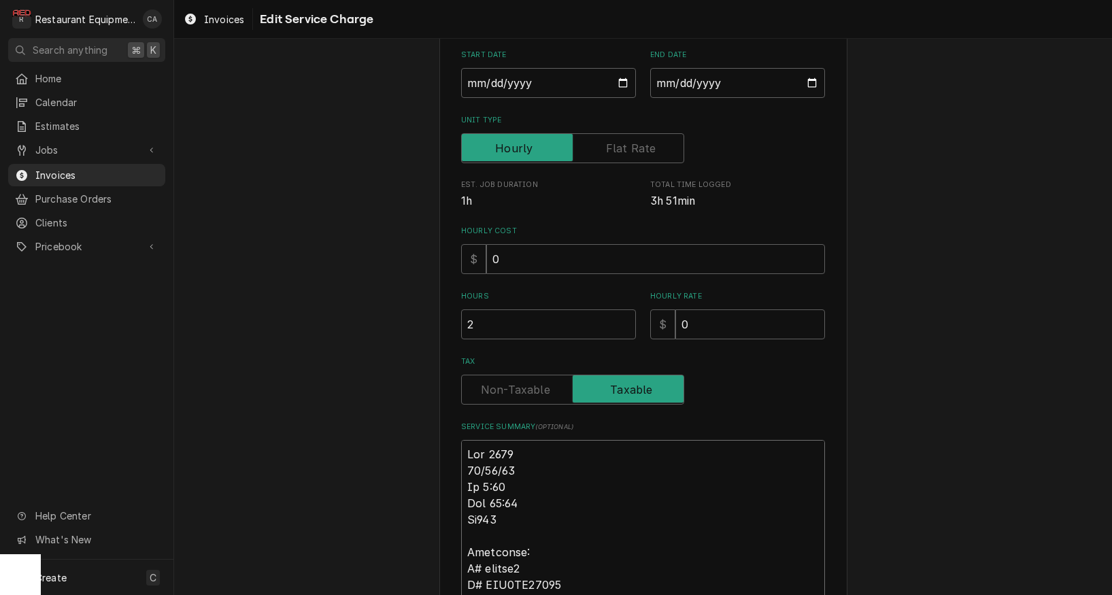
type textarea "Roo 8677 08/25/25 In 9:30 Out 11:00 Tk107 Turbochef: M# encore2 S# ENC3ID04314 …"
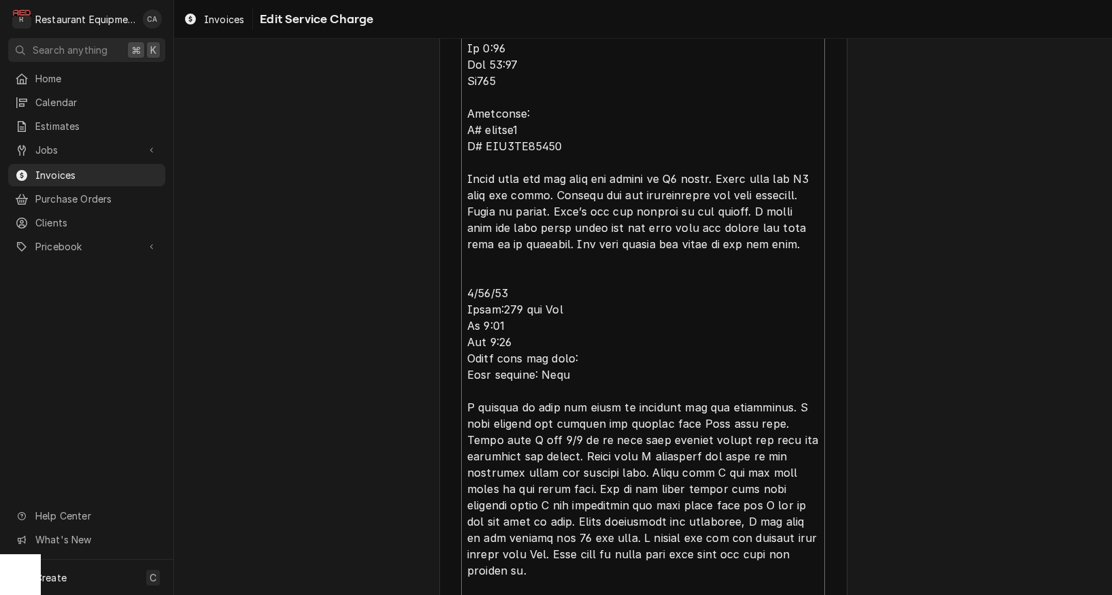
scroll to position [620, 0]
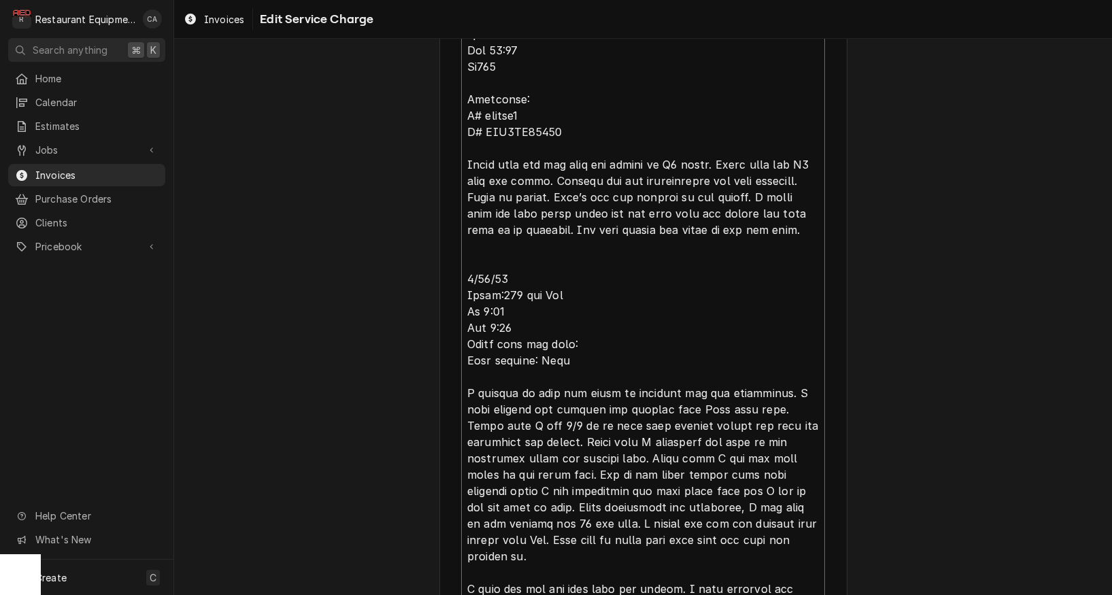
click at [569, 290] on textarea "Service Summary ( optional )" at bounding box center [643, 475] width 364 height 1008
type textarea "x"
type textarea "Roo 8677 08/25/25 In 9:30 Out 11:00 Tk107 Turbochef: M# encore2 S# ENC3ID04314 …"
type textarea "x"
type textarea "Roo 8677 08/25/25 In 9:30 Out 11:00 Tk107 Turbochef: M# encore2 S# ENC3ID04314 …"
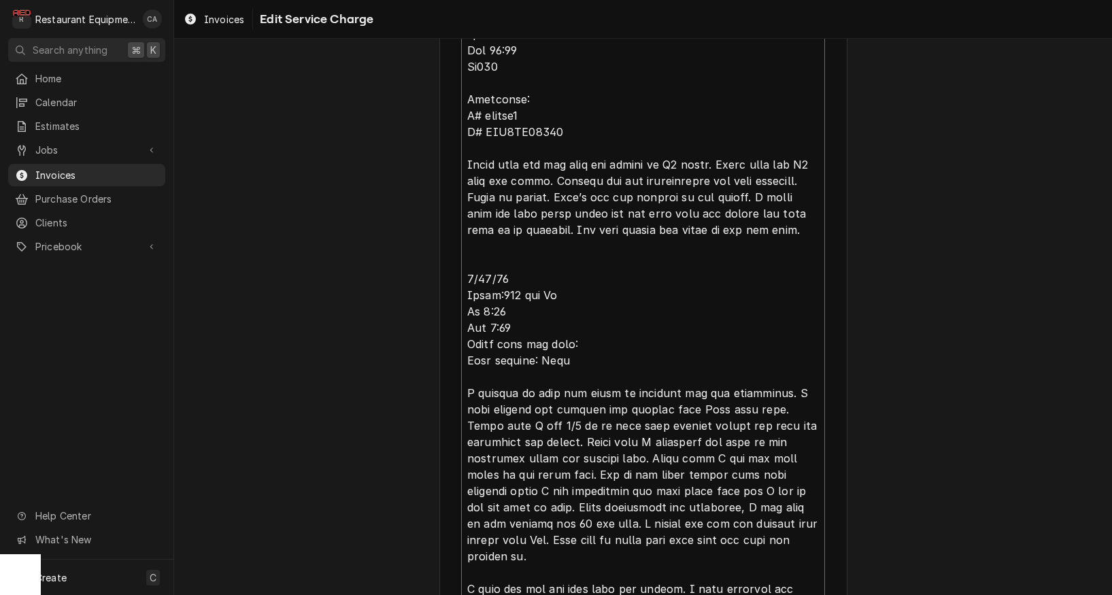
type textarea "x"
type textarea "Roo 8677 08/25/25 In 9:30 Out 11:00 Tk107 Turbochef: M# encore2 S# ENC3ID04314 …"
type textarea "x"
type textarea "Roo 8677 08/25/25 In 9:30 Out 11:00 Tk107 Turbochef: M# encore2 S# ENC3ID04314 …"
type textarea "x"
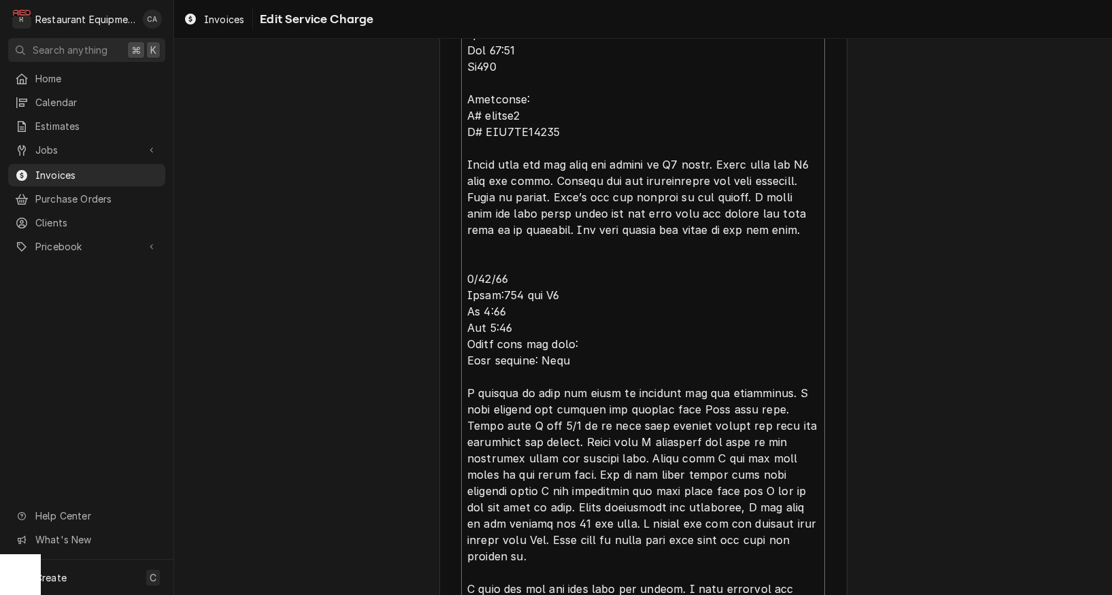
type textarea "Roo 8677 08/25/25 In 9:30 Out 11:00 Tk107 Turbochef: M# encore2 S# ENC3ID04314 …"
type textarea "x"
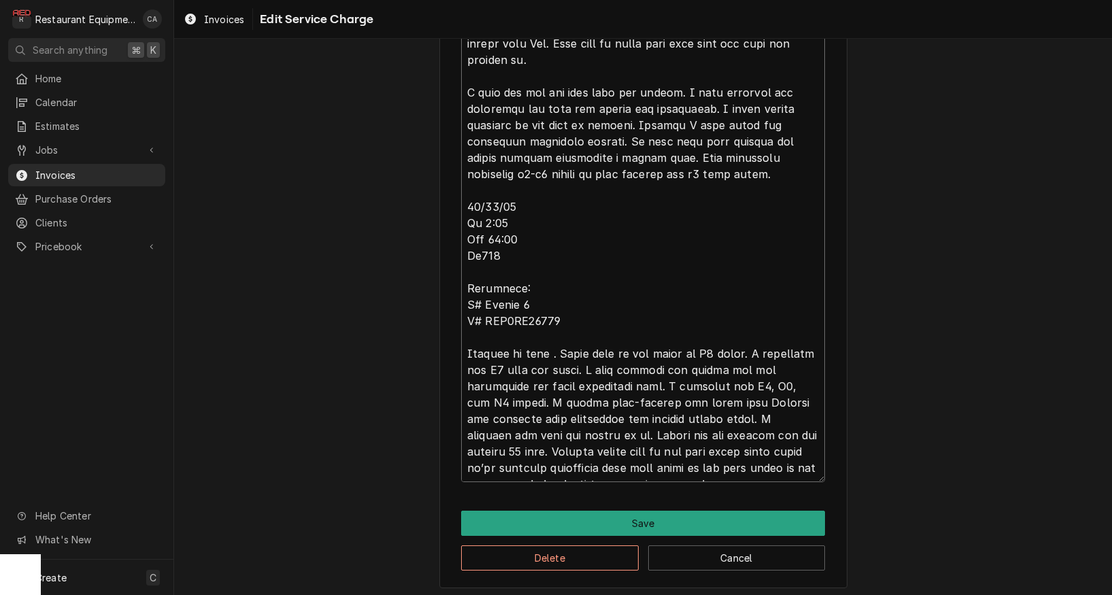
scroll to position [0, 0]
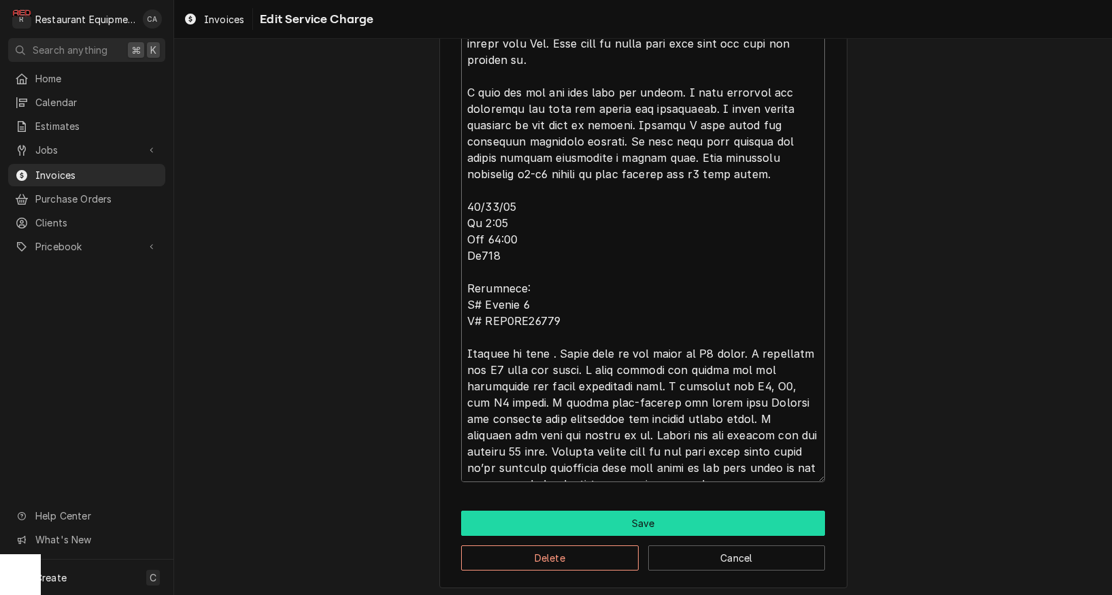
type textarea "Roo 8677 08/25/25 In 9:30 Out 11:00 Tk107 Turbochef: M# encore2 S# ENC3ID04314 …"
click at [616, 520] on button "Save" at bounding box center [643, 523] width 364 height 25
type textarea "x"
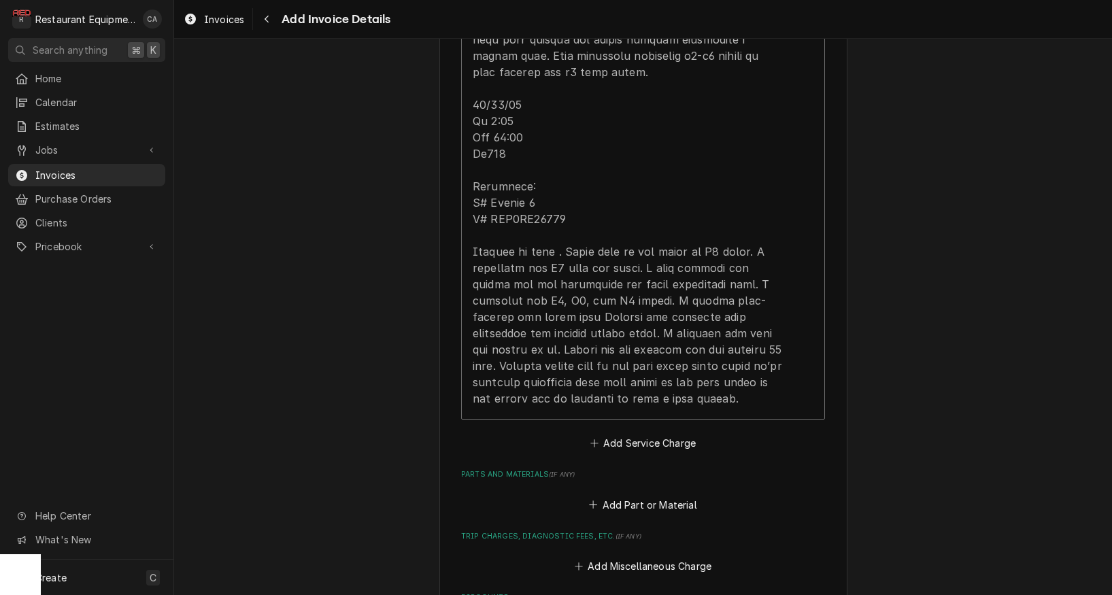
scroll to position [1907, 0]
click at [632, 433] on button "Add Service Charge" at bounding box center [643, 442] width 110 height 19
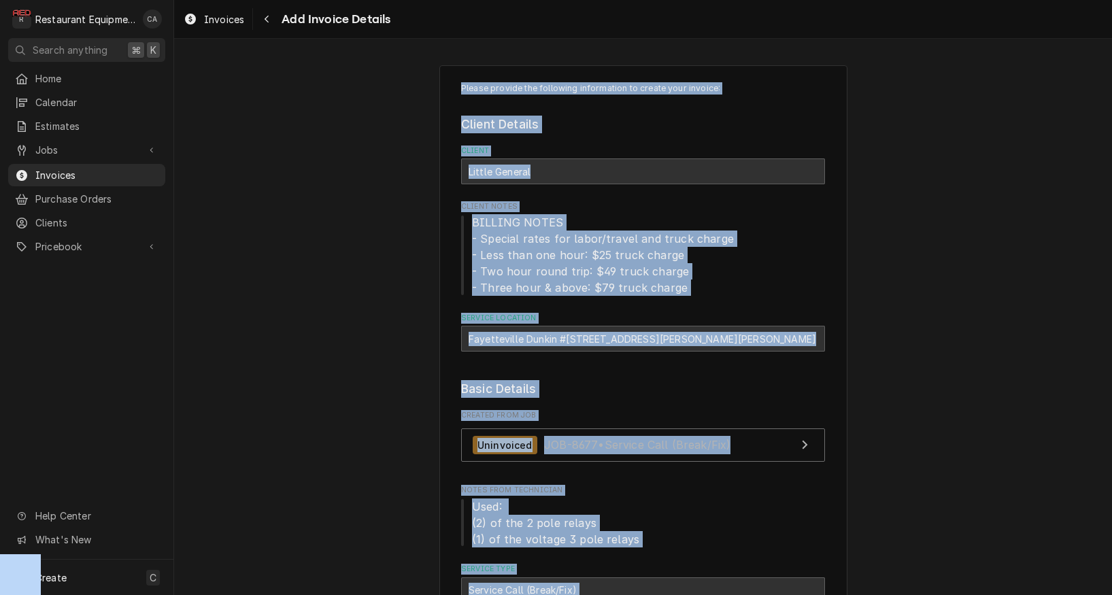
click at [632, 428] on div "Please provide the following information to create your invoice: Client Details…" at bounding box center [643, 317] width 938 height 556
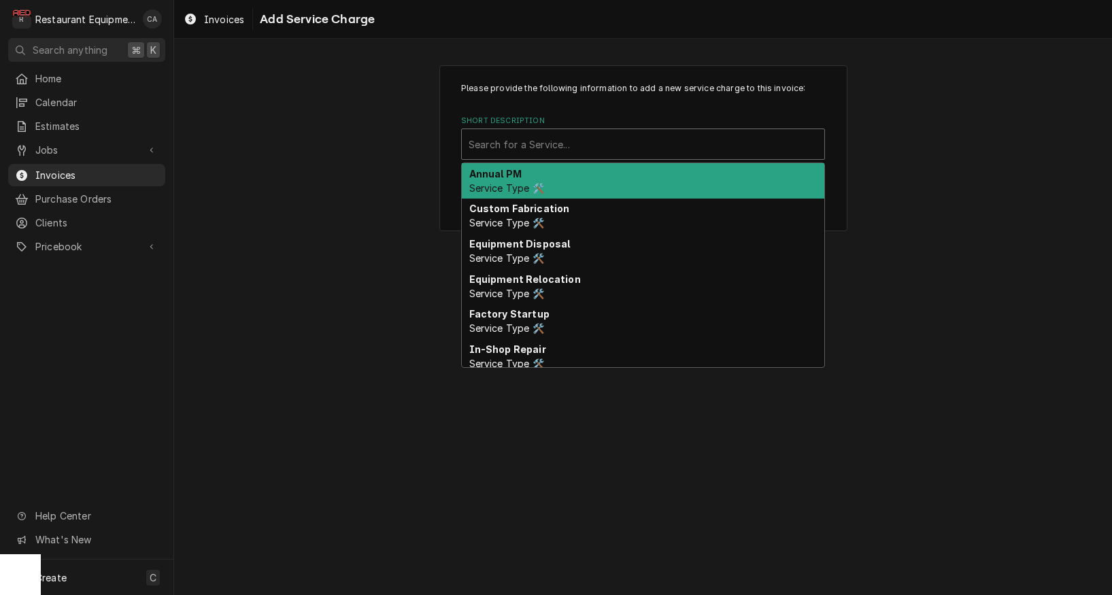
click at [552, 149] on div "Search for a Service..." at bounding box center [643, 144] width 349 height 14
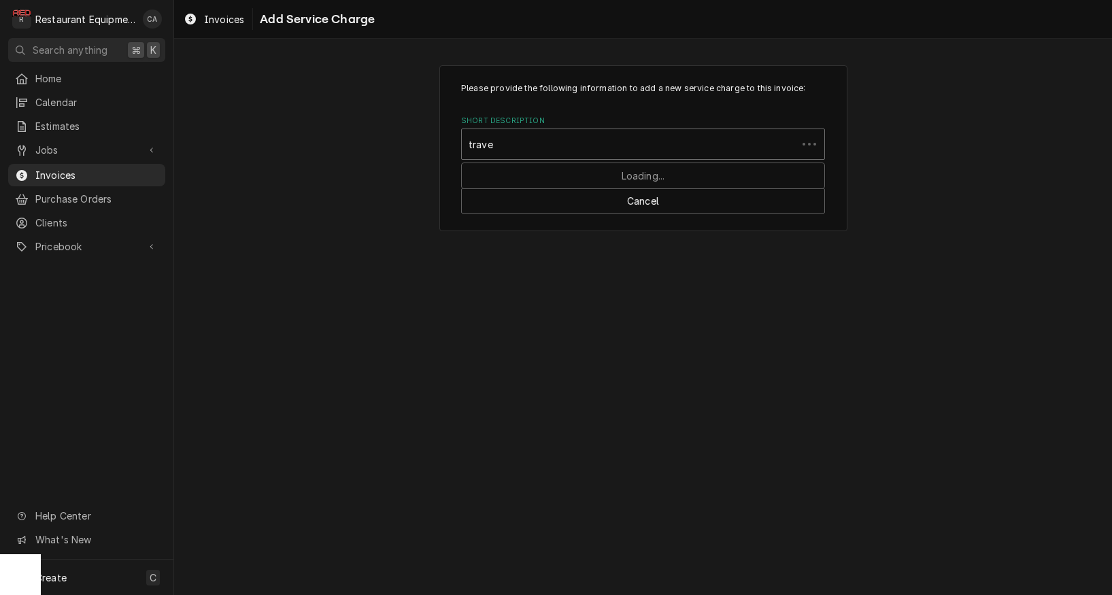
type input "travel"
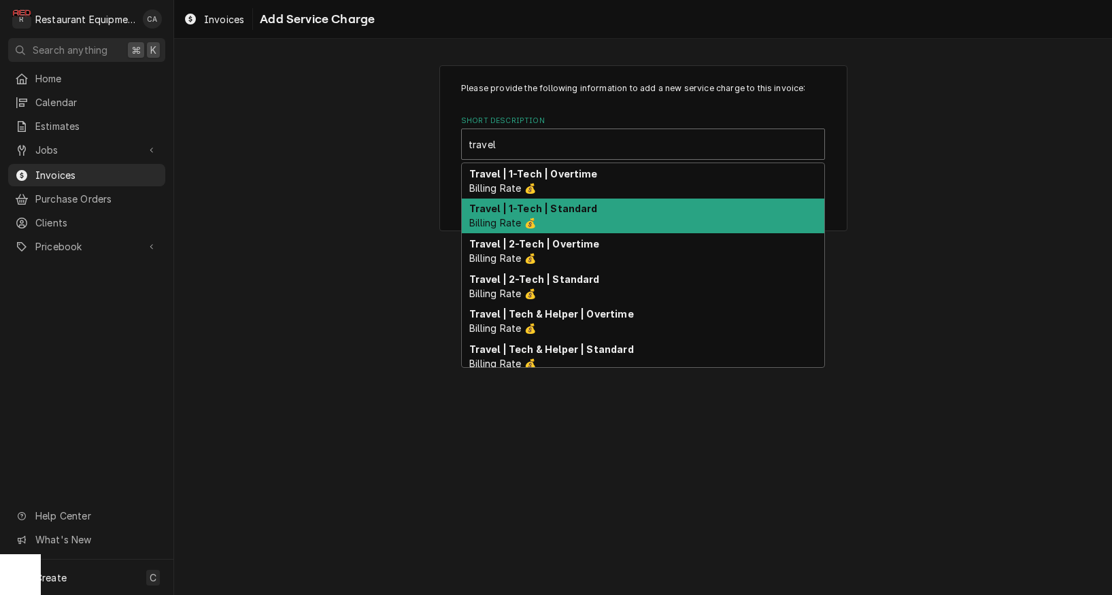
click at [557, 212] on strong "Travel | 1-Tech | Standard" at bounding box center [533, 209] width 129 height 12
type textarea "x"
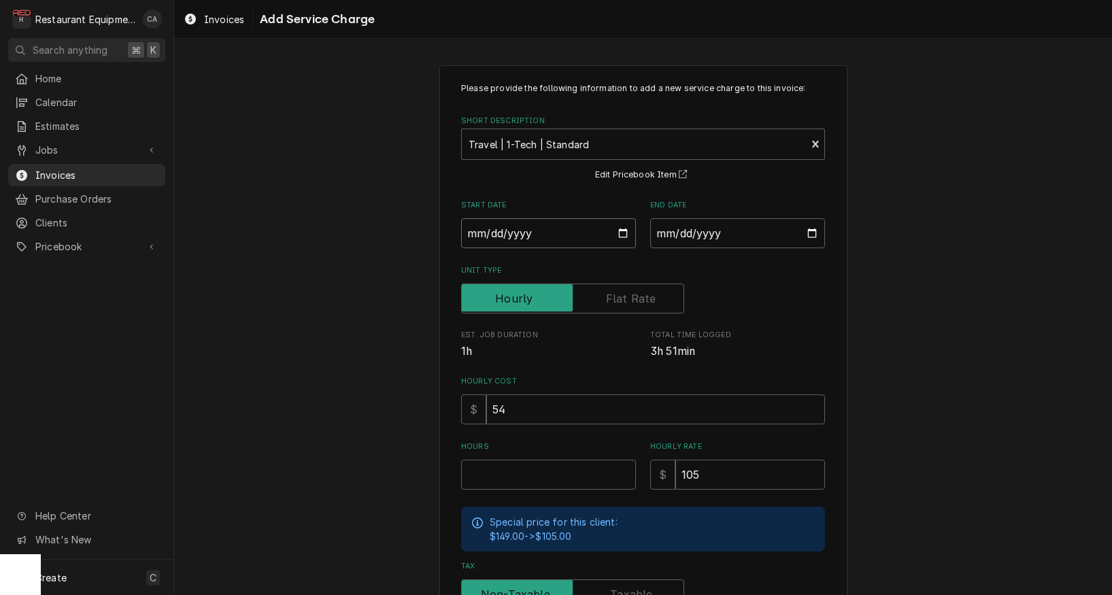
click at [513, 231] on input "Start Date" at bounding box center [548, 233] width 175 height 30
type input "2025-08-25"
type textarea "x"
drag, startPoint x: 716, startPoint y: 237, endPoint x: 697, endPoint y: 239, distance: 19.2
click at [716, 237] on input "End Date" at bounding box center [737, 233] width 175 height 30
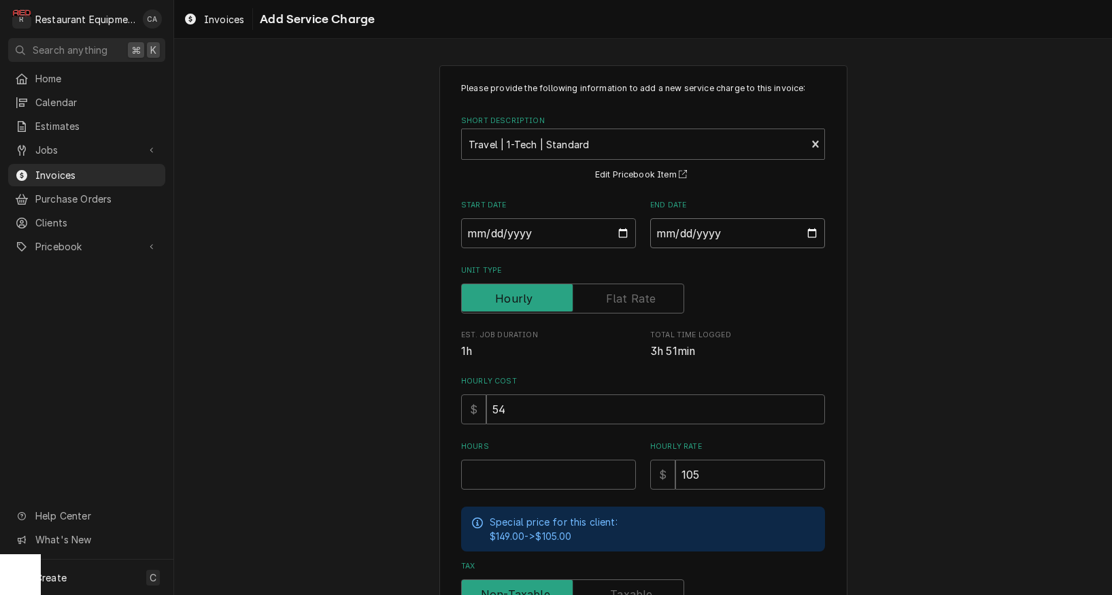
type input "2025-08-28"
drag, startPoint x: 890, startPoint y: 328, endPoint x: 754, endPoint y: 404, distance: 155.9
click at [890, 328] on div "Please provide the following information to add a new service charge to this in…" at bounding box center [643, 421] width 938 height 736
click at [547, 477] on input "Hours" at bounding box center [548, 475] width 175 height 30
type textarea "x"
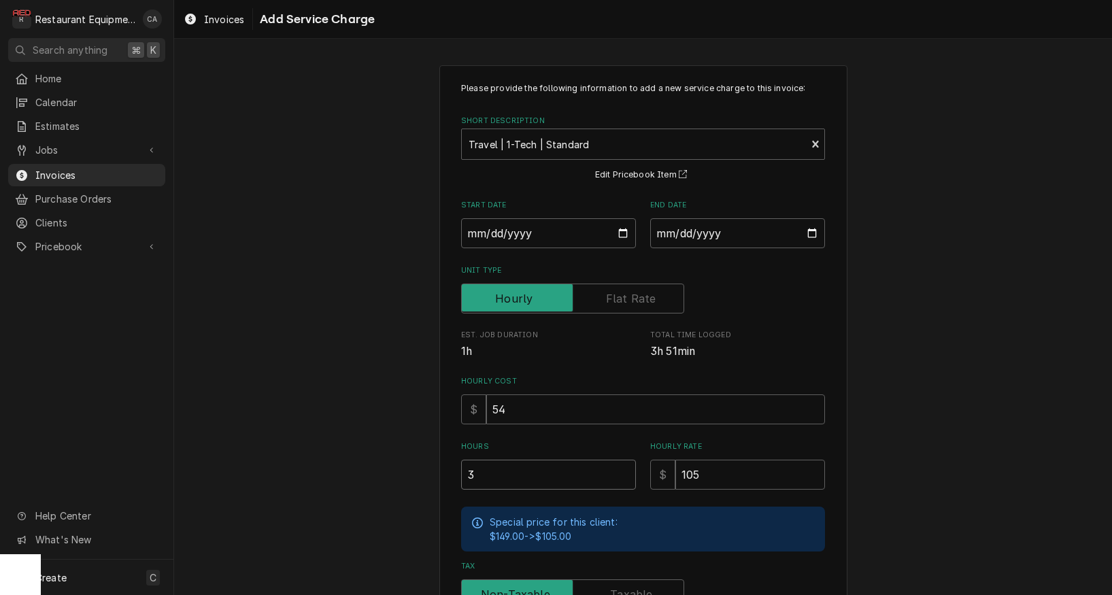
type input "3"
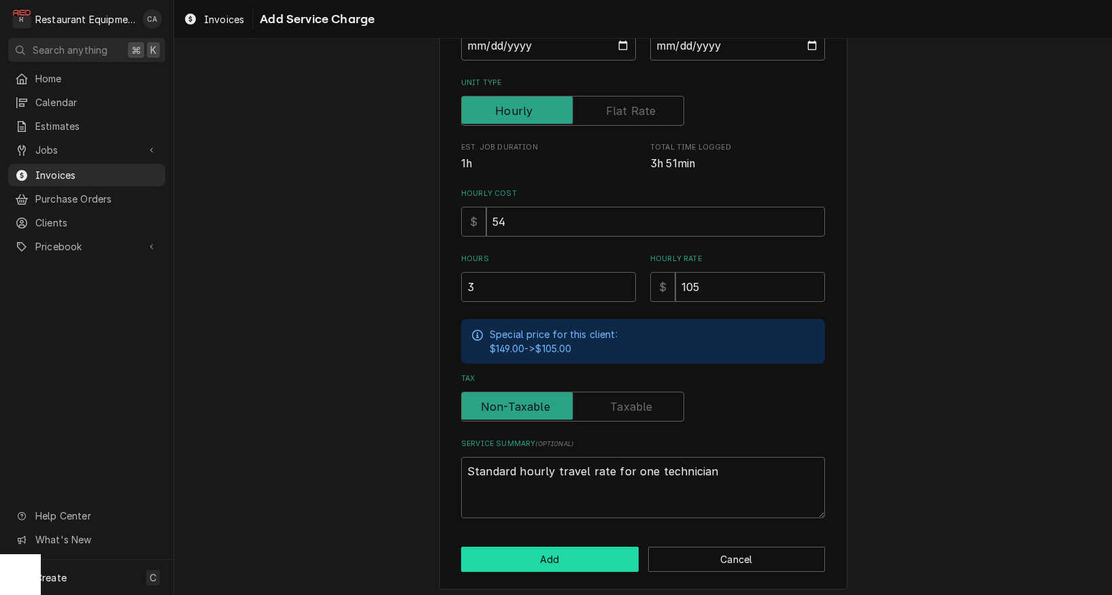
click at [530, 547] on button "Add" at bounding box center [550, 559] width 178 height 25
type textarea "x"
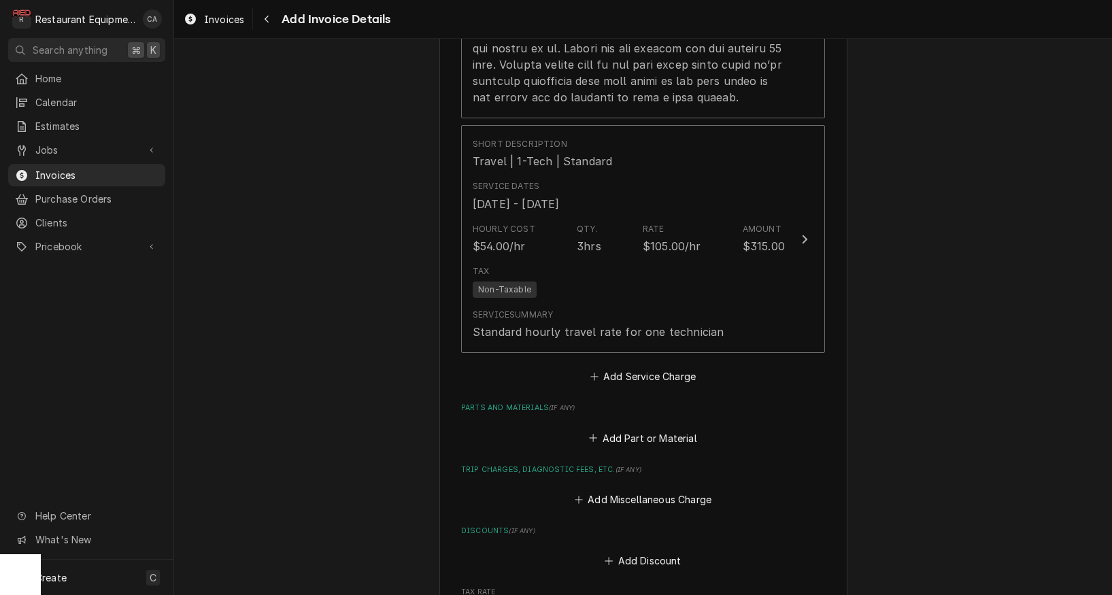
scroll to position [2261, 0]
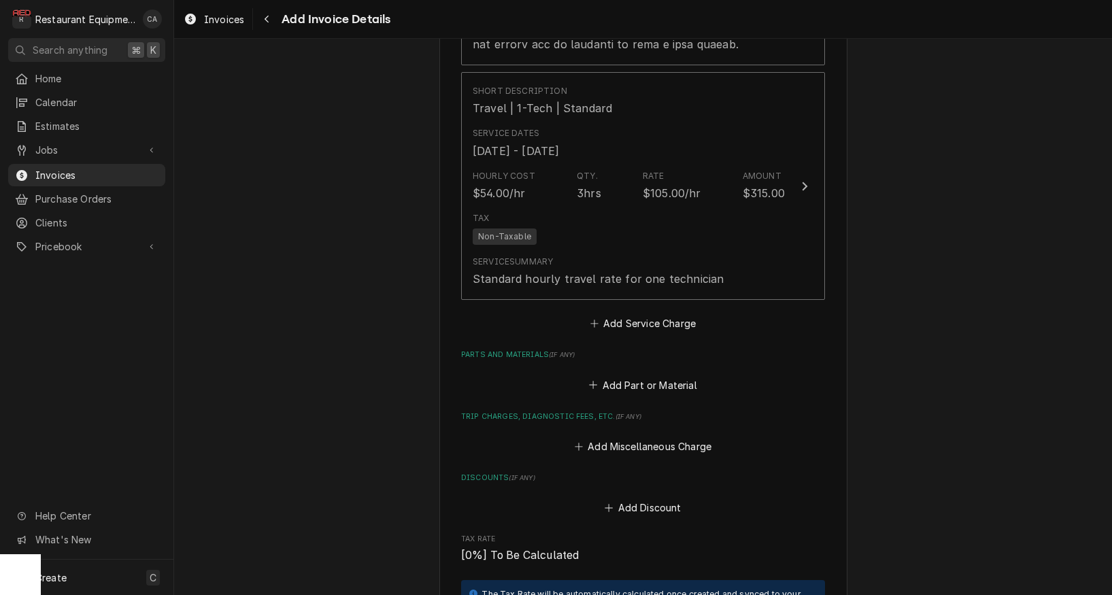
drag, startPoint x: 665, startPoint y: 307, endPoint x: 692, endPoint y: 281, distance: 38.0
click at [665, 314] on button "Add Service Charge" at bounding box center [643, 323] width 110 height 19
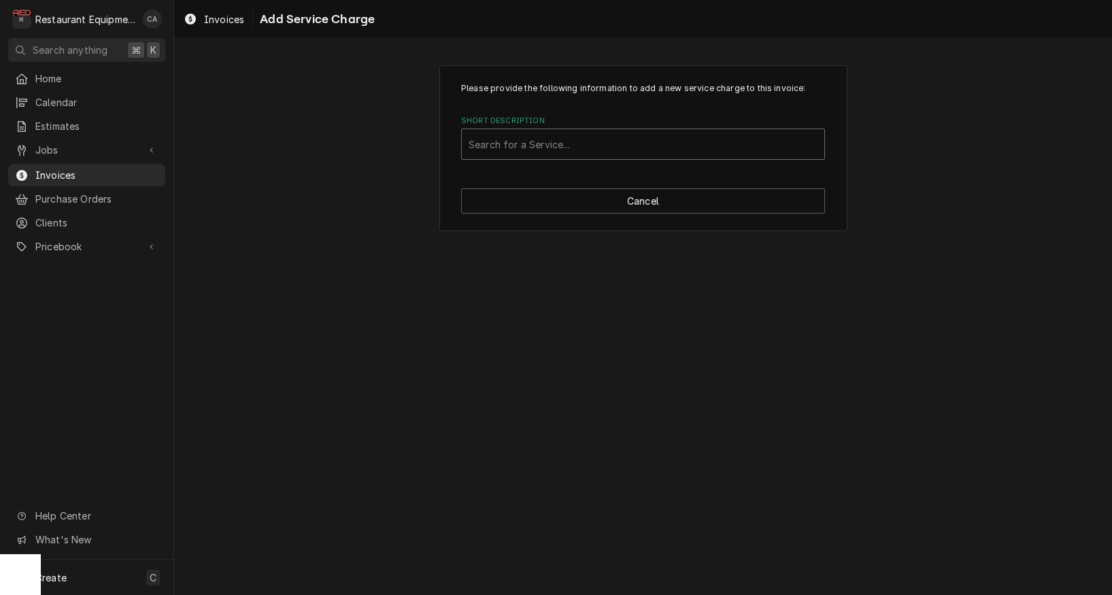
click at [550, 142] on div "Search for a Service..." at bounding box center [643, 144] width 349 height 14
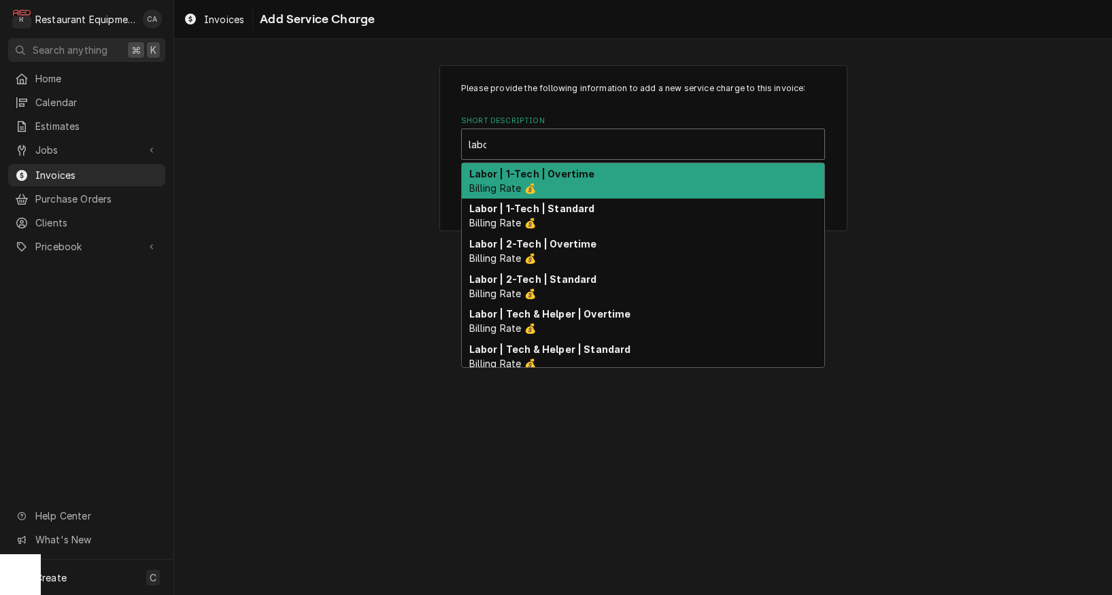
type input "labor"
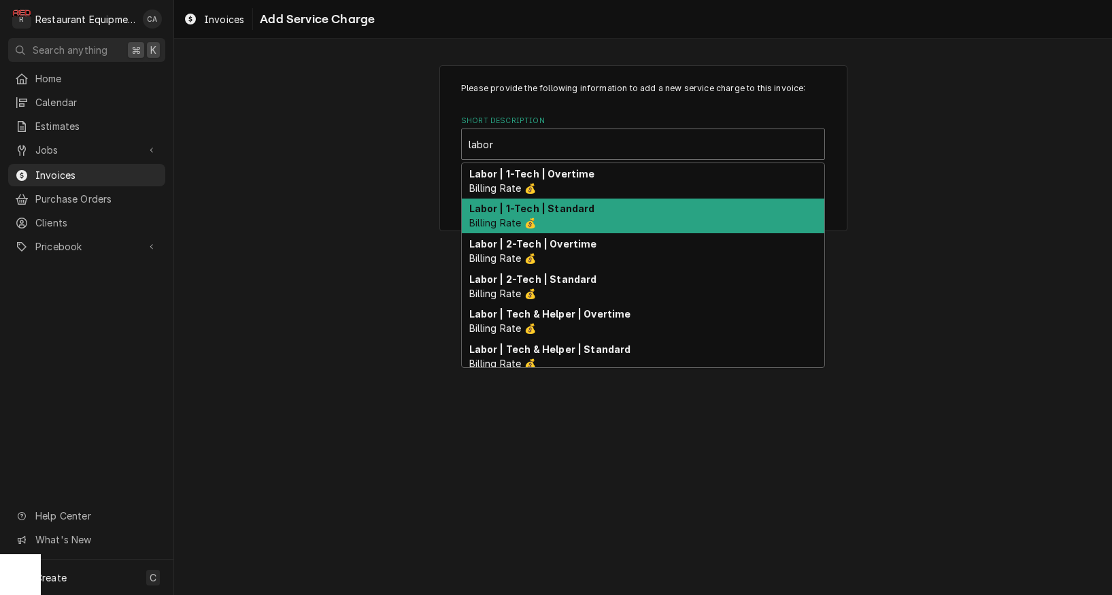
drag, startPoint x: 558, startPoint y: 212, endPoint x: 583, endPoint y: 210, distance: 24.5
click at [558, 212] on strong "Labor | 1-Tech | Standard" at bounding box center [532, 209] width 126 height 12
type textarea "x"
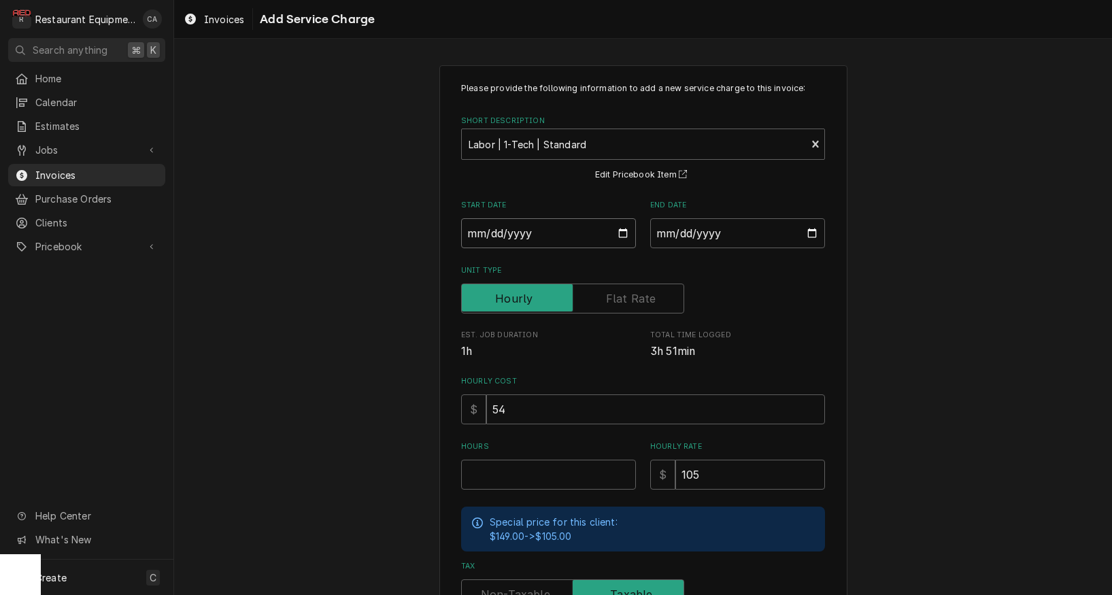
click at [504, 231] on input "Start Date" at bounding box center [548, 233] width 175 height 30
type input "2025-08-25"
type textarea "x"
click at [709, 237] on input "End Date" at bounding box center [737, 233] width 175 height 30
type input "2025-08-28"
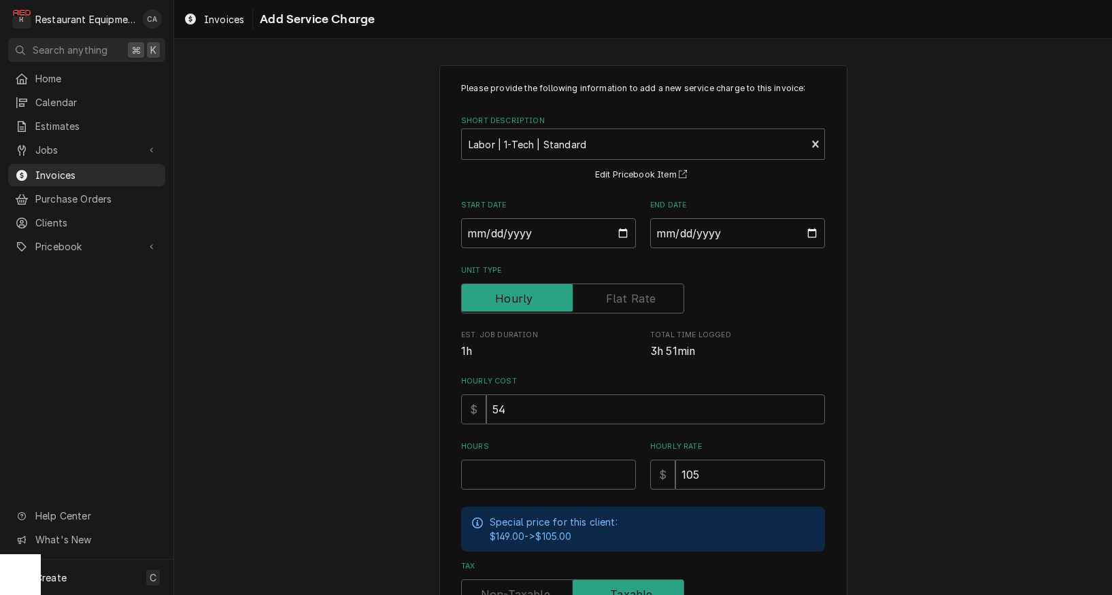
drag, startPoint x: 864, startPoint y: 325, endPoint x: 783, endPoint y: 358, distance: 87.5
click at [864, 326] on div "Please provide the following information to add a new service charge to this in…" at bounding box center [643, 421] width 938 height 736
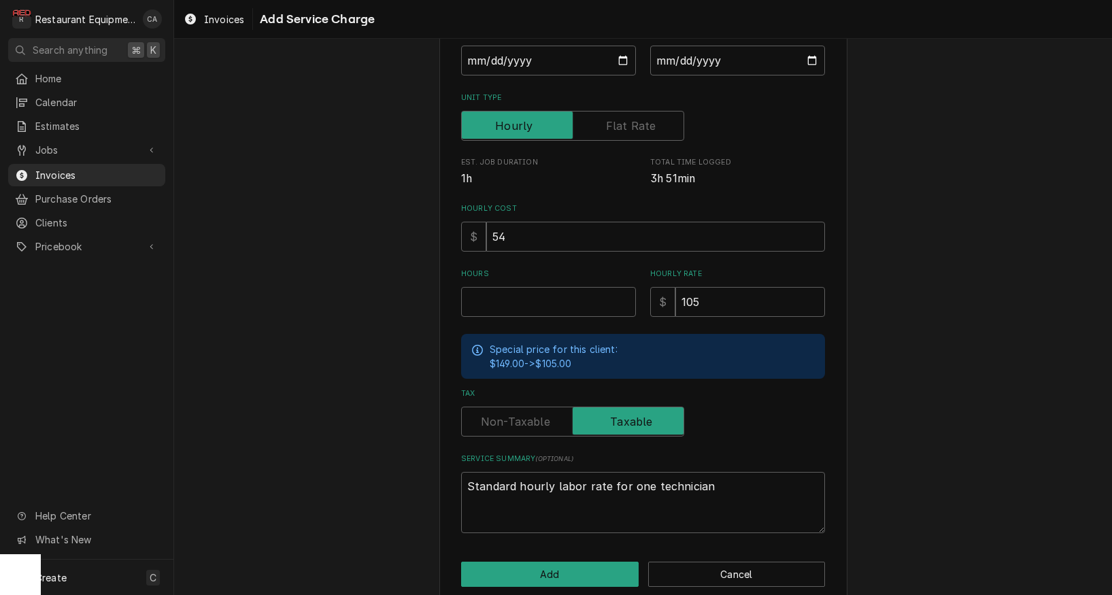
scroll to position [176, 0]
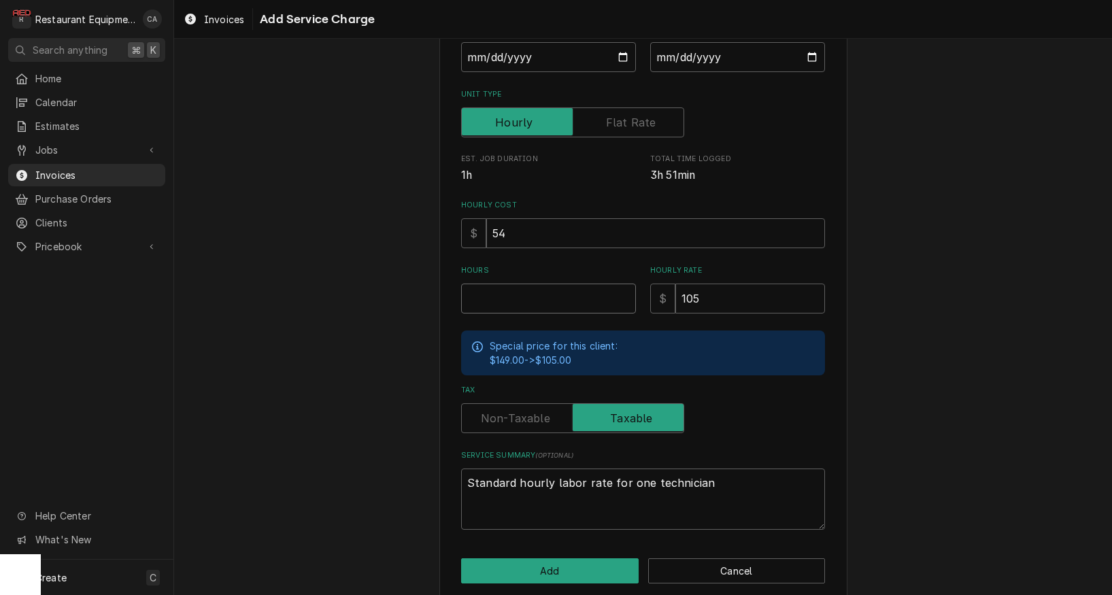
click at [503, 300] on input "Hours" at bounding box center [548, 299] width 175 height 30
click at [513, 292] on input "Hours" at bounding box center [548, 299] width 175 height 30
type textarea "x"
type input "6"
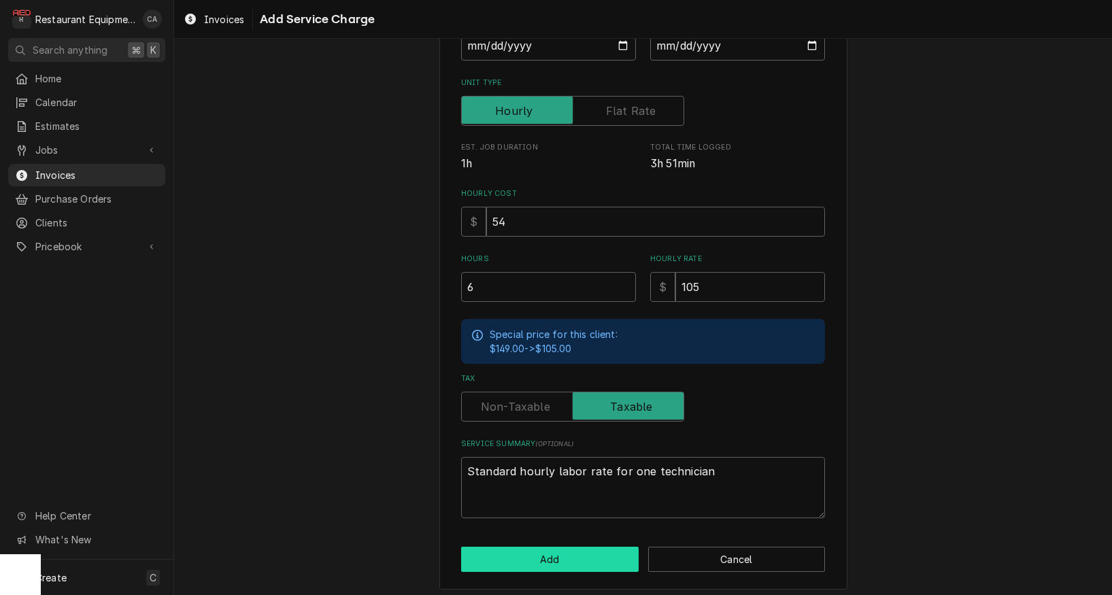
click at [511, 548] on button "Add" at bounding box center [550, 559] width 178 height 25
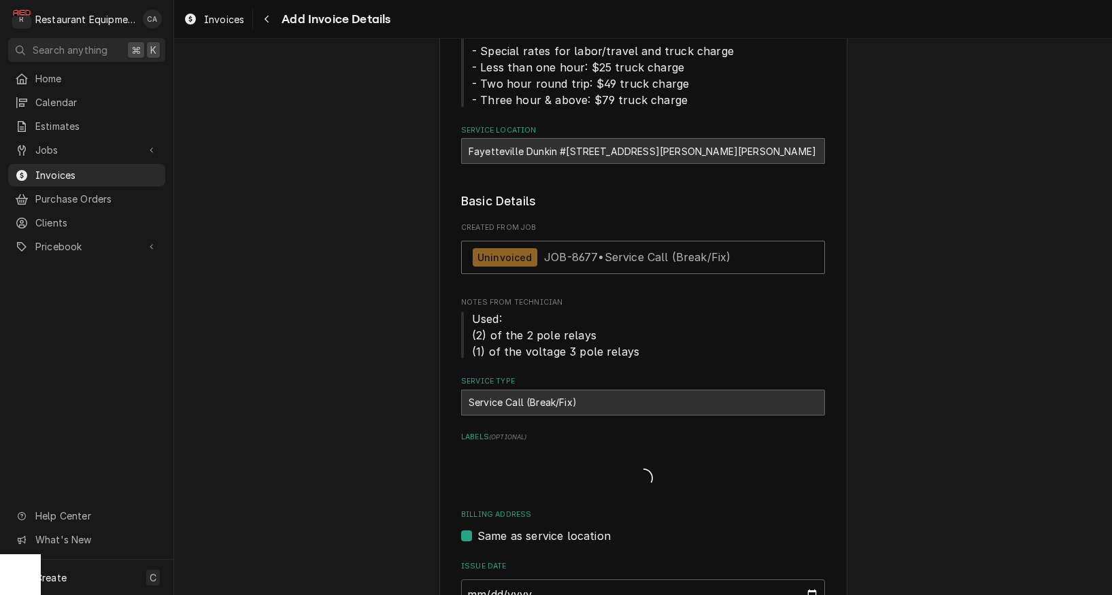
scroll to position [2261, 0]
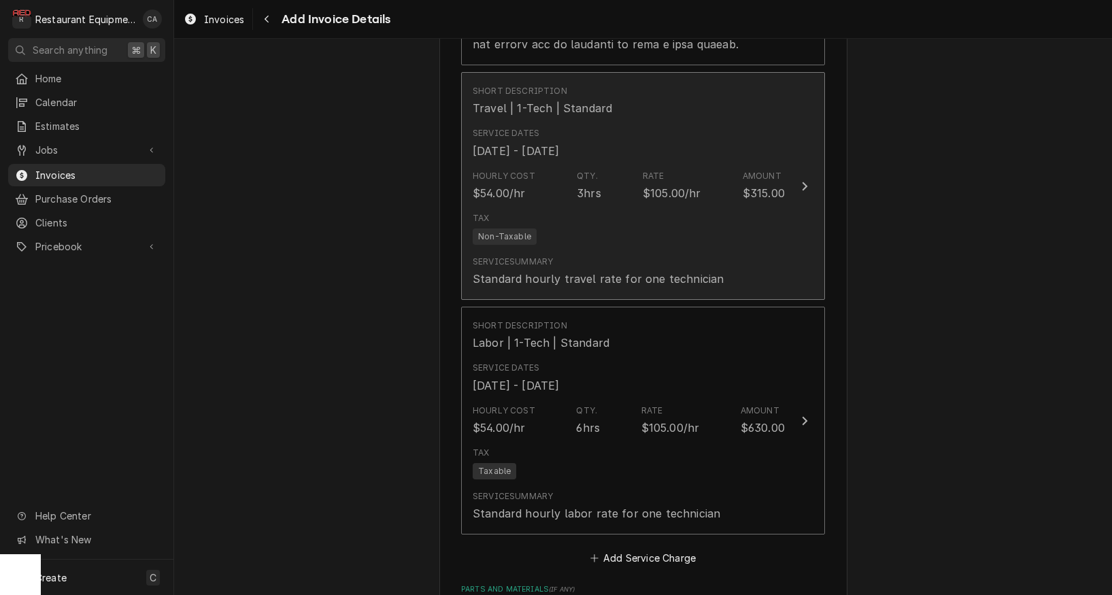
click at [599, 223] on div "Tax Non-Taxable" at bounding box center [629, 229] width 312 height 44
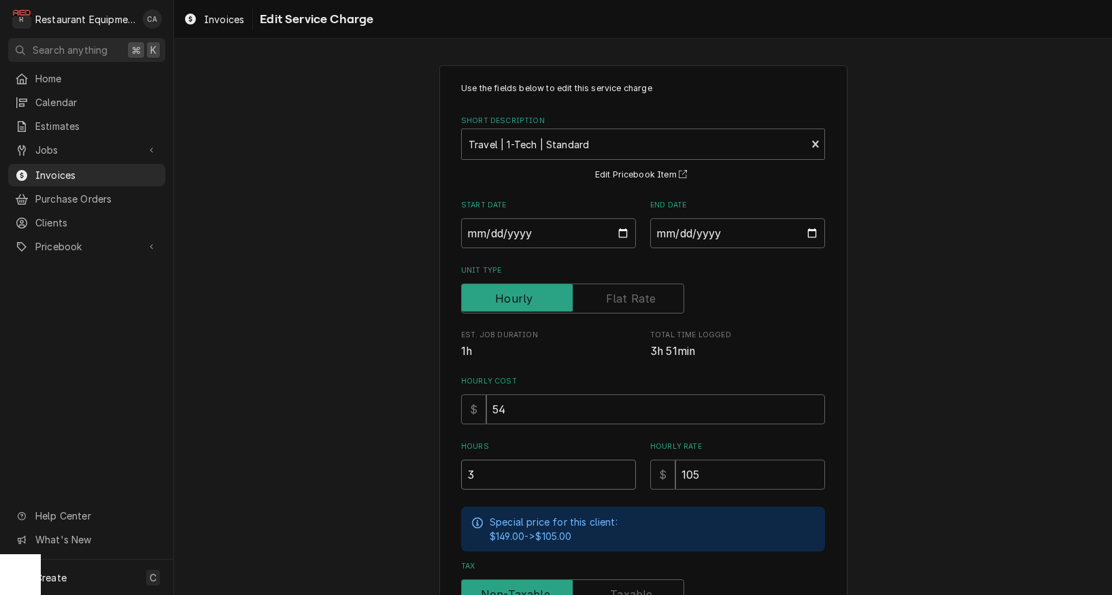
click at [484, 462] on input "3" at bounding box center [548, 475] width 175 height 30
drag, startPoint x: 477, startPoint y: 470, endPoint x: 457, endPoint y: 468, distance: 20.5
click at [457, 468] on div "Use the fields below to edit this service charge Short Description Travel | 1-T…" at bounding box center [643, 438] width 408 height 747
type textarea "x"
type input "2"
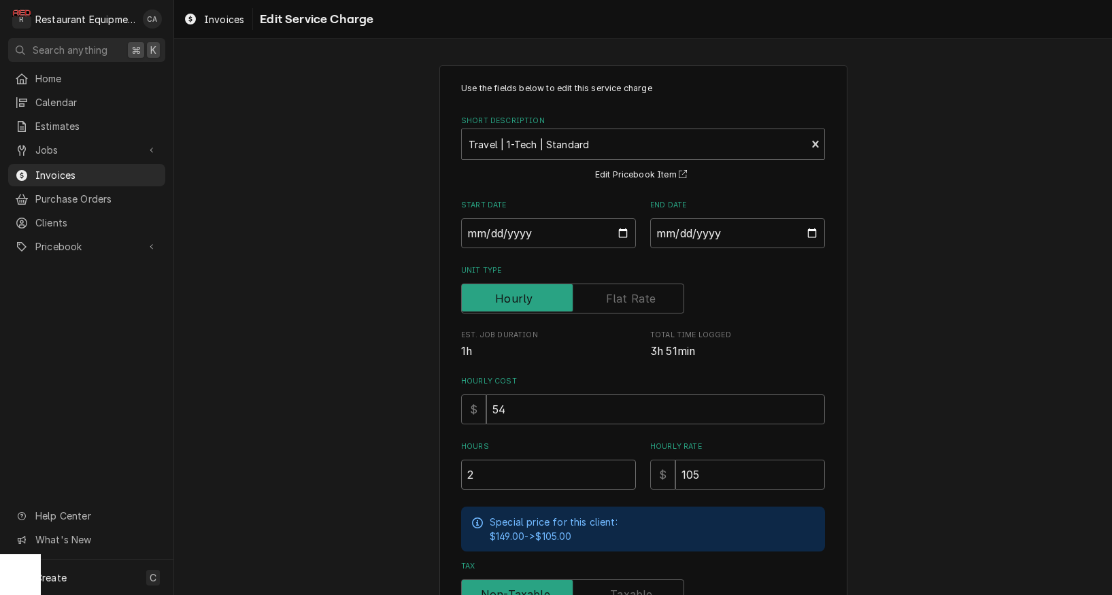
type textarea "x"
type input "2.5"
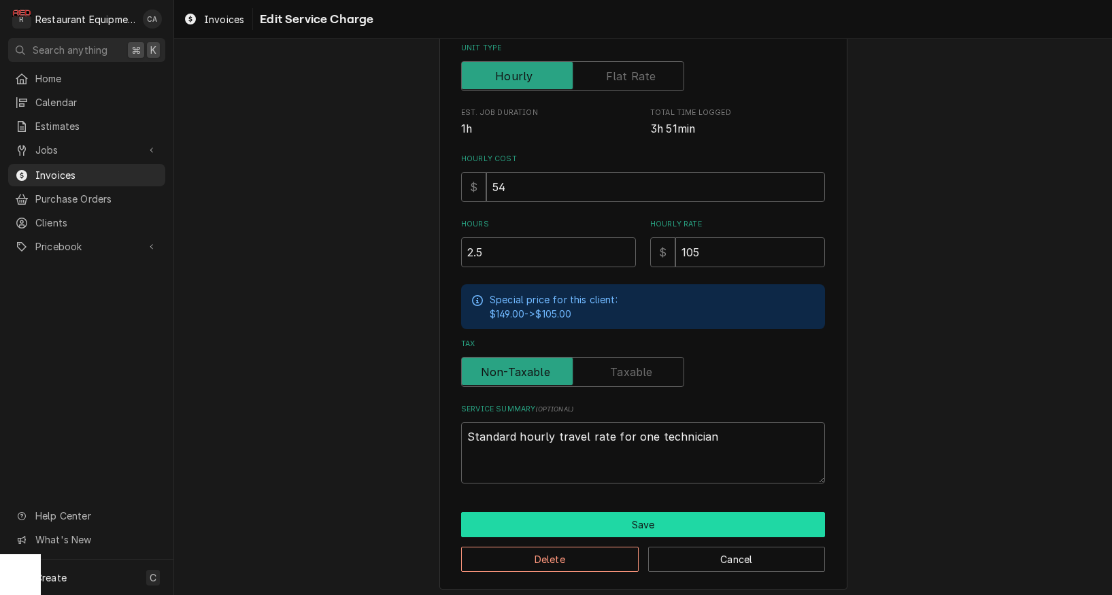
click at [577, 519] on button "Save" at bounding box center [643, 524] width 364 height 25
type textarea "x"
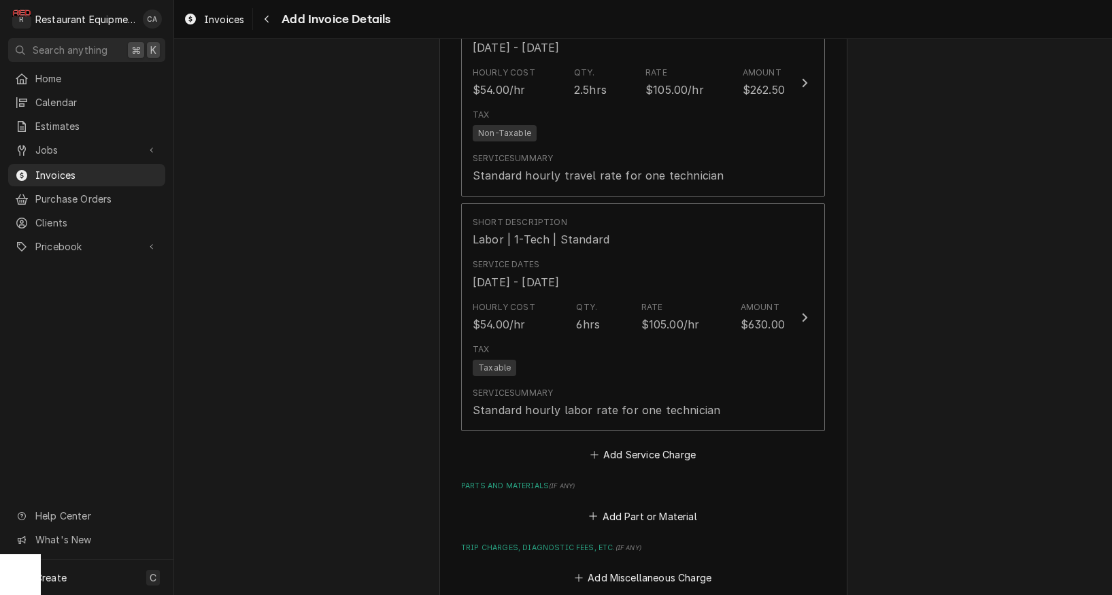
scroll to position [2398, 0]
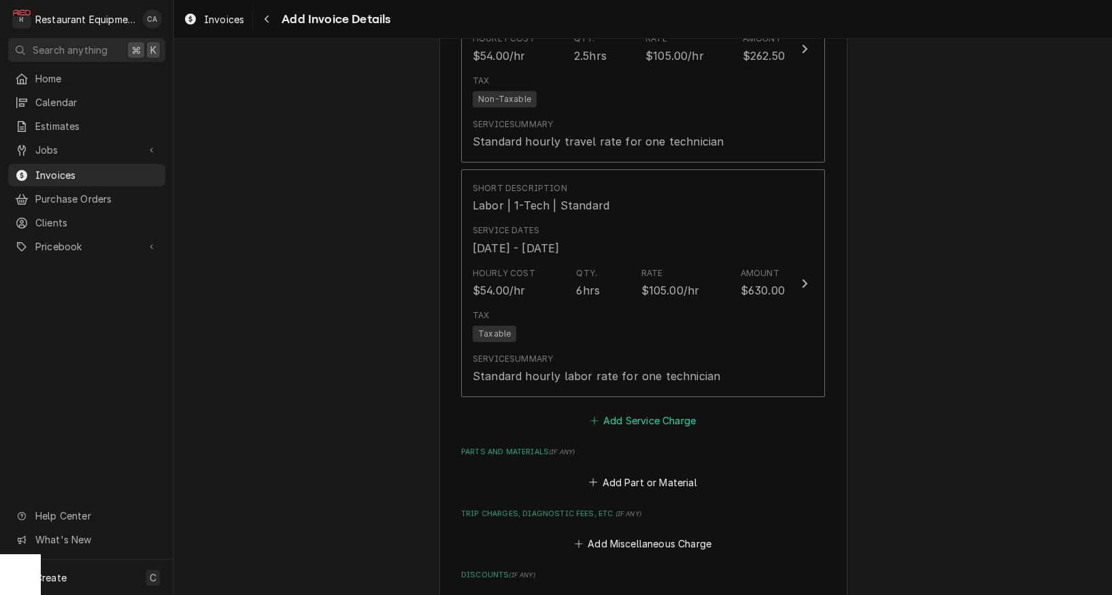
click at [611, 412] on button "Add Service Charge" at bounding box center [643, 421] width 110 height 19
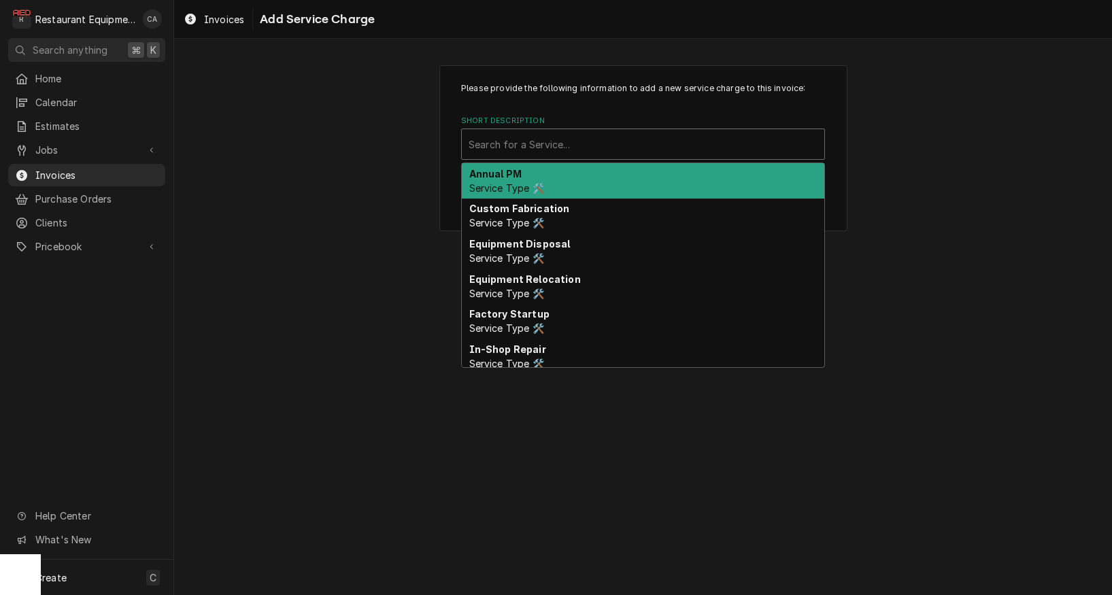
click at [501, 133] on div "Short Description" at bounding box center [643, 144] width 349 height 24
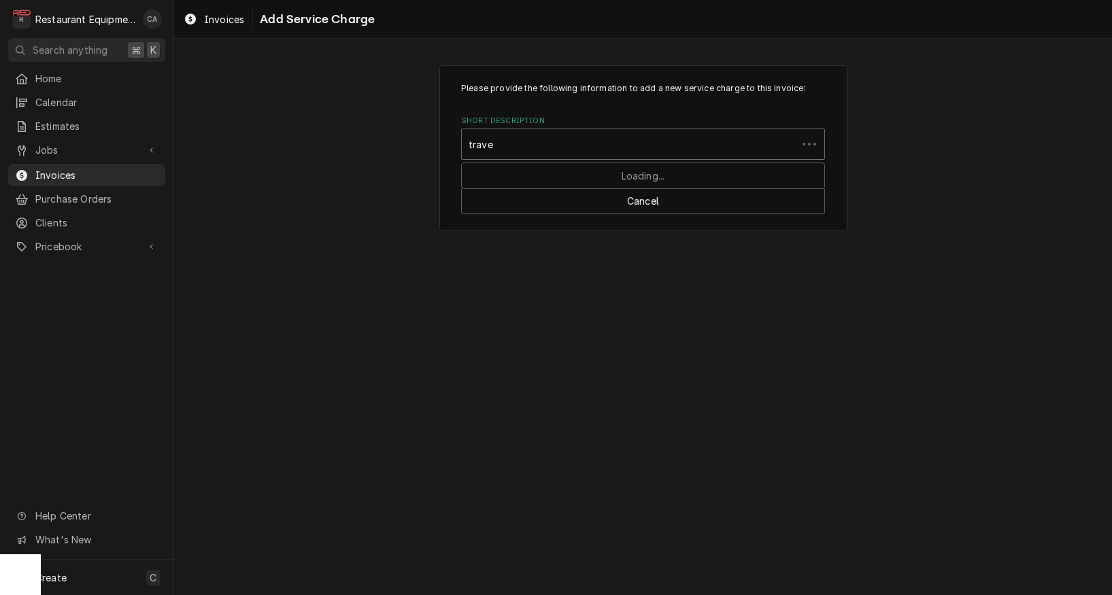
type input "travel"
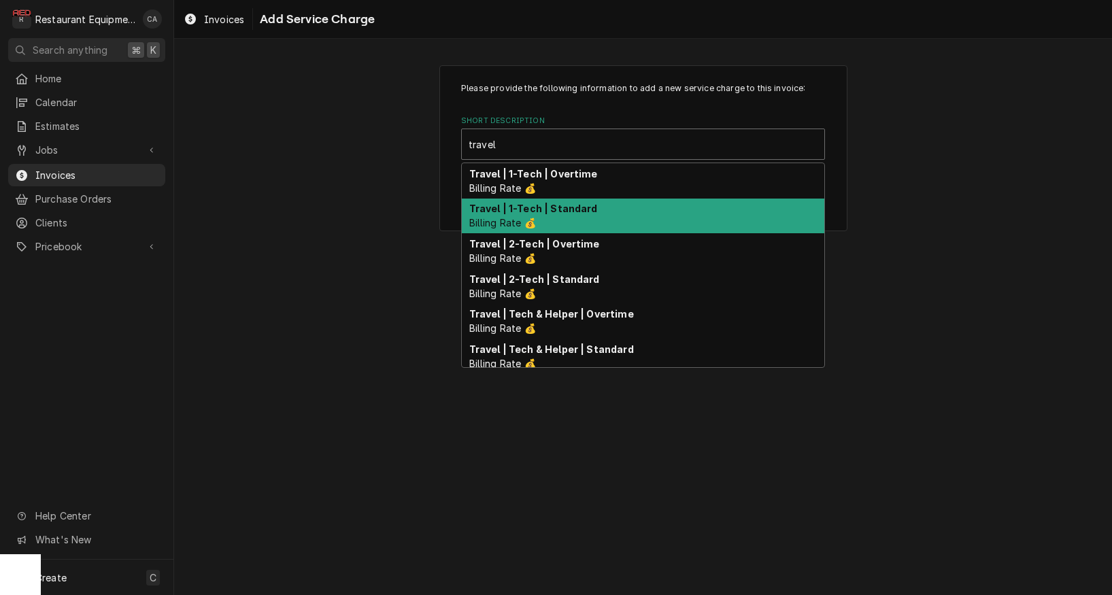
click at [583, 212] on strong "Travel | 1-Tech | Standard" at bounding box center [533, 209] width 129 height 12
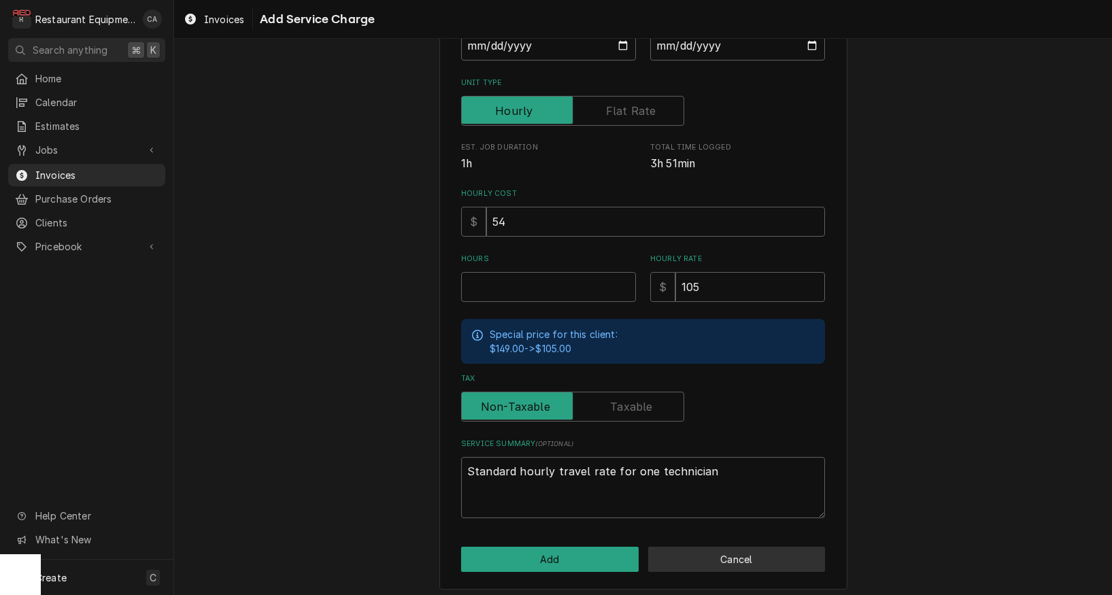
click at [714, 553] on button "Cancel" at bounding box center [737, 559] width 178 height 25
type textarea "x"
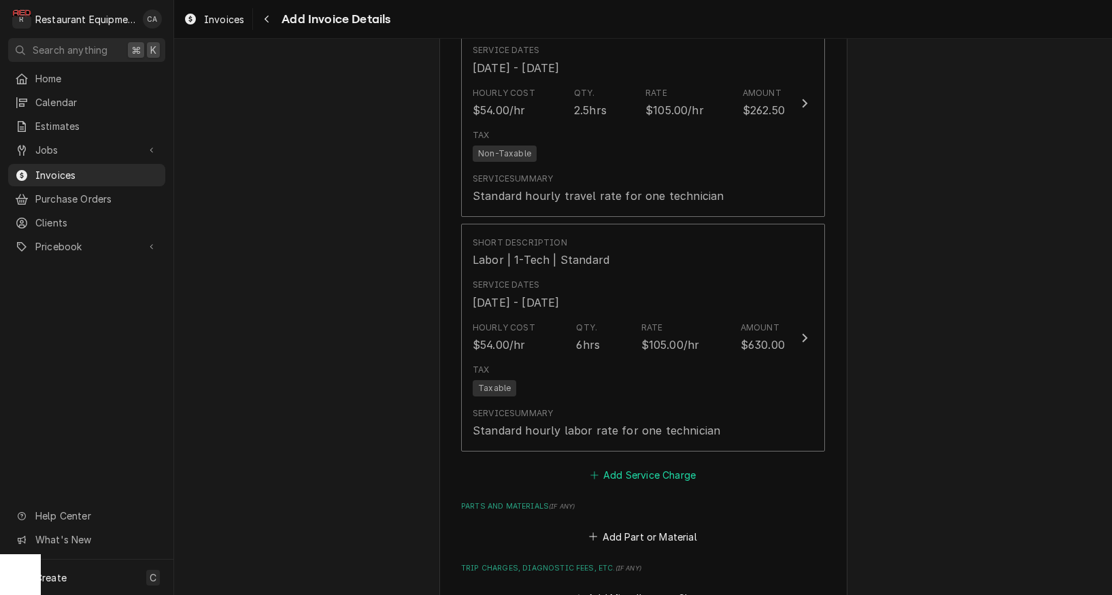
click at [616, 466] on button "Add Service Charge" at bounding box center [643, 475] width 110 height 19
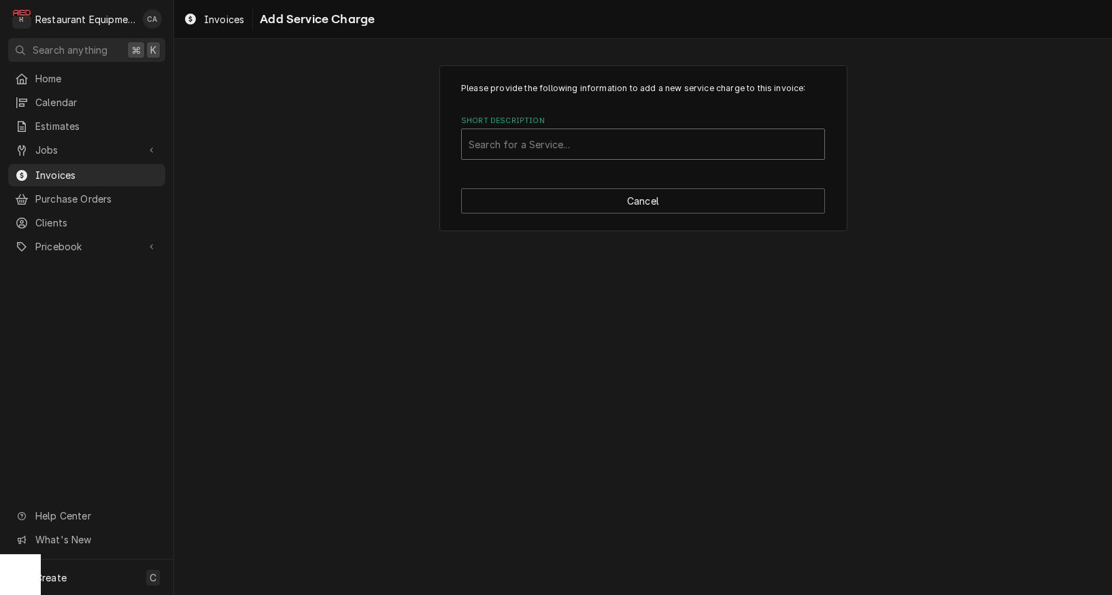
click at [520, 155] on div "Short Description" at bounding box center [643, 144] width 349 height 24
type input "trav"
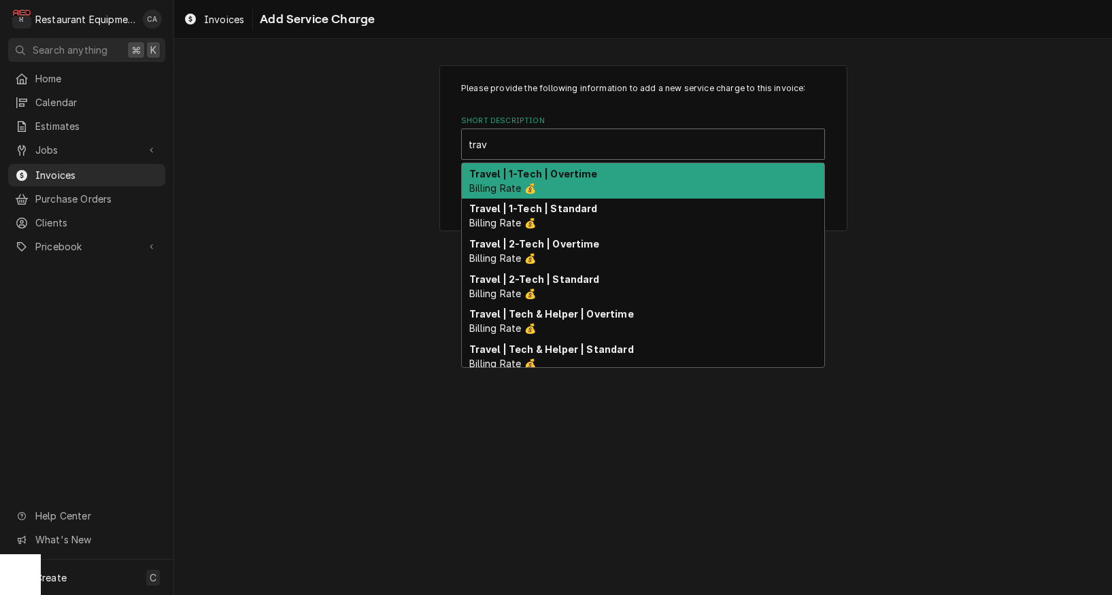
drag, startPoint x: 528, startPoint y: 175, endPoint x: 549, endPoint y: 182, distance: 22.2
click at [537, 178] on strong "Travel | 1-Tech | Overtime" at bounding box center [533, 174] width 129 height 12
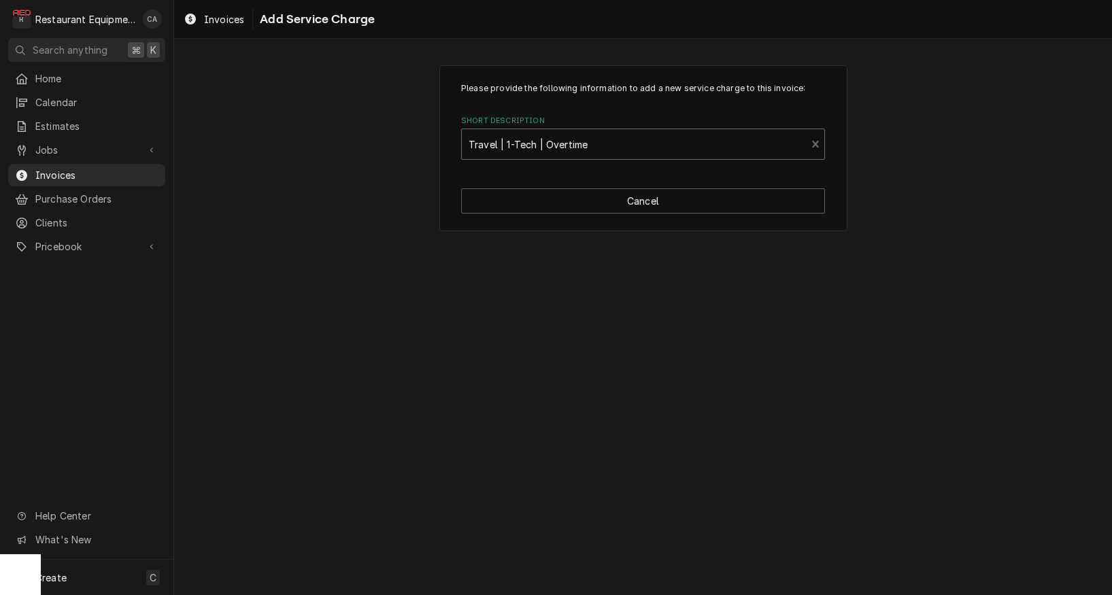
type textarea "x"
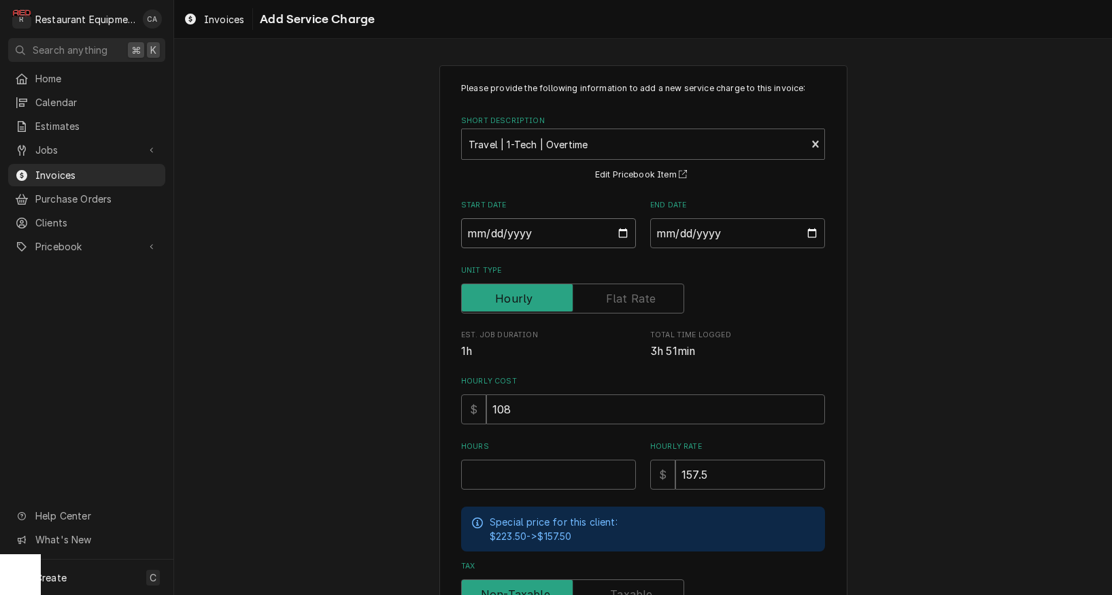
click at [516, 237] on input "Start Date" at bounding box center [548, 233] width 175 height 30
click at [482, 231] on input "Start Date" at bounding box center [548, 233] width 175 height 30
type input "2025-08-26"
type textarea "x"
click at [679, 236] on input "End Date" at bounding box center [737, 233] width 175 height 30
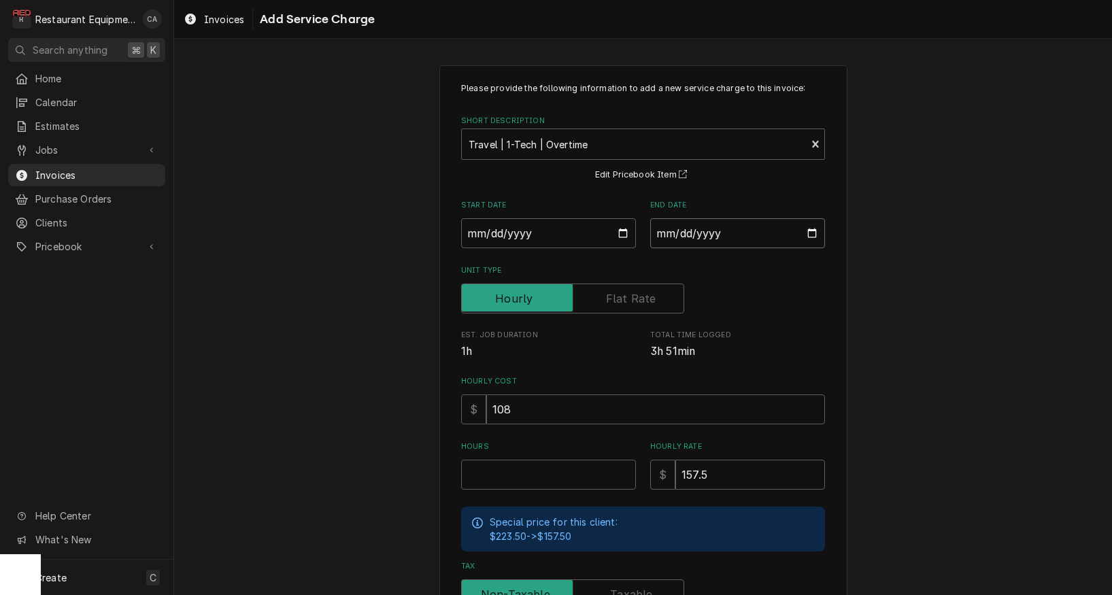
type input "2025-08-26"
click at [867, 305] on div "Please provide the following information to add a new service charge to this in…" at bounding box center [643, 421] width 938 height 736
click at [566, 466] on input "Hours" at bounding box center [548, 475] width 175 height 30
type textarea "x"
type input "0"
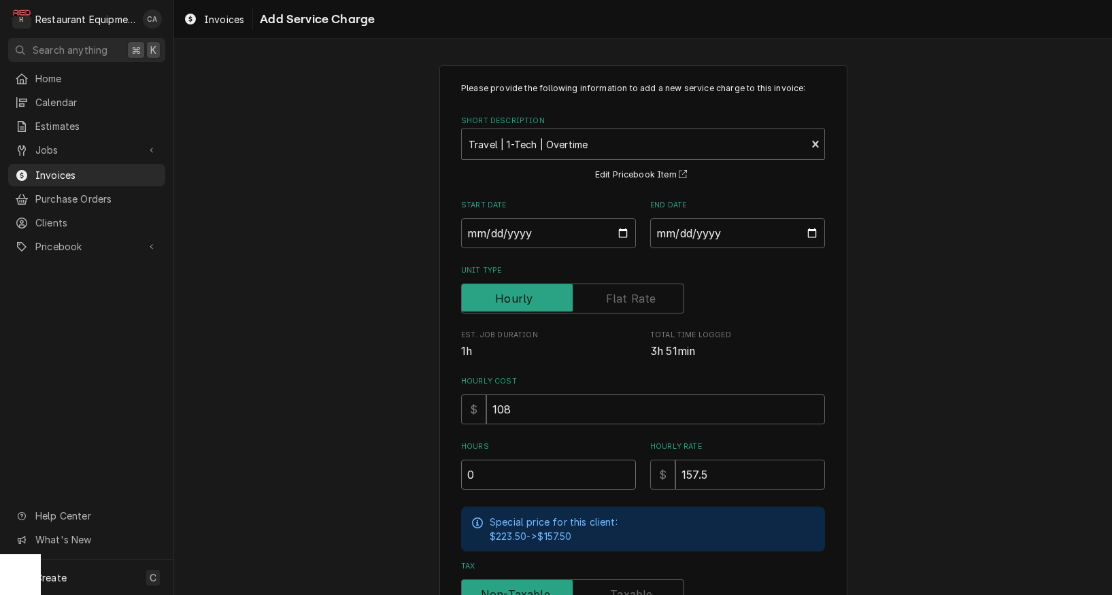
type textarea "x"
type input "0.5"
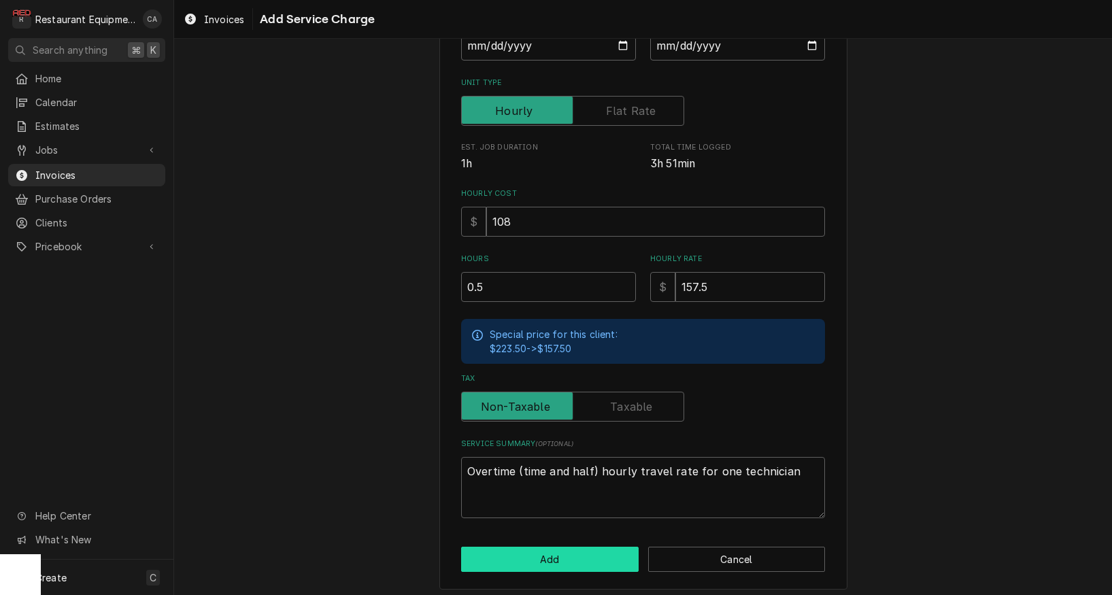
click at [537, 552] on button "Add" at bounding box center [550, 559] width 178 height 25
type textarea "x"
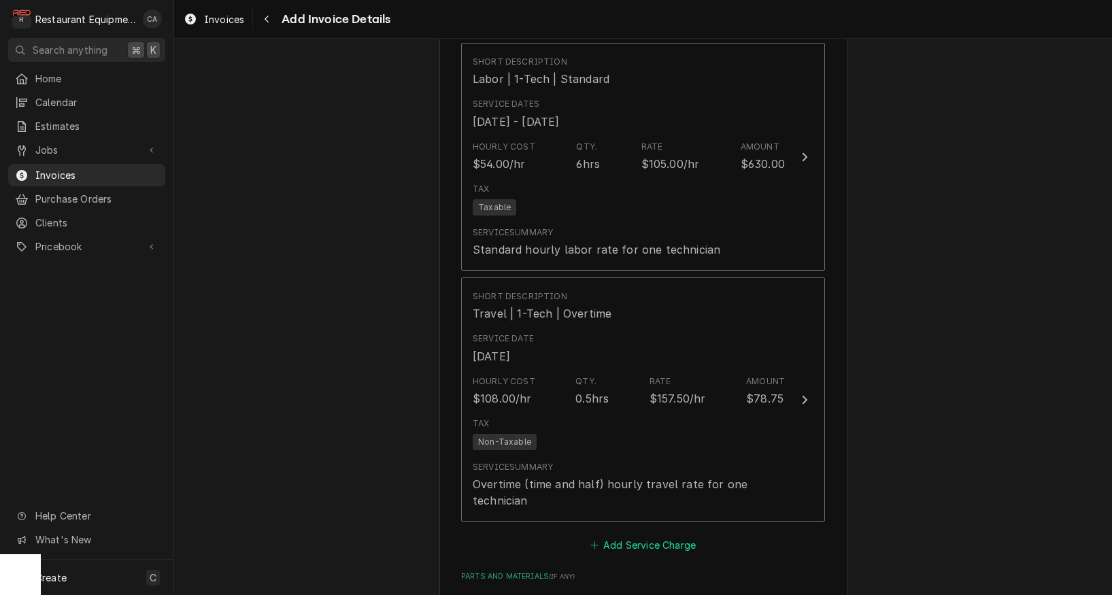
scroll to position [2530, 0]
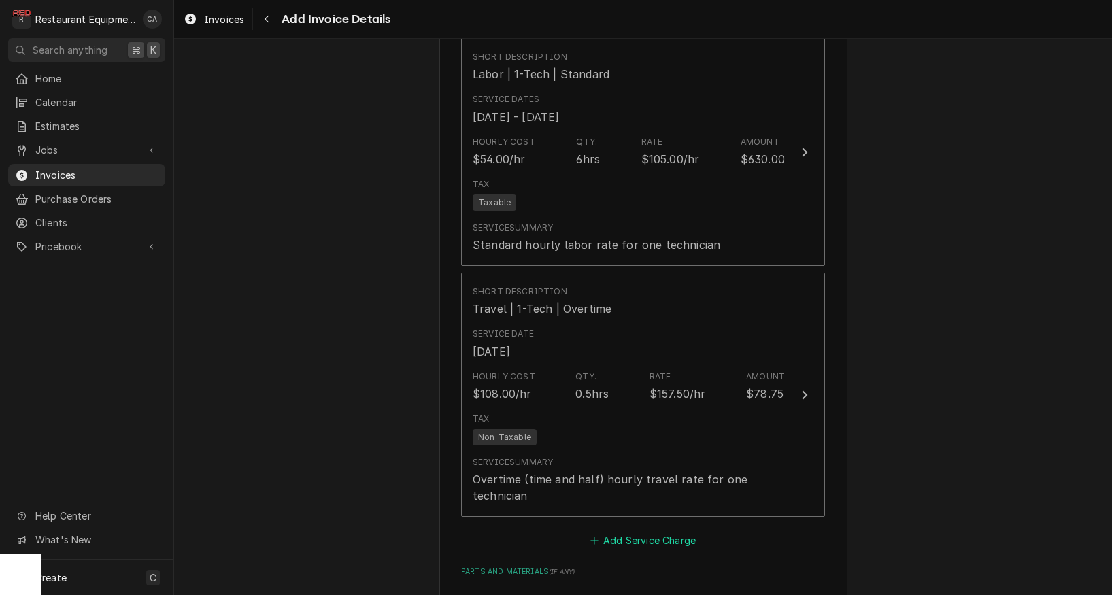
click at [624, 531] on button "Add Service Charge" at bounding box center [643, 540] width 110 height 19
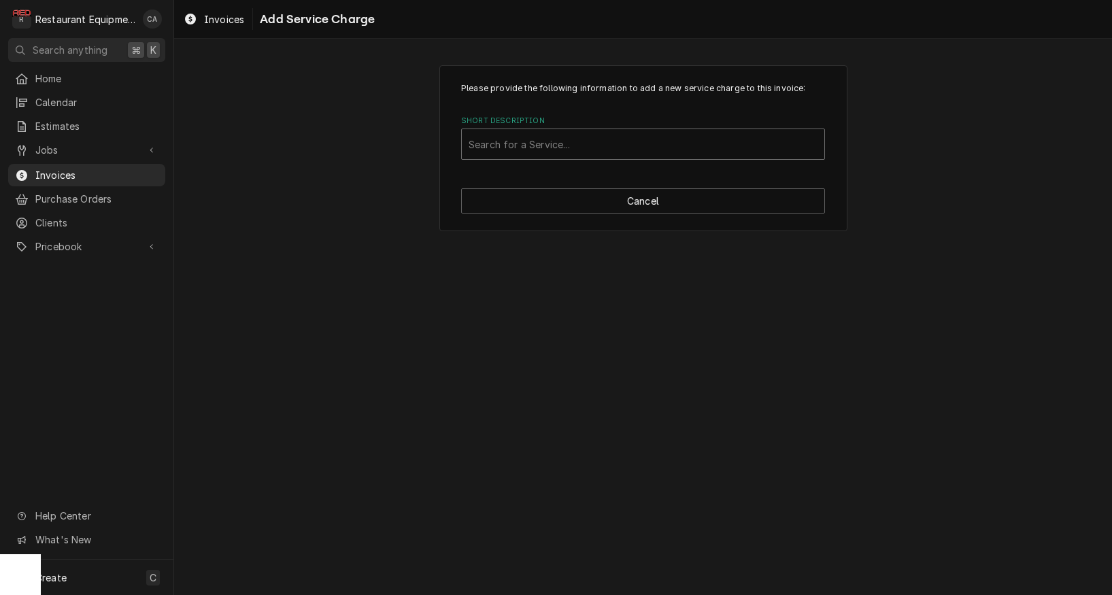
click at [533, 138] on div "Search for a Service..." at bounding box center [643, 144] width 349 height 14
type input "labor"
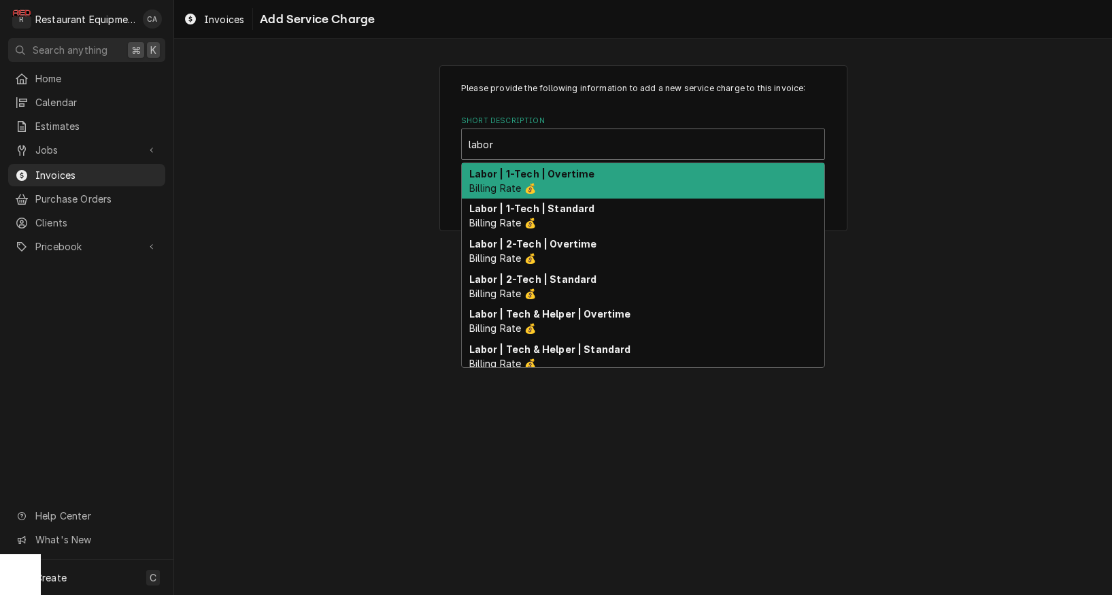
drag, startPoint x: 546, startPoint y: 181, endPoint x: 594, endPoint y: 277, distance: 107.4
click at [546, 181] on div "Labor | 1-Tech | Overtime Billing Rate 💰" at bounding box center [643, 180] width 363 height 35
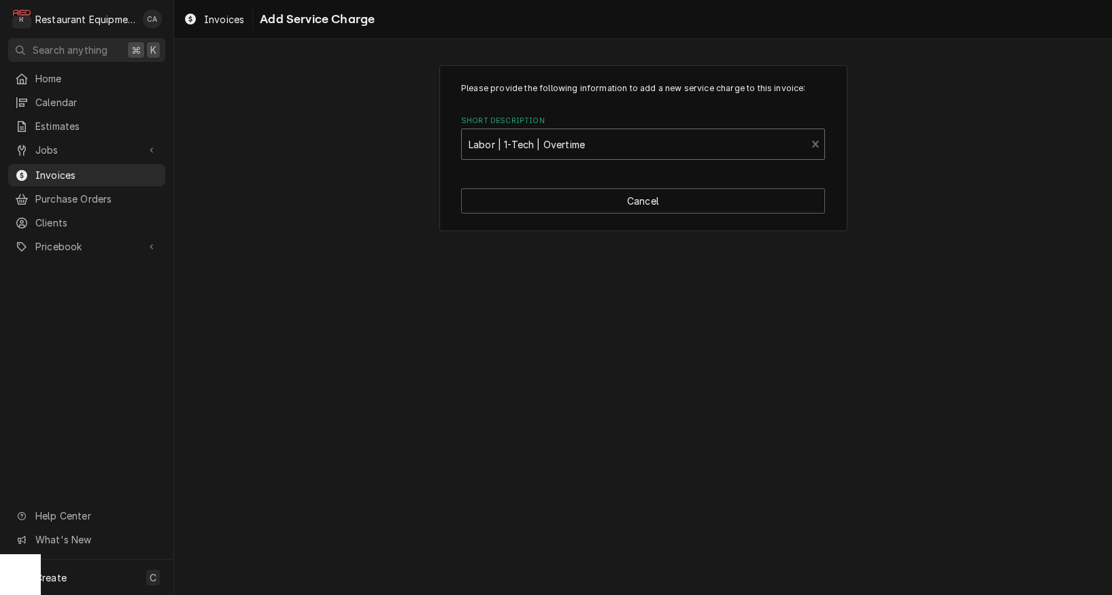
type textarea "x"
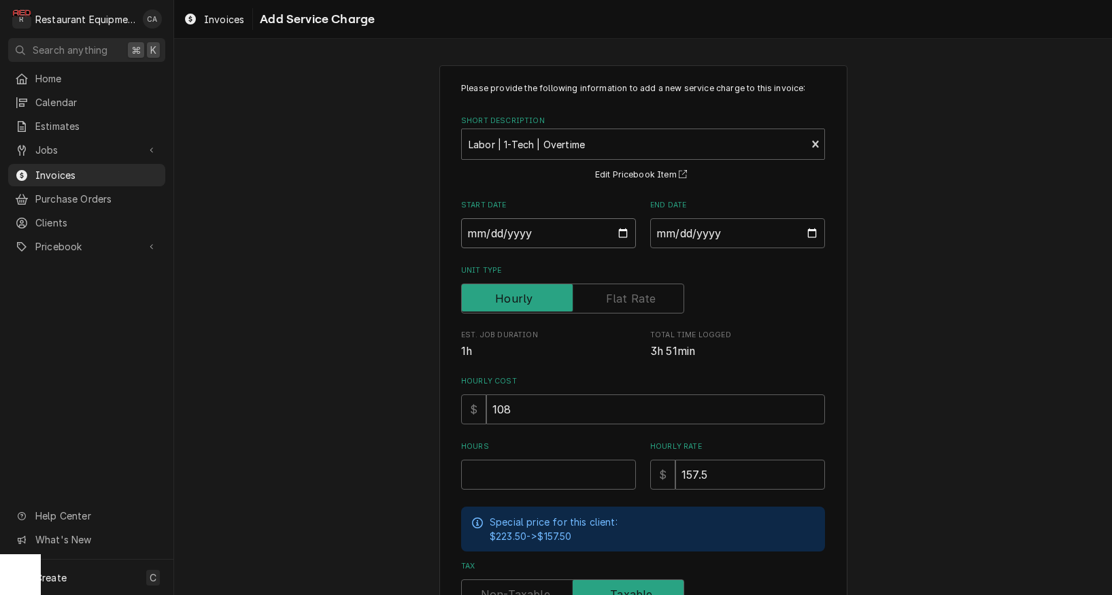
click at [503, 230] on input "Start Date" at bounding box center [548, 233] width 175 height 30
type input "2025-08-26"
type textarea "x"
click at [699, 241] on input "End Date" at bounding box center [737, 233] width 175 height 30
type input "2025-08-26"
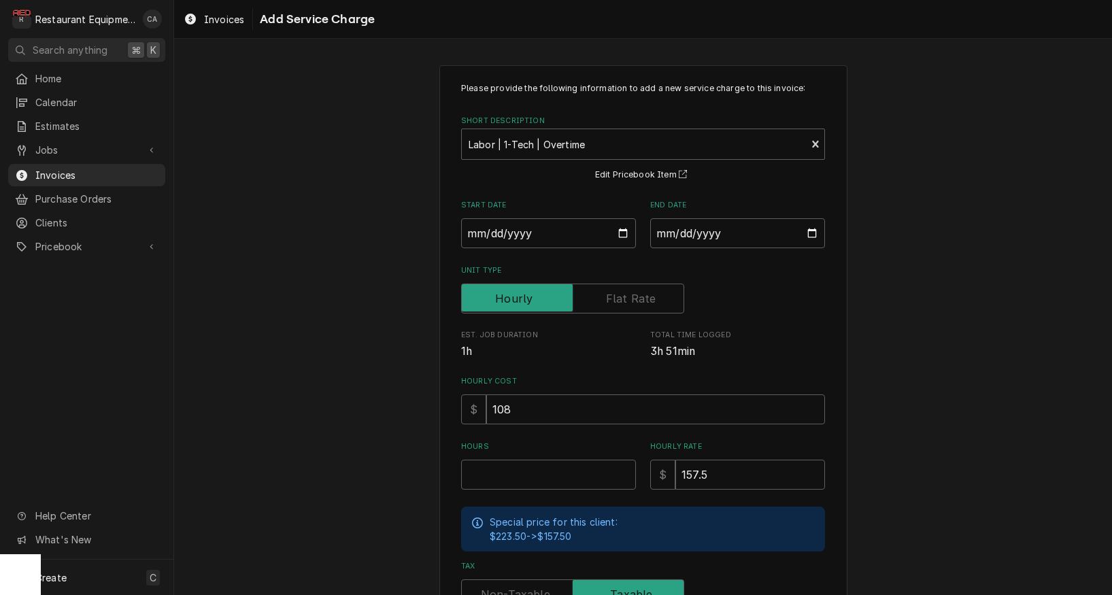
drag, startPoint x: 939, startPoint y: 326, endPoint x: 864, endPoint y: 388, distance: 97.1
click at [941, 326] on div "Please provide the following information to add a new service charge to this in…" at bounding box center [643, 421] width 938 height 736
click at [552, 467] on input "Hours" at bounding box center [548, 475] width 175 height 30
type textarea "x"
type input "1"
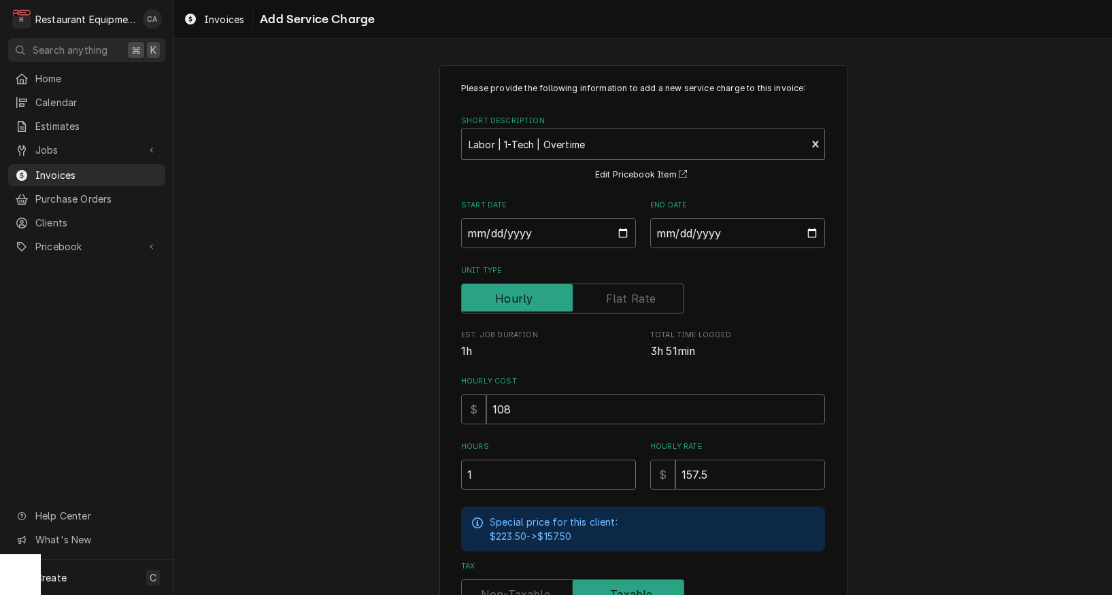
type textarea "x"
type input "1.5"
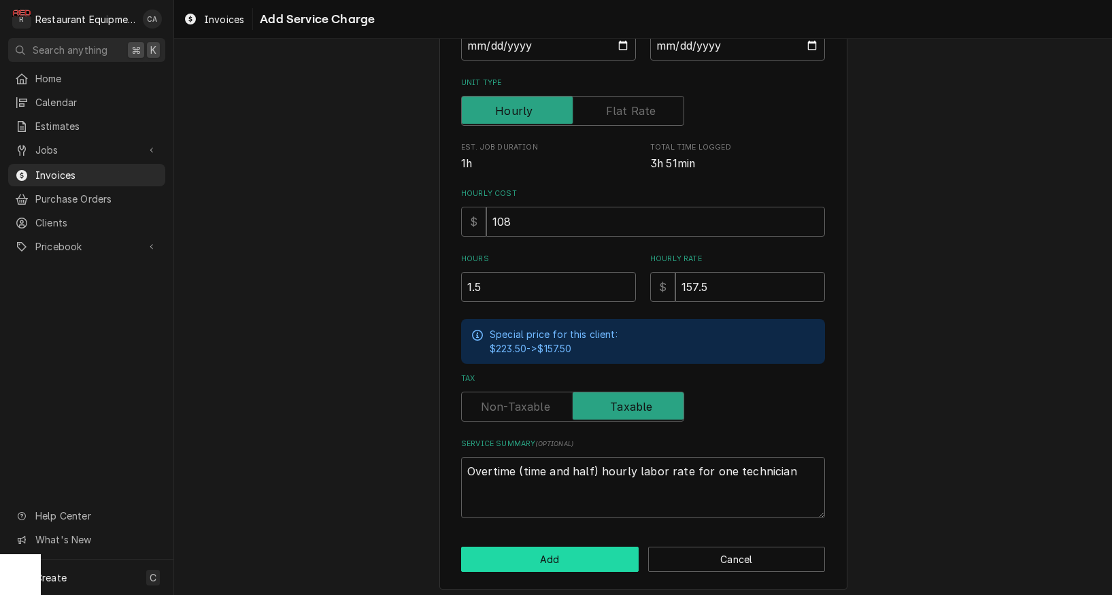
click at [533, 550] on button "Add" at bounding box center [550, 559] width 178 height 25
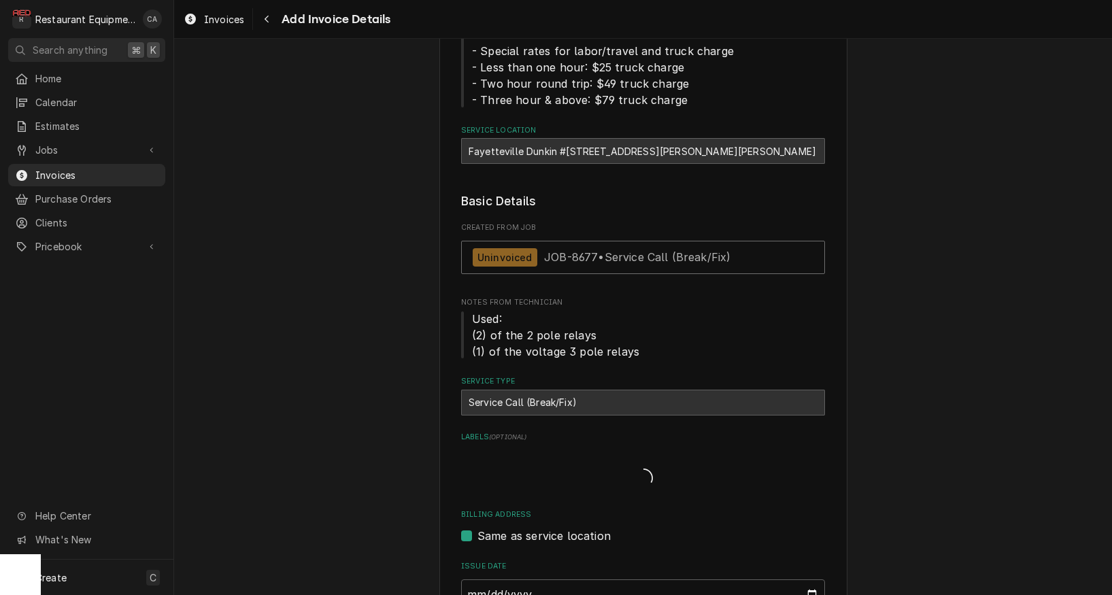
type textarea "x"
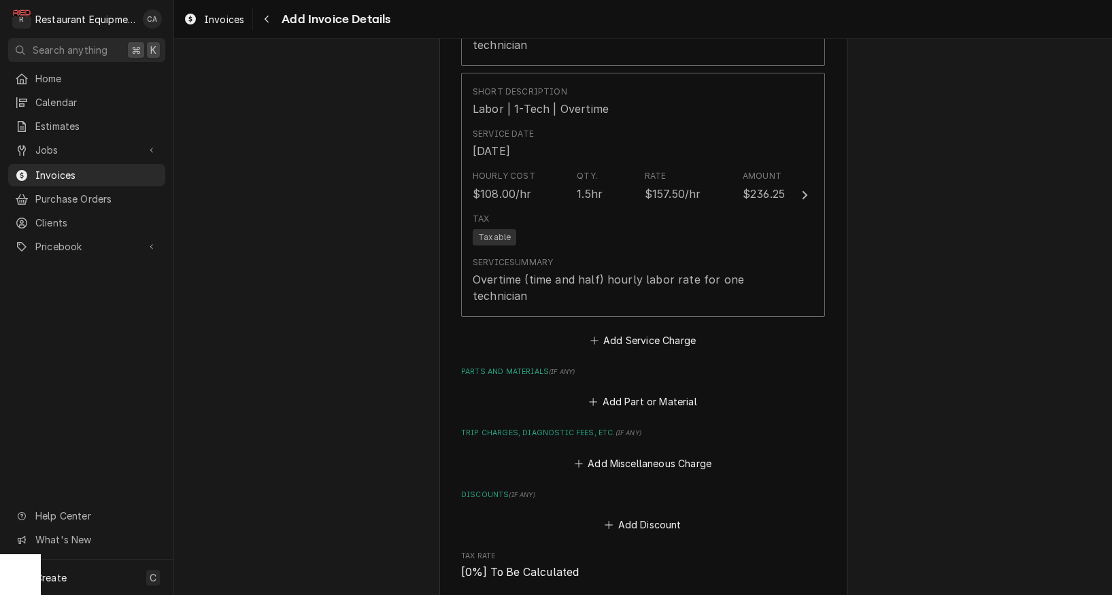
scroll to position [2985, 0]
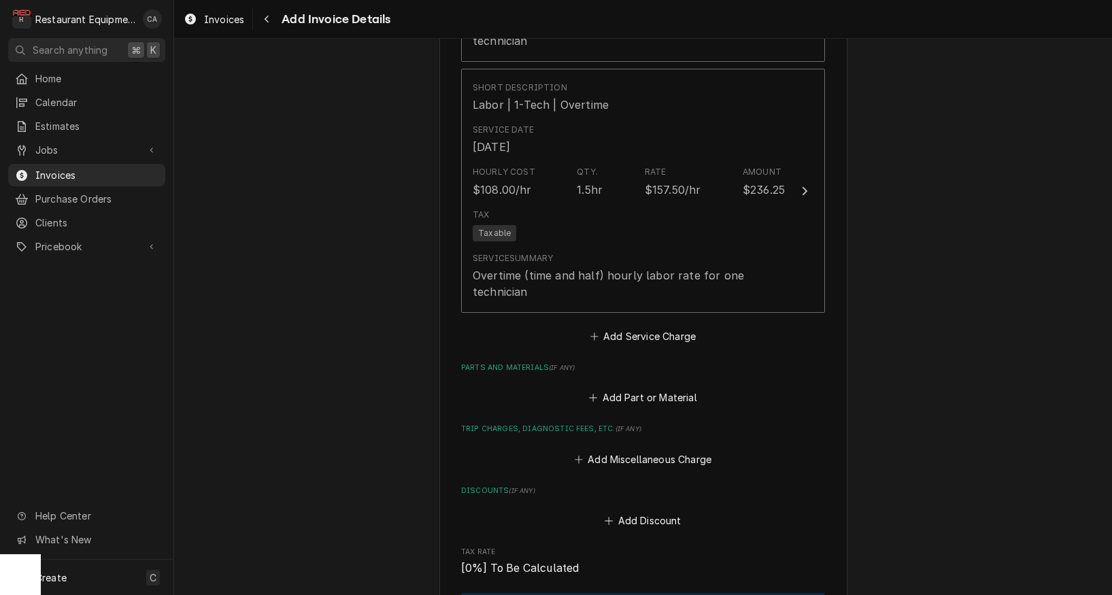
click at [639, 450] on button "Add Miscellaneous Charge" at bounding box center [642, 459] width 141 height 19
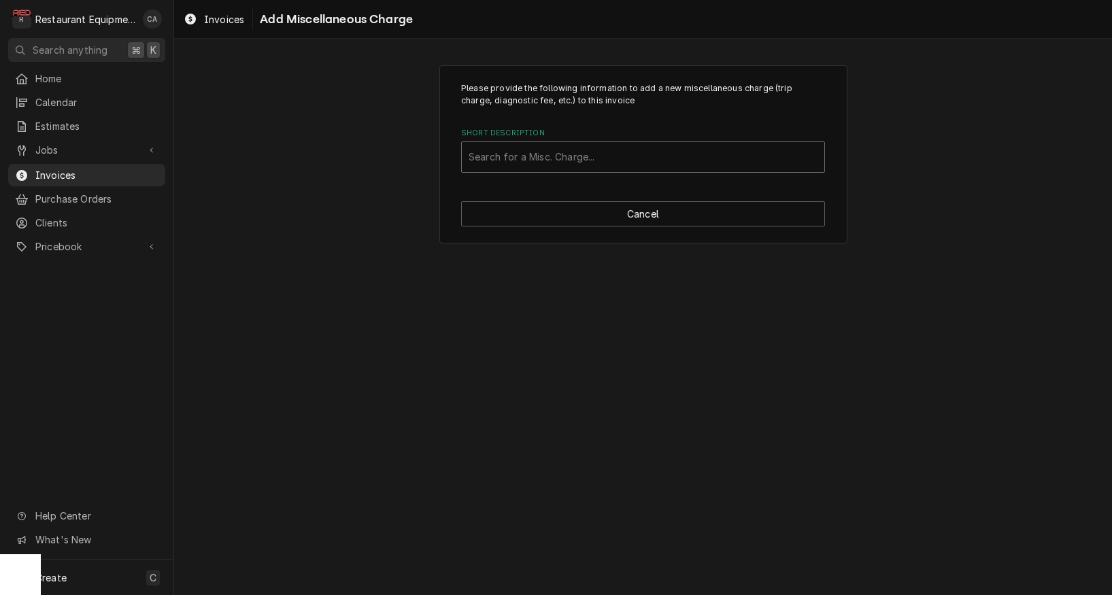
click at [501, 155] on div "Search for a Misc. Charge..." at bounding box center [643, 157] width 349 height 14
type input "truck"
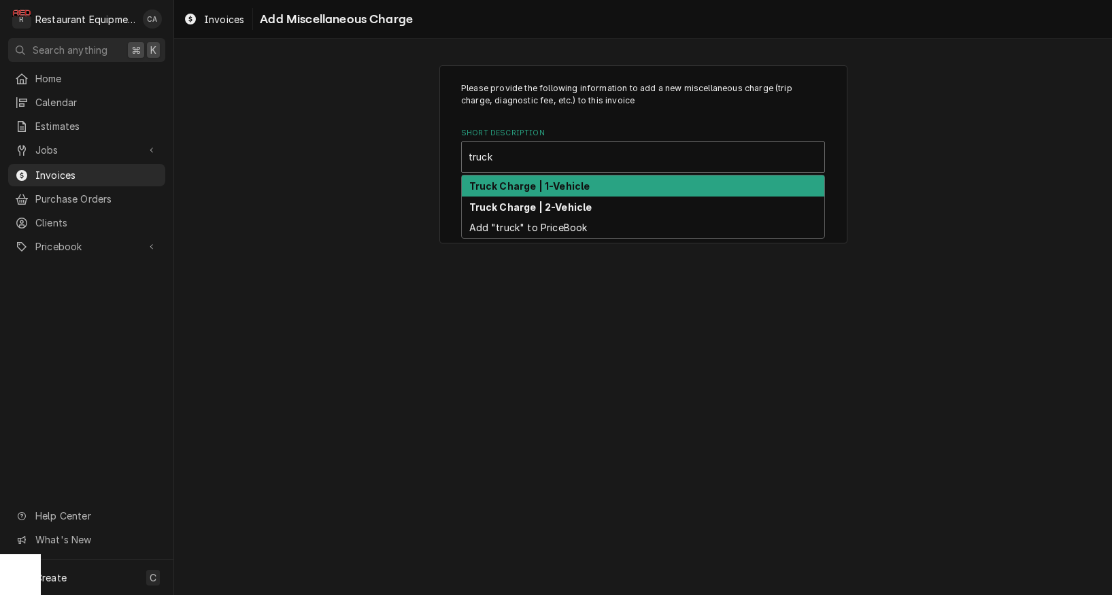
click at [527, 188] on strong "Truck Charge | 1-Vehicle" at bounding box center [529, 186] width 121 height 12
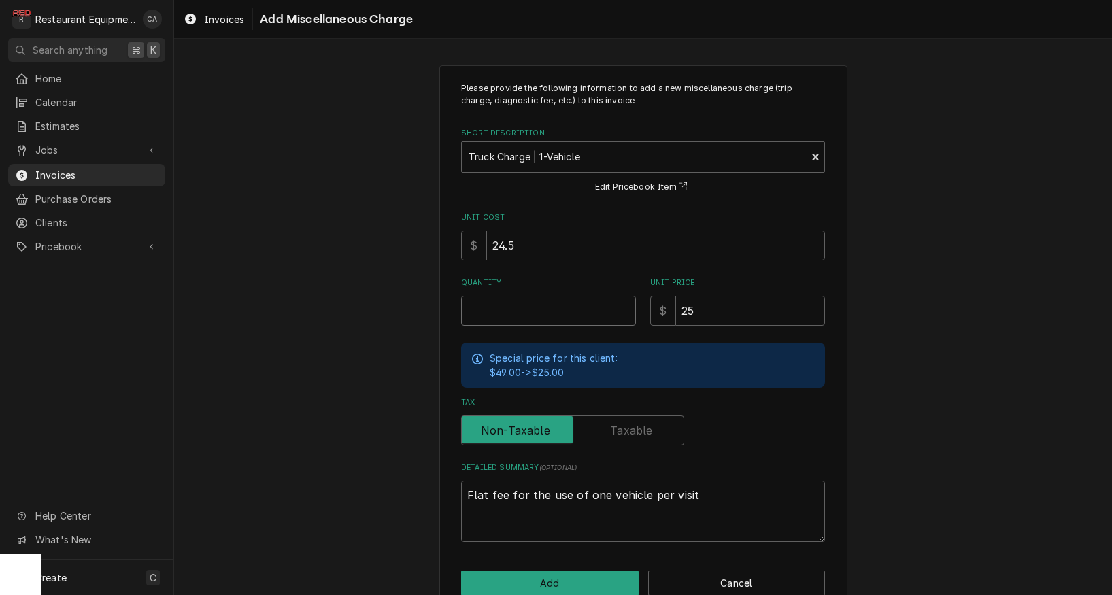
click at [467, 318] on input "Quantity" at bounding box center [548, 311] width 175 height 30
type textarea "x"
type input "3"
type textarea "x"
type input "3.5"
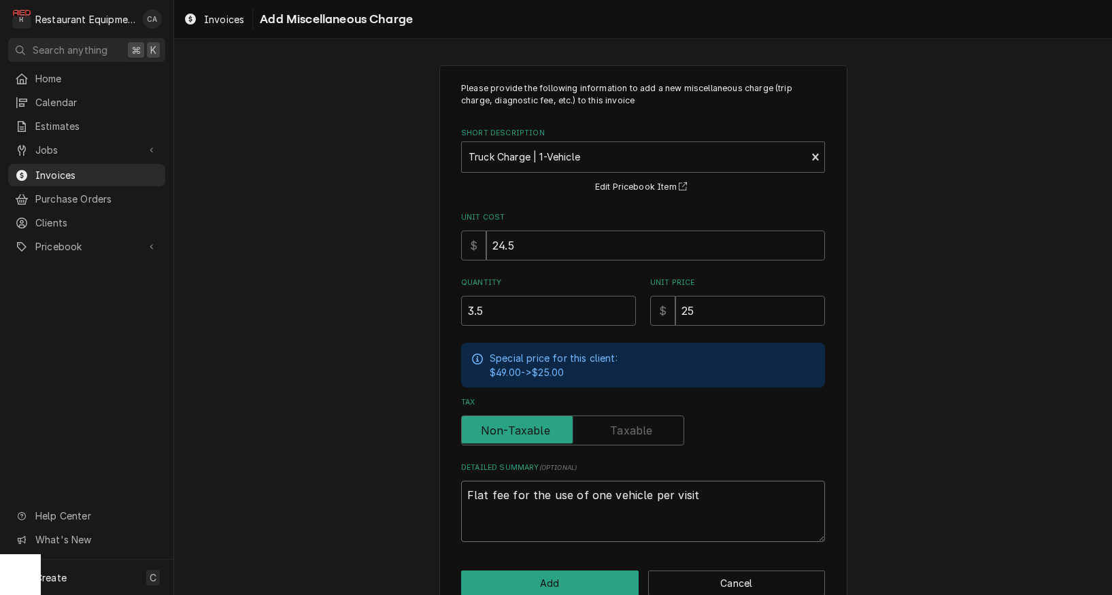
click at [709, 490] on textarea "Flat fee for the use of one vehicle per visit" at bounding box center [643, 511] width 364 height 61
type textarea "x"
type textarea "Flat fee for the use of one vehicle per visit"
type textarea "x"
type textarea "Flat fee for the use of one vehicle per visit -"
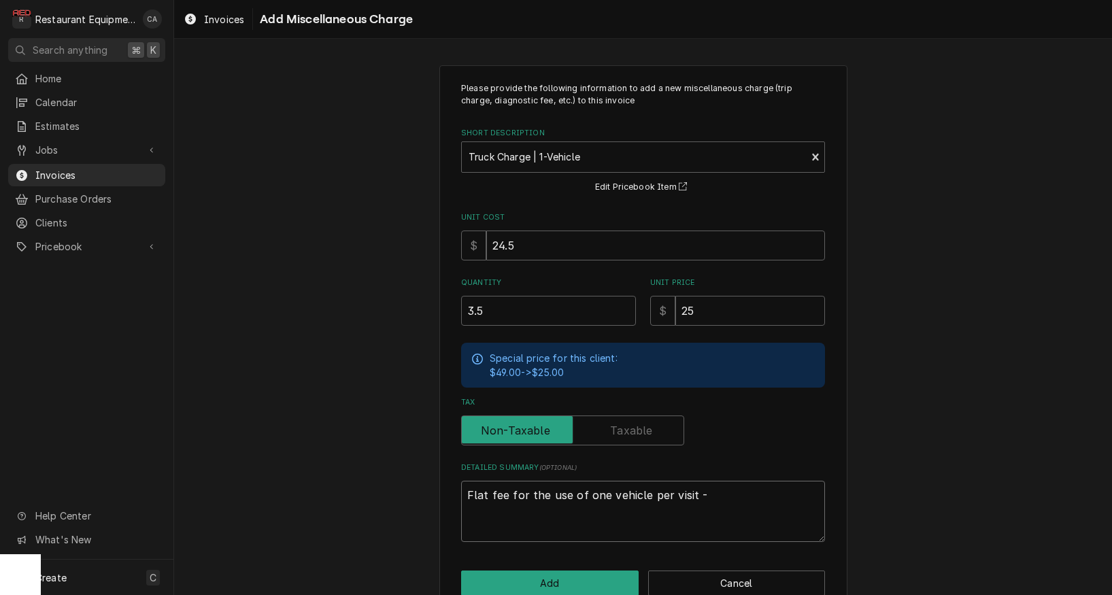
type textarea "x"
type textarea "Flat fee for the use of one vehicle per visit -"
type textarea "x"
type textarea "Flat fee for the use of one vehicle per visit - i"
type textarea "x"
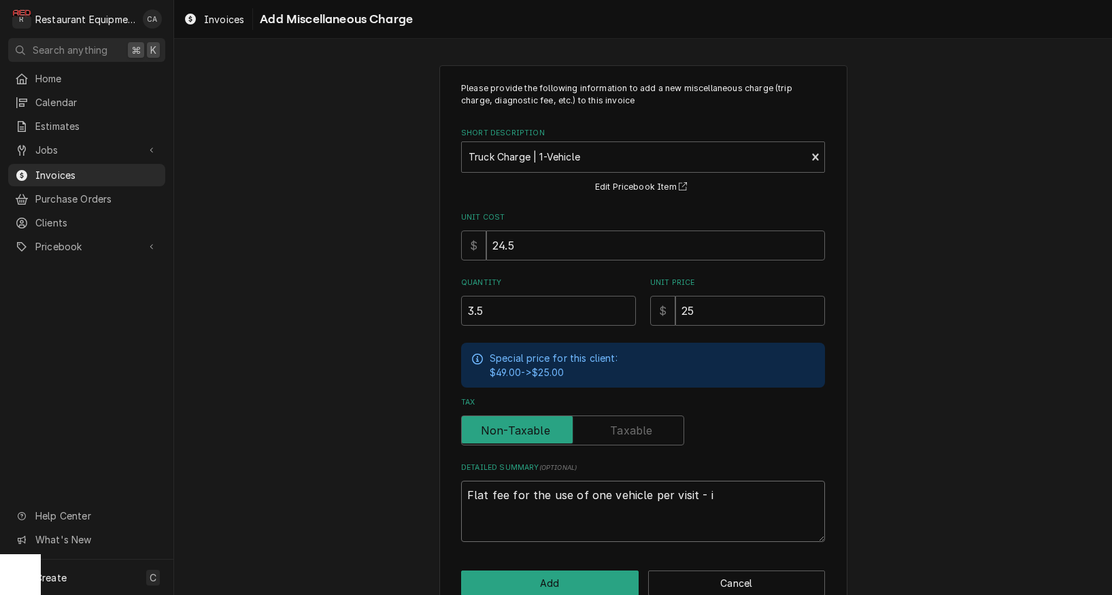
type textarea "Flat fee for the use of one vehicle per visit - in"
type textarea "x"
type textarea "Flat fee for the use of one vehicle per visit - inc"
type textarea "x"
type textarea "Flat fee for the use of one vehicle per visit - incl"
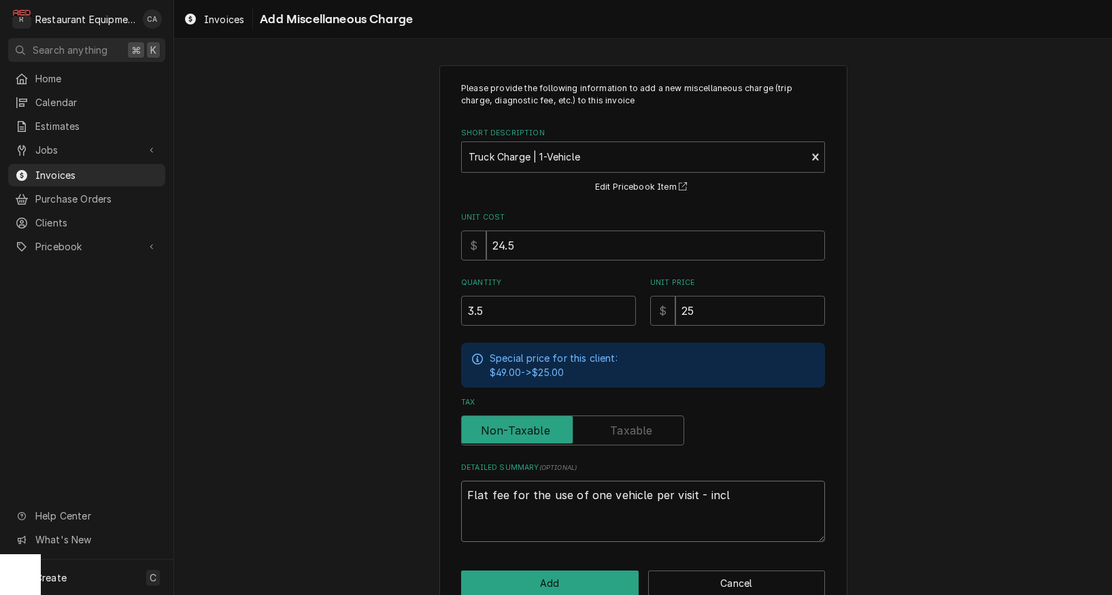
type textarea "x"
type textarea "Flat fee for the use of one vehicle per visit - inclu"
type textarea "x"
type textarea "Flat fee for the use of one vehicle per visit - includ"
type textarea "x"
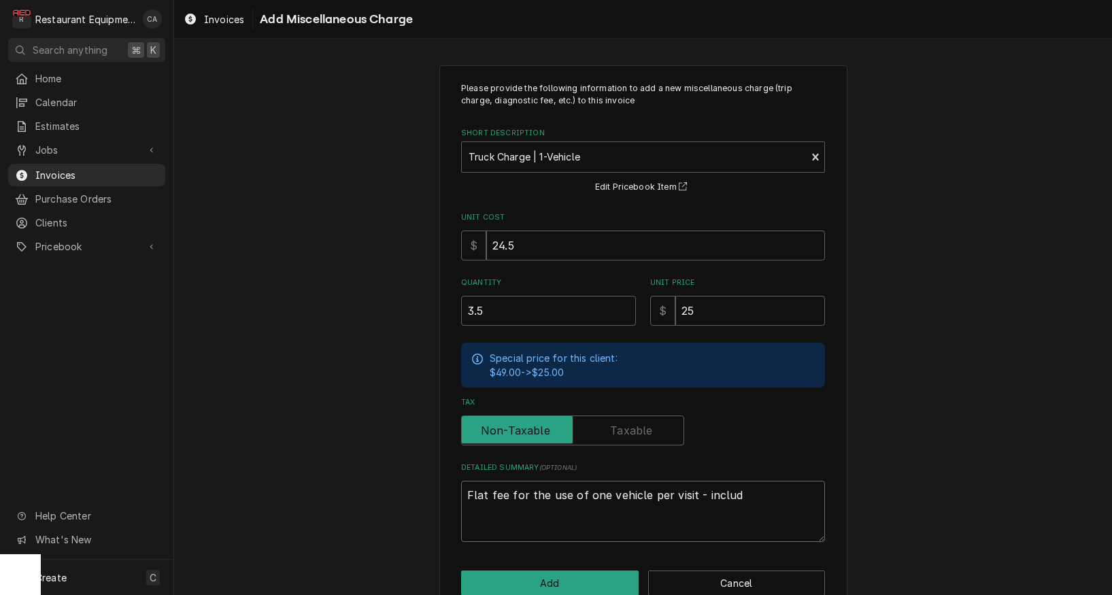
type textarea "Flat fee for the use of one vehicle per visit - include"
type textarea "x"
type textarea "Flat fee for the use of one vehicle per visit - includes"
type textarea "x"
type textarea "Flat fee for the use of one vehicle per visit - includes"
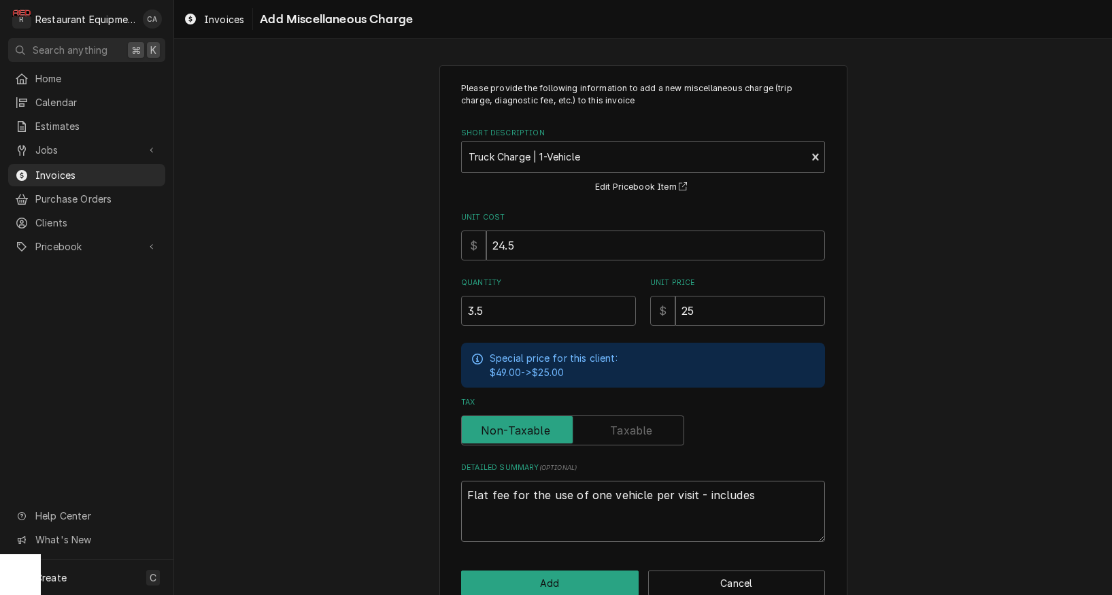
type textarea "x"
type textarea "Flat fee for the use of one vehicle per visit - includes o"
type textarea "x"
type textarea "Flat fee for the use of one vehicle per visit - includes ov"
type textarea "x"
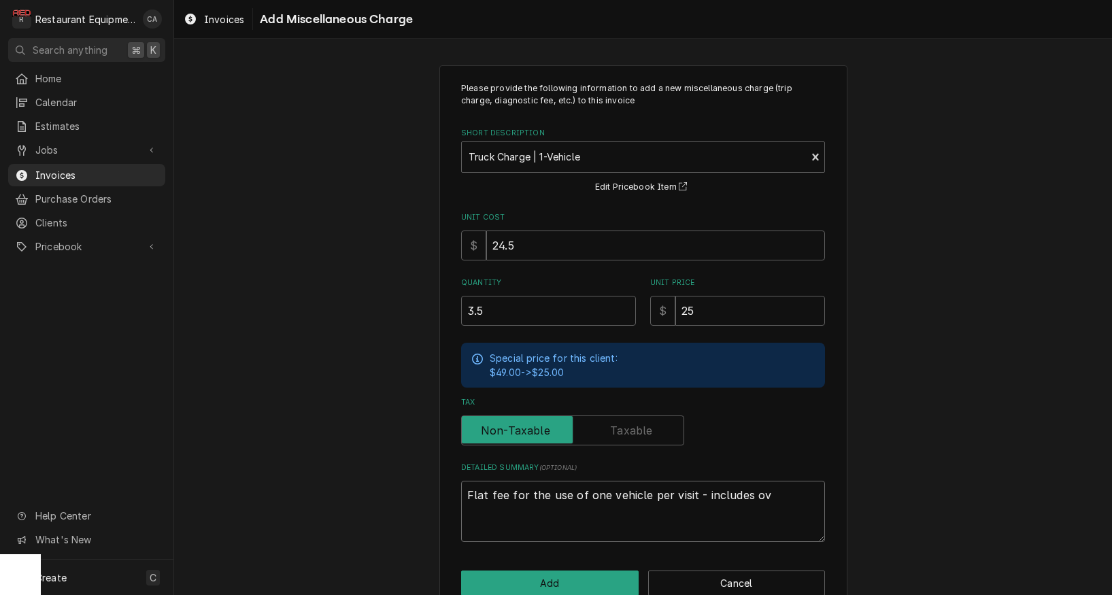
type textarea "Flat fee for the use of one vehicle per visit - includes ove"
type textarea "x"
type textarea "Flat fee for the use of one vehicle per visit - includes over"
type textarea "x"
type textarea "Flat fee for the use of one vehicle per visit - includes overt"
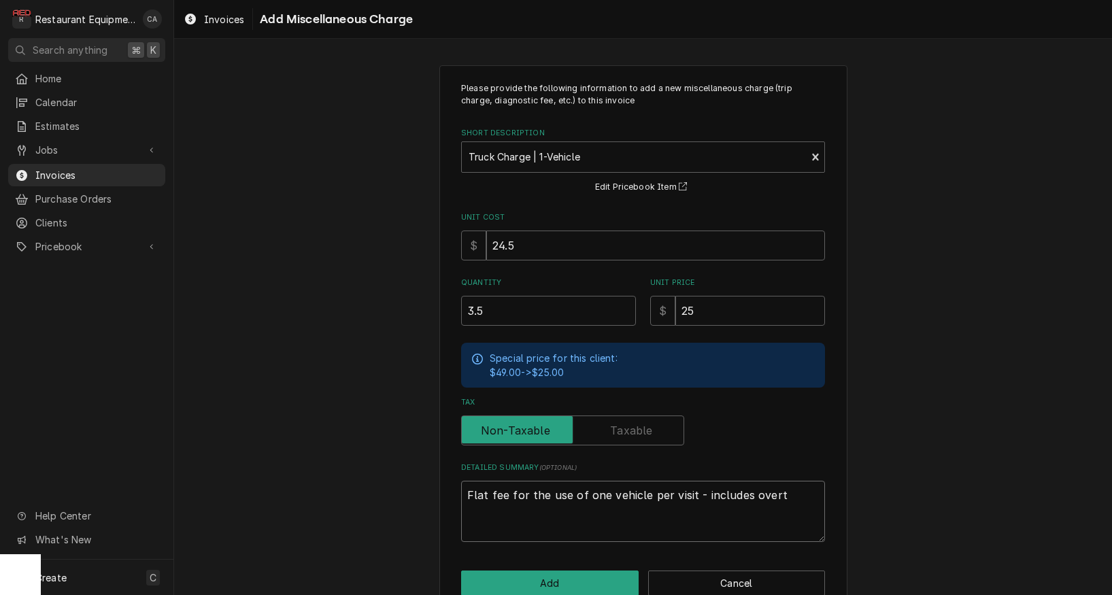
type textarea "x"
type textarea "Flat fee for the use of one vehicle per visit - includes overtu"
type textarea "x"
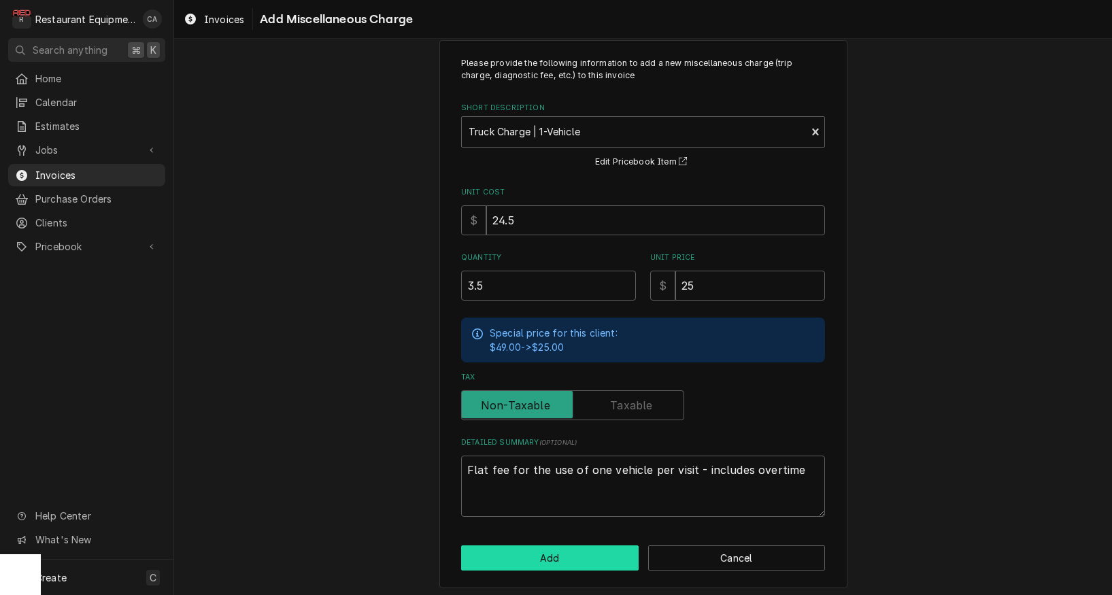
click at [585, 553] on button "Add" at bounding box center [550, 558] width 178 height 25
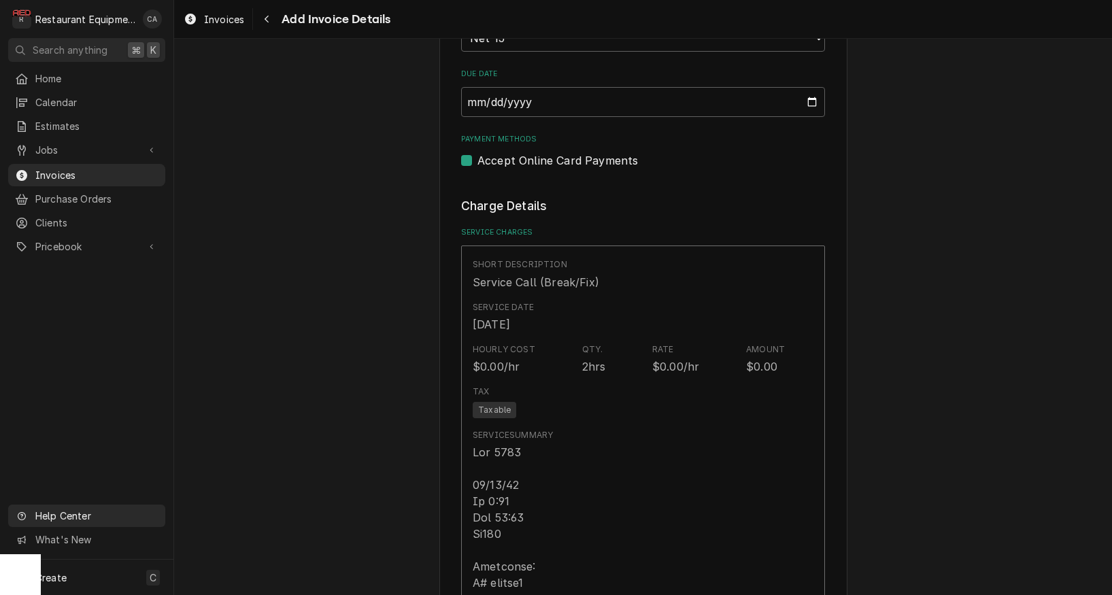
scroll to position [951, 0]
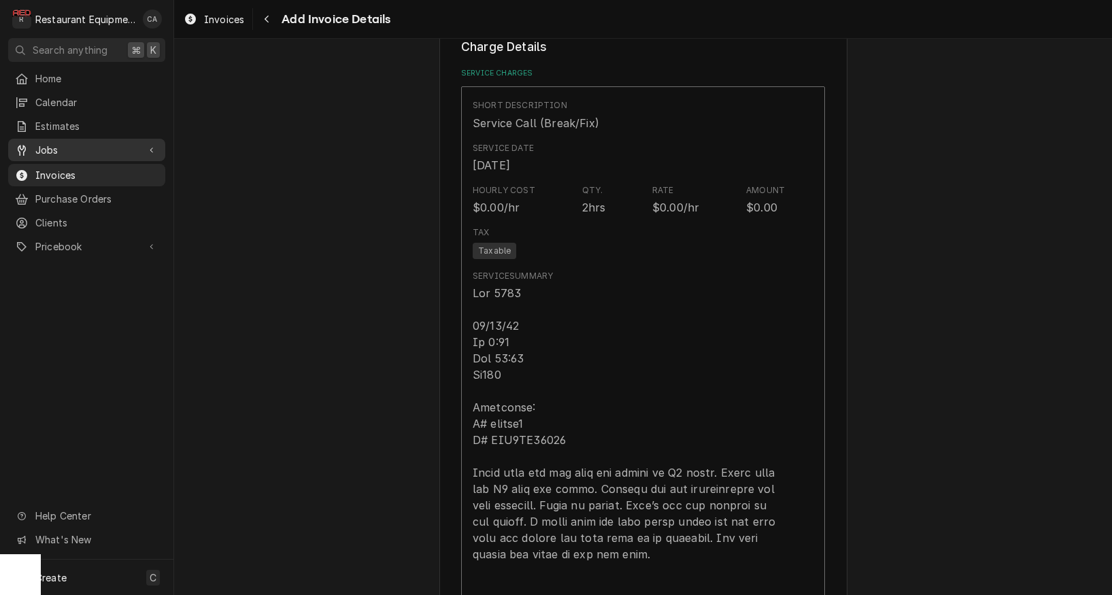
click at [65, 146] on span "Jobs" at bounding box center [86, 150] width 103 height 14
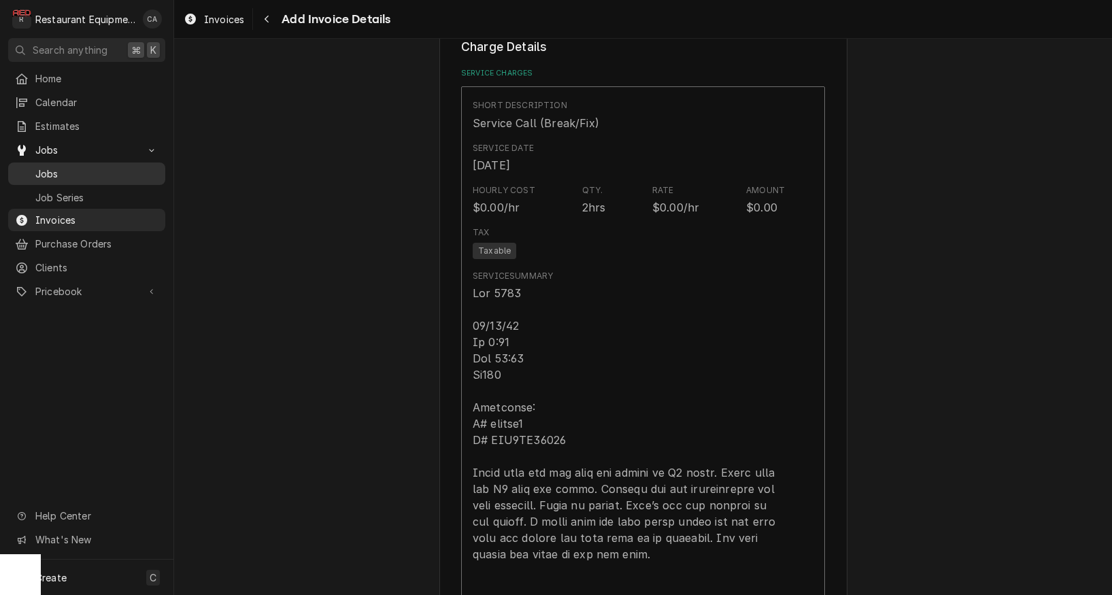
click at [52, 169] on span "Jobs" at bounding box center [96, 174] width 123 height 14
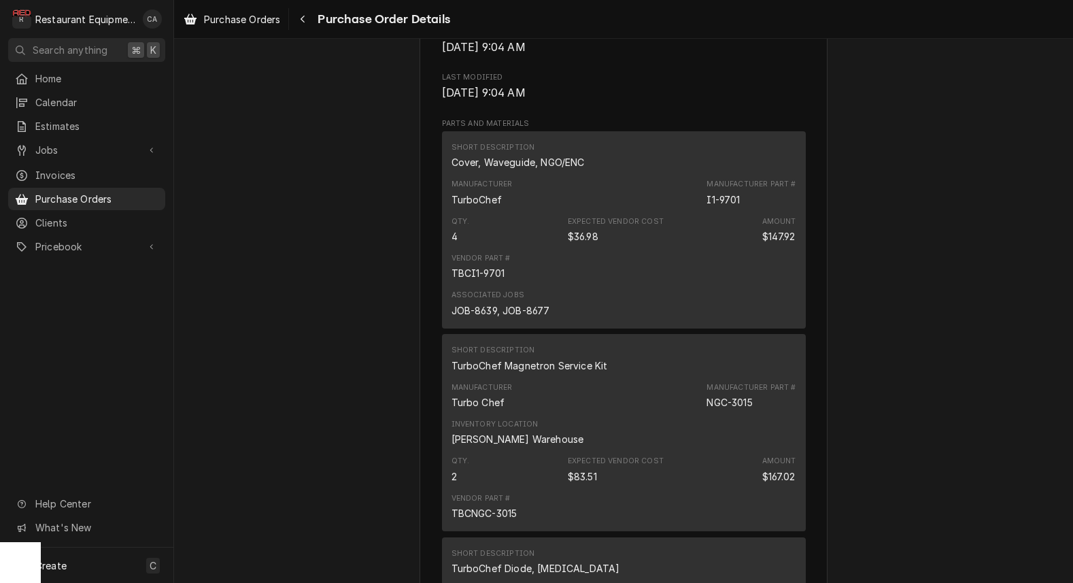
scroll to position [978, 0]
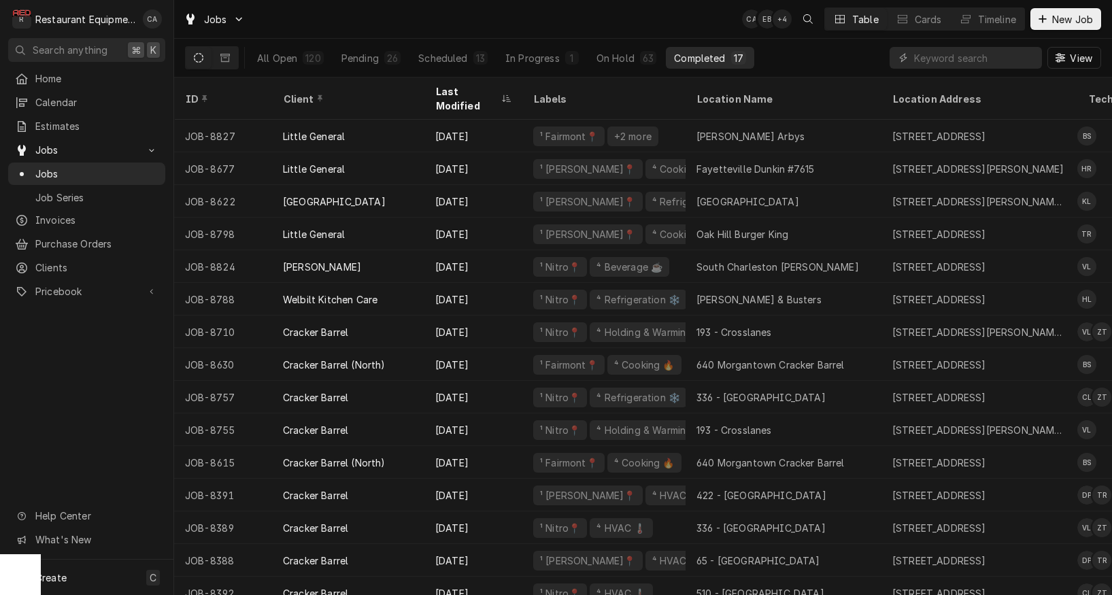
drag, startPoint x: 592, startPoint y: 37, endPoint x: 894, endPoint y: 52, distance: 302.4
click at [631, 31] on div "Jobs CA EB + 4 Table Cards Timeline New Job" at bounding box center [643, 19] width 938 height 38
click at [928, 54] on input "Dynamic Content Wrapper" at bounding box center [974, 58] width 121 height 22
type input "[PERSON_NAME]"
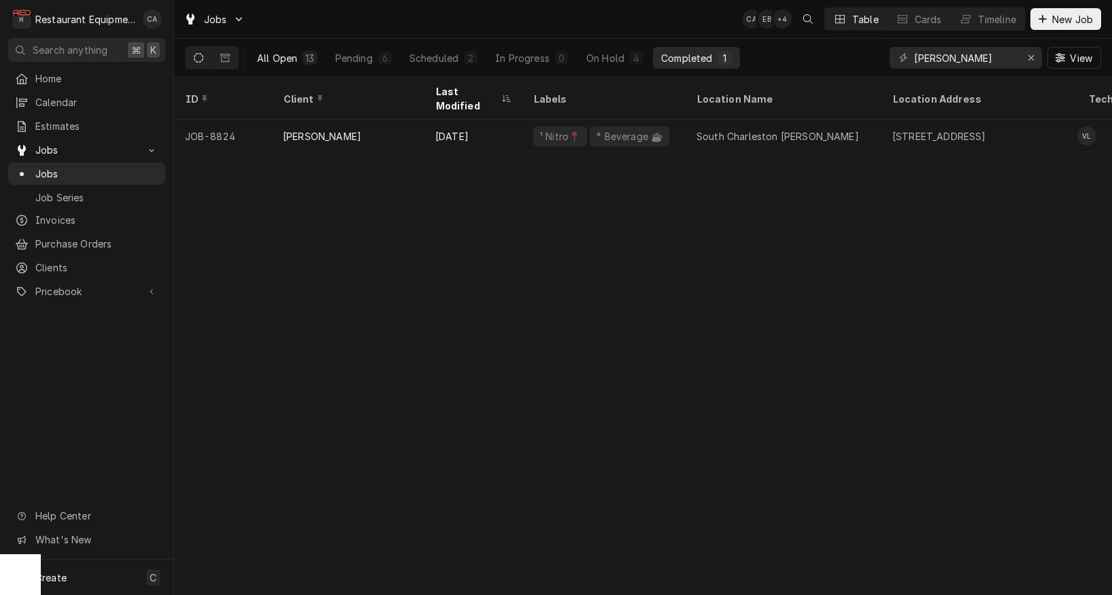
click at [301, 59] on button "All Open 13" at bounding box center [287, 58] width 77 height 22
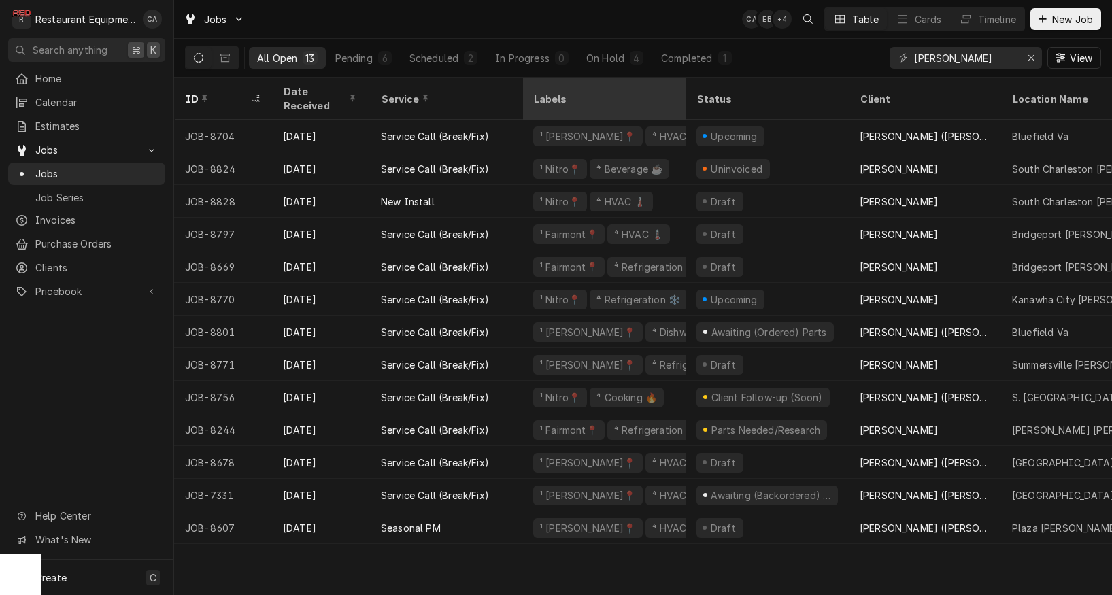
click at [636, 97] on div "Labels" at bounding box center [604, 98] width 158 height 37
click at [600, 92] on div "Labels" at bounding box center [603, 99] width 141 height 14
click at [555, 93] on div "Labels" at bounding box center [603, 99] width 141 height 14
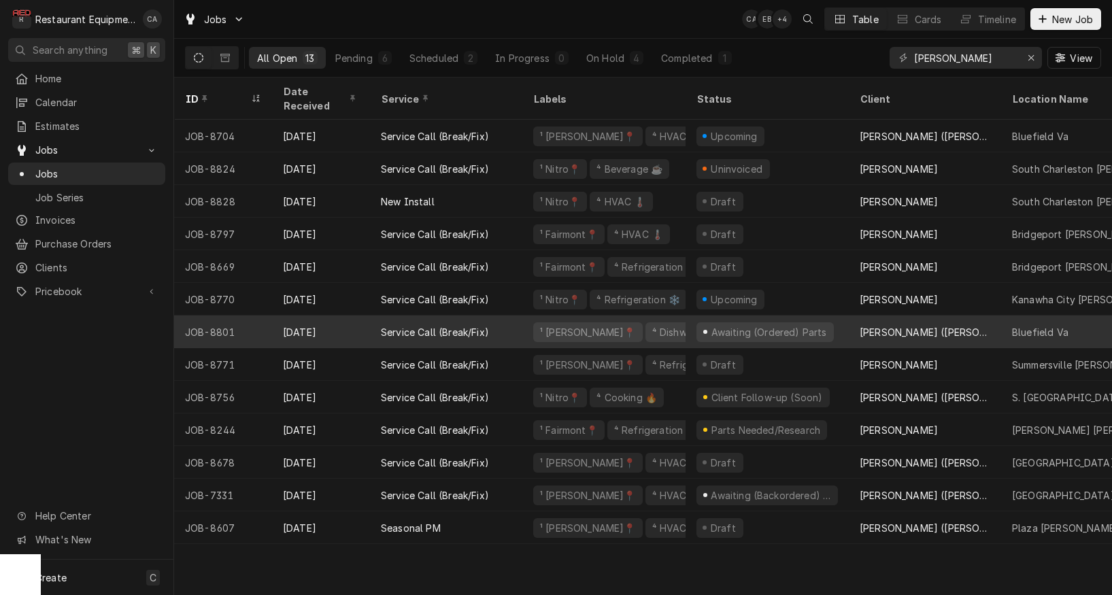
click at [902, 325] on div "[PERSON_NAME] ([PERSON_NAME])" at bounding box center [925, 332] width 131 height 14
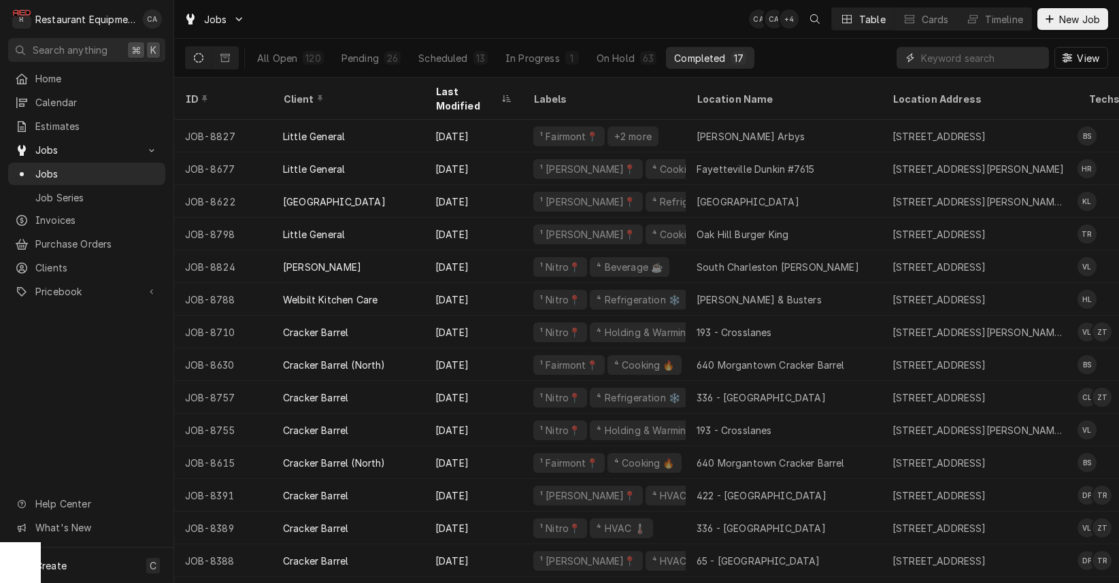
click at [975, 61] on input "Dynamic Content Wrapper" at bounding box center [981, 58] width 121 height 22
type input "slaty"
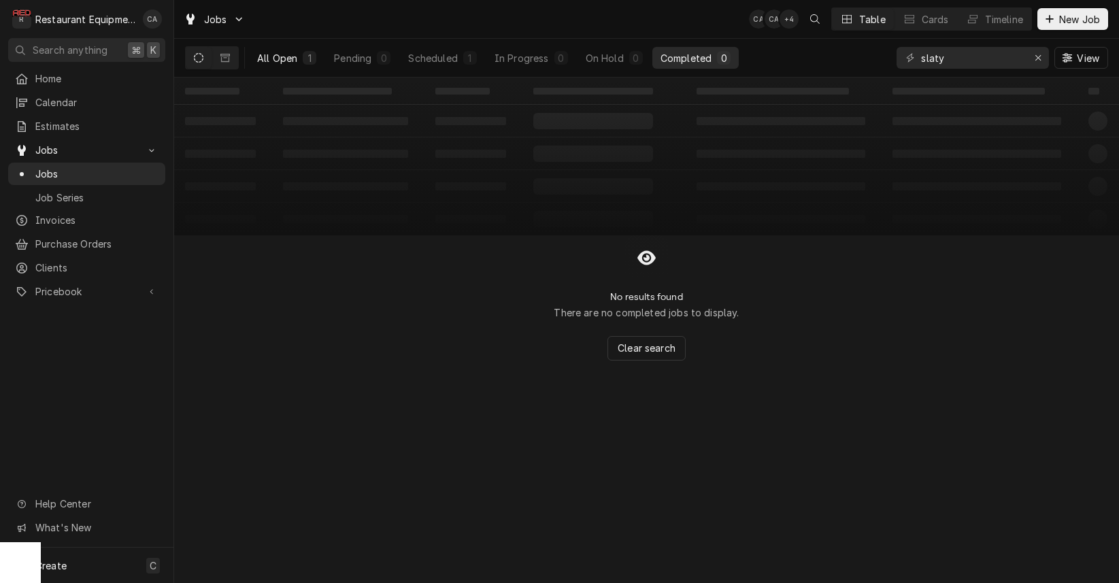
click at [292, 52] on div "All Open" at bounding box center [277, 58] width 40 height 14
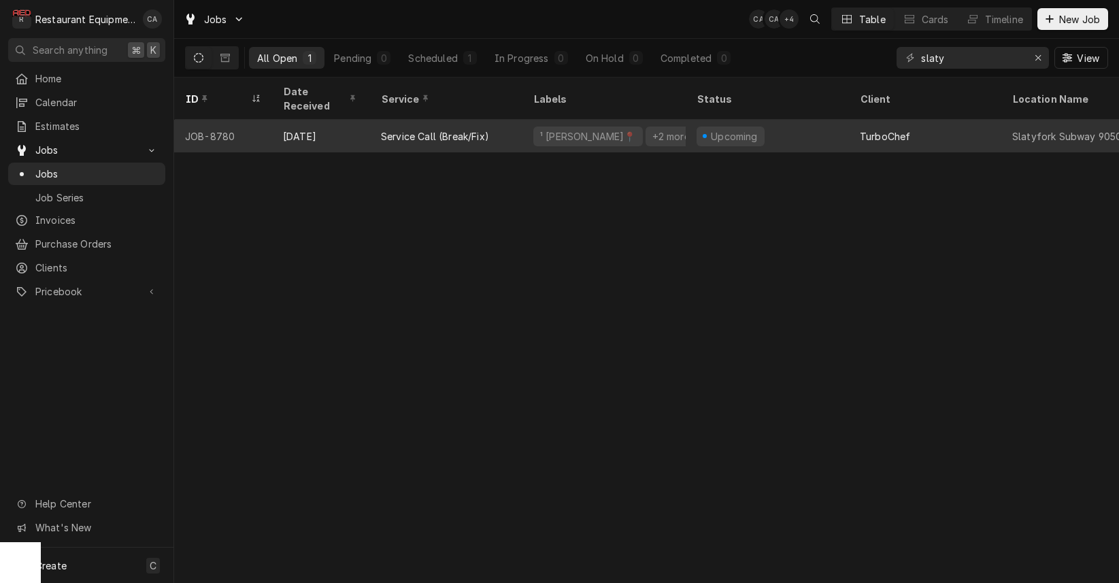
click at [792, 122] on div "Upcoming" at bounding box center [767, 136] width 163 height 33
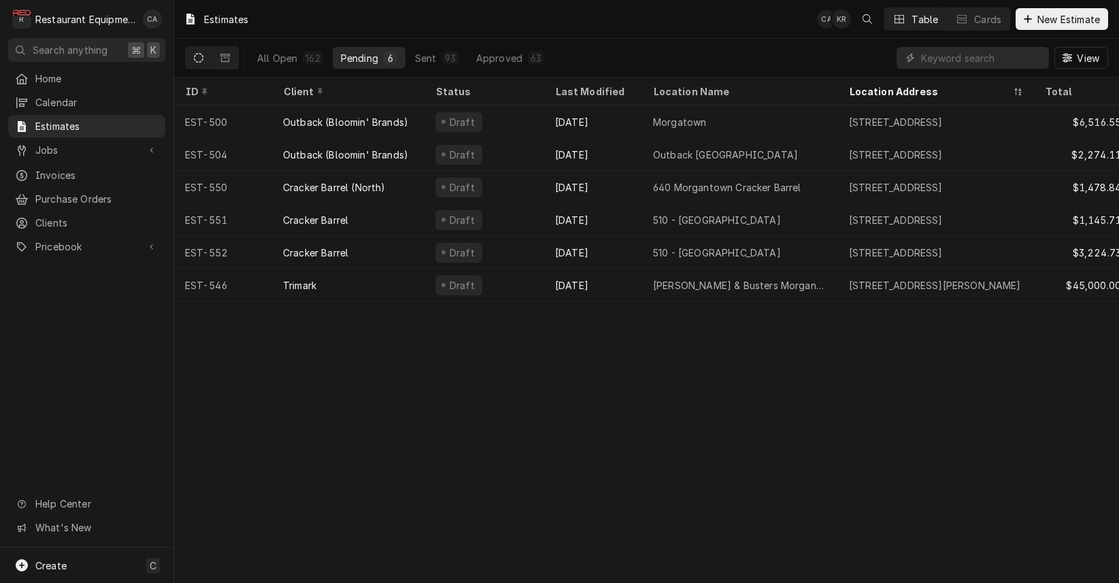
drag, startPoint x: 816, startPoint y: 363, endPoint x: 939, endPoint y: 557, distance: 229.9
click at [816, 363] on div "Estimates CA KR Table Cards New Estimate All Open 162 Pending 6 Sent 93 Approve…" at bounding box center [646, 291] width 945 height 583
click at [776, 469] on div "Estimates CA KR Table Cards New Estimate All Open 162 Pending 6 Sent 93 Approve…" at bounding box center [646, 291] width 945 height 583
click at [777, 467] on div "Estimates CA KR Table Cards New Estimate All Open 162 Pending 6 Sent 93 Approve…" at bounding box center [646, 291] width 945 height 583
click at [748, 446] on div "Estimates CA KR Table Cards New Estimate All Open 162 Pending 6 Sent 93 Approve…" at bounding box center [646, 291] width 945 height 583
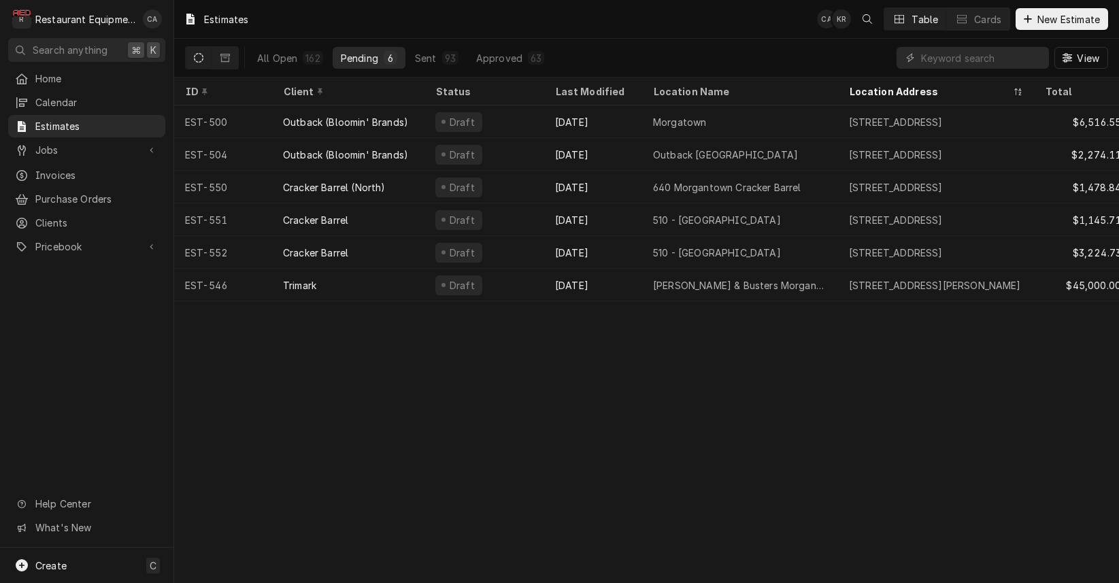
click at [573, 385] on div "Estimates CA KR Table Cards New Estimate All Open 162 Pending 6 Sent 93 Approve…" at bounding box center [646, 291] width 945 height 583
click at [794, 369] on div "Estimates CA Table Cards New Estimate All Open 162 Pending 6 Sent 93 Approved 6…" at bounding box center [646, 291] width 945 height 583
click at [827, 417] on div "Estimates CA Table Cards New Estimate All Open 162 Pending 6 Sent 93 Approved 6…" at bounding box center [646, 291] width 945 height 583
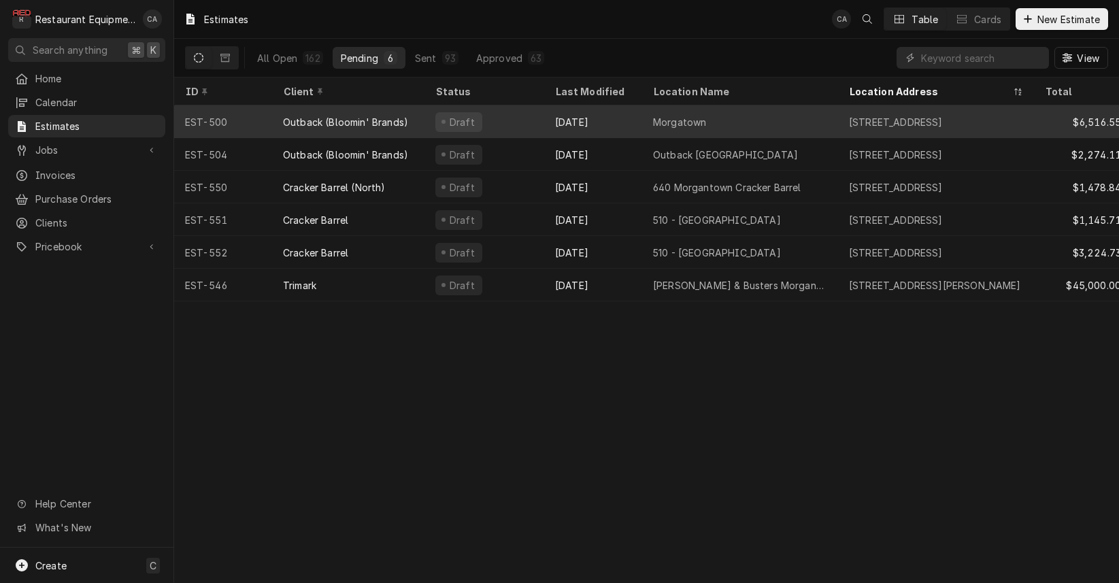
drag, startPoint x: 875, startPoint y: 463, endPoint x: 736, endPoint y: 124, distance: 365.7
click at [865, 452] on div "Estimates CA Table Cards New Estimate All Open 162 Pending 6 Sent 93 Approved 6…" at bounding box center [646, 291] width 945 height 583
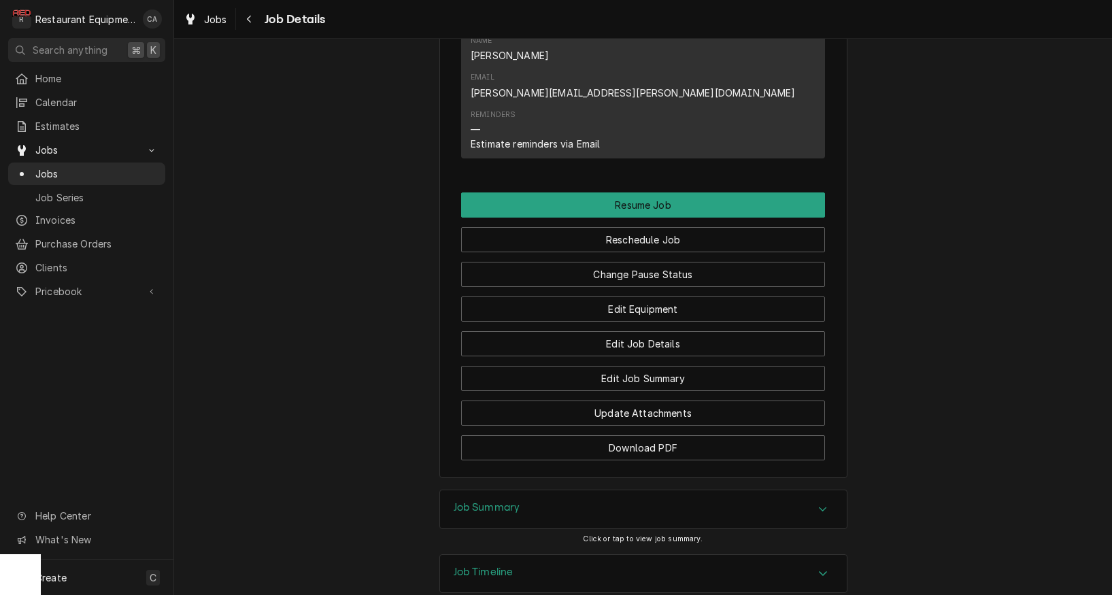
drag, startPoint x: 477, startPoint y: 417, endPoint x: 417, endPoint y: 404, distance: 61.9
click at [477, 501] on h3 "Job Summary" at bounding box center [487, 507] width 67 height 13
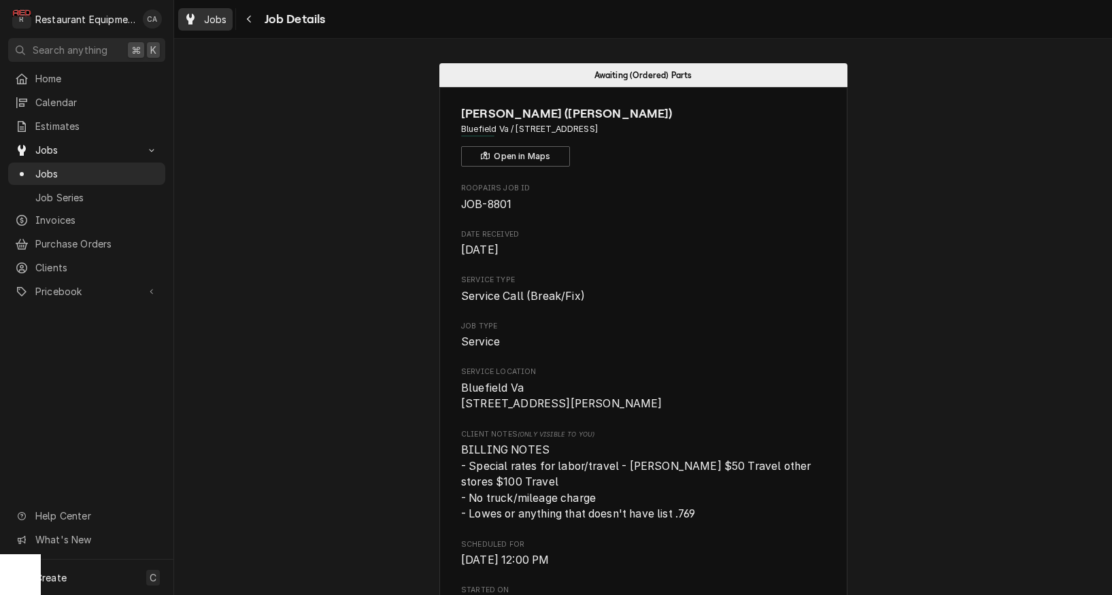
click at [212, 19] on span "Jobs" at bounding box center [215, 19] width 23 height 14
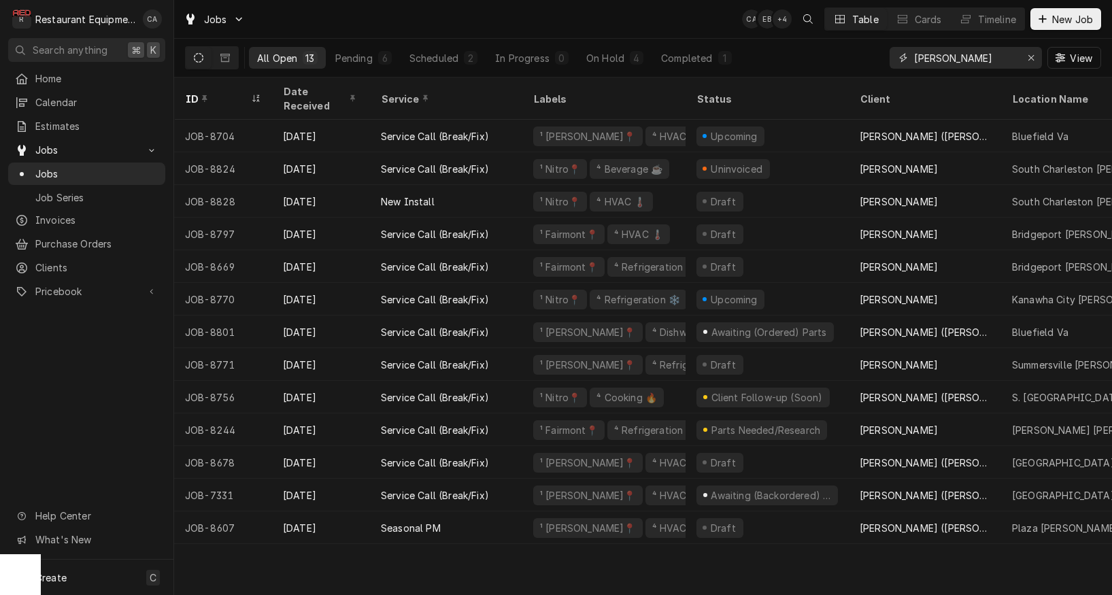
click at [941, 62] on input "[PERSON_NAME]" at bounding box center [965, 58] width 102 height 22
drag, startPoint x: 964, startPoint y: 61, endPoint x: 882, endPoint y: 57, distance: 83.1
click at [882, 57] on div "All Open 13 Pending 6 Scheduled 2 In Progress 0 On Hold 4 Completed 1 [PERSON_N…" at bounding box center [643, 58] width 916 height 38
type input "8744"
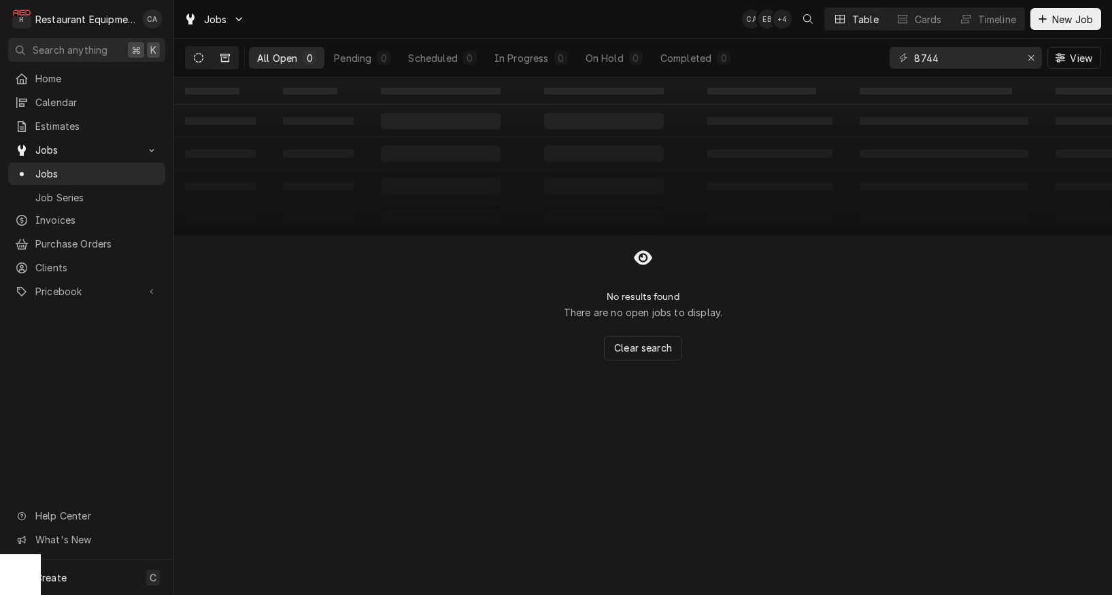
click at [222, 57] on icon "Dynamic Content Wrapper" at bounding box center [225, 58] width 10 height 10
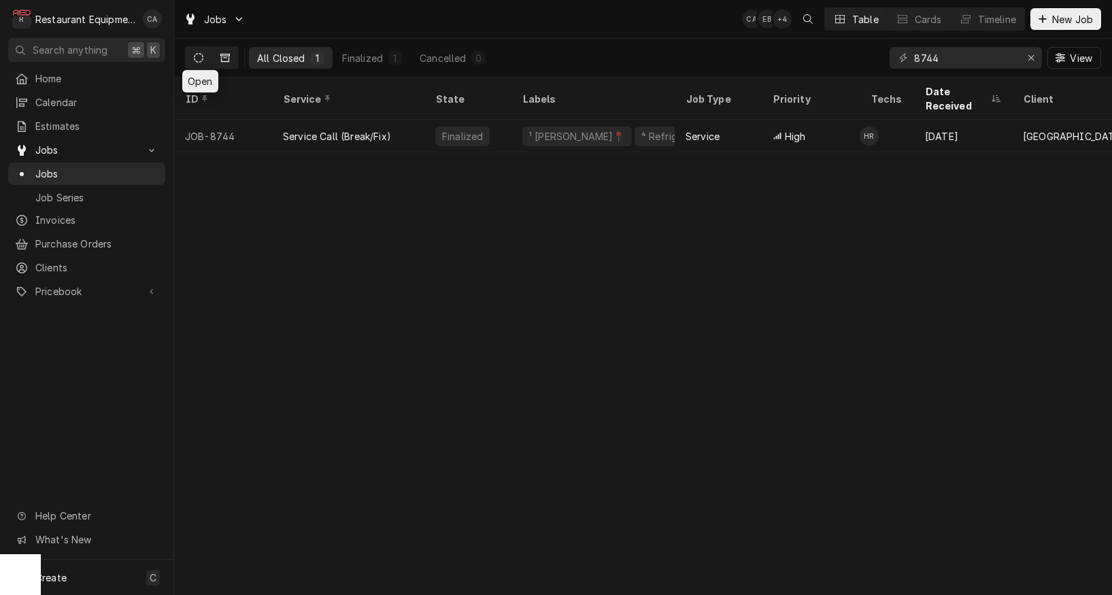
click at [201, 60] on icon "Dynamic Content Wrapper" at bounding box center [199, 58] width 10 height 10
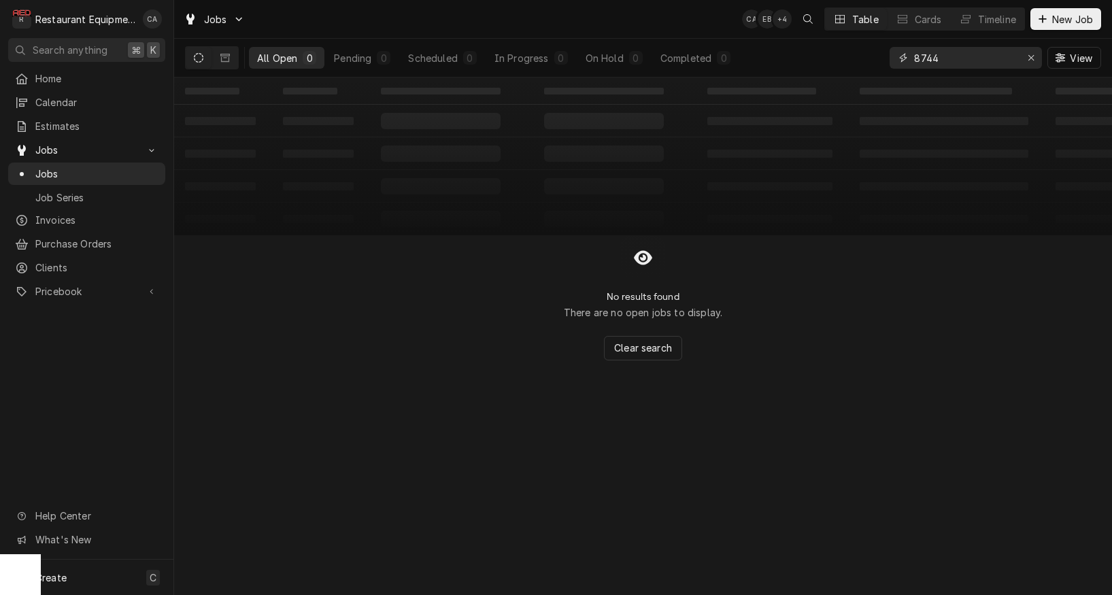
drag, startPoint x: 1037, startPoint y: 61, endPoint x: 958, endPoint y: 37, distance: 81.8
click at [1037, 61] on div "Erase input" at bounding box center [1031, 58] width 14 height 14
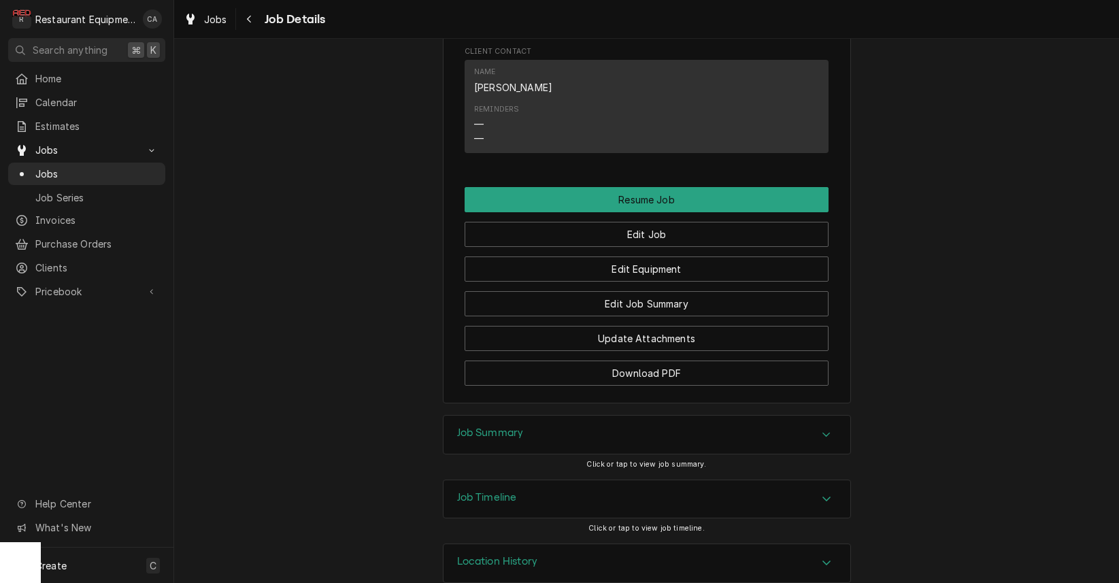
drag, startPoint x: 502, startPoint y: 414, endPoint x: 431, endPoint y: 377, distance: 80.3
click at [499, 426] on h3 "Job Summary" at bounding box center [490, 432] width 67 height 13
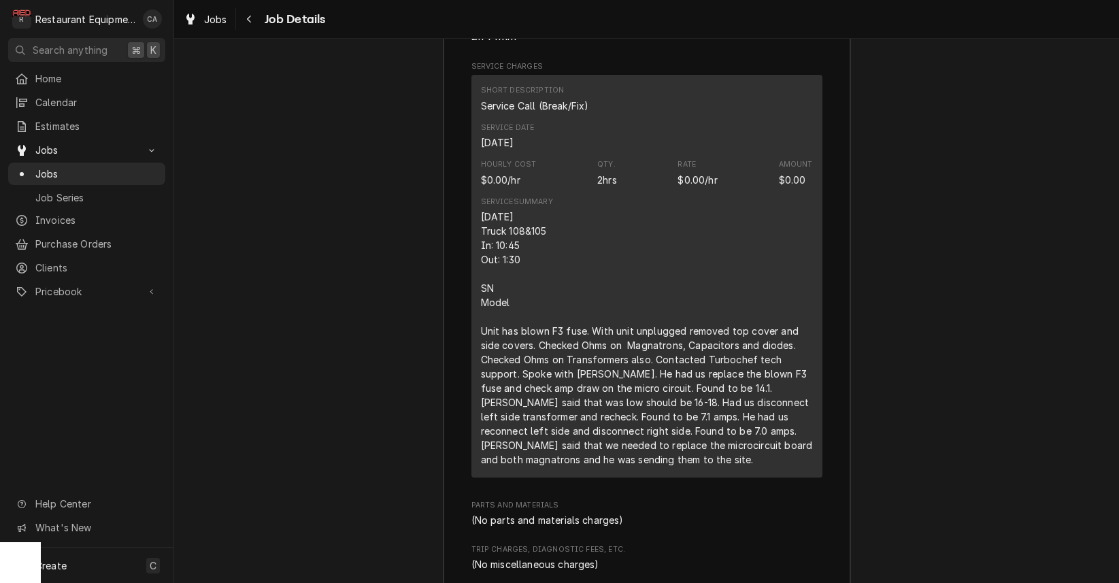
scroll to position [2517, 0]
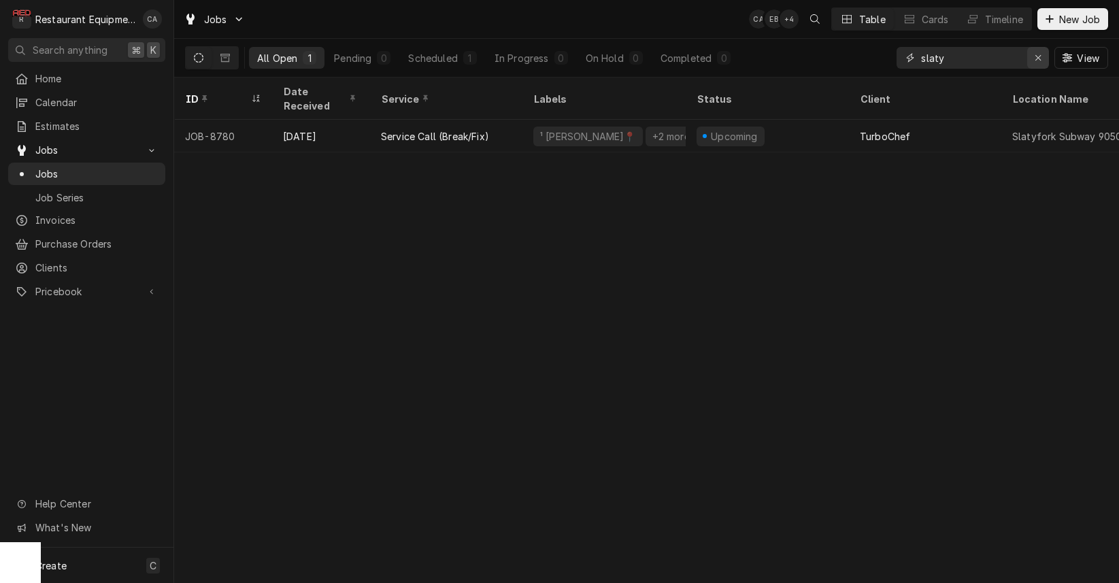
click at [1037, 62] on icon "Erase input" at bounding box center [1038, 58] width 7 height 10
